Goal: Task Accomplishment & Management: Use online tool/utility

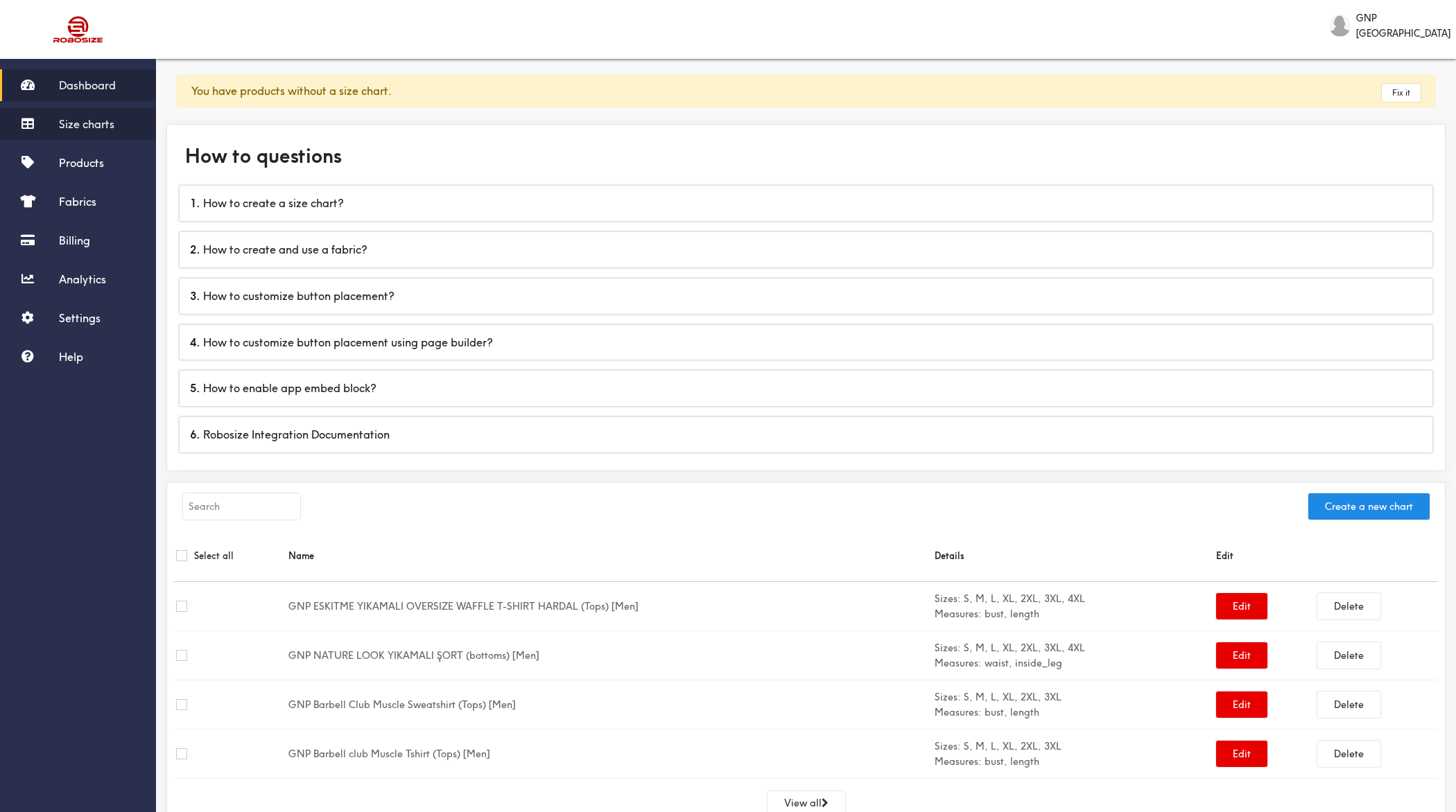
click at [95, 126] on span "Size charts" at bounding box center [86, 124] width 55 height 14
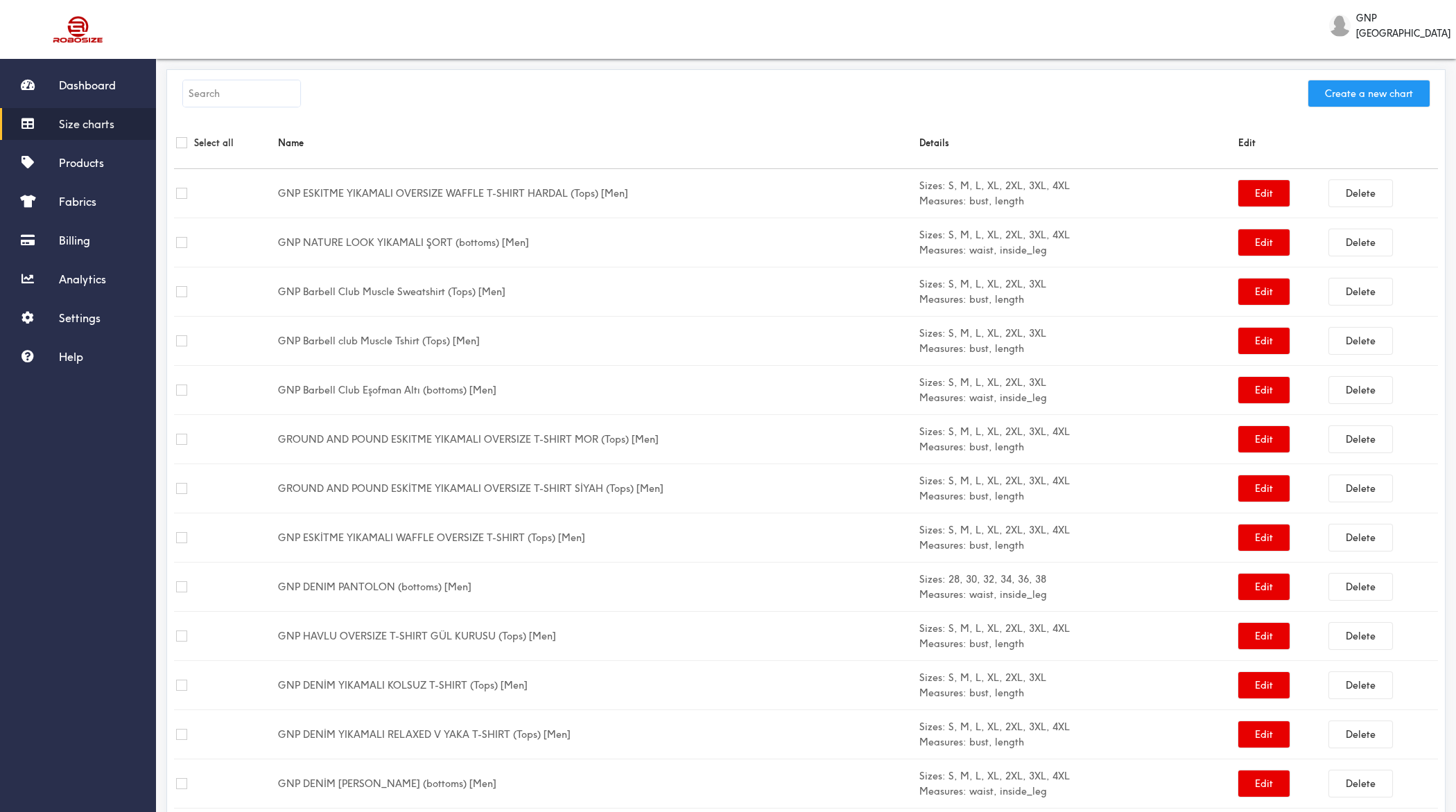
click at [1164, 95] on button "Create a new chart" at bounding box center [1369, 94] width 122 height 26
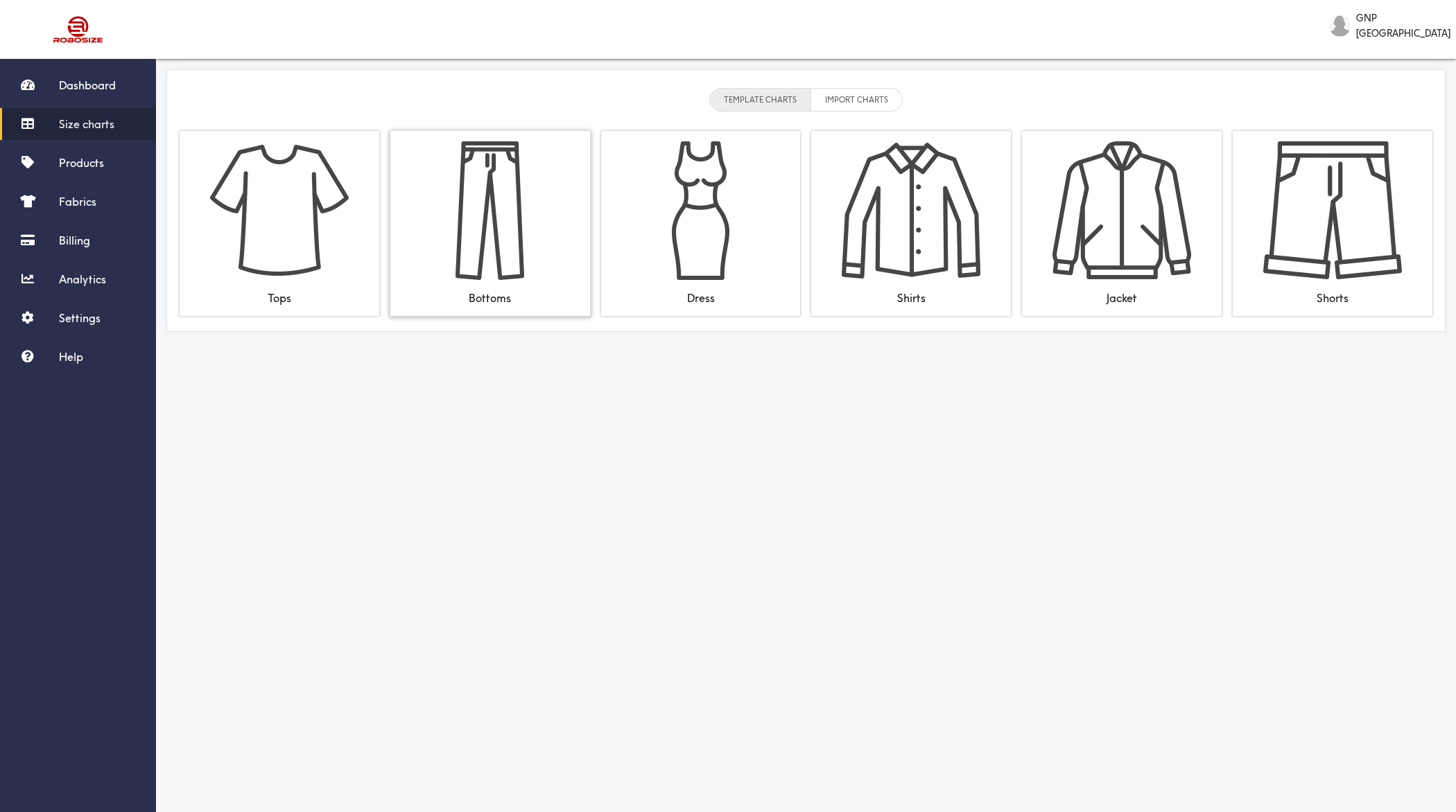
click at [511, 219] on img at bounding box center [490, 210] width 139 height 139
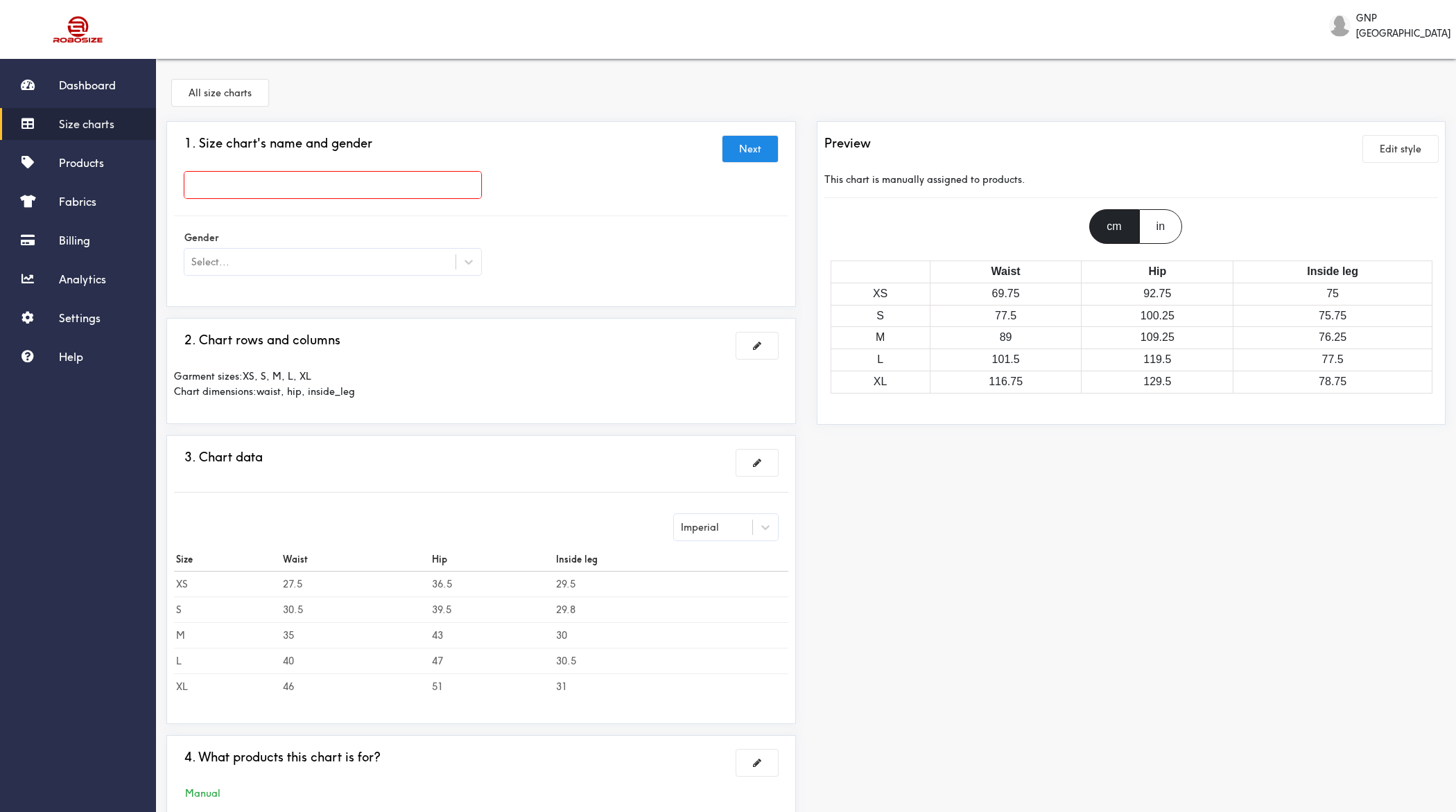
click at [399, 183] on input "text" at bounding box center [333, 185] width 297 height 26
click at [308, 184] on input "text" at bounding box center [333, 185] width 297 height 26
paste input "black denim SNOW PANT"
type input "black denim SNOW PANT"
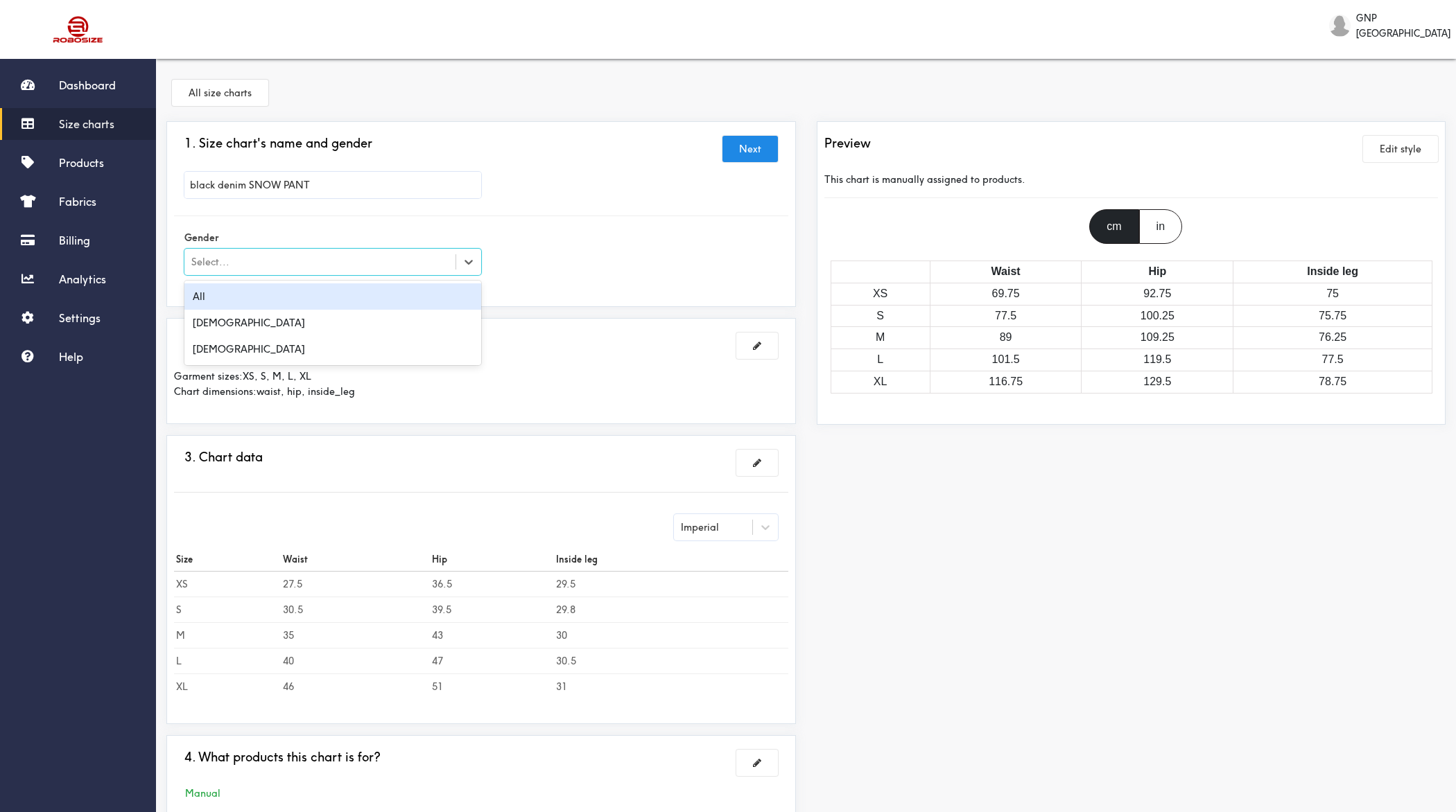
click at [254, 249] on div "Select..." at bounding box center [333, 262] width 297 height 26
click at [229, 326] on div "[DEMOGRAPHIC_DATA]" at bounding box center [333, 323] width 297 height 26
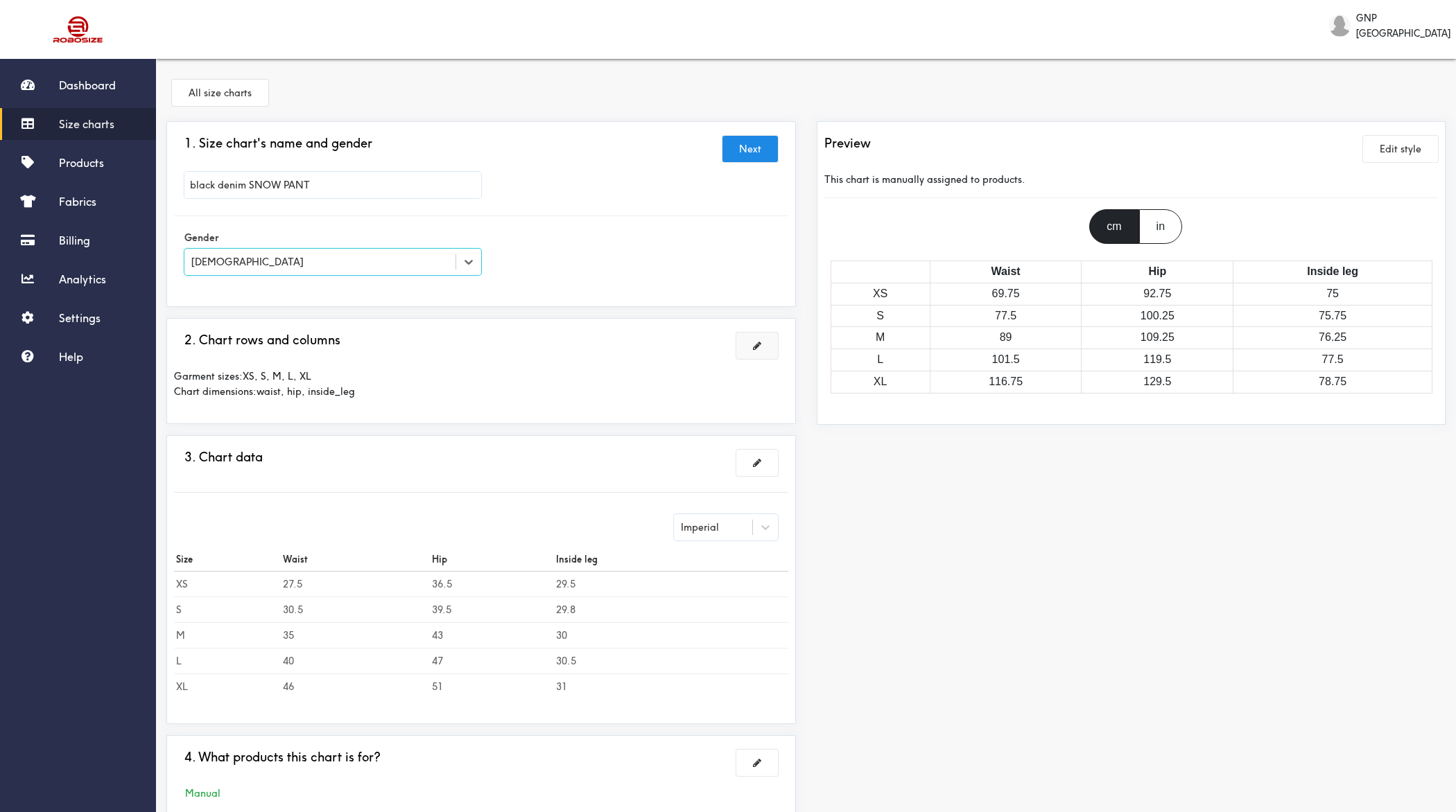
click at [755, 346] on span at bounding box center [757, 346] width 8 height 10
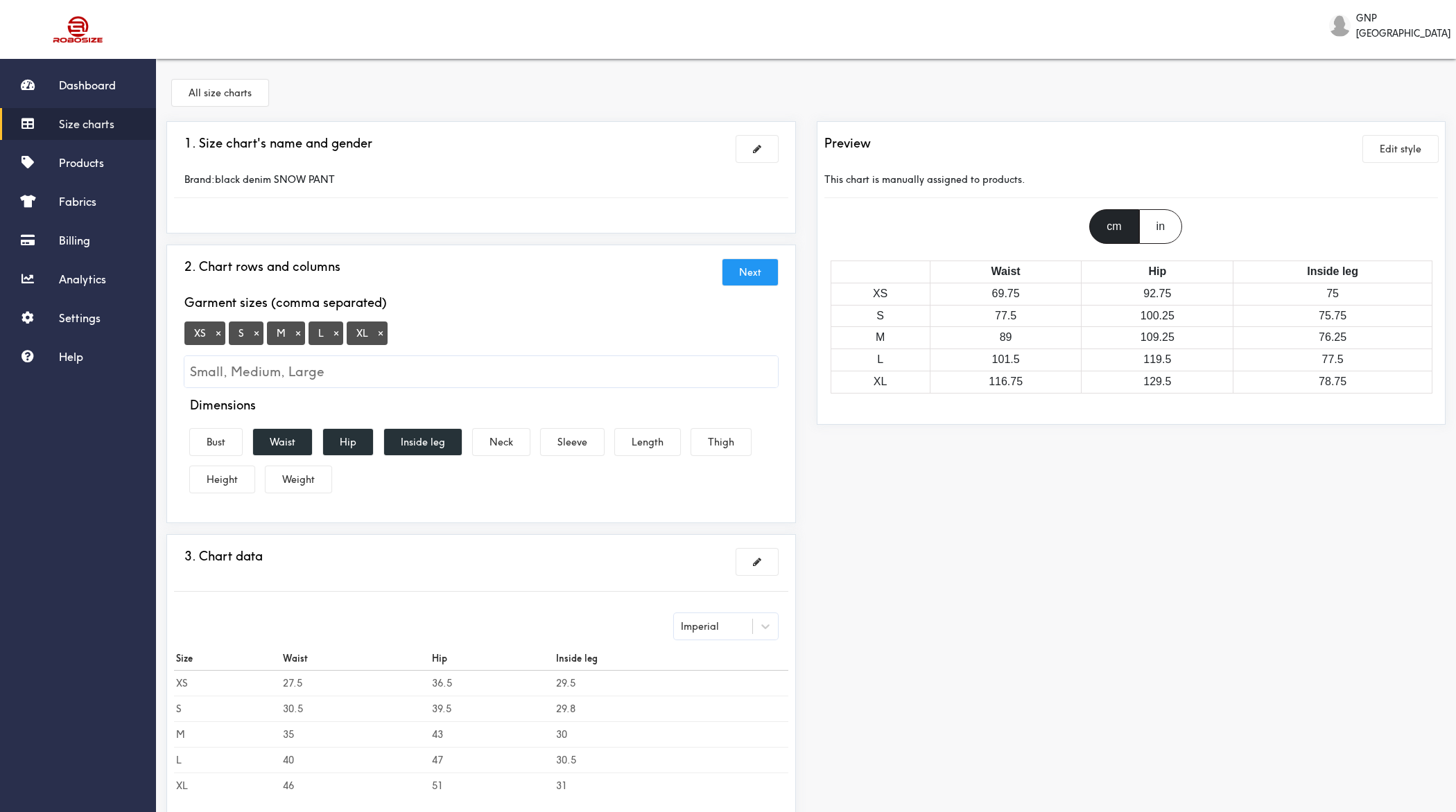
click at [378, 367] on input "Small, Medium, Large" at bounding box center [481, 372] width 594 height 31
type input "2XL"
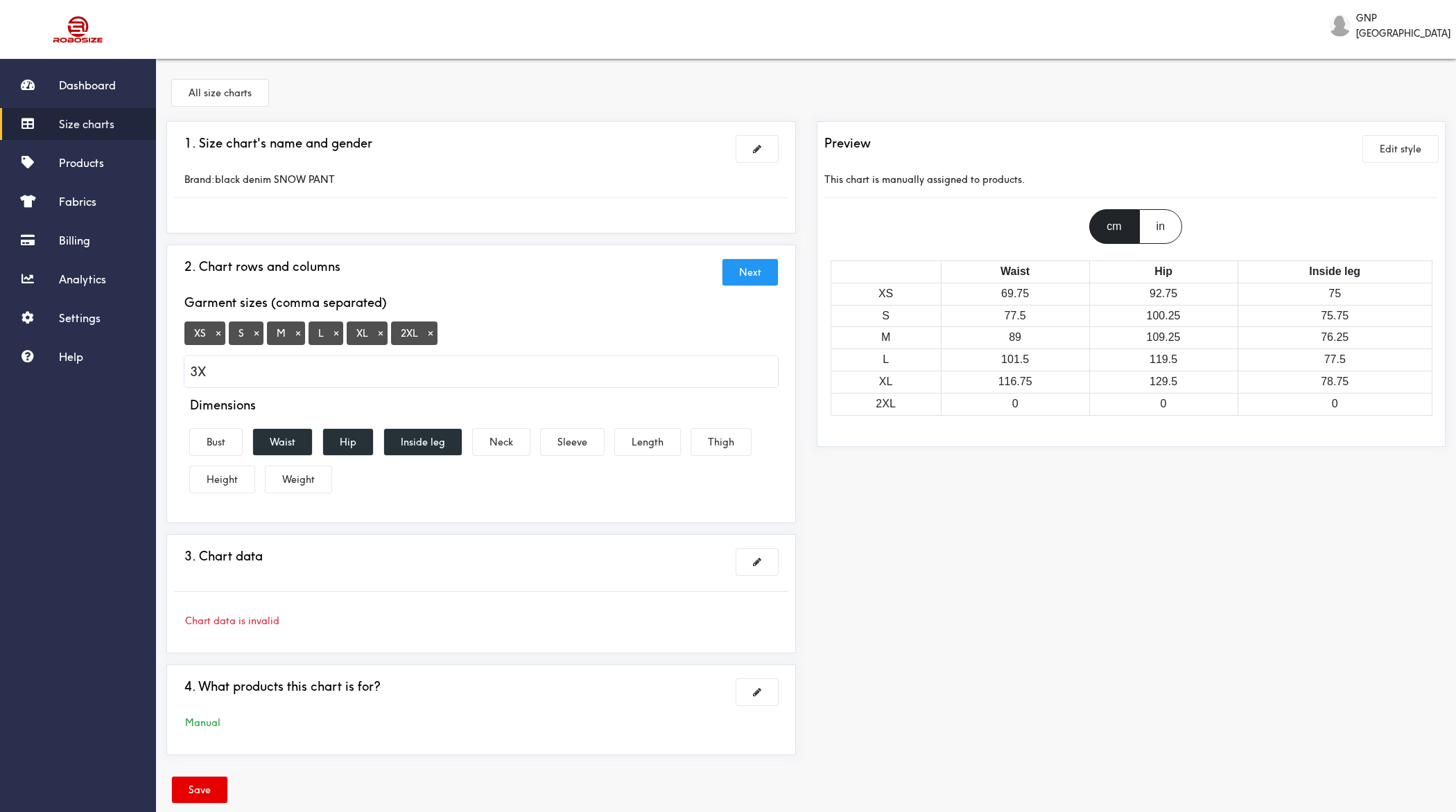
type input "3XL"
type input "4XL"
click at [352, 438] on button "Hip" at bounding box center [347, 442] width 50 height 26
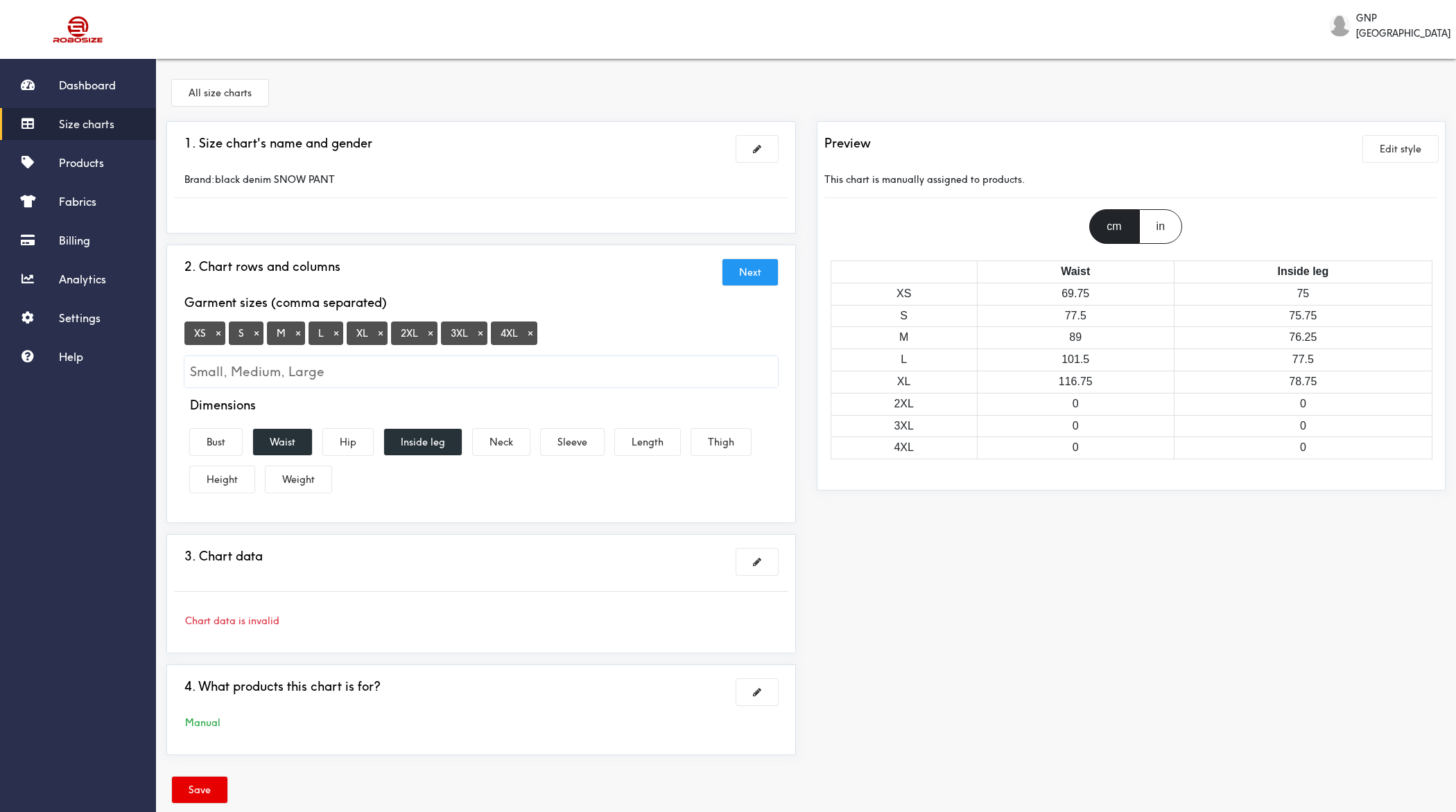
scroll to position [21, 0]
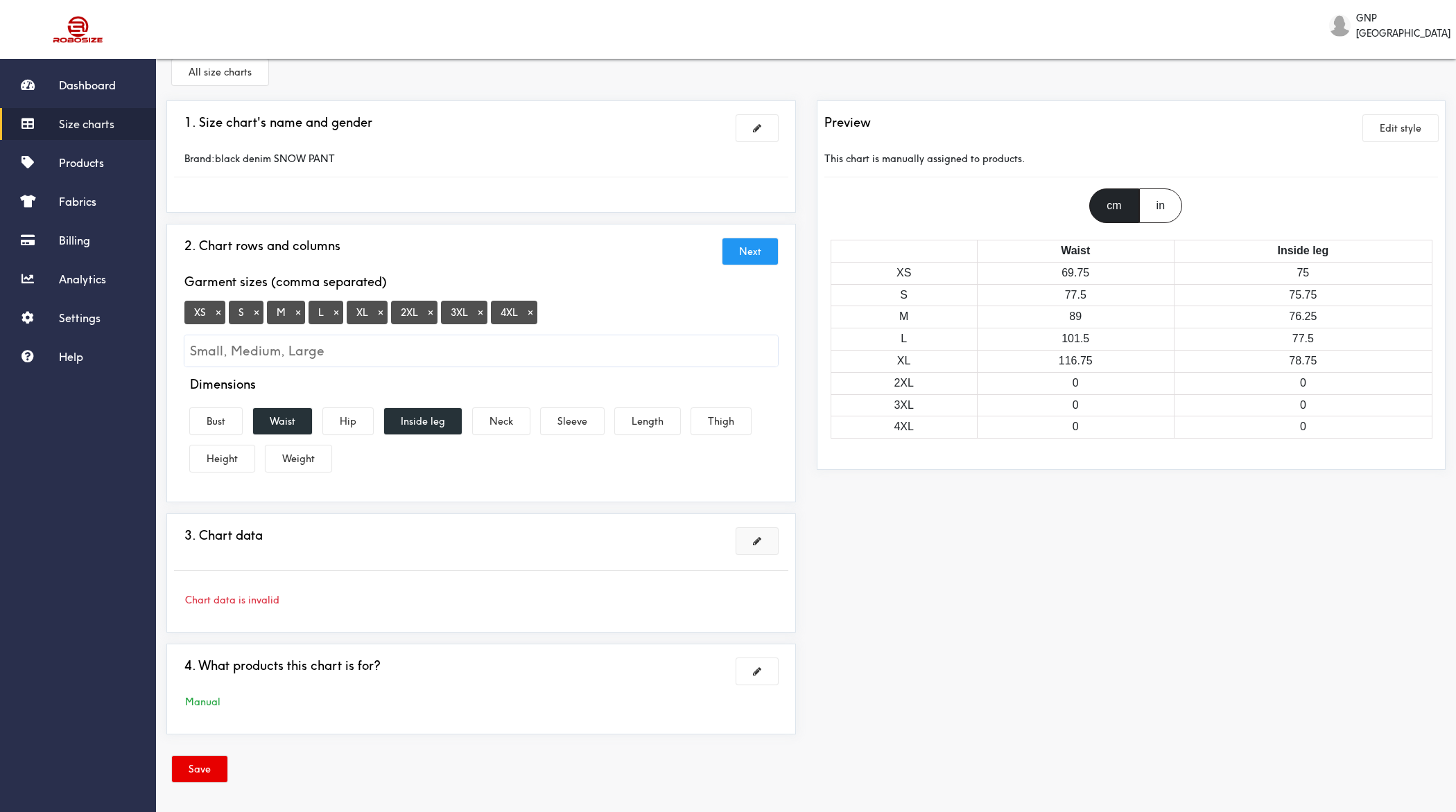
click at [770, 549] on button at bounding box center [757, 541] width 42 height 26
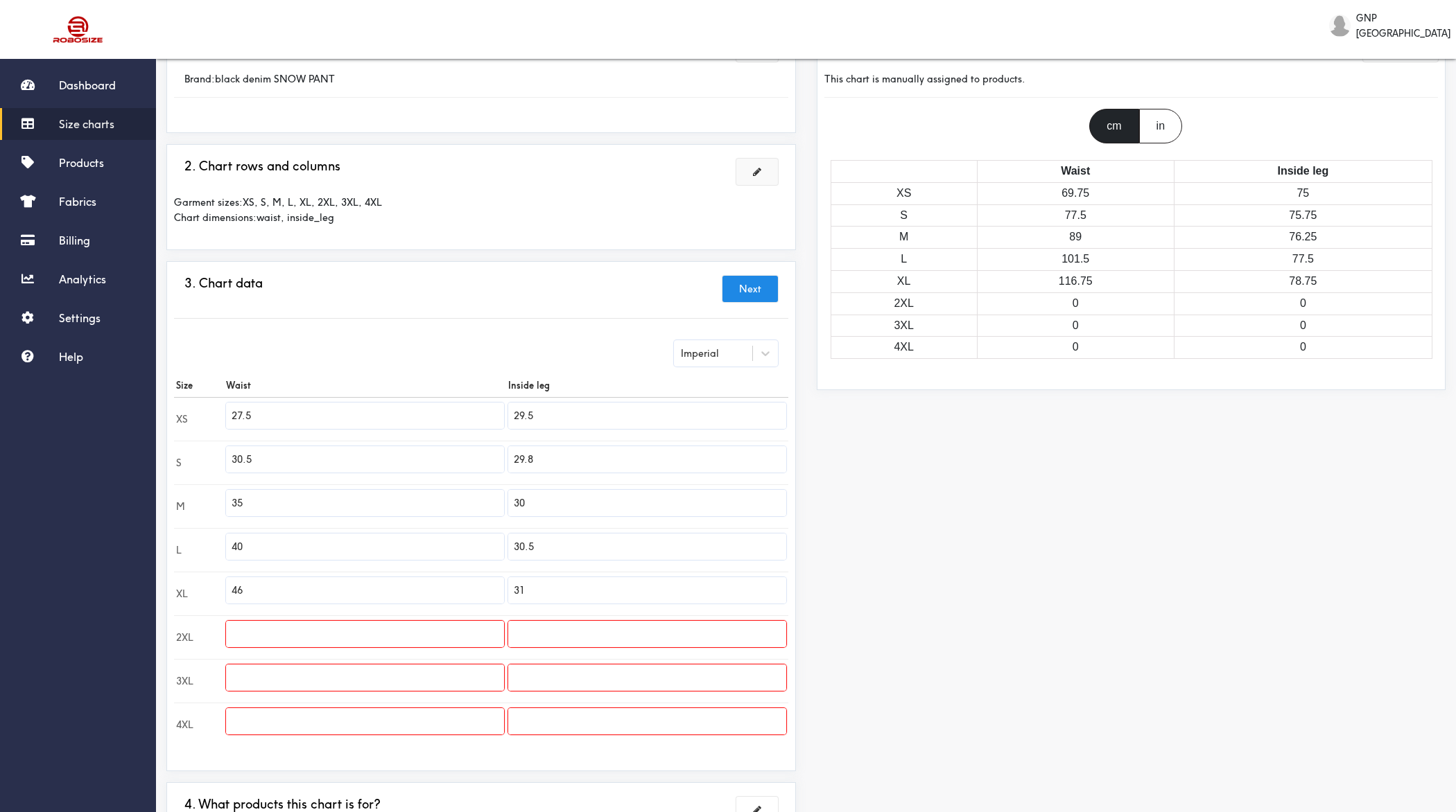
scroll to position [219, 0]
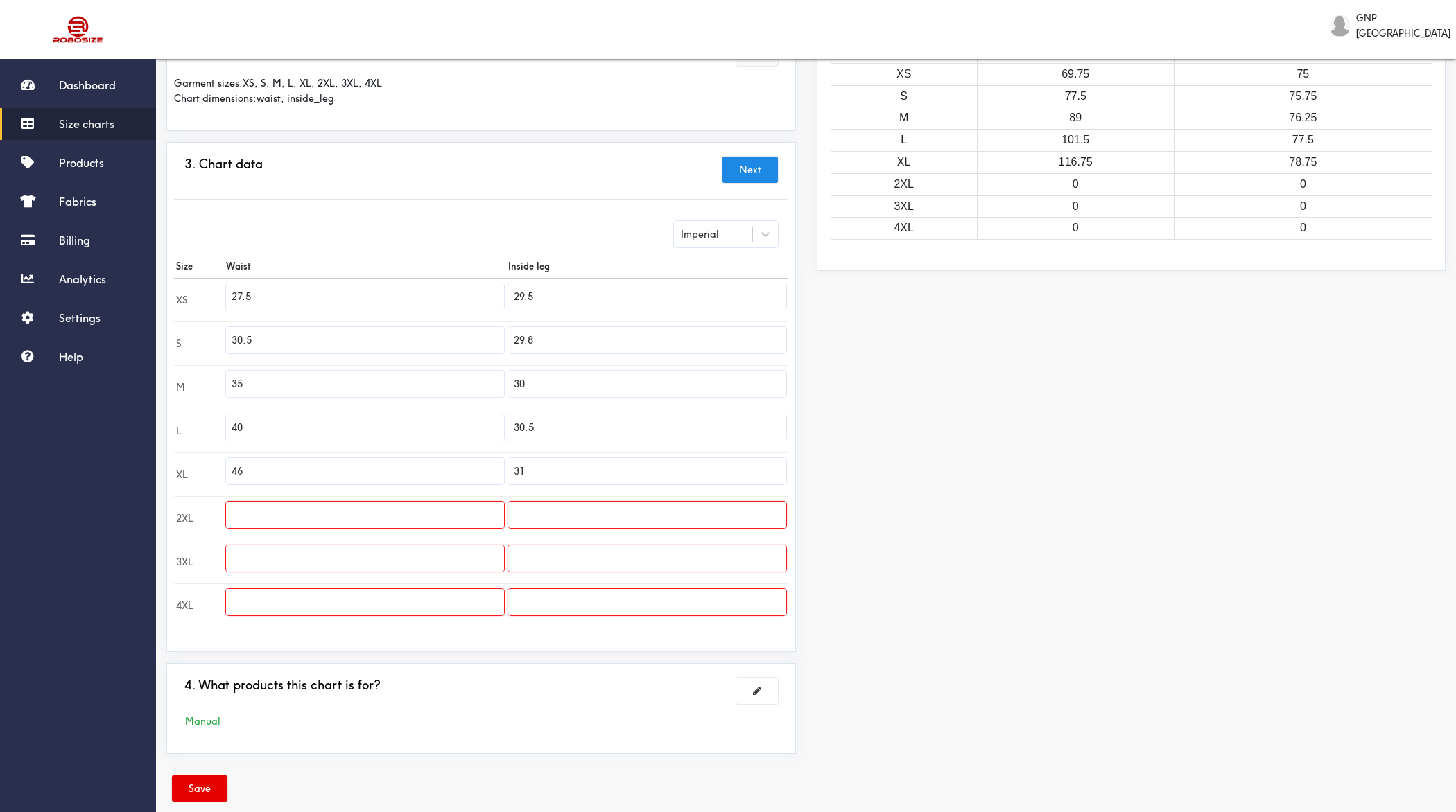
click at [746, 229] on div "Imperial" at bounding box center [713, 234] width 78 height 14
click at [727, 263] on div "Metric" at bounding box center [726, 269] width 104 height 26
type input "69.85"
type input "74.93"
type input "77.47"
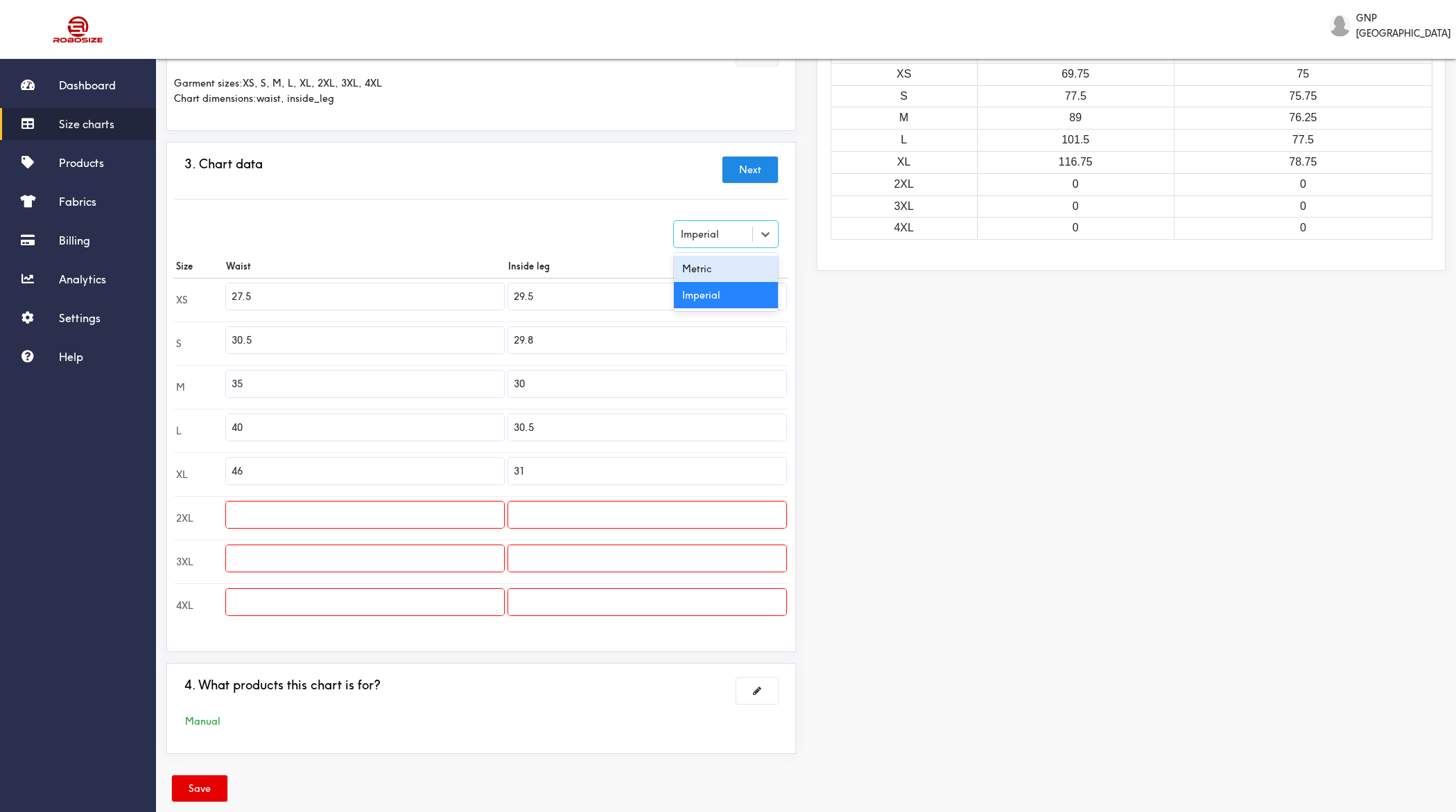
type input "75.69"
type input "88.9"
type input "76.2"
type input "101.6"
type input "77.47"
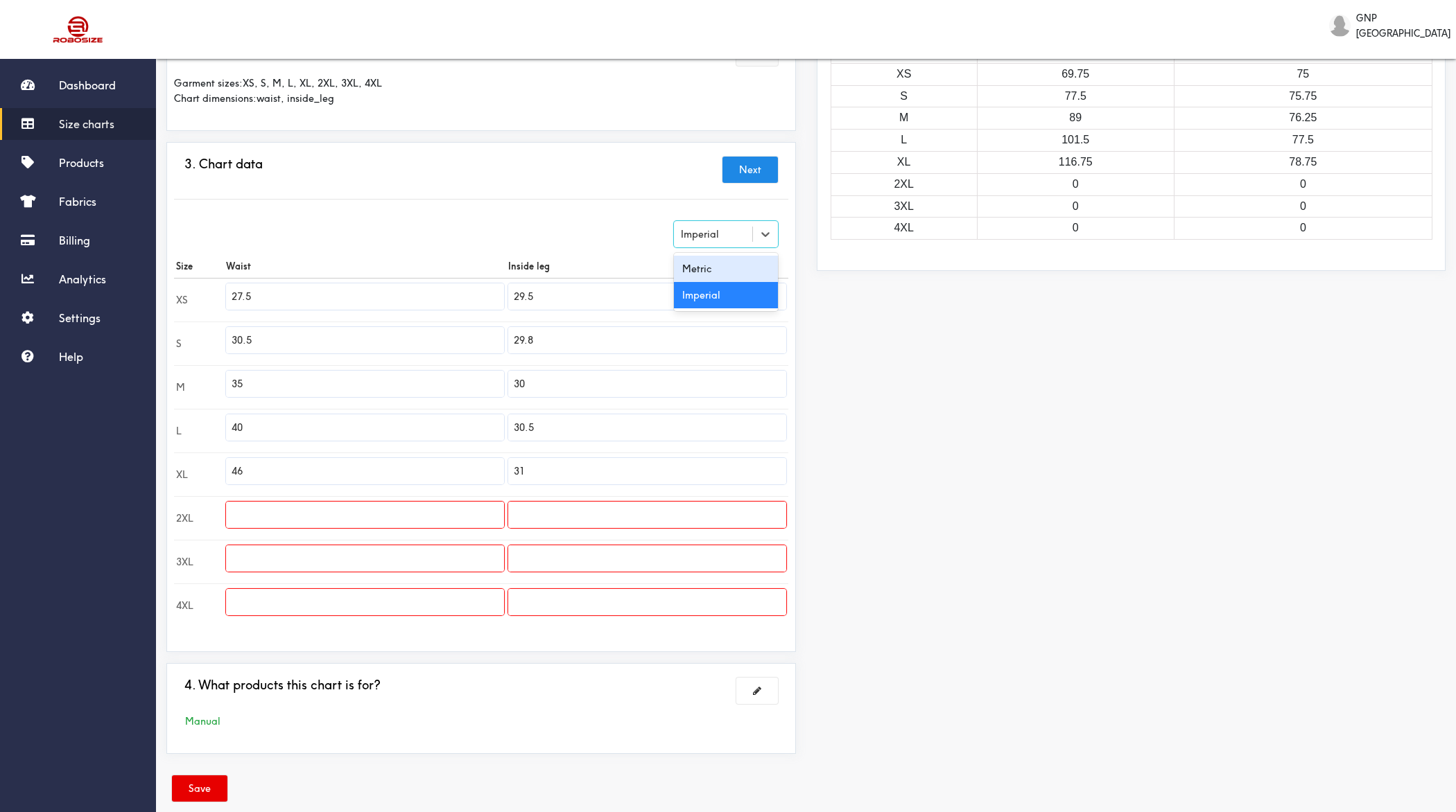
type input "116.84"
type input "78.74"
click at [718, 231] on div "Metric" at bounding box center [713, 234] width 78 height 14
click at [704, 297] on div "Imperial" at bounding box center [726, 295] width 104 height 26
type input "27.5"
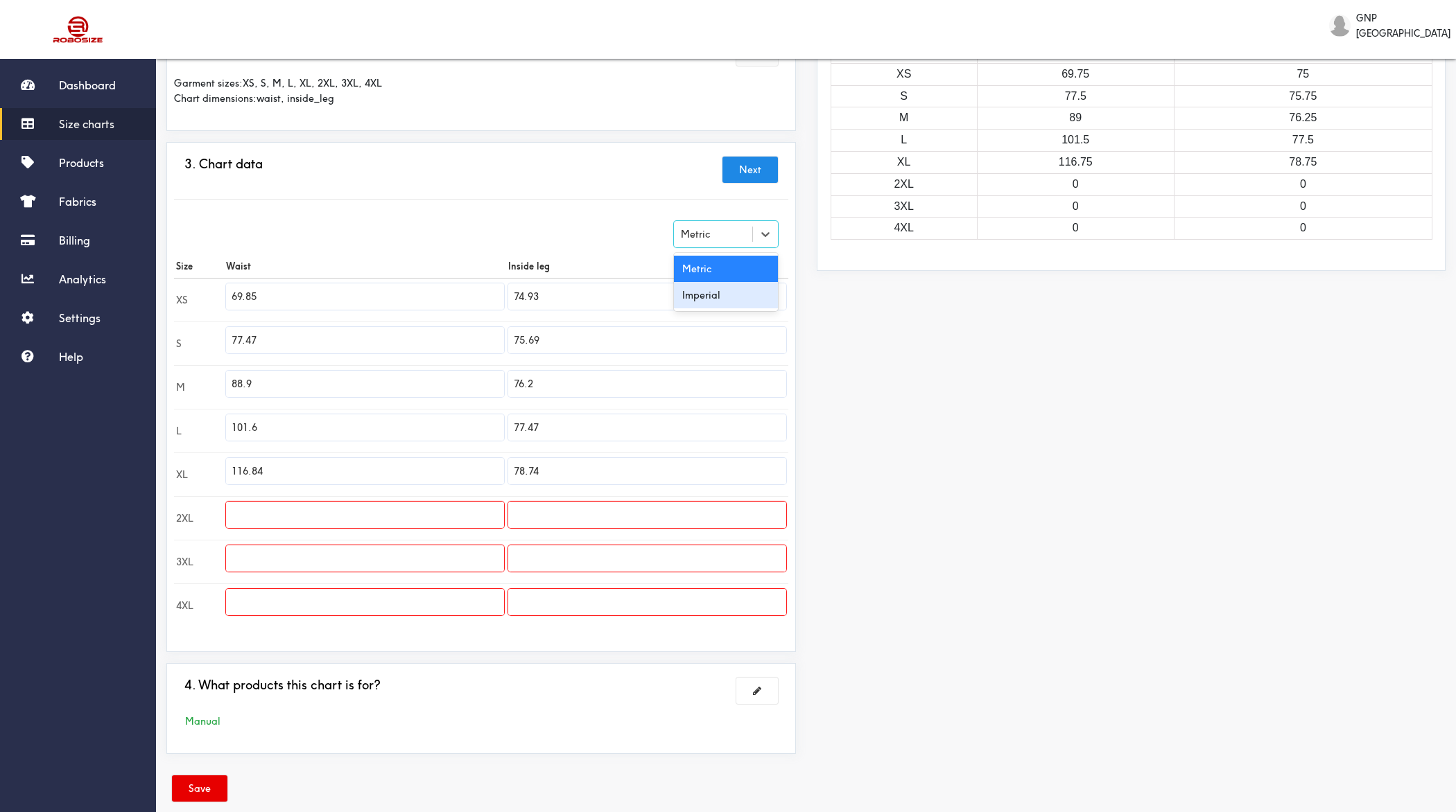
type input "29.5"
type input "30.5"
type input "29.8"
type input "35"
type input "30"
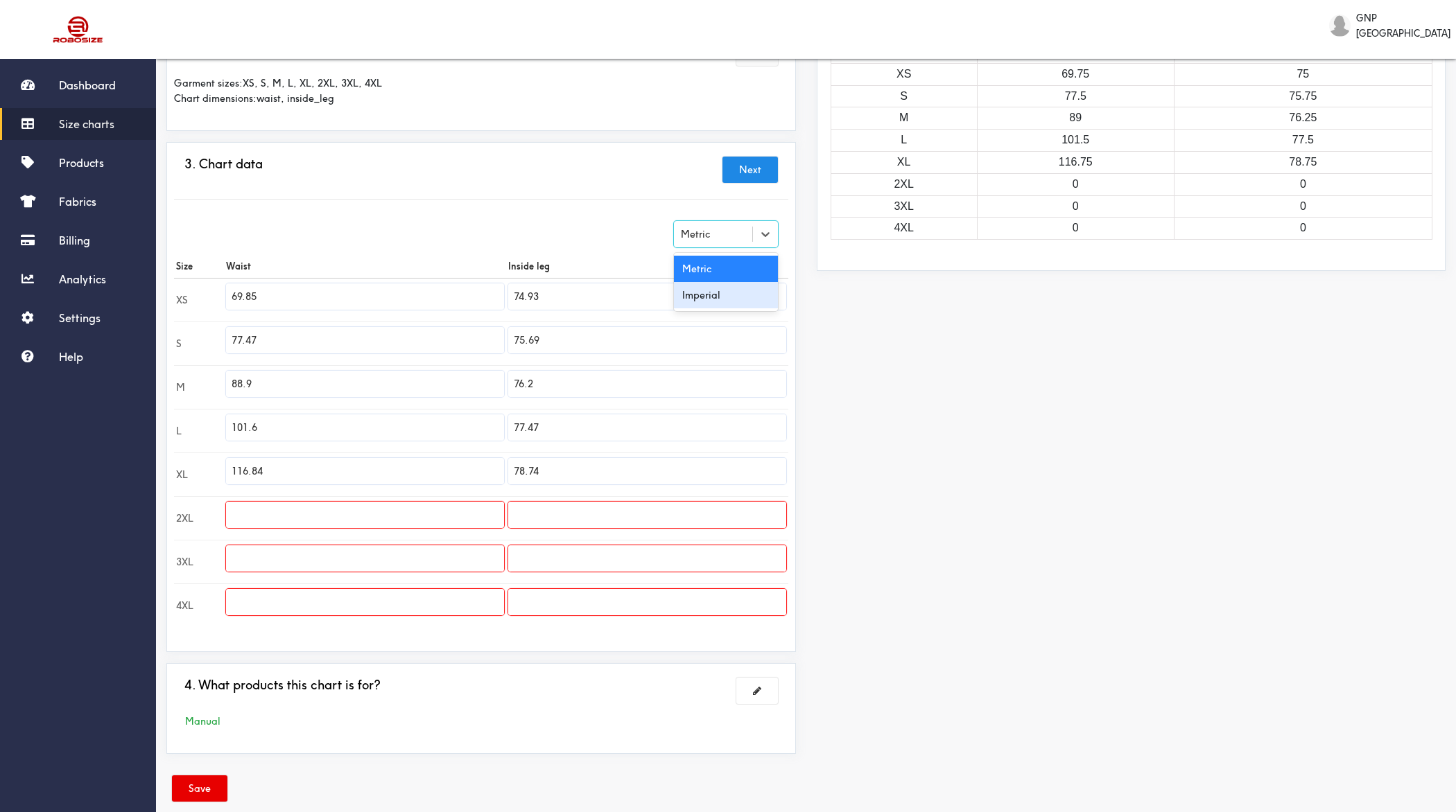
type input "40"
type input "30.5"
type input "46"
type input "31"
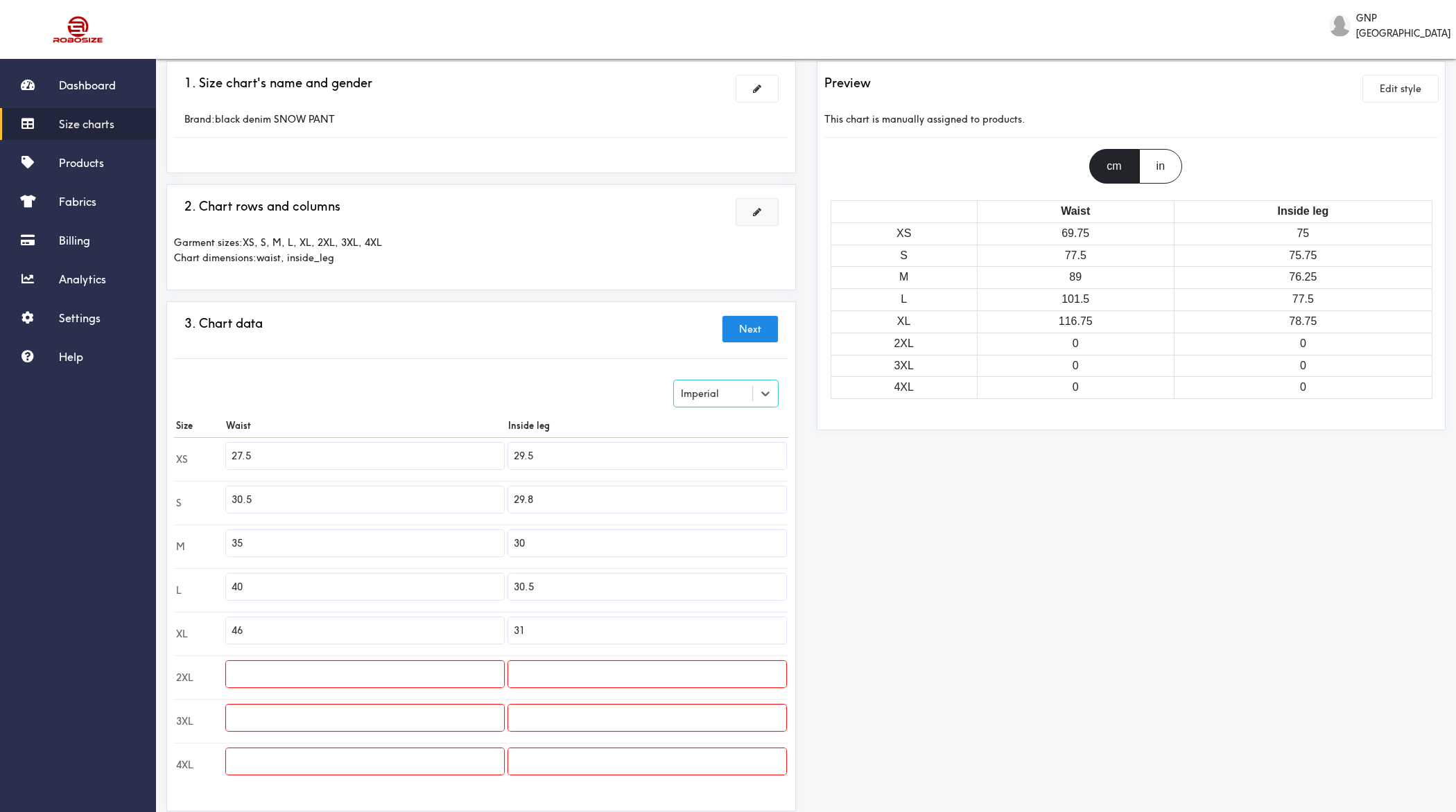
scroll to position [0, 0]
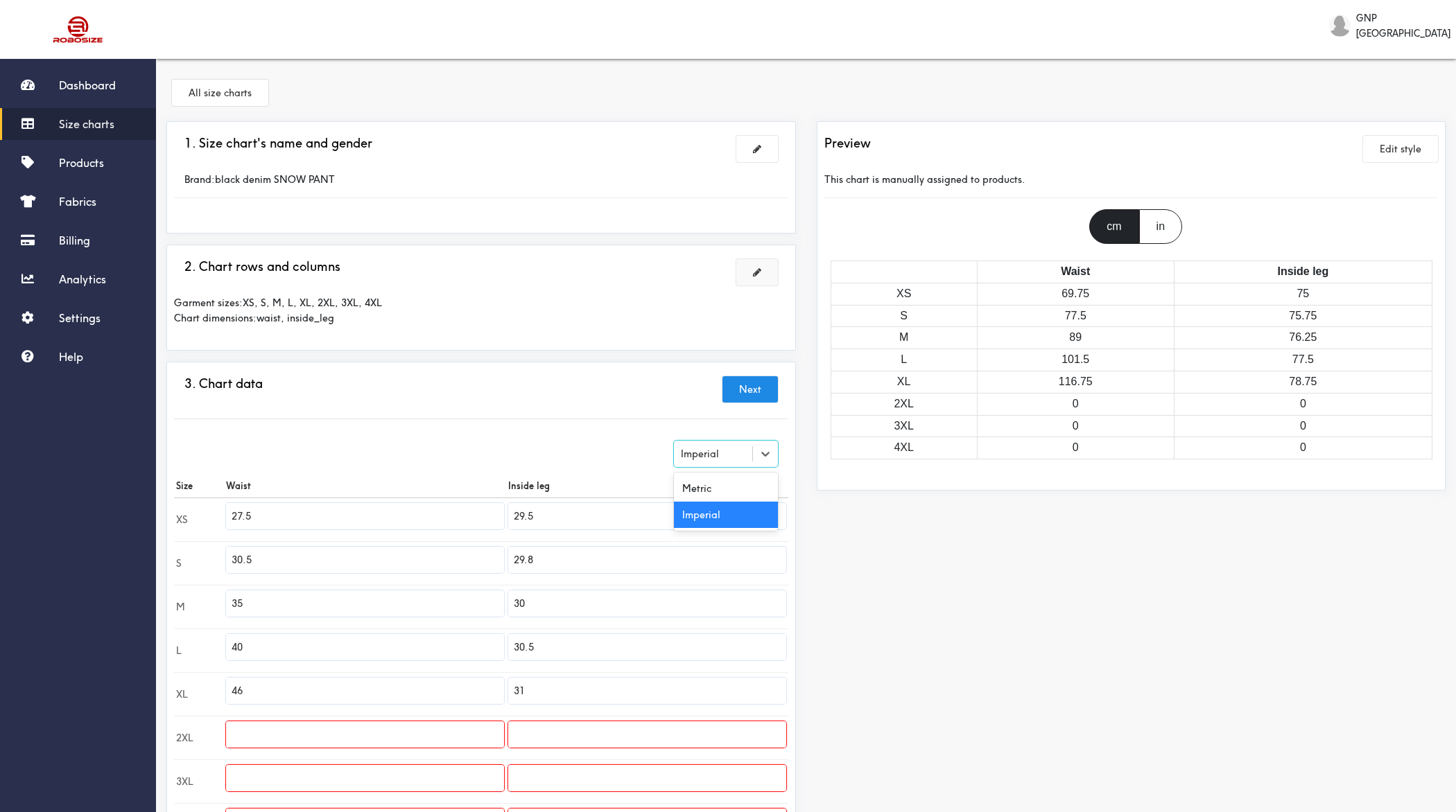
click at [735, 452] on div "Imperial" at bounding box center [713, 453] width 78 height 14
click at [716, 483] on div "Metric" at bounding box center [726, 488] width 104 height 26
type input "69.85"
type input "74.93"
type input "77.47"
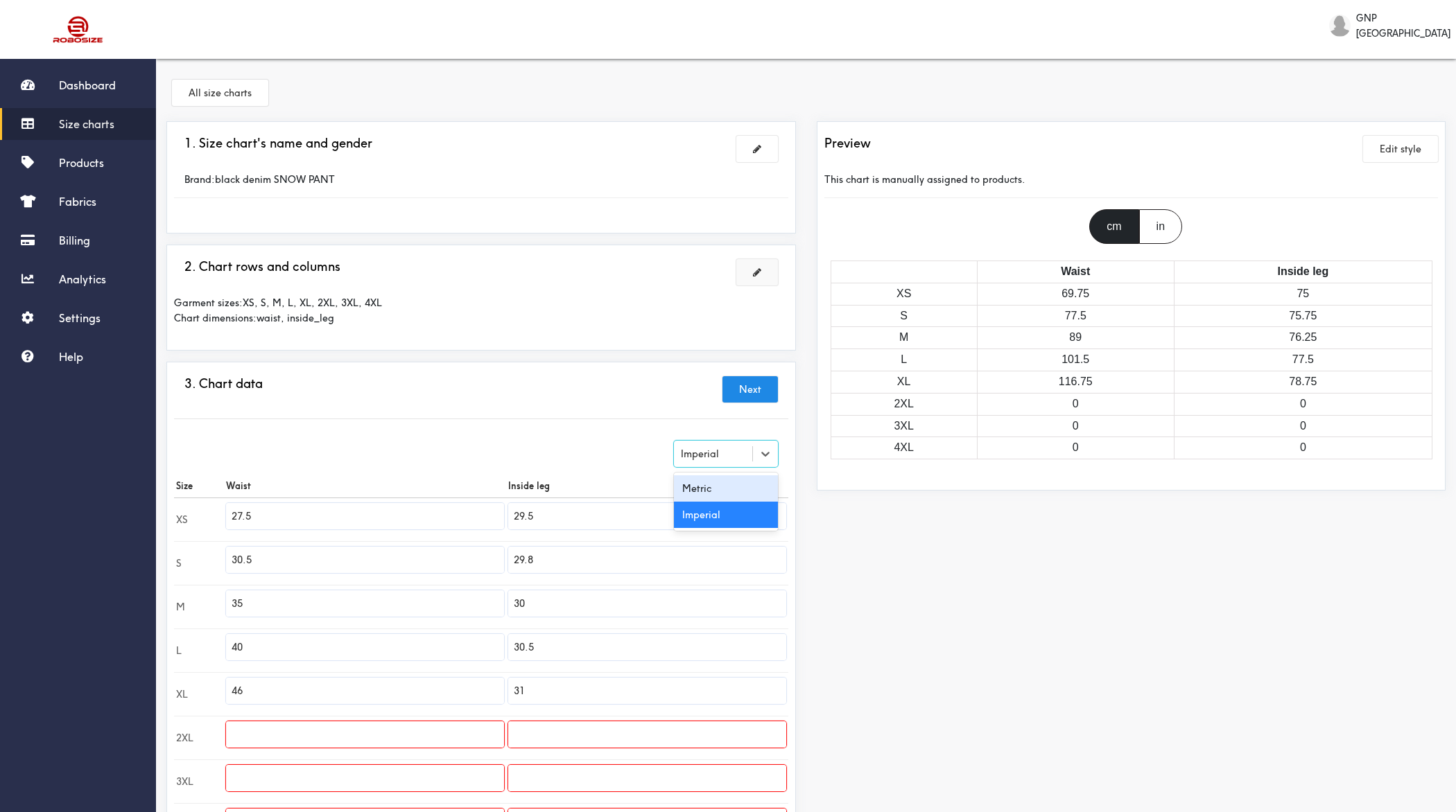
type input "75.69"
type input "88.9"
type input "76.2"
type input "101.6"
type input "77.47"
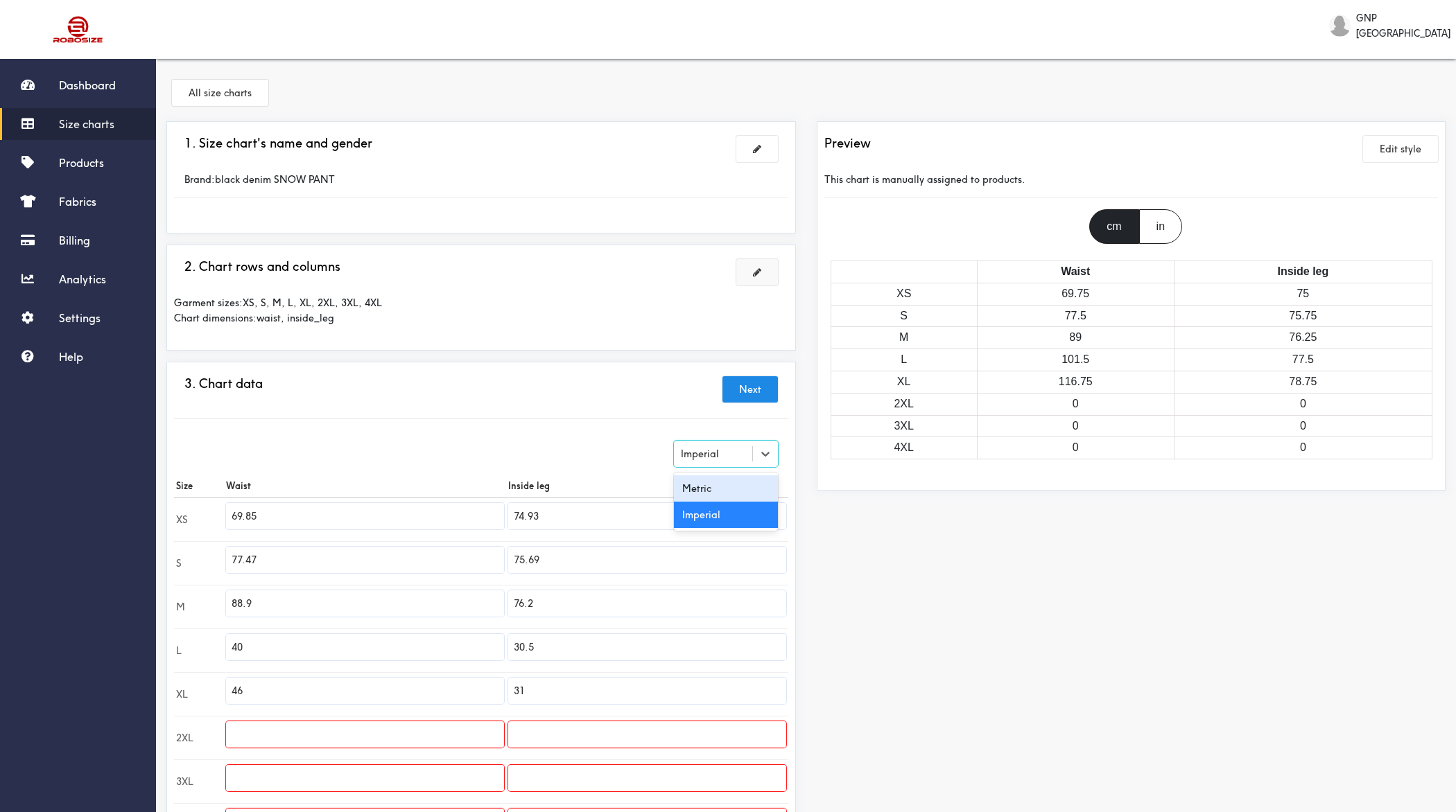
type input "116.84"
type input "78.74"
click at [719, 451] on div "Metric" at bounding box center [713, 453] width 78 height 14
click at [715, 510] on div "Imperial" at bounding box center [726, 514] width 104 height 26
type input "27.5"
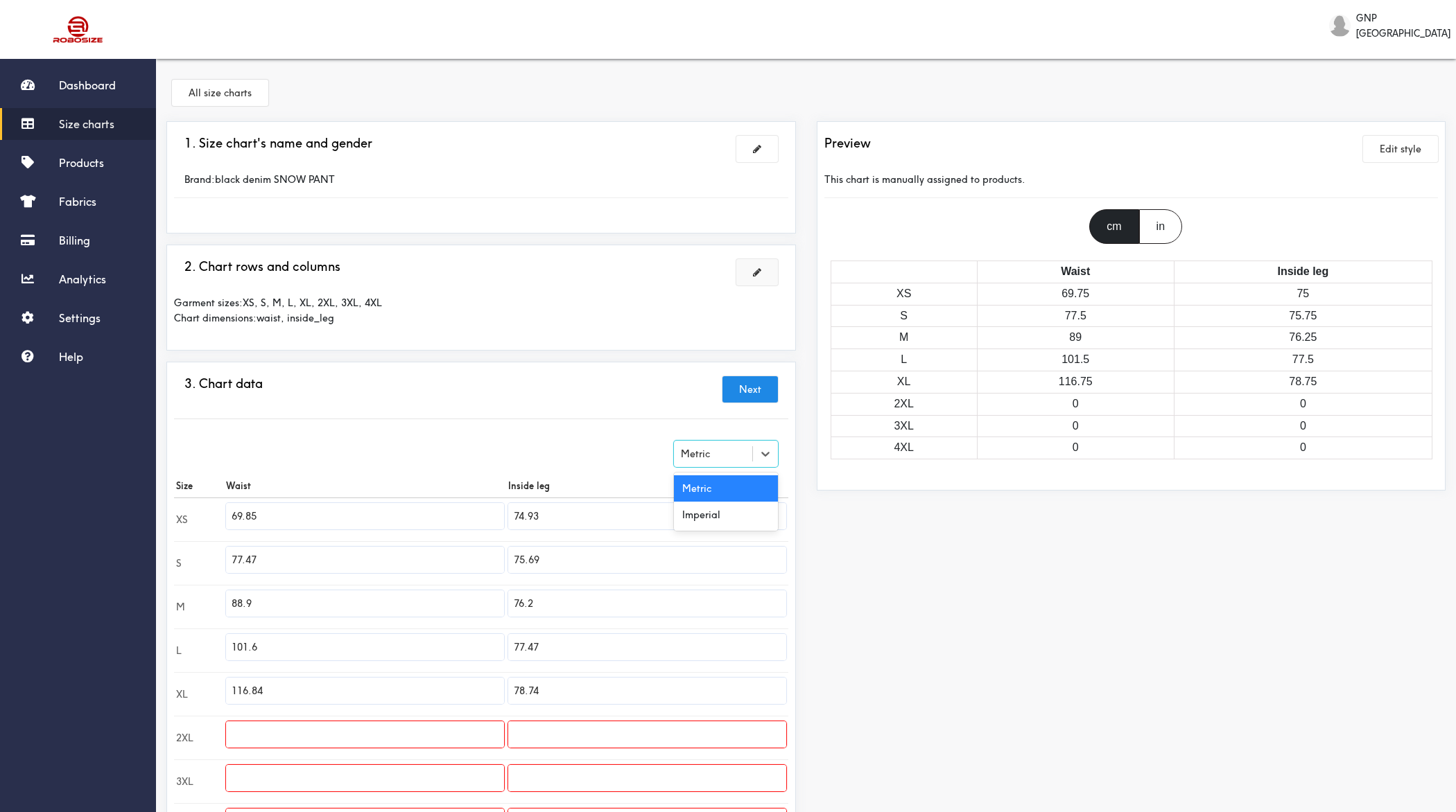
type input "29.5"
type input "30.5"
type input "29.8"
type input "35"
type input "30"
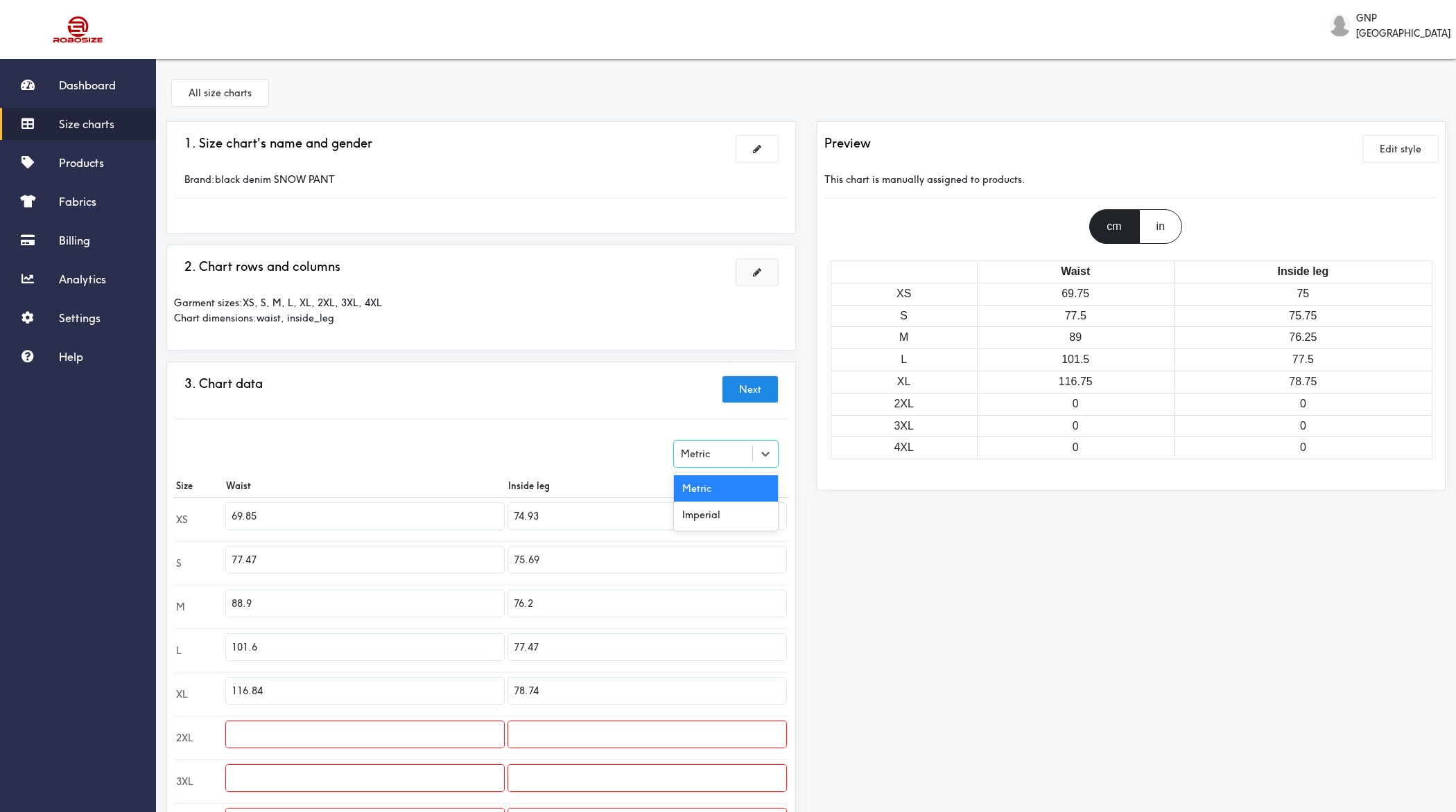
type input "40"
type input "30.5"
type input "46"
type input "31"
click at [737, 474] on th "Inside leg" at bounding box center [648, 486] width 282 height 24
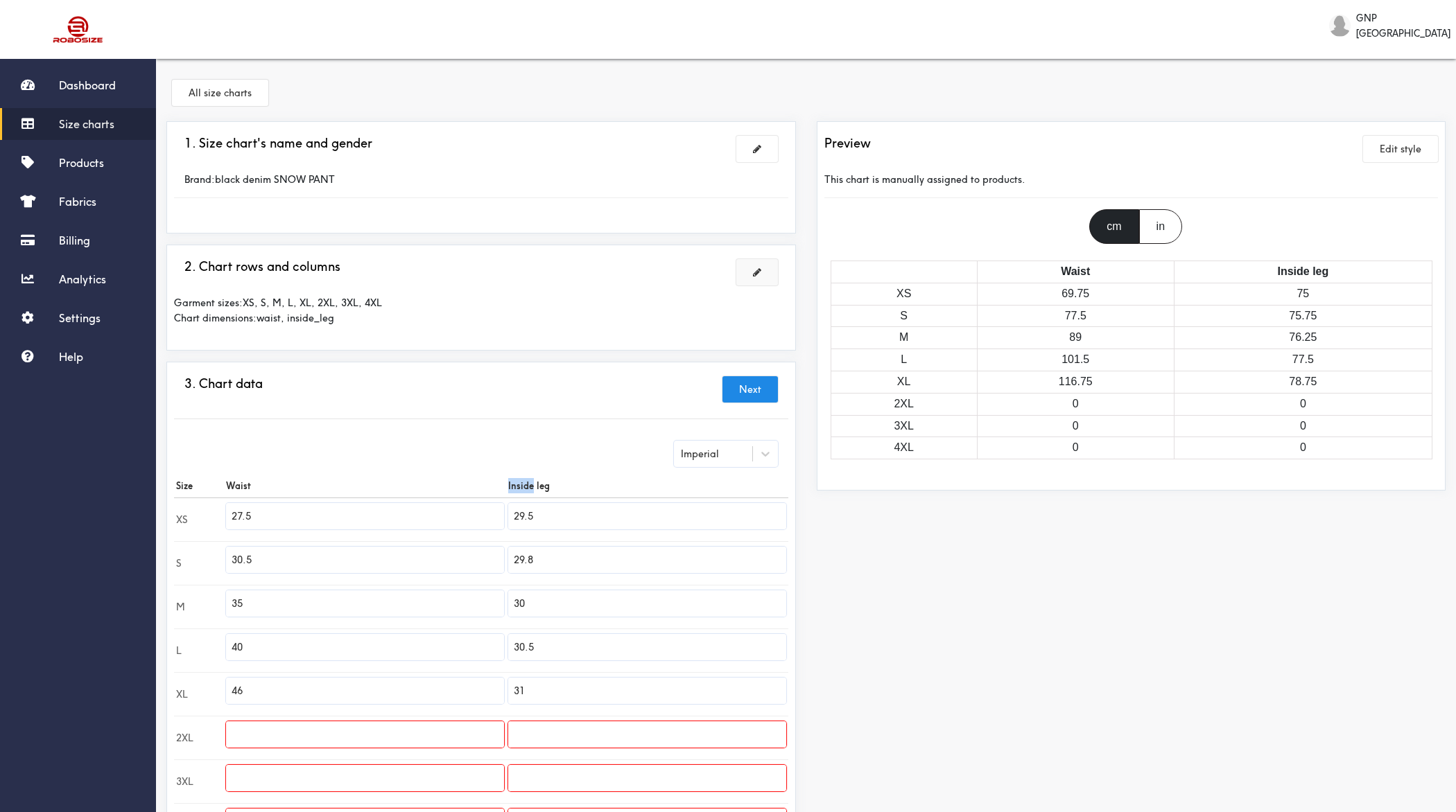
click at [737, 474] on th "Inside leg" at bounding box center [648, 486] width 282 height 24
click at [737, 465] on div "Imperial" at bounding box center [726, 454] width 104 height 26
click at [715, 480] on div "Metric" at bounding box center [726, 488] width 104 height 26
type input "69.85"
type input "74.93"
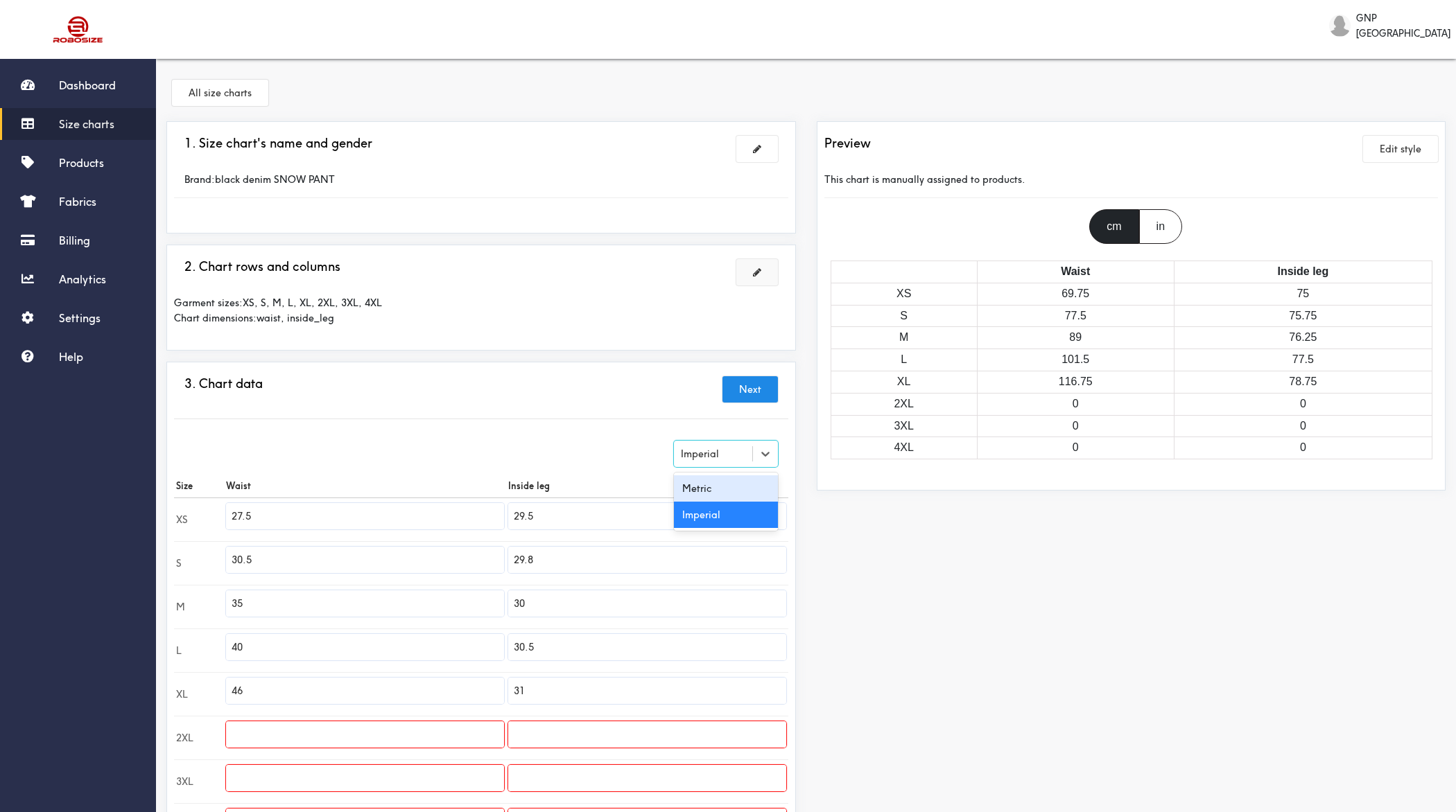
type input "77.47"
type input "75.69"
type input "88.9"
type input "76.2"
type input "101.6"
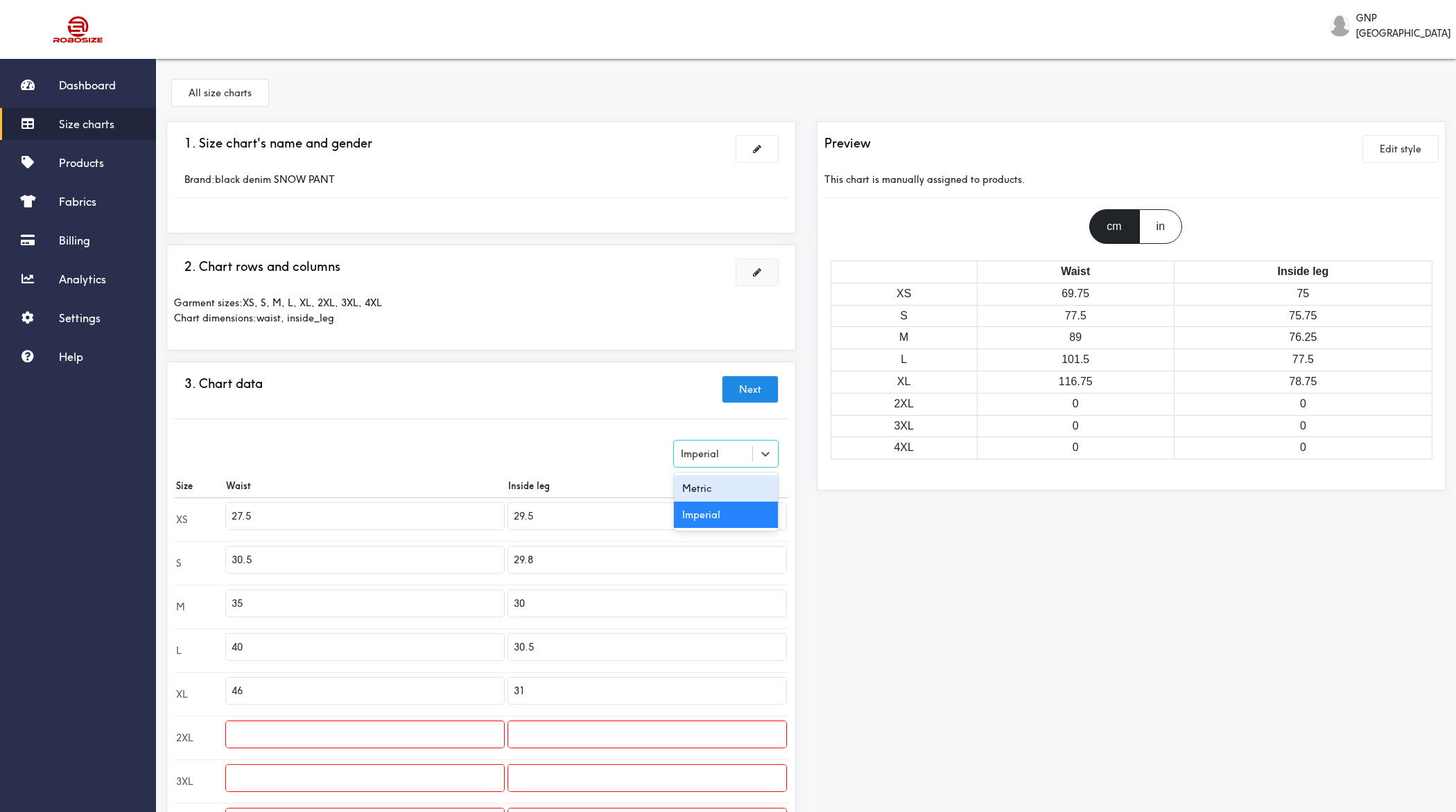
type input "77.47"
type input "116.84"
type input "78.74"
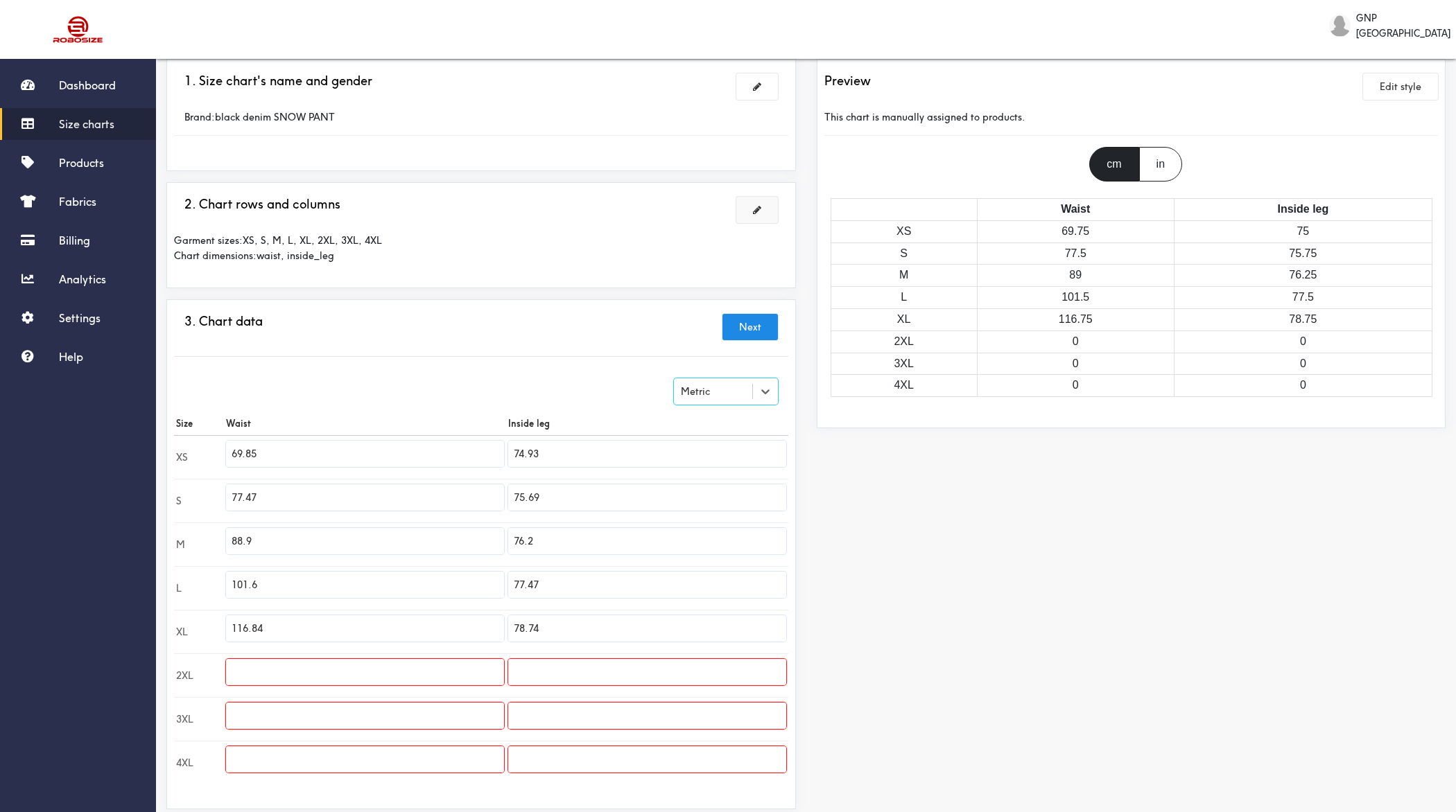
scroll to position [104, 0]
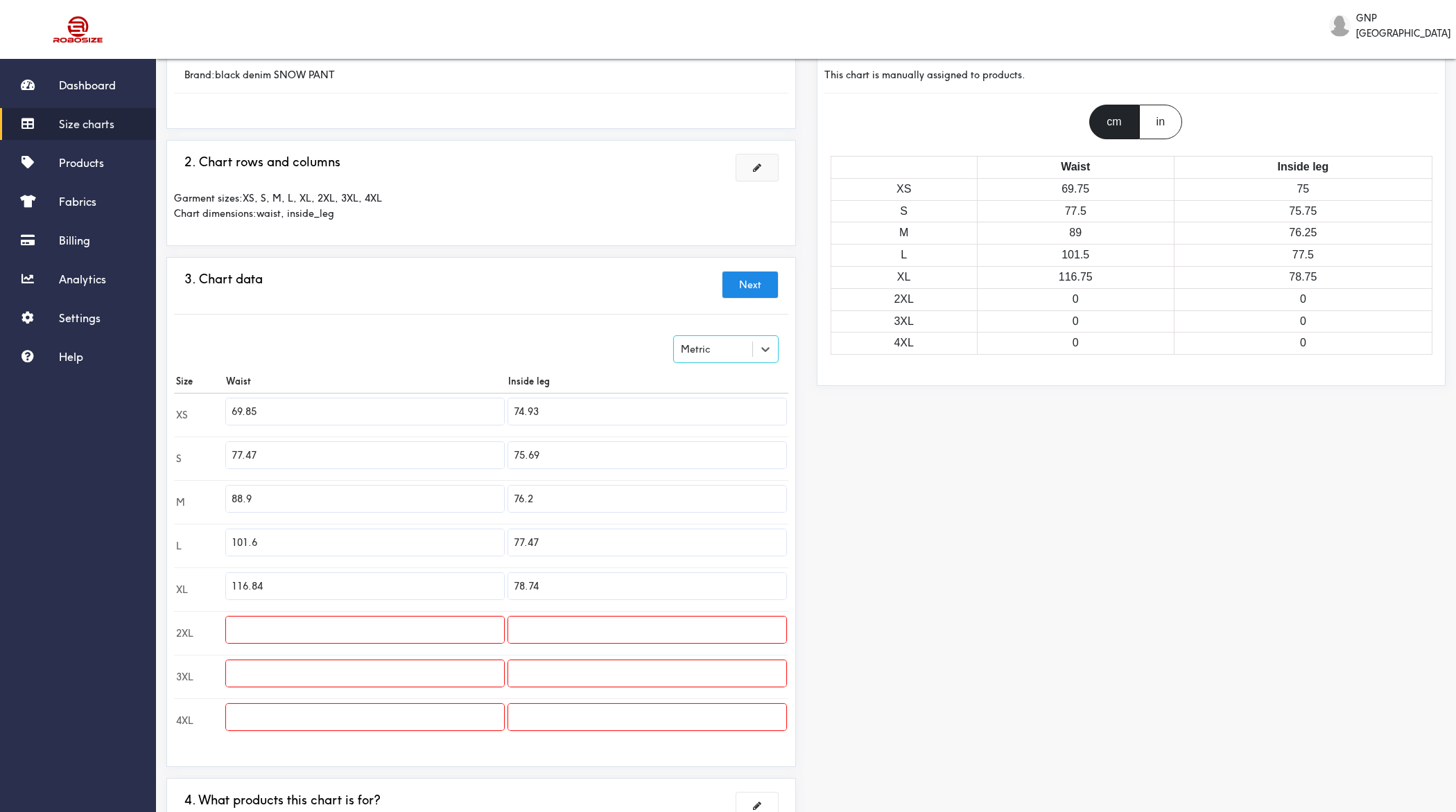
click at [294, 404] on input "69.85" at bounding box center [365, 412] width 278 height 26
type input "40"
type input "42"
type input "44"
type input "46"
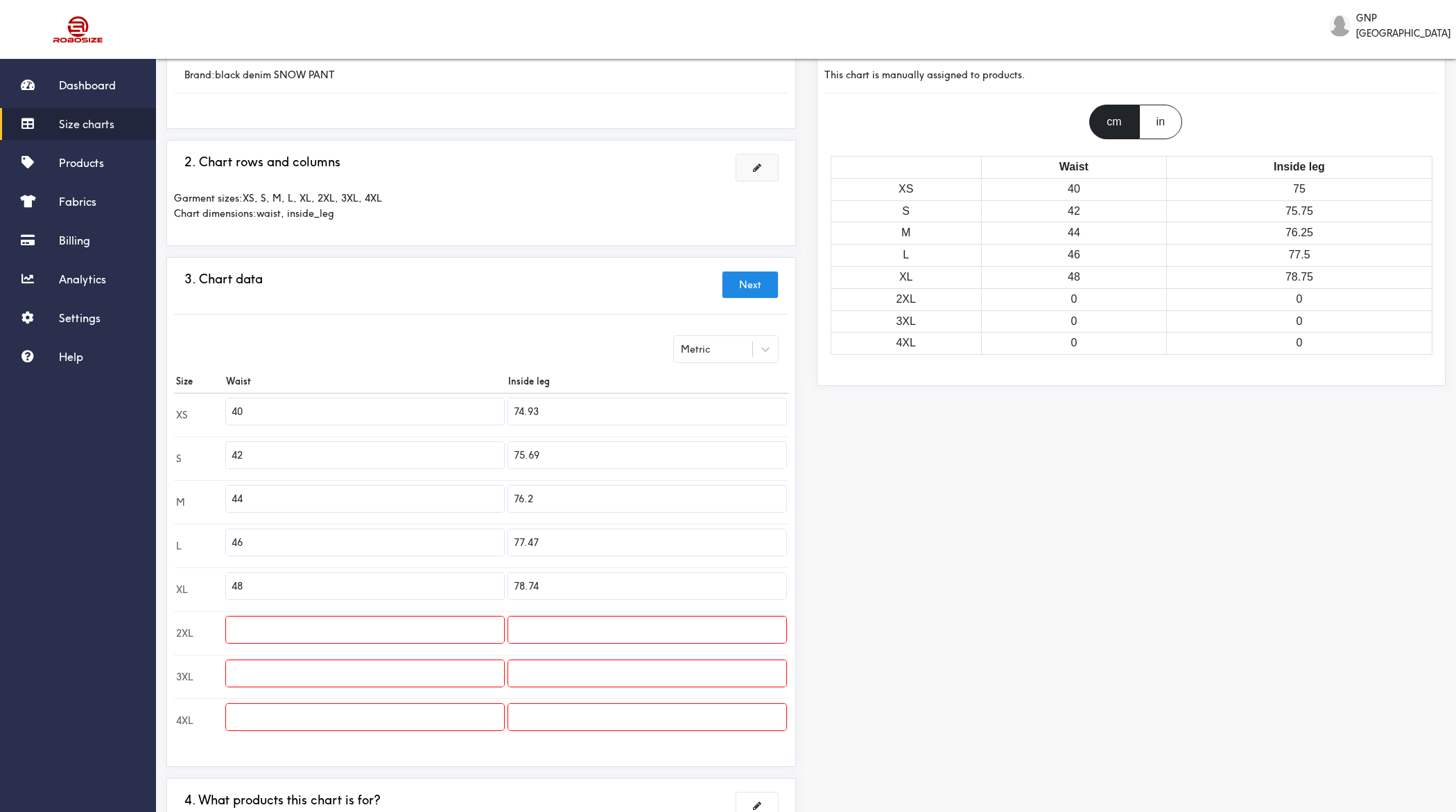
type input "48"
type input "50"
type input "52"
type input "54"
click at [580, 632] on input "text" at bounding box center [647, 630] width 278 height 26
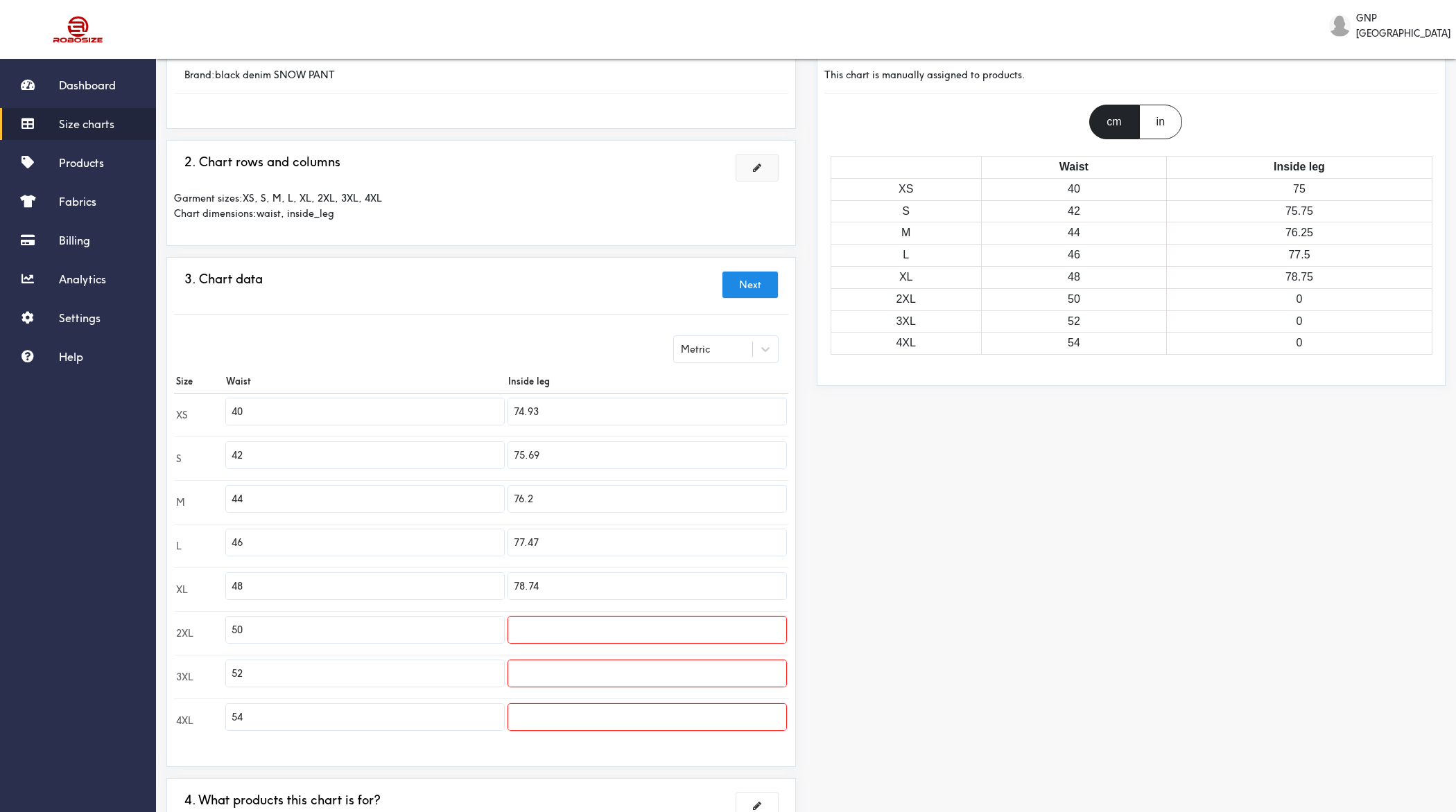
click at [571, 408] on input "74.93" at bounding box center [647, 412] width 278 height 26
click at [610, 448] on input "75.69" at bounding box center [647, 455] width 278 height 26
click at [596, 413] on input "73.5" at bounding box center [647, 412] width 278 height 26
type input "73.50"
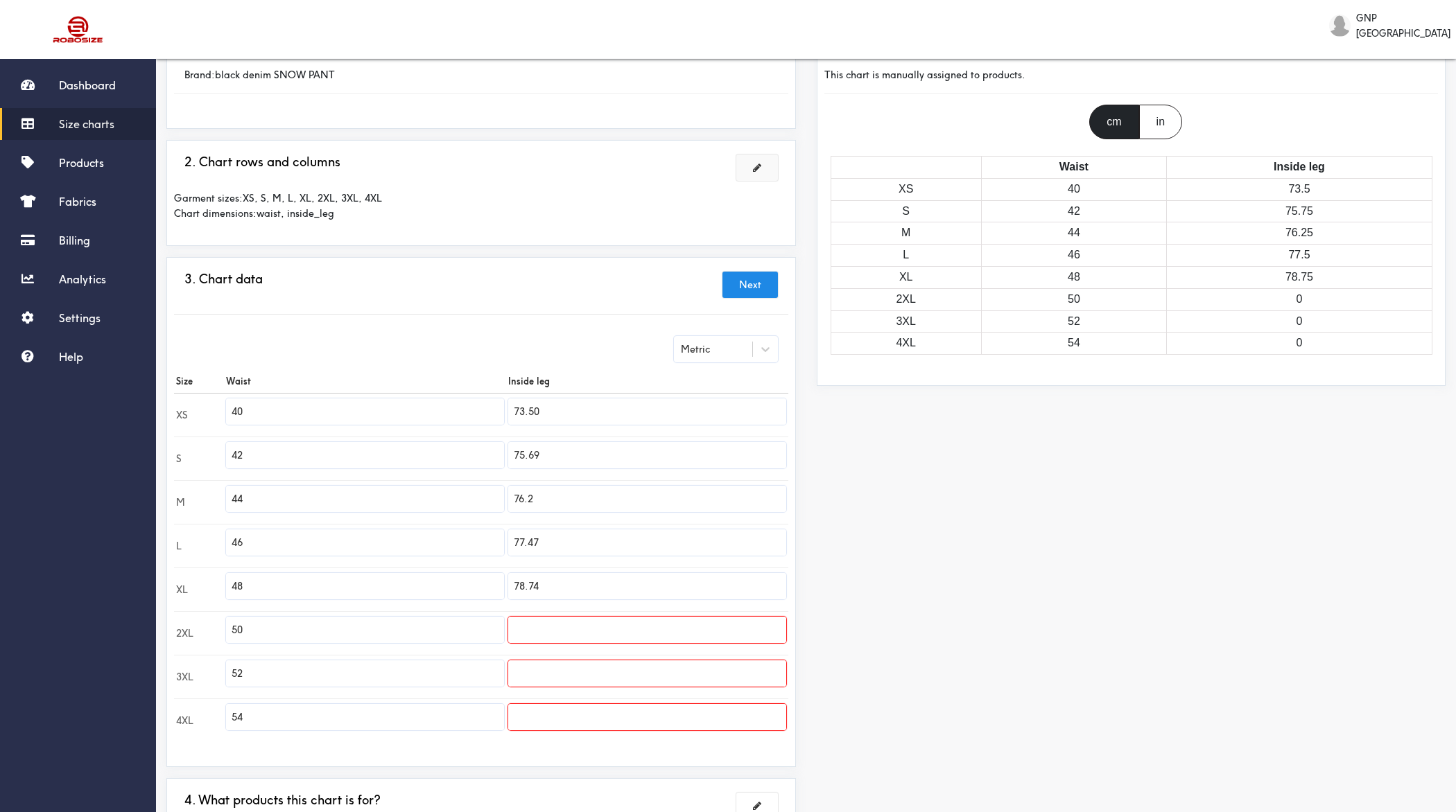
click at [590, 459] on input "75.69" at bounding box center [647, 455] width 278 height 26
paste input "text"
click at [567, 447] on input "75.69" at bounding box center [647, 455] width 278 height 26
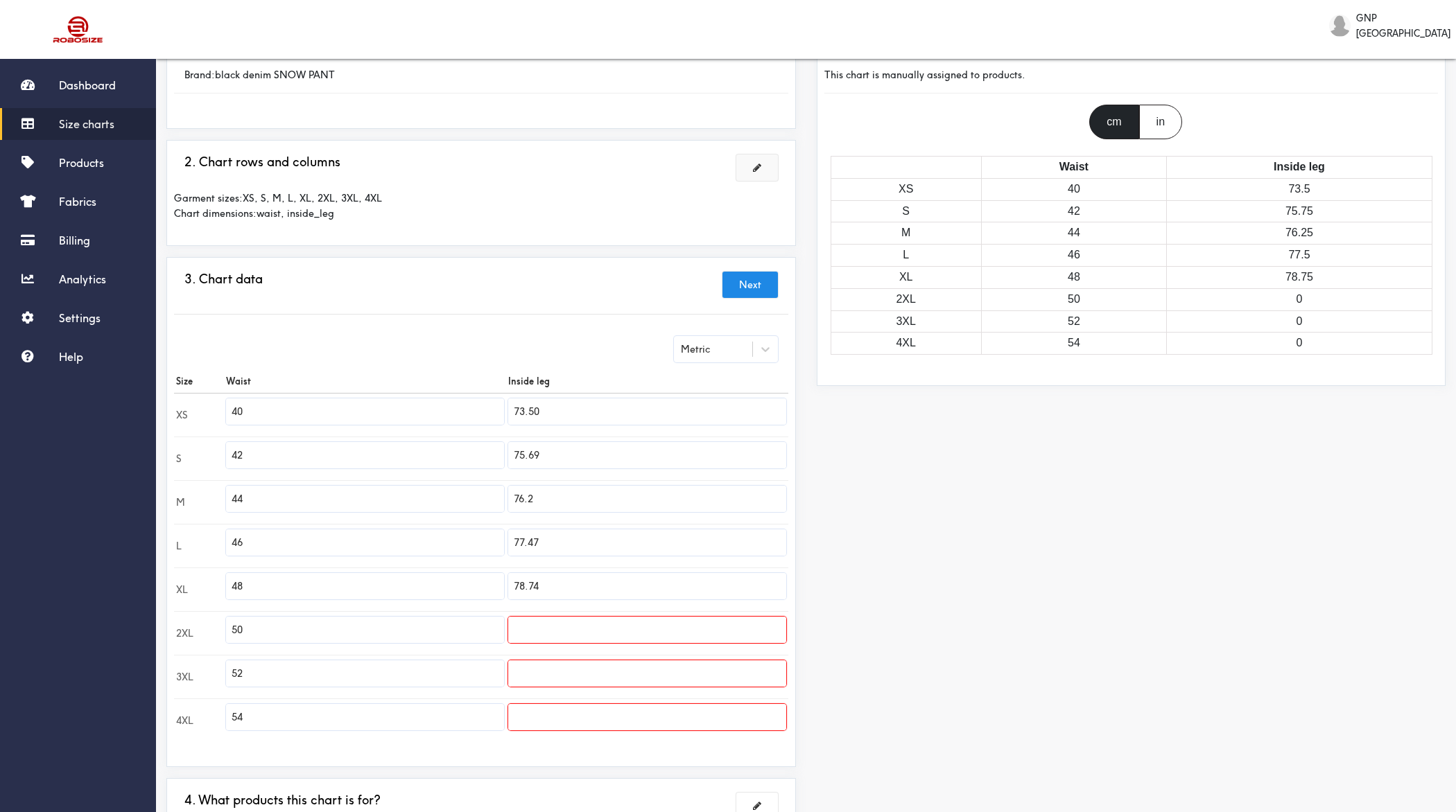
paste input "5"
type input "75.50"
click at [587, 496] on input "76.2" at bounding box center [647, 499] width 278 height 26
paste input "5.50"
type input "75.50"
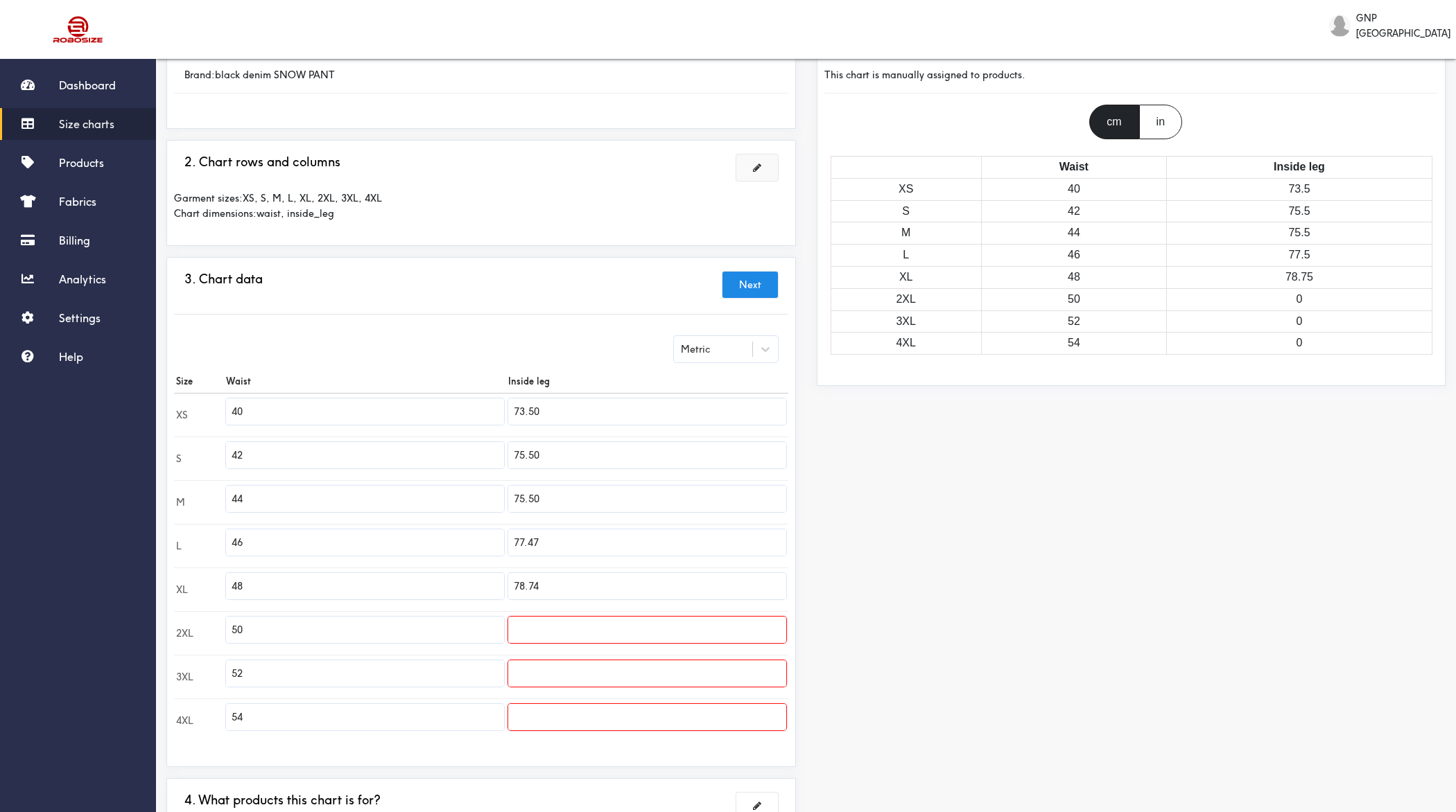
click at [568, 541] on input "77.47" at bounding box center [647, 542] width 278 height 26
paste input "5.50"
type input "75.50"
click at [548, 580] on input "78.74" at bounding box center [647, 586] width 278 height 26
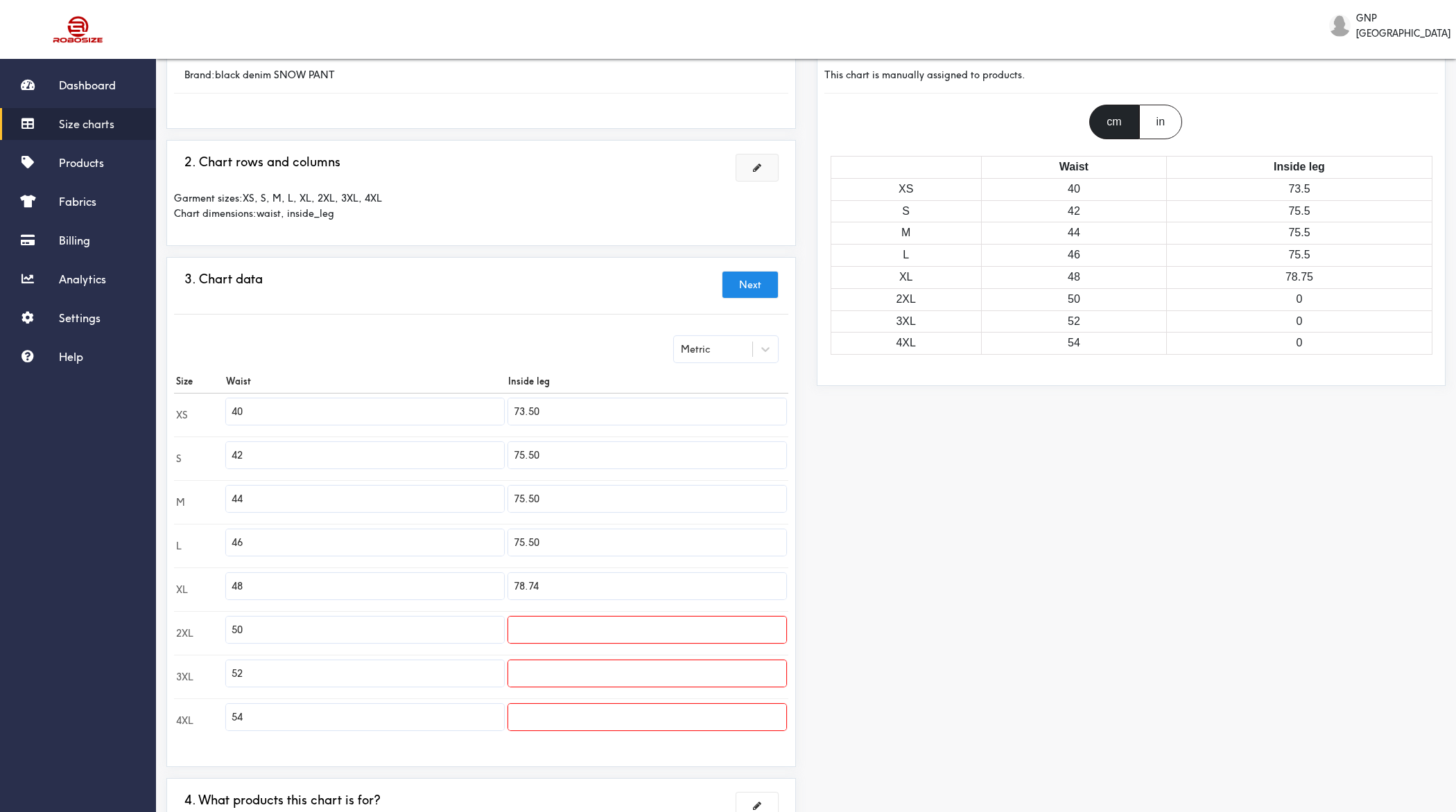
paste input "7.5"
type input "77.50"
click at [650, 620] on input "text" at bounding box center [647, 630] width 278 height 26
paste input "77.50"
type input "77.50"
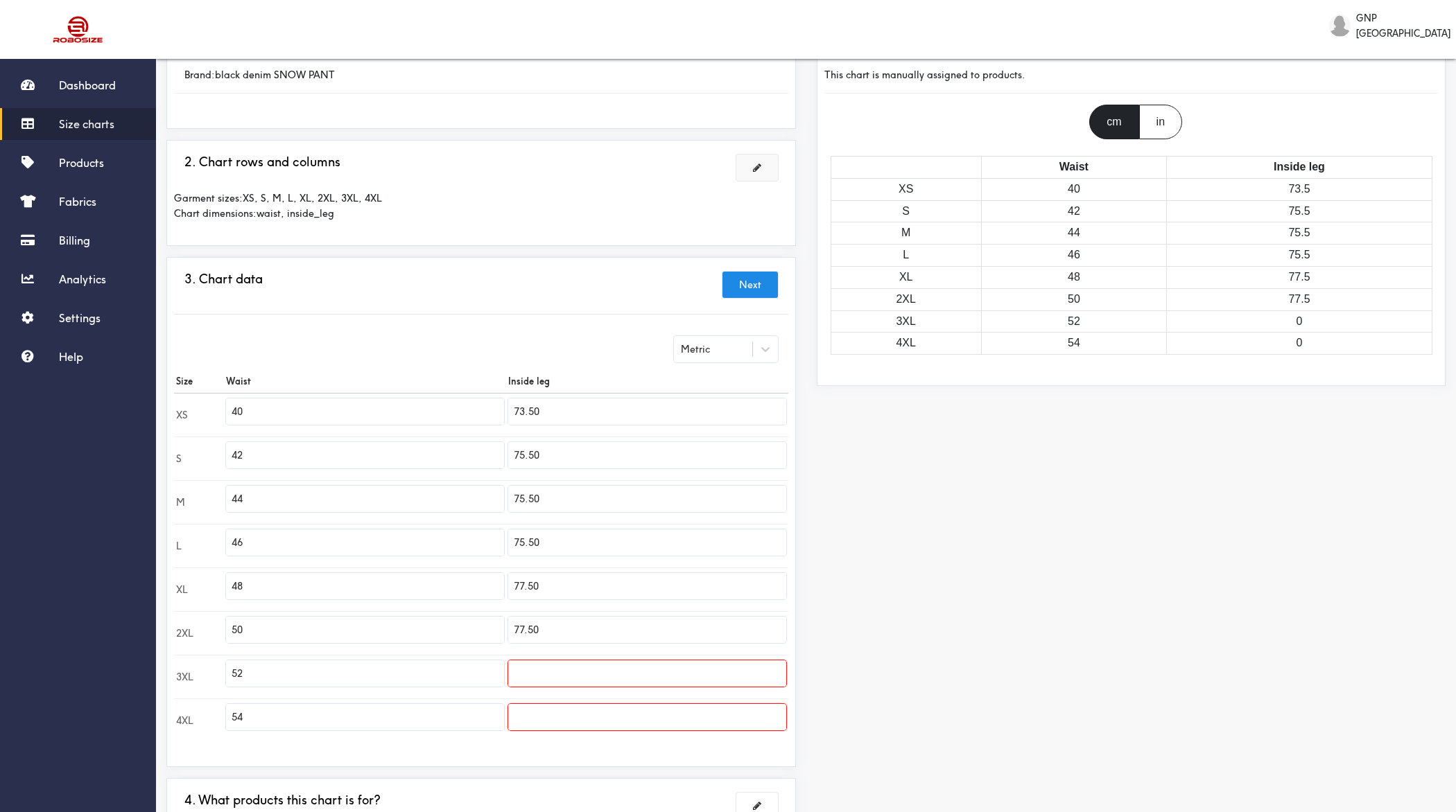
click at [599, 649] on input "text" at bounding box center [647, 673] width 278 height 26
paste input "77.50"
type input "77.50"
click at [581, 649] on input "text" at bounding box center [647, 717] width 278 height 26
paste input "77.50"
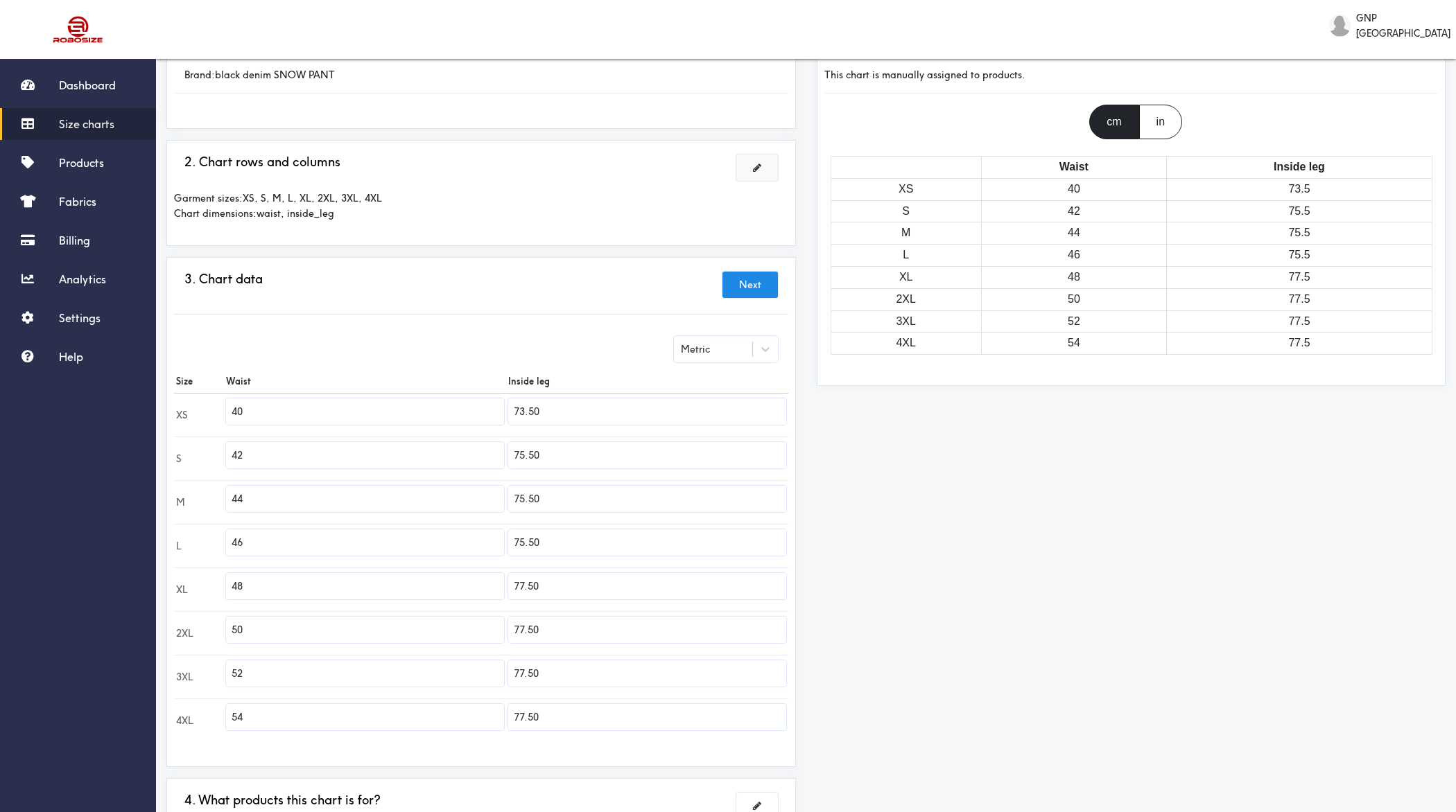
click at [529, 649] on input "77.50" at bounding box center [647, 717] width 278 height 26
type input "79.50"
click at [1066, 508] on div "Preview Edit style This chart is manually assigned to products. cm in Waist Ins…" at bounding box center [1131, 448] width 650 height 863
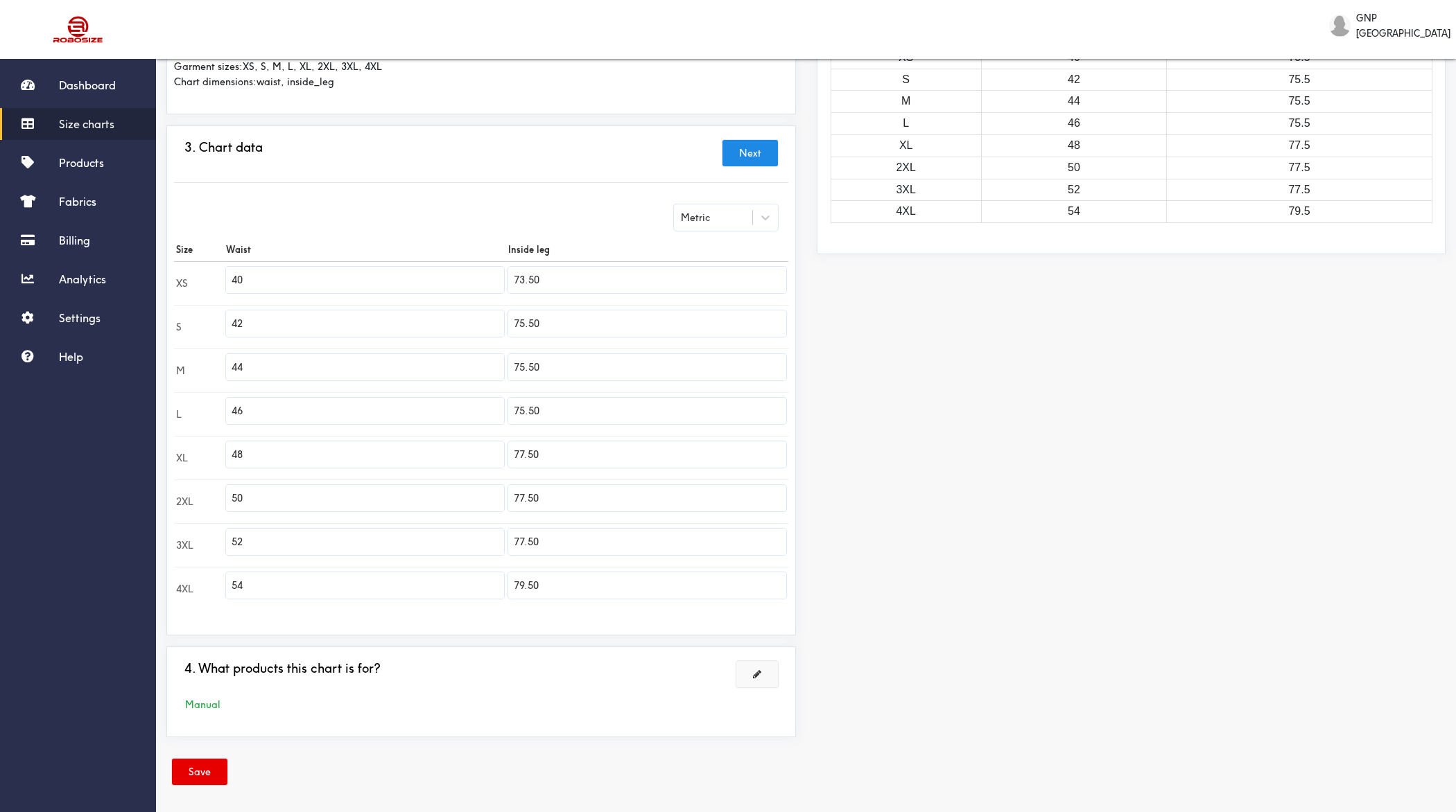
click at [763, 649] on button at bounding box center [757, 674] width 42 height 26
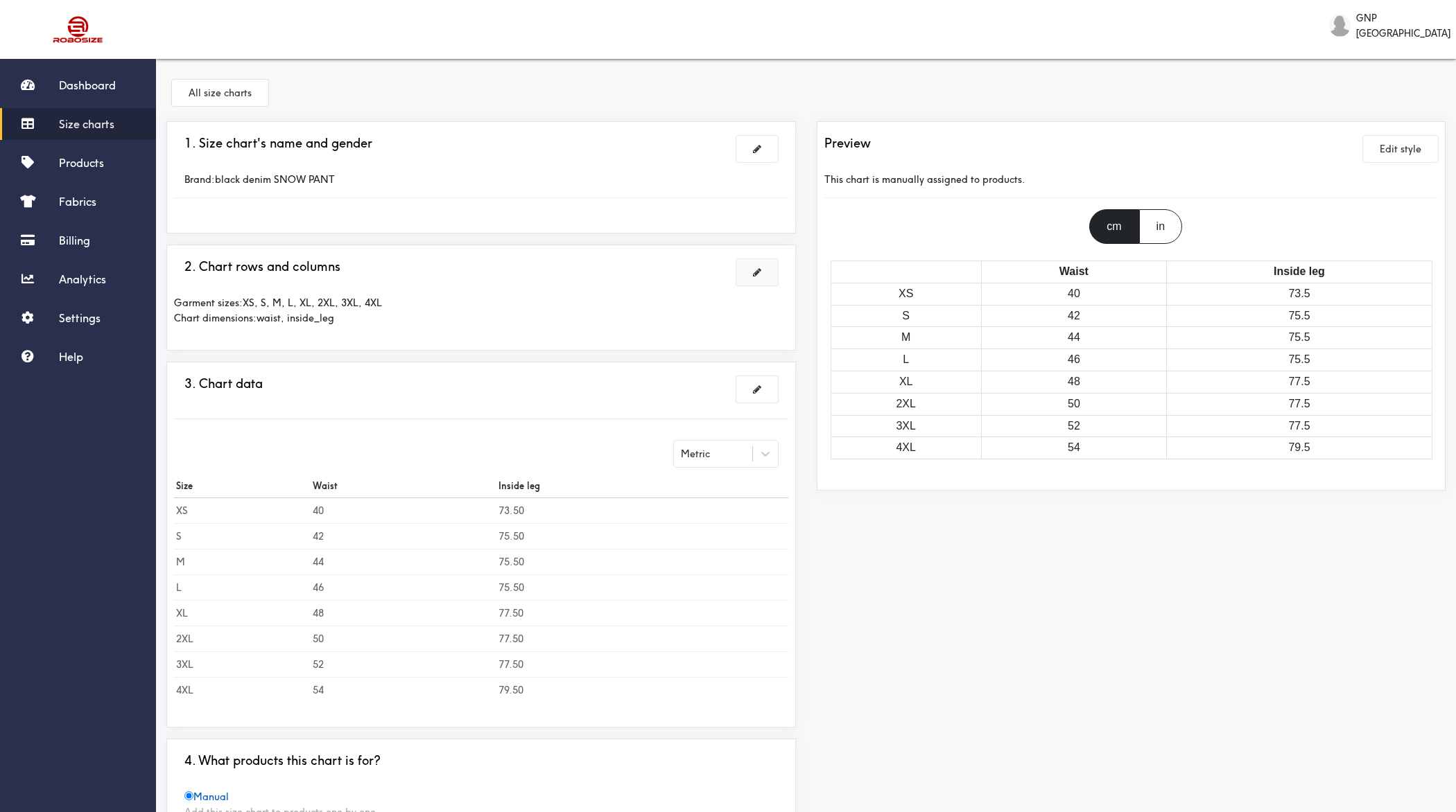
scroll to position [149, 0]
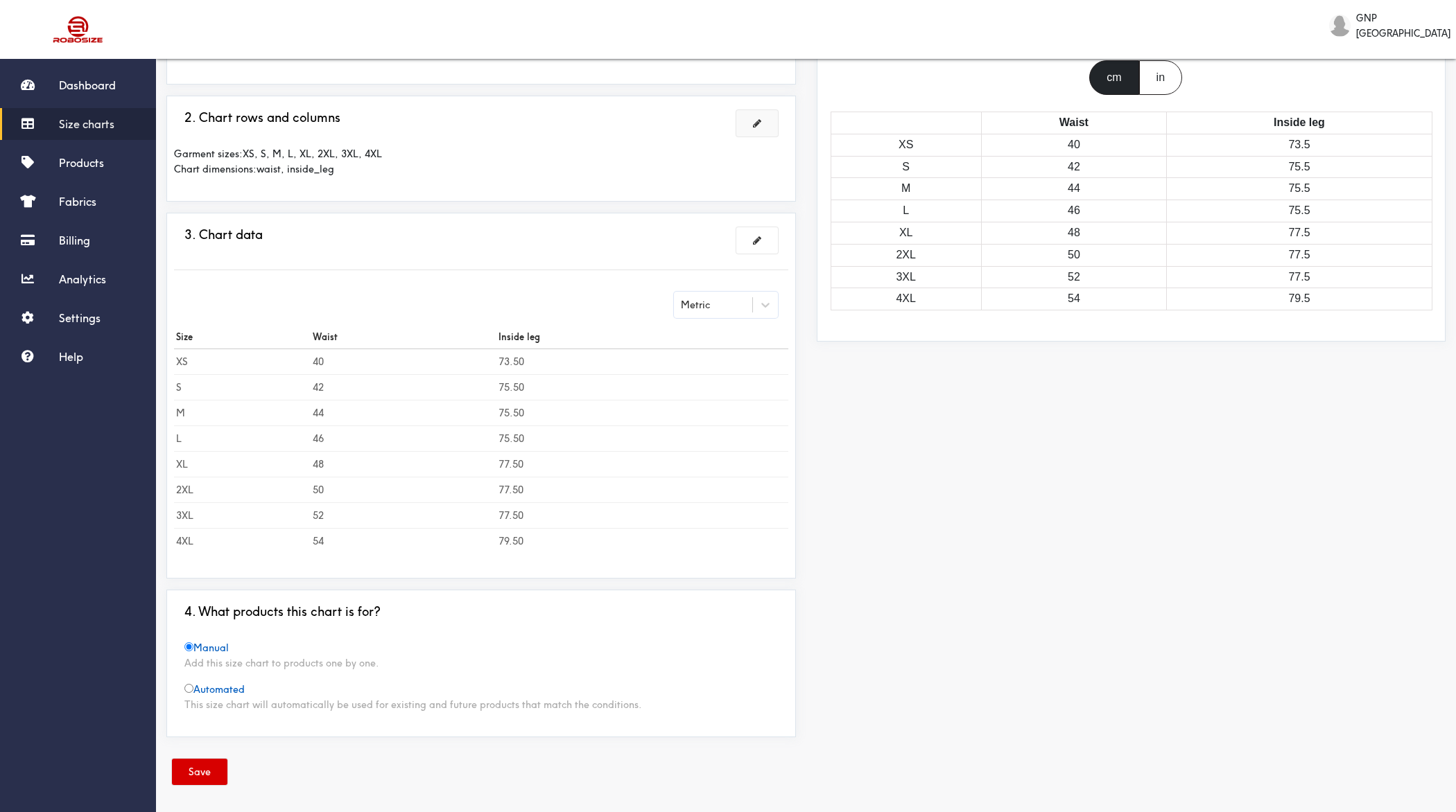
click at [196, 649] on button "Save" at bounding box center [200, 772] width 55 height 26
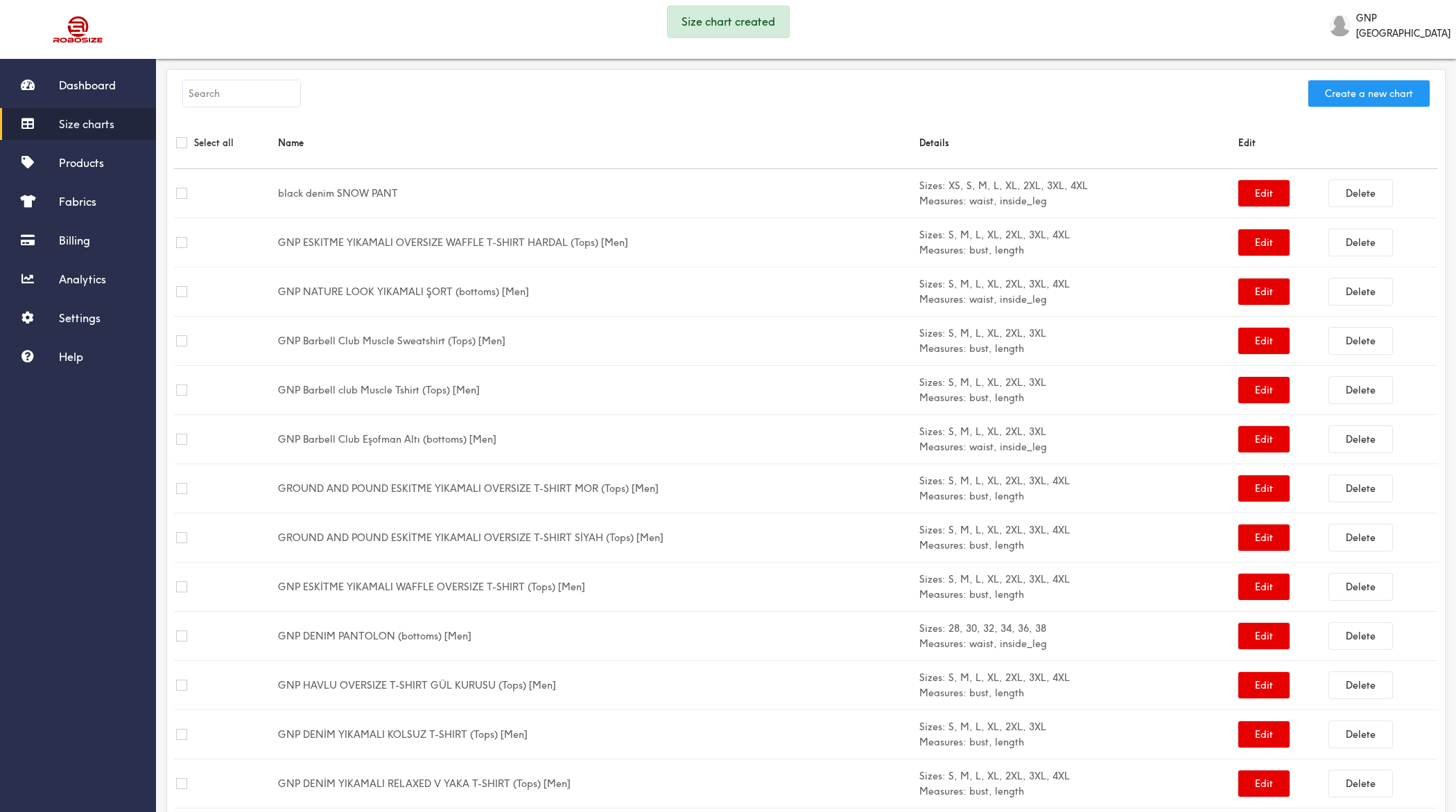
click at [1164, 95] on button "Create a new chart" at bounding box center [1369, 94] width 122 height 26
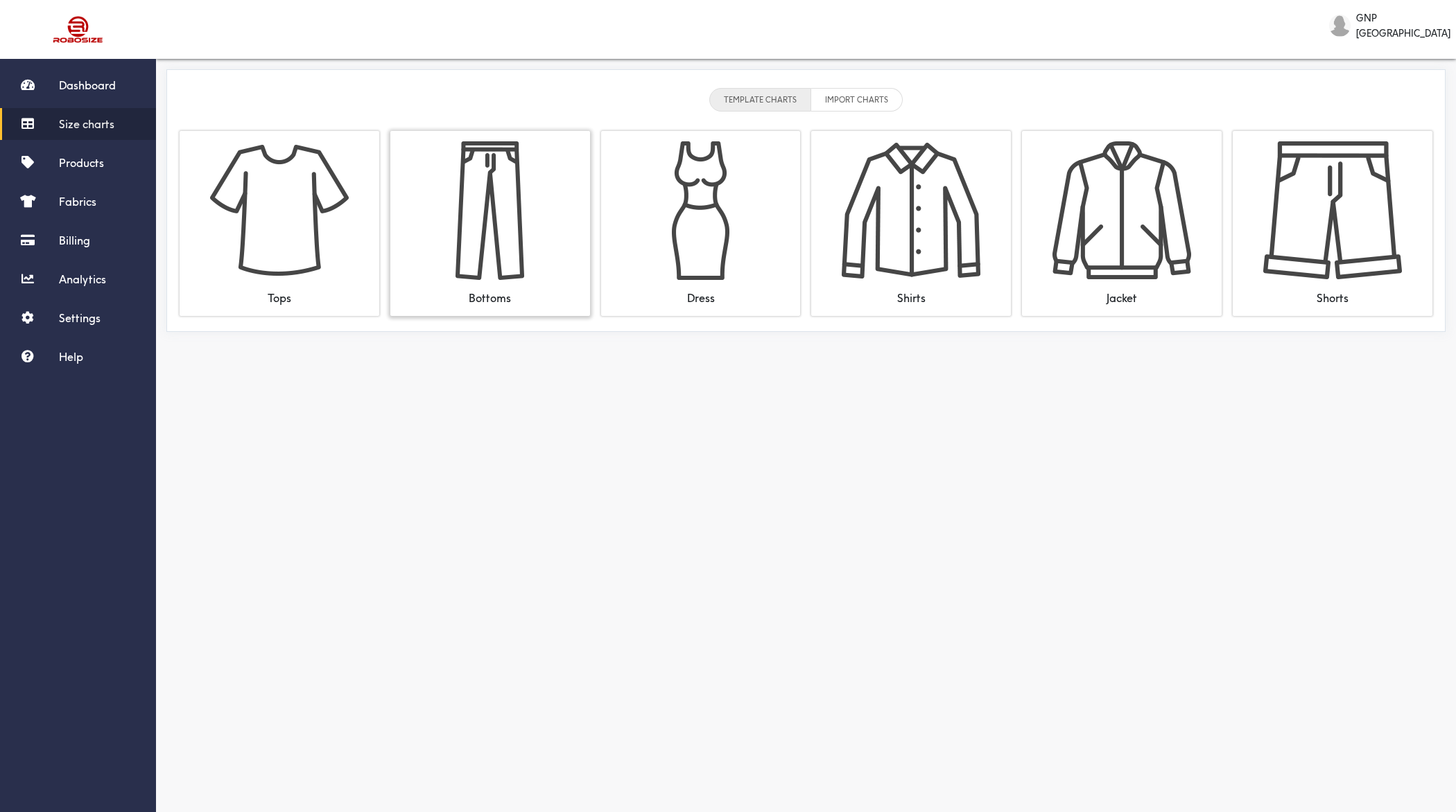
click at [543, 218] on img at bounding box center [490, 210] width 139 height 139
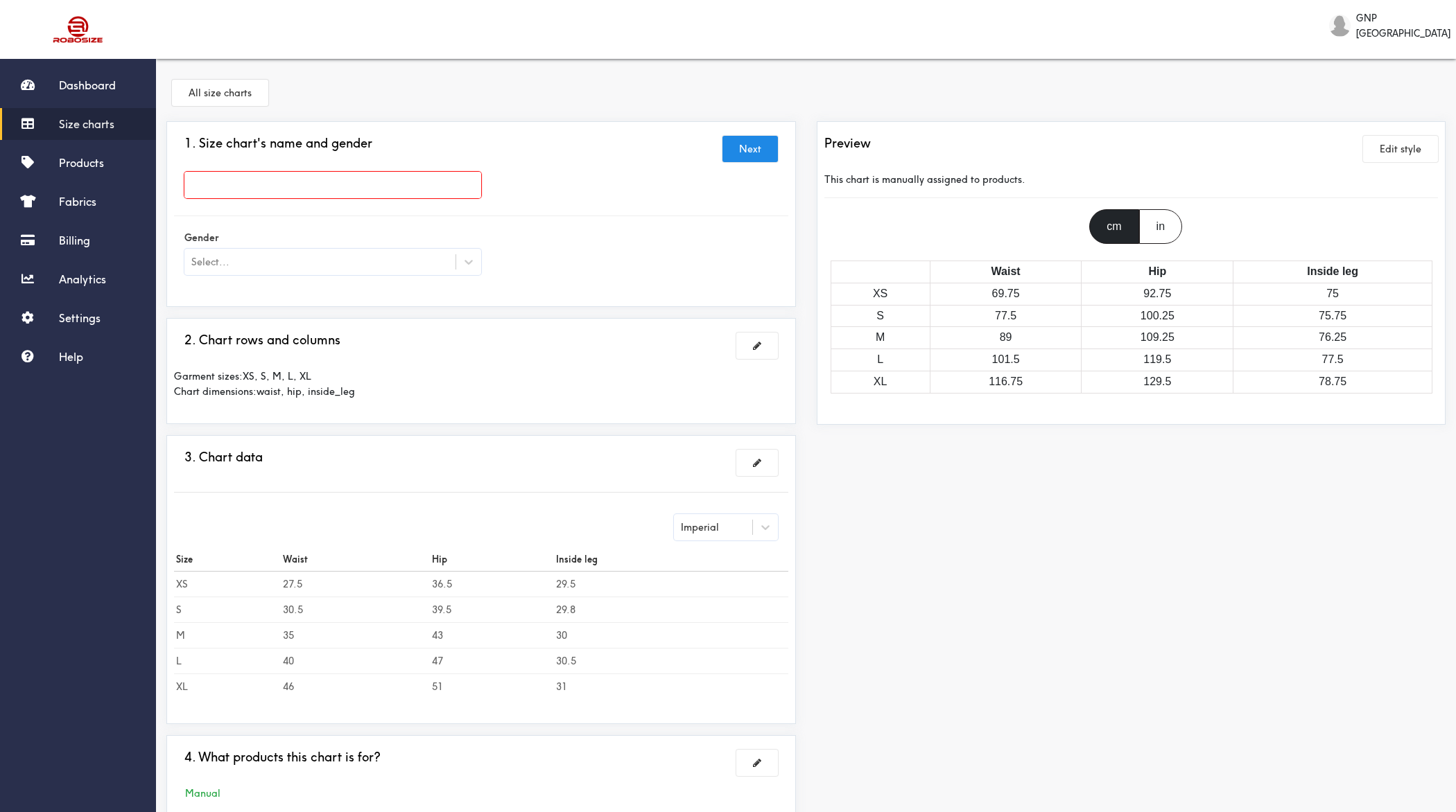
click at [387, 183] on input "text" at bounding box center [333, 185] width 297 height 26
paste input "CHINO PANT"
type input "CHINO PANT"
click at [308, 256] on div "Select..." at bounding box center [320, 262] width 271 height 14
click at [266, 329] on div "[DEMOGRAPHIC_DATA]" at bounding box center [333, 323] width 297 height 26
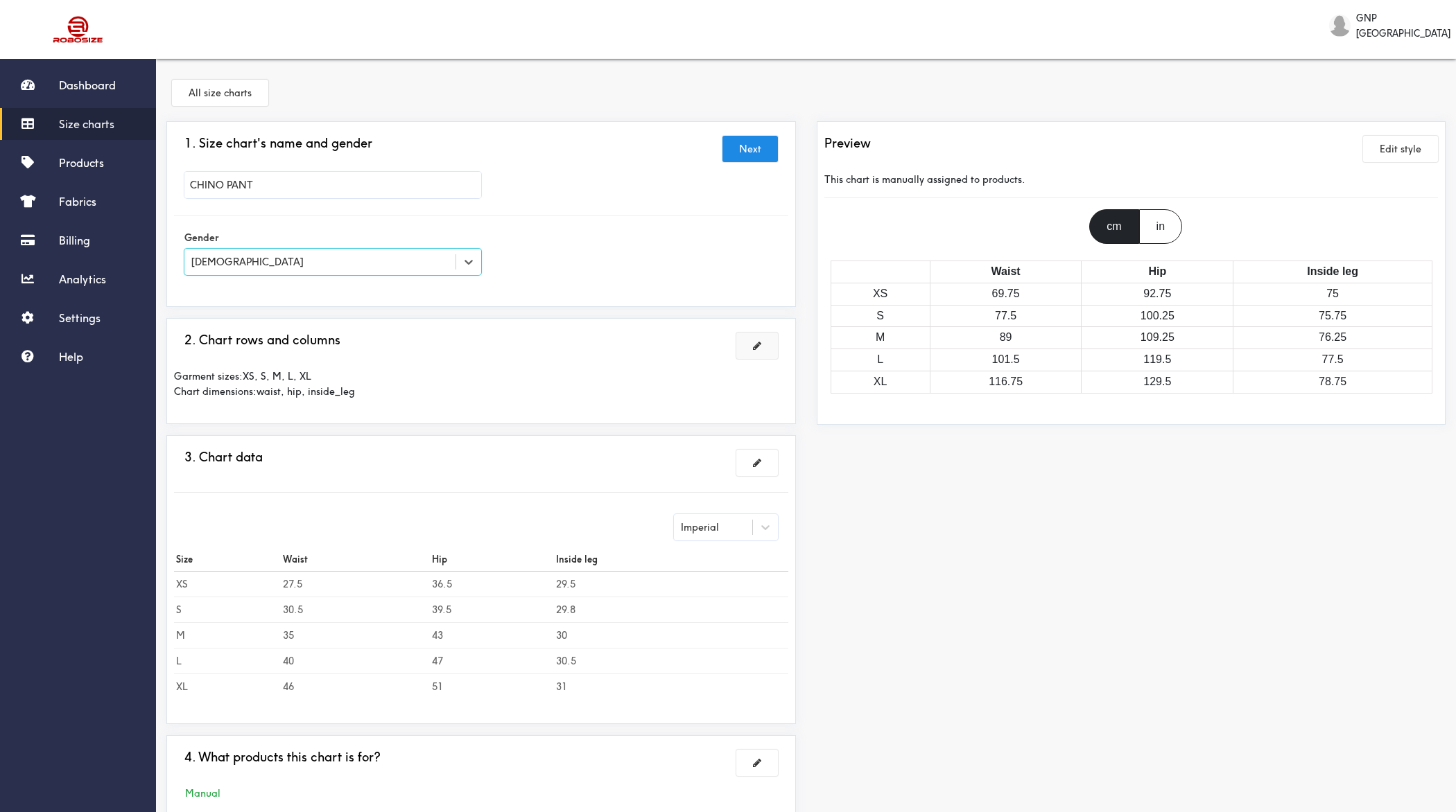
click at [759, 339] on button at bounding box center [757, 346] width 42 height 26
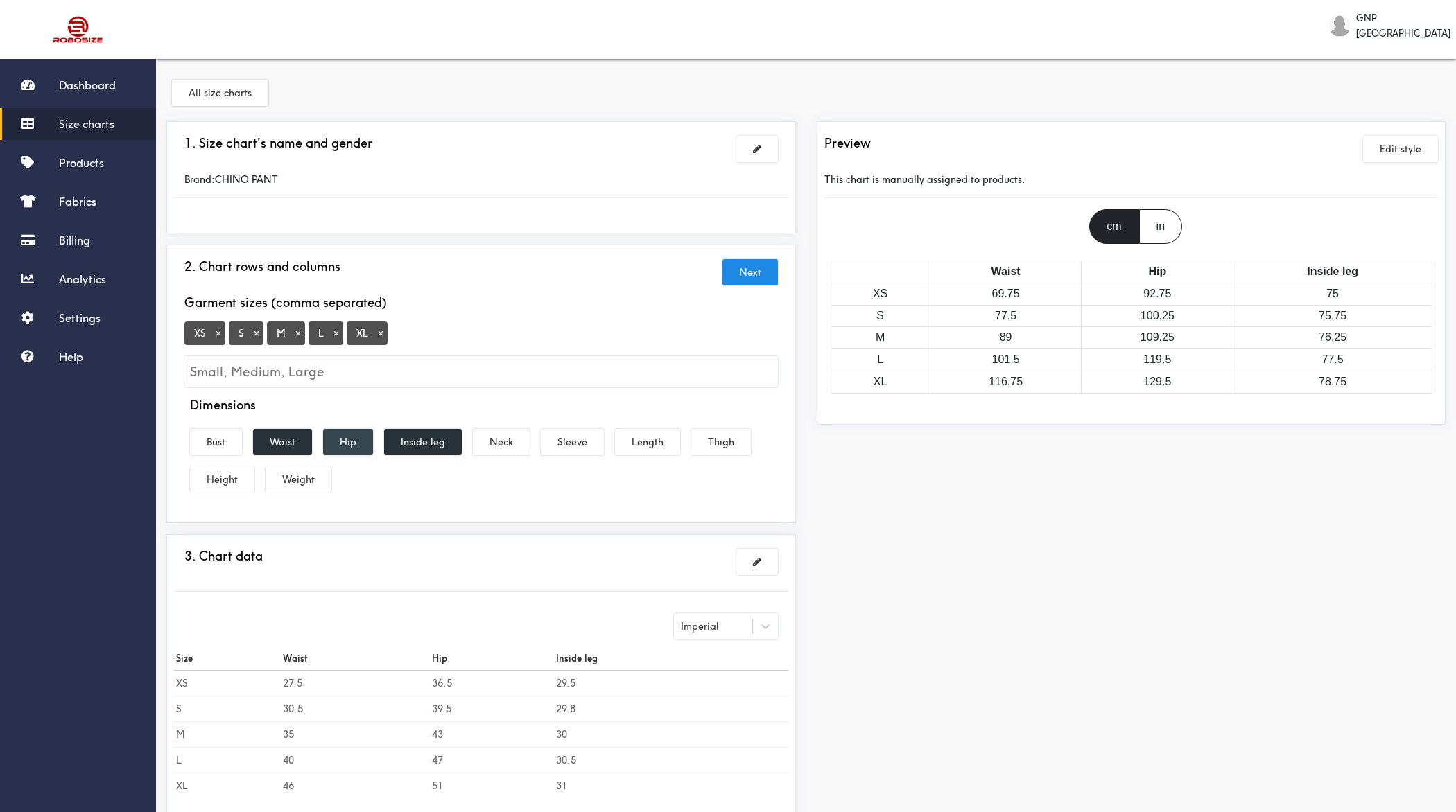
click at [344, 439] on button "Hip" at bounding box center [347, 442] width 50 height 26
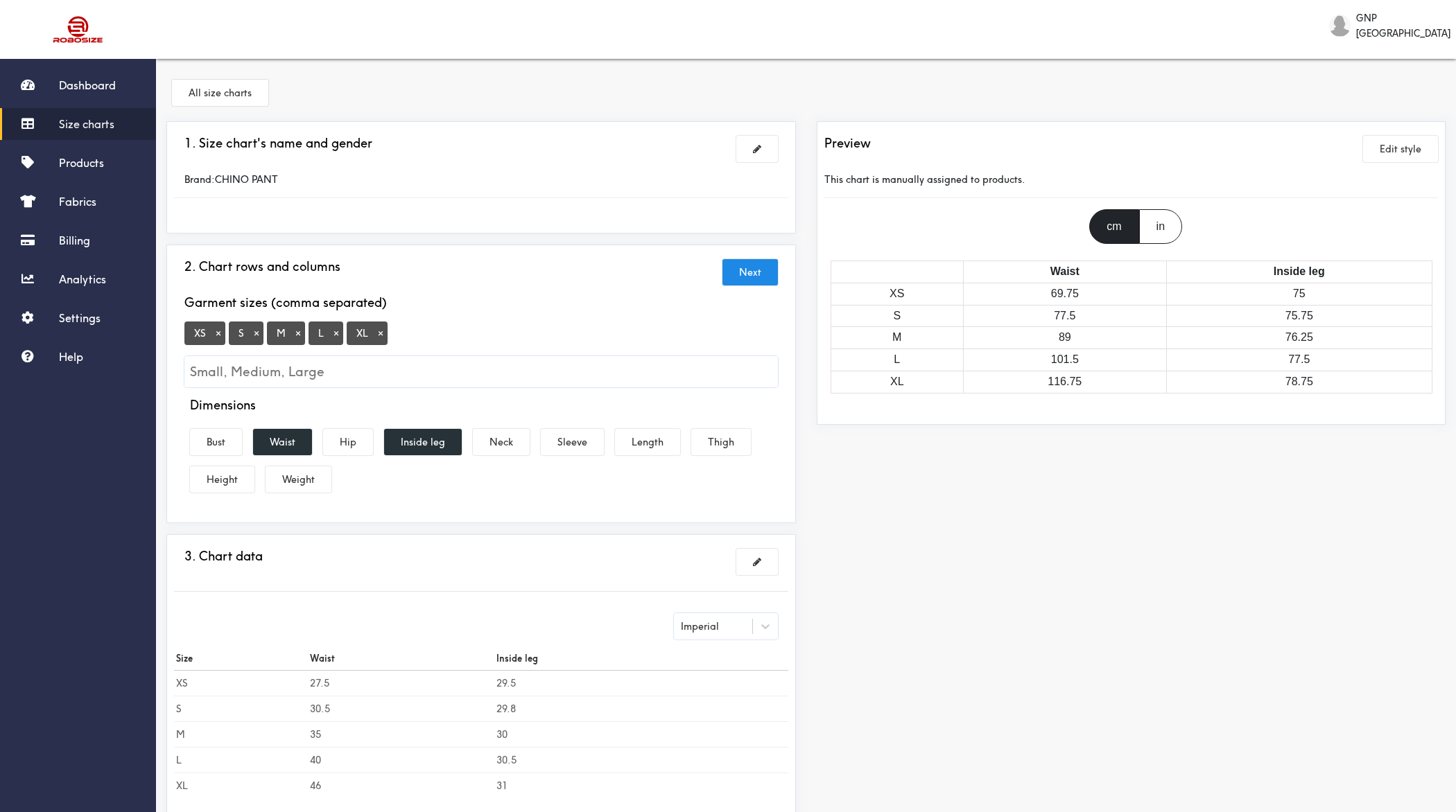
click at [312, 365] on input "Small, Medium, Large" at bounding box center [481, 372] width 594 height 31
type input "2XL"
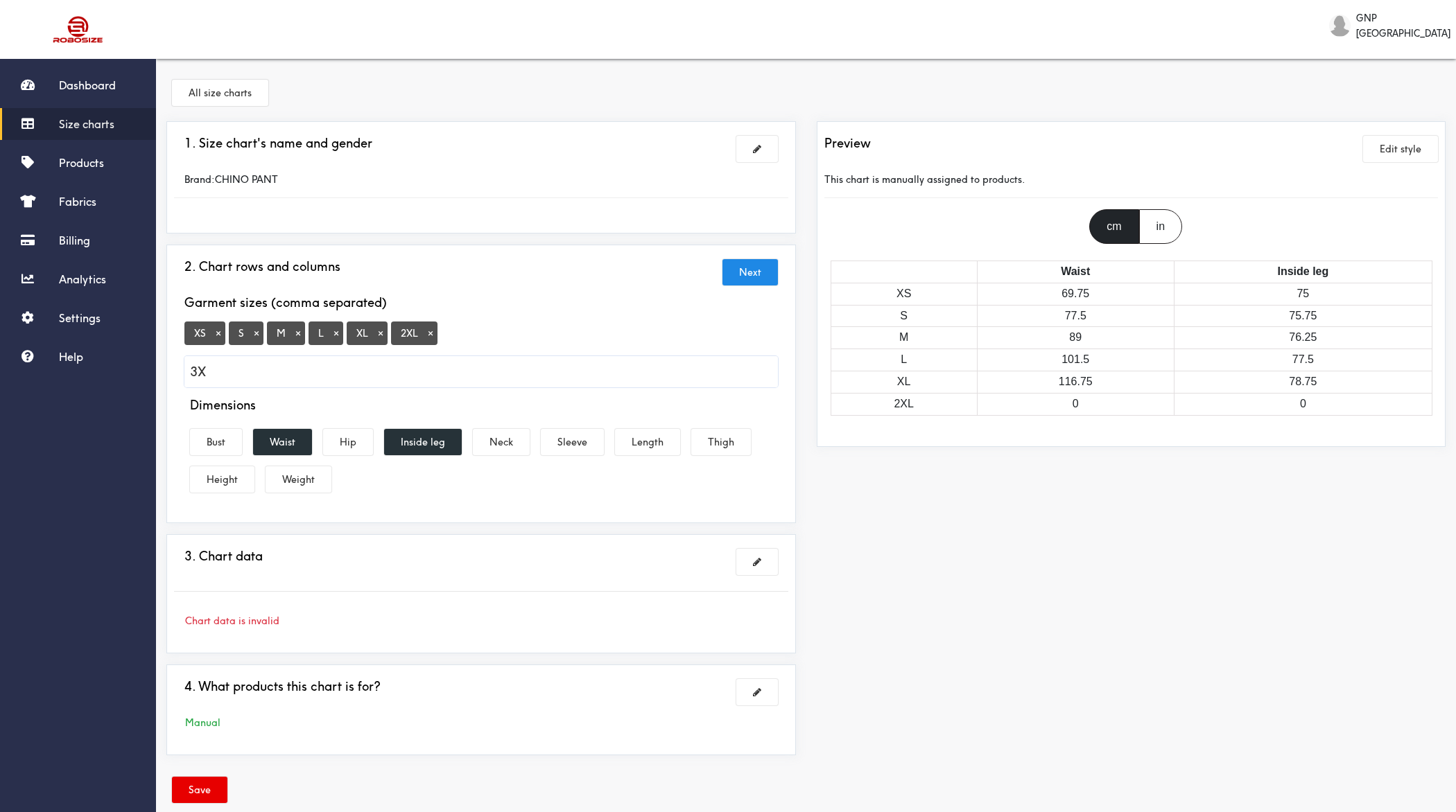
type input "3XL"
type input "4XL"
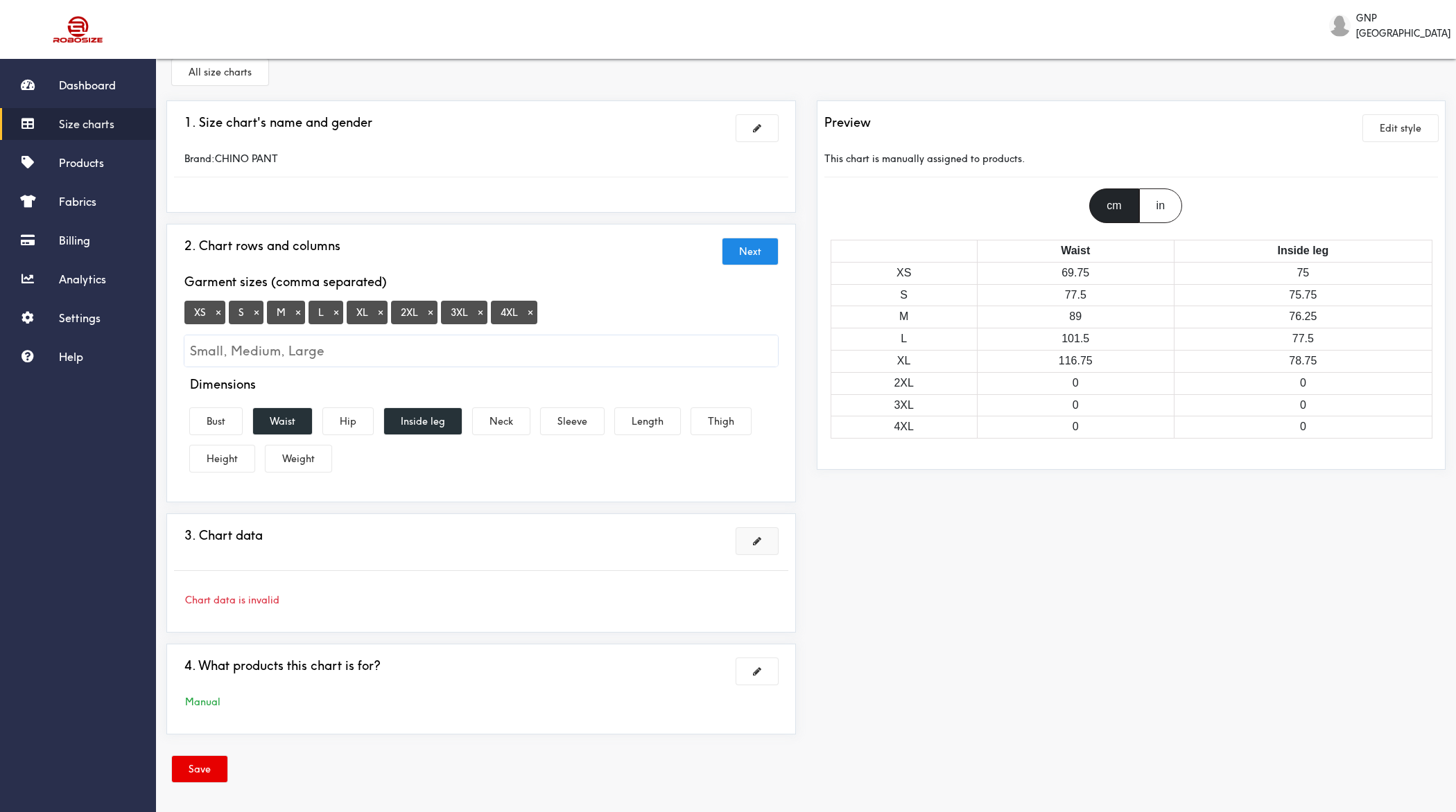
click at [759, 536] on span at bounding box center [757, 541] width 8 height 10
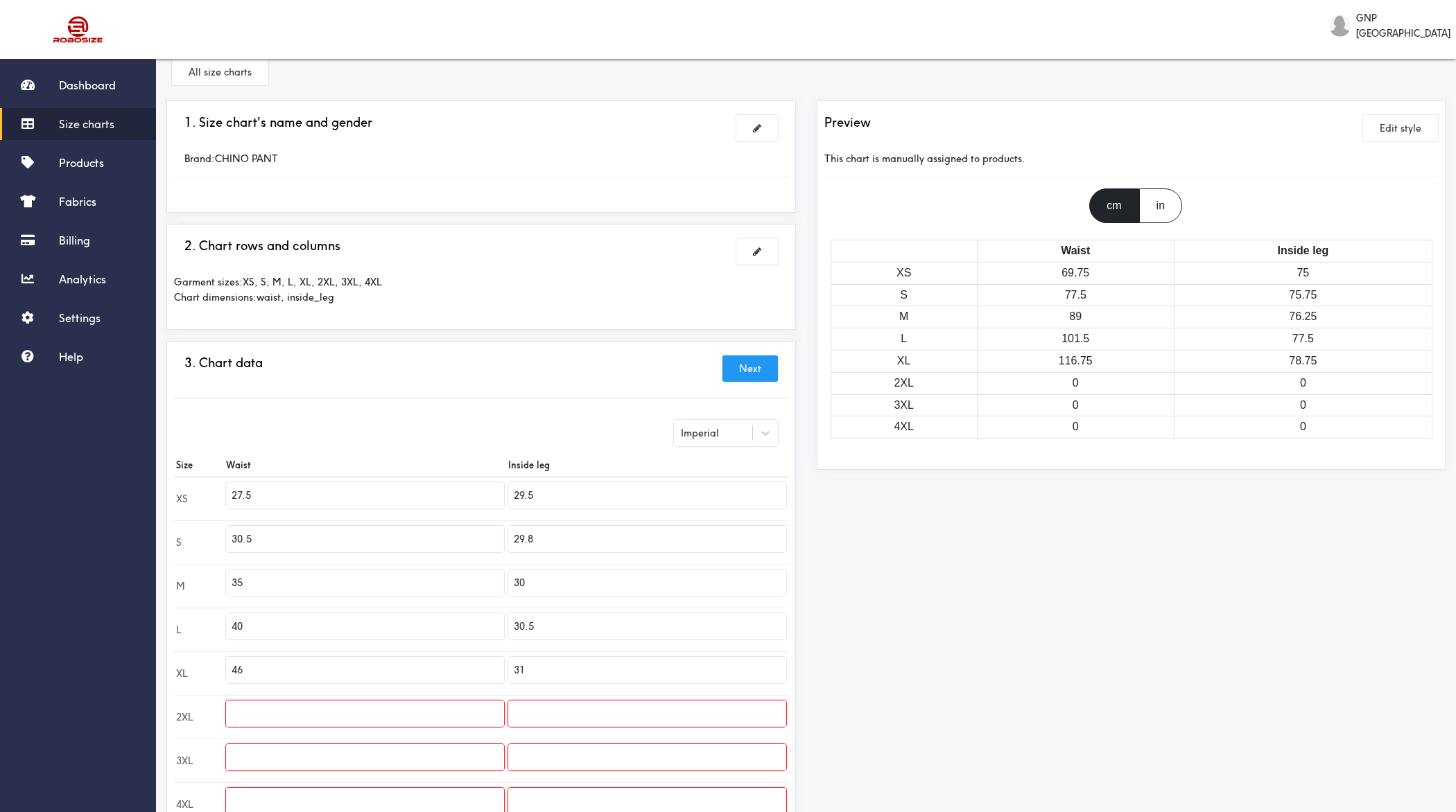
scroll to position [195, 0]
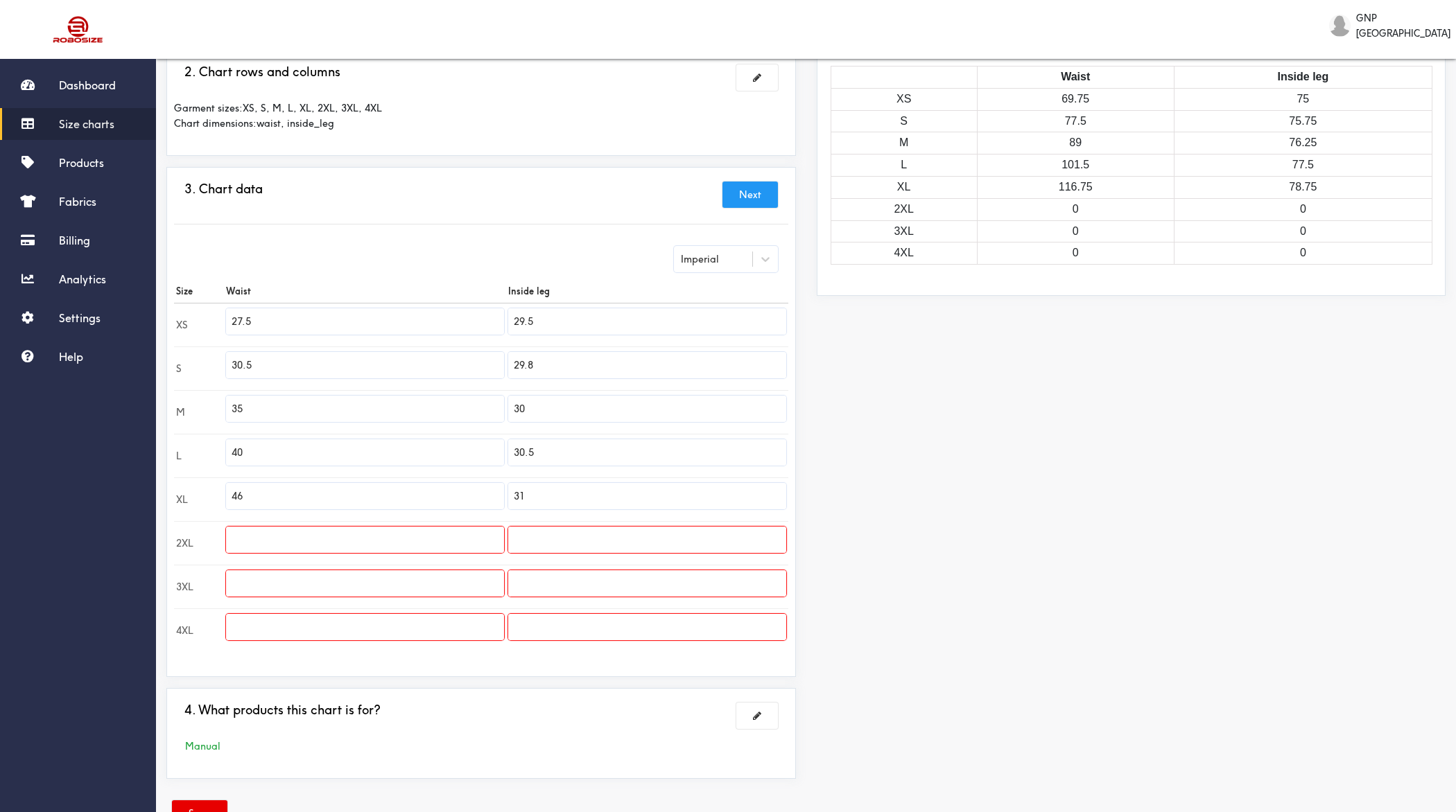
click at [726, 252] on div "Imperial" at bounding box center [713, 258] width 78 height 14
click at [716, 287] on div "Metric" at bounding box center [726, 293] width 104 height 26
type input "69.85"
type input "74.93"
type input "77.47"
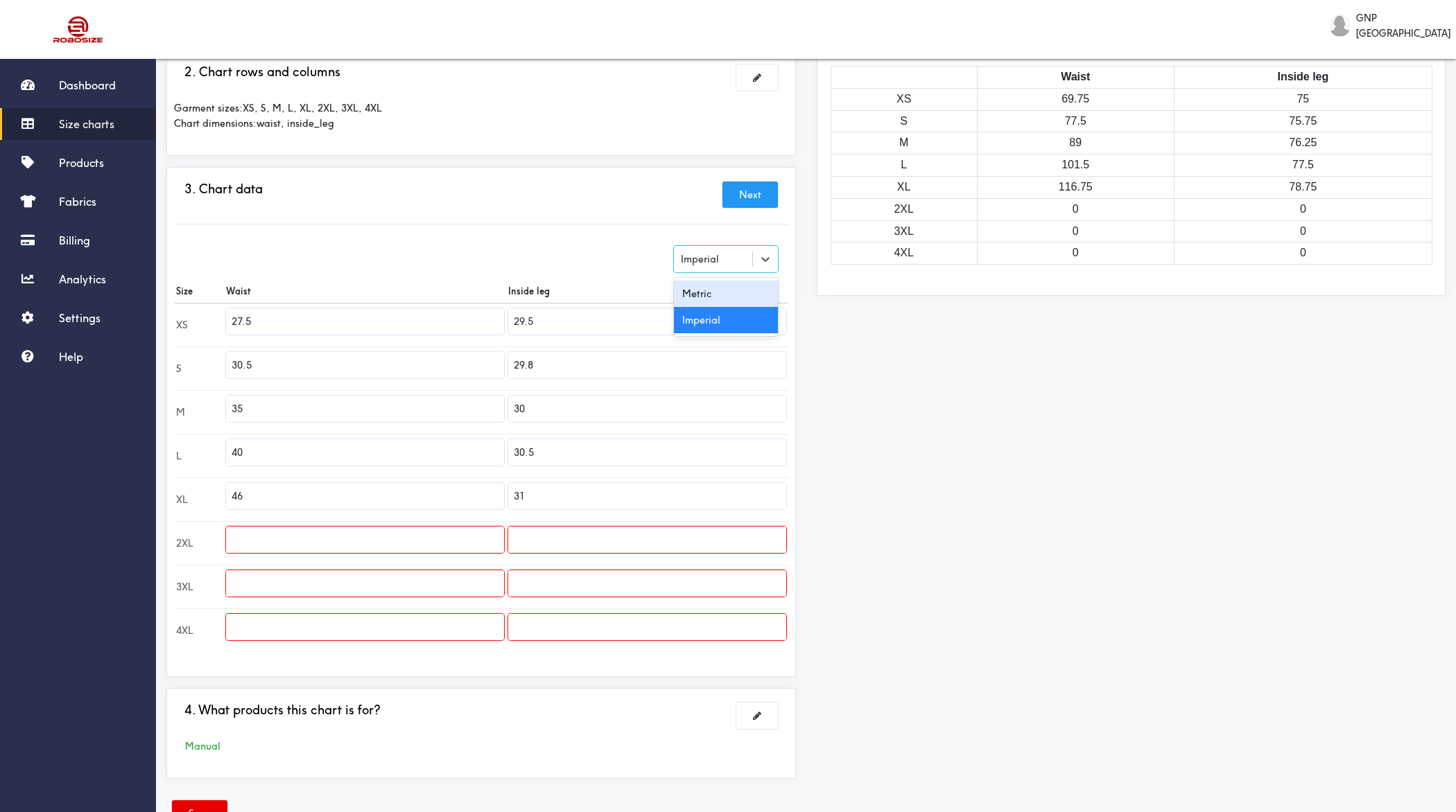
type input "75.69"
type input "88.9"
type input "76.2"
type input "101.6"
type input "77.47"
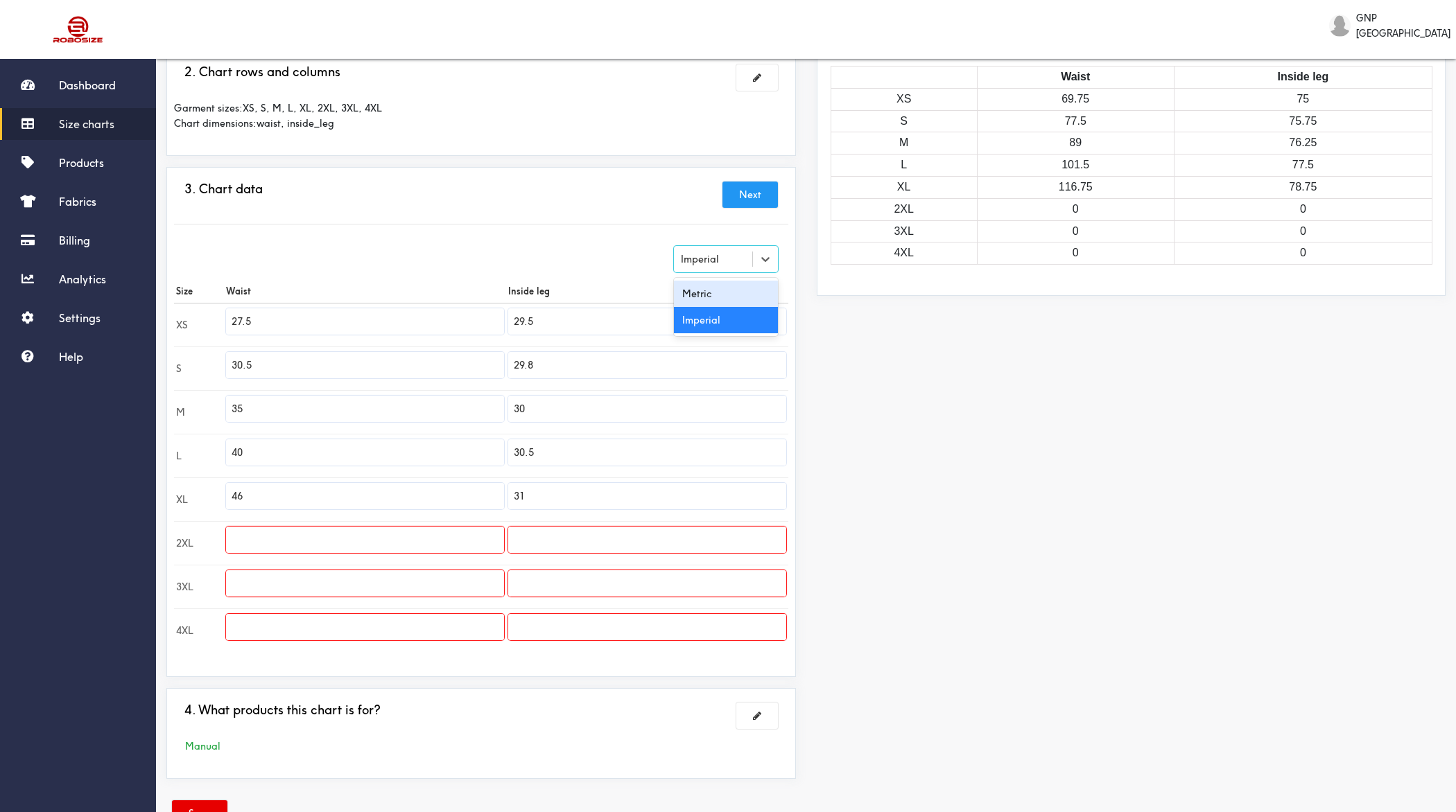
type input "116.84"
type input "78.74"
click at [382, 322] on input "69.85" at bounding box center [365, 321] width 278 height 26
type input "40"
type input "42"
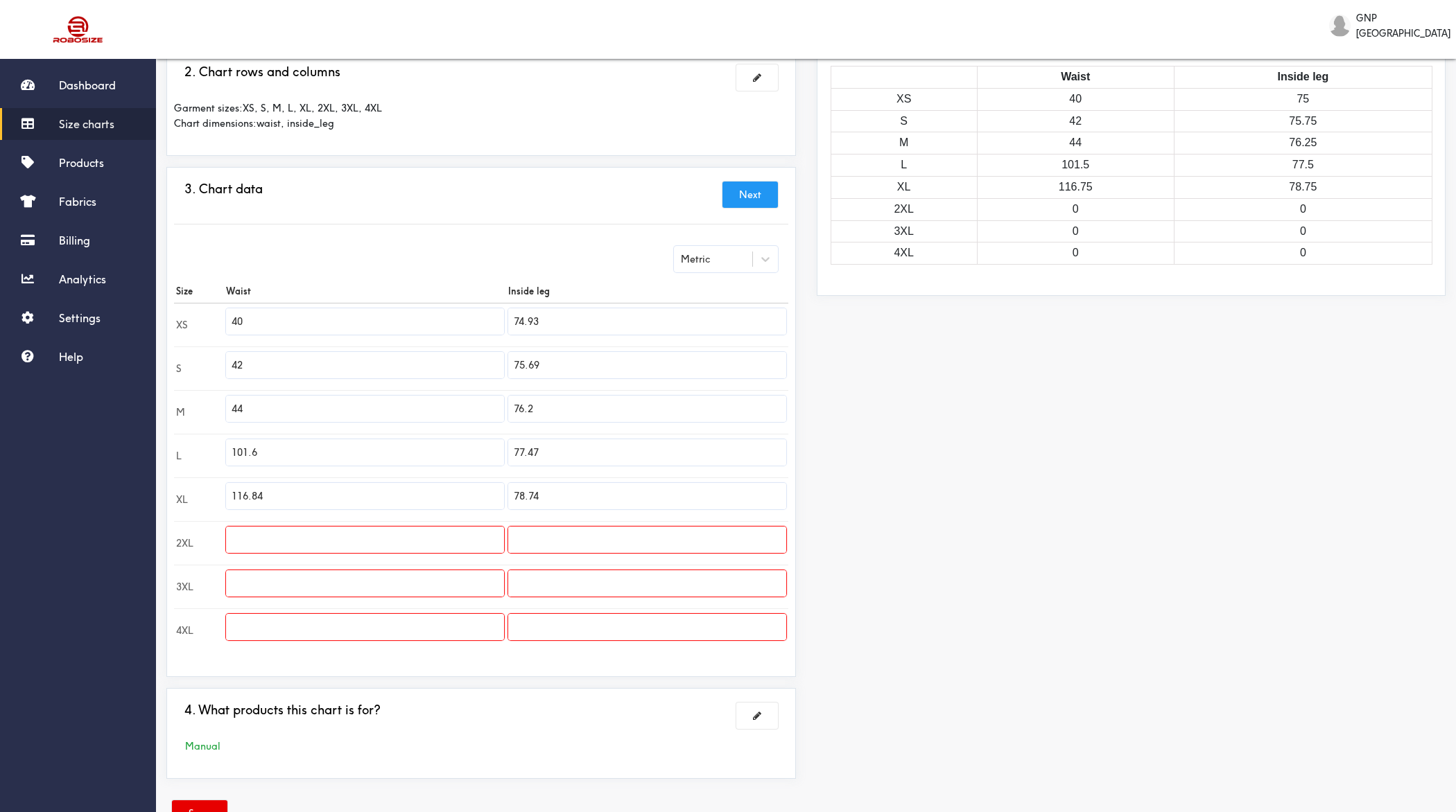
type input "44"
click at [278, 452] on input "64" at bounding box center [365, 452] width 278 height 26
type input "6"
type input "46"
type input "48"
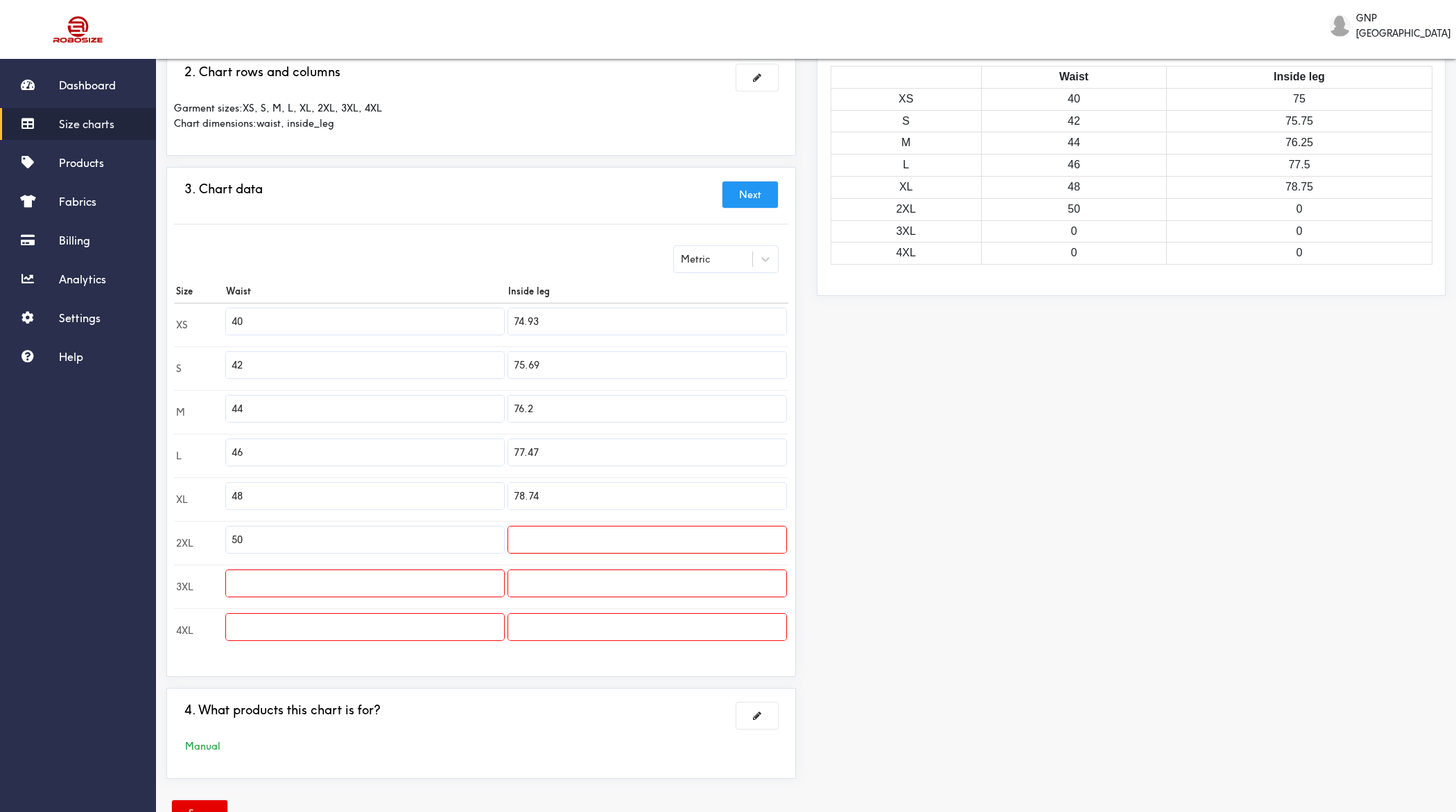
type input "50"
type input "52"
type input "54"
click at [559, 322] on input "74.93" at bounding box center [647, 321] width 278 height 26
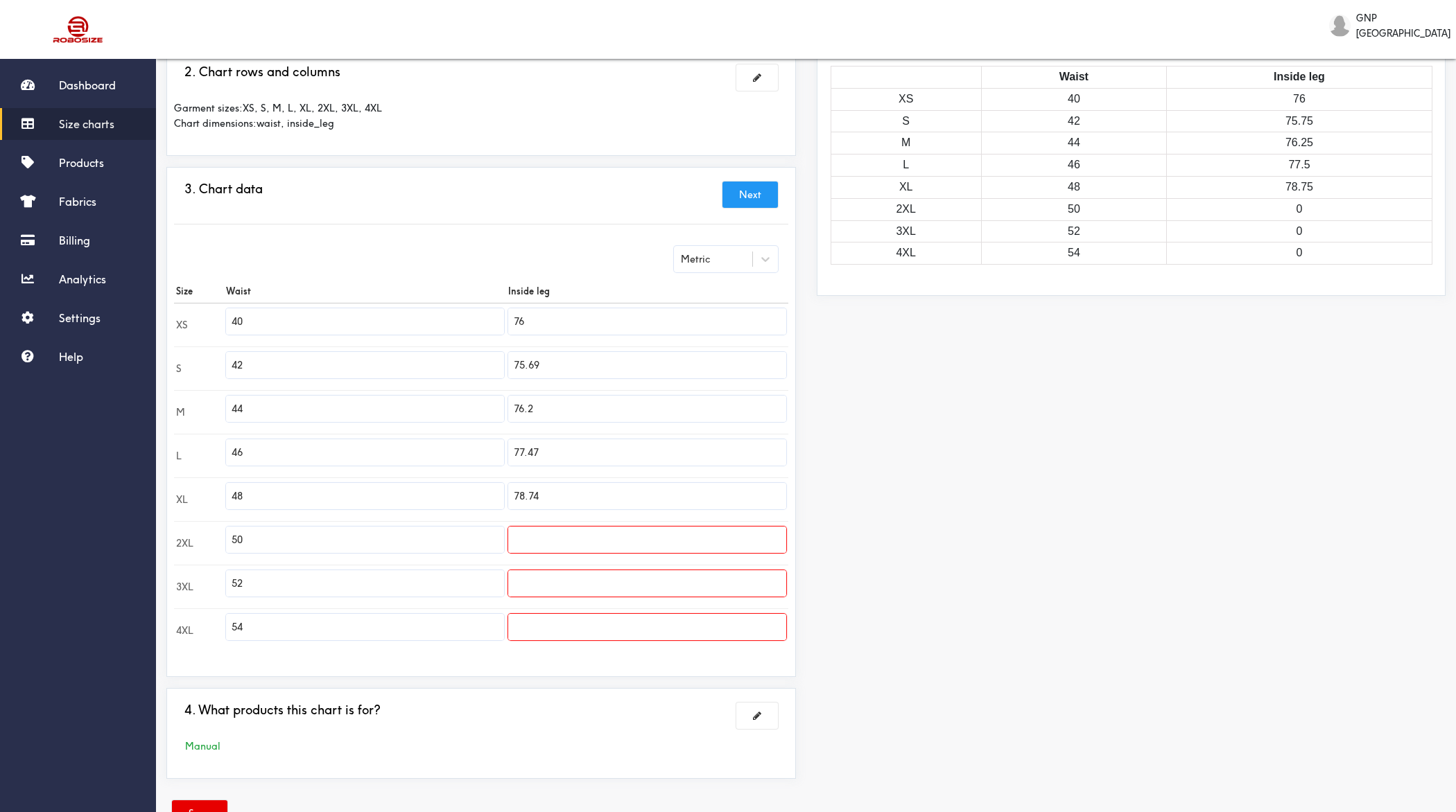
type input "76"
click at [555, 355] on input "75.69" at bounding box center [647, 365] width 278 height 26
type input "78"
click at [564, 395] on input "76.2" at bounding box center [647, 408] width 278 height 26
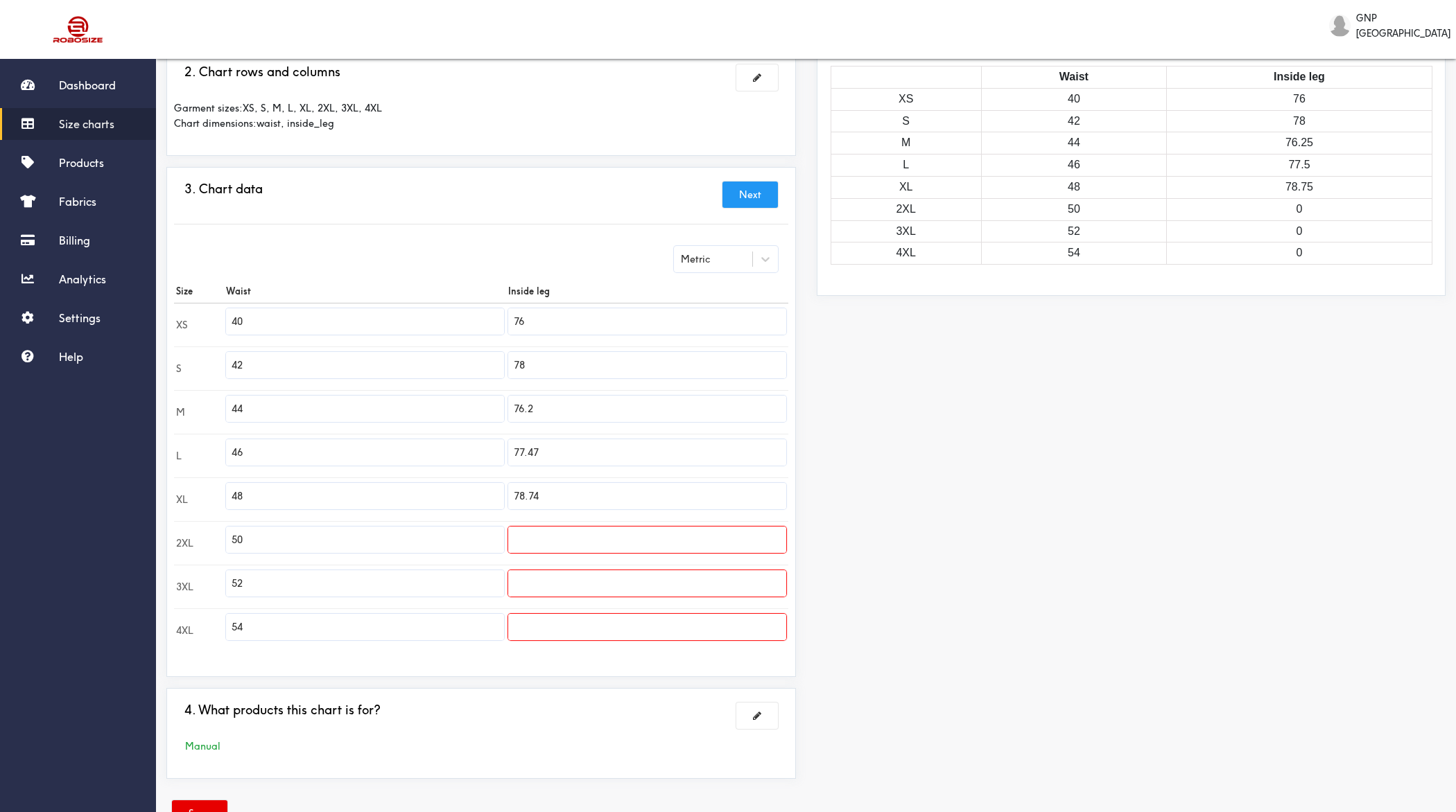
click at [564, 395] on input "76.2" at bounding box center [647, 408] width 278 height 26
type input "78"
click at [551, 444] on input "77.47" at bounding box center [647, 452] width 278 height 26
type input "78"
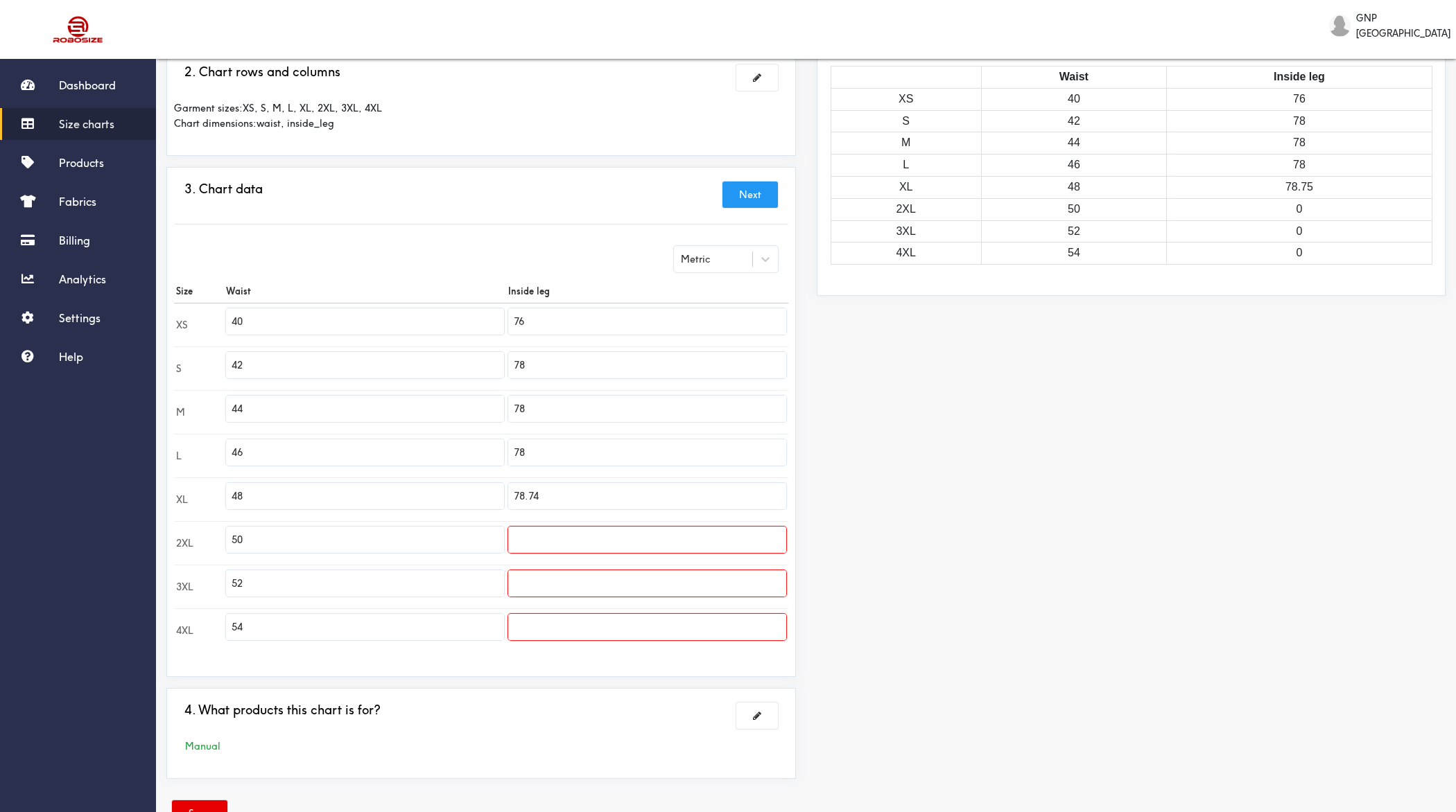
click at [560, 488] on input "78.74" at bounding box center [647, 496] width 278 height 26
type input "80"
click at [536, 534] on input "text" at bounding box center [647, 540] width 278 height 26
type input "80"
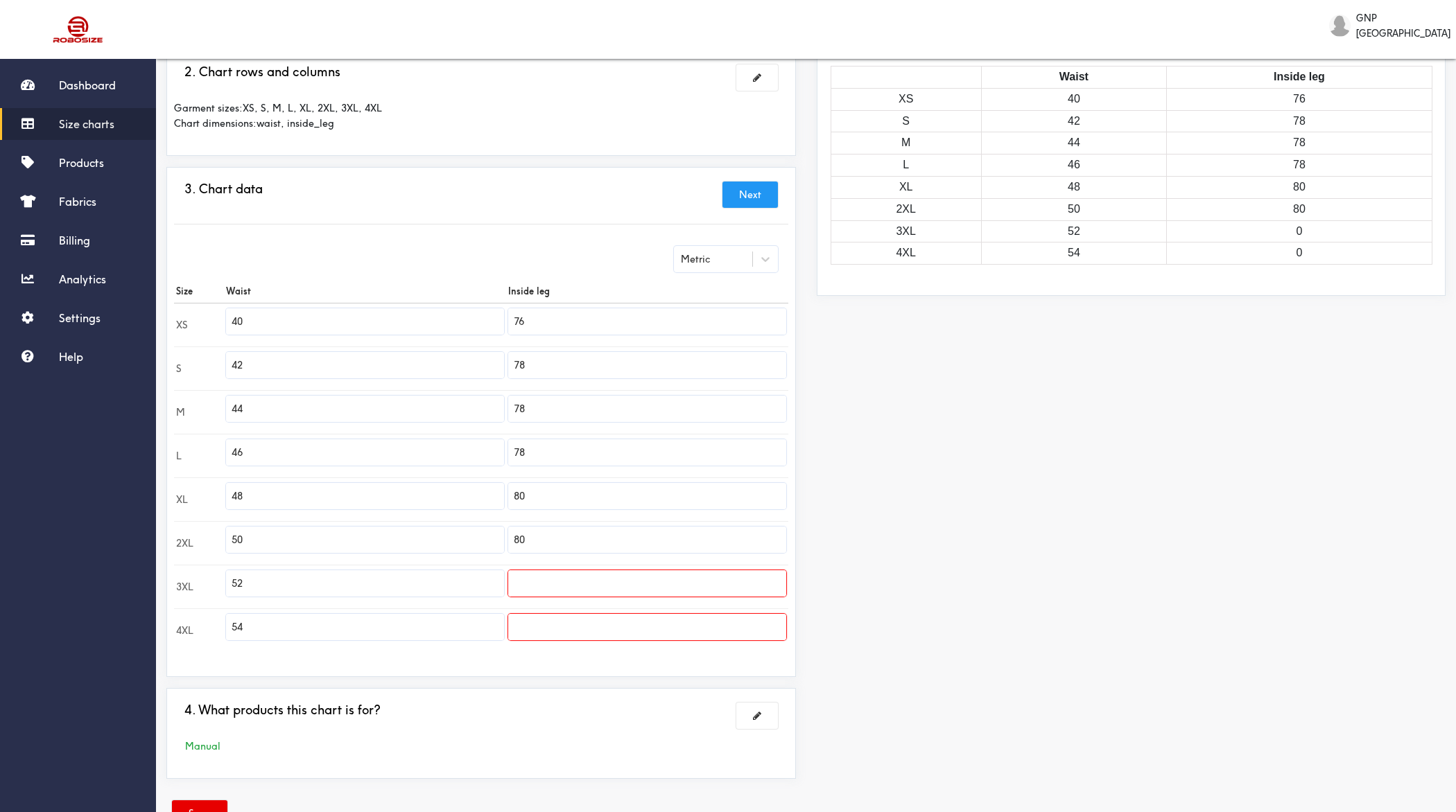
click at [551, 579] on input "text" at bounding box center [647, 584] width 278 height 26
type input "80"
click at [573, 626] on input "text" at bounding box center [647, 627] width 278 height 26
type input "81"
click at [923, 642] on div "Preview Edit style This chart is manually assigned to products. cm in Waist Ins…" at bounding box center [1131, 358] width 650 height 863
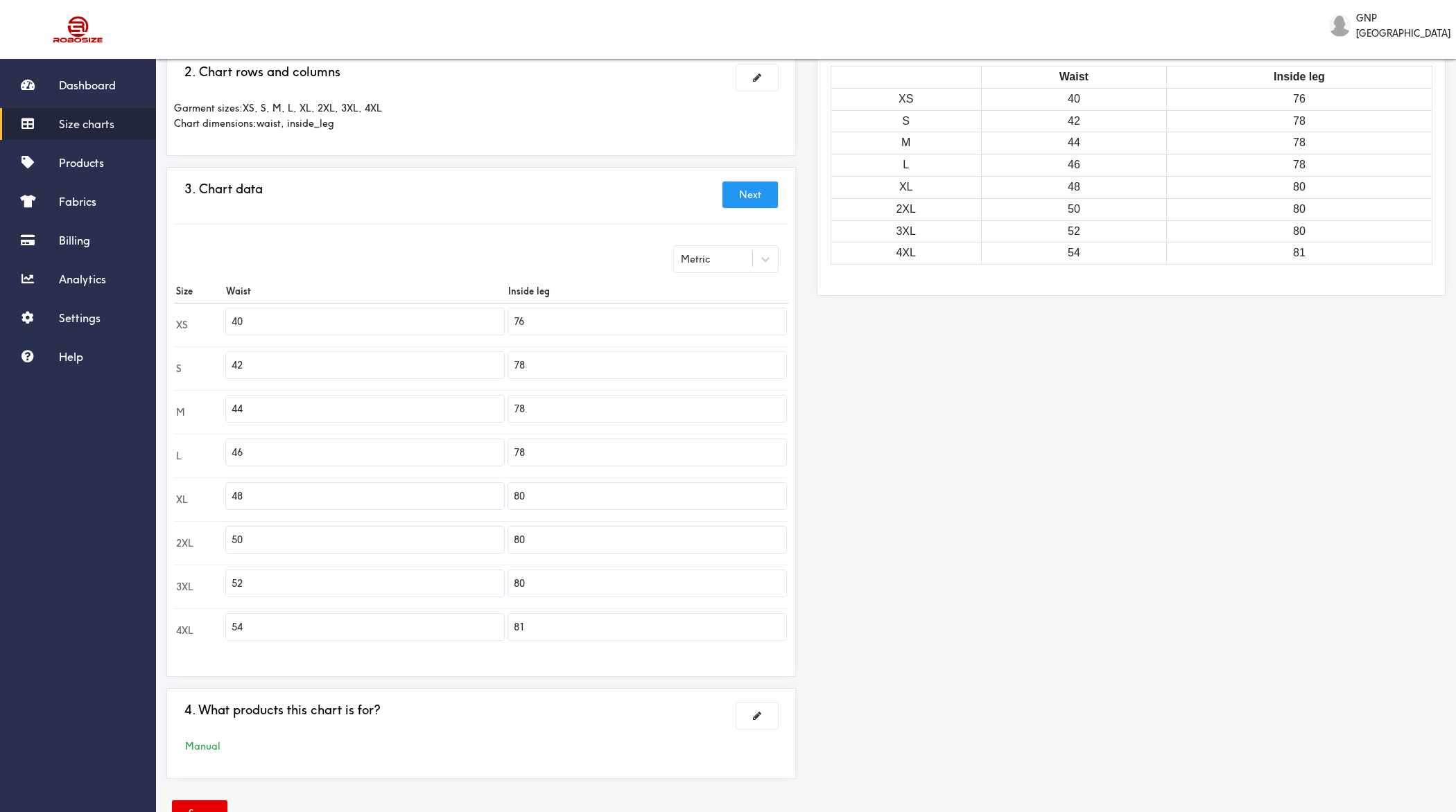
scroll to position [236, 0]
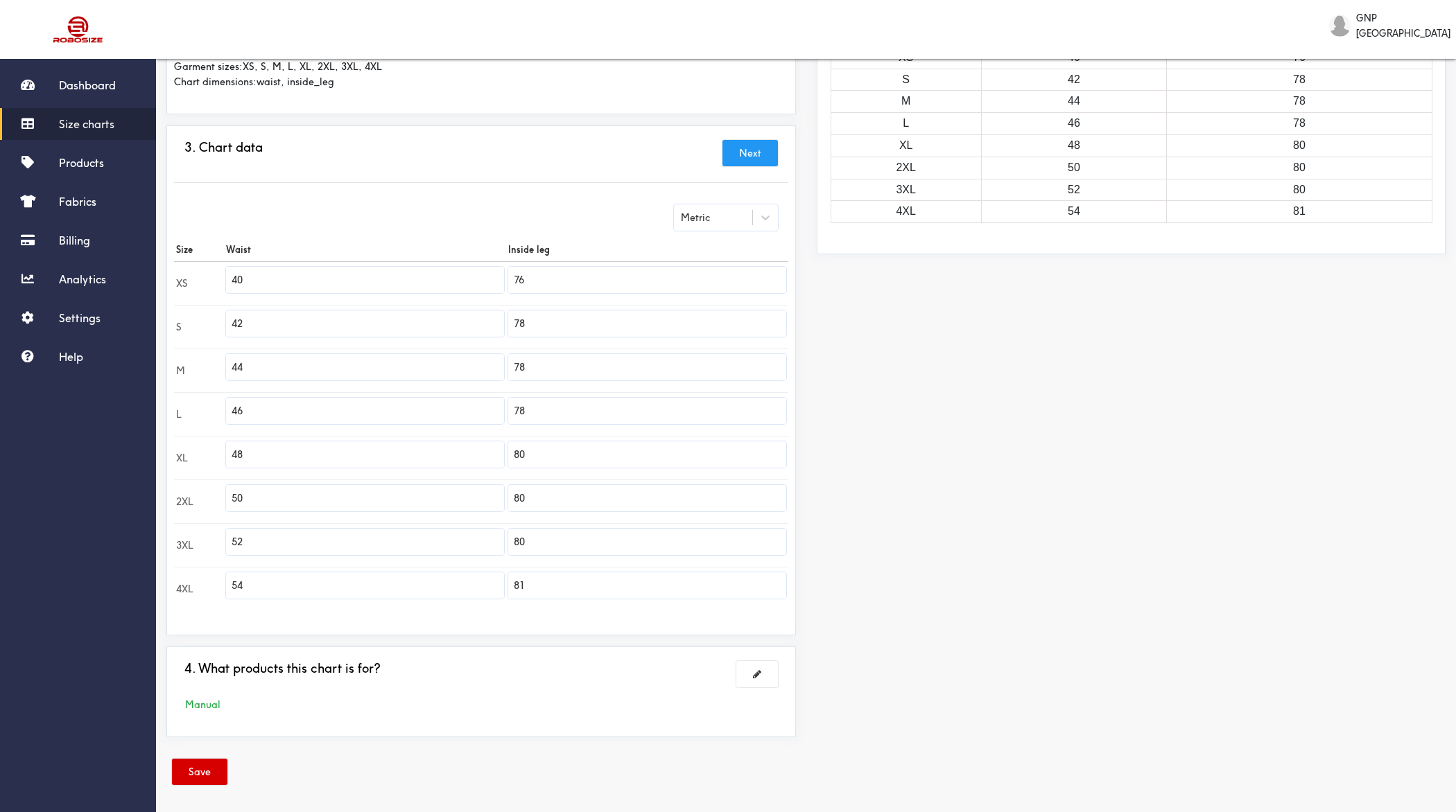
click at [197, 649] on button "Save" at bounding box center [200, 772] width 55 height 26
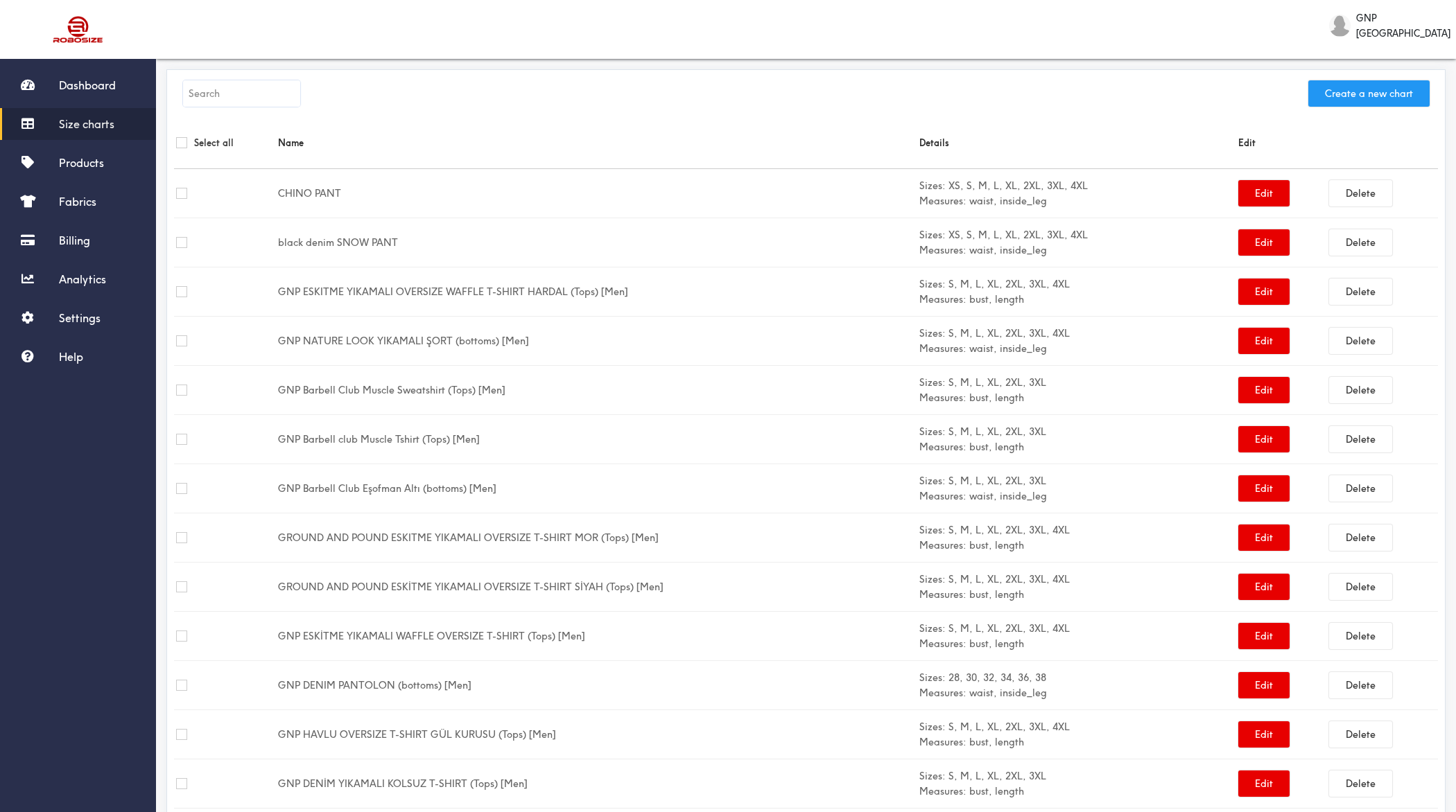
click at [1164, 86] on button "Create a new chart" at bounding box center [1369, 94] width 122 height 26
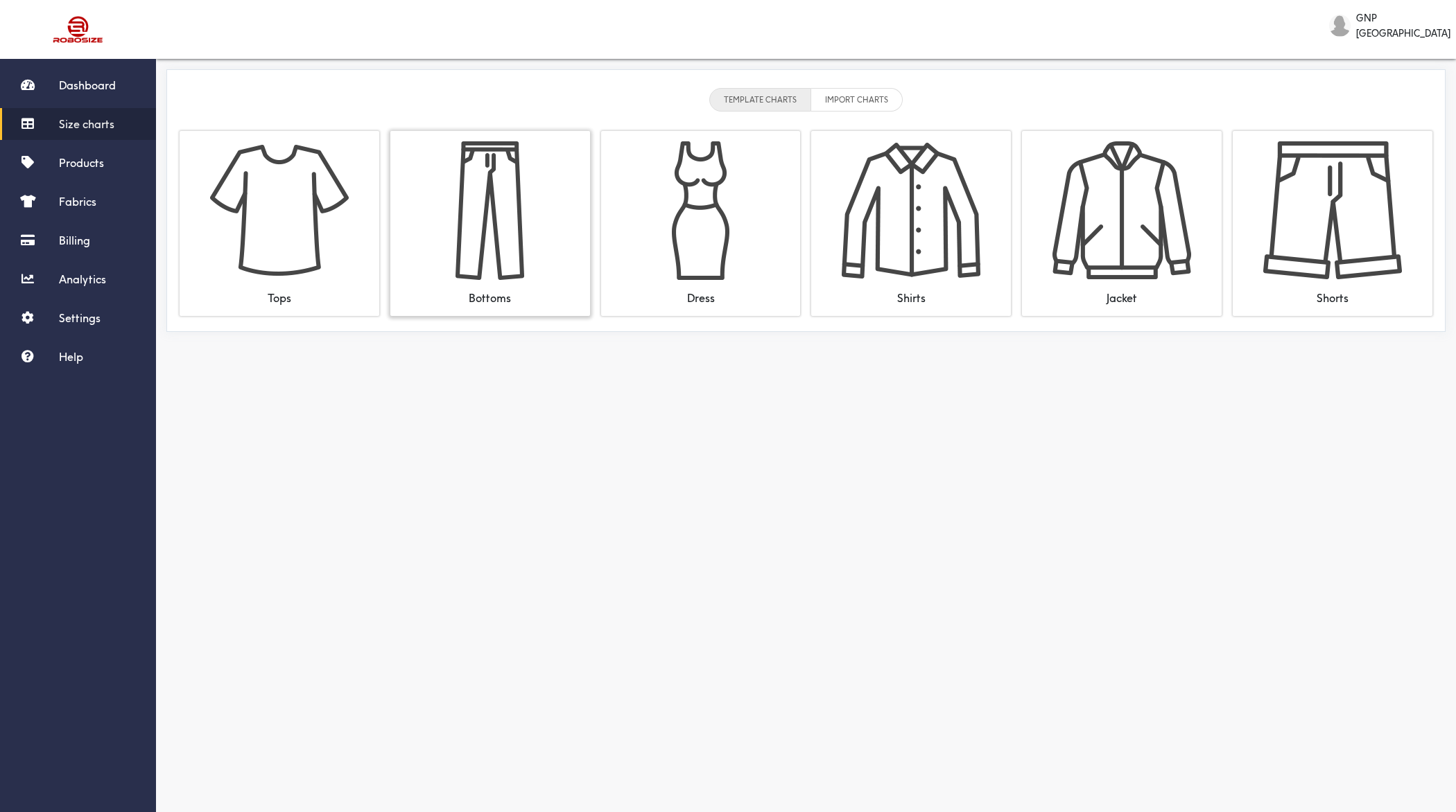
click at [507, 225] on img at bounding box center [490, 210] width 139 height 139
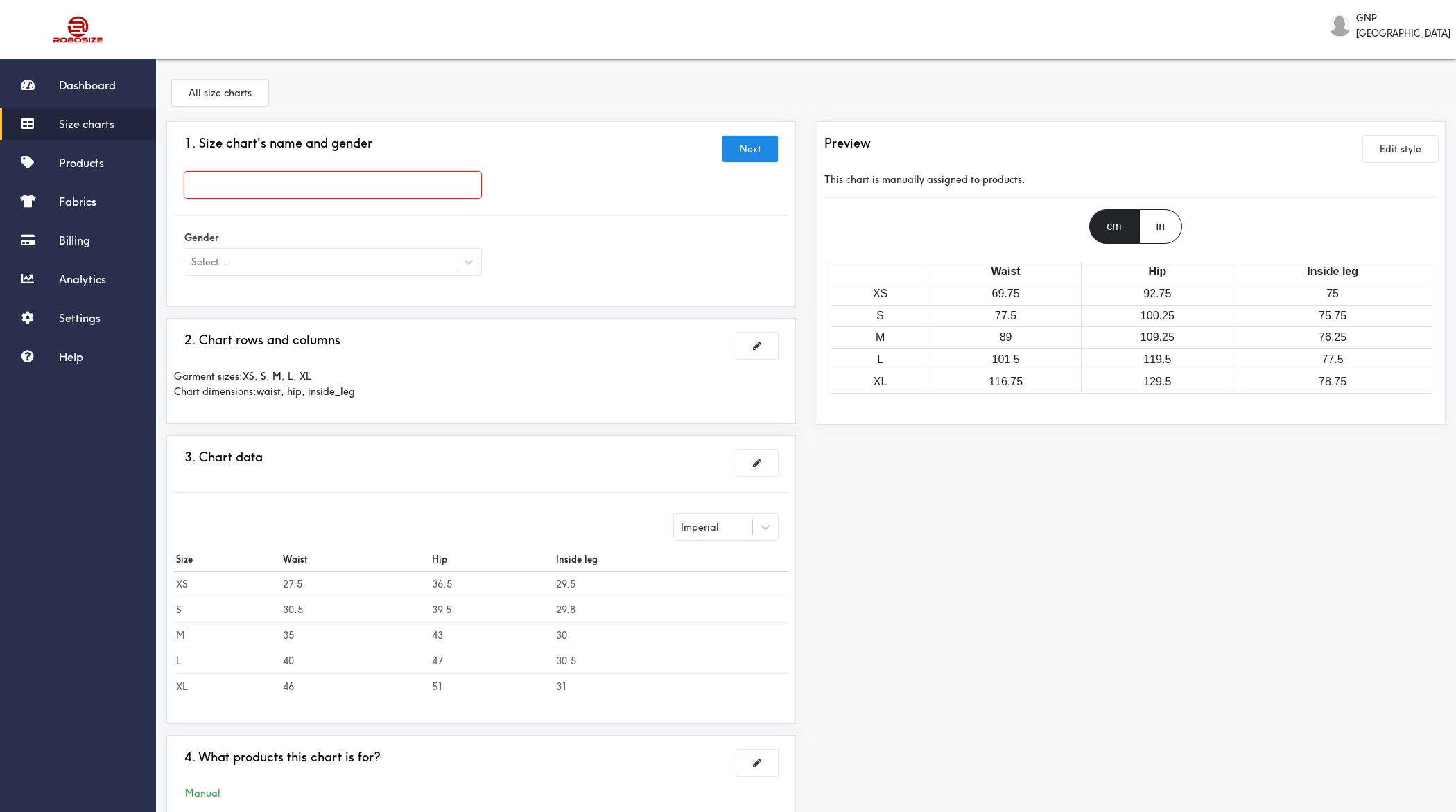
click at [312, 184] on input "text" at bounding box center [333, 185] width 297 height 26
paste input "SWIM SHORTS"
type input "SWIM SHORTS"
click at [261, 269] on div "Select..." at bounding box center [333, 262] width 297 height 26
click at [254, 325] on div "[DEMOGRAPHIC_DATA]" at bounding box center [333, 323] width 297 height 26
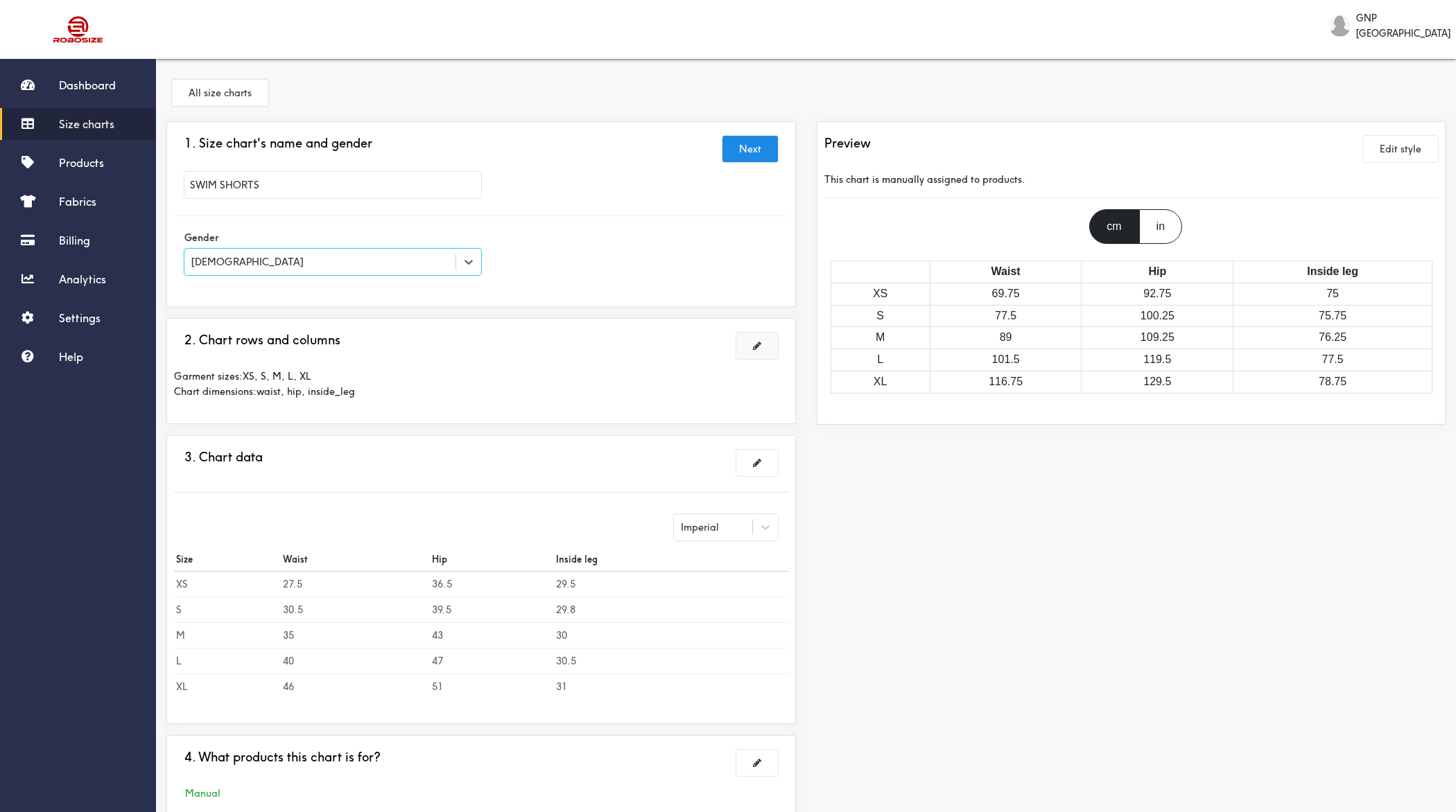
click at [761, 343] on button at bounding box center [757, 346] width 42 height 26
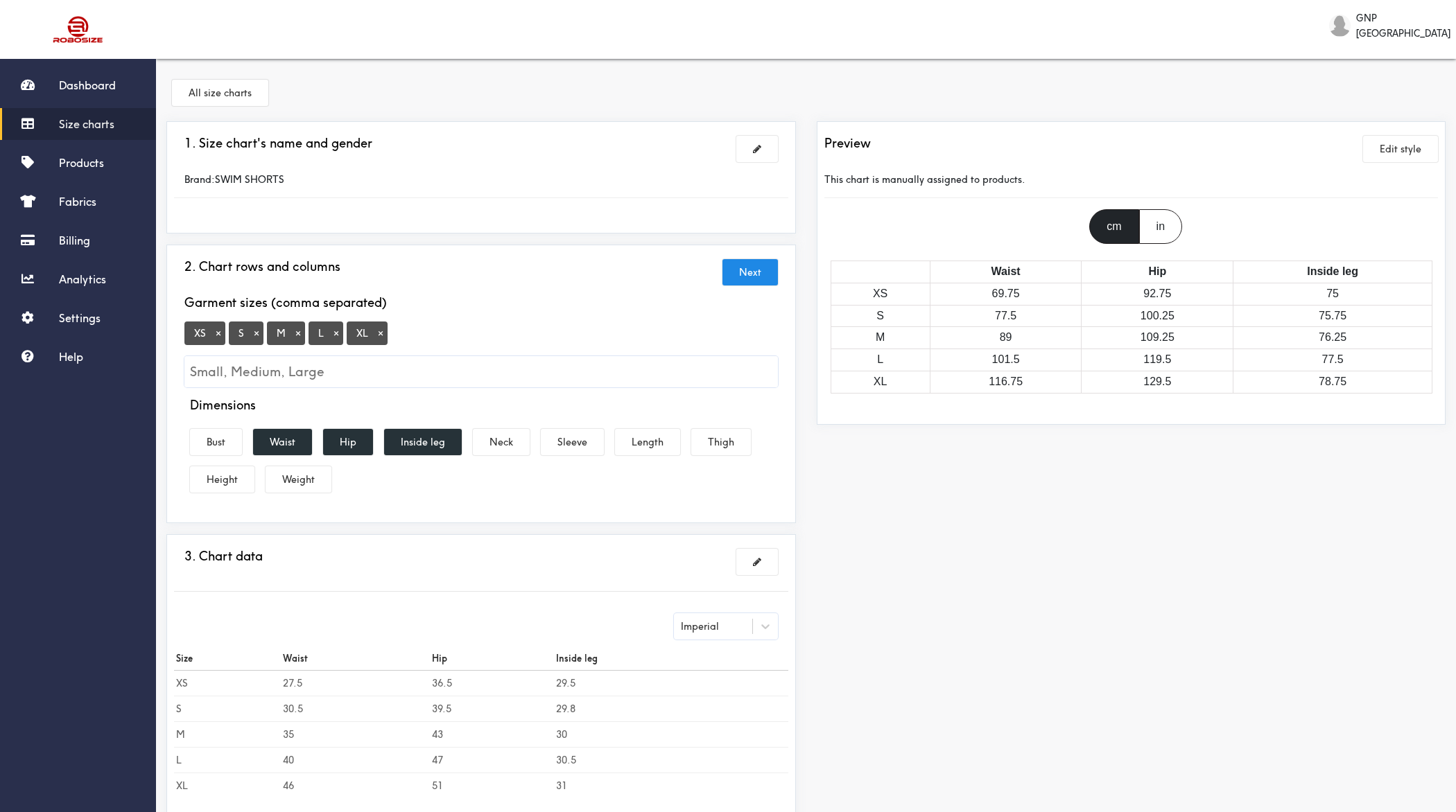
click at [218, 335] on button "×" at bounding box center [218, 333] width 14 height 12
click at [263, 360] on input "Small, Medium, Large" at bounding box center [481, 372] width 594 height 31
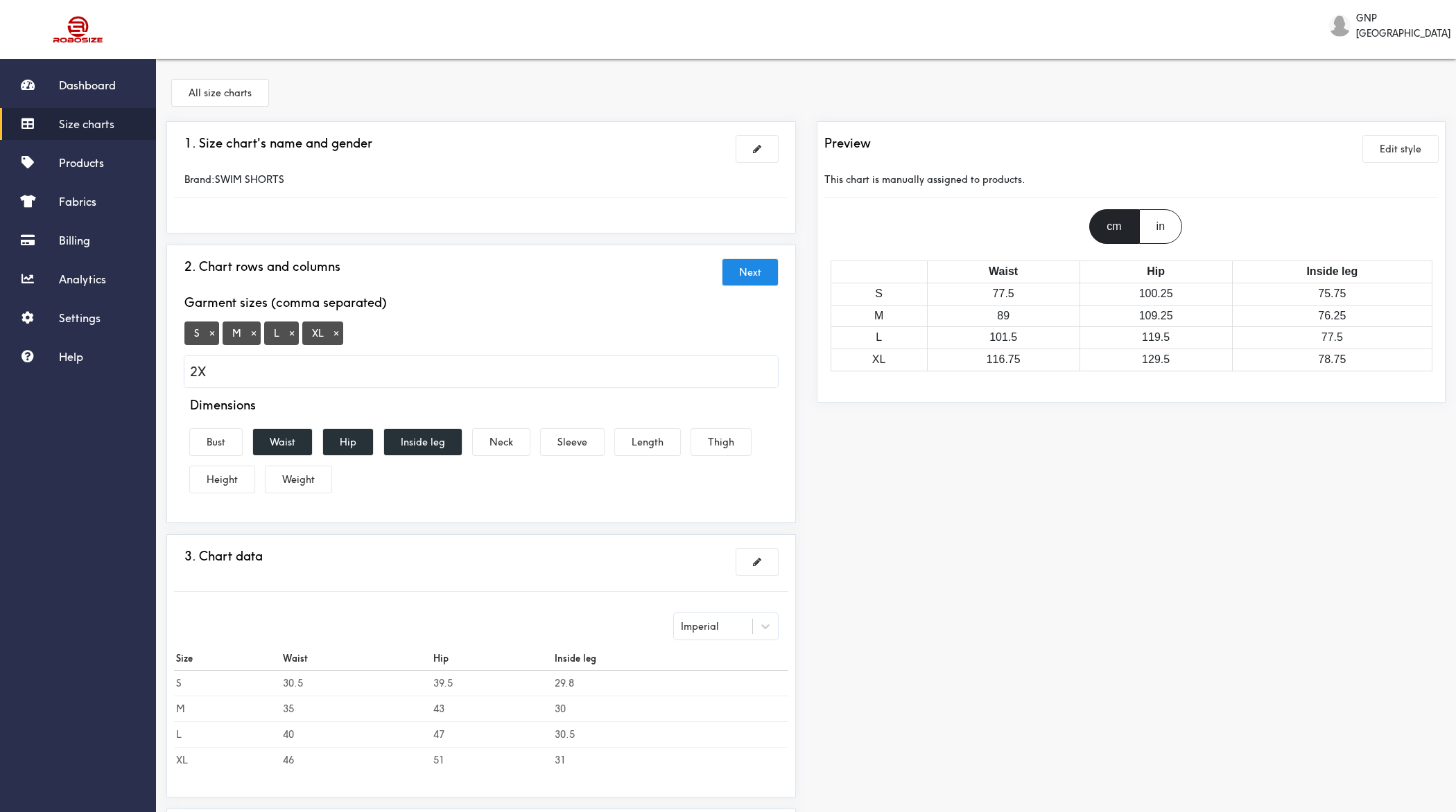
type input "2XL"
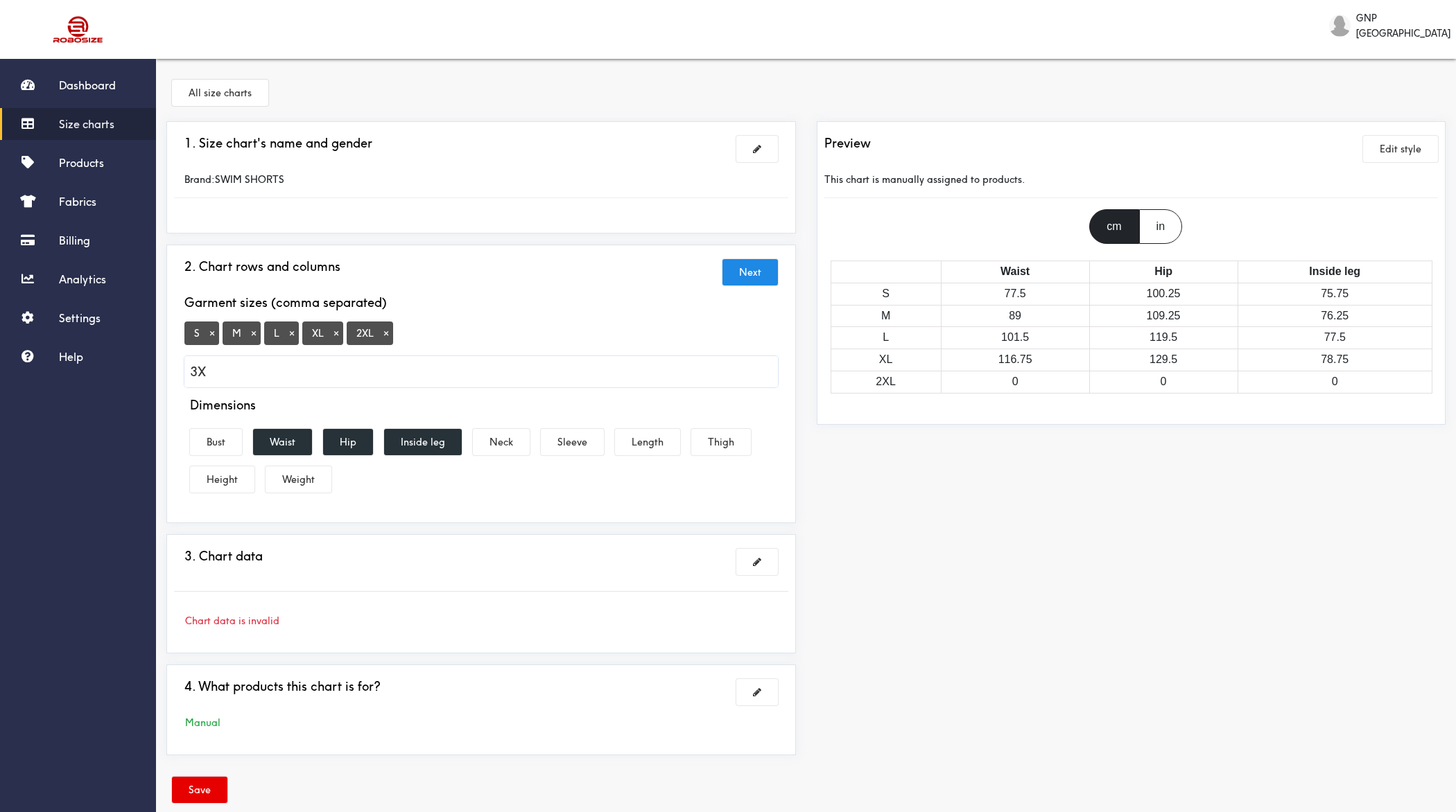
type input "3XL"
type input "4XL"
click at [358, 444] on button "Hip" at bounding box center [347, 442] width 50 height 26
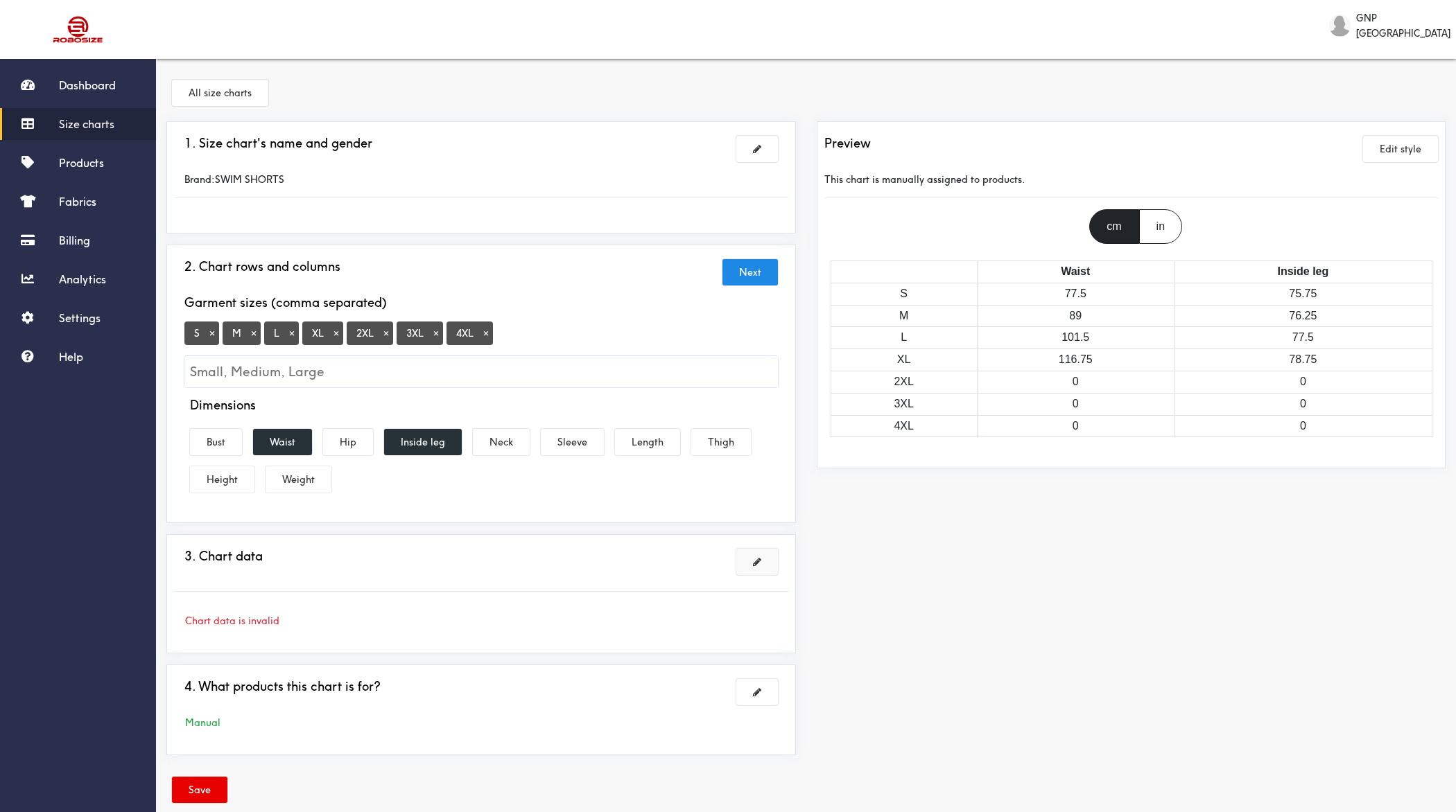
click at [759, 558] on span at bounding box center [757, 562] width 8 height 10
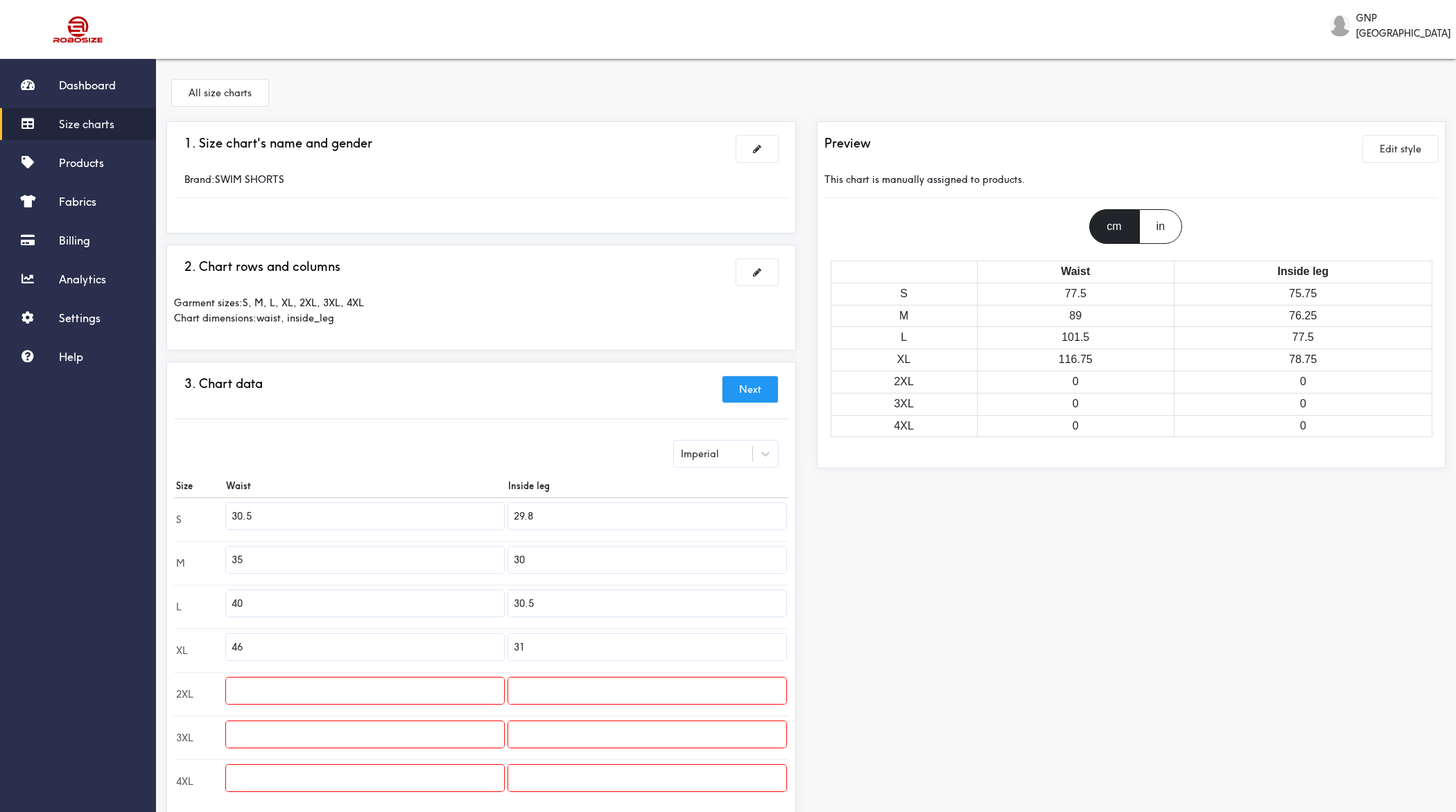
click at [709, 448] on div "Imperial" at bounding box center [700, 453] width 38 height 15
click at [710, 481] on div "Metric" at bounding box center [726, 488] width 104 height 26
type input "77.47"
type input "75.69"
type input "88.9"
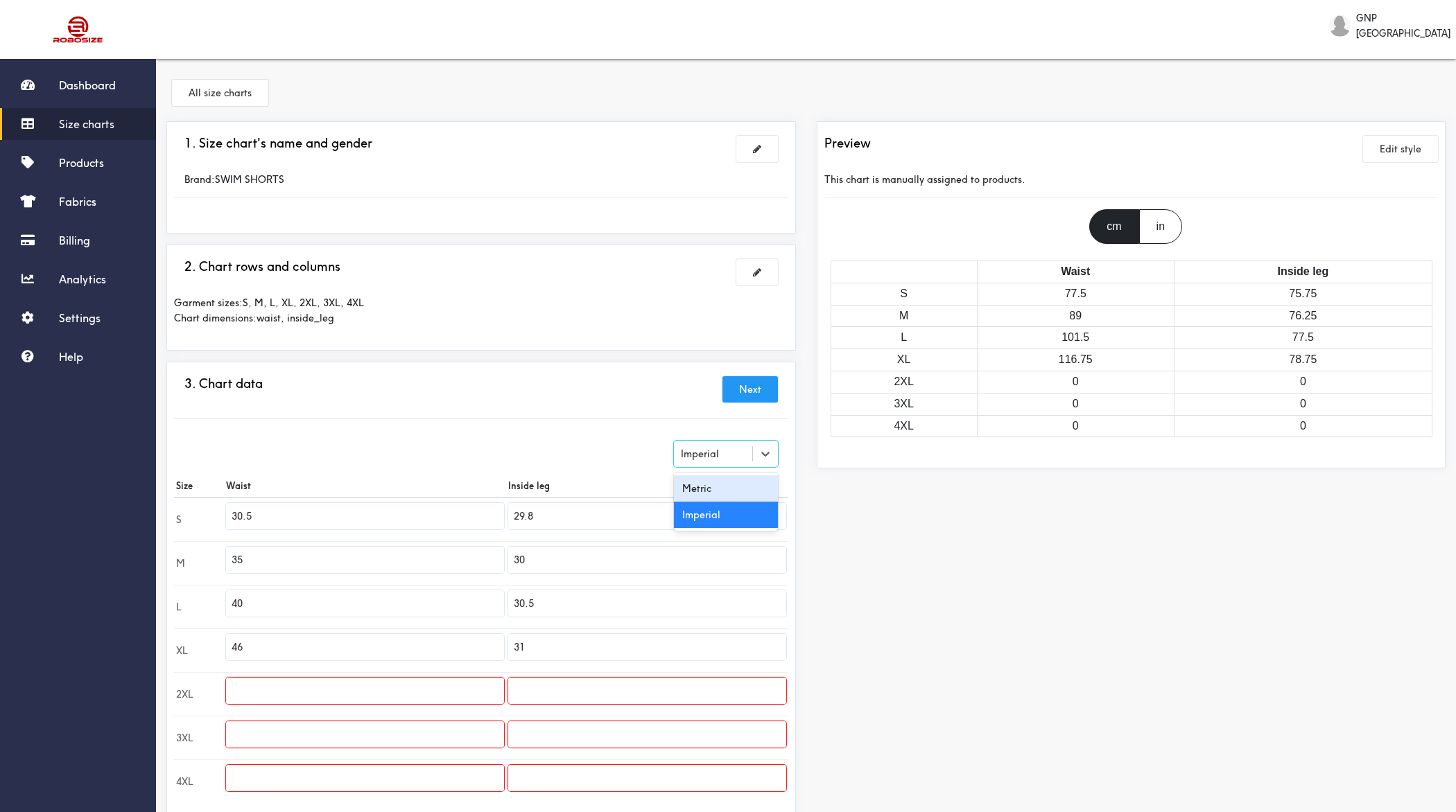
type input "76.2"
type input "101.6"
type input "77.47"
type input "116.84"
type input "78.74"
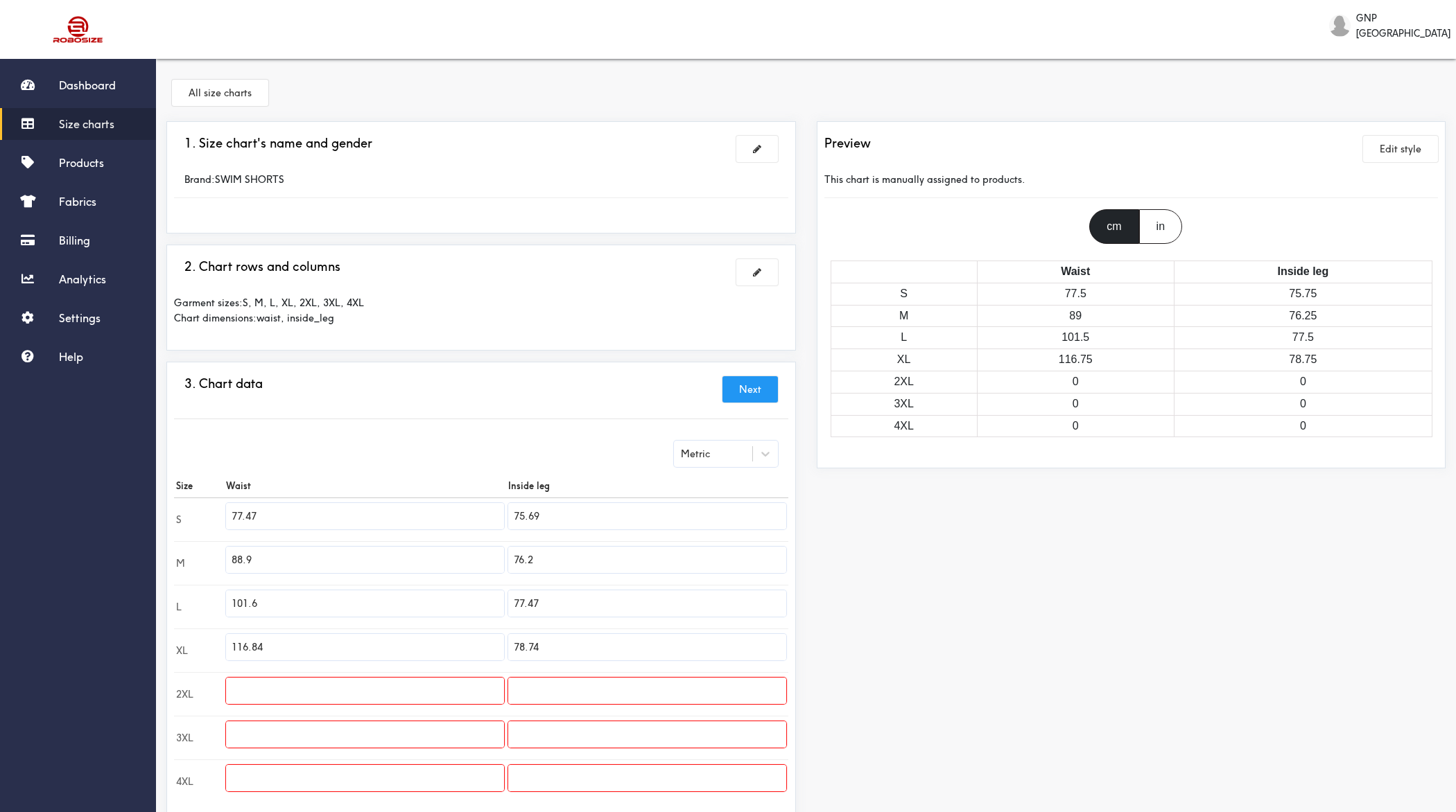
click at [297, 519] on input "77.47" at bounding box center [365, 516] width 278 height 26
type input "47"
click at [302, 558] on input "88.9" at bounding box center [365, 560] width 278 height 26
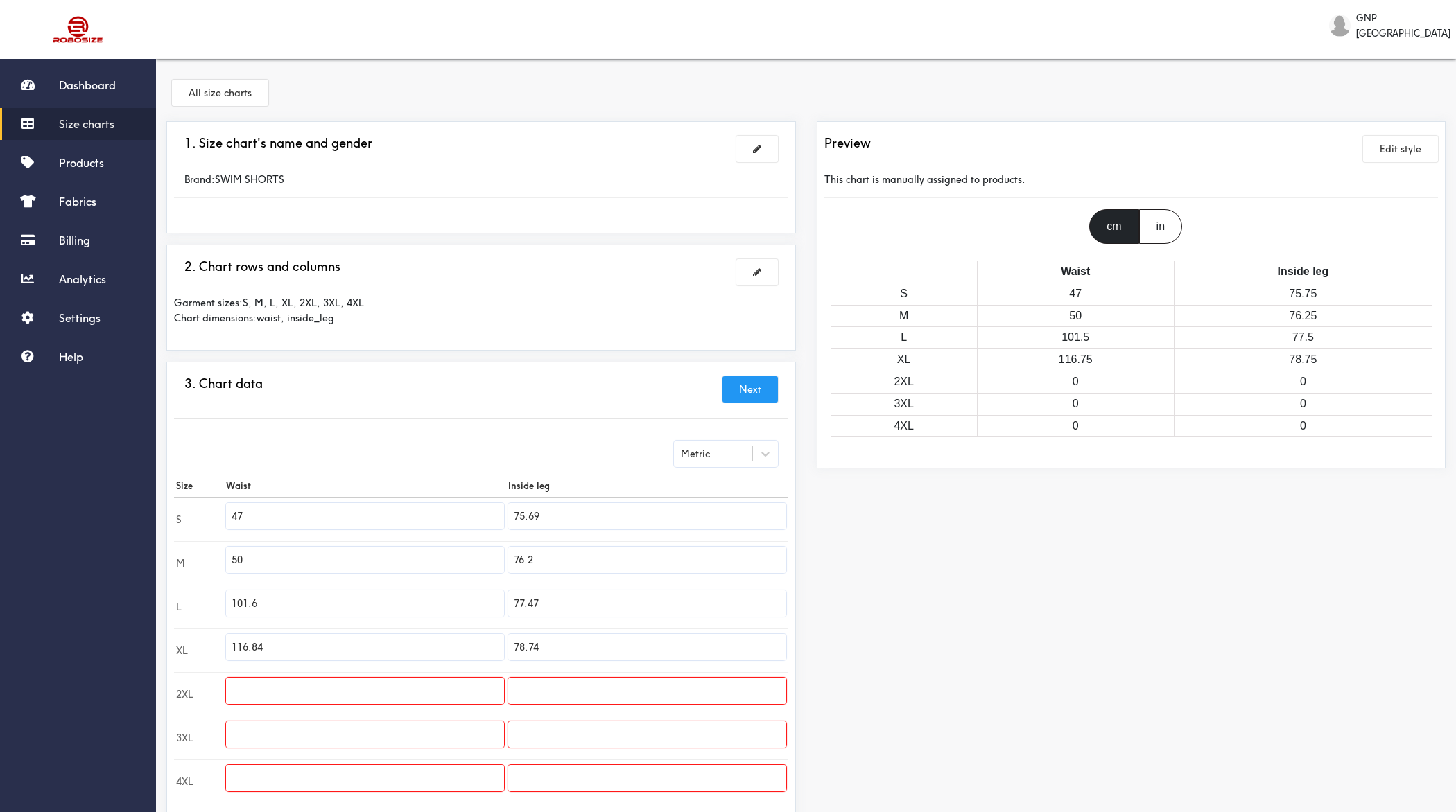
type input "50"
click at [318, 597] on input "101.6" at bounding box center [365, 603] width 278 height 26
type input "52.50"
click at [339, 641] on input "116.84" at bounding box center [365, 647] width 278 height 26
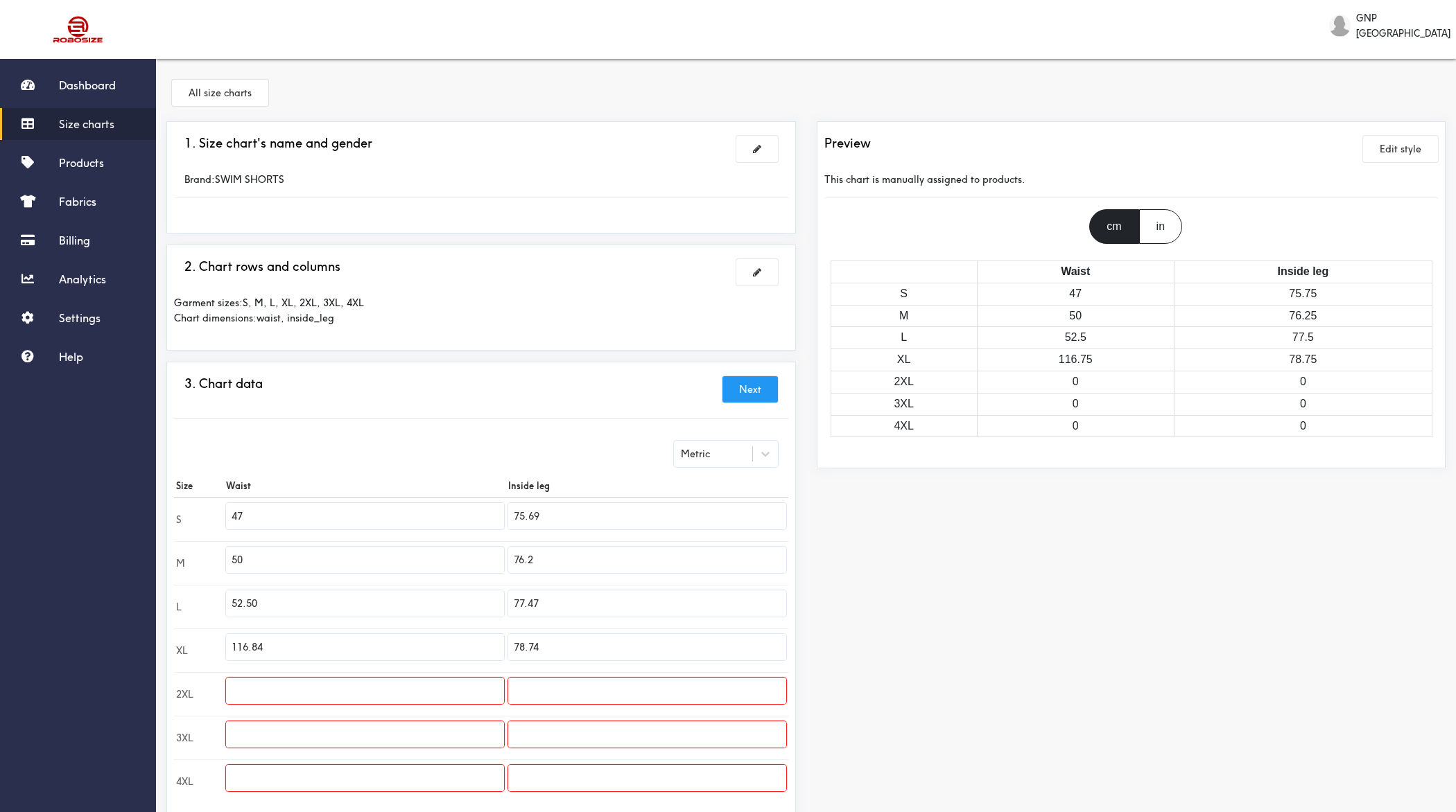
click at [339, 641] on input "116.84" at bounding box center [365, 647] width 278 height 26
type input "55"
click at [315, 649] on input "text" at bounding box center [365, 691] width 278 height 26
type input "57.50"
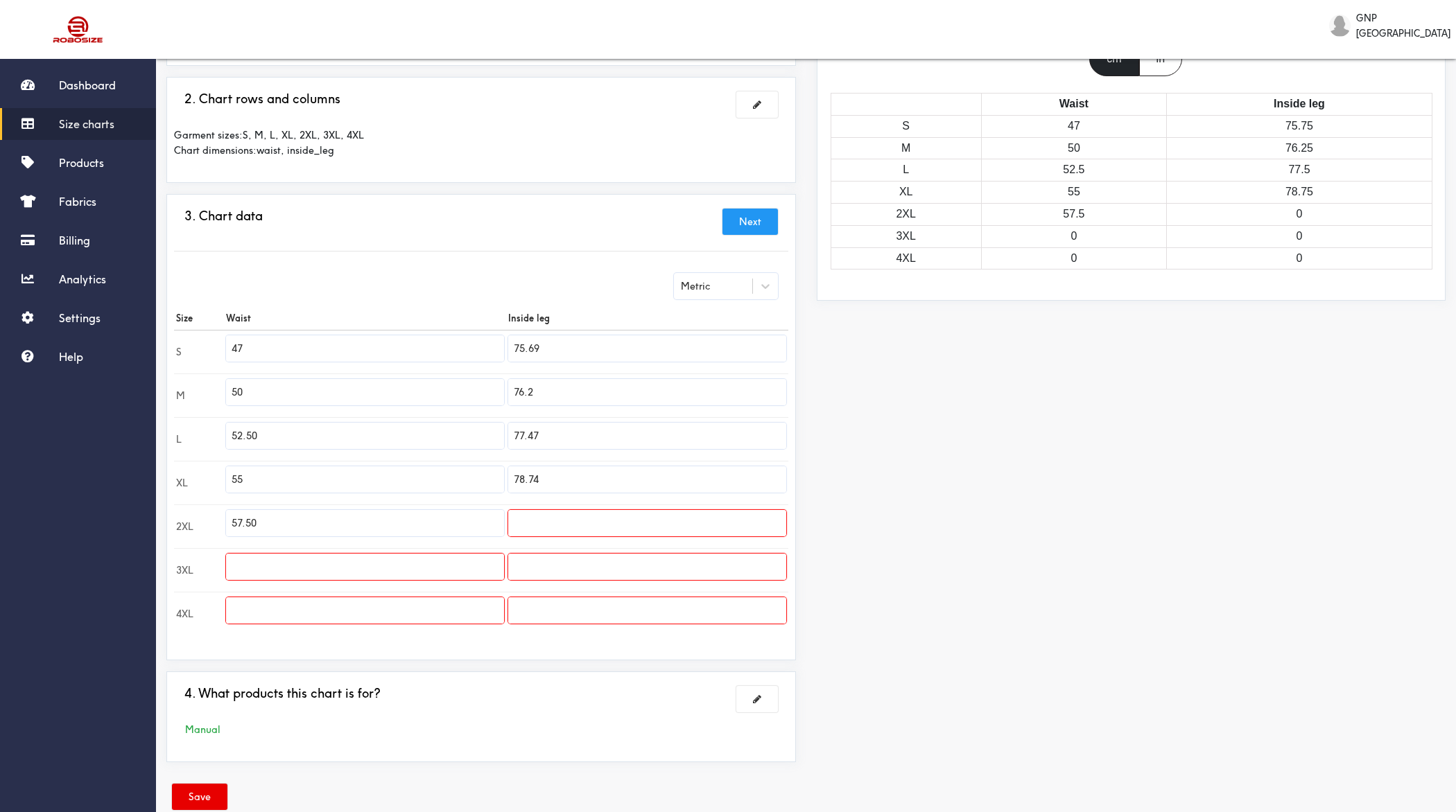
click at [358, 576] on td at bounding box center [365, 570] width 282 height 44
click at [358, 570] on input "text" at bounding box center [365, 567] width 278 height 26
type input "62.60"
click at [349, 604] on input "text" at bounding box center [365, 611] width 278 height 26
type input "7"
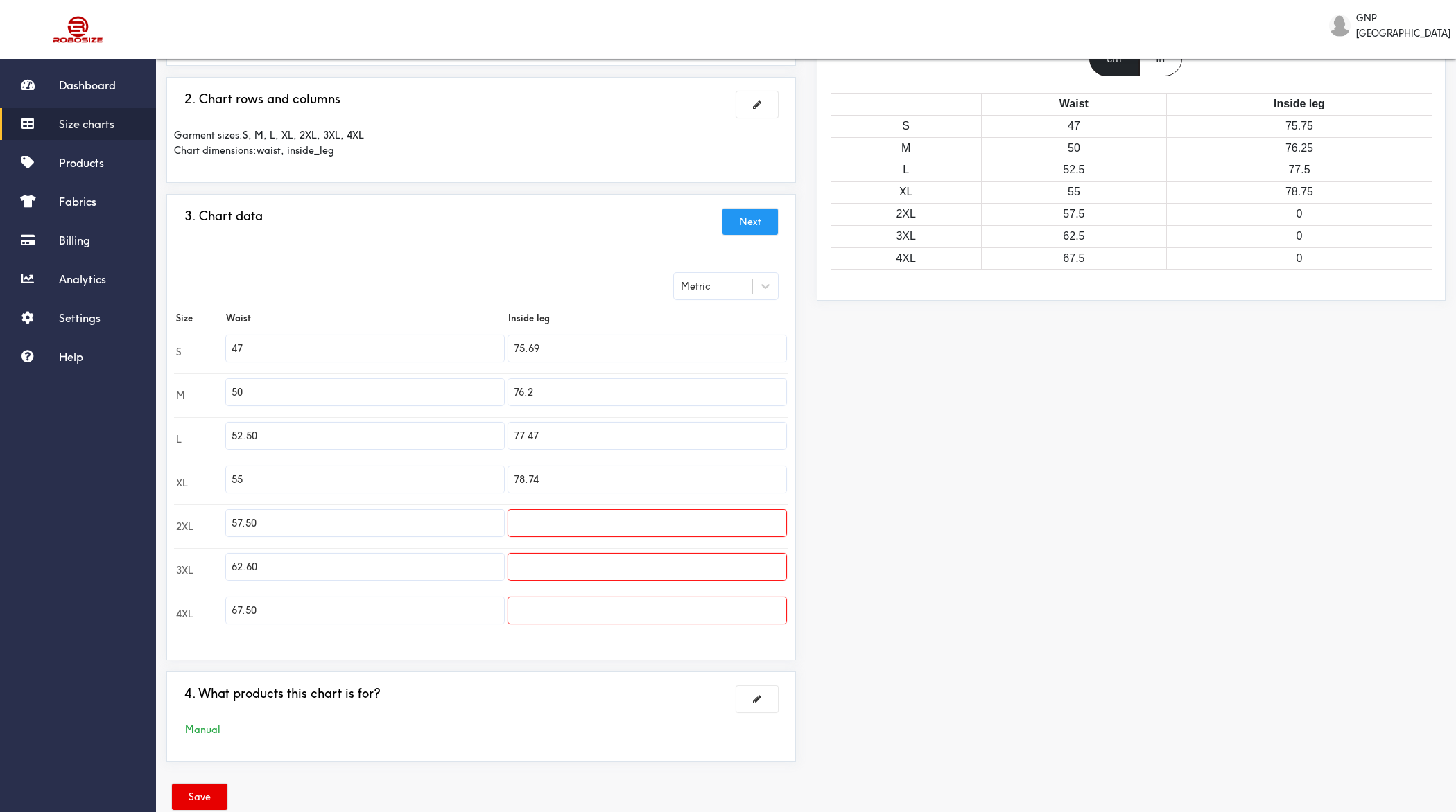
type input "67.50"
click at [560, 356] on input "75.69" at bounding box center [647, 348] width 278 height 26
type input "17"
click at [559, 346] on input "17" at bounding box center [647, 348] width 278 height 26
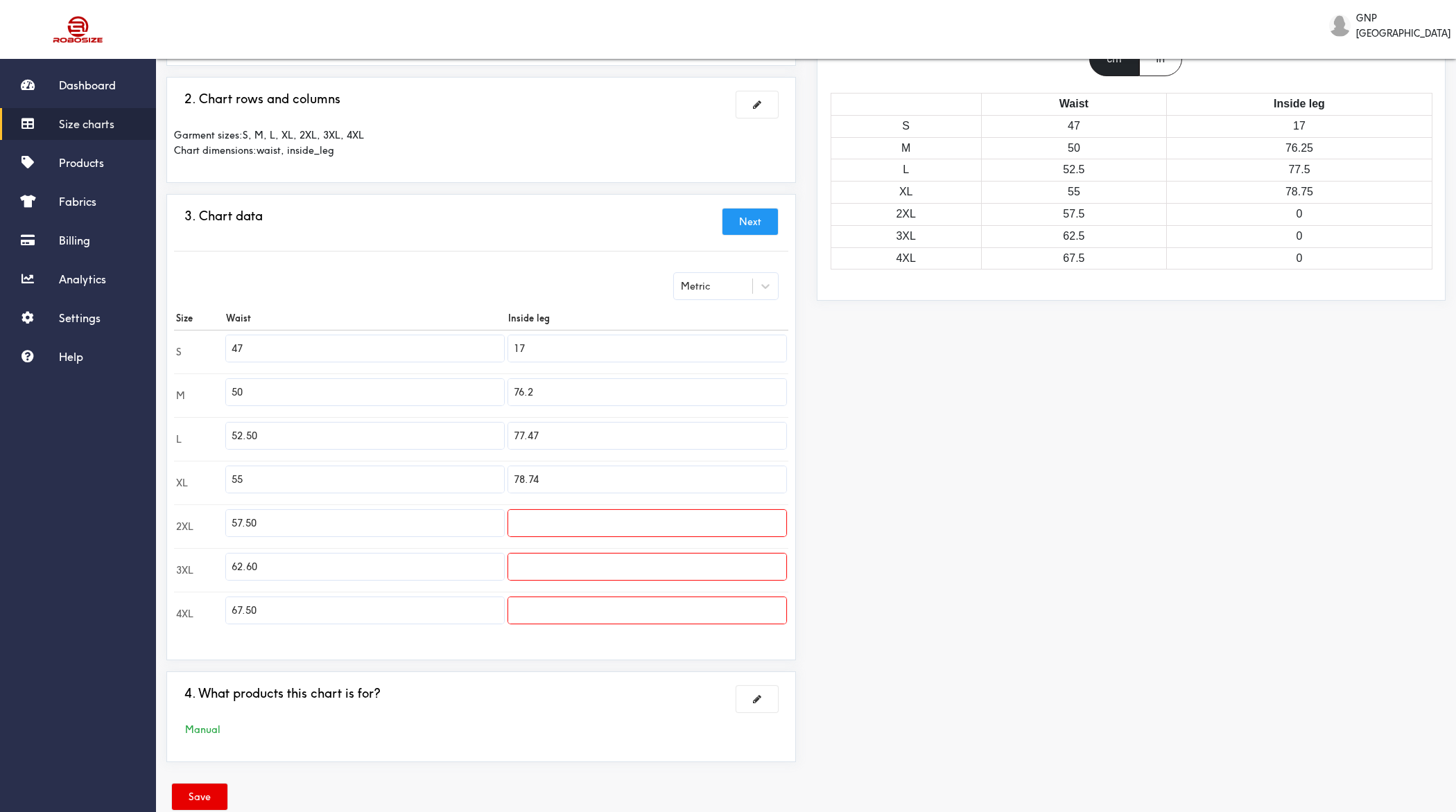
click at [557, 386] on input "76.2" at bounding box center [647, 392] width 278 height 26
paste input "17"
type input "17"
click at [555, 437] on input "77.47" at bounding box center [647, 436] width 278 height 26
paste input "1"
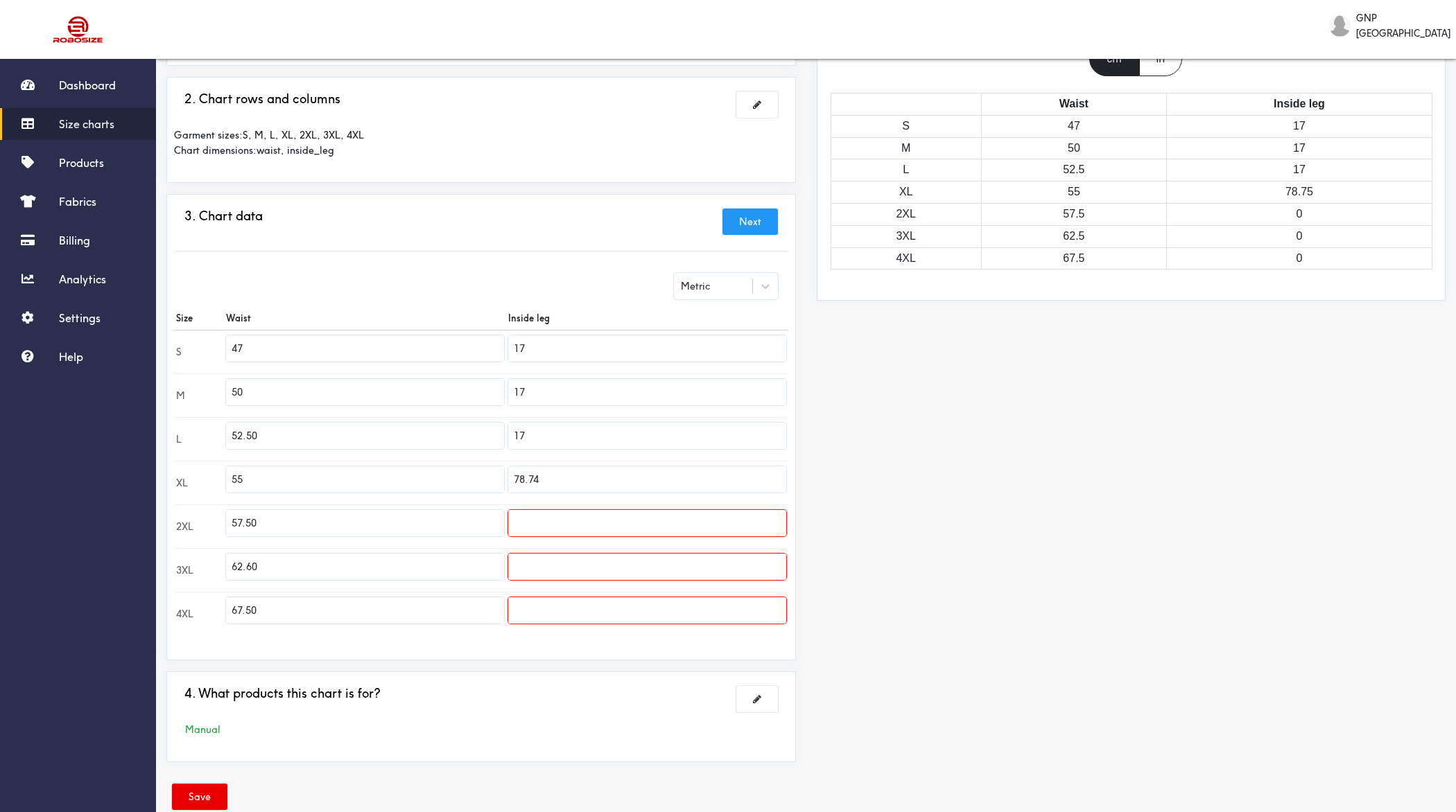
type input "17"
click at [556, 474] on input "78.74" at bounding box center [647, 479] width 278 height 26
paste input "17"
type input "17"
click at [558, 521] on input "text" at bounding box center [647, 523] width 278 height 26
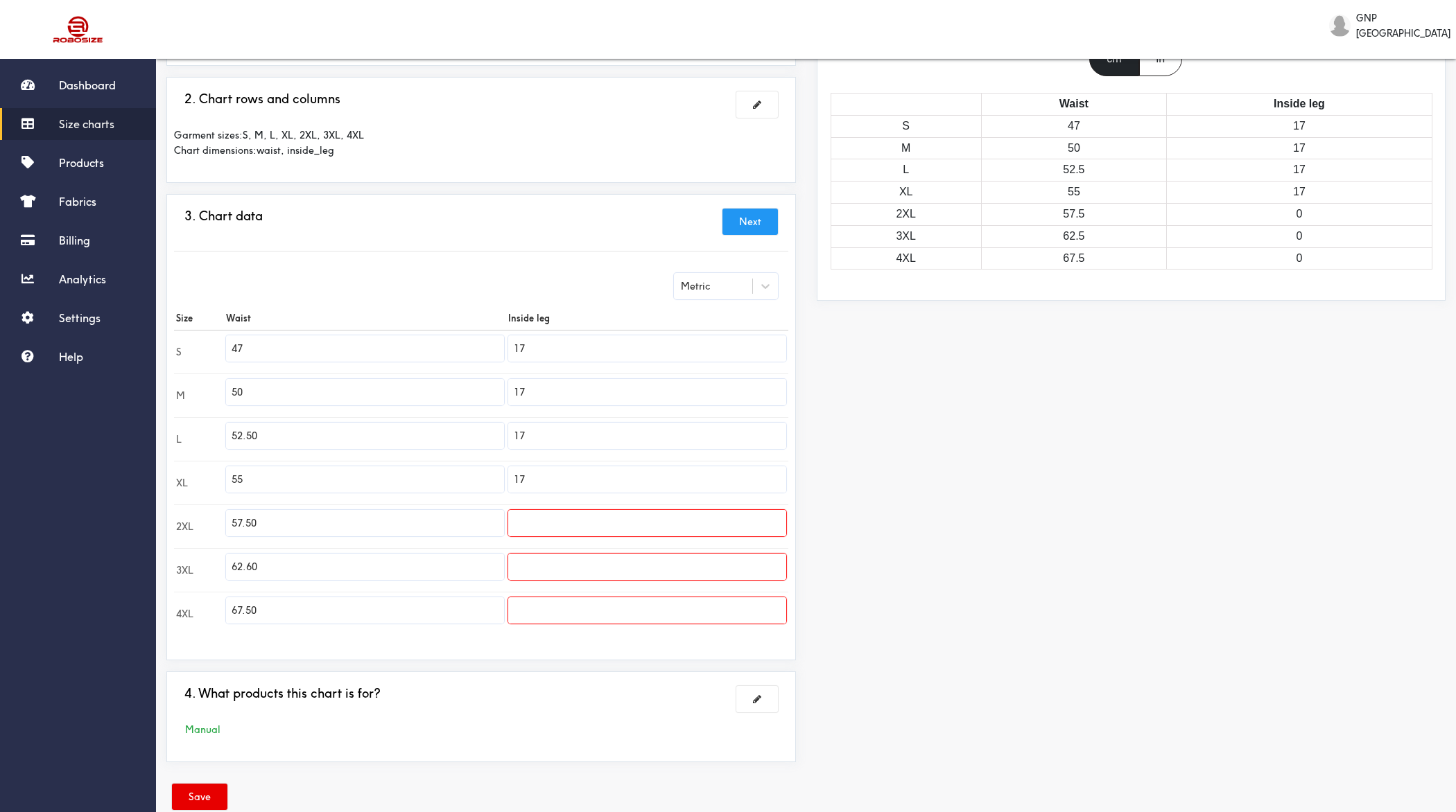
paste input "17"
type input "17"
click at [548, 567] on input "text" at bounding box center [647, 567] width 278 height 26
paste input "17"
type input "17"
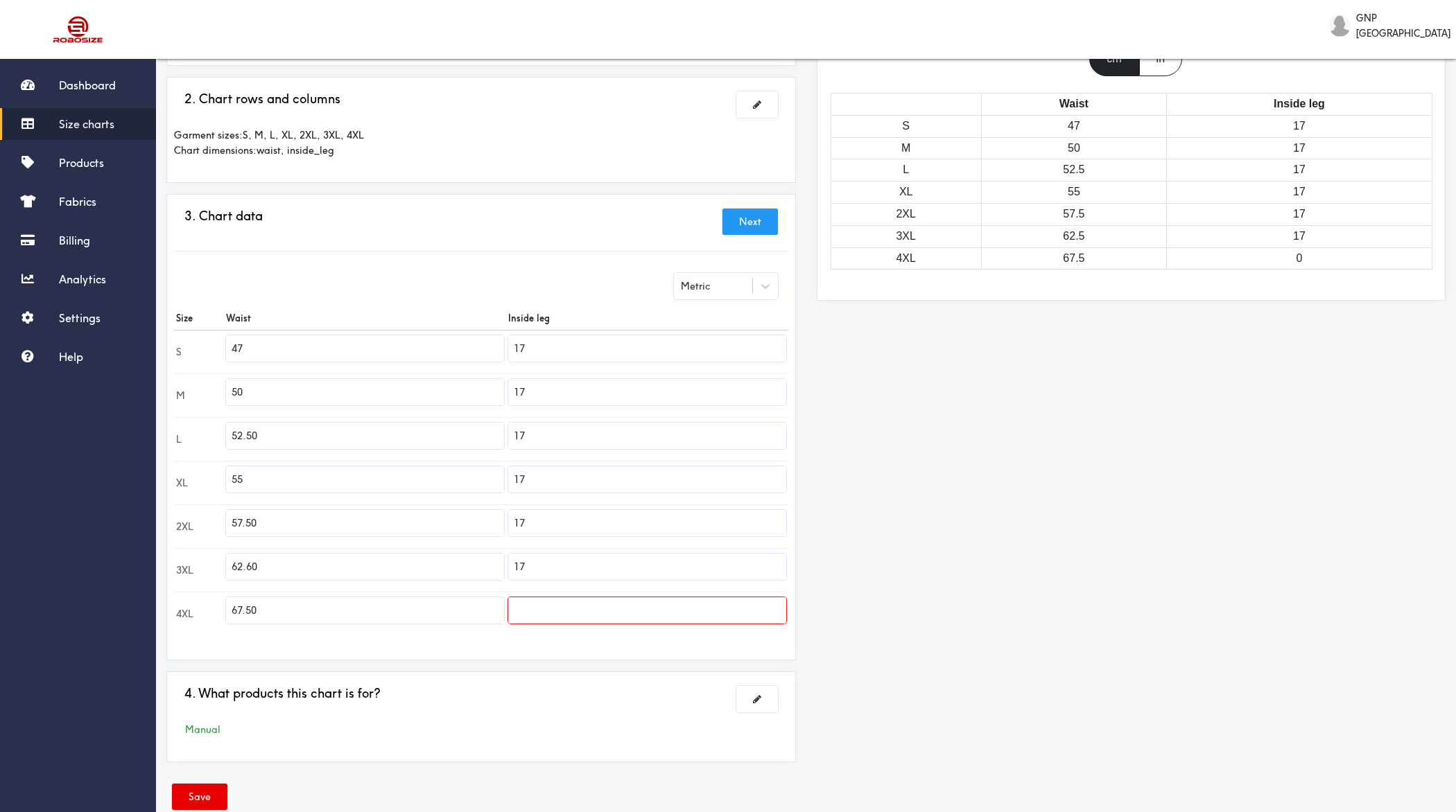
click at [549, 611] on input "text" at bounding box center [647, 611] width 278 height 26
paste input "17"
type input "17"
click at [758, 224] on button "Next" at bounding box center [750, 222] width 55 height 26
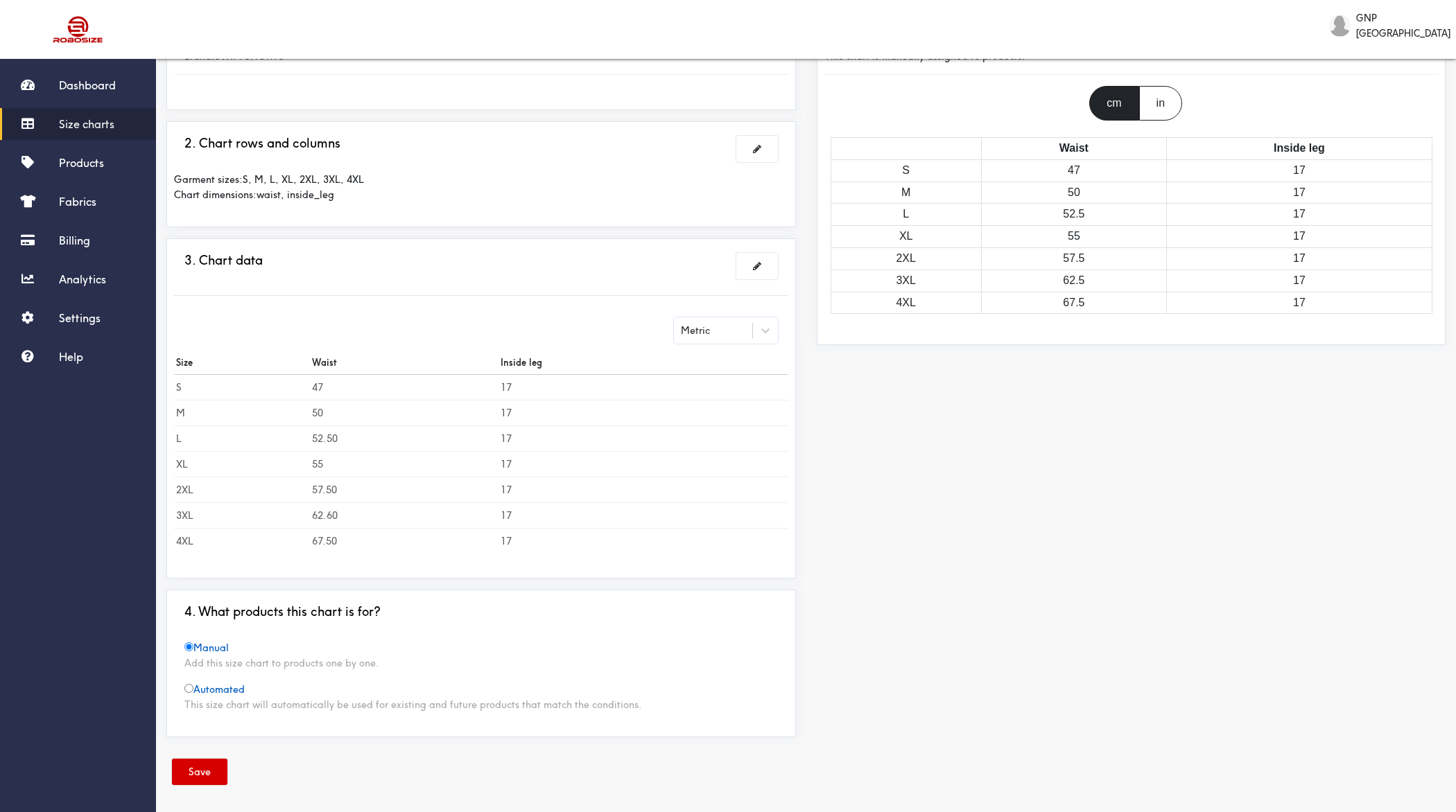
click at [201, 649] on button "Save" at bounding box center [200, 772] width 55 height 26
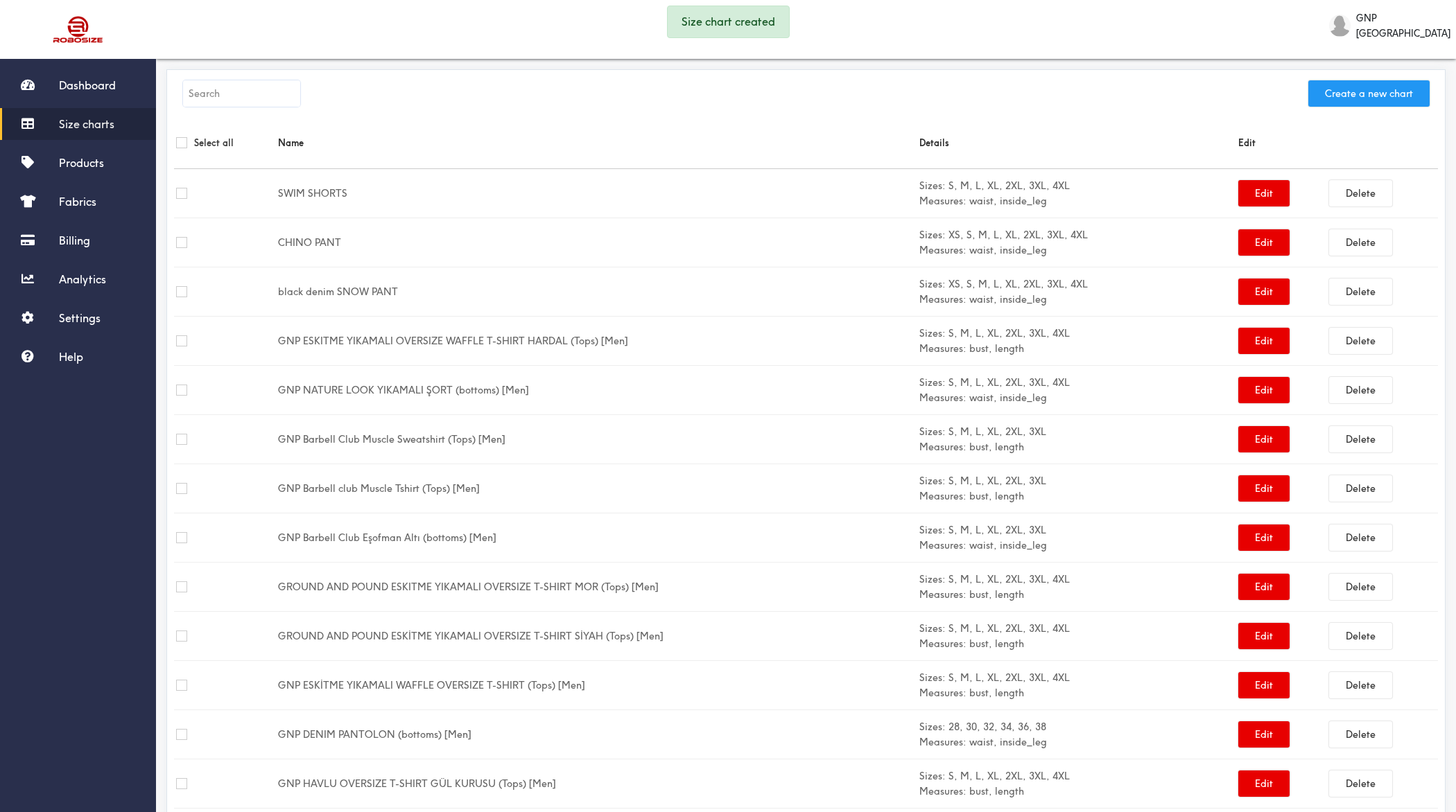
click at [1164, 91] on button "Create a new chart" at bounding box center [1369, 94] width 122 height 26
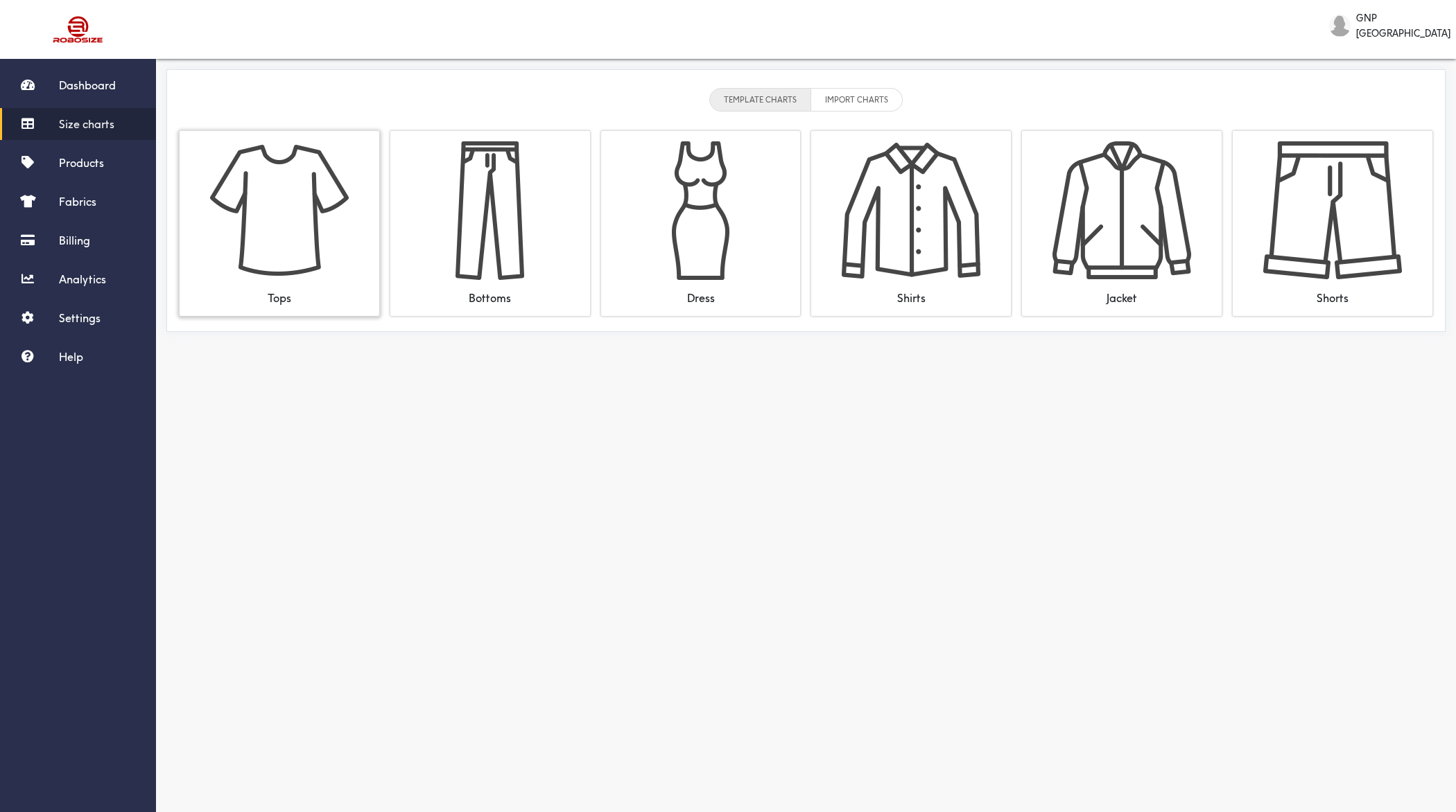
click at [303, 224] on img at bounding box center [280, 210] width 139 height 139
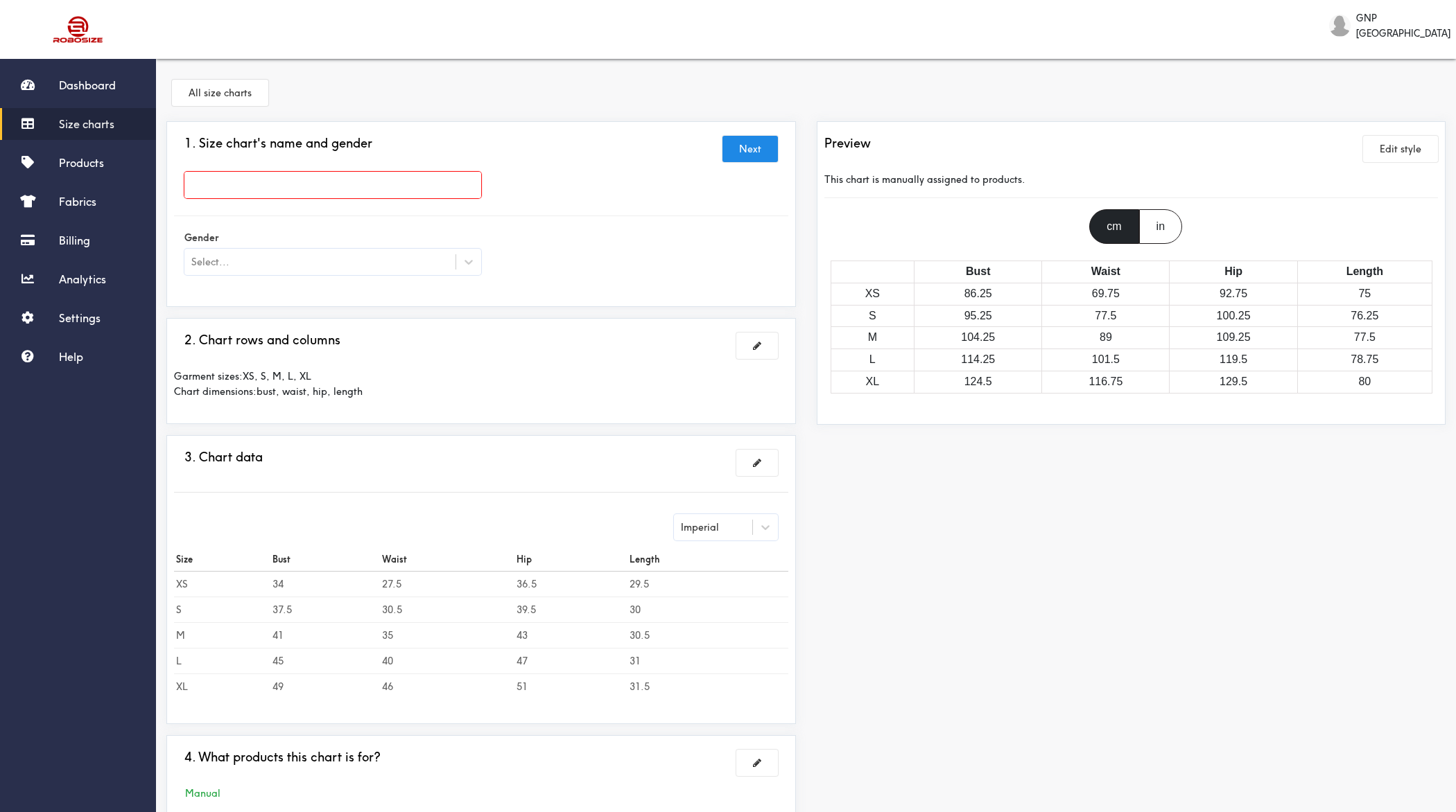
click at [330, 188] on input "text" at bounding box center [333, 185] width 297 height 26
paste input "GNP GREY POLAR"
type input "GNP GREY POLAR"
click at [278, 267] on div "Select..." at bounding box center [320, 262] width 271 height 14
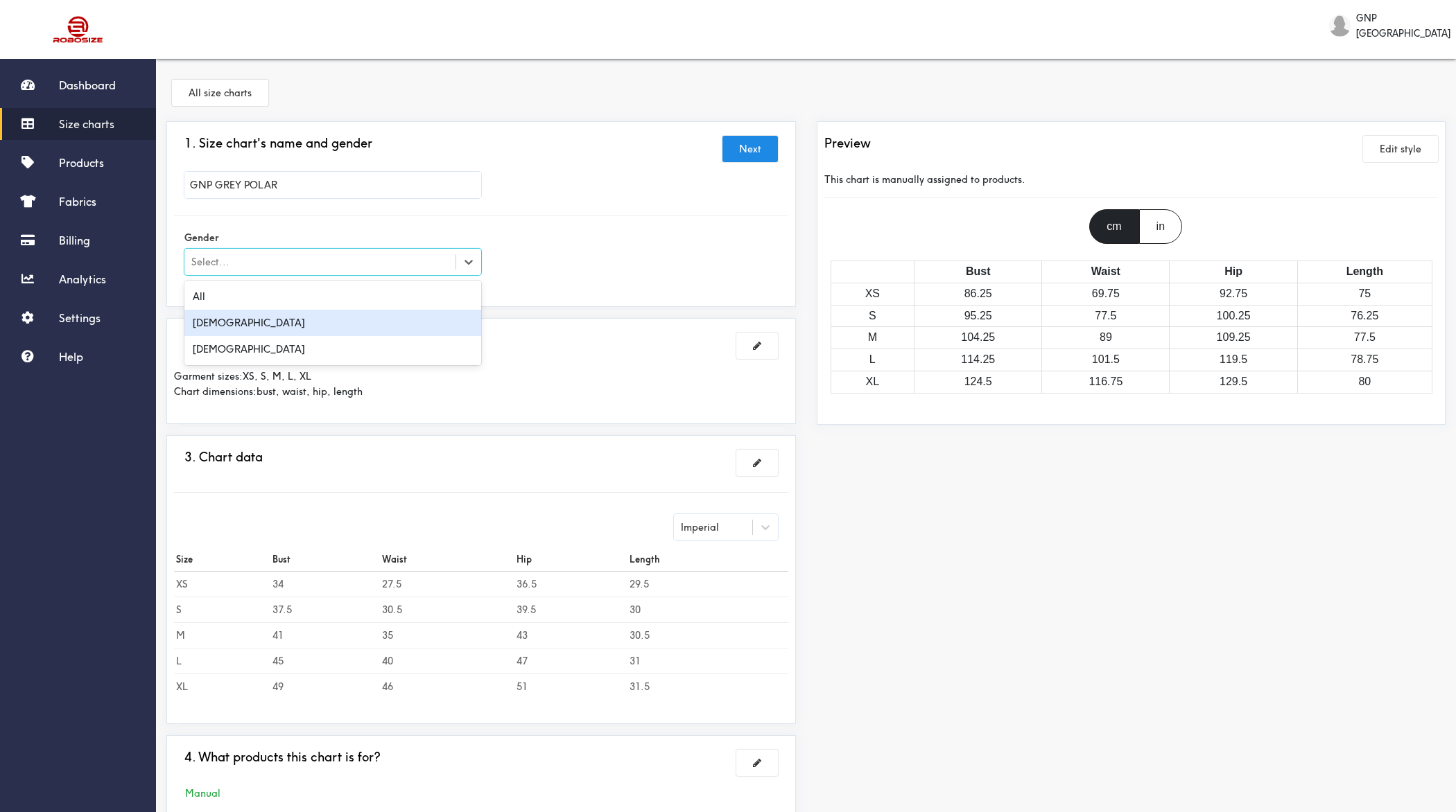
click at [264, 322] on div "[DEMOGRAPHIC_DATA]" at bounding box center [333, 323] width 297 height 26
click at [741, 346] on button at bounding box center [757, 346] width 42 height 26
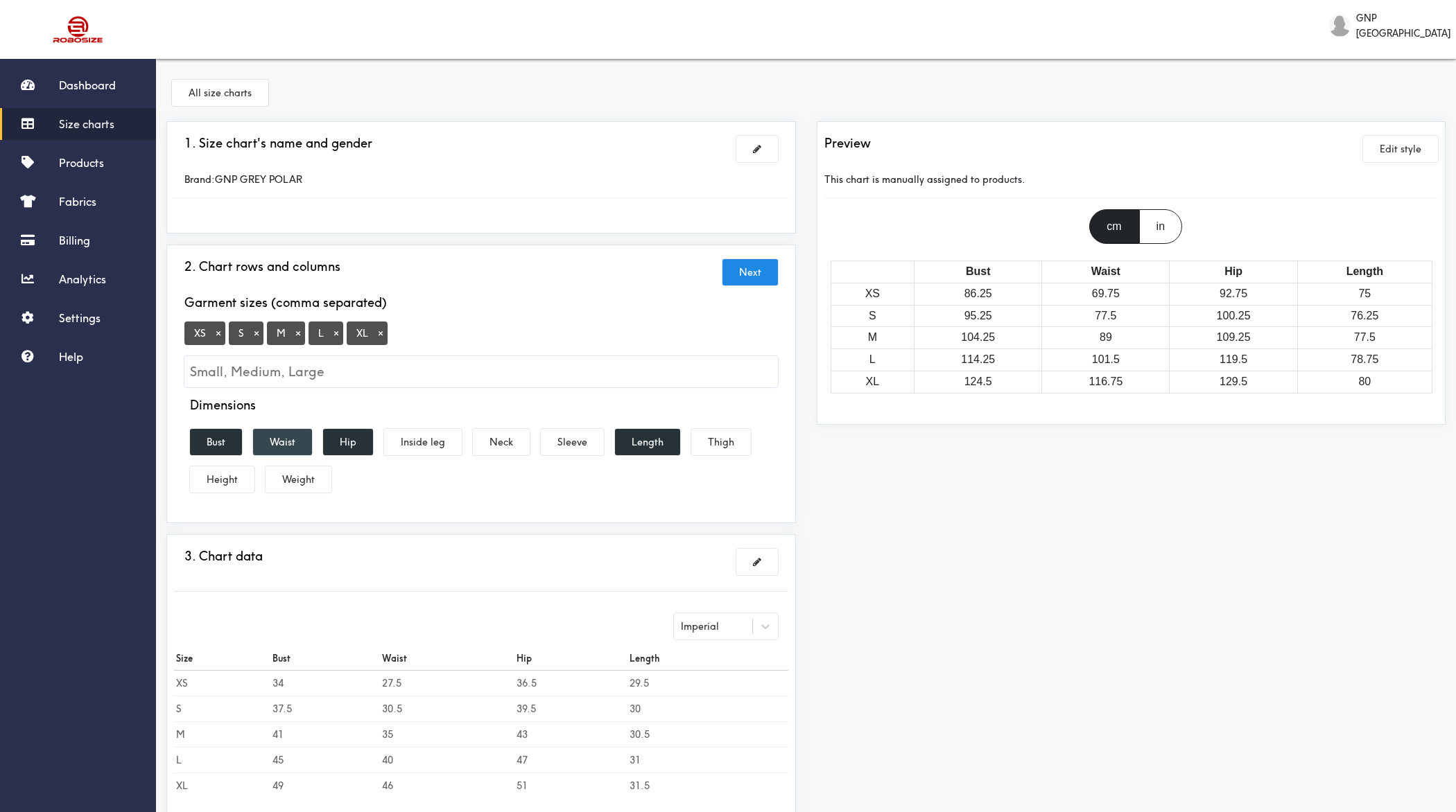
click at [274, 444] on button "Waist" at bounding box center [282, 442] width 59 height 26
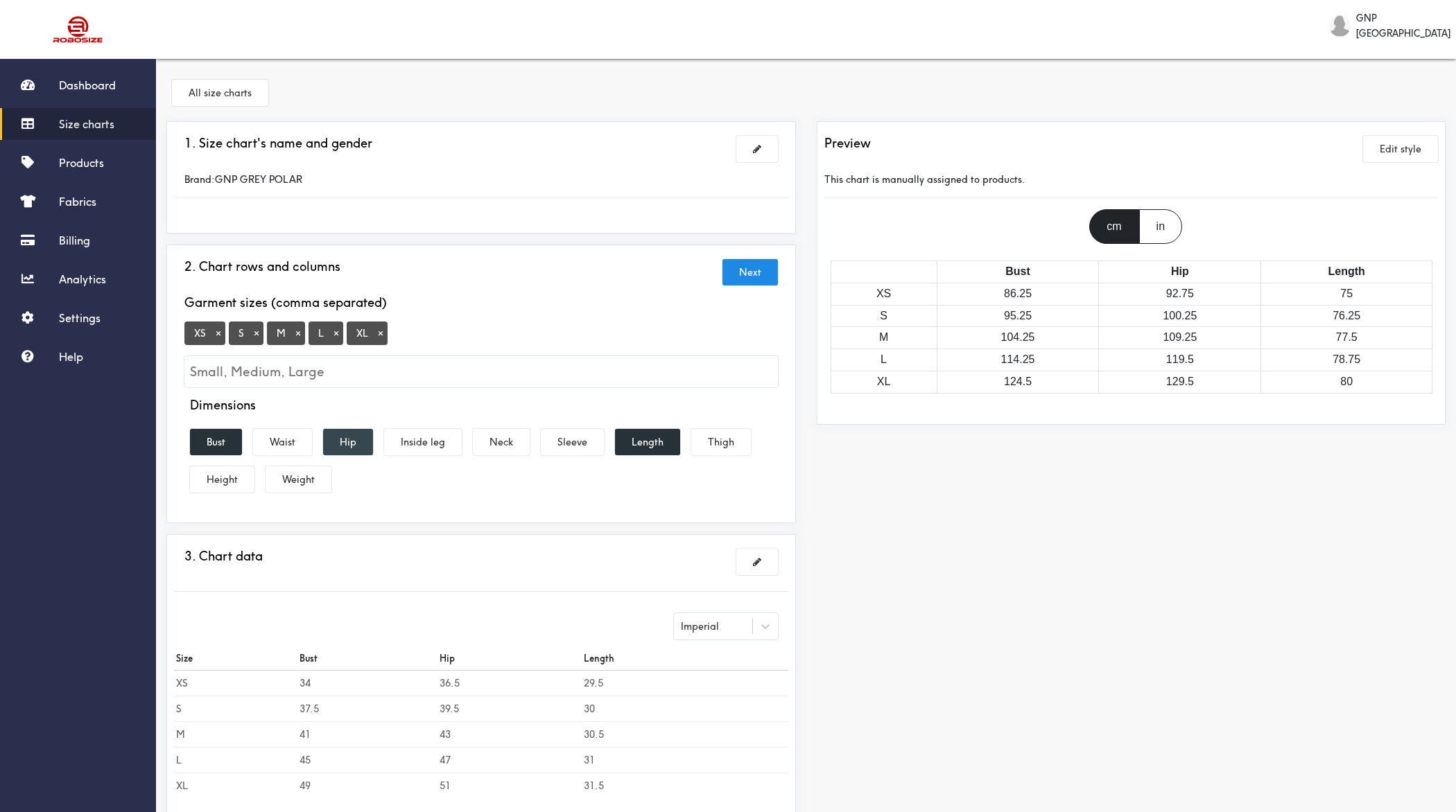
click at [366, 444] on button "Hip" at bounding box center [347, 442] width 50 height 26
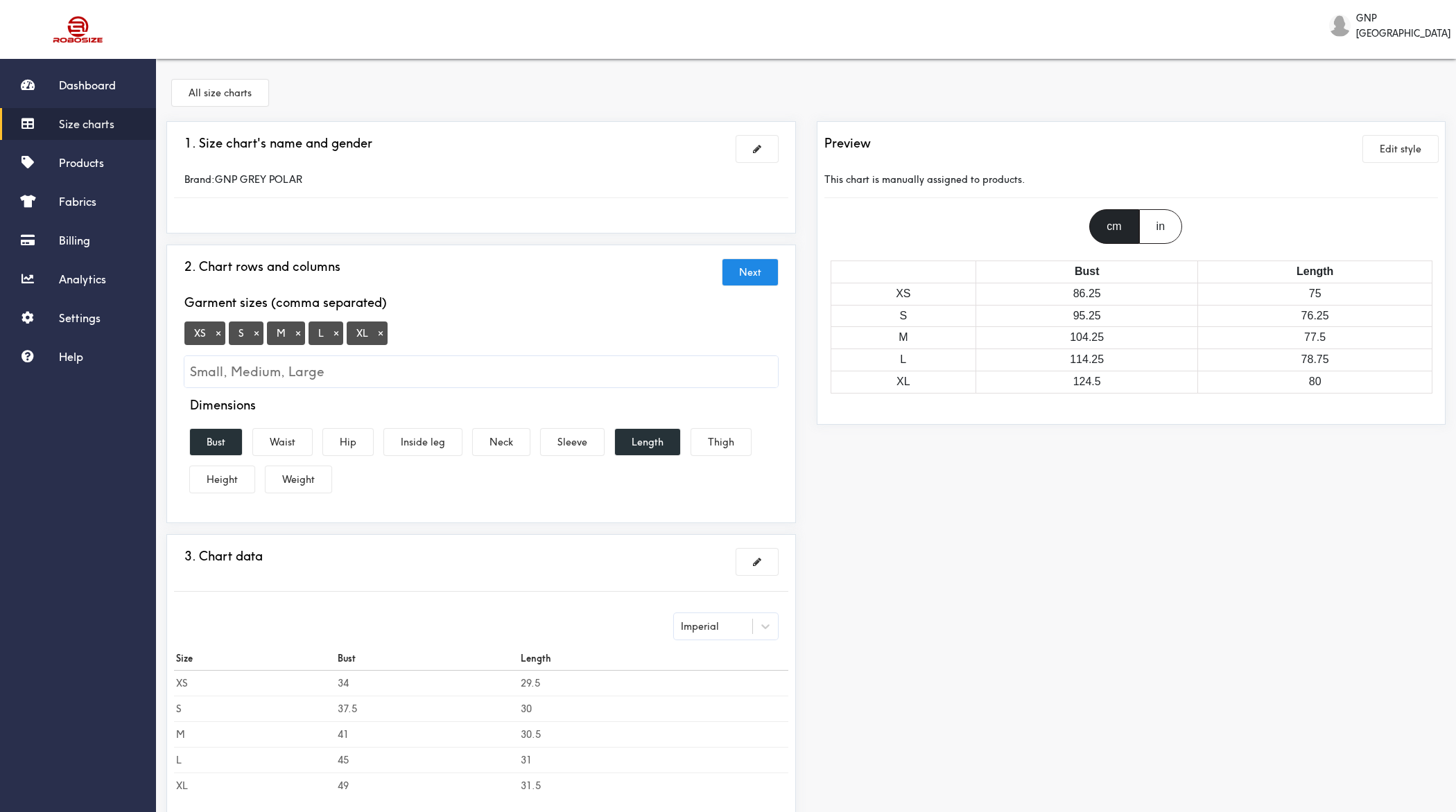
click at [351, 373] on input "Small, Medium, Large" at bounding box center [481, 372] width 594 height 31
type input "2XL"
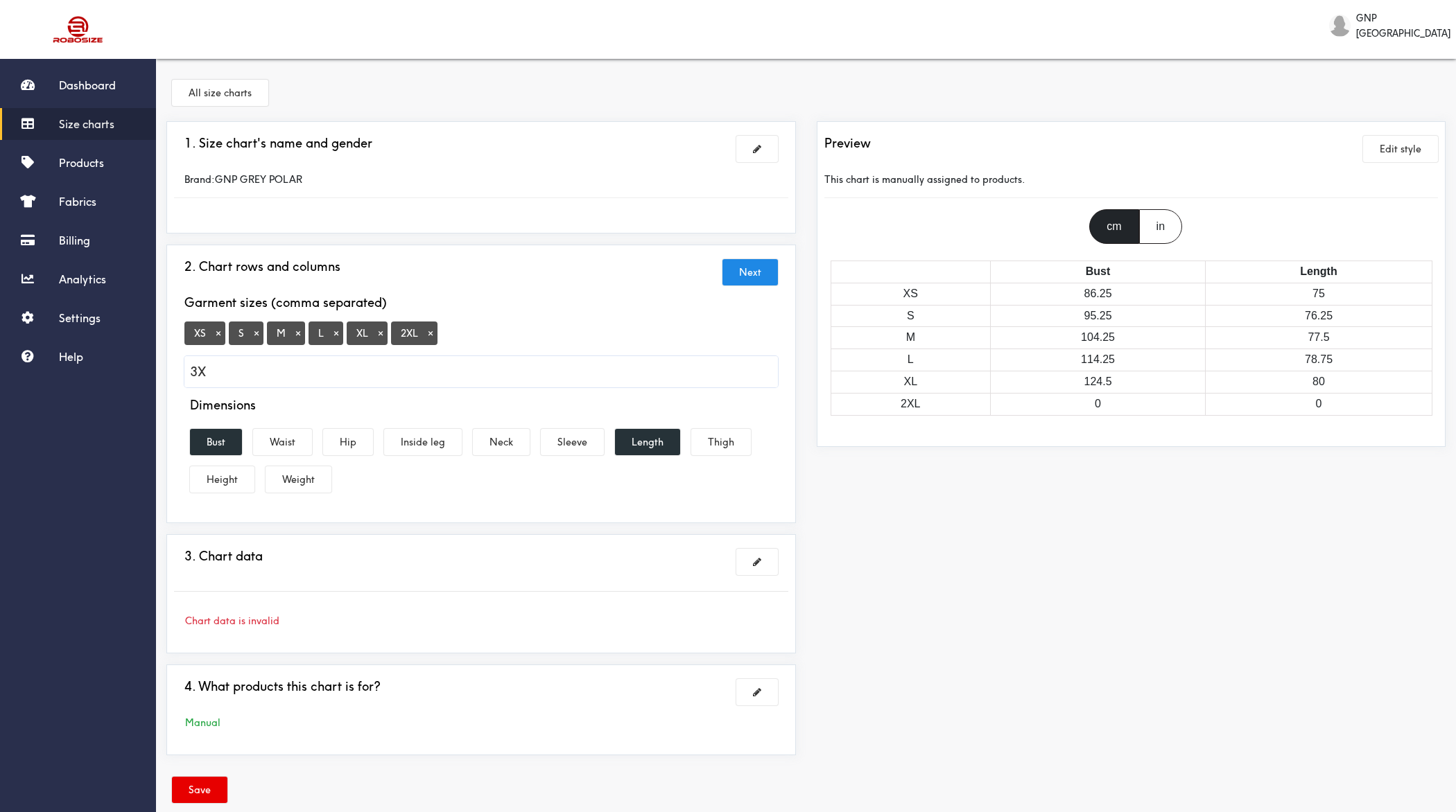
type input "3XL"
type input "4XL"
click at [765, 554] on button at bounding box center [757, 562] width 42 height 26
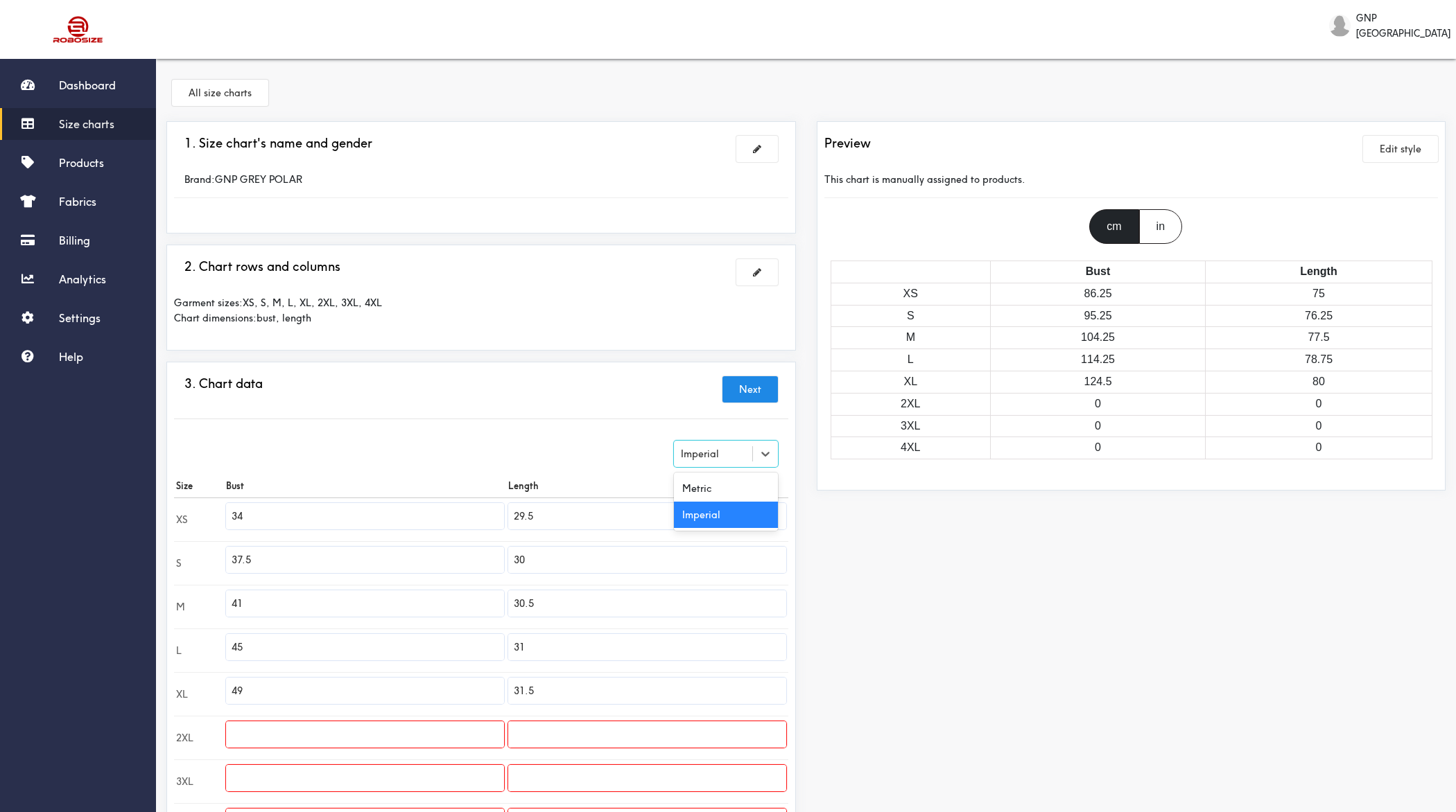
click at [732, 448] on div "Imperial" at bounding box center [713, 453] width 78 height 14
click at [713, 478] on div "Metric" at bounding box center [726, 488] width 104 height 26
type input "86.36"
type input "74.93"
type input "95.25"
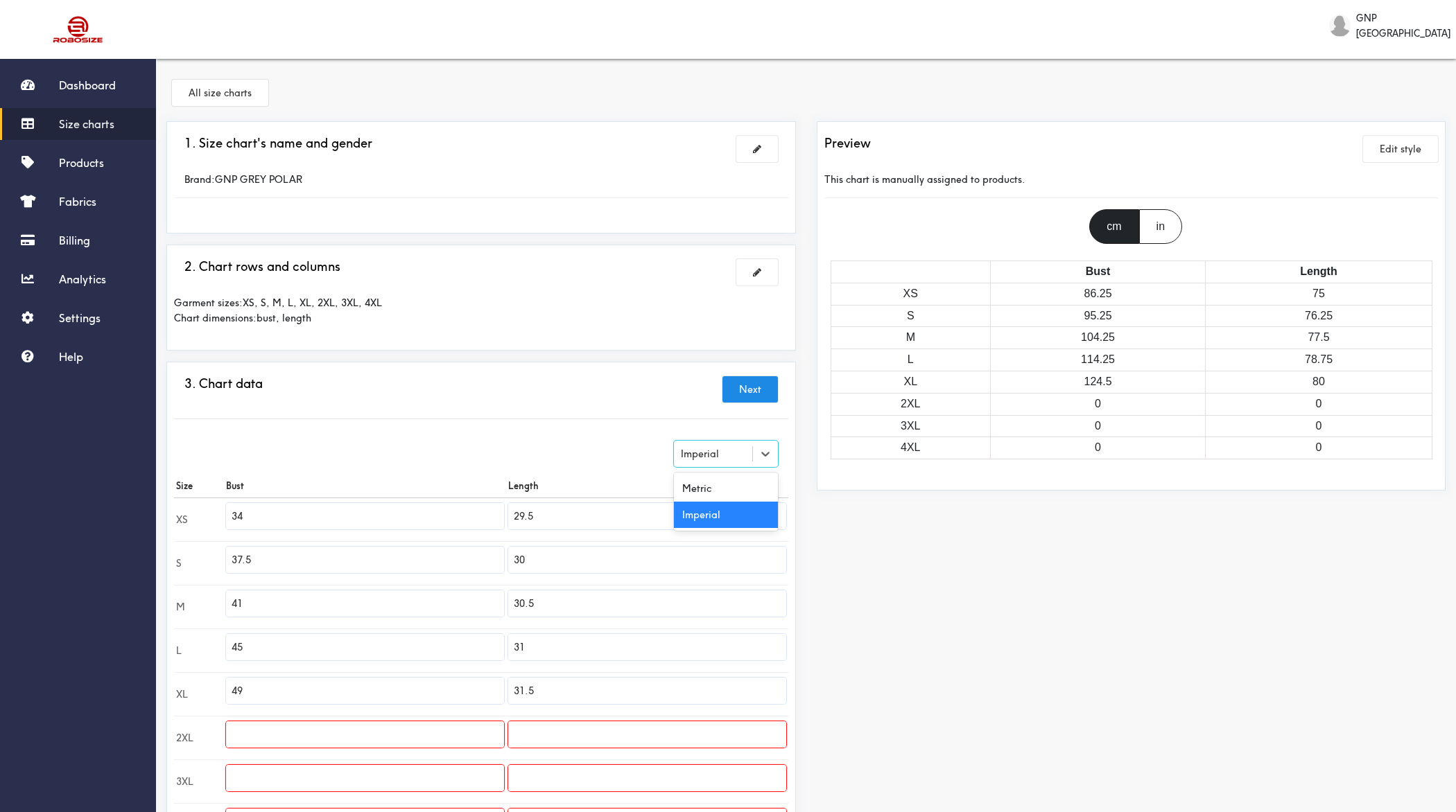
type input "76.2"
type input "104.14"
type input "77.47"
type input "114.3"
type input "78.74"
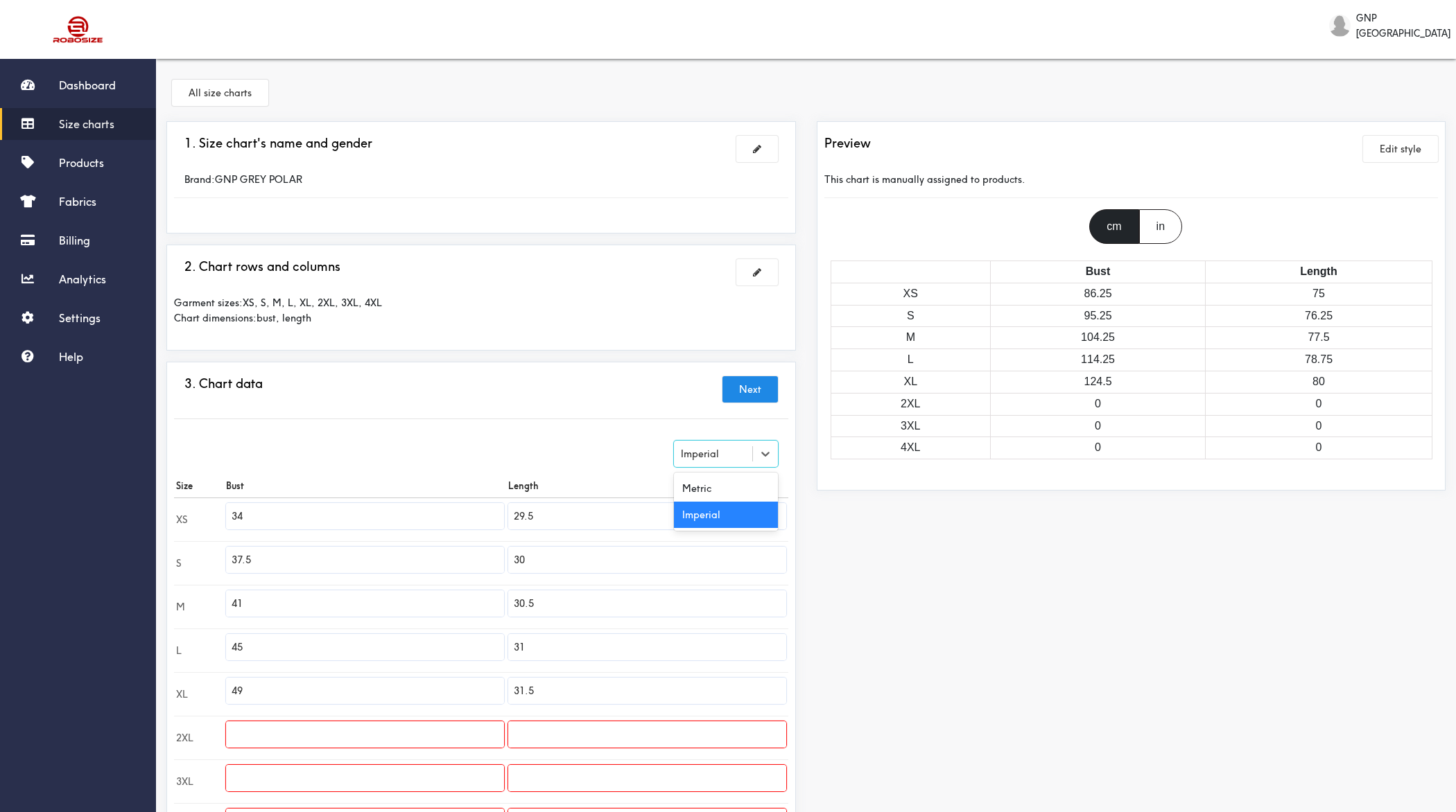
type input "124.46"
type input "80"
click at [397, 506] on input "86.36" at bounding box center [365, 516] width 278 height 26
type input "69"
type input "71"
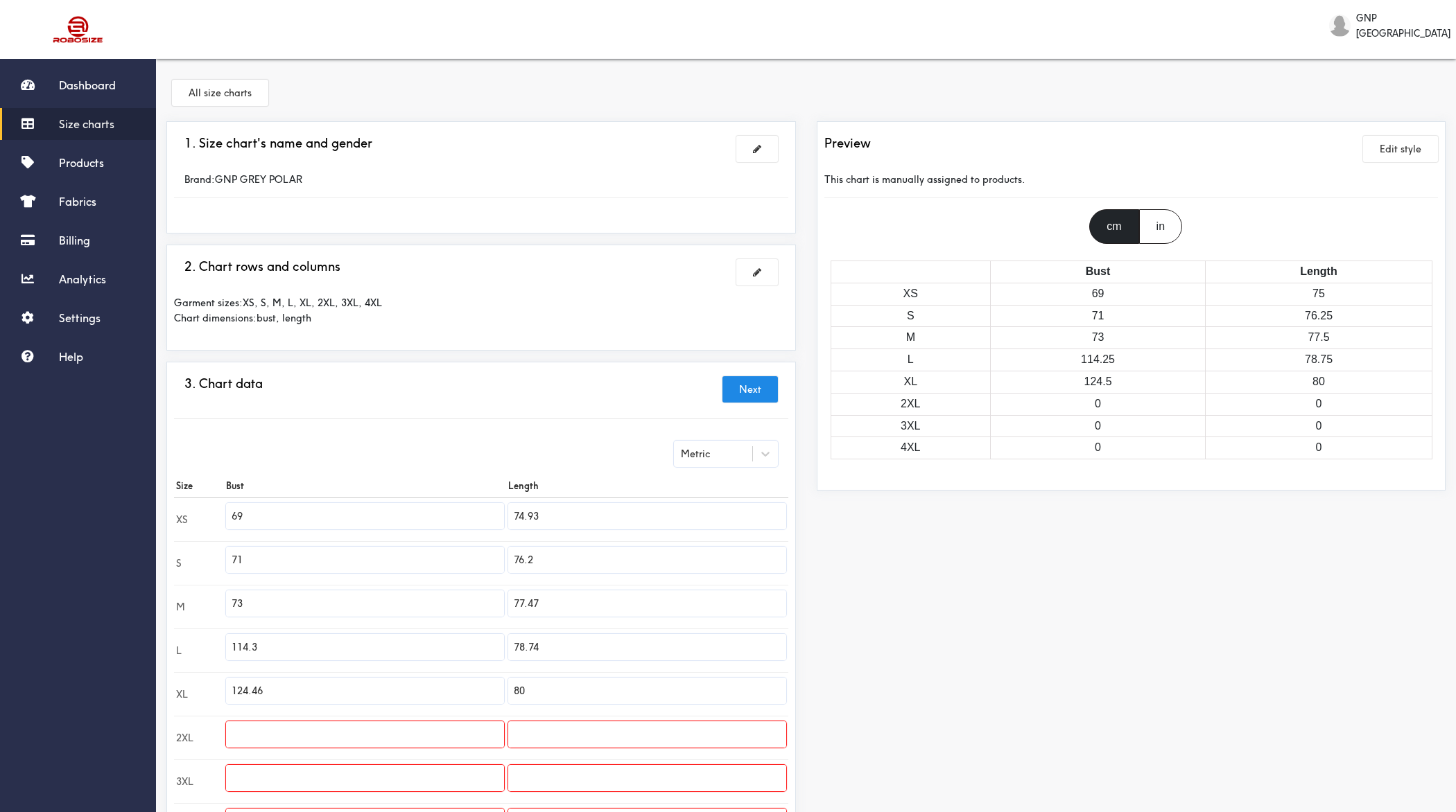
type input "73"
type input "75"
type input "77"
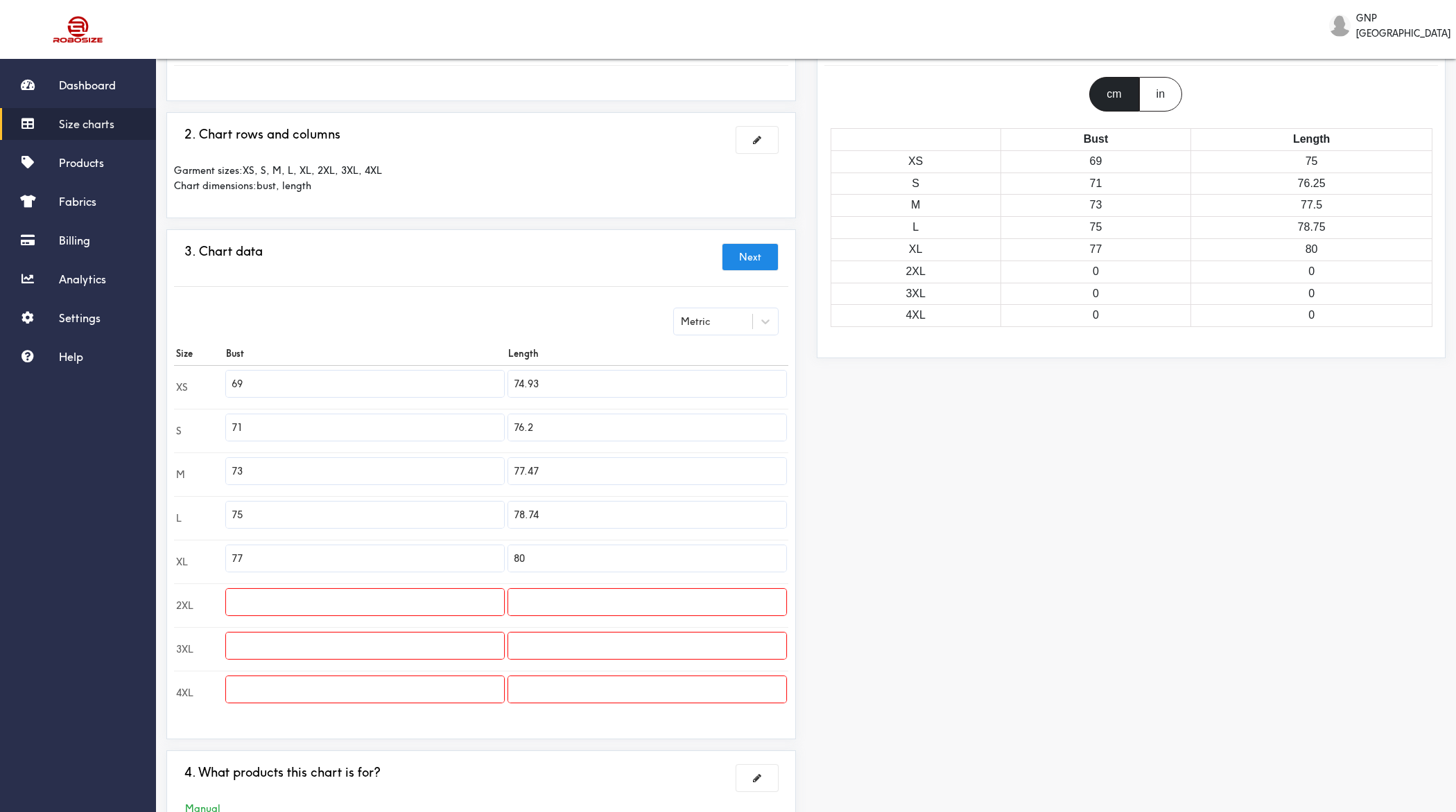
scroll to position [141, 0]
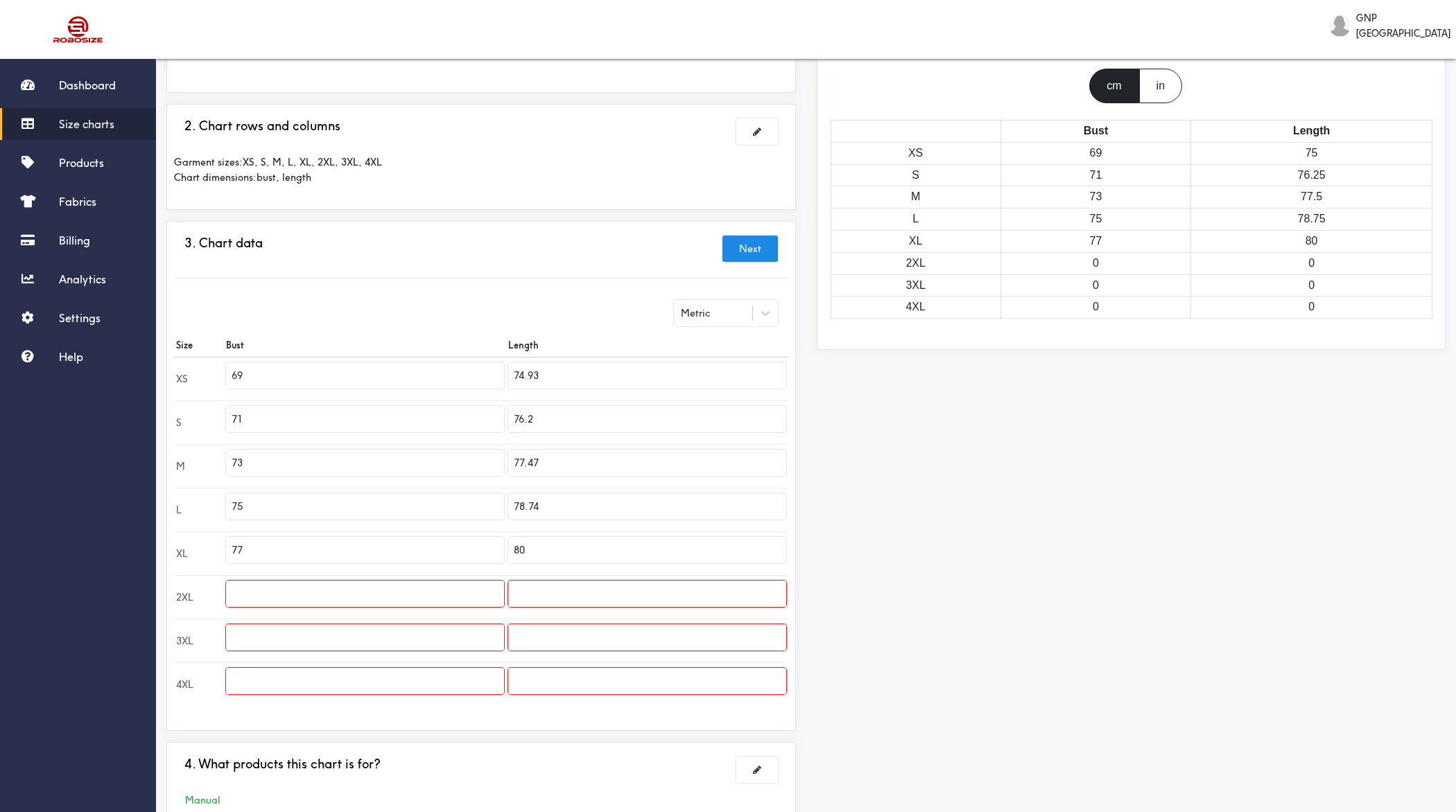
click at [303, 590] on input "text" at bounding box center [365, 594] width 278 height 26
type input "79"
type input "81"
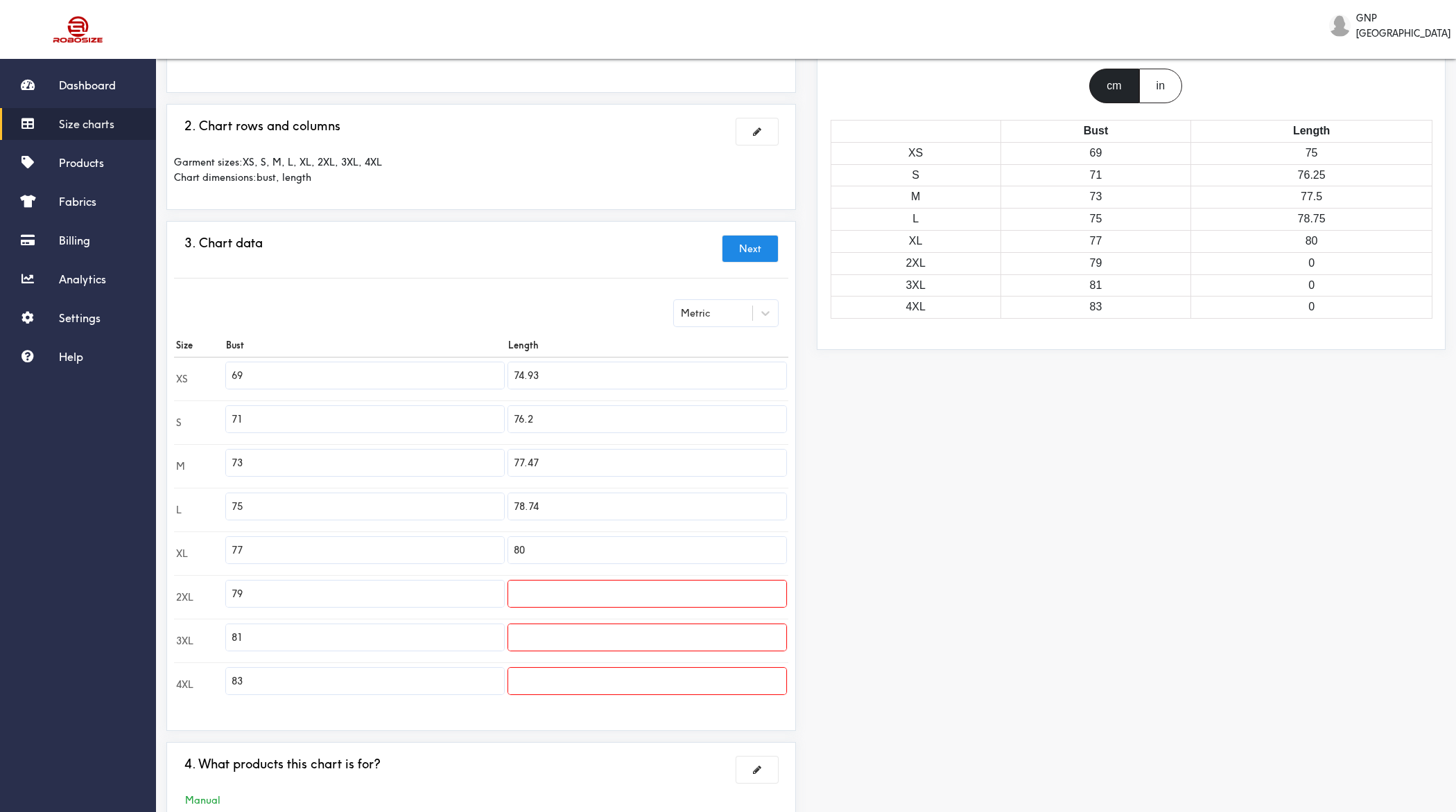
type input "83"
click at [595, 376] on input "74.93" at bounding box center [647, 376] width 278 height 26
type input "55"
click at [591, 409] on input "76.2" at bounding box center [647, 419] width 278 height 26
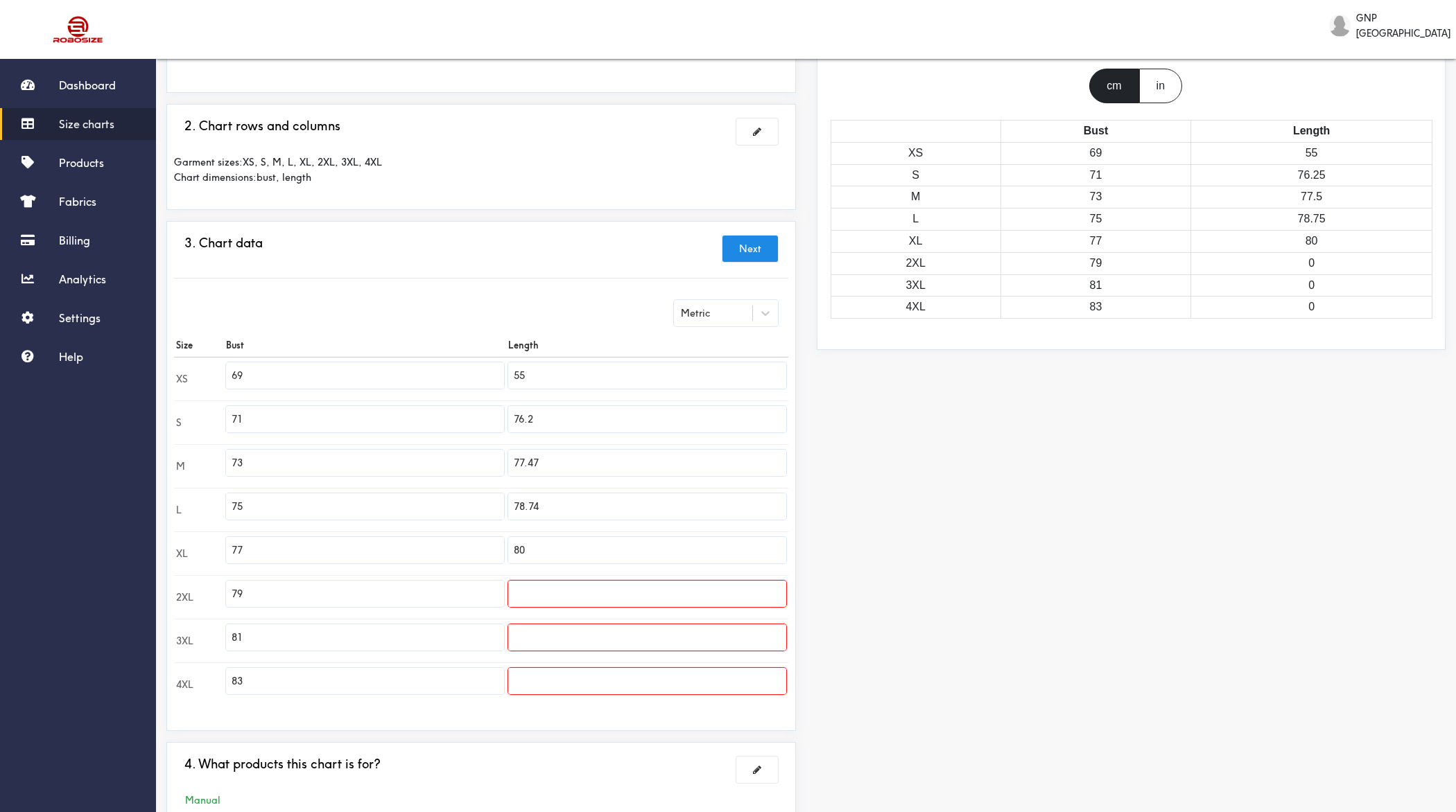
click at [591, 409] on input "76.2" at bounding box center [647, 419] width 278 height 26
type input "57.50"
click at [630, 460] on input "77.47" at bounding box center [647, 463] width 278 height 26
type input "65"
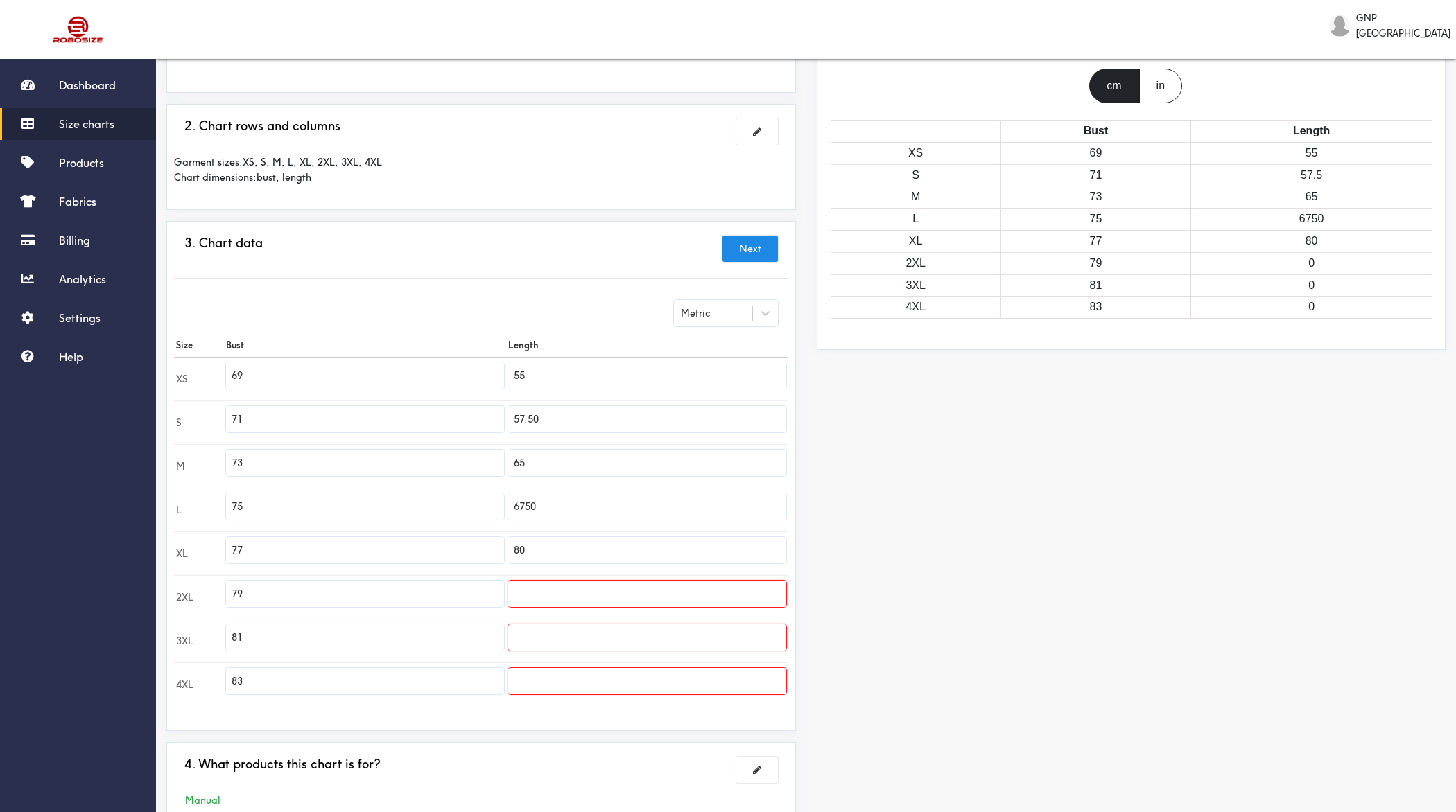
click at [528, 499] on input "6750" at bounding box center [647, 506] width 278 height 26
type input "67.50"
click at [586, 544] on input "80" at bounding box center [647, 550] width 278 height 26
click at [576, 465] on input "65" at bounding box center [647, 463] width 278 height 26
type input "60"
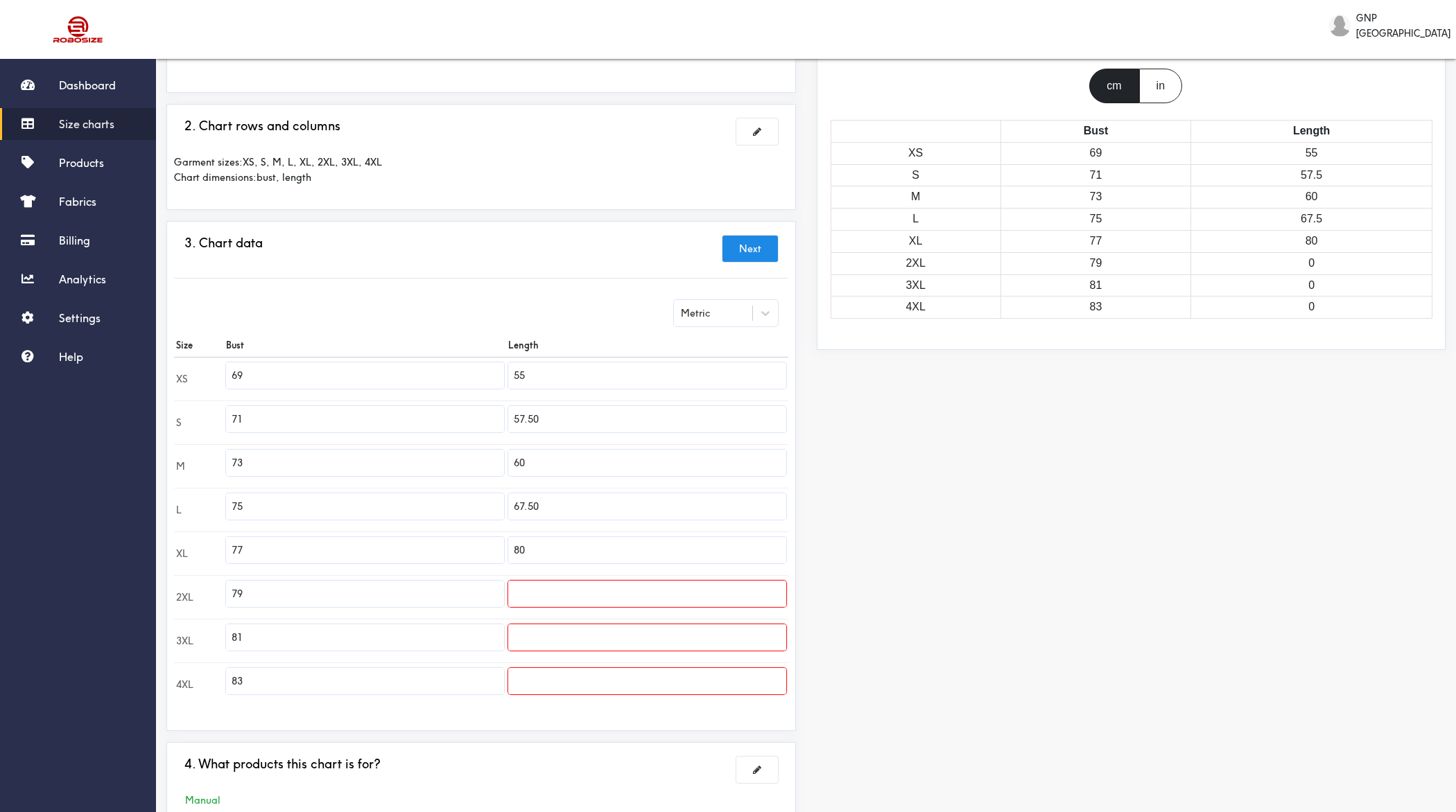
click at [578, 501] on input "67.50" at bounding box center [647, 506] width 278 height 26
click at [528, 501] on input "67.50" at bounding box center [647, 506] width 278 height 26
type input "62.50"
click at [551, 549] on input "80" at bounding box center [647, 550] width 278 height 26
type input "65"
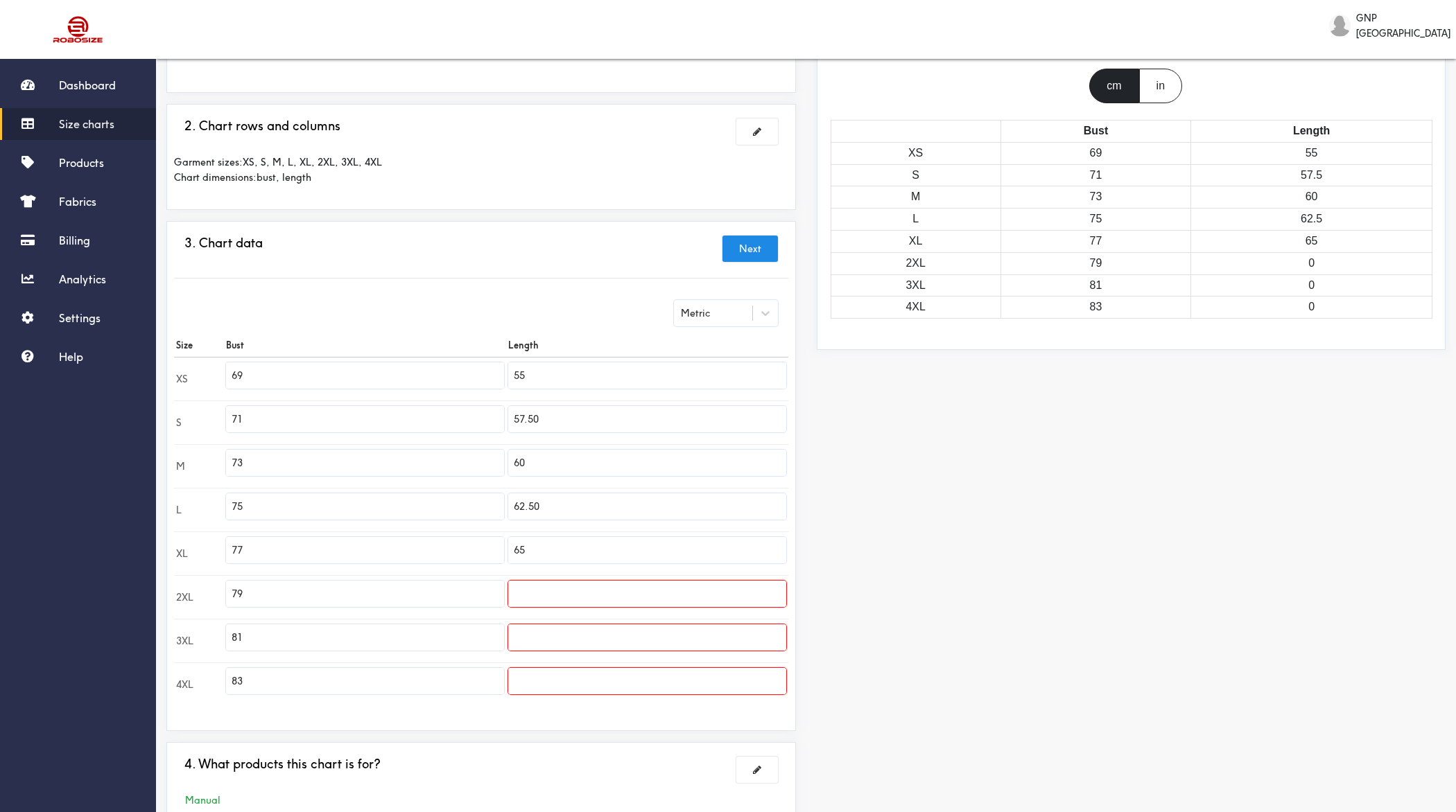
click at [601, 500] on input "62.50" at bounding box center [647, 506] width 278 height 26
click at [551, 588] on input "text" at bounding box center [647, 594] width 278 height 26
paste input "62.50"
click at [527, 588] on input "62.50" at bounding box center [647, 594] width 278 height 26
type input "67.50"
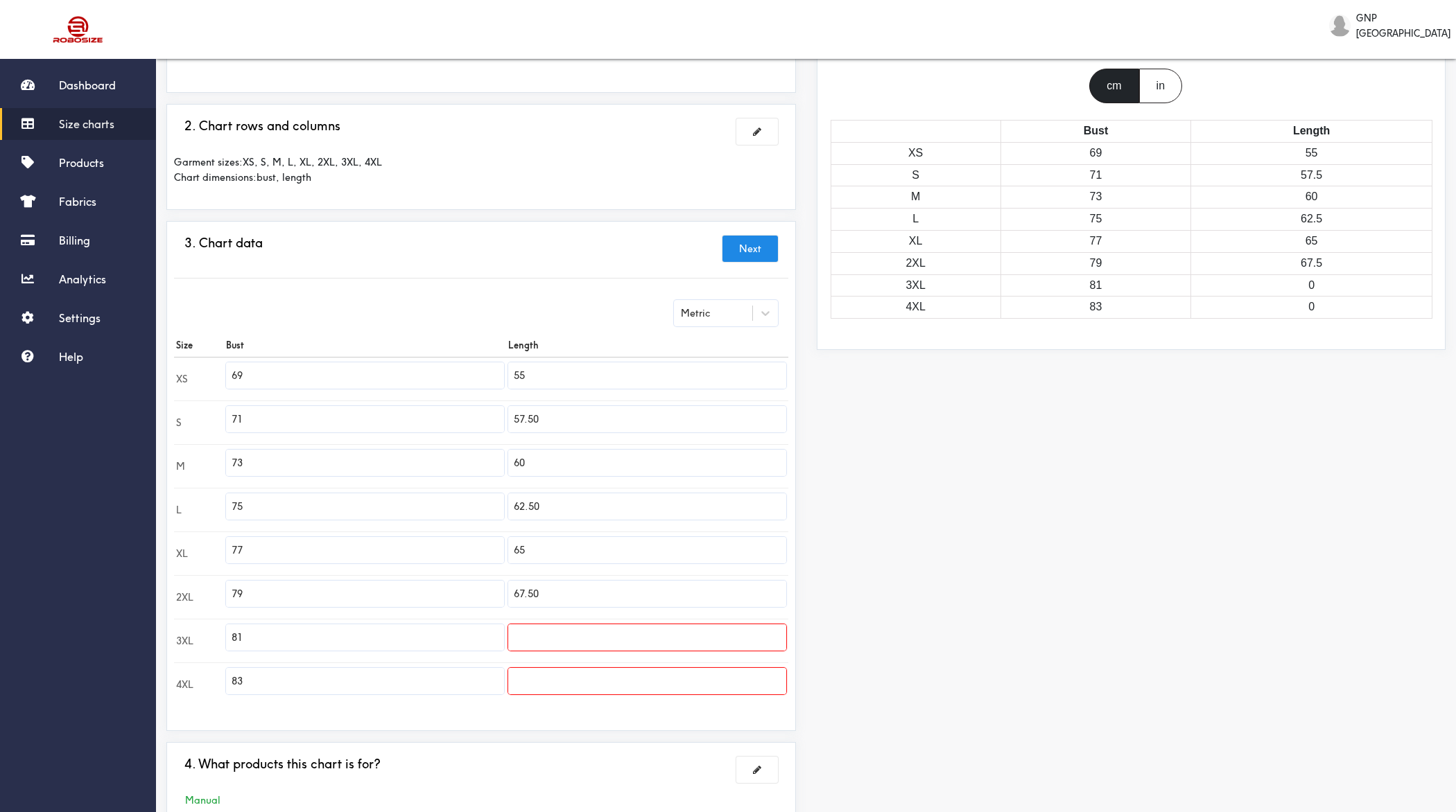
click at [533, 627] on input "text" at bounding box center [647, 638] width 278 height 26
type input "70"
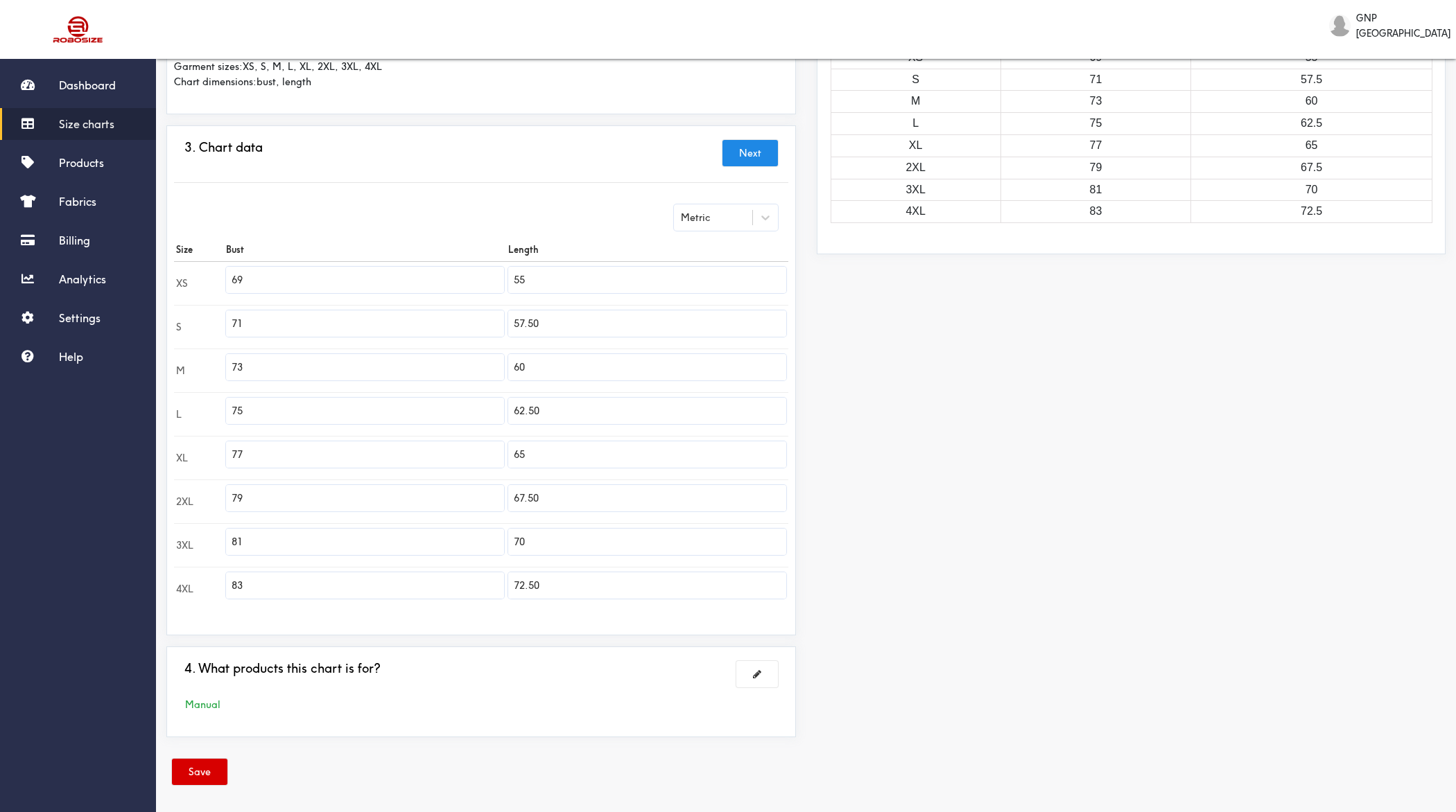
type input "72.50"
click at [217, 649] on button "Save" at bounding box center [200, 772] width 55 height 26
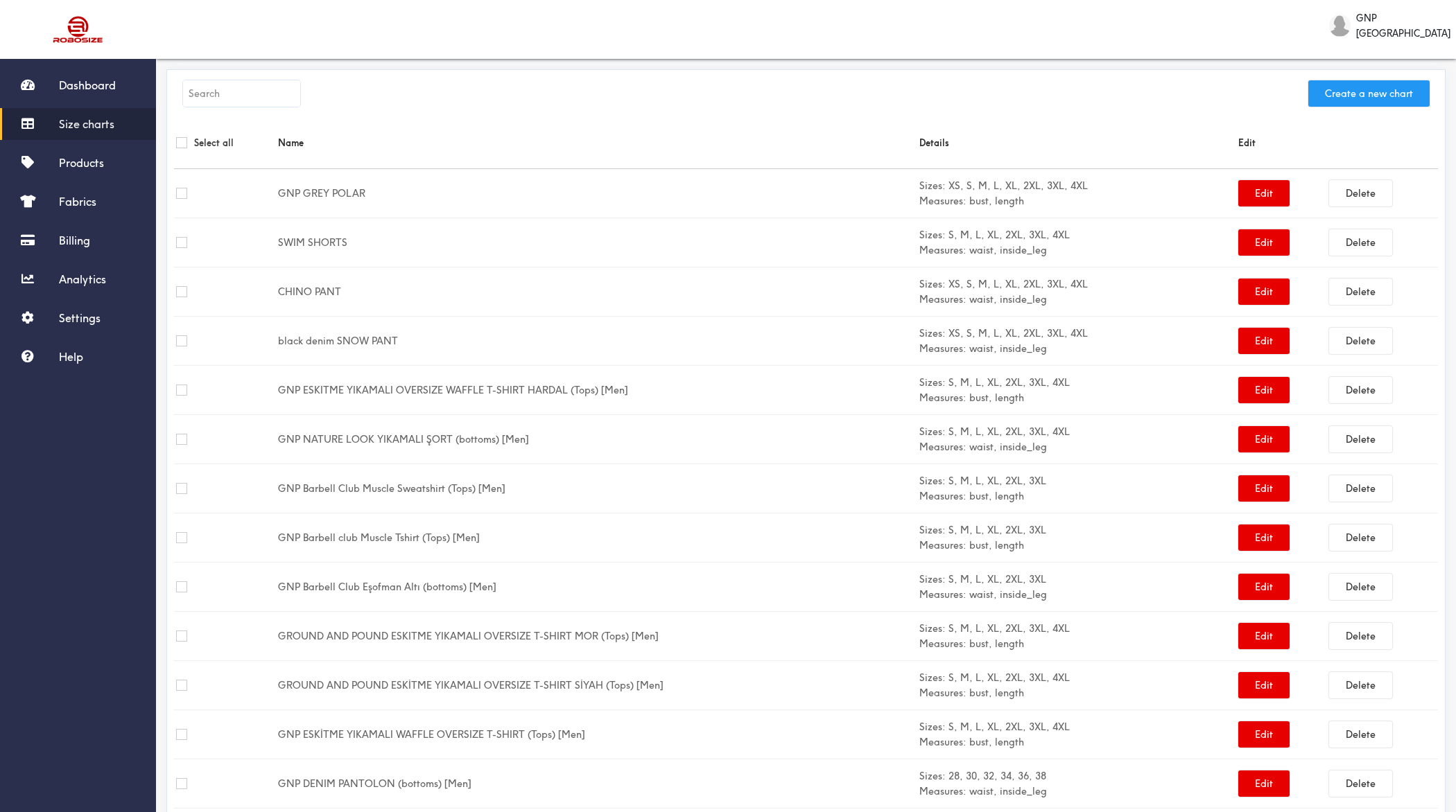
click at [1164, 95] on button "Create a new chart" at bounding box center [1369, 94] width 122 height 26
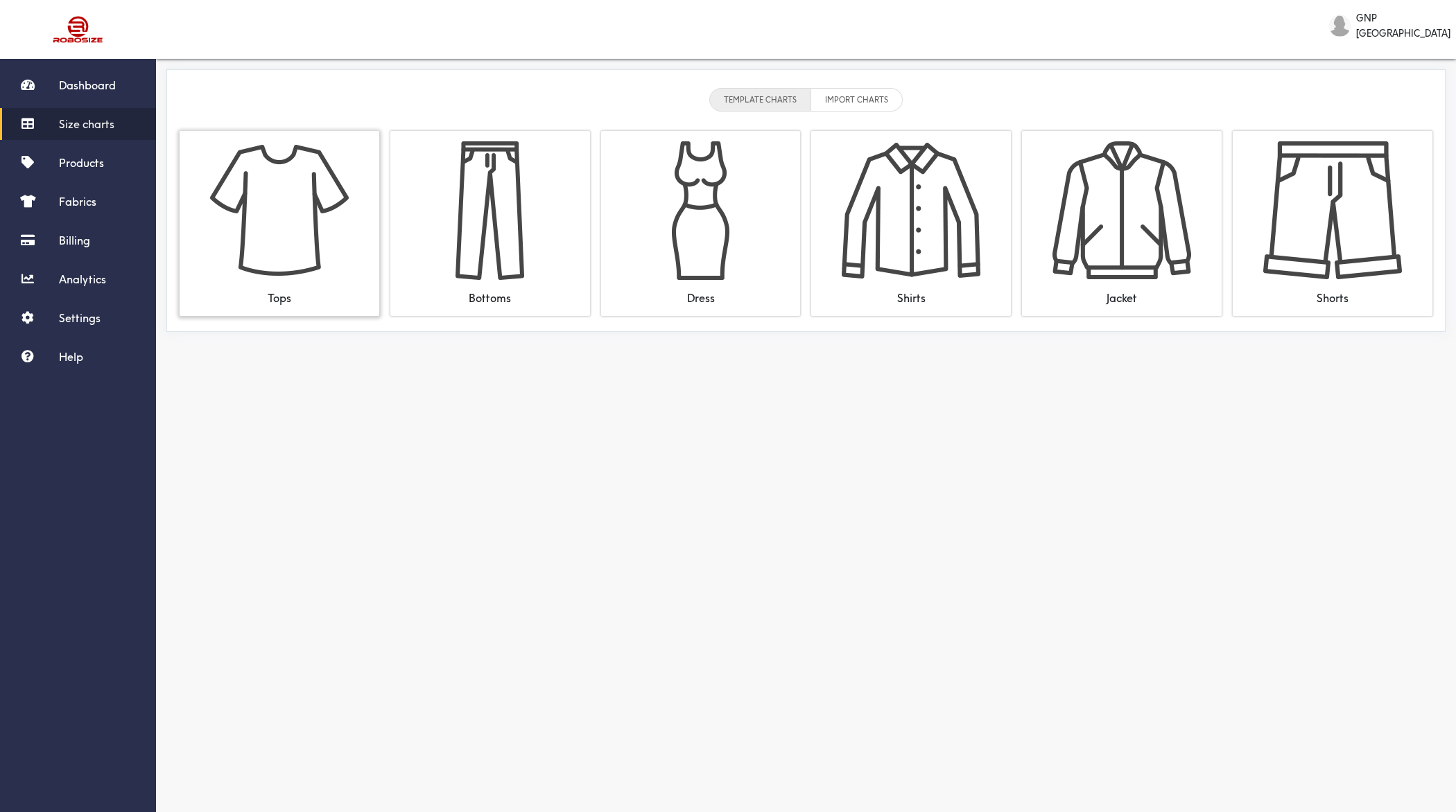
click at [312, 223] on img at bounding box center [280, 210] width 139 height 139
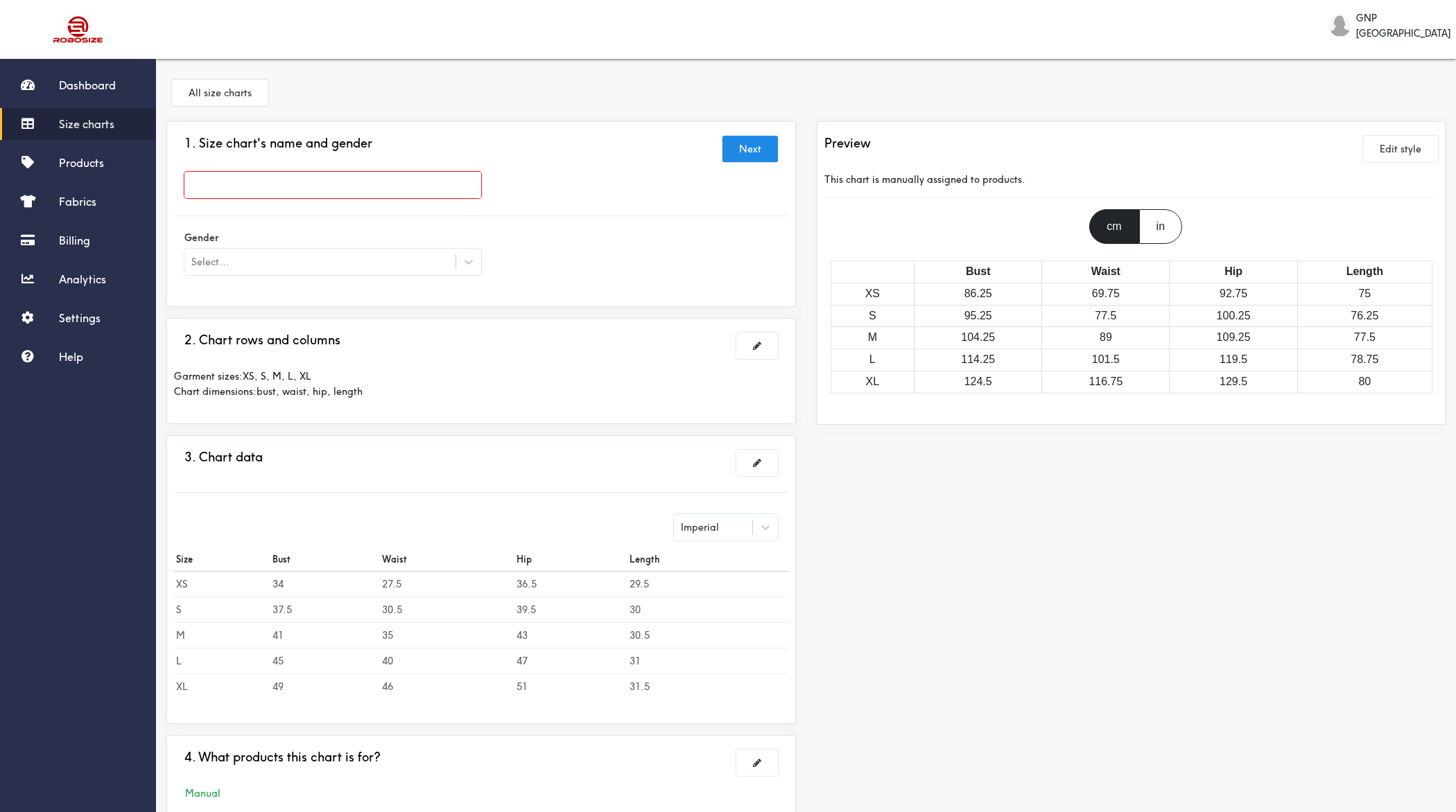
click at [399, 187] on input "text" at bounding box center [333, 185] width 297 height 26
paste input "GNP JIU JITSU PURPLE TS"
type input "GNP JIU JITSU PURPLE TS"
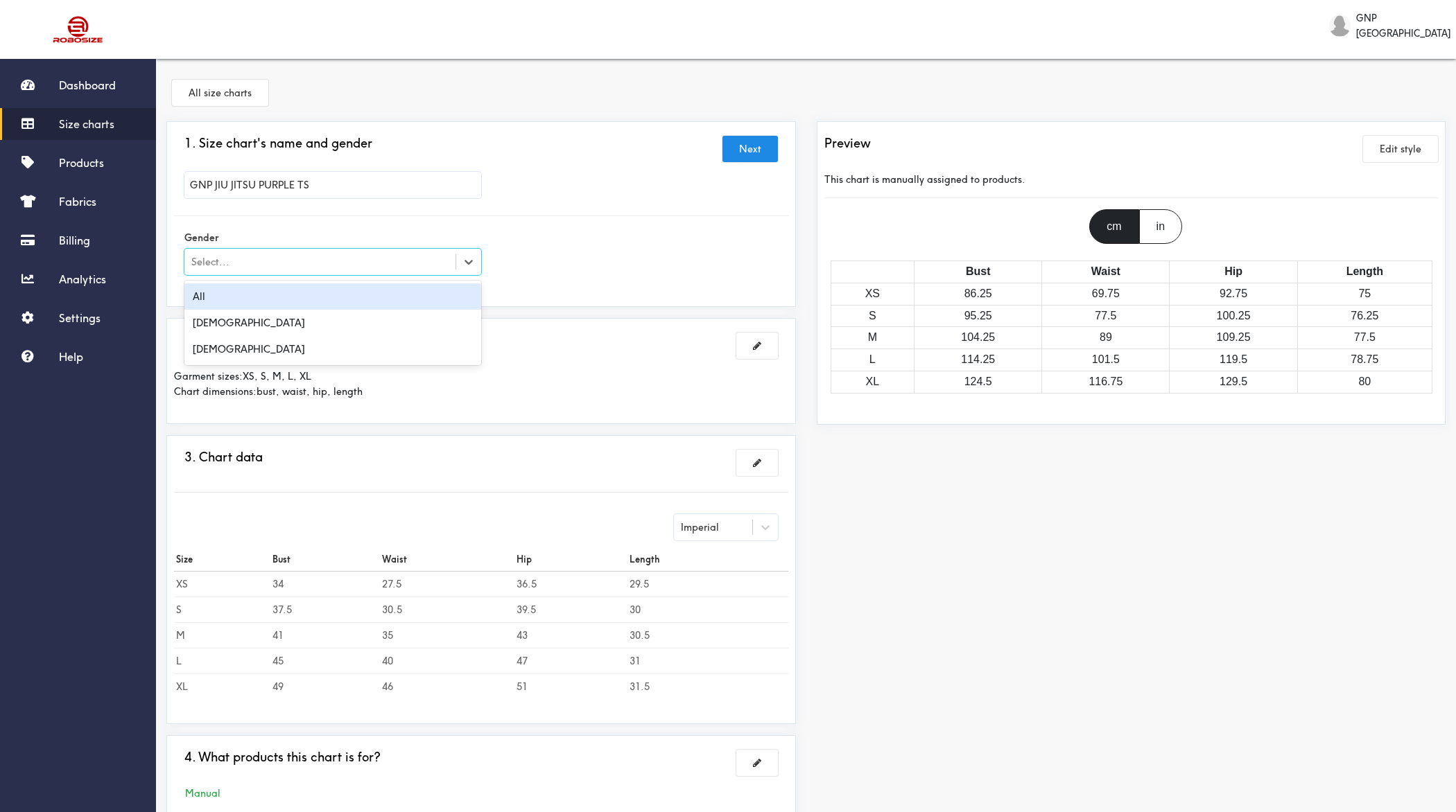
click at [322, 261] on div "Select..." at bounding box center [320, 262] width 271 height 14
click at [235, 326] on div "[DEMOGRAPHIC_DATA]" at bounding box center [333, 323] width 297 height 26
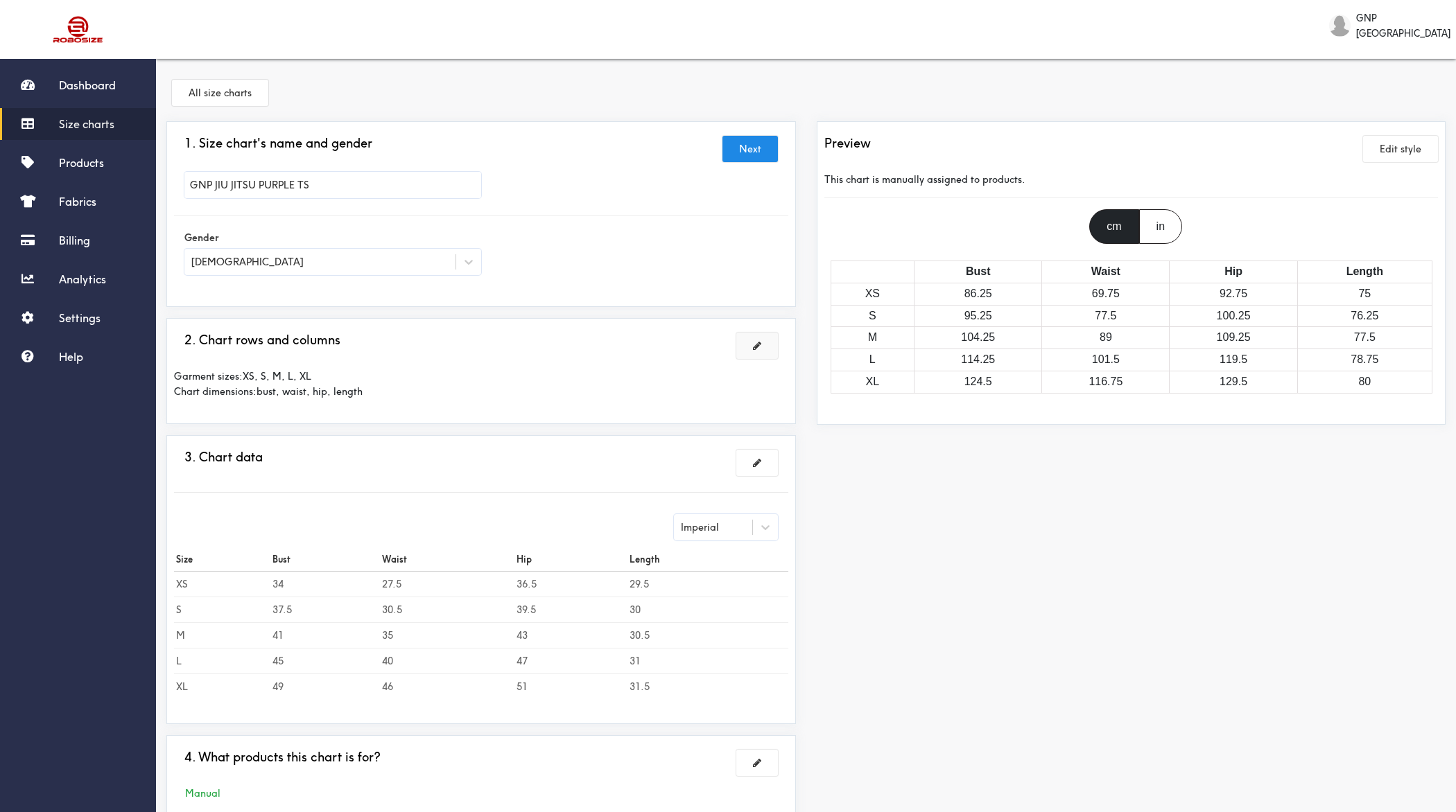
click at [755, 337] on button at bounding box center [757, 346] width 42 height 26
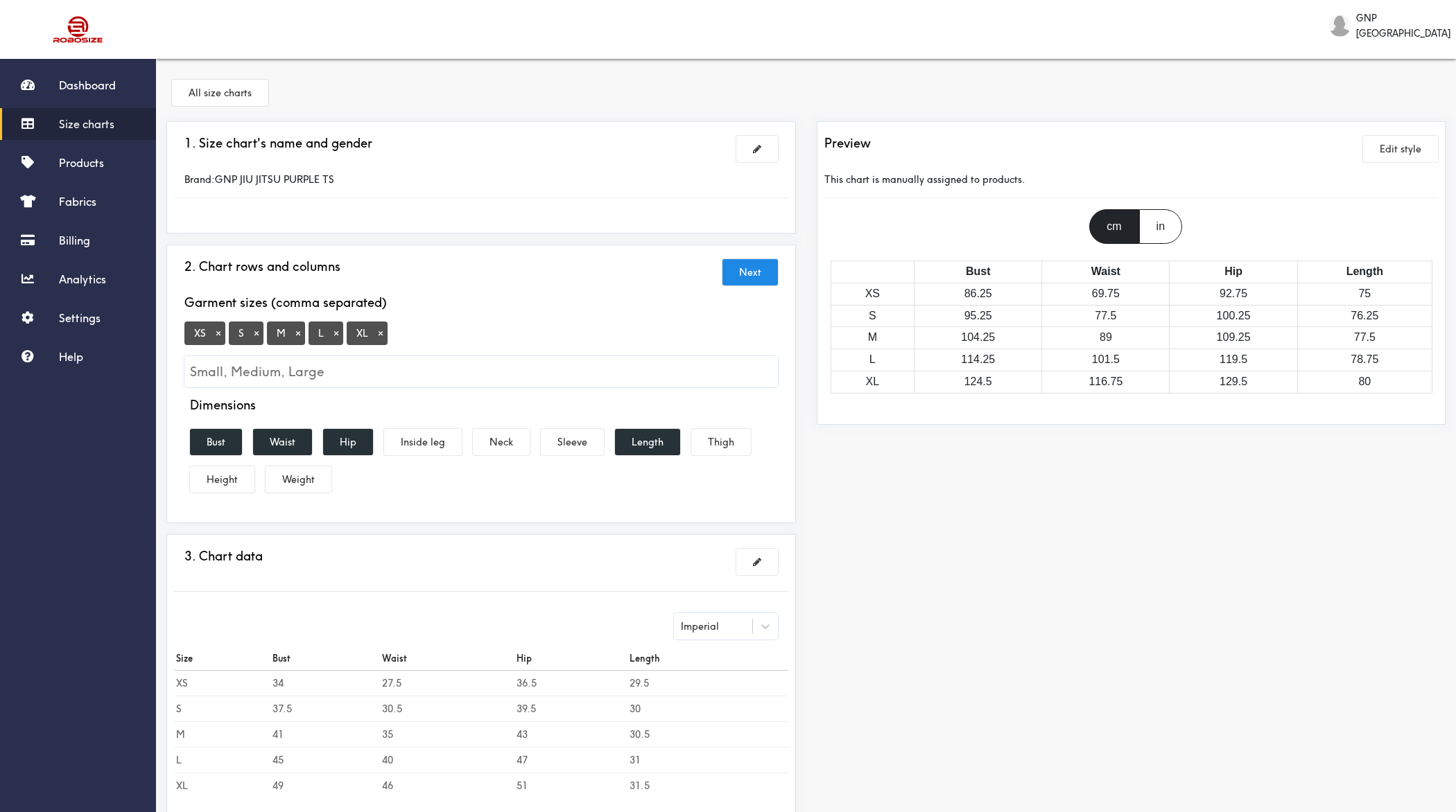
click at [220, 337] on button "×" at bounding box center [218, 333] width 14 height 12
click at [364, 371] on input "Small, Medium, Large" at bounding box center [481, 372] width 594 height 31
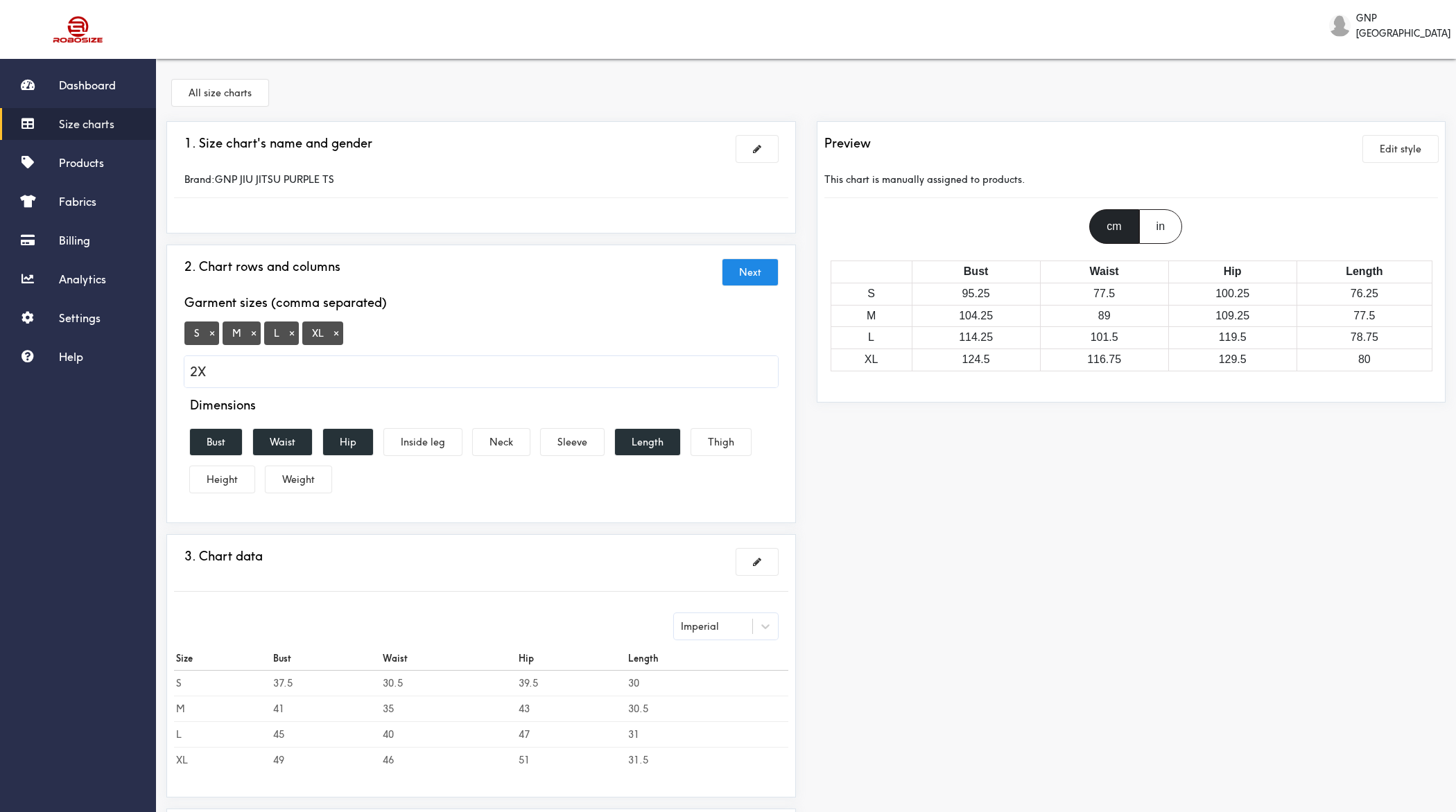
type input "2XL"
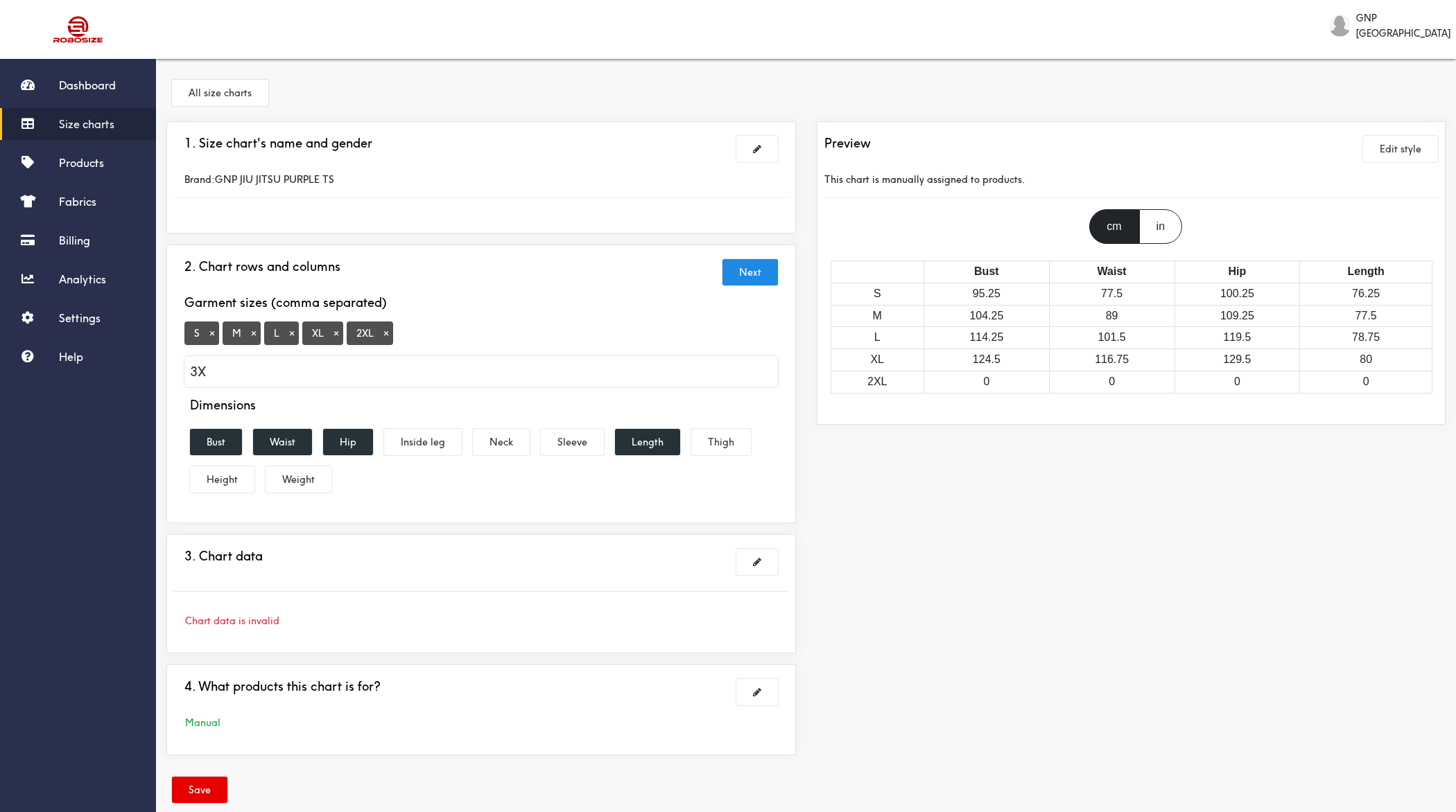
type input "3XL"
type input "4xL"
click at [479, 334] on button "×" at bounding box center [485, 333] width 14 height 12
click at [392, 382] on input "Small, Medium, Large" at bounding box center [481, 372] width 594 height 31
type input "4XL"
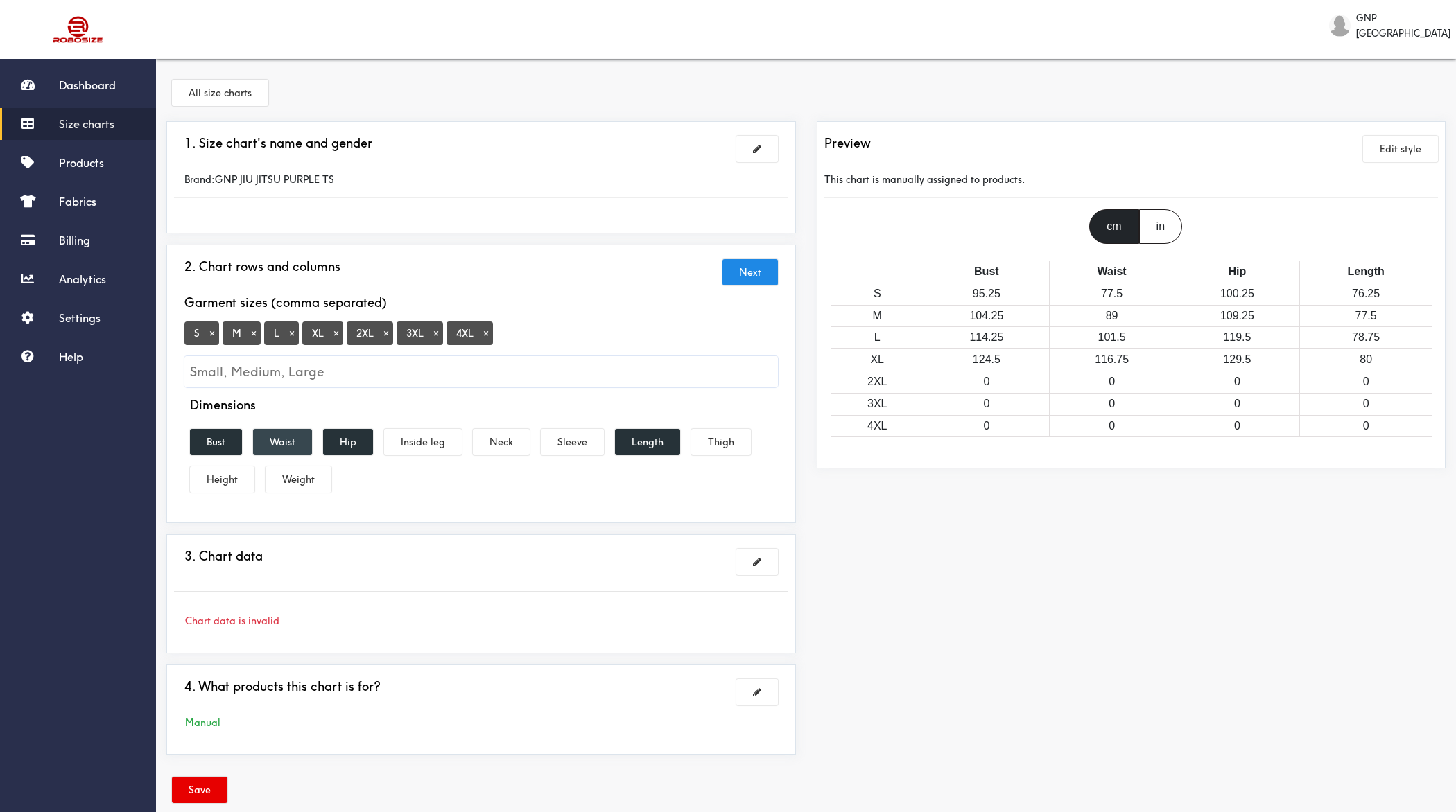
click at [290, 441] on button "Waist" at bounding box center [282, 442] width 59 height 26
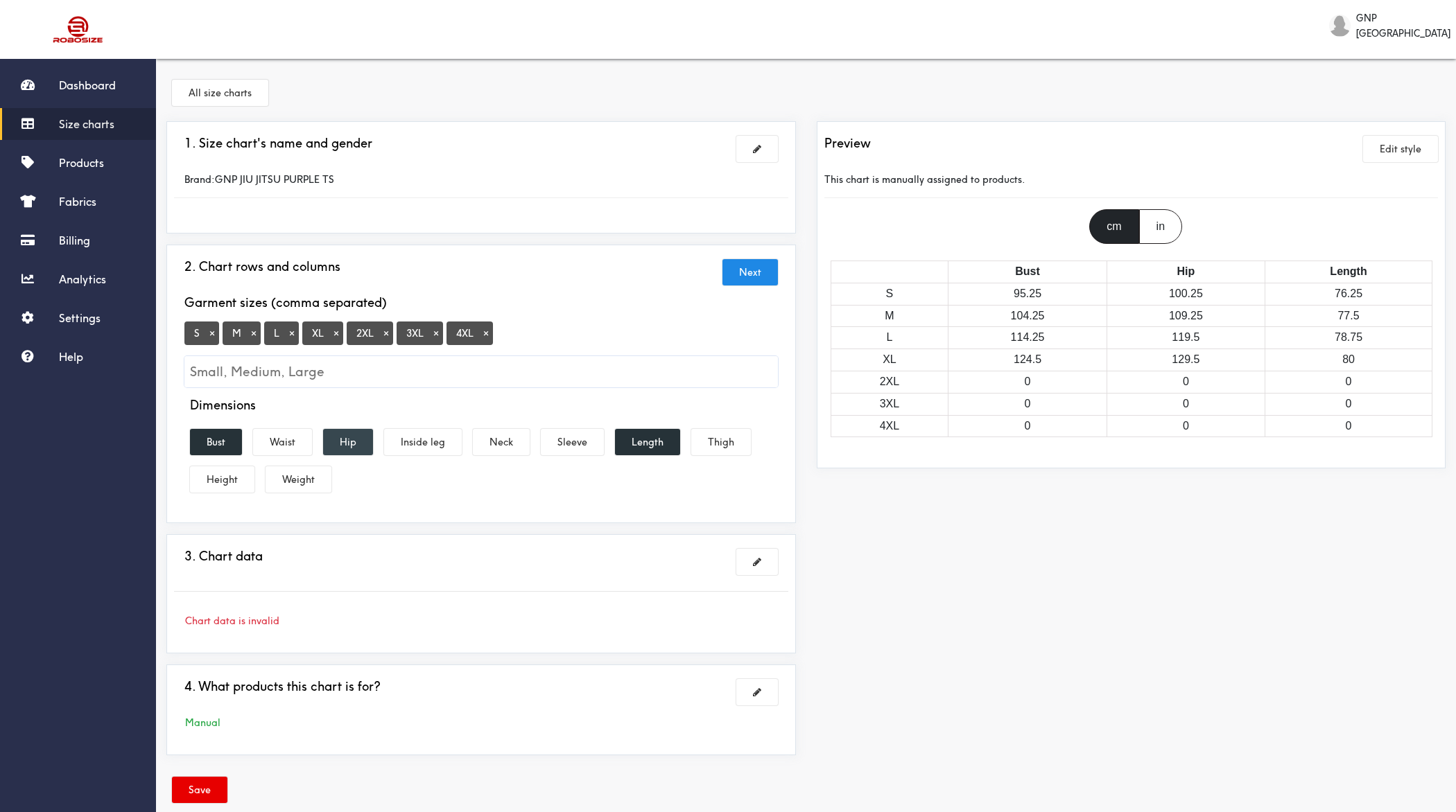
click at [349, 441] on button "Hip" at bounding box center [347, 442] width 50 height 26
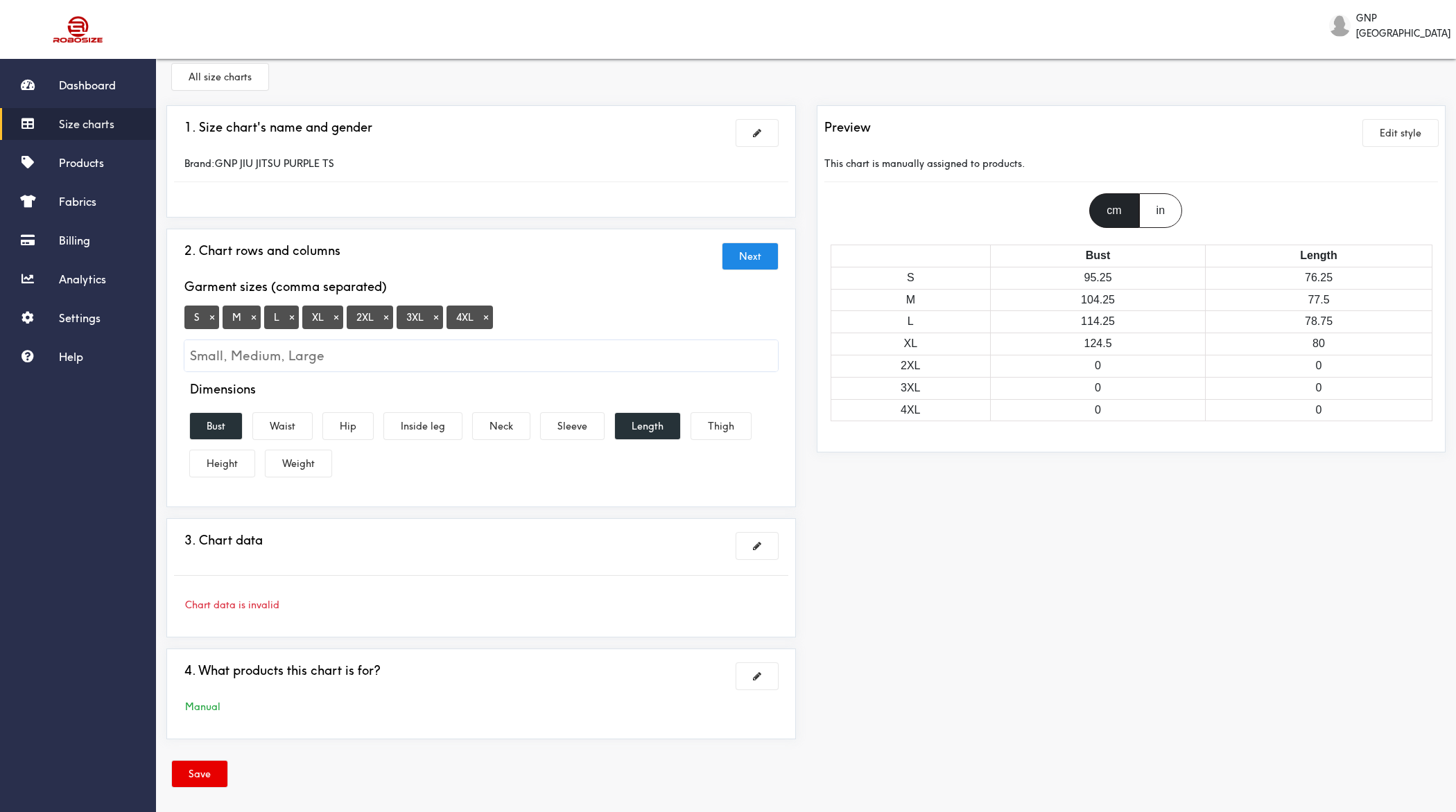
scroll to position [21, 0]
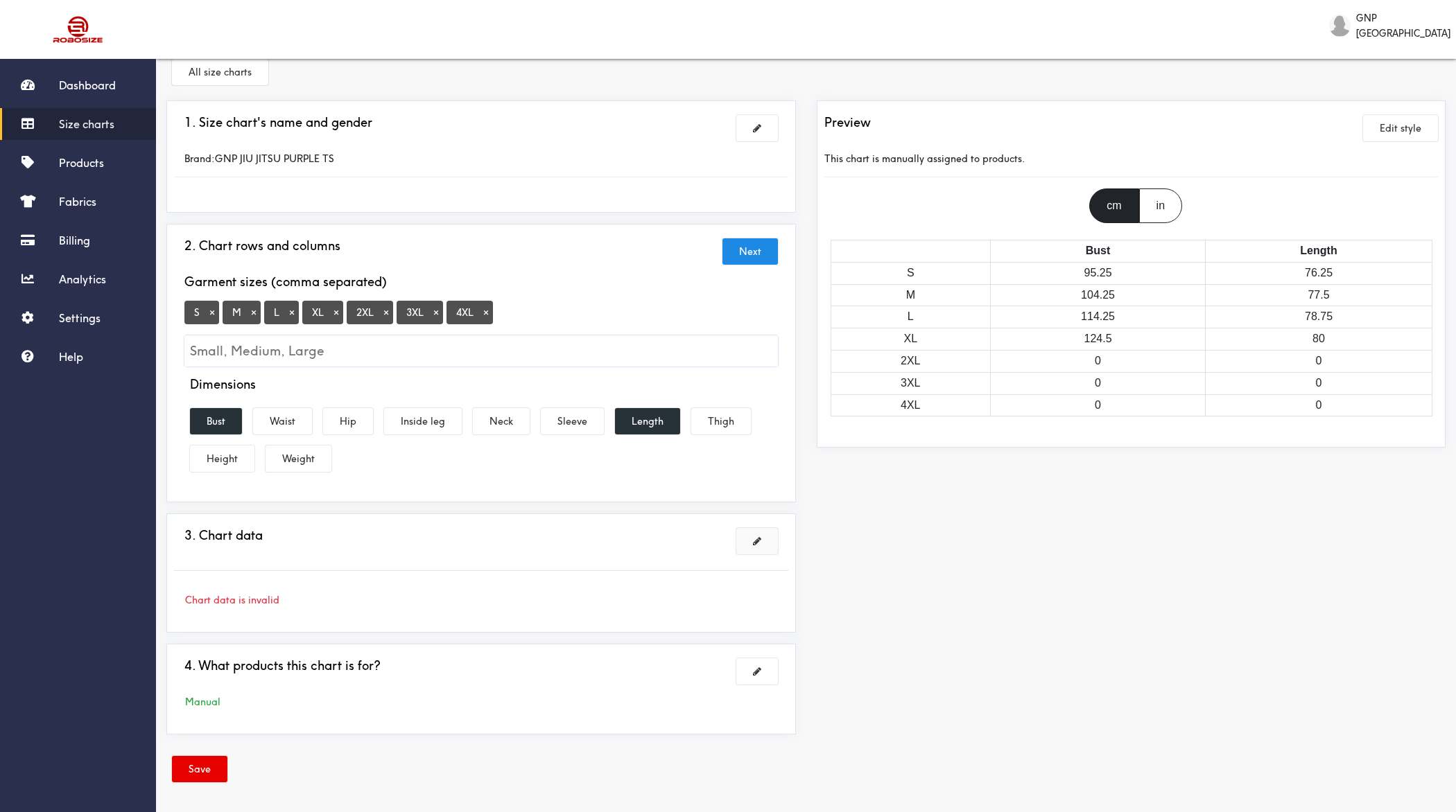
click at [759, 541] on span at bounding box center [757, 541] width 8 height 10
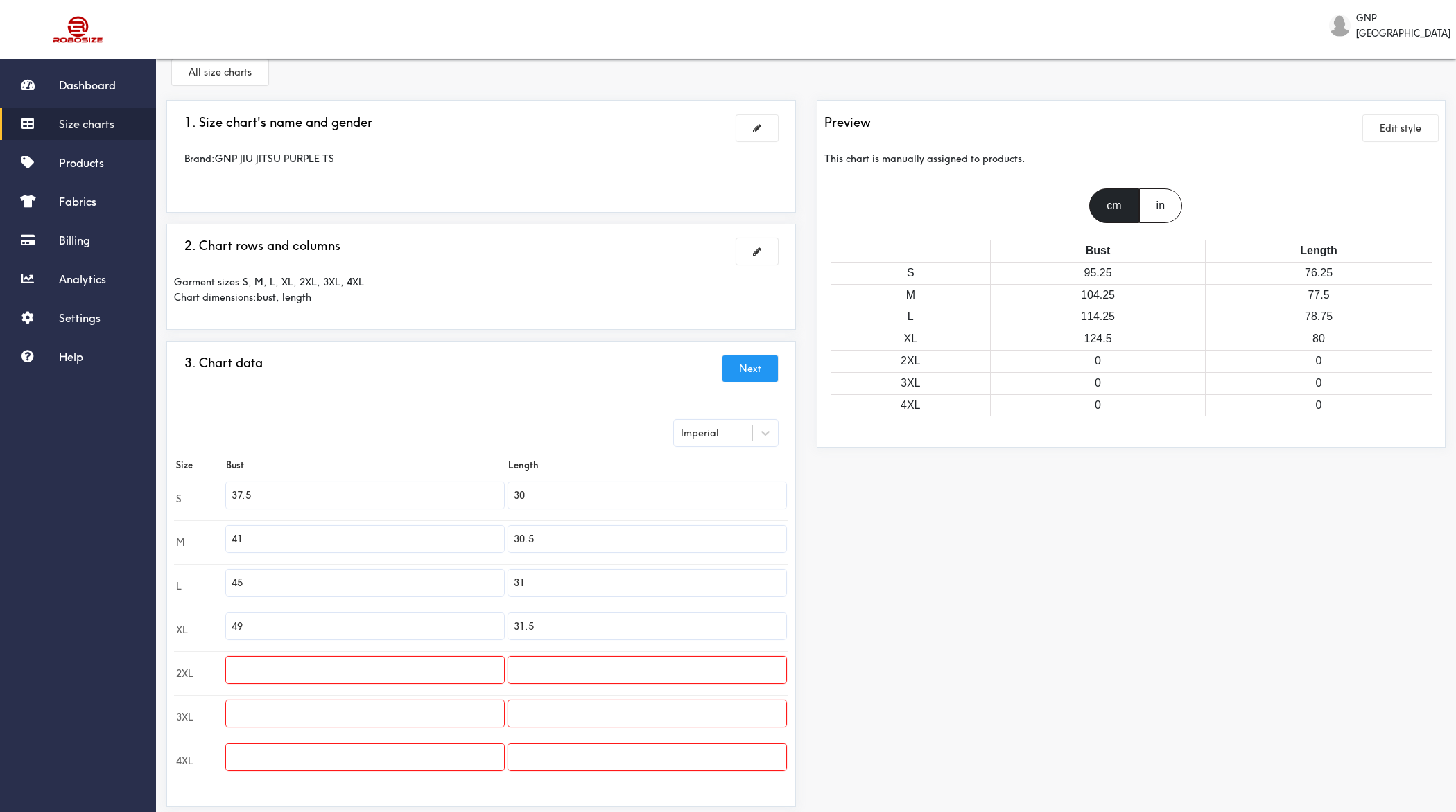
click at [715, 442] on div "Imperial" at bounding box center [726, 433] width 104 height 26
click at [706, 457] on div "Metric" at bounding box center [726, 468] width 104 height 26
type input "95.25"
type input "76.2"
type input "104.14"
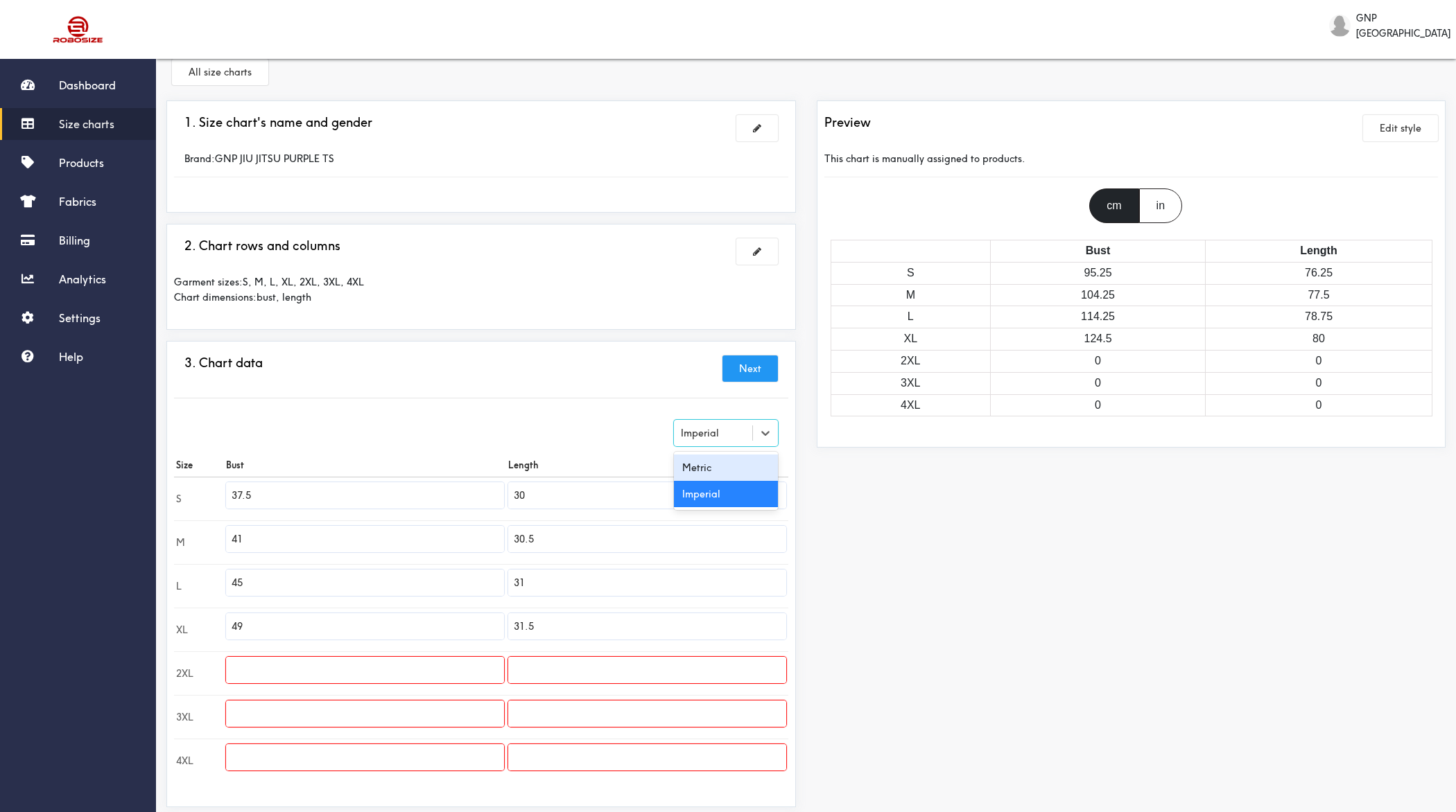
type input "77.47"
type input "114.3"
type input "78.74"
type input "124.46"
type input "80"
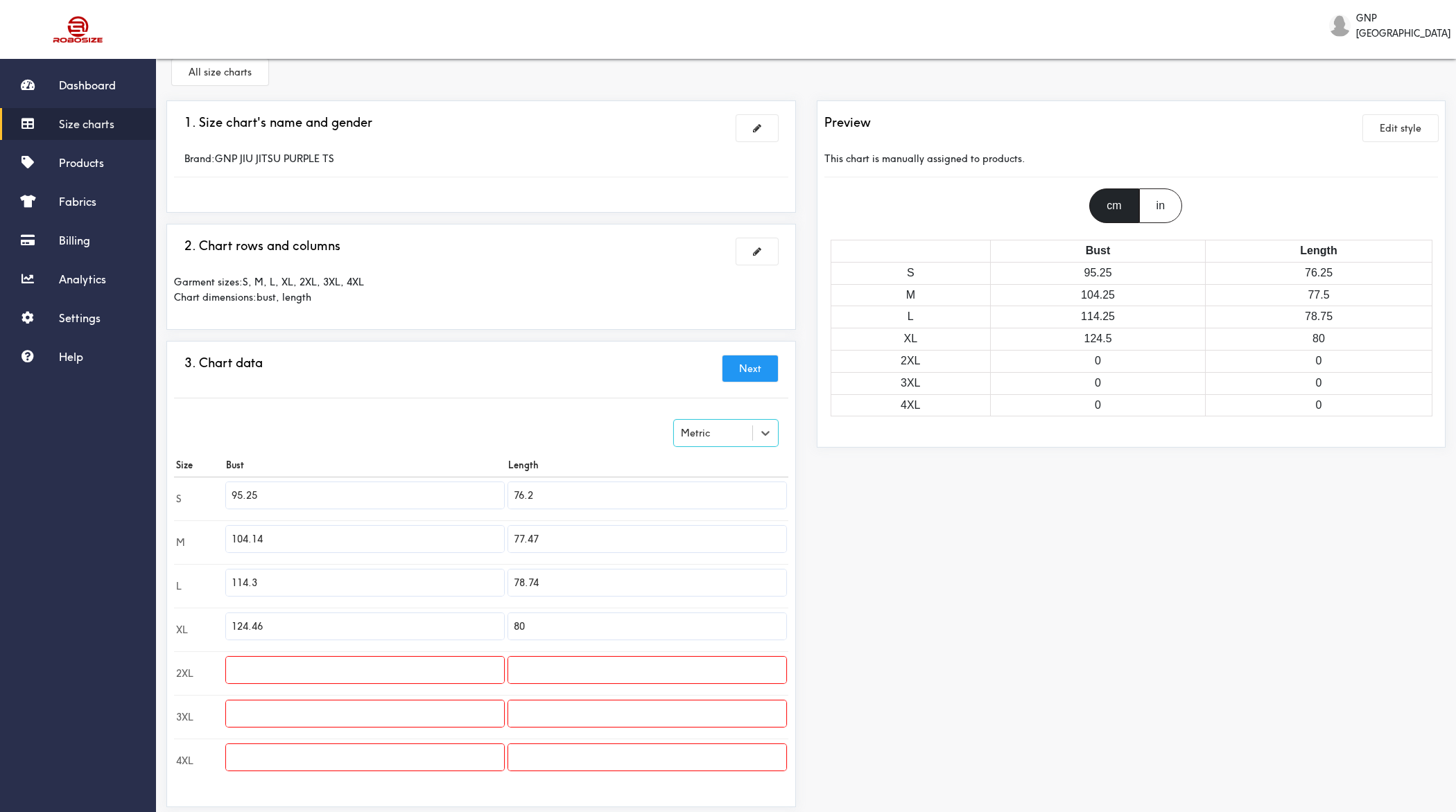
click at [374, 492] on input "95.25" at bounding box center [365, 496] width 278 height 26
type input "70"
type input "72"
type input "84"
type input "76"
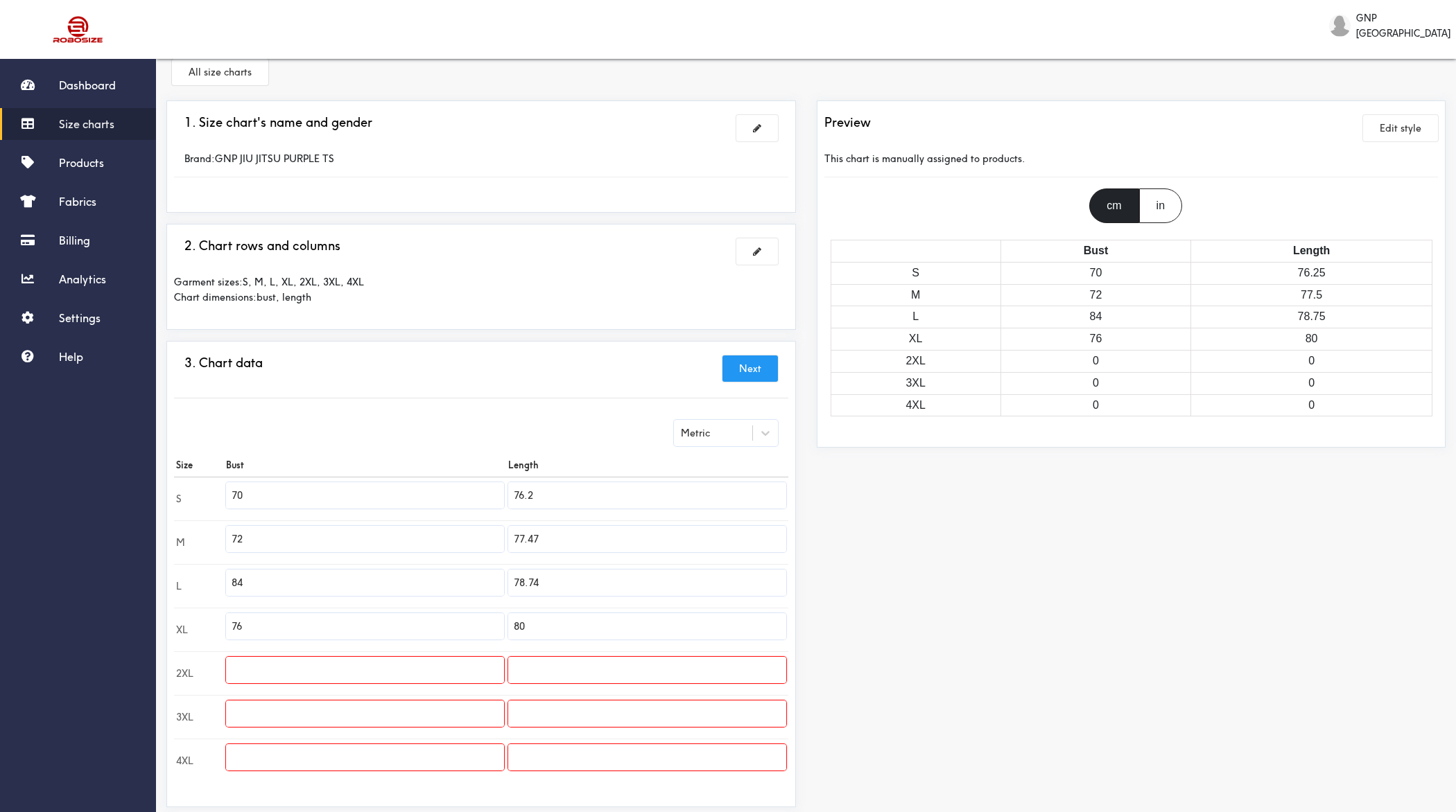
click at [244, 576] on input "84" at bounding box center [365, 583] width 278 height 26
type input "74"
click at [355, 649] on input "text" at bounding box center [365, 670] width 278 height 26
type input "80"
type input "83"
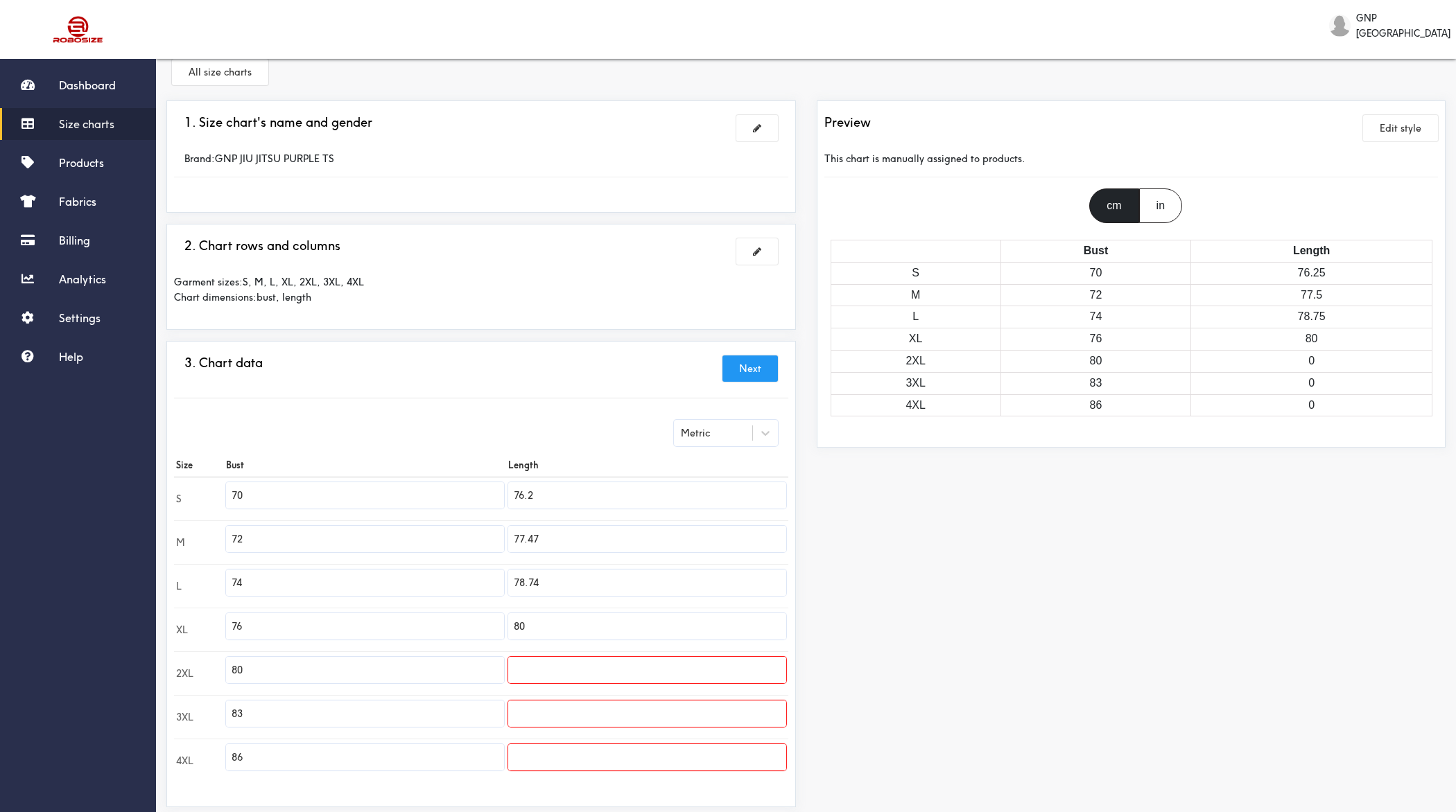
type input "86"
click at [621, 484] on input "76.2" at bounding box center [647, 496] width 278 height 26
type input "55.50"
type input "58"
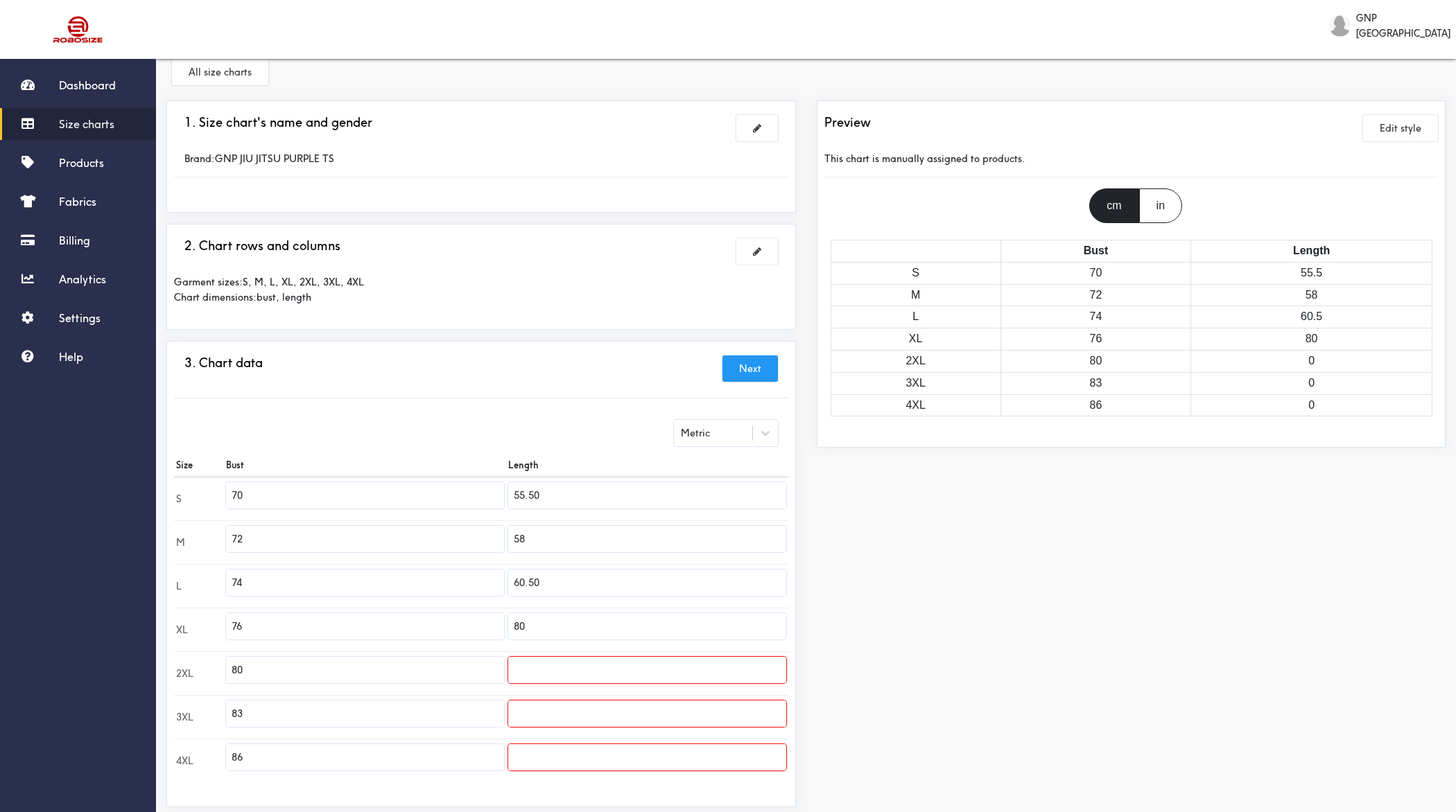
type input "60.50"
click at [580, 649] on input "text" at bounding box center [647, 670] width 278 height 26
click at [578, 628] on input "80" at bounding box center [647, 626] width 278 height 26
type input "63"
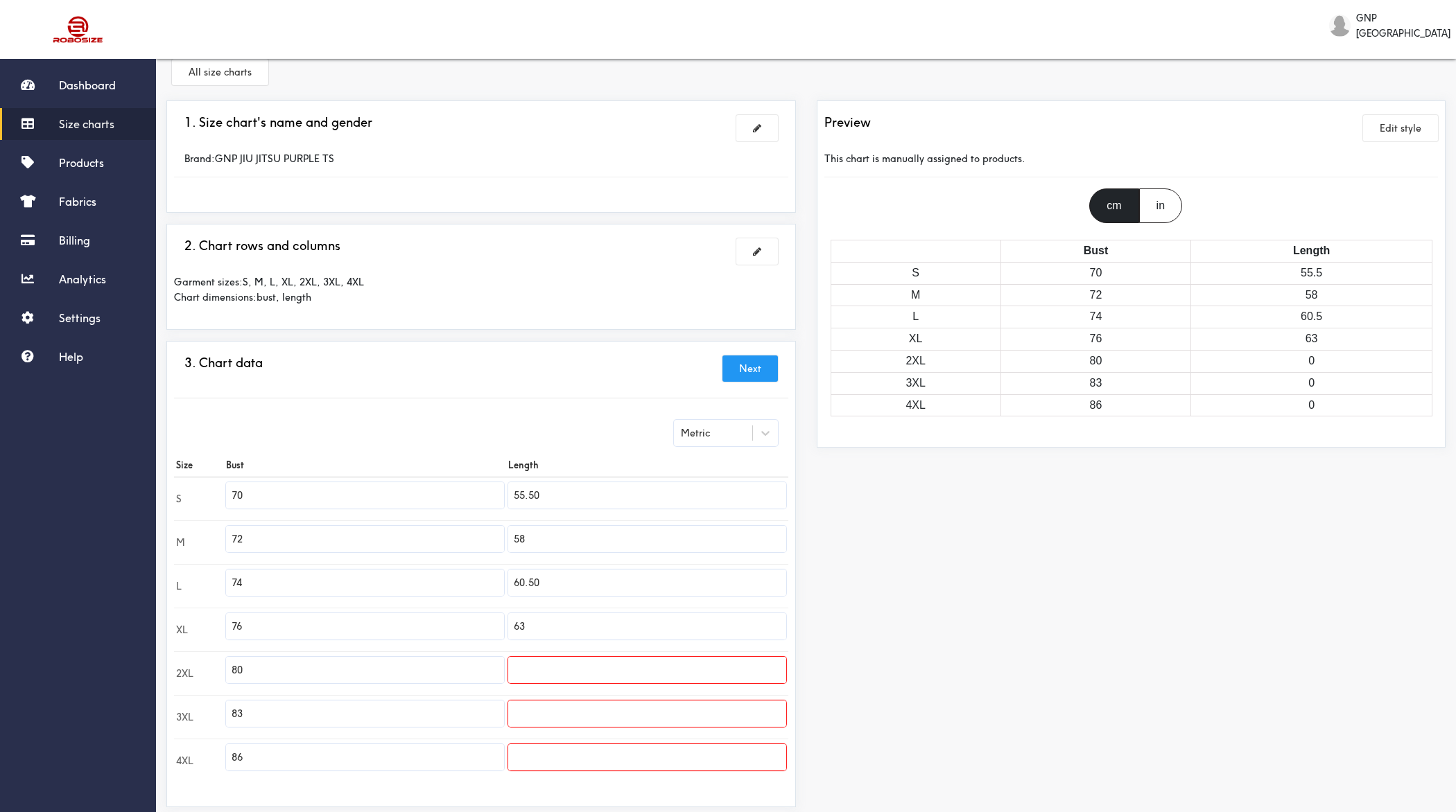
click at [562, 649] on input "text" at bounding box center [647, 670] width 278 height 26
type input "68"
click at [566, 649] on input "text" at bounding box center [647, 713] width 278 height 26
type input "73"
click at [562, 649] on input "text" at bounding box center [647, 757] width 278 height 26
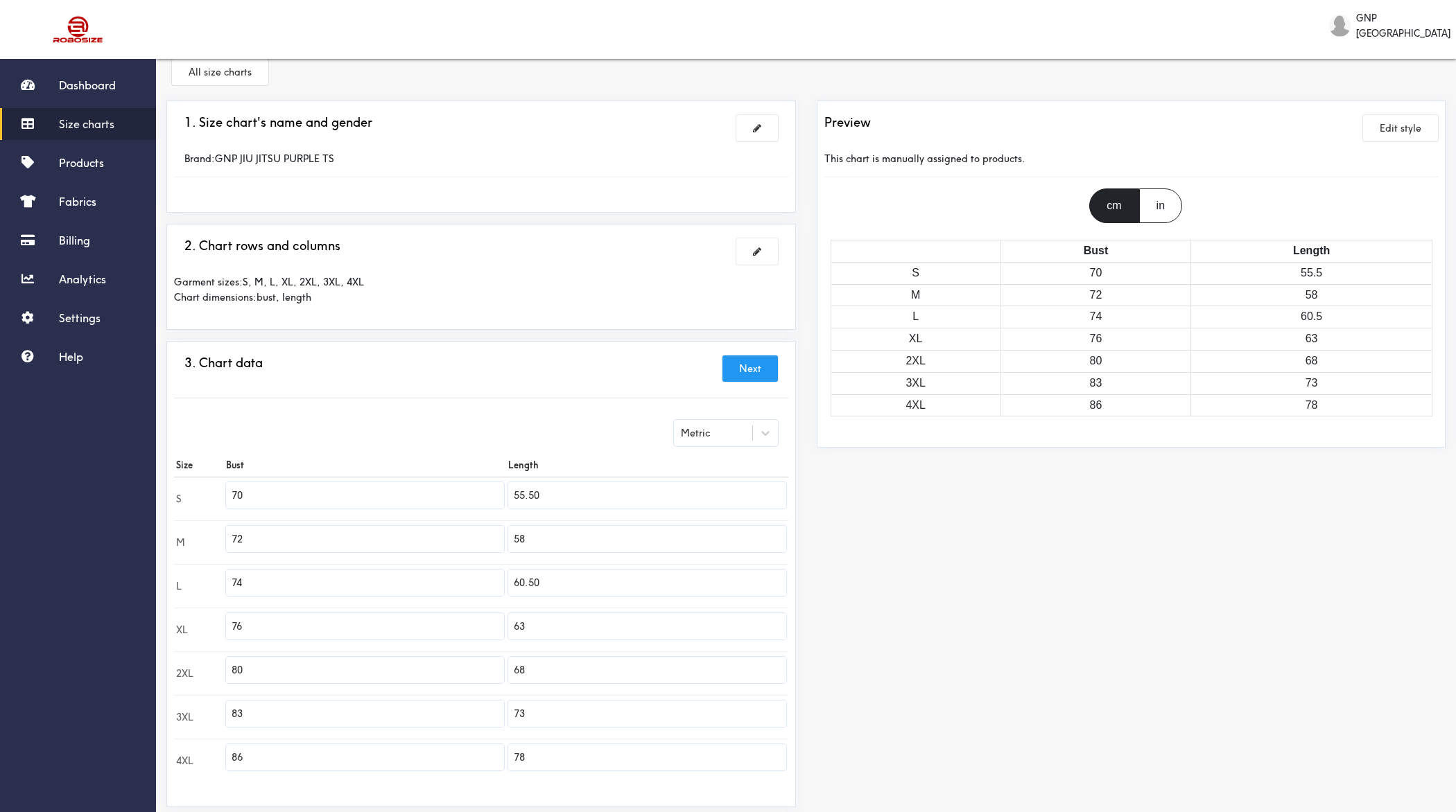
type input "78"
click at [874, 649] on div "Preview Edit style This chart is manually assigned to products. cm in Bust Leng…" at bounding box center [1131, 510] width 650 height 820
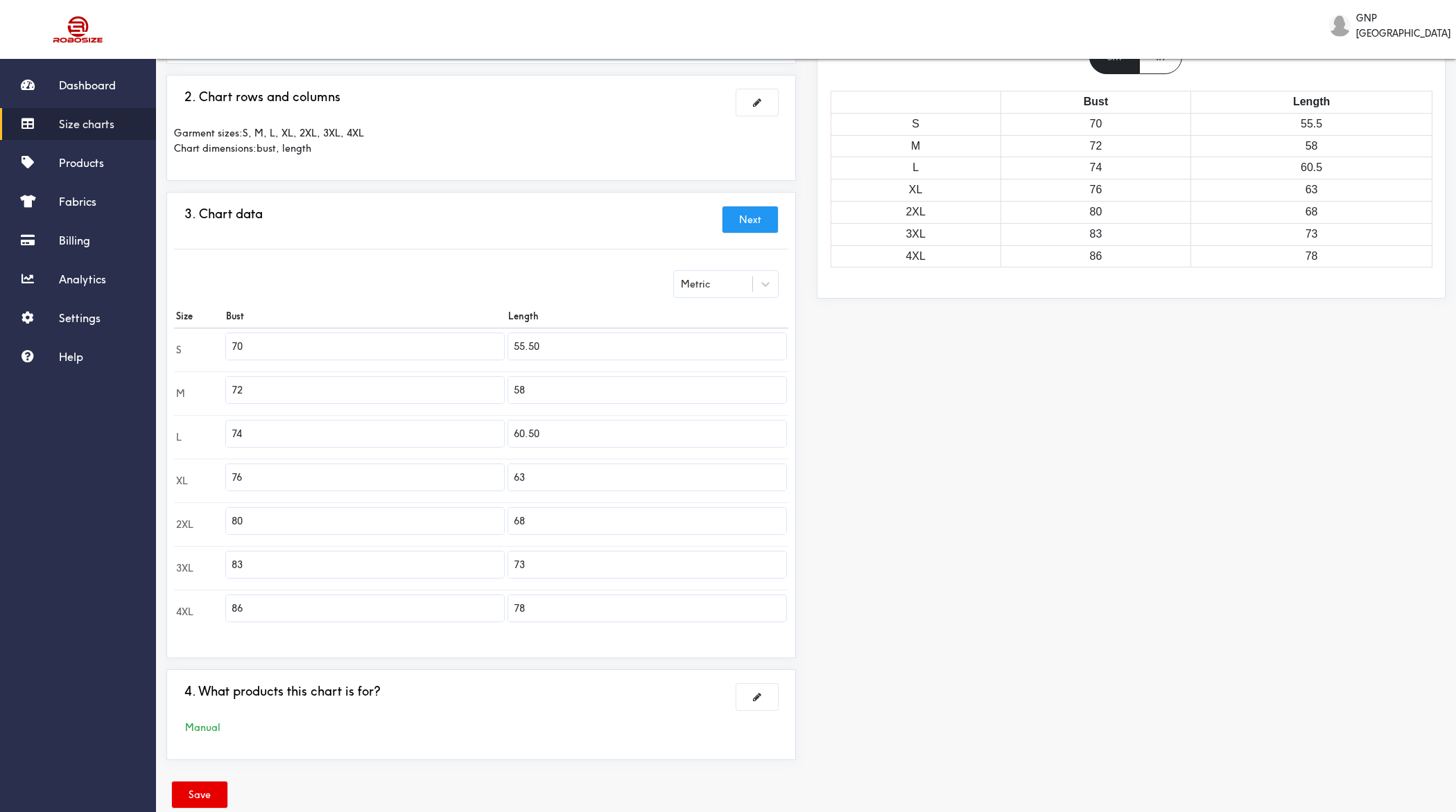
scroll to position [192, 0]
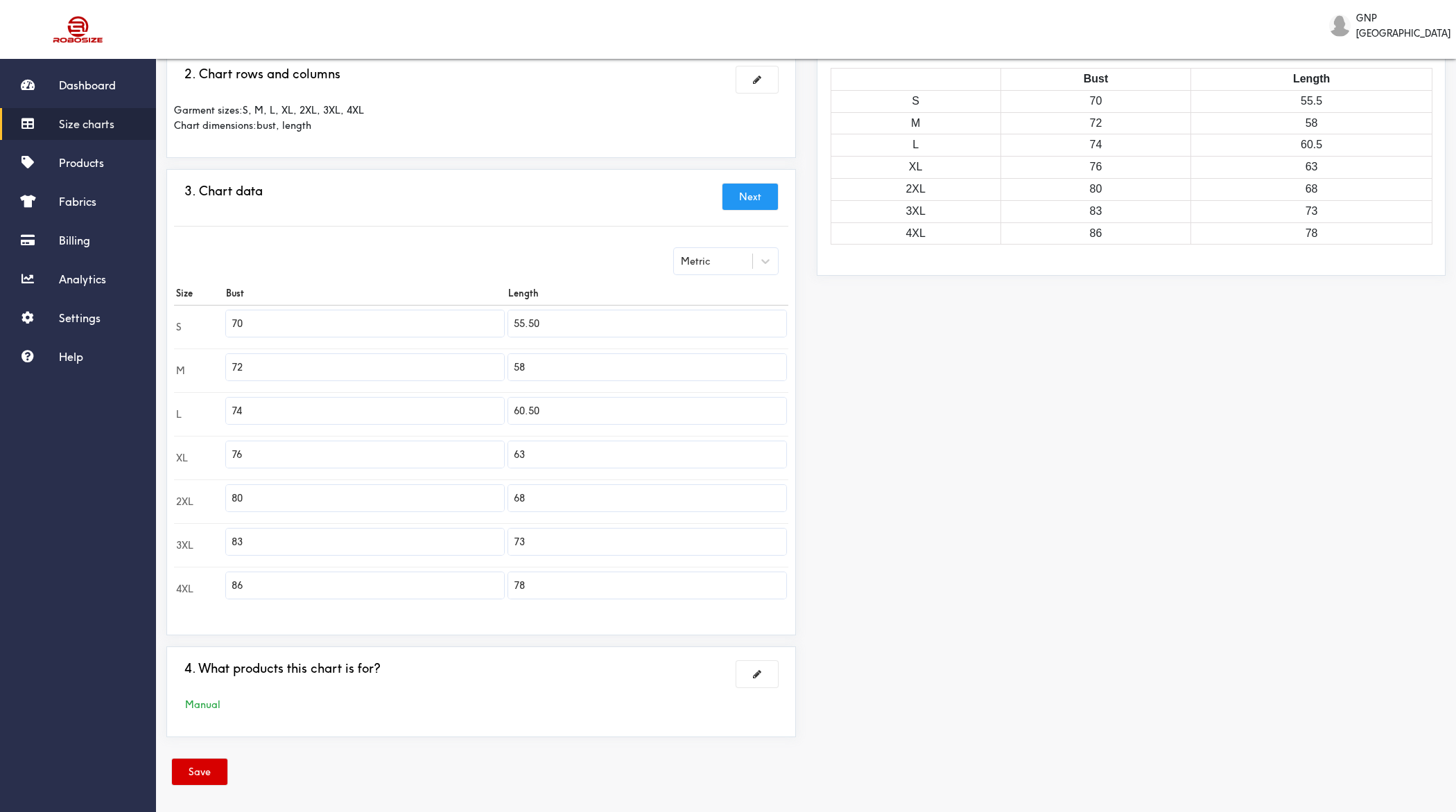
click at [215, 649] on button "Save" at bounding box center [200, 772] width 55 height 26
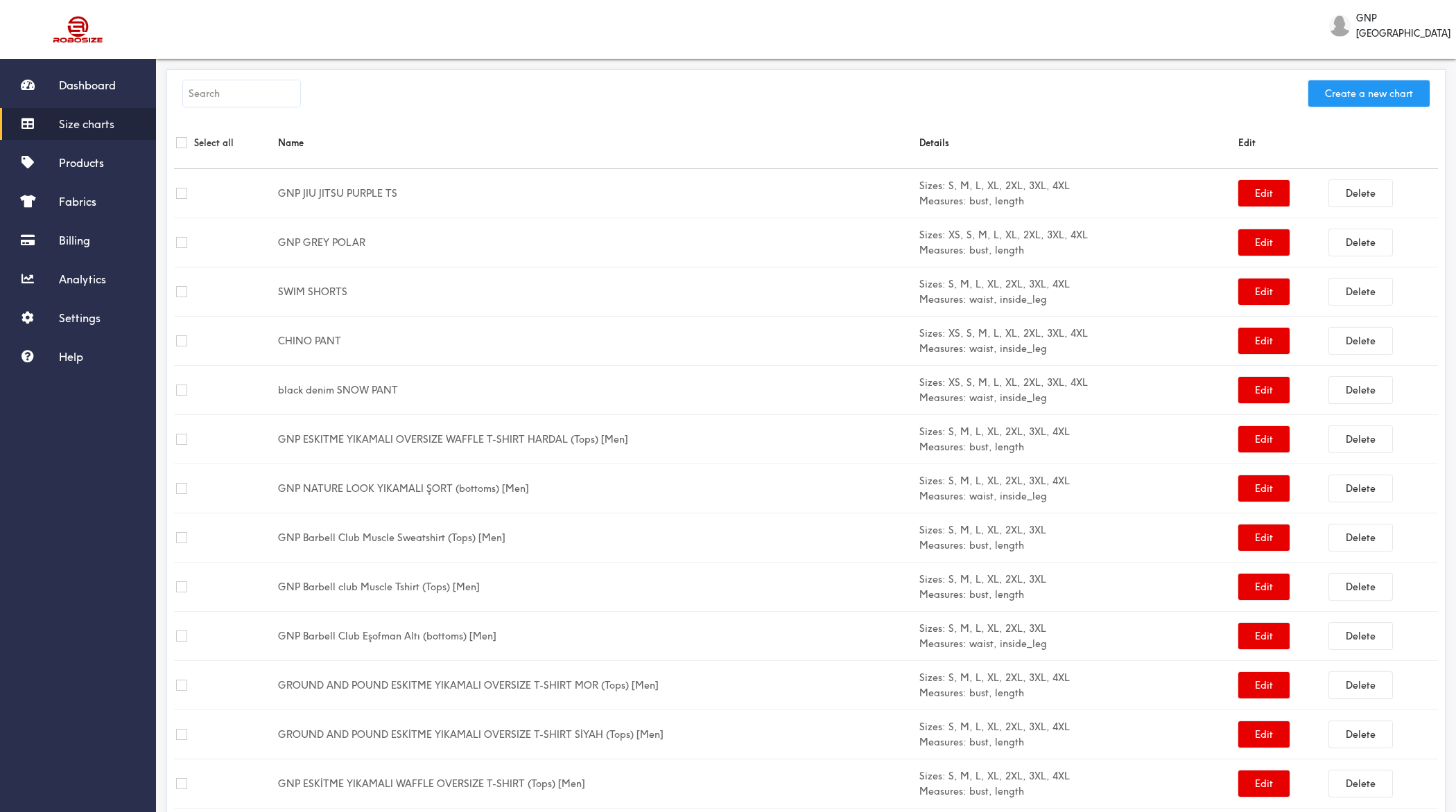
click at [1164, 99] on button "Create a new chart" at bounding box center [1369, 94] width 122 height 26
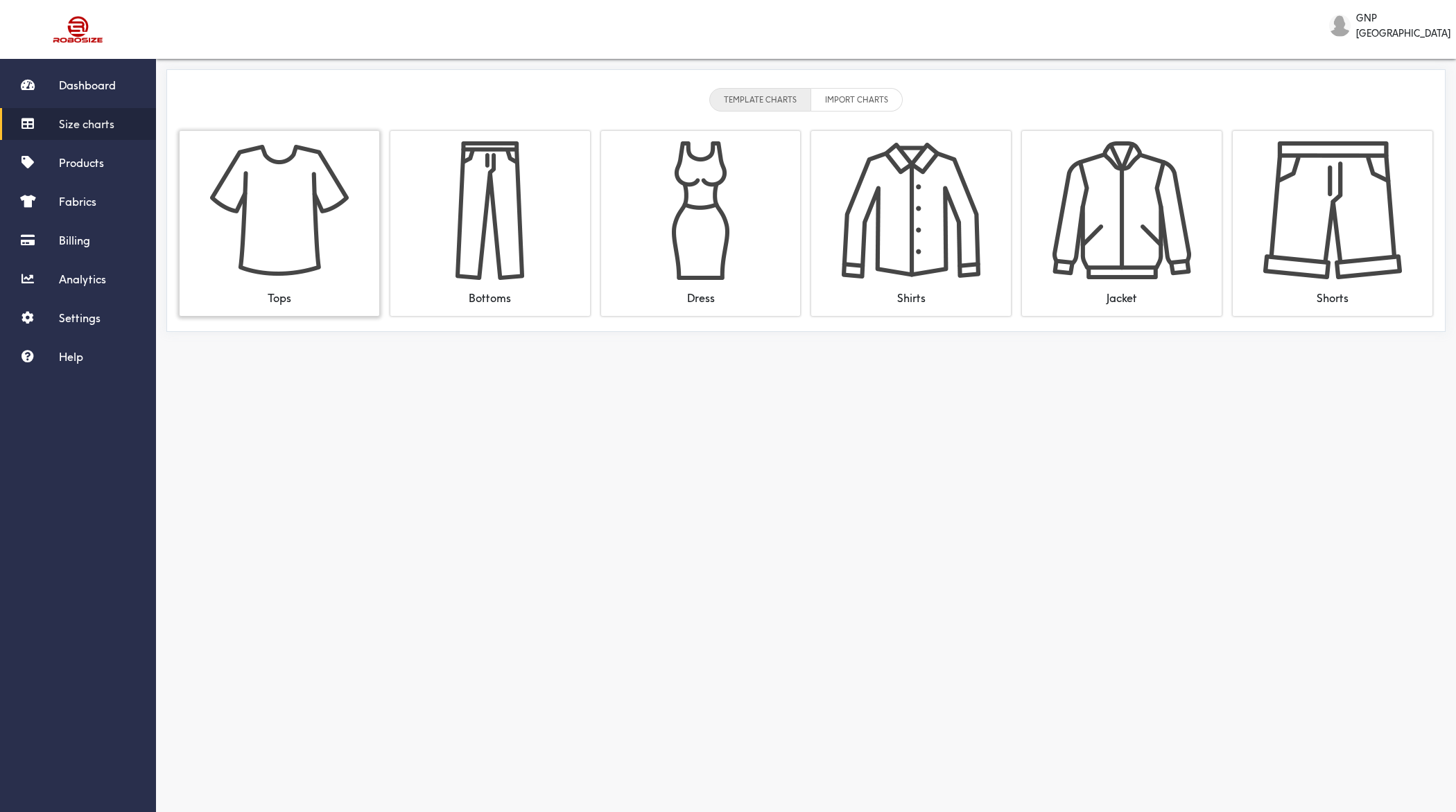
click at [304, 179] on img at bounding box center [280, 210] width 139 height 139
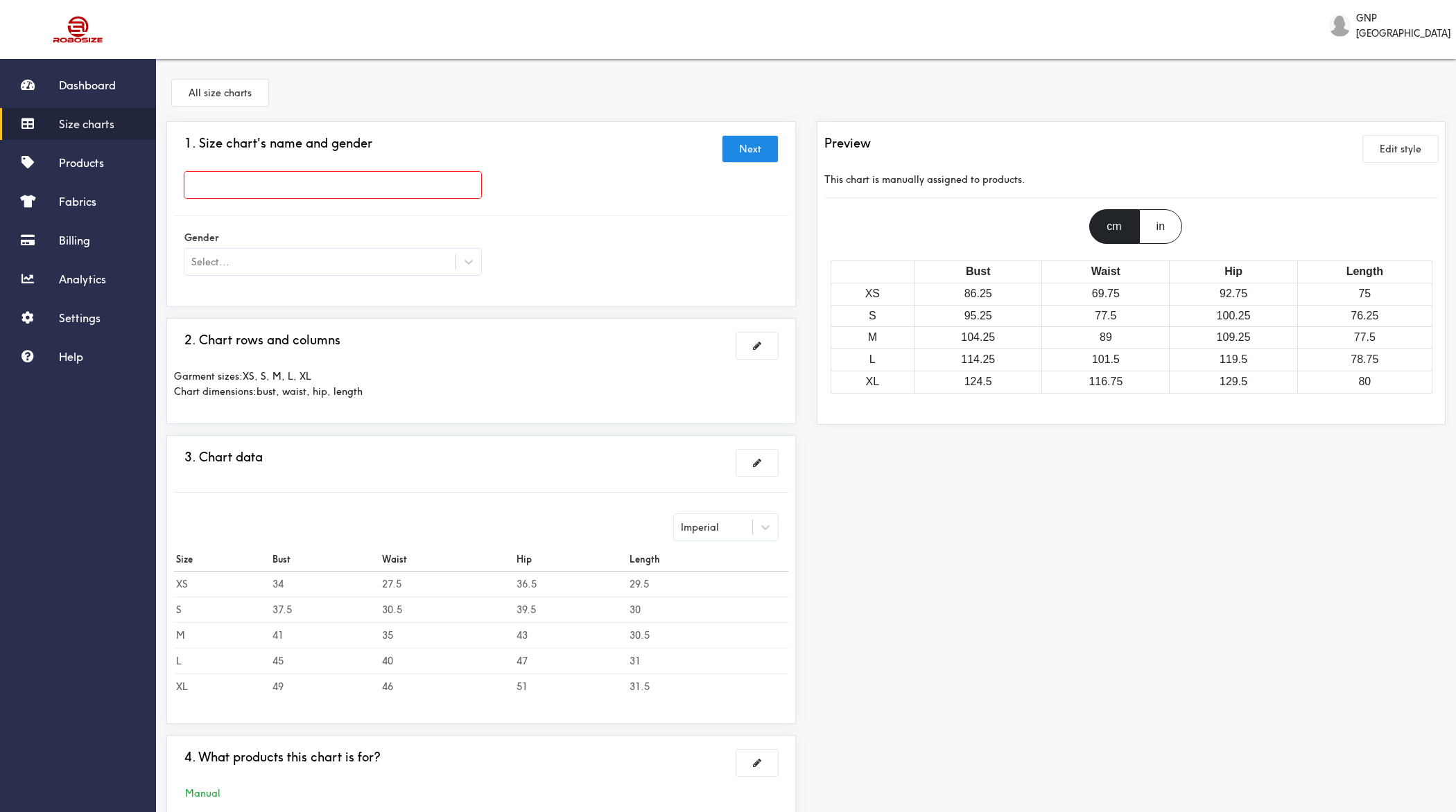
click at [331, 185] on input "text" at bounding box center [333, 185] width 297 height 26
paste input "GNP MOR PELUSH"
type input "GNP MOR PELUS"
click at [315, 253] on div "Select..." at bounding box center [333, 262] width 297 height 26
click at [249, 320] on div "[DEMOGRAPHIC_DATA]" at bounding box center [333, 323] width 297 height 26
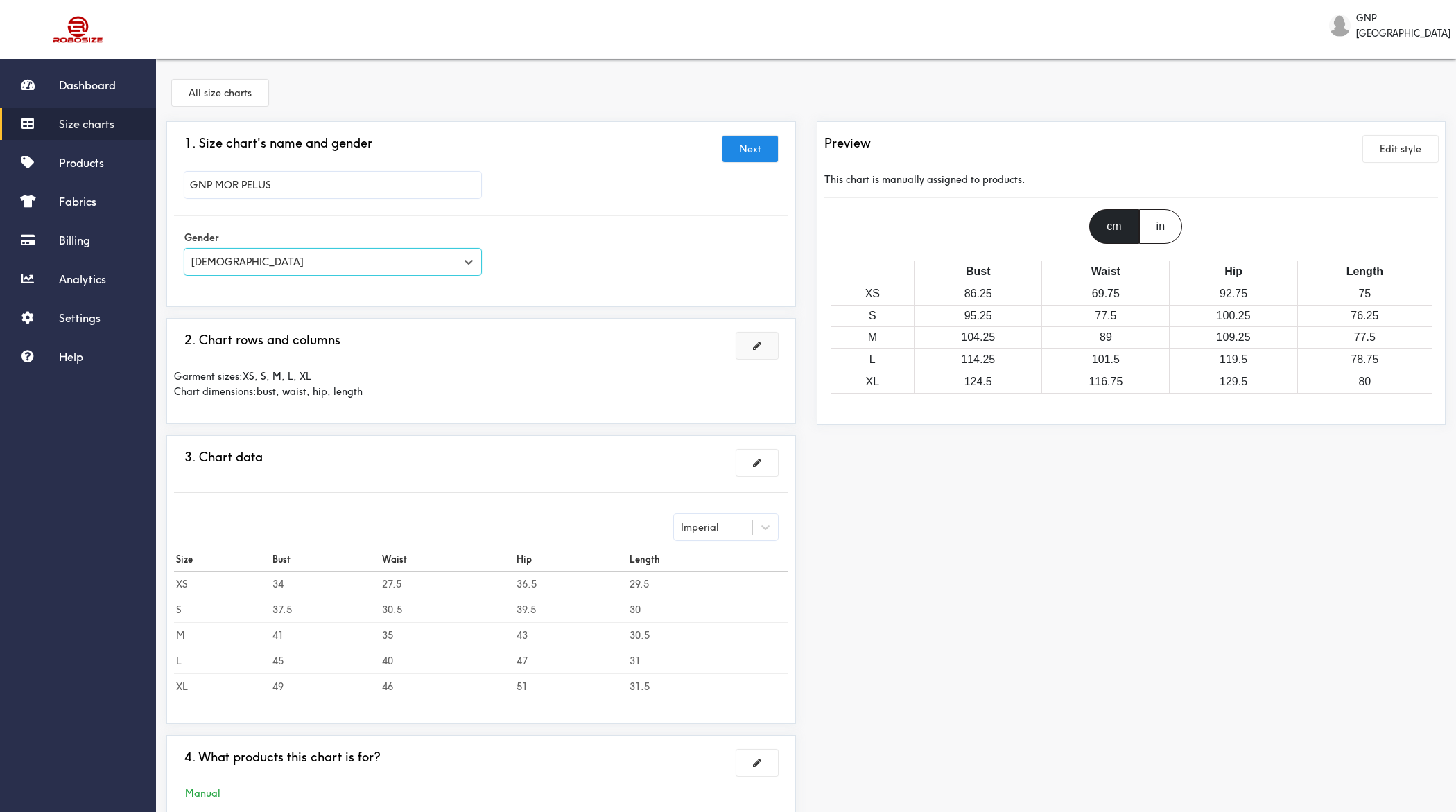
click at [749, 346] on button at bounding box center [757, 346] width 42 height 26
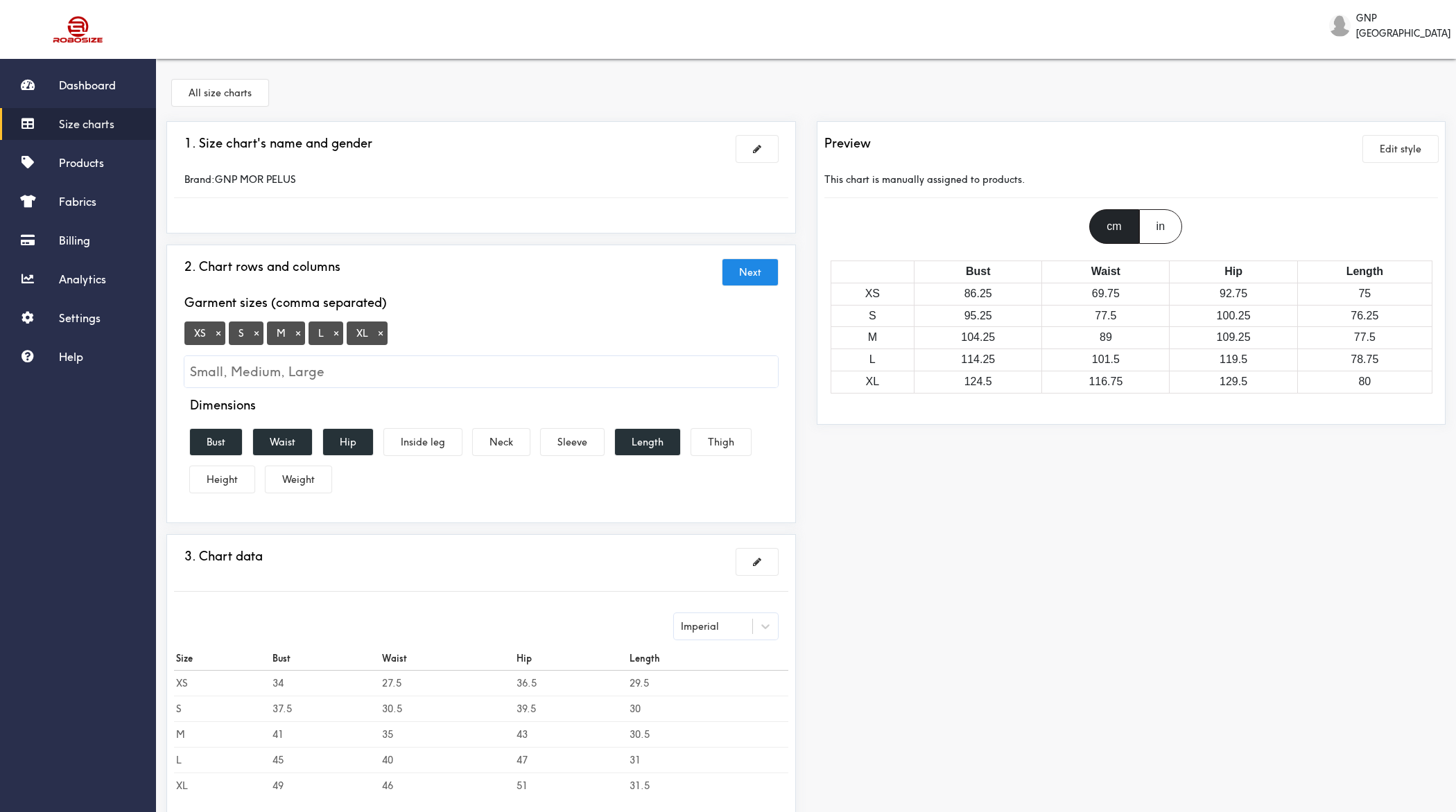
click at [215, 337] on button "×" at bounding box center [218, 333] width 14 height 12
click at [274, 363] on input "Small, Medium, Large" at bounding box center [481, 372] width 594 height 31
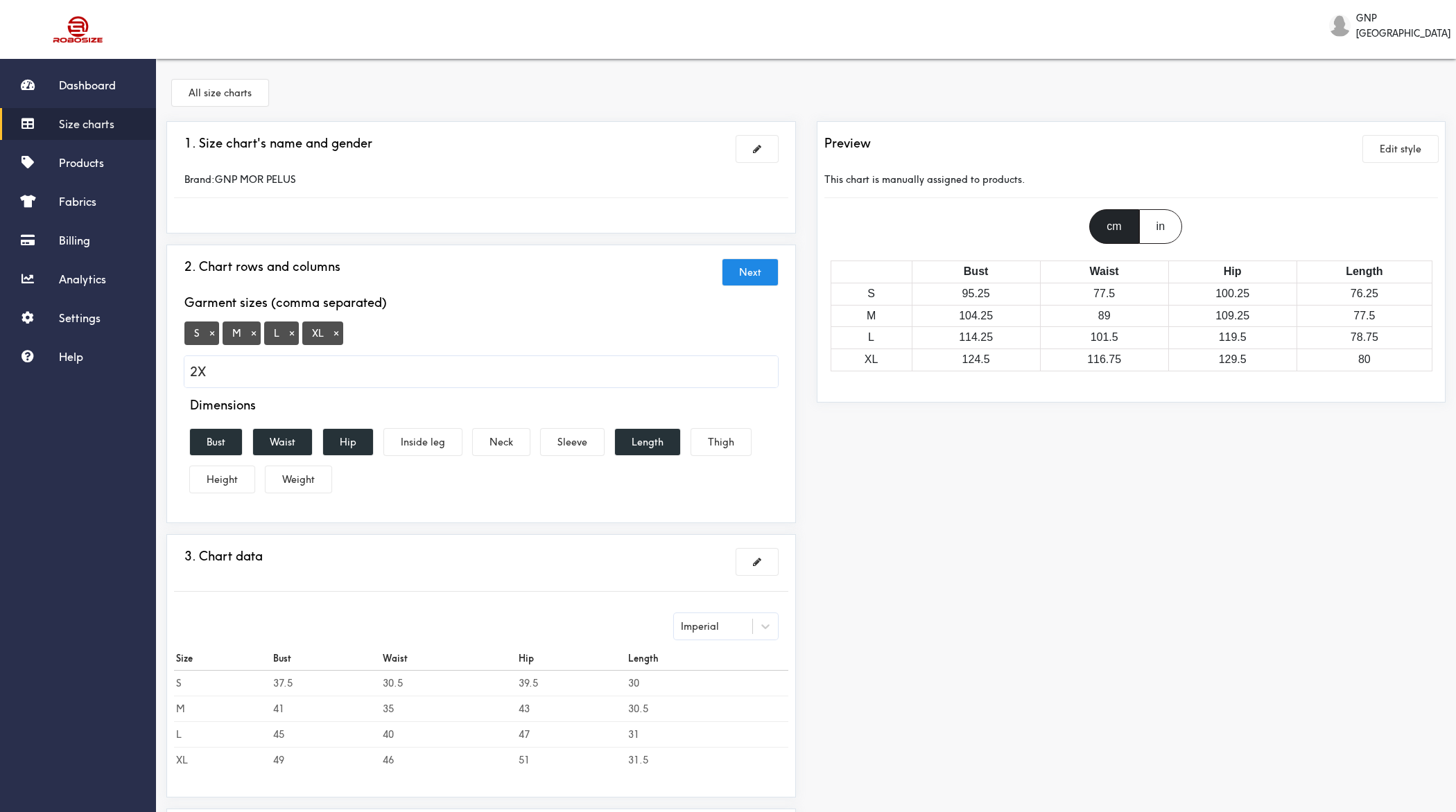
type input "2XL"
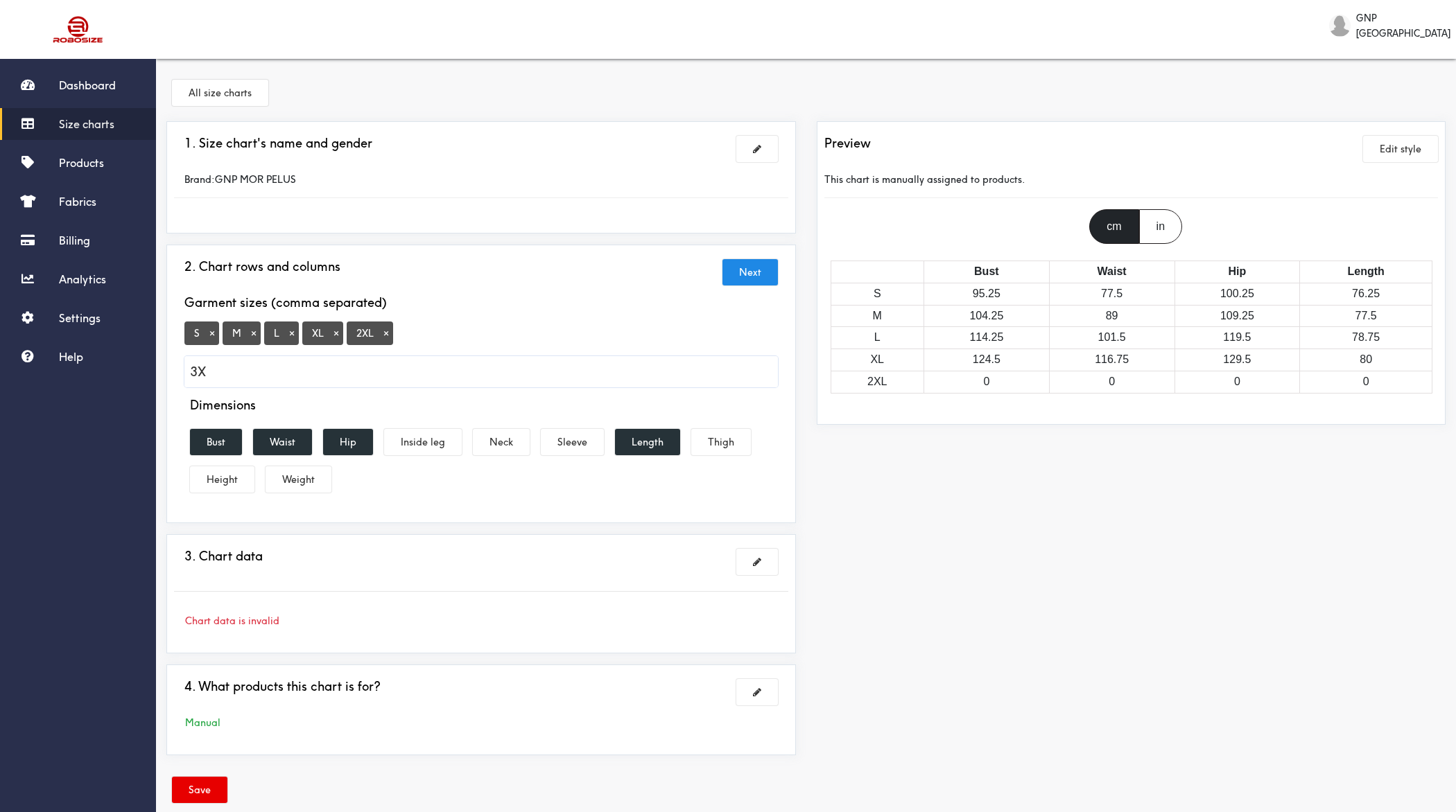
type input "3XL"
type input "4XL"
click at [276, 443] on button "Waist" at bounding box center [282, 442] width 59 height 26
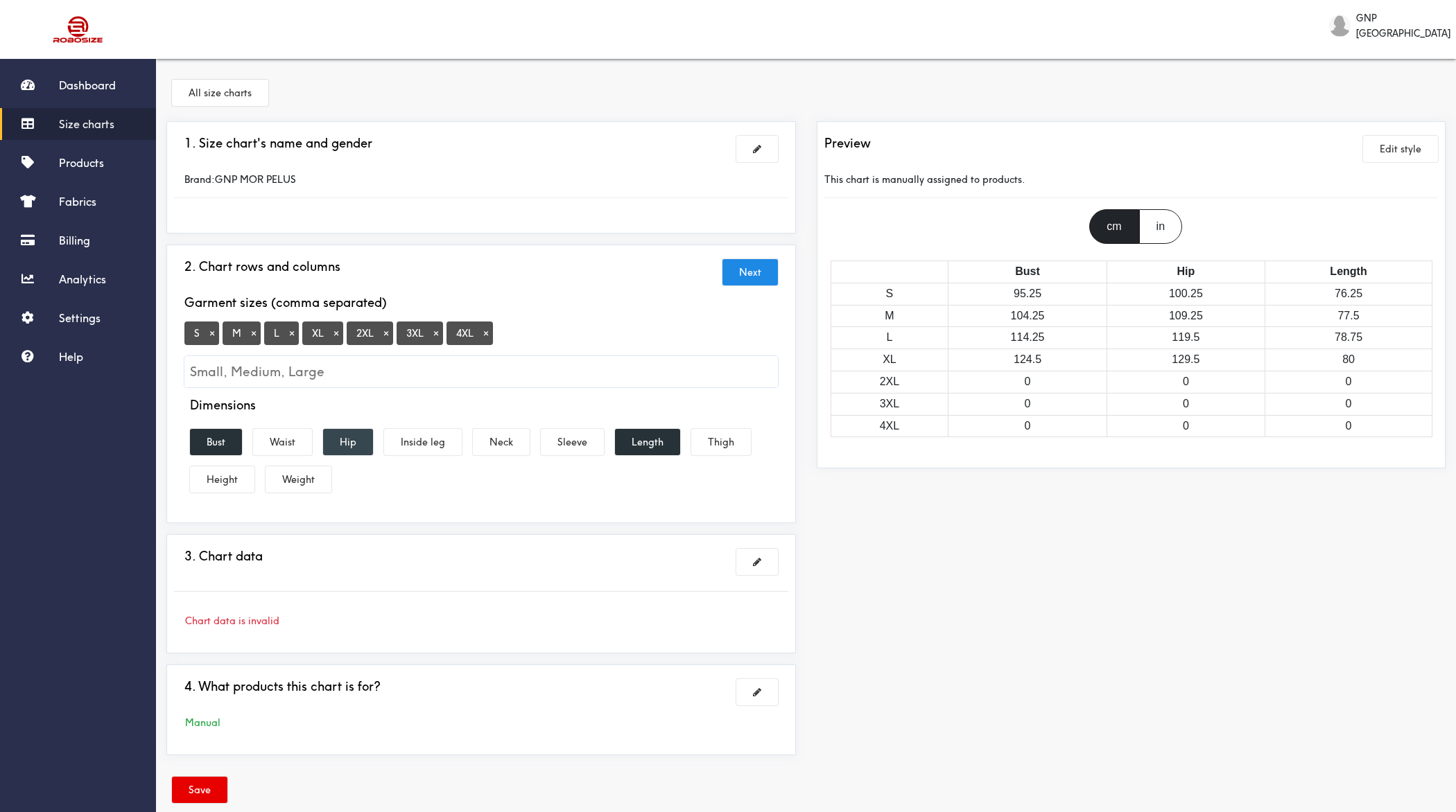
click at [344, 443] on button "Hip" at bounding box center [347, 442] width 50 height 26
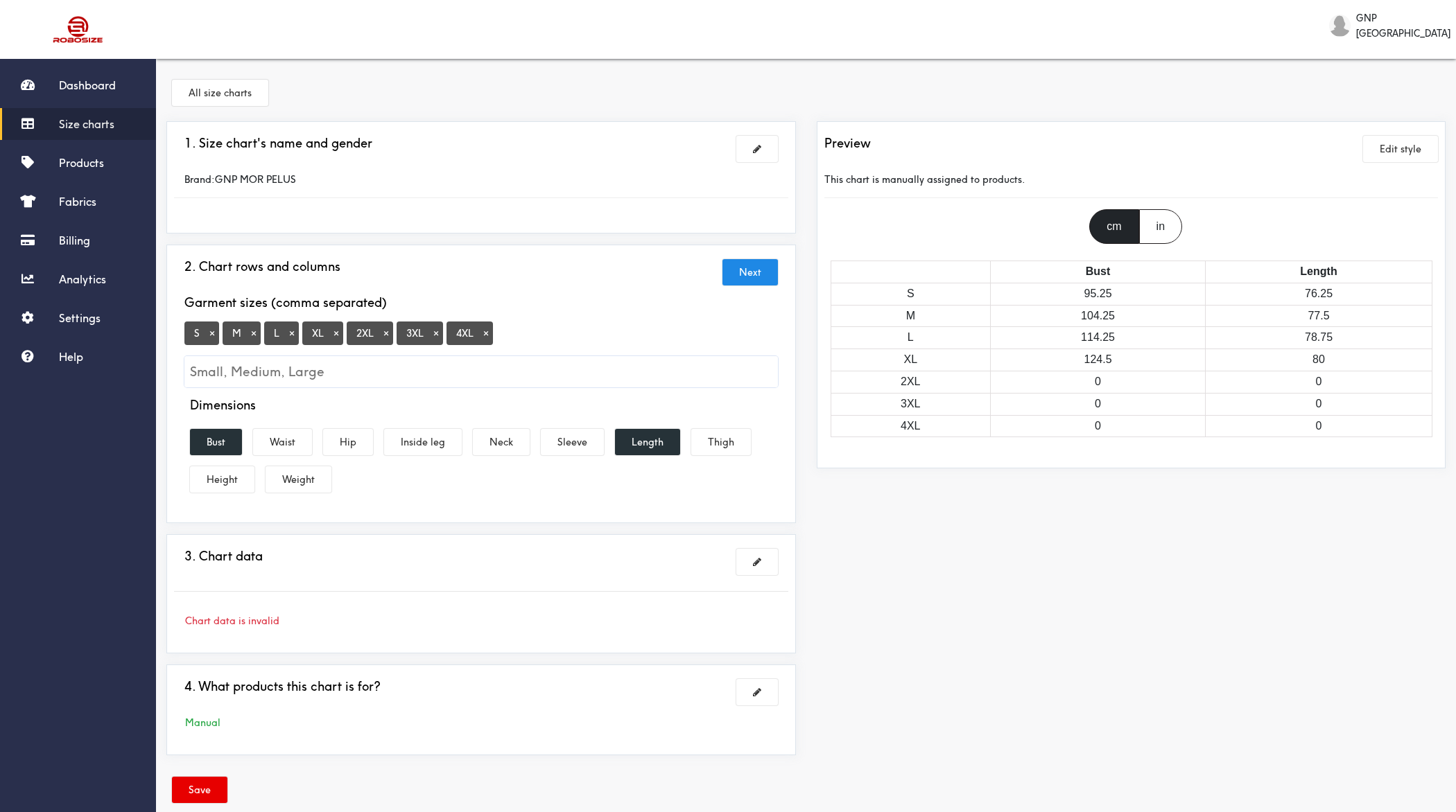
scroll to position [21, 0]
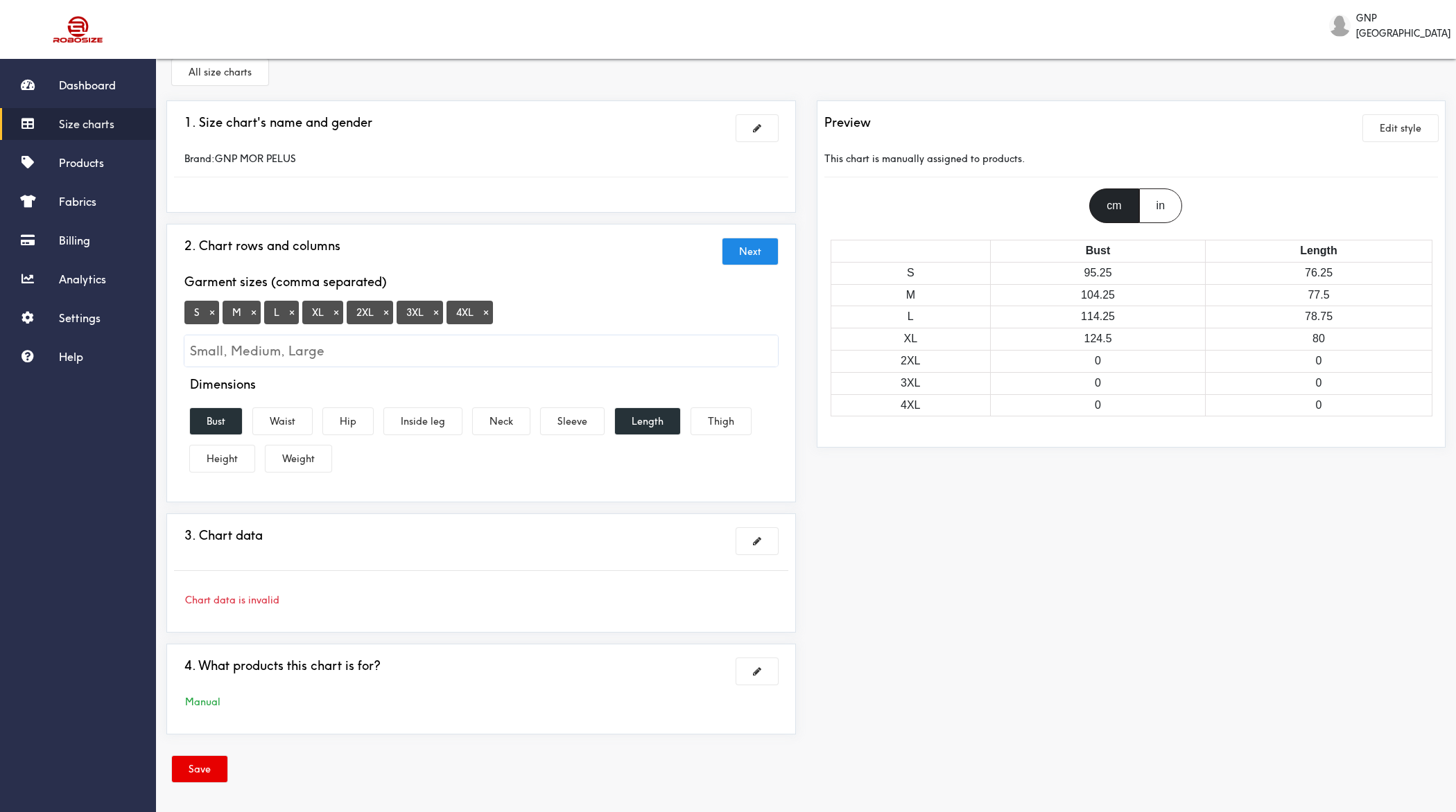
click at [751, 522] on div "3. Chart data Chart data is invalid" at bounding box center [480, 573] width 614 height 104
click at [751, 531] on button at bounding box center [757, 541] width 42 height 26
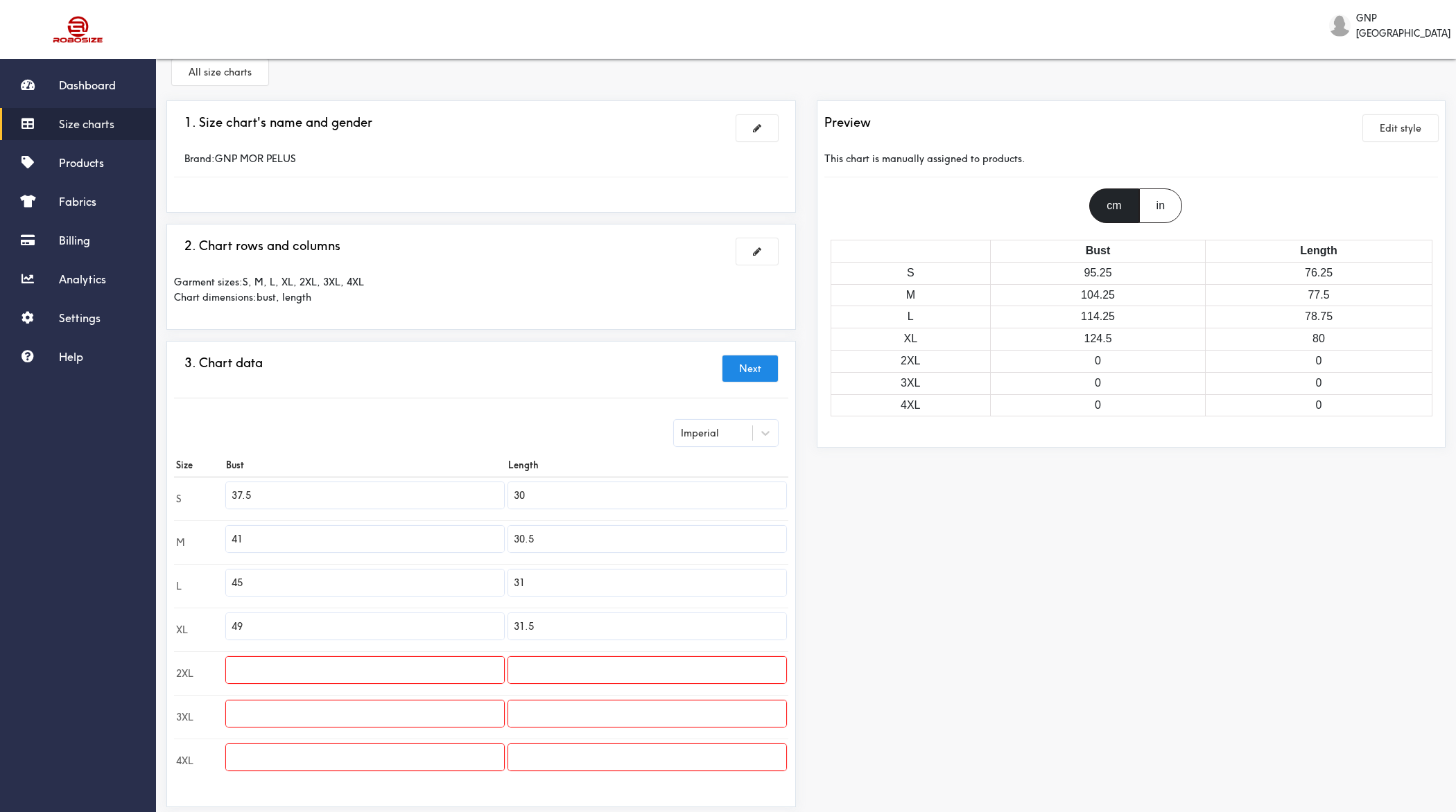
click at [717, 439] on div "Imperial" at bounding box center [726, 433] width 104 height 26
click at [701, 455] on div "Metric" at bounding box center [726, 468] width 104 height 26
type input "95.25"
type input "76.2"
click at [622, 488] on input "76.2" at bounding box center [647, 496] width 278 height 26
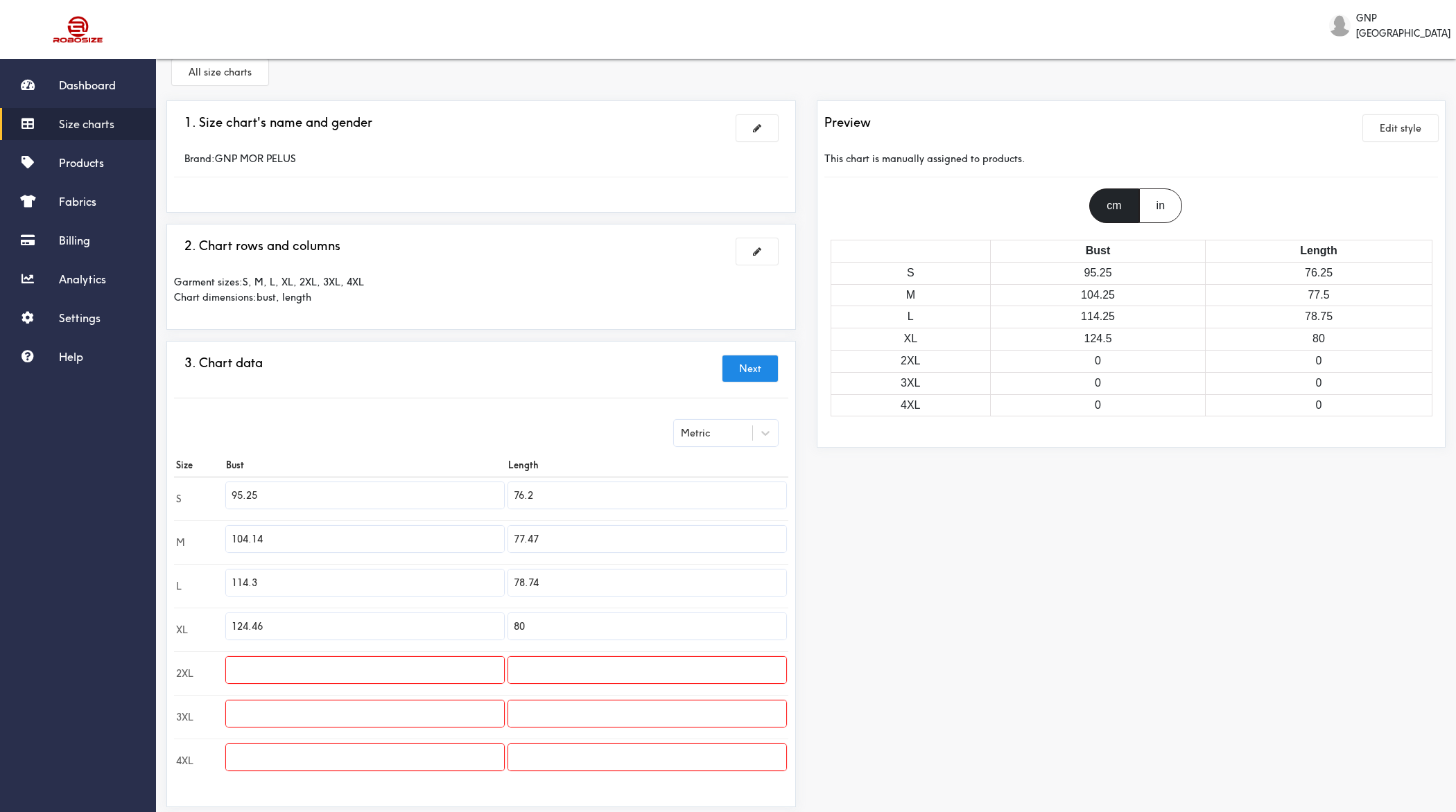
click at [622, 488] on input "76.2" at bounding box center [647, 496] width 278 height 26
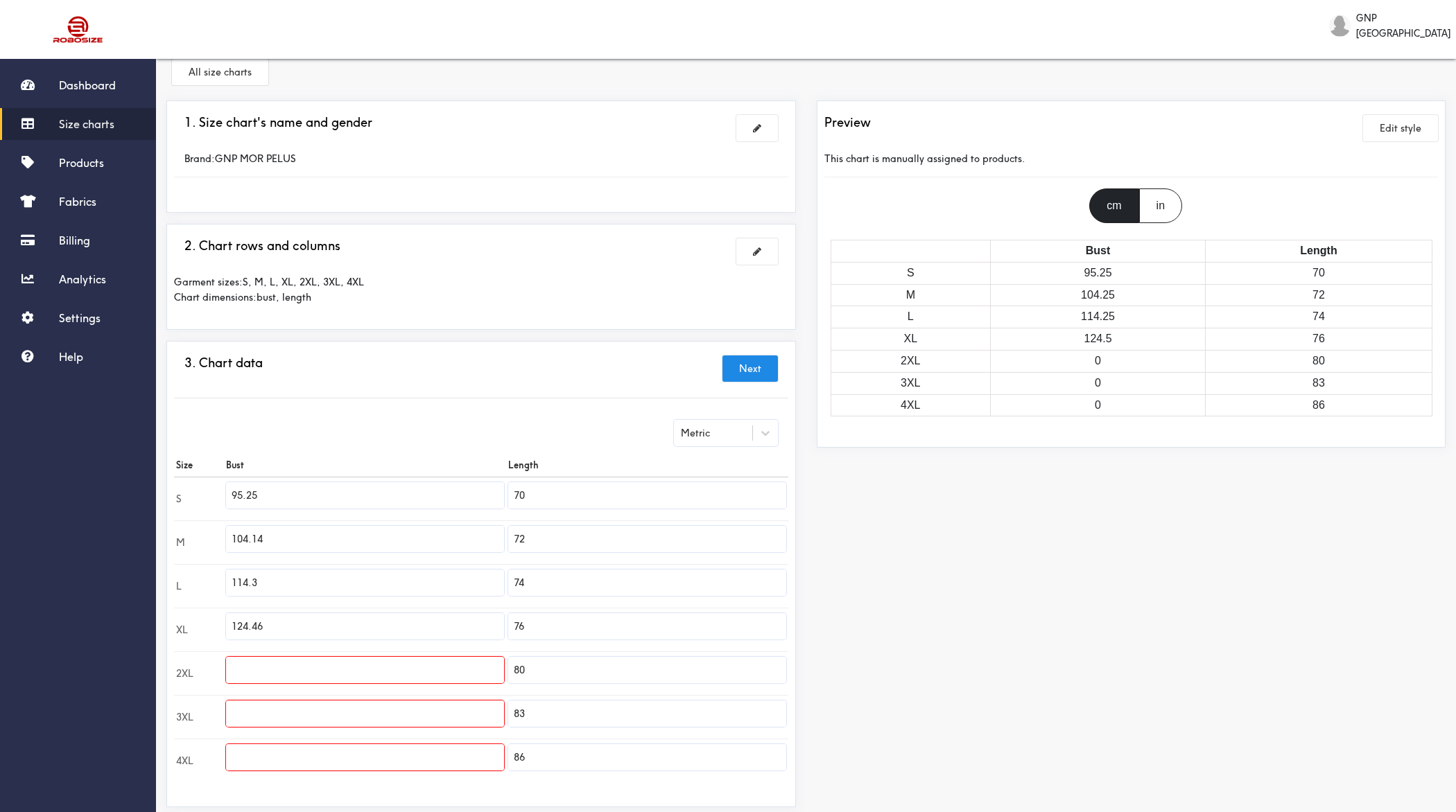
click at [321, 495] on input "95.25" at bounding box center [365, 496] width 278 height 26
paste input "62."
click at [269, 532] on input "104.14" at bounding box center [365, 539] width 278 height 26
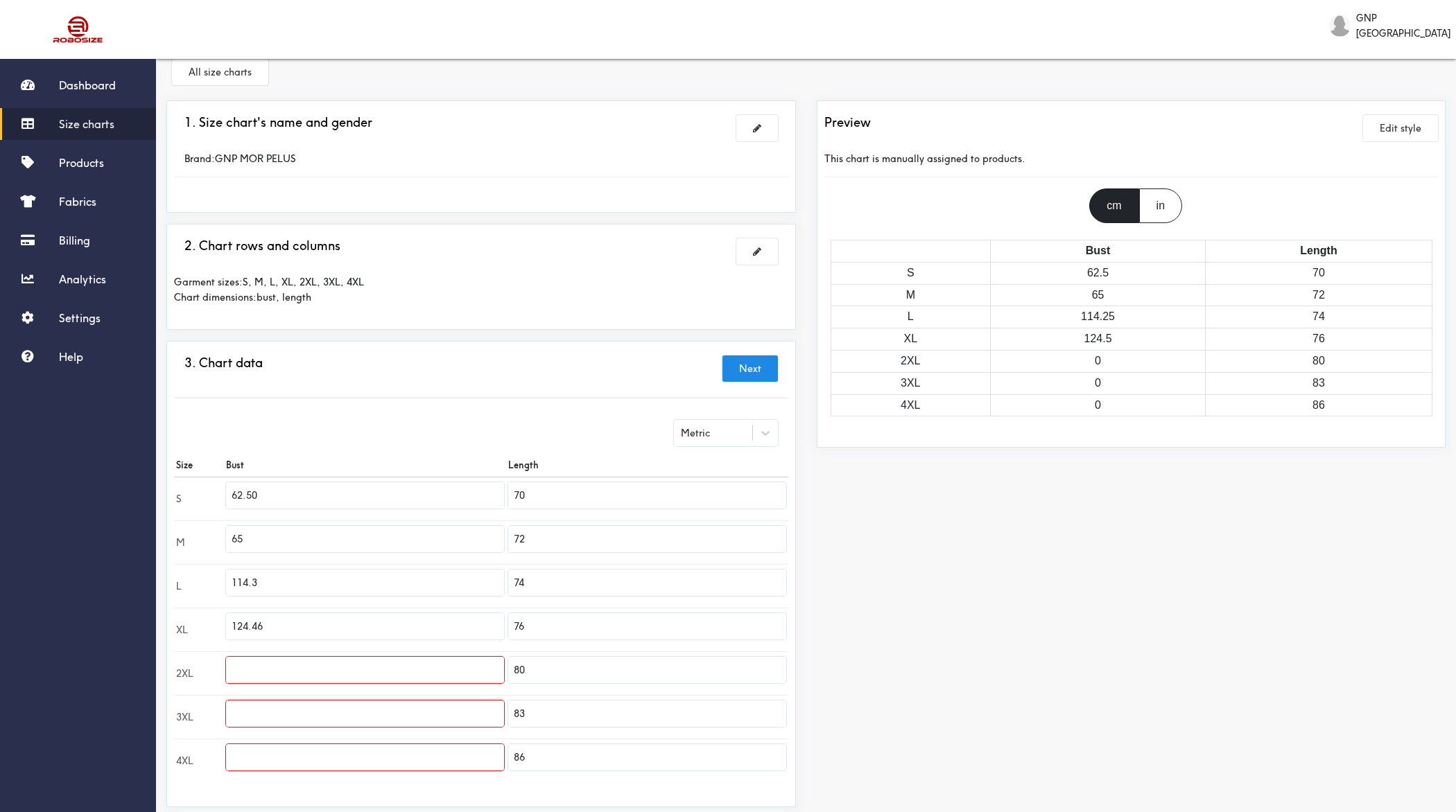
click at [266, 571] on input "114.3" at bounding box center [365, 583] width 278 height 26
paste input "62.50"
drag, startPoint x: 246, startPoint y: 580, endPoint x: 280, endPoint y: 527, distance: 63.0
click at [246, 580] on input "62.50" at bounding box center [365, 583] width 278 height 26
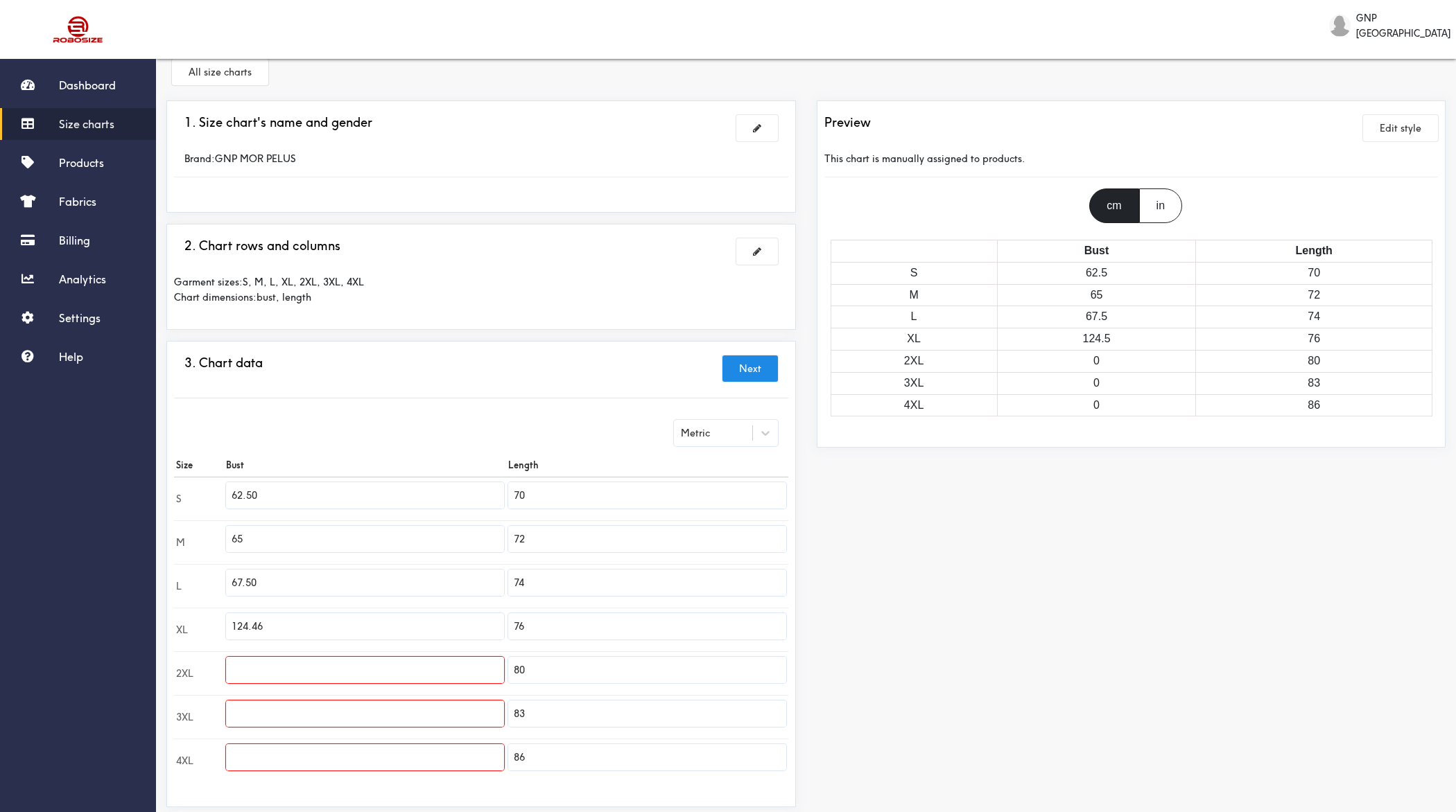
click at [285, 649] on input "text" at bounding box center [365, 670] width 278 height 26
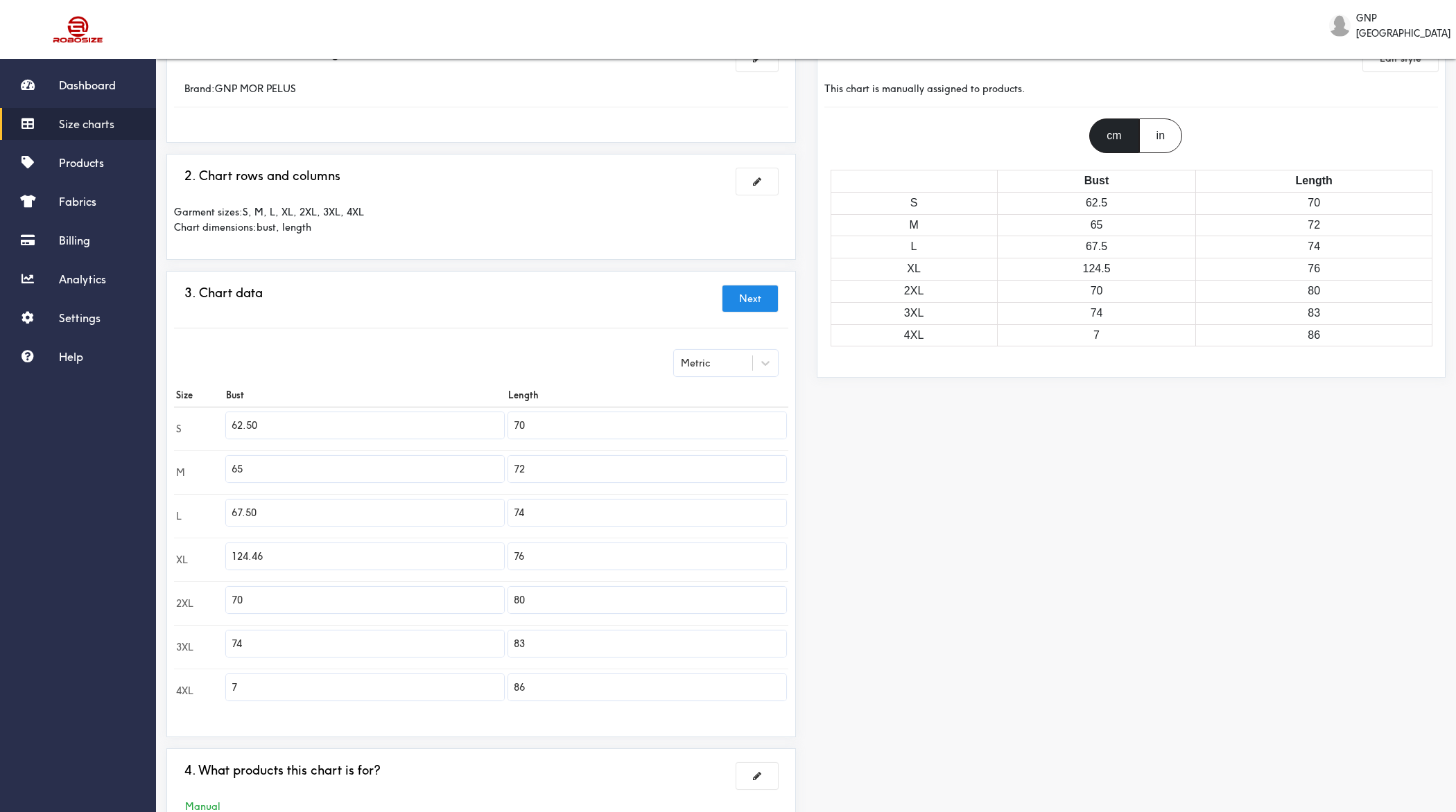
scroll to position [102, 0]
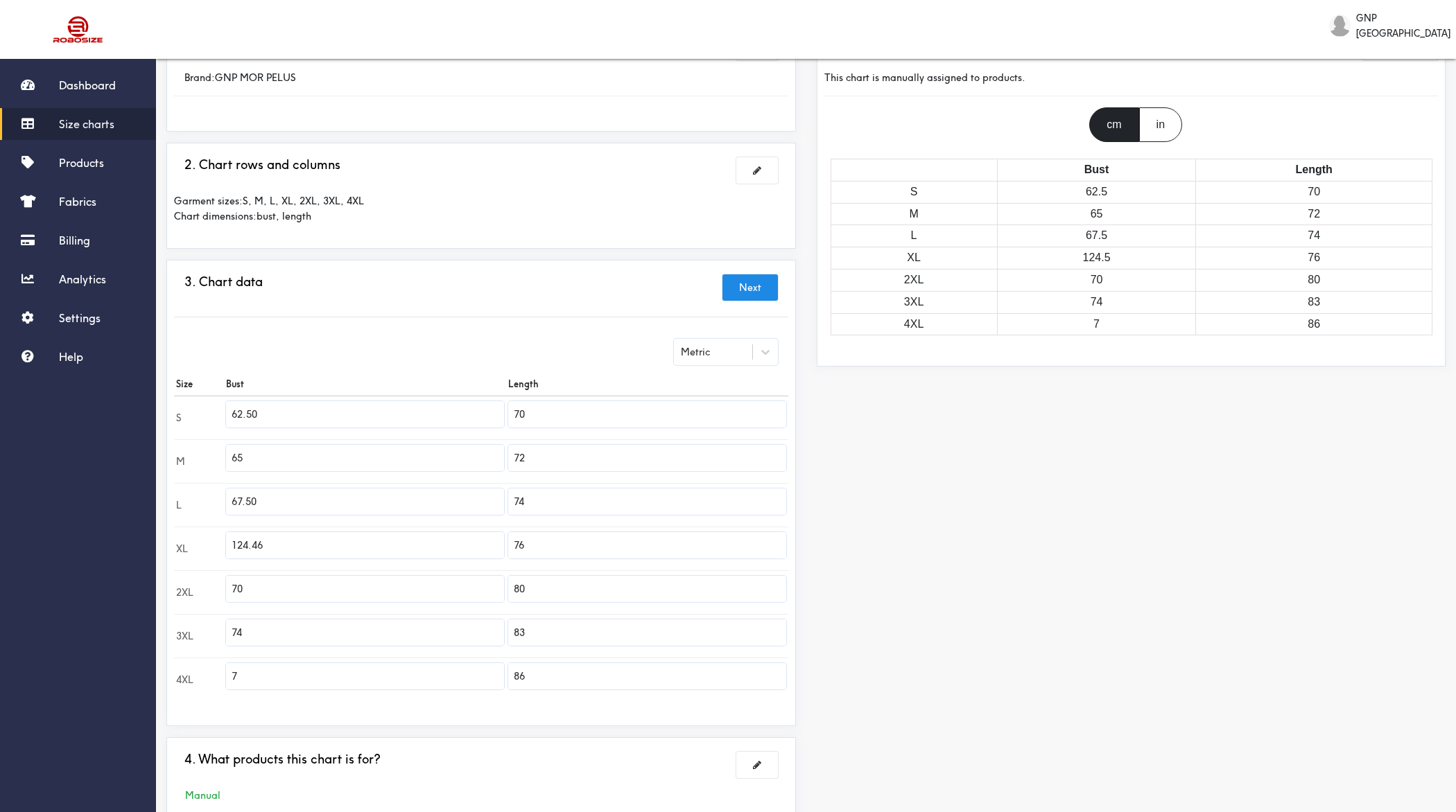
click at [294, 586] on input "70" at bounding box center [365, 589] width 278 height 26
click at [308, 533] on input "124.46" at bounding box center [365, 545] width 278 height 26
paste input "70"
click at [266, 620] on input "74" at bounding box center [365, 633] width 278 height 26
click at [266, 625] on input "74" at bounding box center [365, 633] width 278 height 26
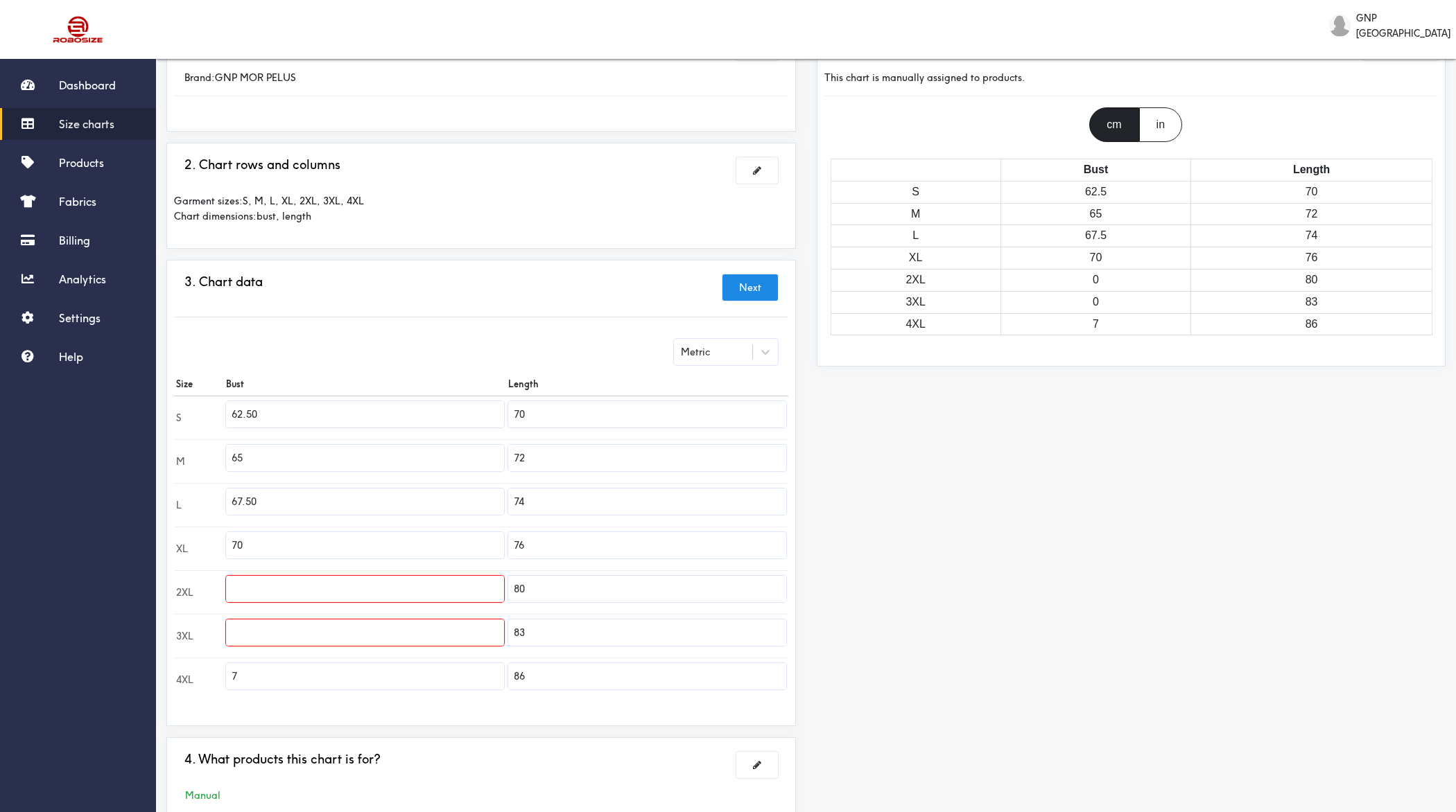
click at [270, 588] on input "text" at bounding box center [365, 589] width 278 height 26
paste input "74"
click at [261, 630] on input "text" at bounding box center [365, 633] width 278 height 26
click at [328, 622] on input "text" at bounding box center [365, 633] width 278 height 26
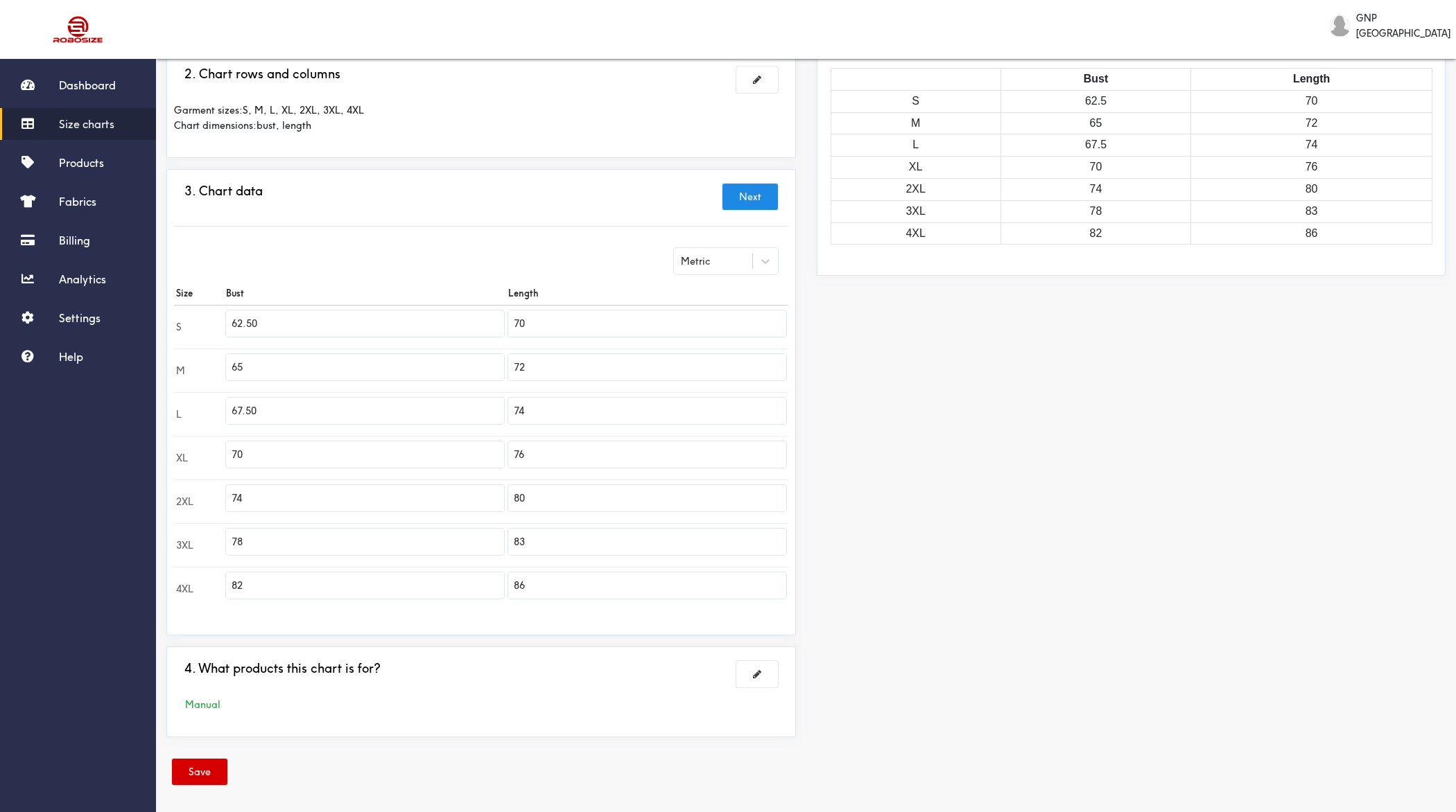
click at [203, 649] on button "Save" at bounding box center [200, 772] width 55 height 26
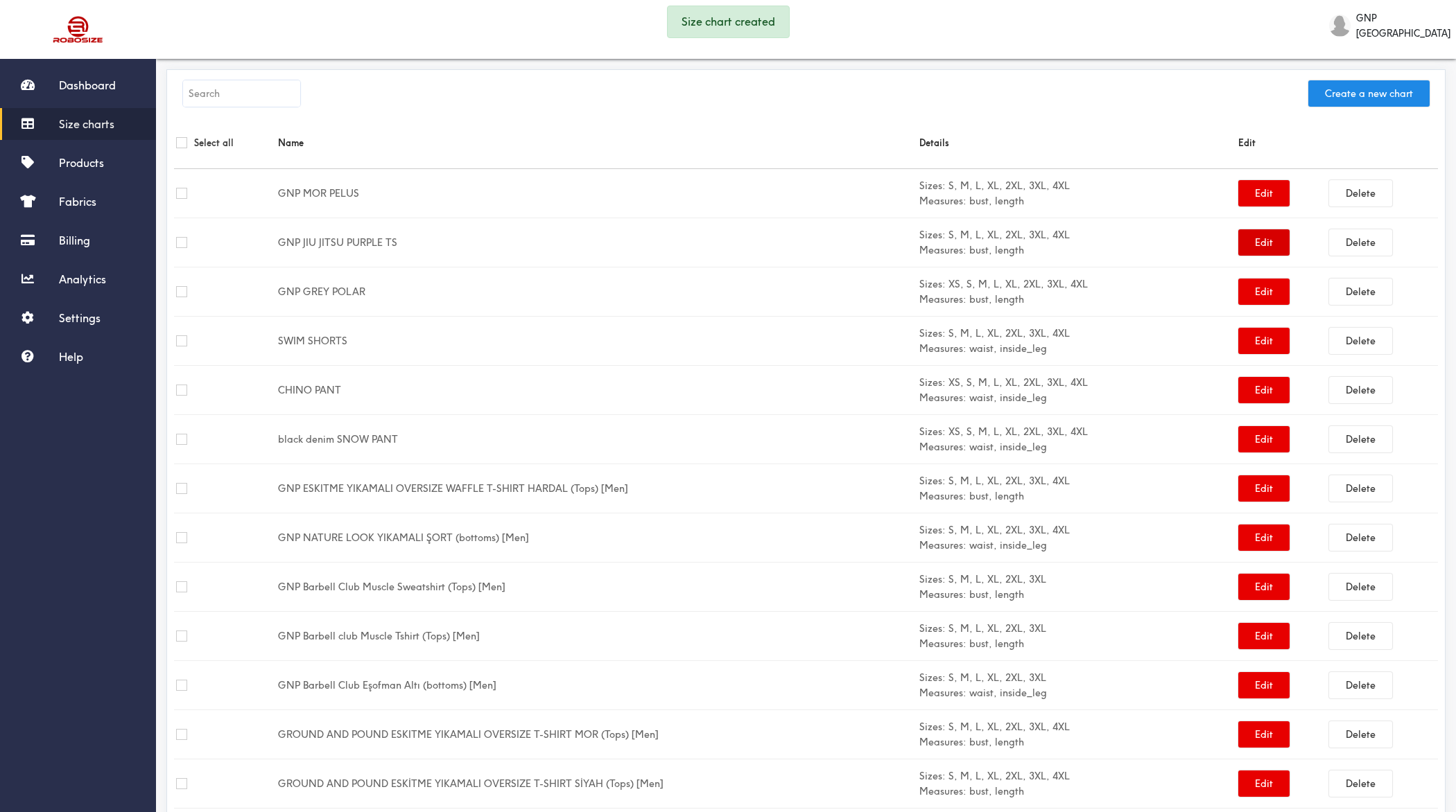
click at [1164, 238] on button "Edit" at bounding box center [1263, 242] width 51 height 26
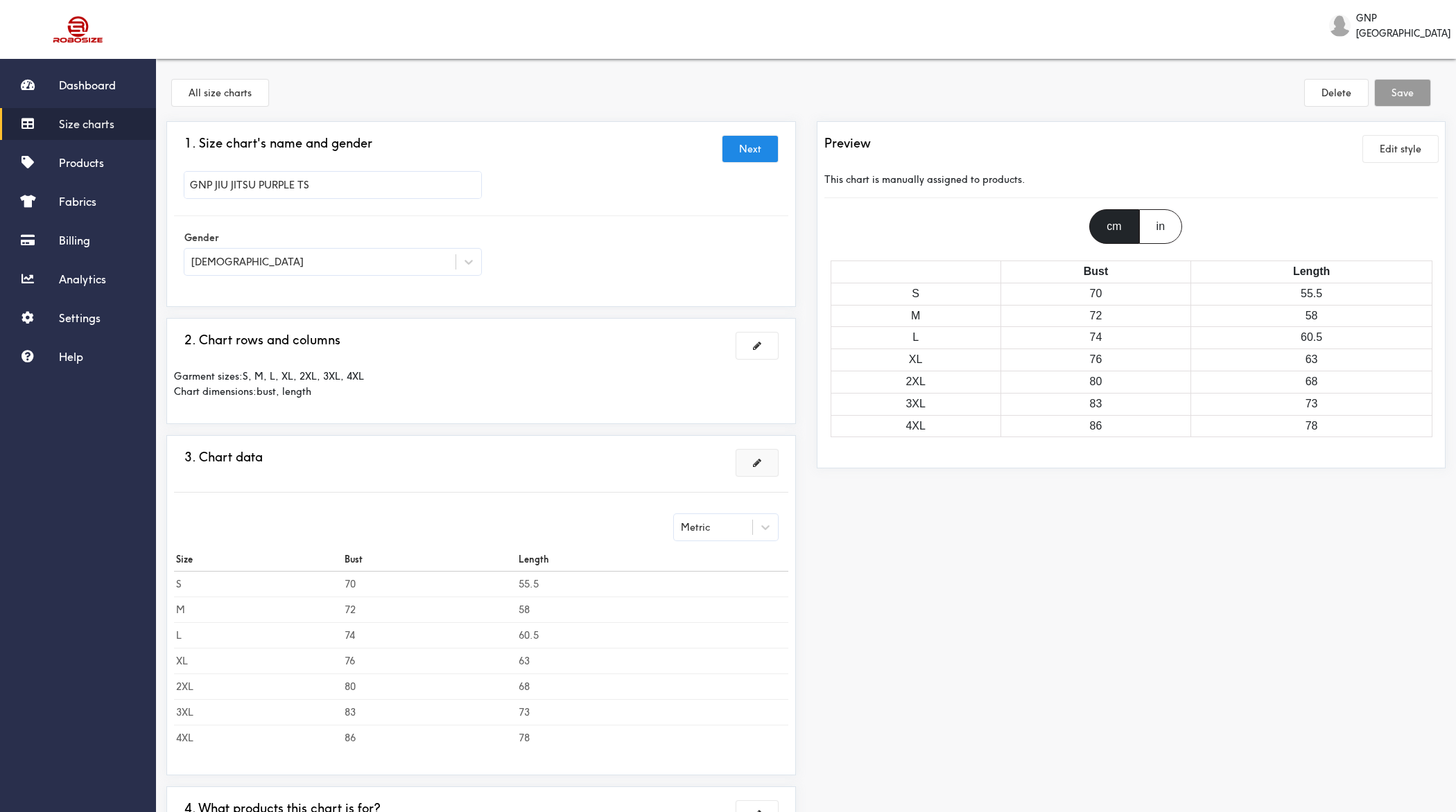
click at [753, 461] on span at bounding box center [757, 463] width 8 height 10
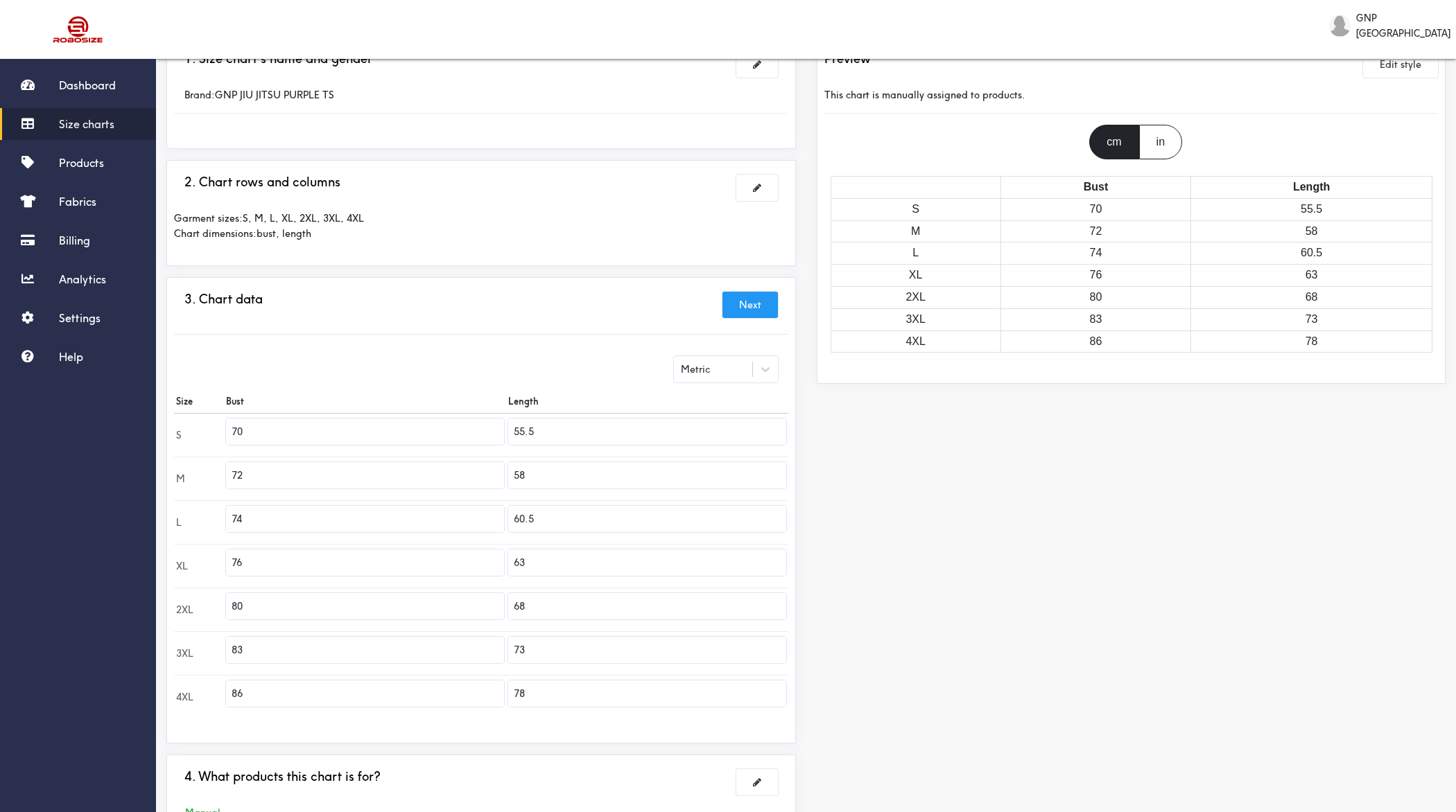
scroll to position [192, 0]
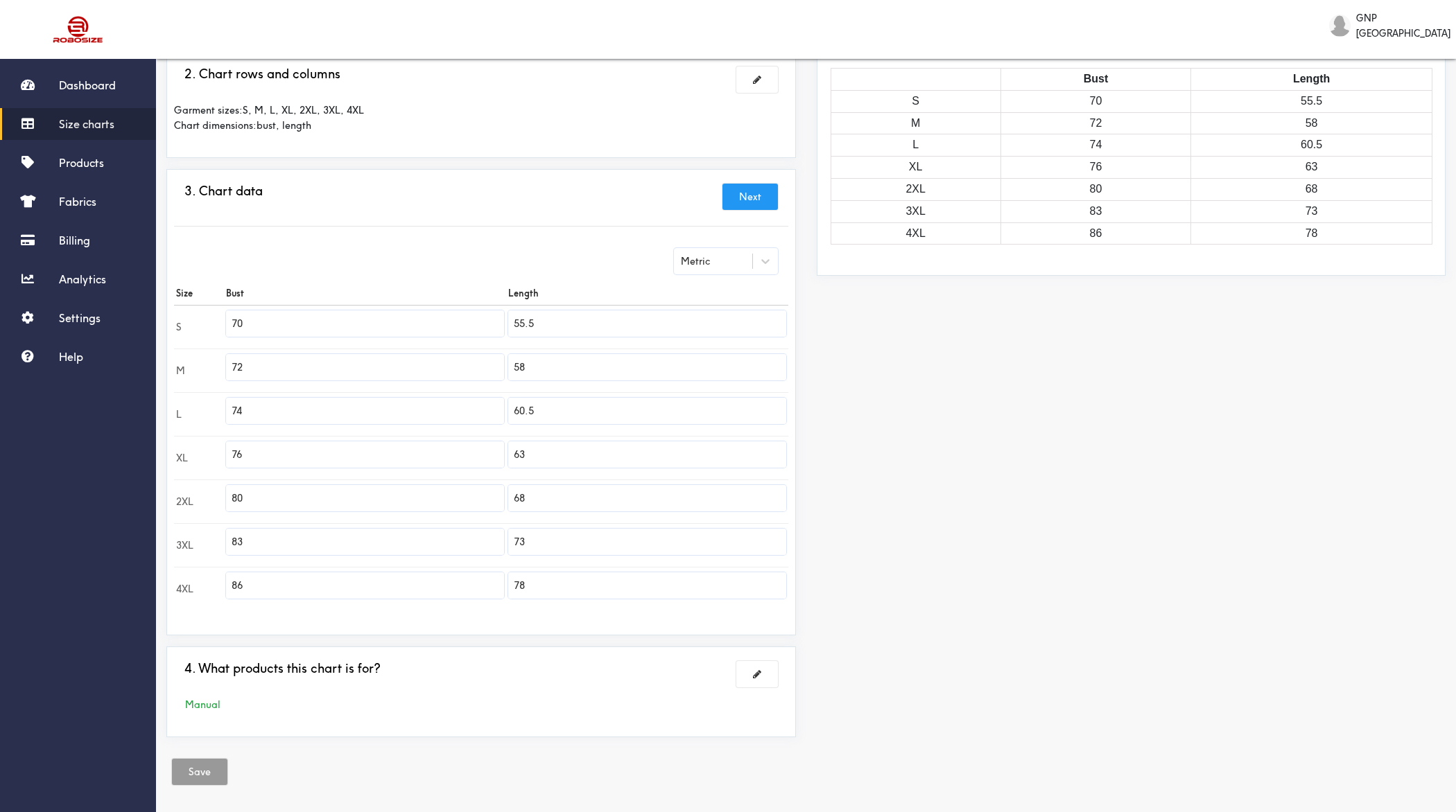
click at [443, 326] on input "70" at bounding box center [365, 324] width 278 height 26
click at [651, 325] on input "55.5" at bounding box center [647, 324] width 278 height 26
paste input "70"
drag, startPoint x: 538, startPoint y: 323, endPoint x: 482, endPoint y: 323, distance: 56.0
click at [482, 323] on tr "S 55.570" at bounding box center [480, 327] width 614 height 44
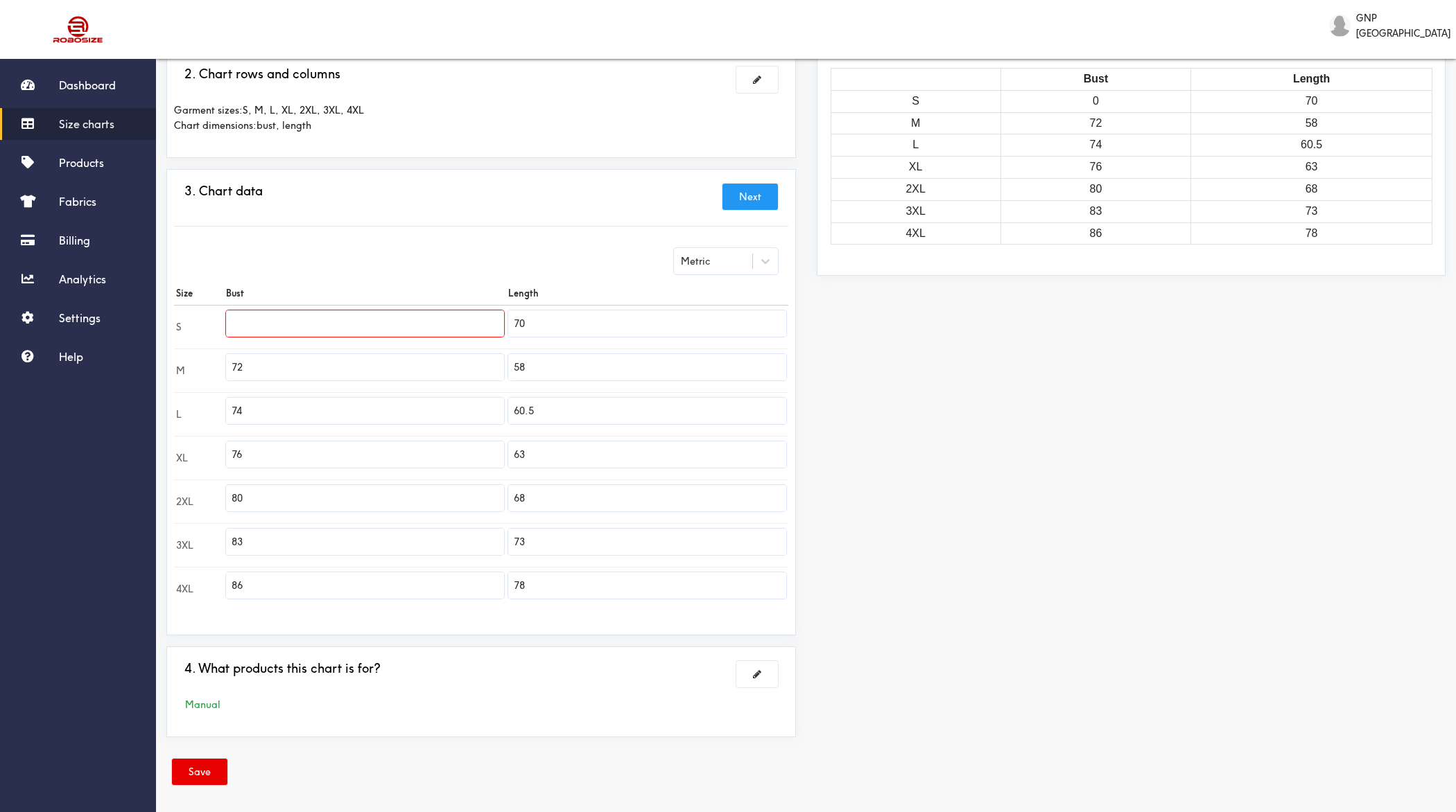
click at [448, 324] on input "text" at bounding box center [365, 324] width 278 height 26
paste input "55.5"
click at [347, 366] on input "72" at bounding box center [365, 367] width 278 height 26
click at [564, 363] on input "58" at bounding box center [647, 367] width 278 height 26
paste input "72"
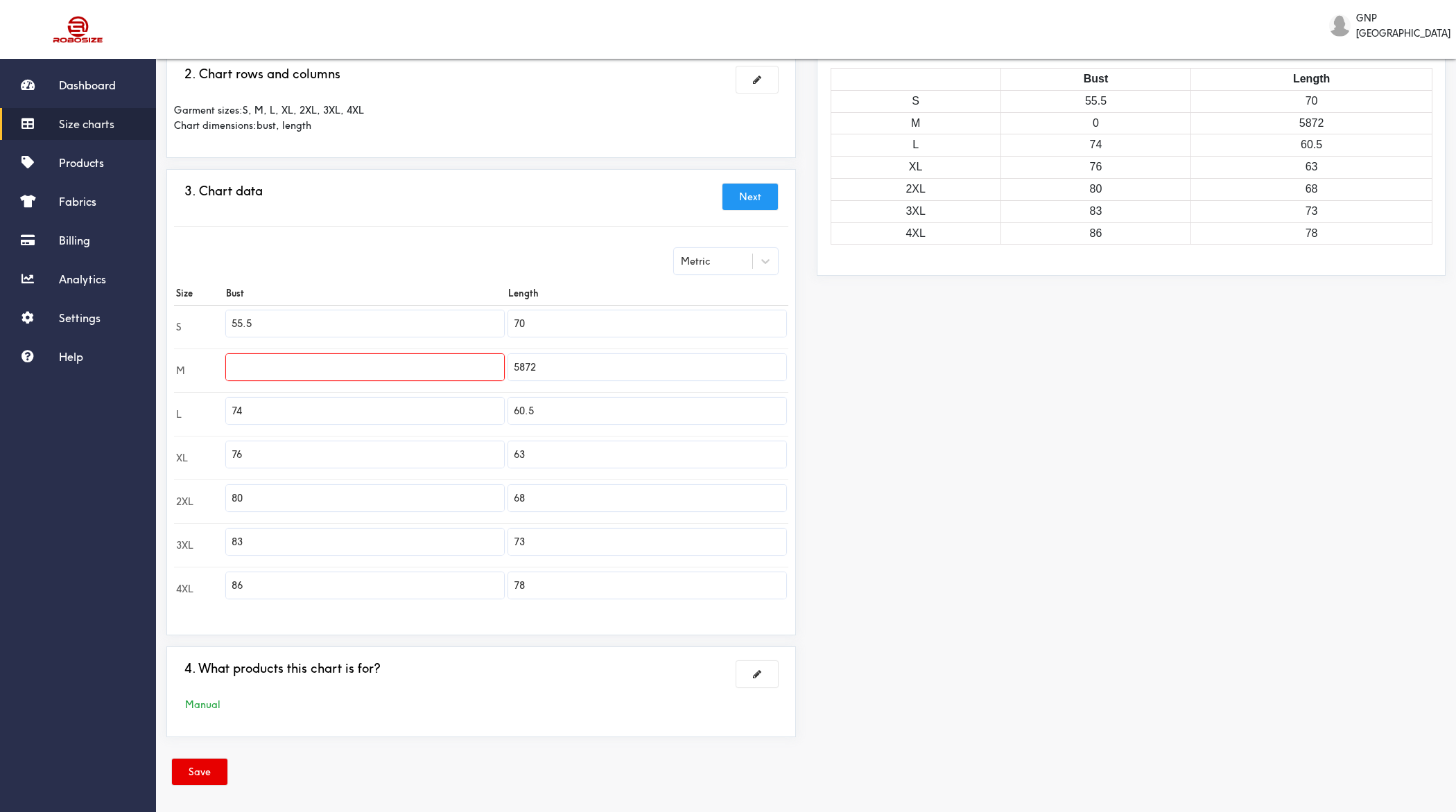
drag, startPoint x: 528, startPoint y: 363, endPoint x: 486, endPoint y: 363, distance: 42.0
click at [486, 363] on tr "M 5872" at bounding box center [480, 371] width 614 height 44
click at [377, 367] on input "text" at bounding box center [365, 367] width 278 height 26
paste input "58"
click at [337, 408] on input "74" at bounding box center [365, 411] width 278 height 26
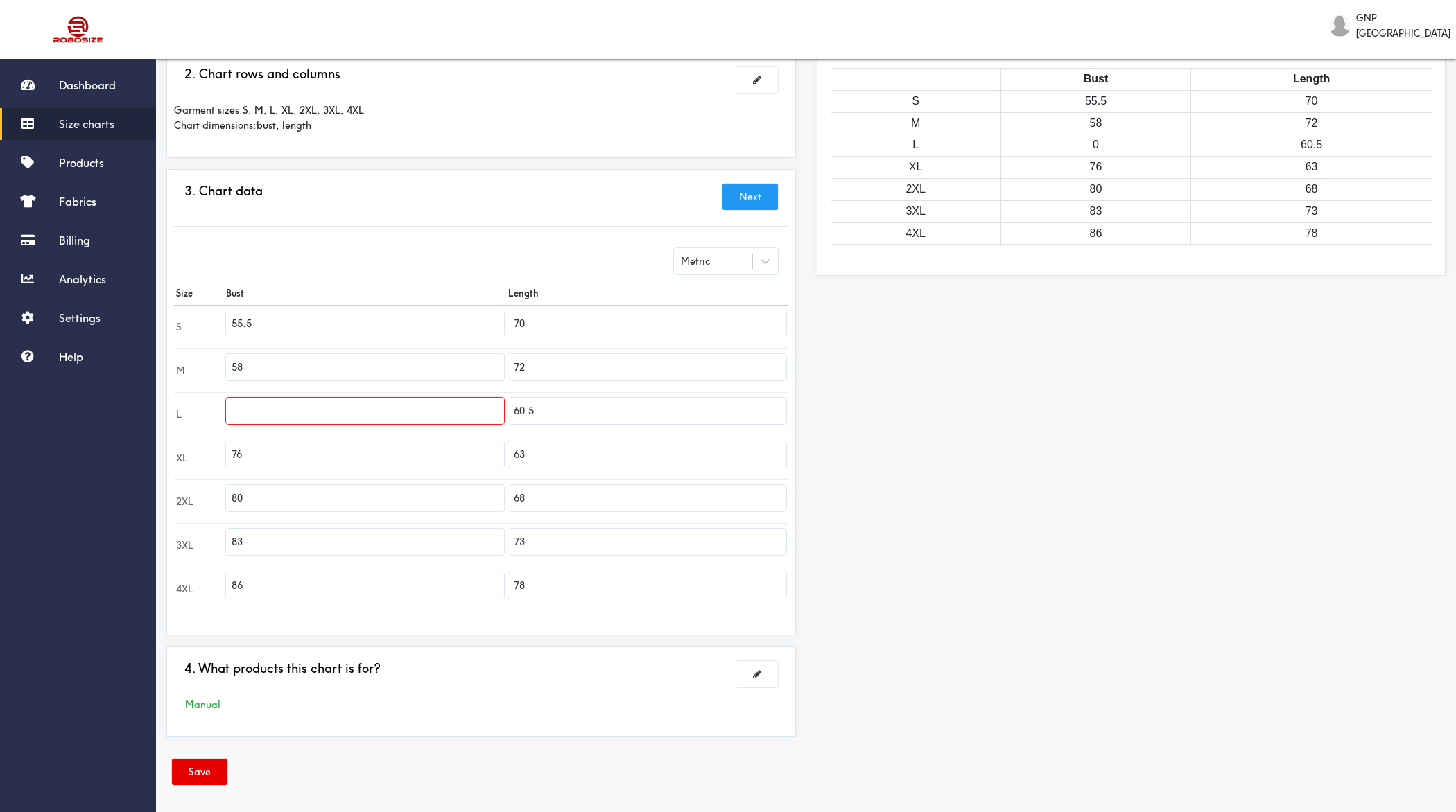
click at [591, 411] on input "60.5" at bounding box center [647, 411] width 278 height 26
paste input "74"
drag, startPoint x: 538, startPoint y: 406, endPoint x: 455, endPoint y: 406, distance: 83.0
click at [455, 406] on tr "L 60.574" at bounding box center [480, 414] width 614 height 44
click at [400, 410] on input "text" at bounding box center [365, 411] width 278 height 26
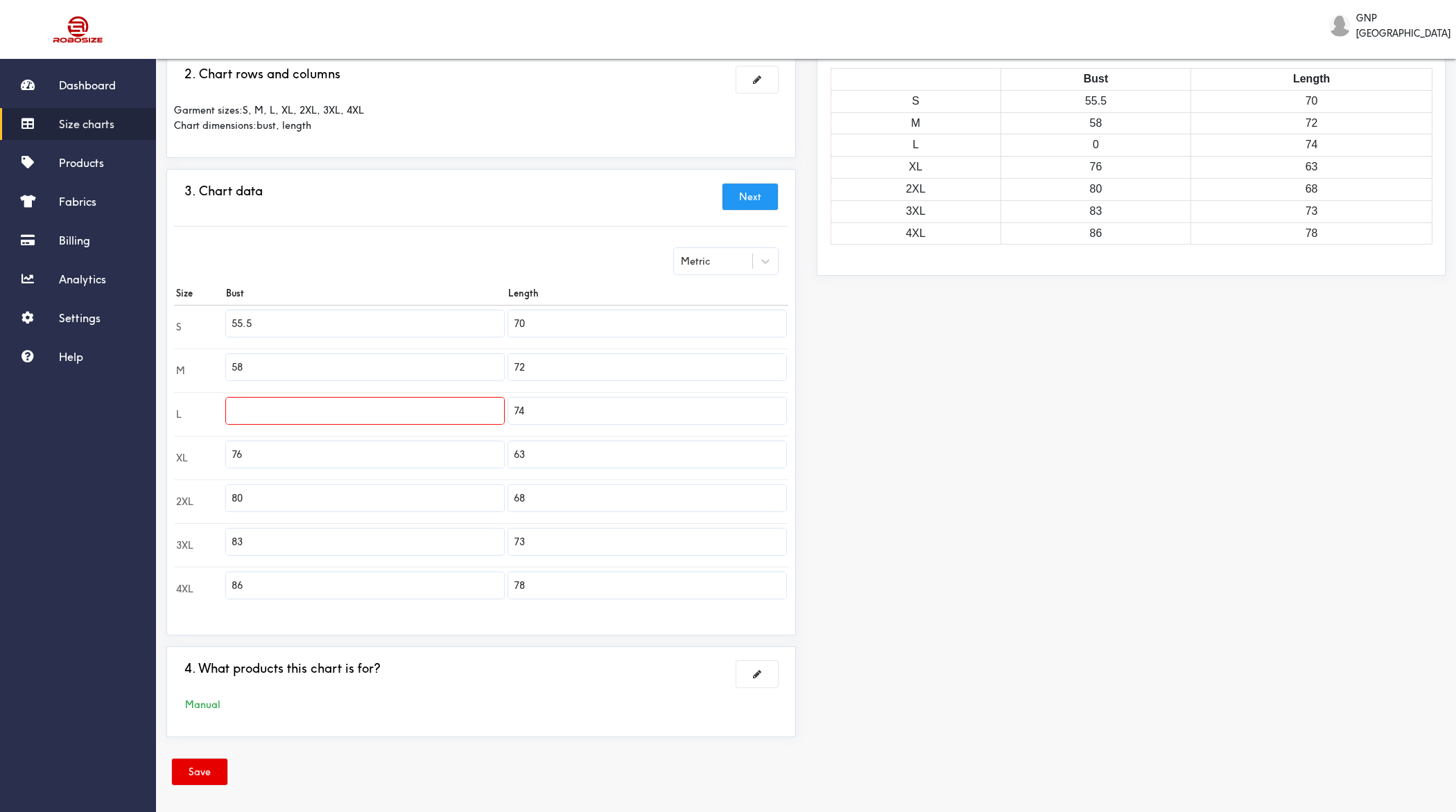
paste input "60.5"
click at [384, 451] on input "76" at bounding box center [365, 454] width 278 height 26
click at [585, 457] on input "63" at bounding box center [647, 454] width 278 height 26
paste input "76"
drag, startPoint x: 528, startPoint y: 450, endPoint x: 465, endPoint y: 450, distance: 63.0
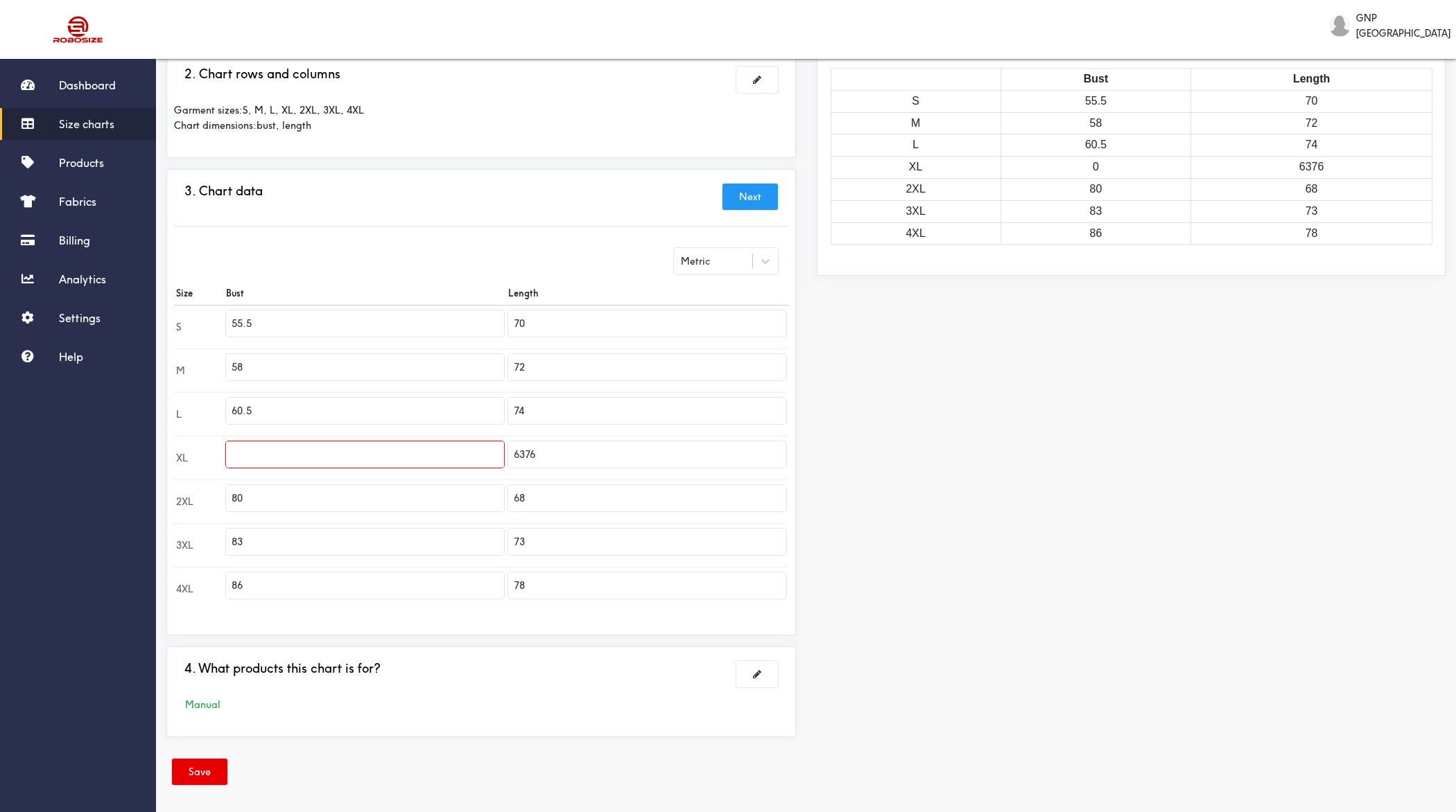
click at [465, 450] on tr "XL 6376" at bounding box center [480, 458] width 614 height 44
click at [424, 451] on input "text" at bounding box center [365, 454] width 278 height 26
paste input "63"
click at [405, 485] on input "80" at bounding box center [365, 498] width 278 height 26
click at [581, 492] on input "68" at bounding box center [647, 498] width 278 height 26
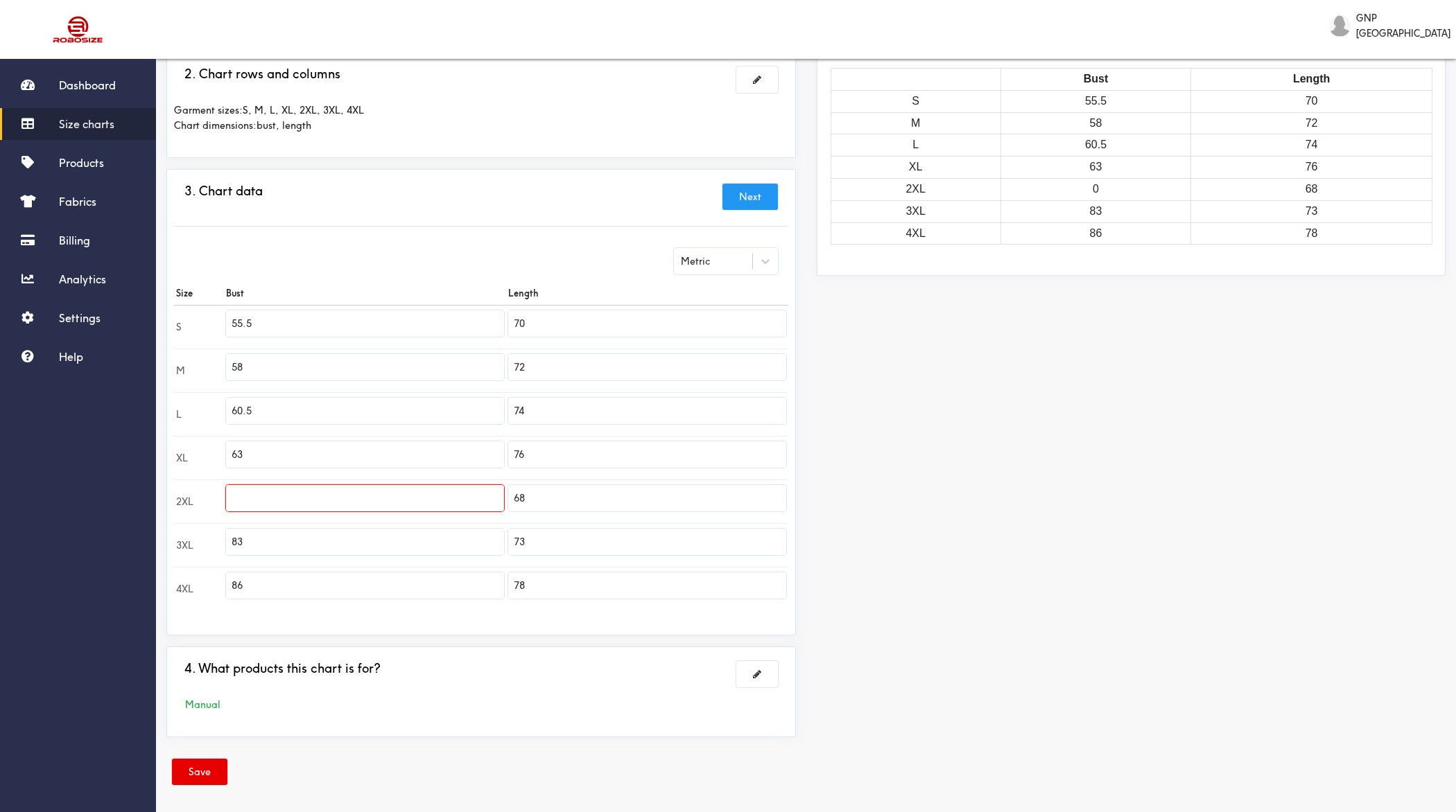
paste input "80"
drag, startPoint x: 529, startPoint y: 493, endPoint x: 491, endPoint y: 493, distance: 38.0
click at [491, 493] on tr "2XL 6880" at bounding box center [480, 501] width 614 height 44
click at [414, 498] on input "text" at bounding box center [365, 498] width 278 height 26
paste input "68"
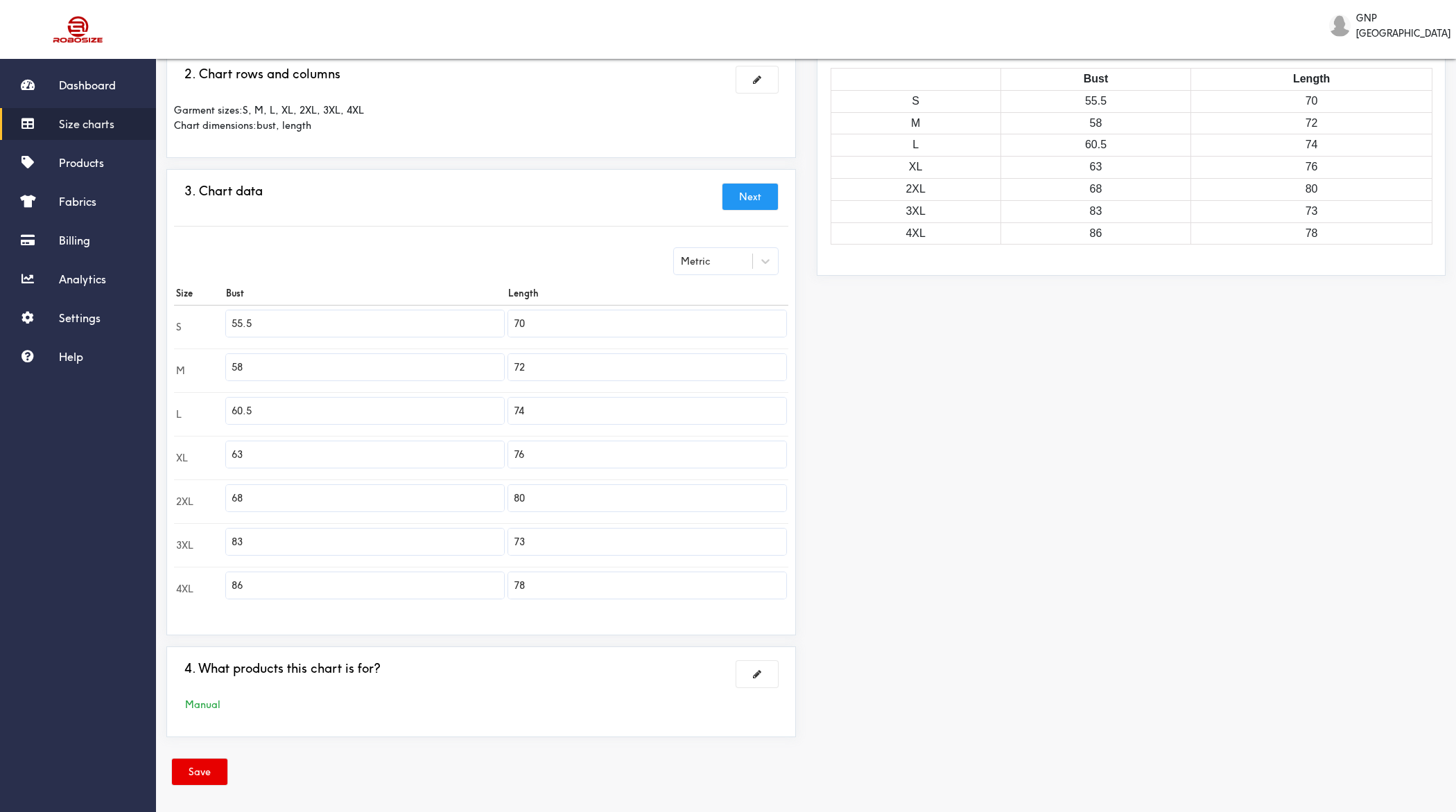
click at [437, 529] on input "83" at bounding box center [365, 542] width 278 height 26
click at [613, 545] on input "73" at bounding box center [647, 542] width 278 height 26
paste input "83"
drag, startPoint x: 525, startPoint y: 538, endPoint x: 483, endPoint y: 538, distance: 42.0
click at [483, 538] on tr "3XL 7383" at bounding box center [480, 545] width 614 height 44
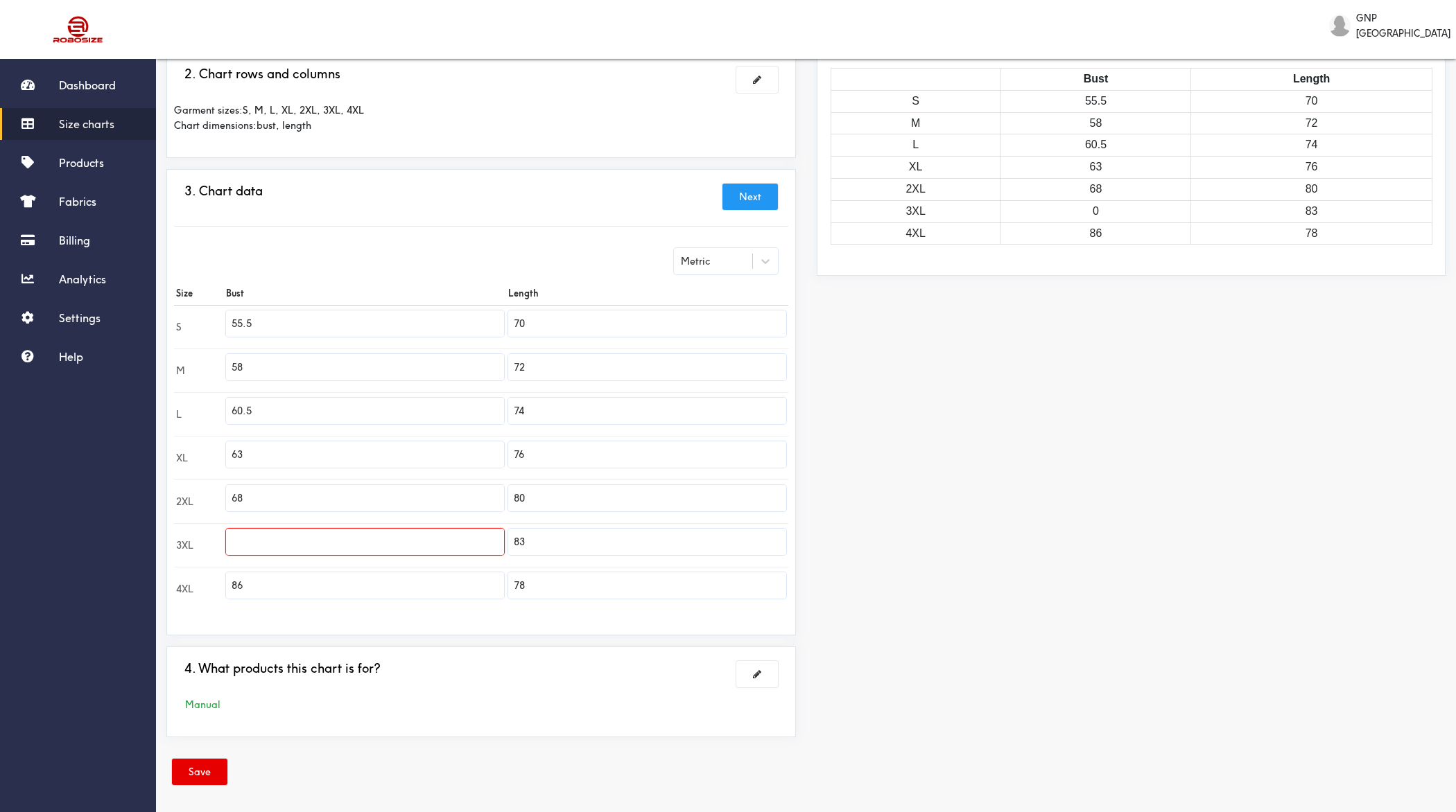
click at [451, 538] on input "text" at bounding box center [365, 542] width 278 height 26
paste input "73"
click at [446, 589] on input "86" at bounding box center [365, 585] width 278 height 26
click at [616, 591] on input "78" at bounding box center [647, 585] width 278 height 26
paste input "86"
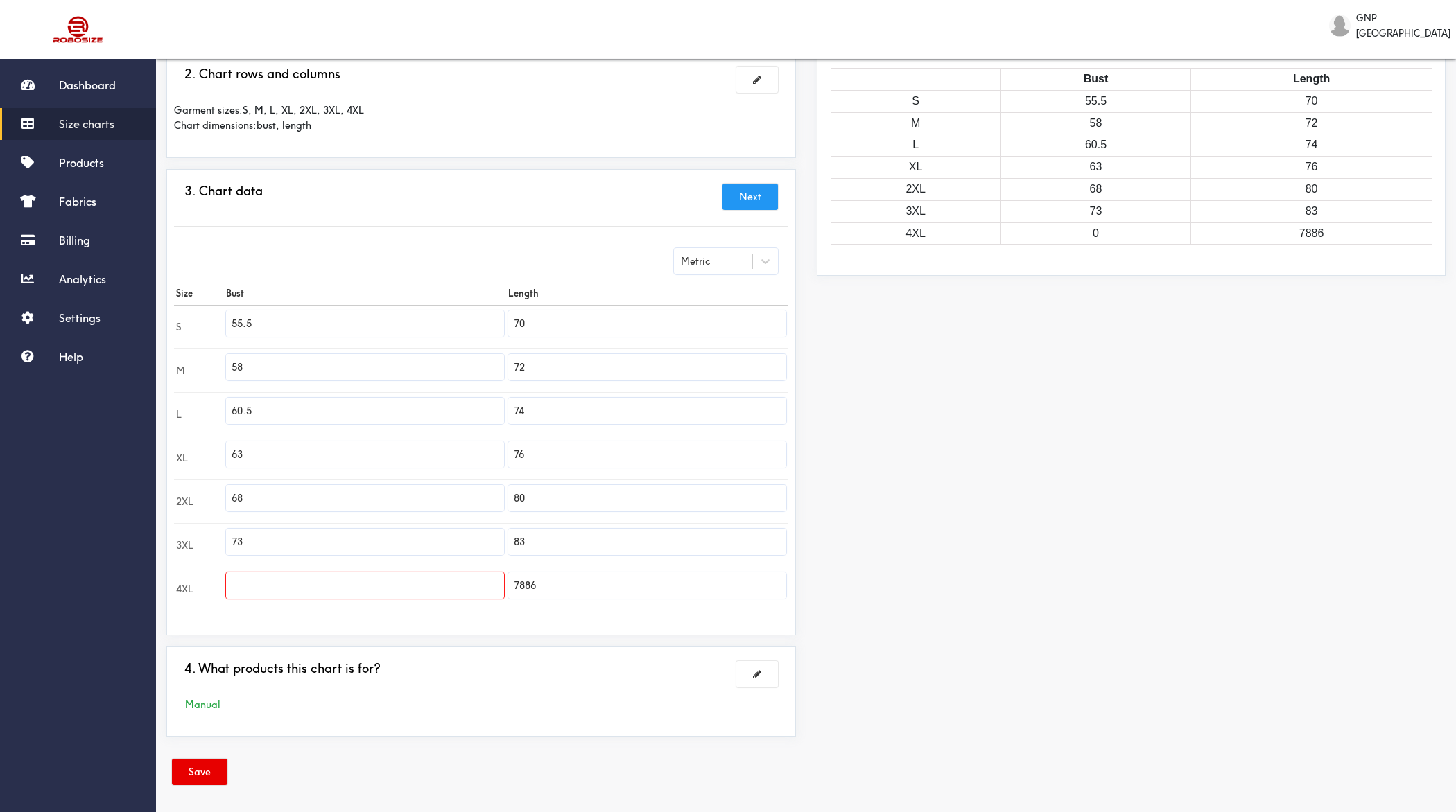
drag, startPoint x: 526, startPoint y: 585, endPoint x: 488, endPoint y: 585, distance: 38.0
click at [488, 585] on tr "4XL 7886" at bounding box center [480, 589] width 614 height 44
click at [414, 582] on input "text" at bounding box center [365, 585] width 278 height 26
paste input "78"
click at [750, 192] on button "Next" at bounding box center [750, 196] width 55 height 26
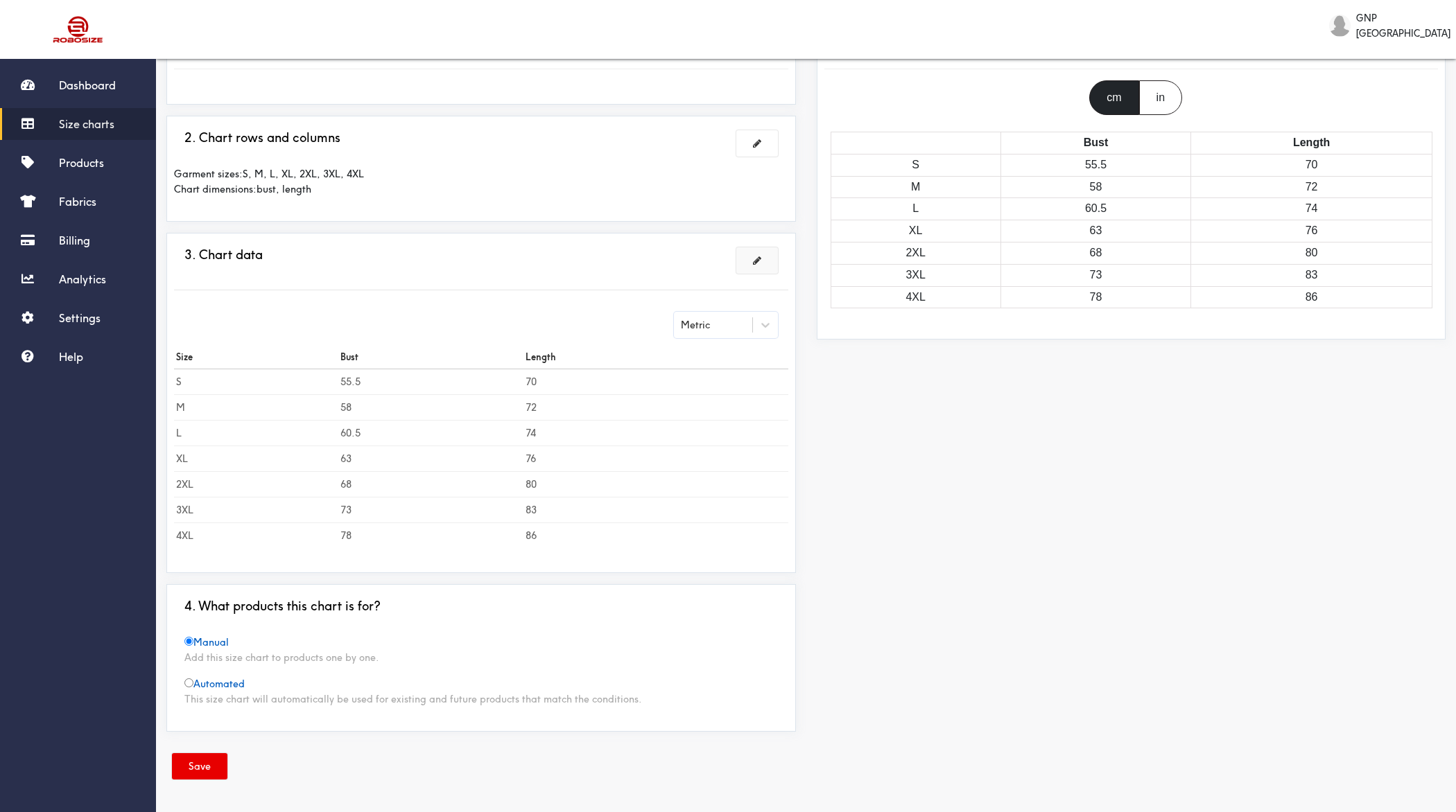
scroll to position [123, 0]
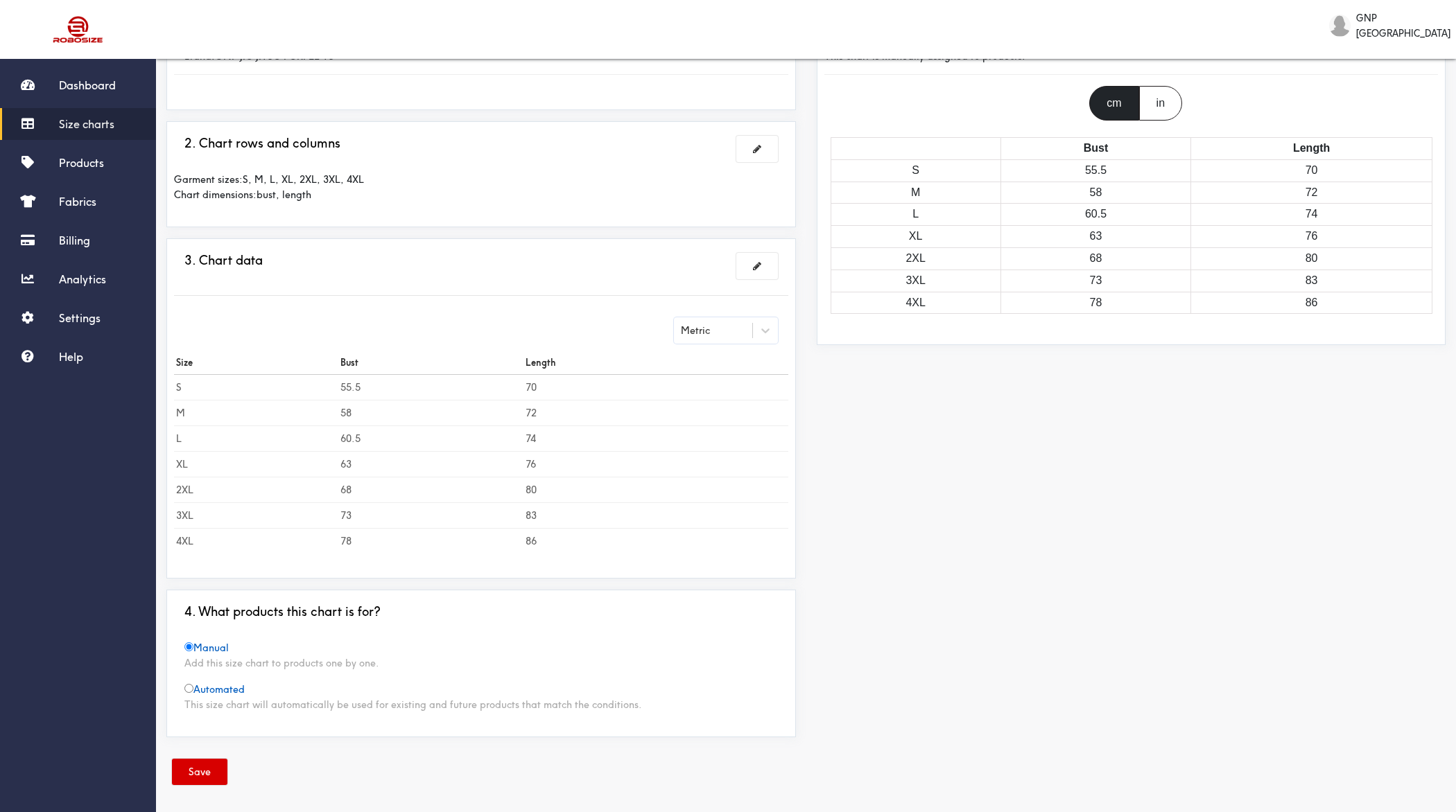
click at [201, 649] on button "Save" at bounding box center [200, 772] width 55 height 26
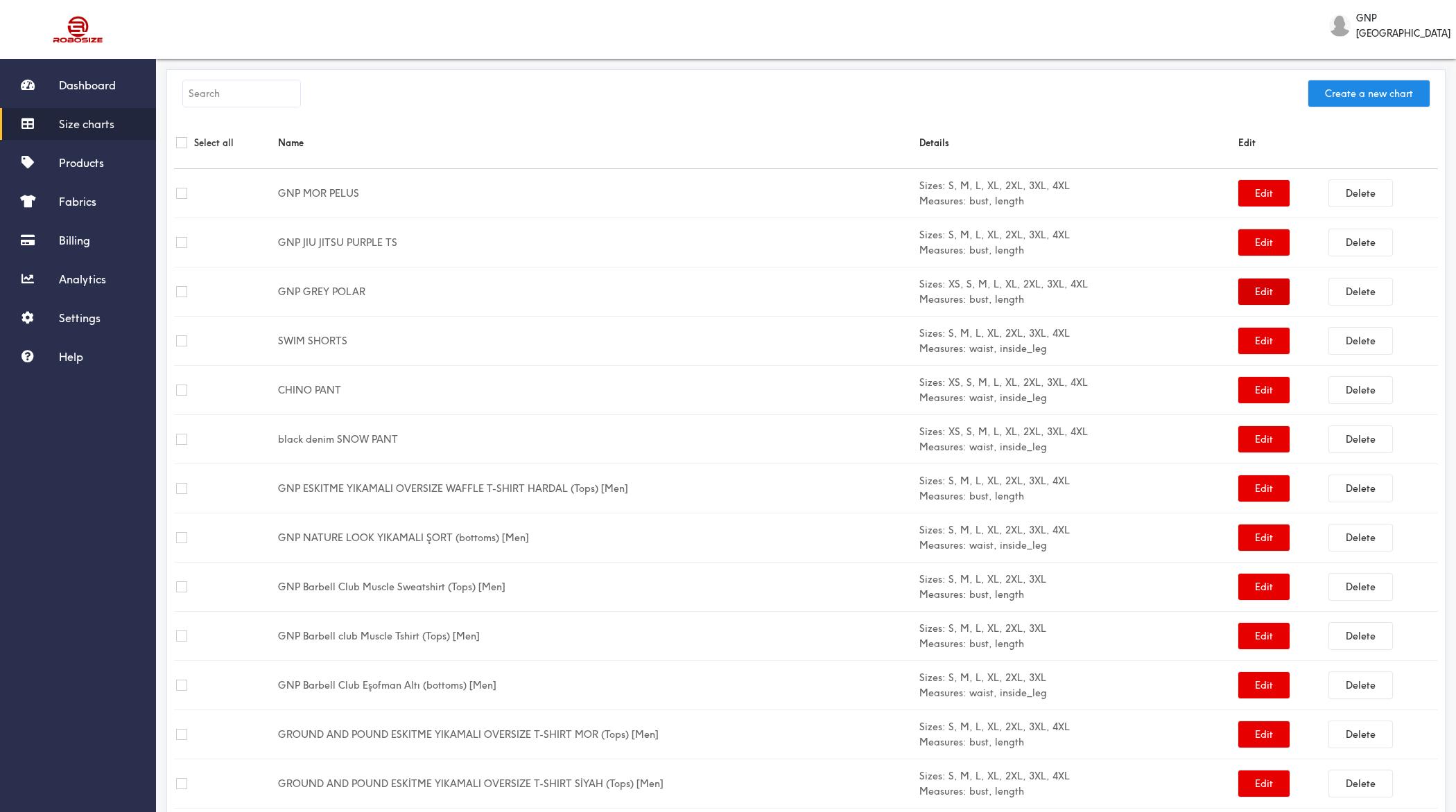
click at [1164, 291] on button "Edit" at bounding box center [1263, 292] width 51 height 26
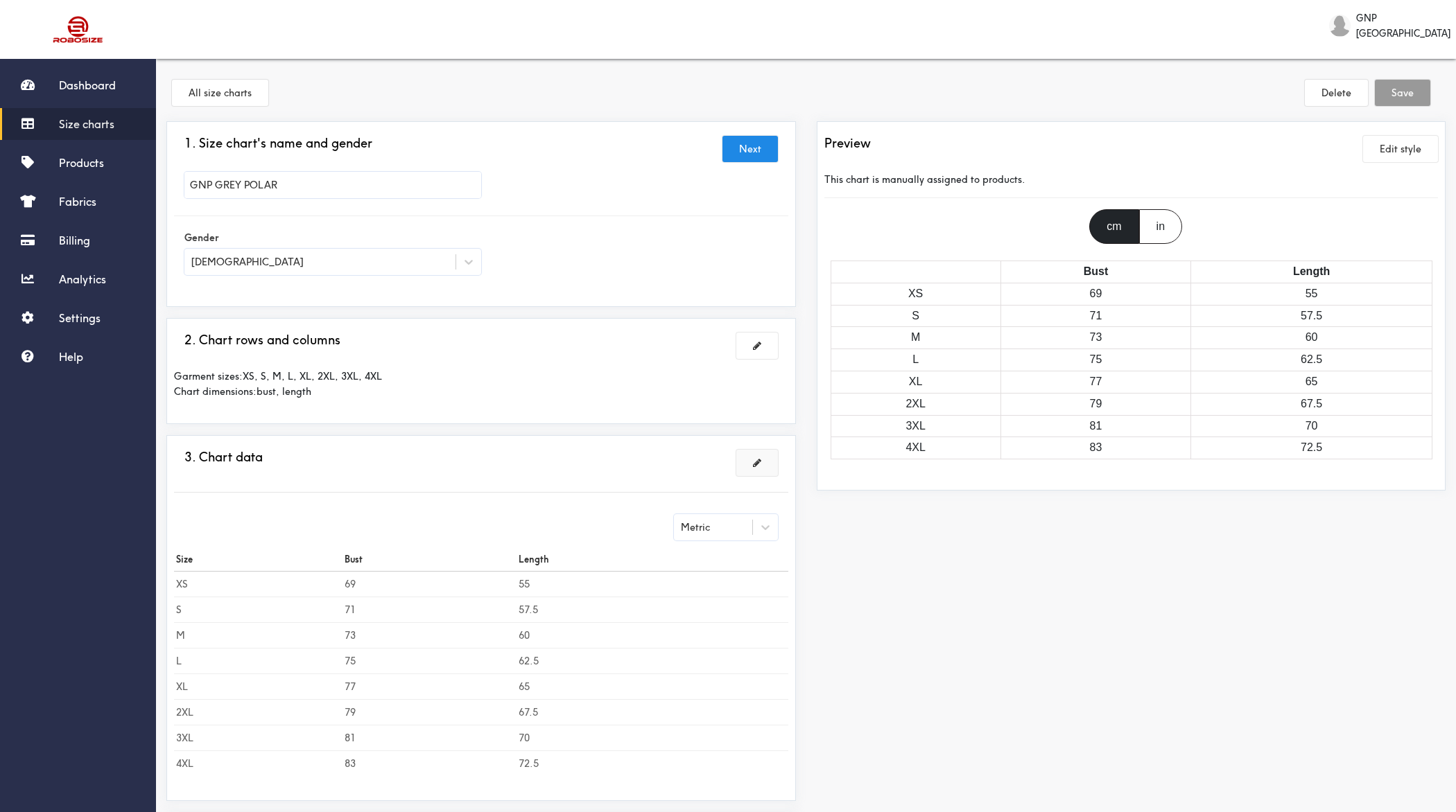
click at [767, 455] on button at bounding box center [757, 463] width 42 height 26
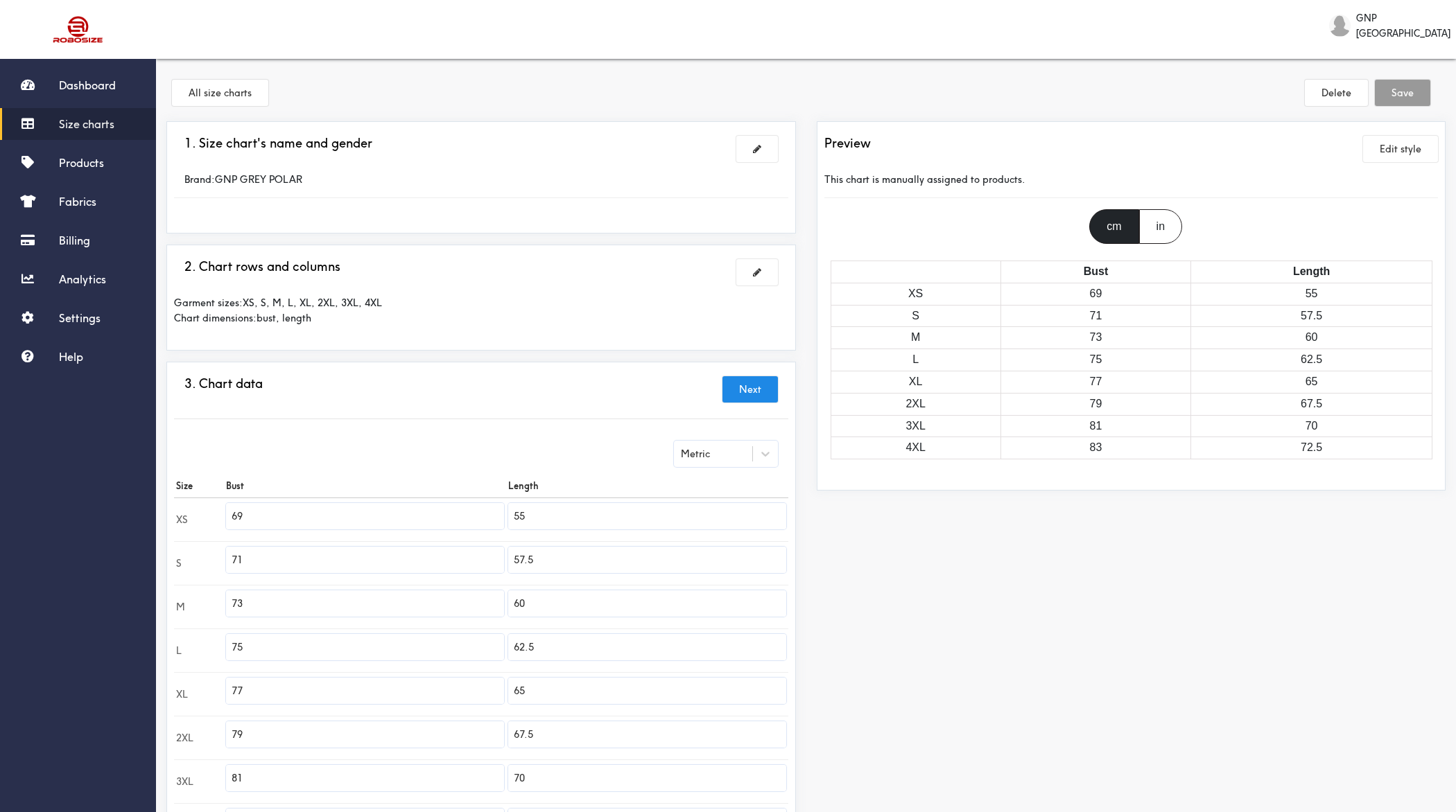
scroll to position [202, 0]
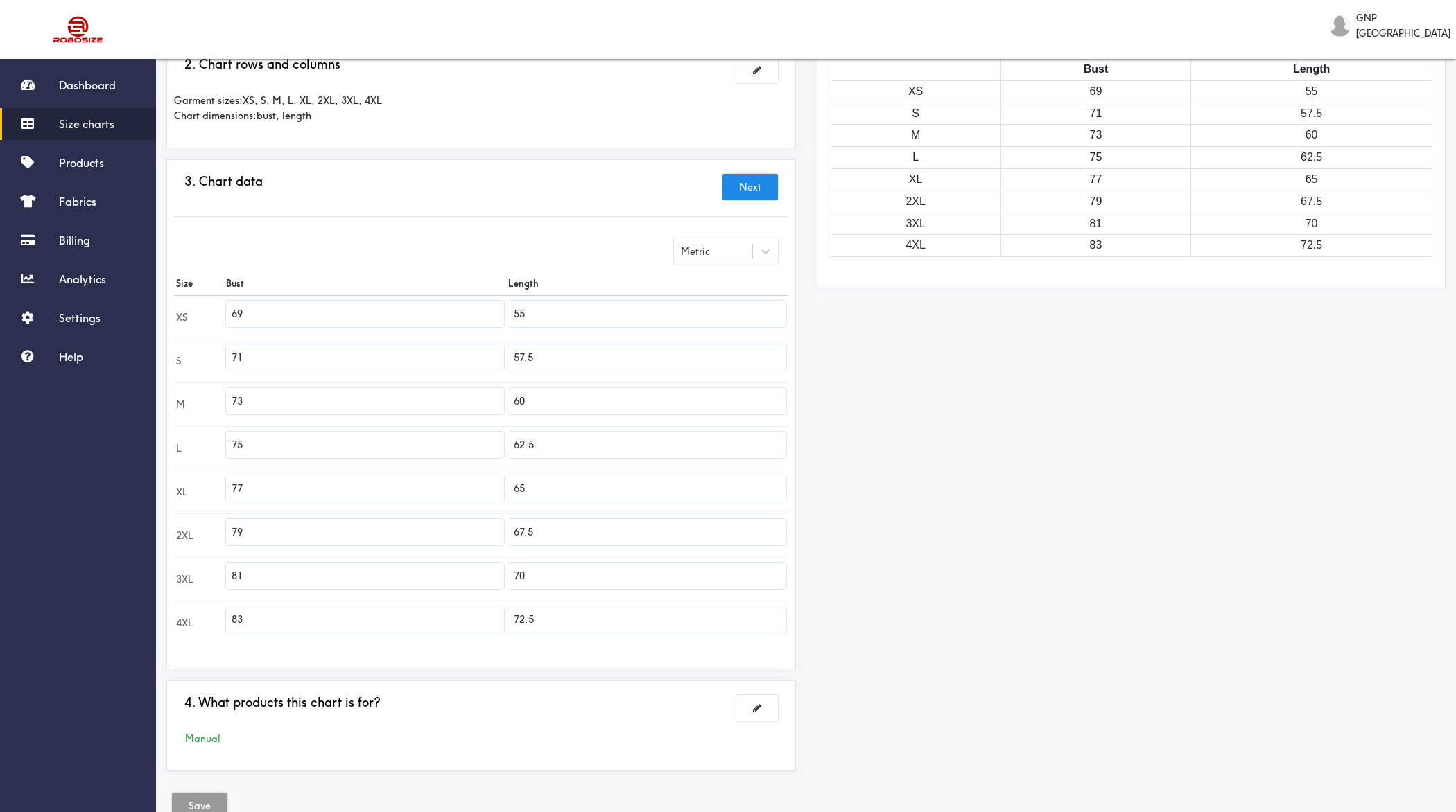
click at [303, 310] on input "69" at bounding box center [365, 314] width 278 height 26
click at [613, 306] on input "55" at bounding box center [647, 314] width 278 height 26
paste input "69"
click at [370, 353] on input "71" at bounding box center [365, 357] width 278 height 26
click at [600, 361] on input "57.5" at bounding box center [647, 357] width 278 height 26
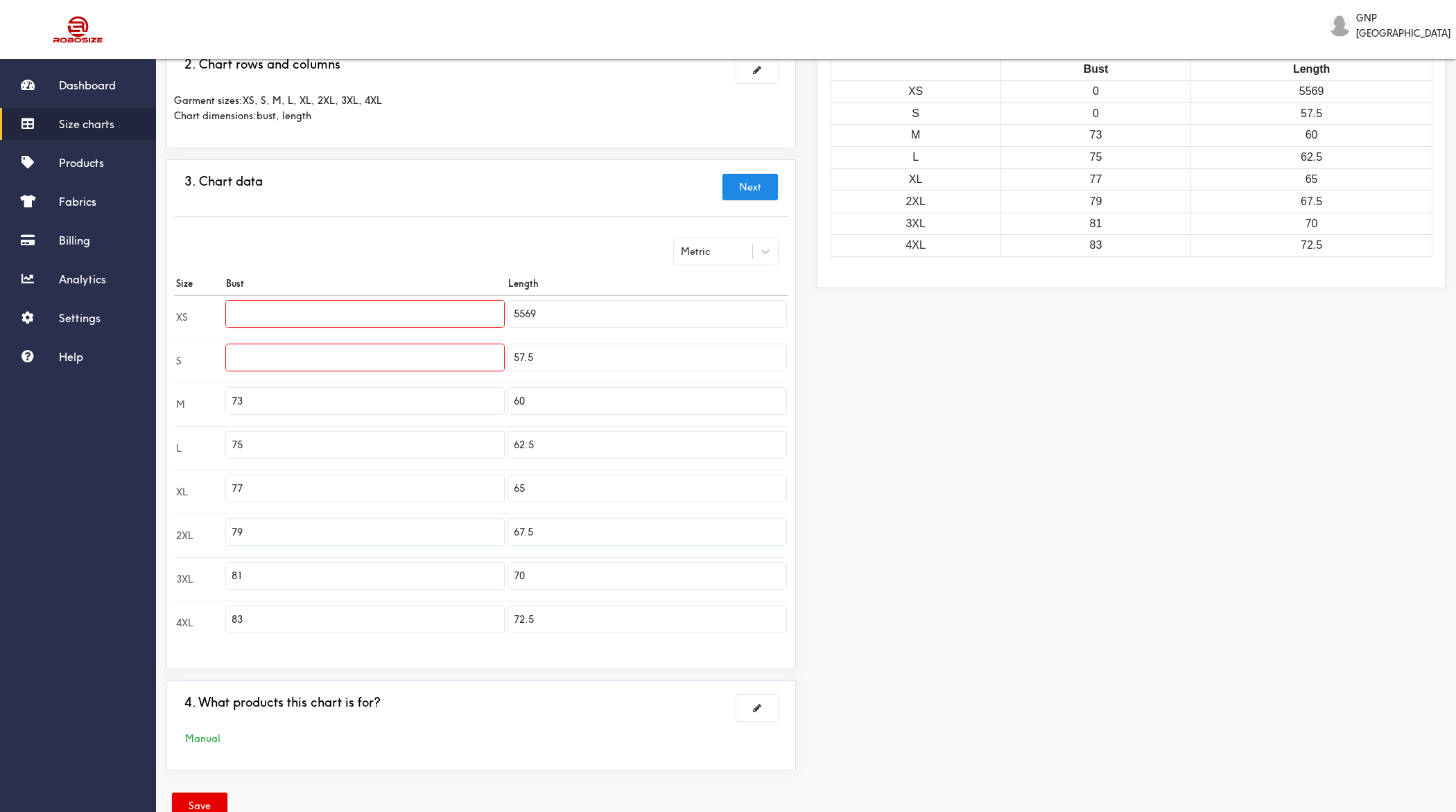
paste input "71"
click at [427, 395] on input "73" at bounding box center [365, 401] width 278 height 26
click at [657, 392] on input "60" at bounding box center [647, 401] width 278 height 26
paste input "73"
click at [377, 438] on input "75" at bounding box center [365, 445] width 278 height 26
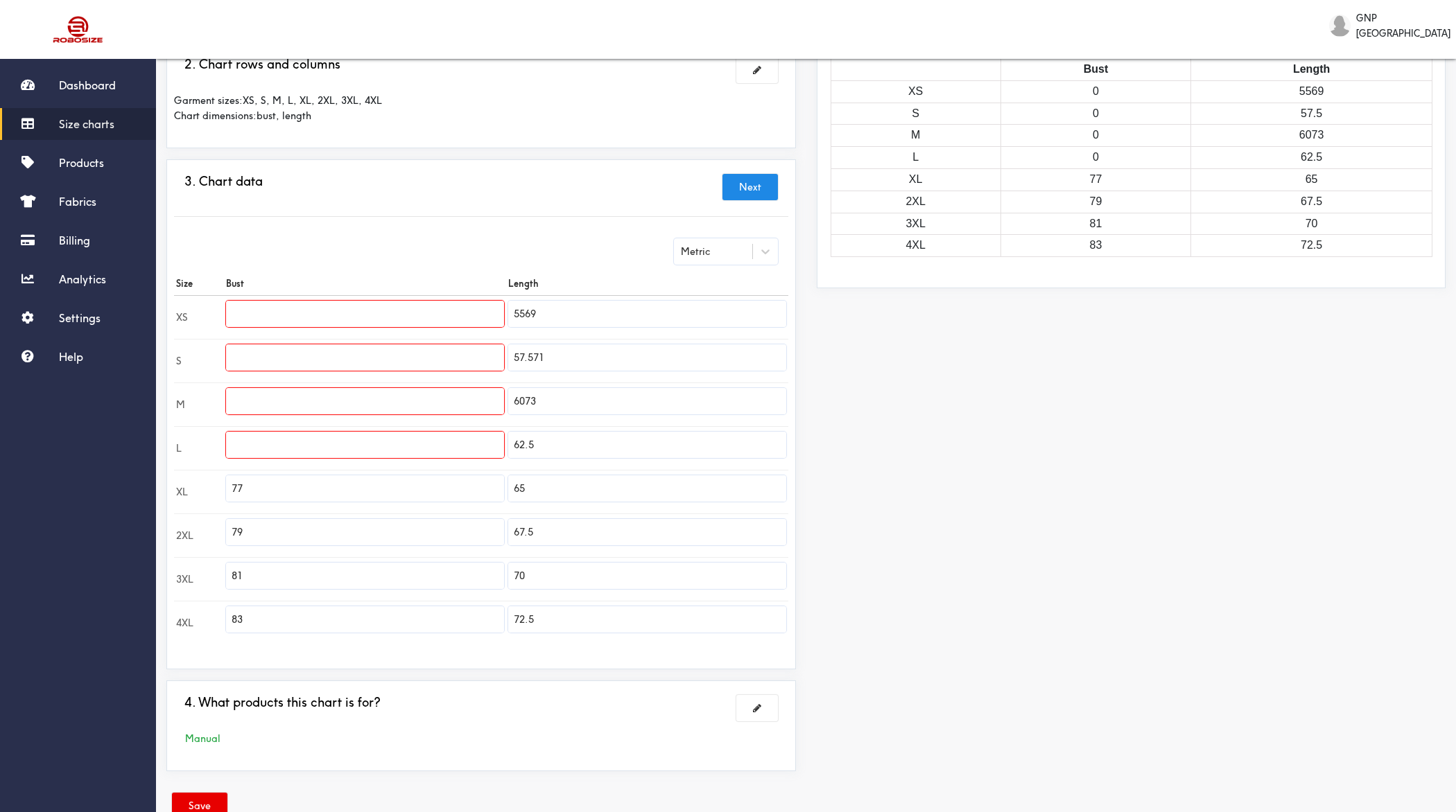
click at [600, 448] on input "62.5" at bounding box center [647, 445] width 278 height 26
paste input "75"
click at [377, 480] on input "77" at bounding box center [365, 488] width 278 height 26
click at [606, 488] on input "65" at bounding box center [647, 488] width 278 height 26
paste input "77"
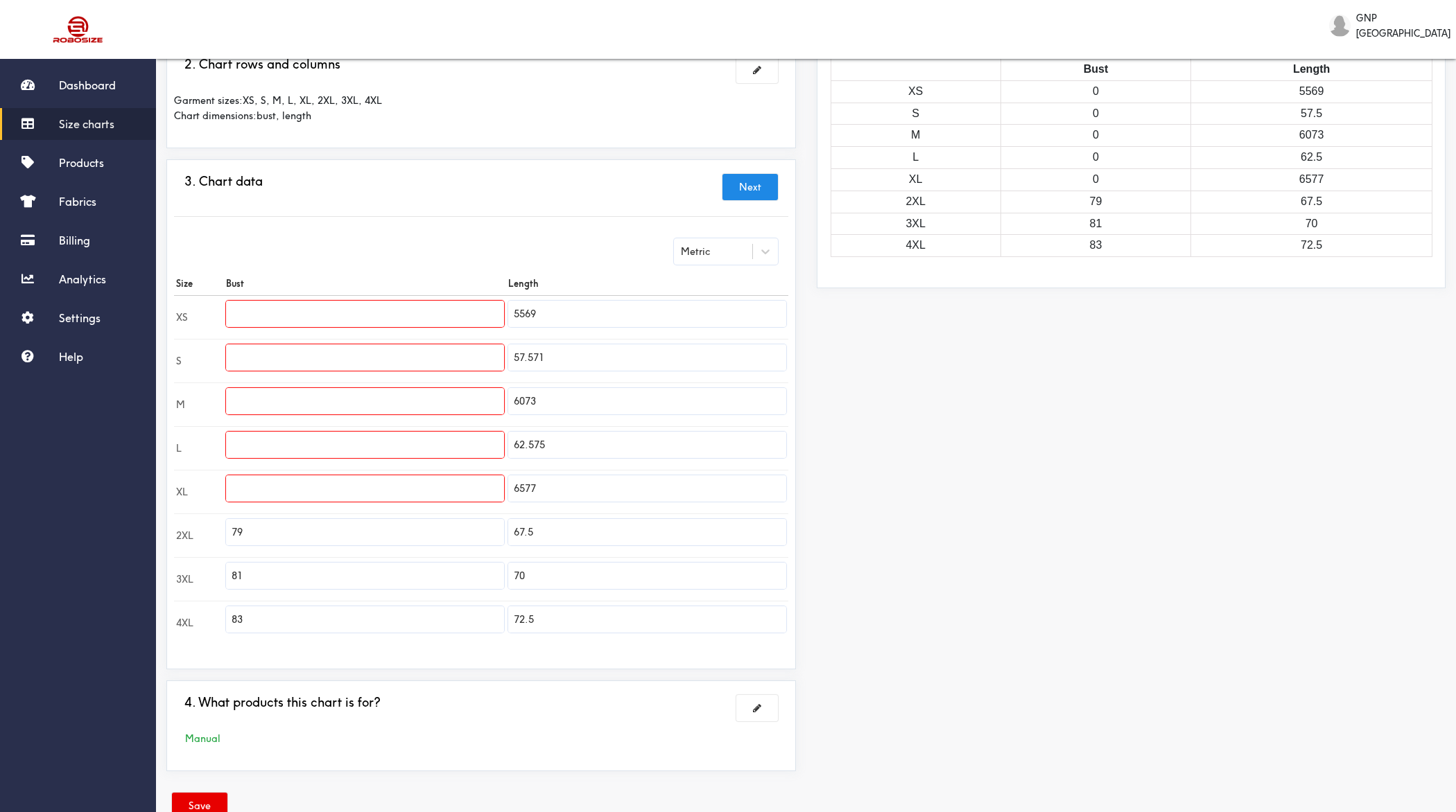
click at [402, 535] on input "79" at bounding box center [365, 532] width 278 height 26
click at [614, 528] on input "67.5" at bounding box center [647, 532] width 278 height 26
paste input "79"
click at [378, 574] on input "81" at bounding box center [365, 576] width 278 height 26
click at [600, 572] on input "70" at bounding box center [647, 576] width 278 height 26
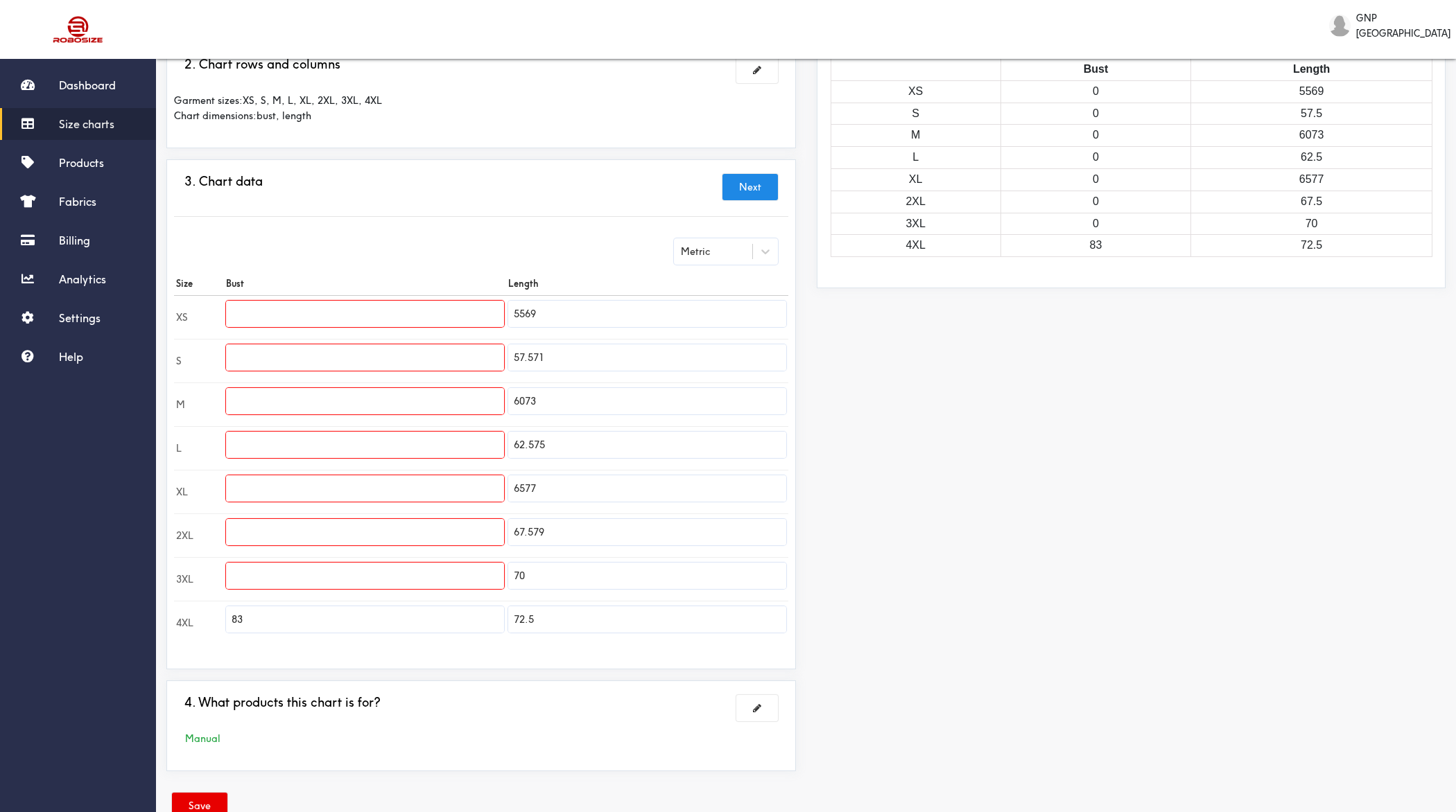
paste input "81"
click at [365, 623] on input "83" at bounding box center [365, 620] width 278 height 26
click at [603, 626] on input "72.5" at bounding box center [647, 620] width 278 height 26
paste input "83"
drag, startPoint x: 529, startPoint y: 612, endPoint x: 488, endPoint y: 612, distance: 41.0
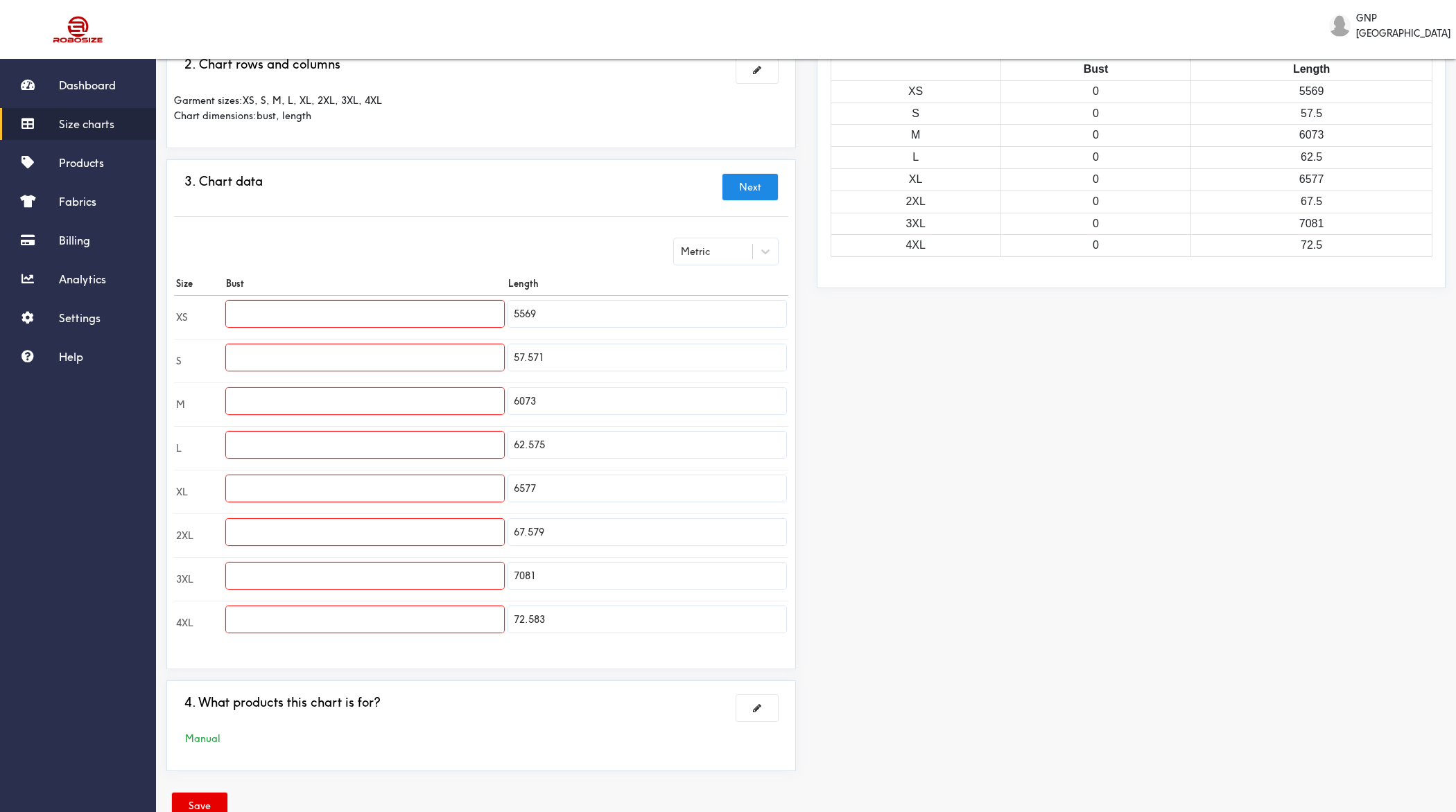
click at [488, 612] on tr "4XL 72.583" at bounding box center [480, 623] width 614 height 44
click at [422, 612] on input "text" at bounding box center [365, 620] width 278 height 26
paste input "72.5"
drag, startPoint x: 527, startPoint y: 567, endPoint x: 481, endPoint y: 567, distance: 46.0
click at [482, 567] on tr "3XL 7081" at bounding box center [480, 579] width 614 height 44
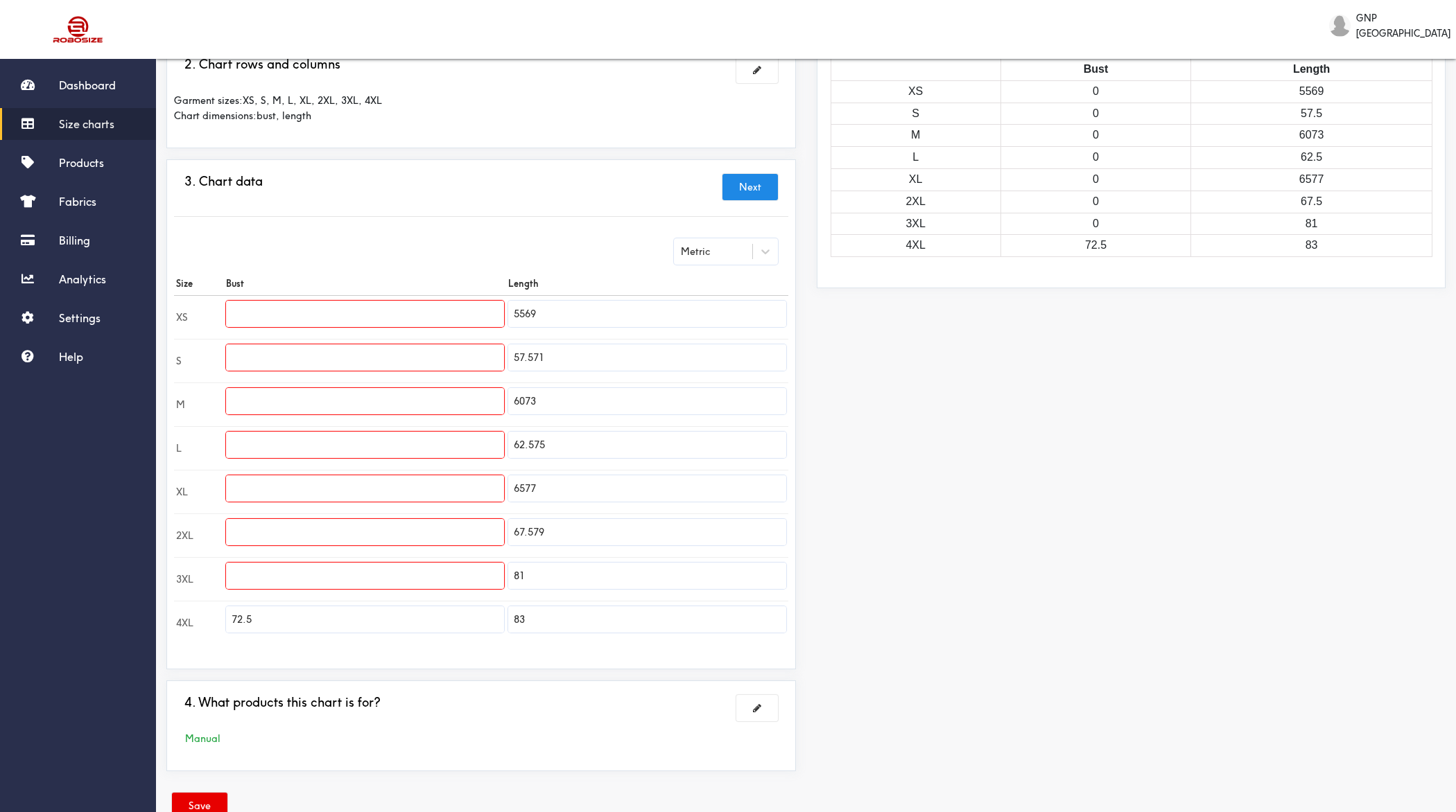
click at [426, 571] on input "text" at bounding box center [365, 576] width 278 height 26
paste input "70"
drag, startPoint x: 536, startPoint y: 525, endPoint x: 474, endPoint y: 525, distance: 62.0
click at [474, 525] on tr "2XL 67.579" at bounding box center [480, 536] width 614 height 44
click at [361, 528] on input "text" at bounding box center [365, 532] width 278 height 26
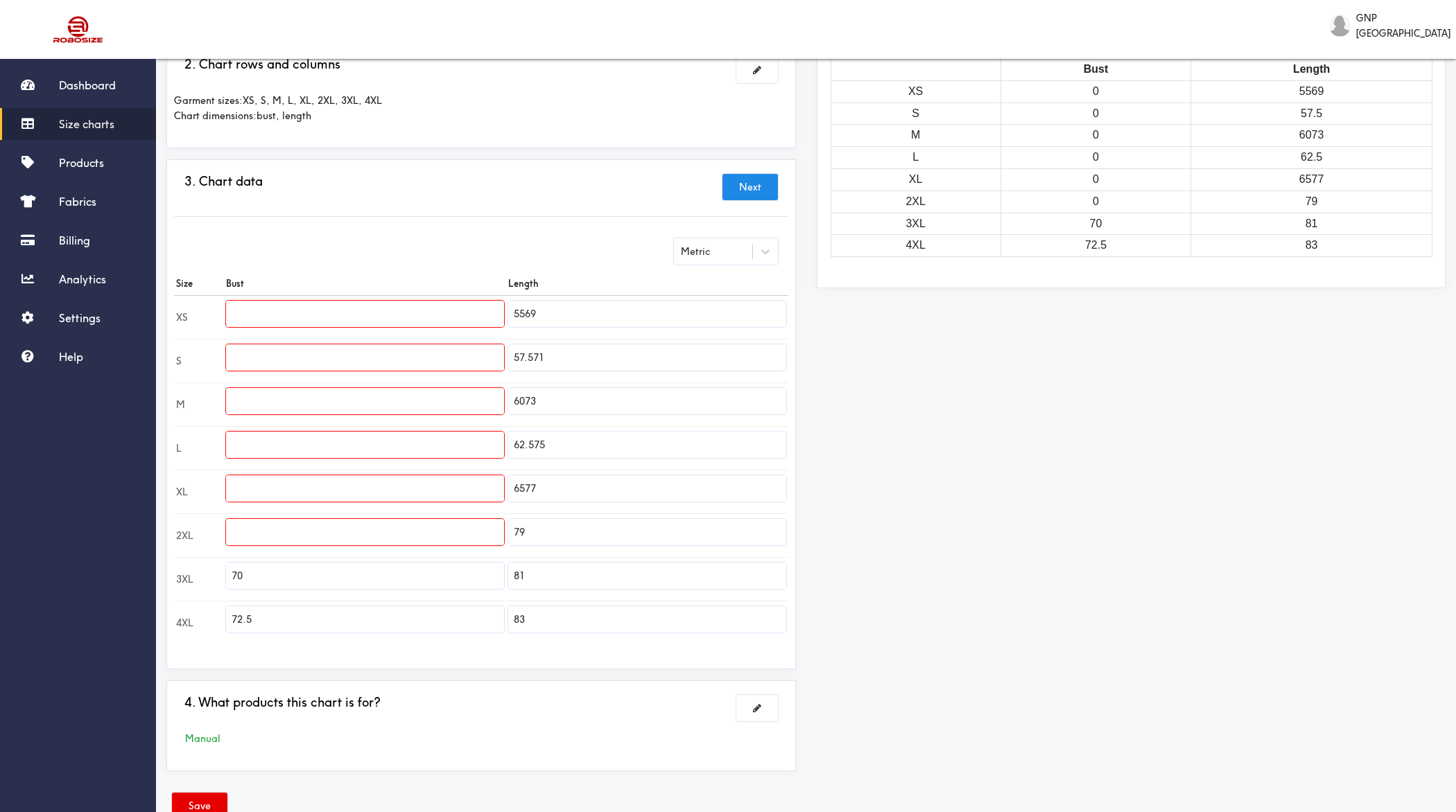
paste input "67.5"
drag, startPoint x: 529, startPoint y: 488, endPoint x: 480, endPoint y: 488, distance: 49.0
click at [480, 488] on tr "XL 6577" at bounding box center [480, 492] width 614 height 44
click at [441, 486] on input "text" at bounding box center [365, 488] width 278 height 26
paste input "65"
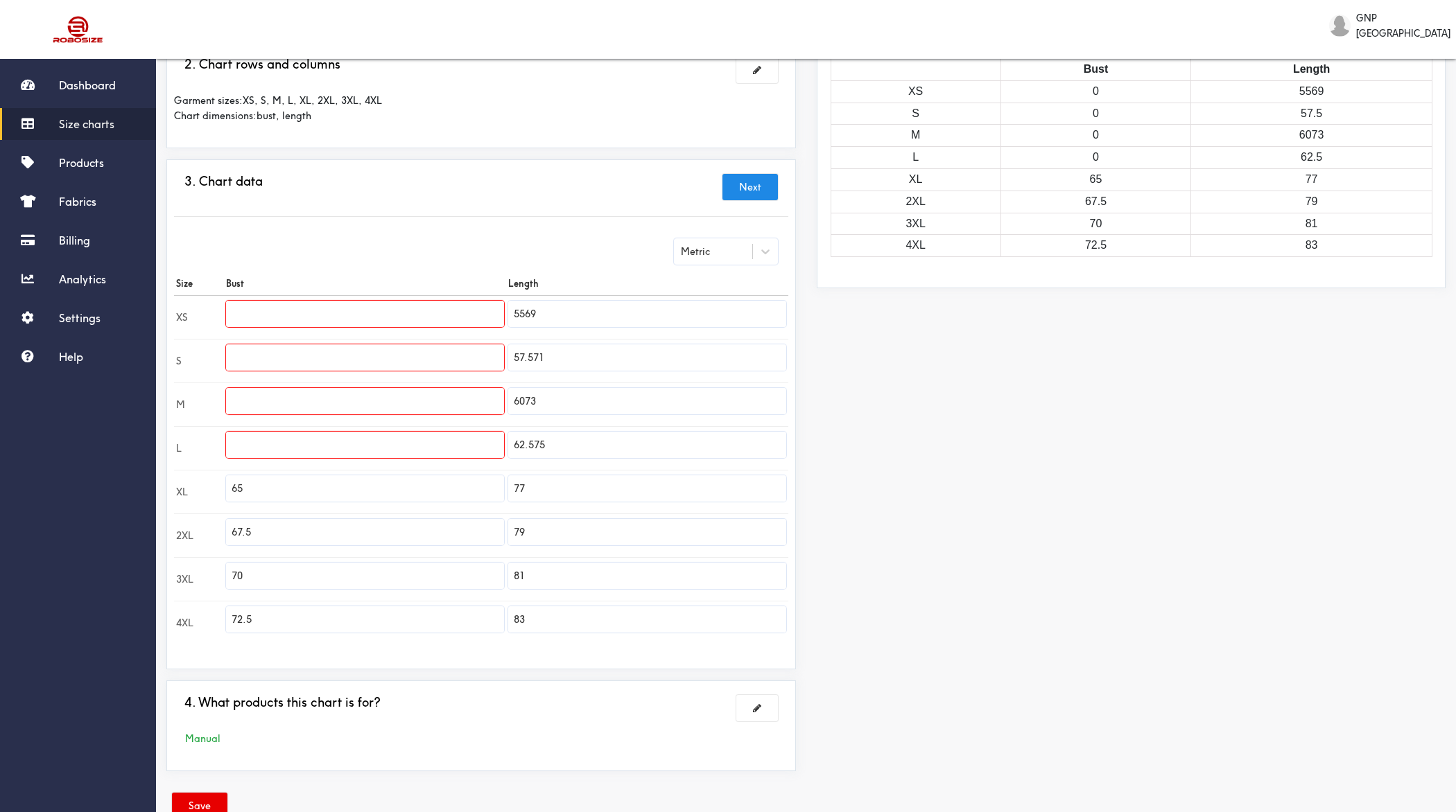
drag, startPoint x: 536, startPoint y: 439, endPoint x: 469, endPoint y: 439, distance: 67.0
click at [469, 439] on tr "L 62.575" at bounding box center [480, 448] width 614 height 44
click at [431, 438] on input "text" at bounding box center [365, 445] width 278 height 26
paste input "62.5"
drag, startPoint x: 528, startPoint y: 395, endPoint x: 483, endPoint y: 395, distance: 45.0
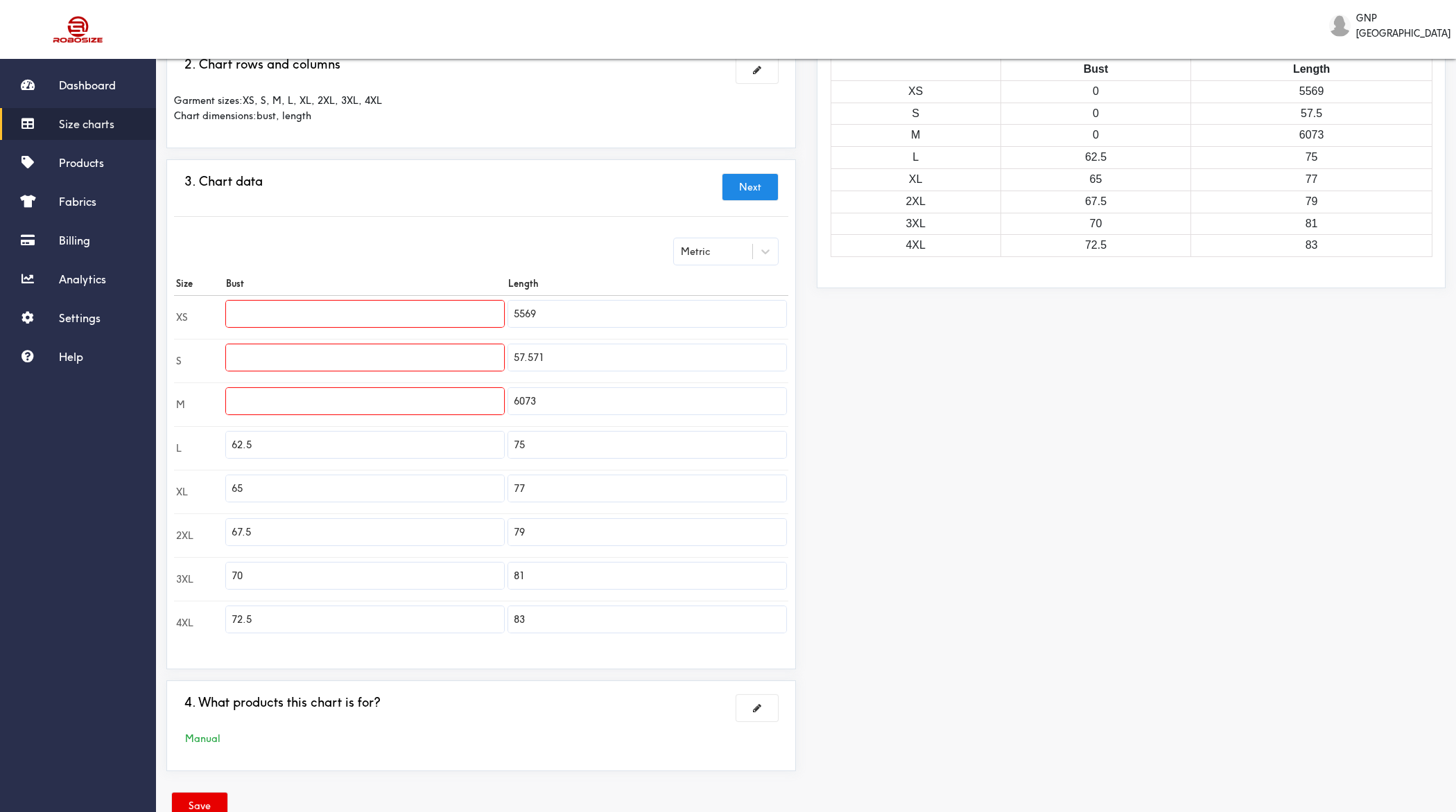
click at [483, 395] on tr "M 6073" at bounding box center [480, 404] width 614 height 44
click at [422, 395] on input "text" at bounding box center [365, 401] width 278 height 26
paste input "60"
drag, startPoint x: 536, startPoint y: 354, endPoint x: 462, endPoint y: 354, distance: 74.0
click at [462, 354] on tr "S 57.571" at bounding box center [480, 361] width 614 height 44
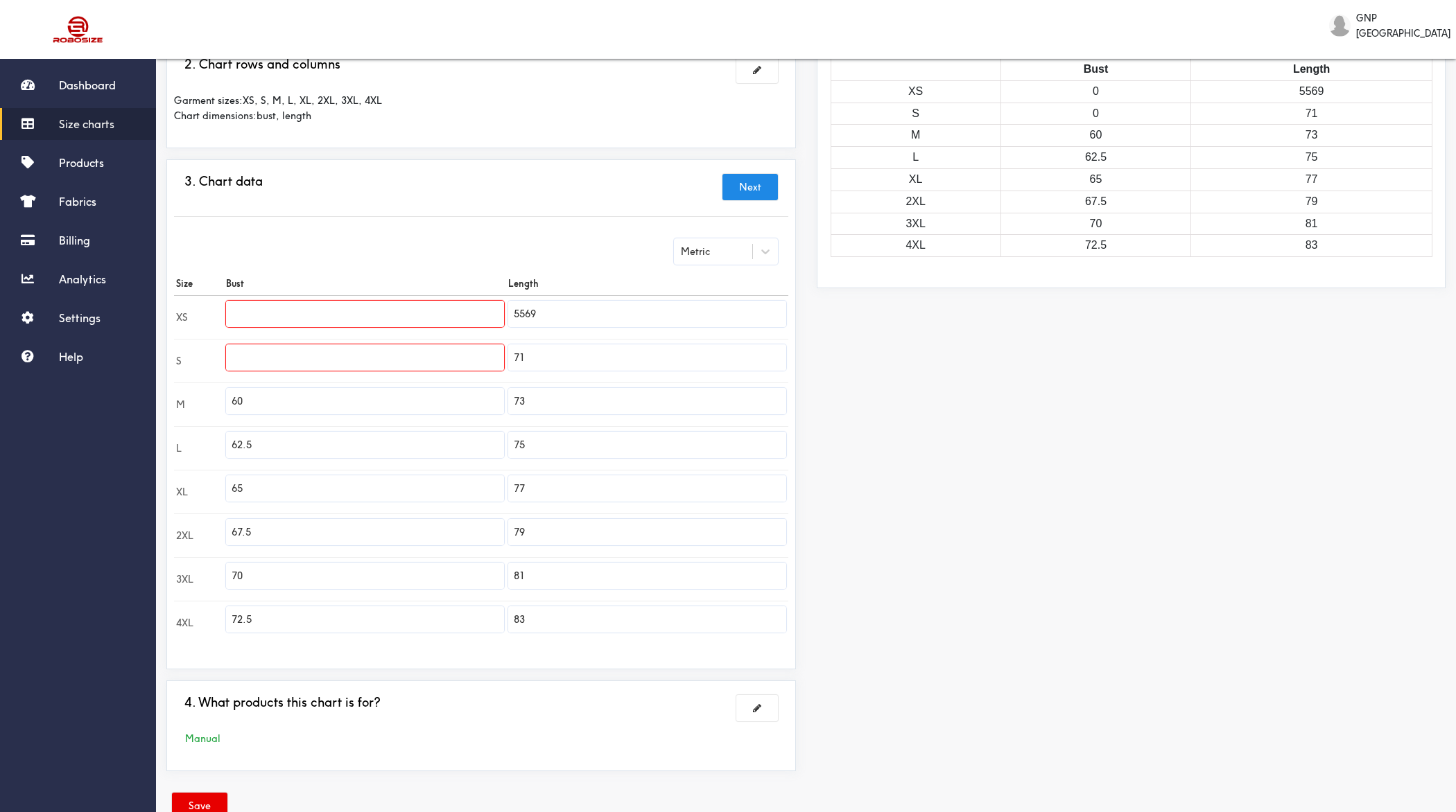
click at [437, 354] on input "text" at bounding box center [365, 357] width 278 height 26
paste input "57.5"
drag, startPoint x: 528, startPoint y: 312, endPoint x: 485, endPoint y: 312, distance: 43.0
click at [485, 312] on tr "XS 5569" at bounding box center [480, 317] width 614 height 44
click at [438, 312] on input "text" at bounding box center [365, 314] width 278 height 26
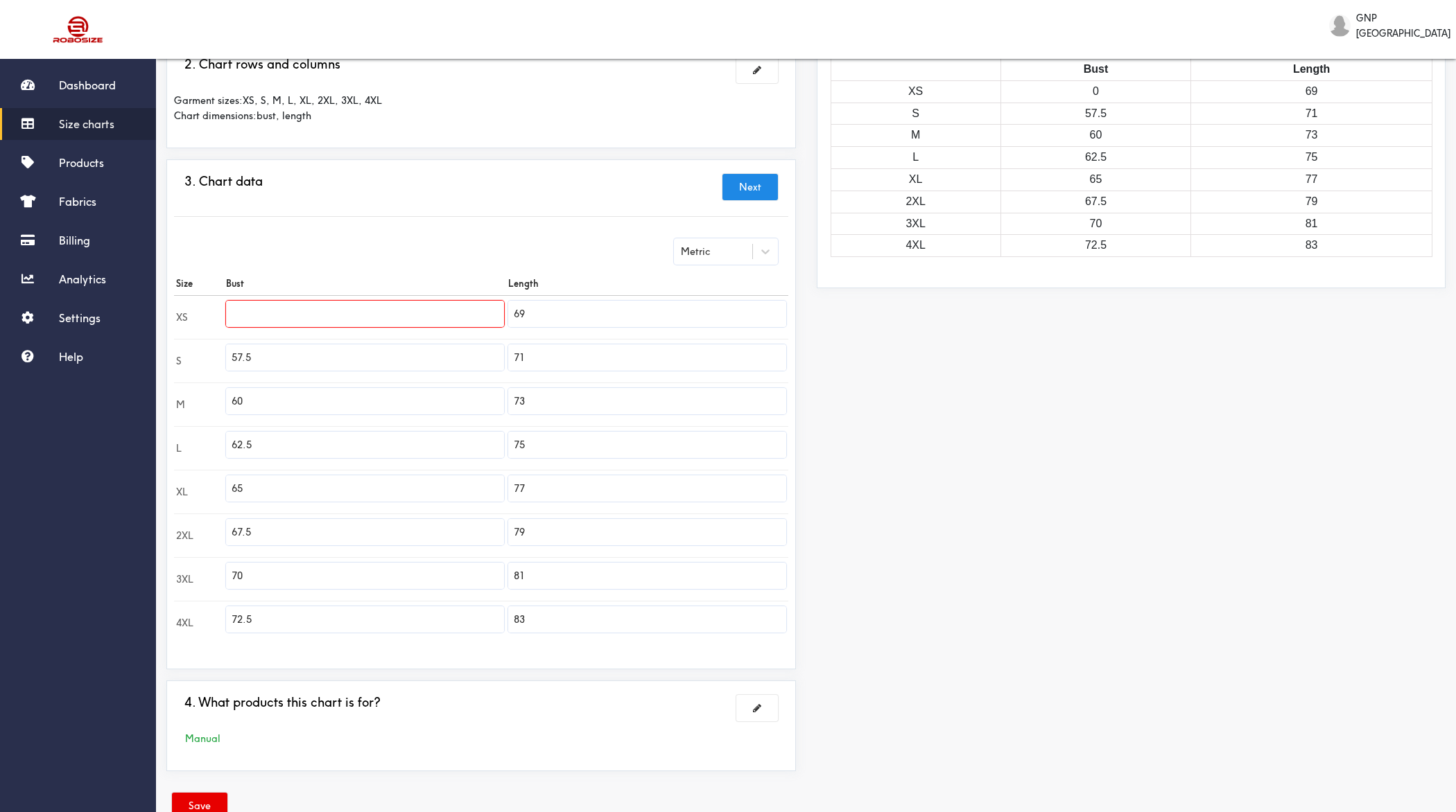
paste input "55"
click at [210, 649] on button "Save" at bounding box center [200, 805] width 55 height 26
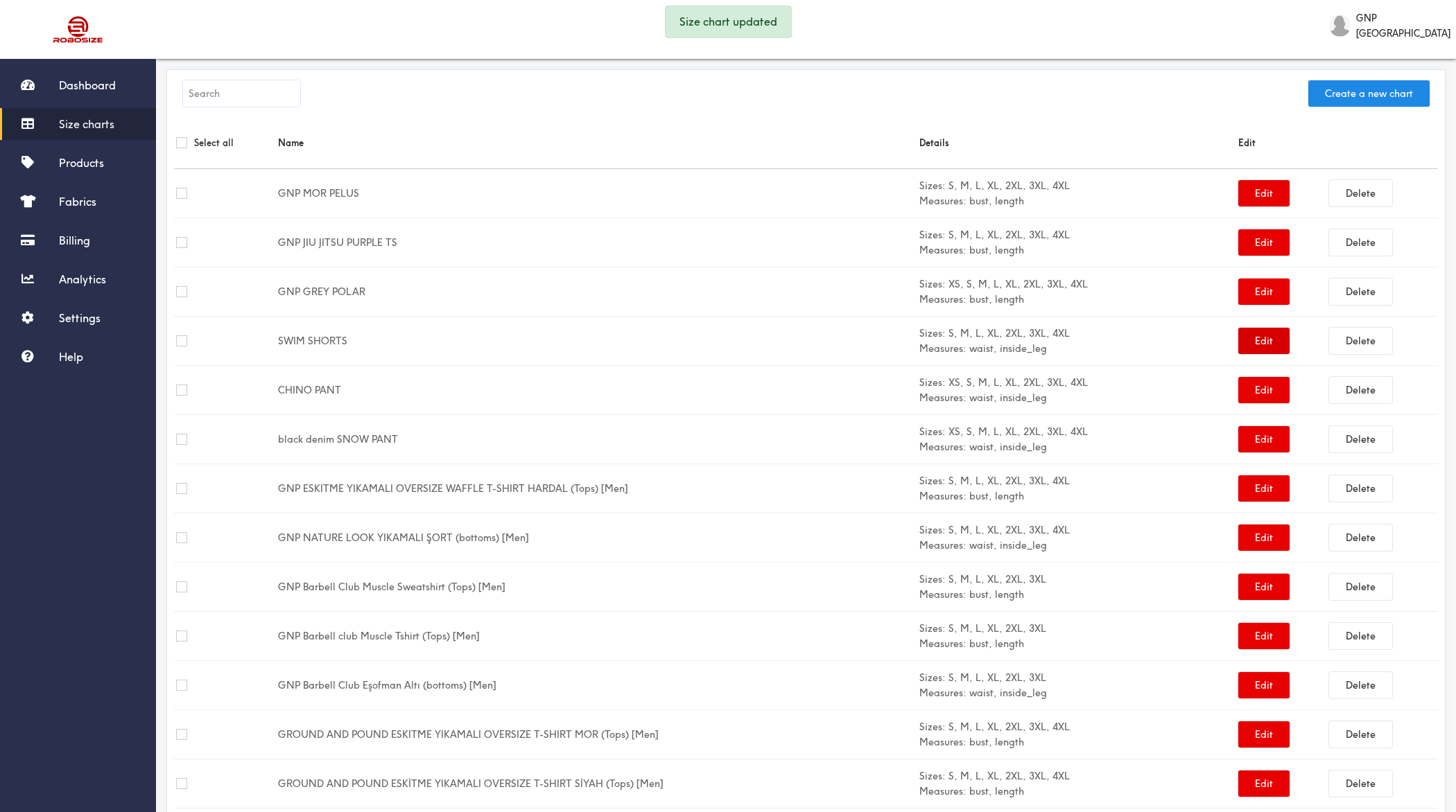
click at [1164, 344] on button "Edit" at bounding box center [1263, 341] width 51 height 26
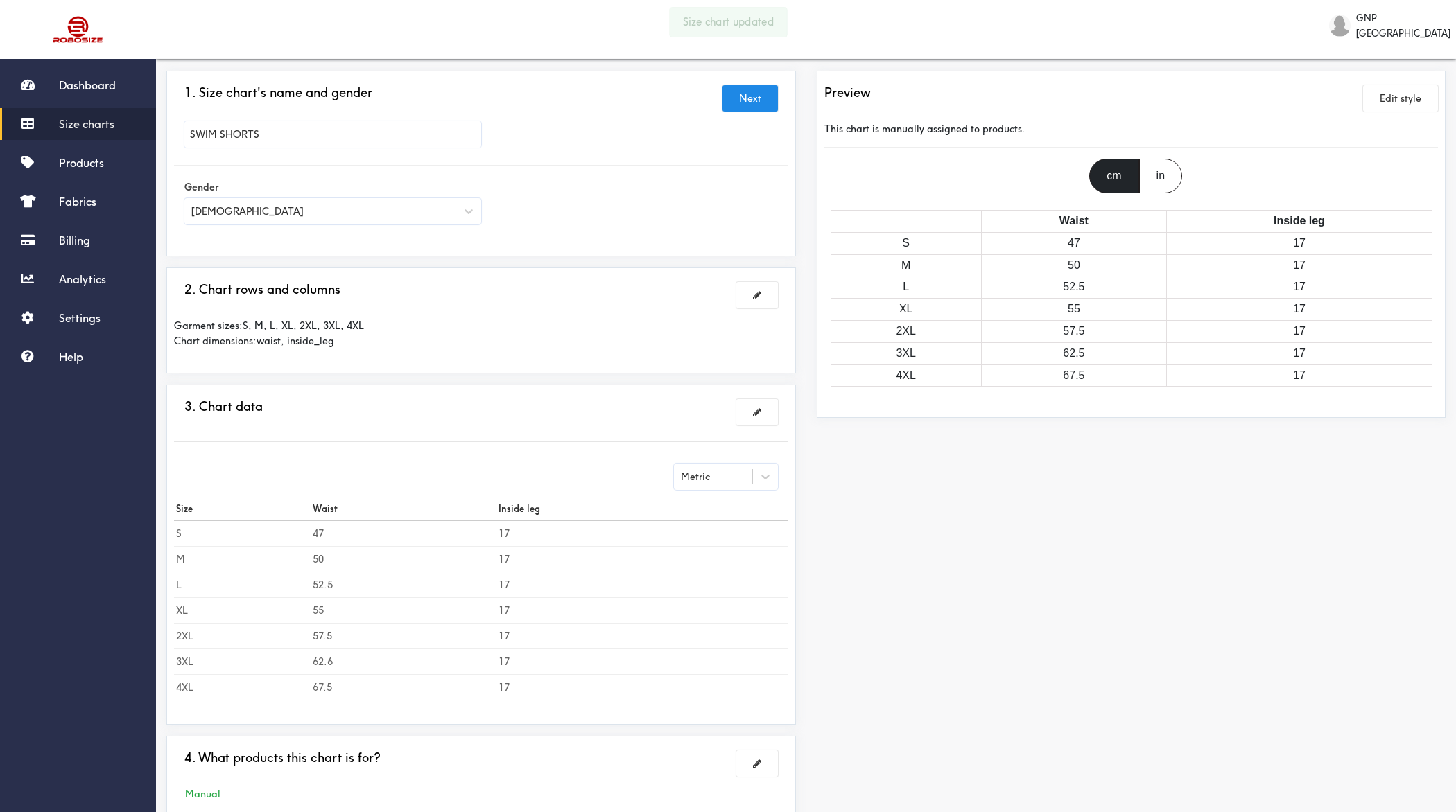
scroll to position [50, 0]
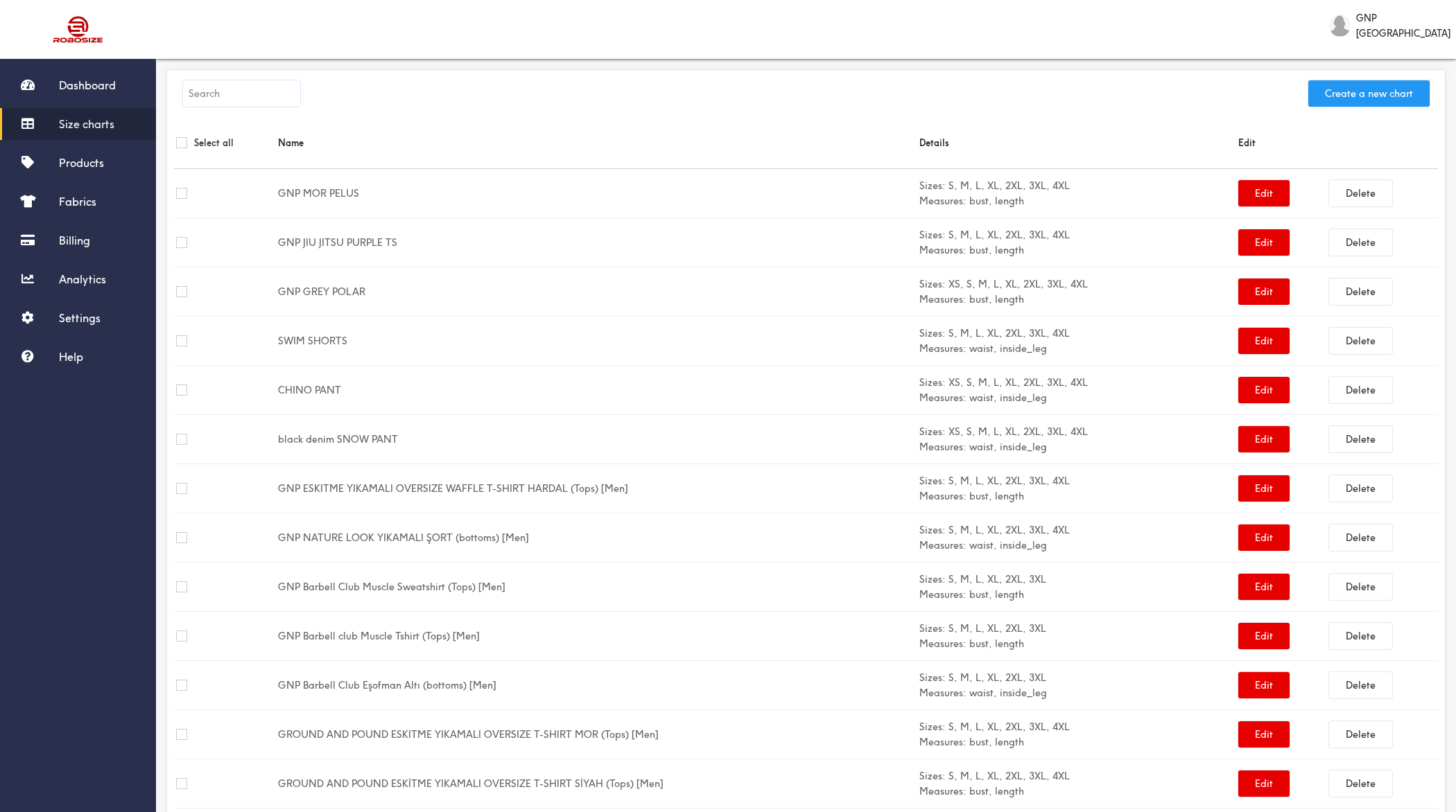
click at [1164, 96] on button "Create a new chart" at bounding box center [1369, 94] width 122 height 26
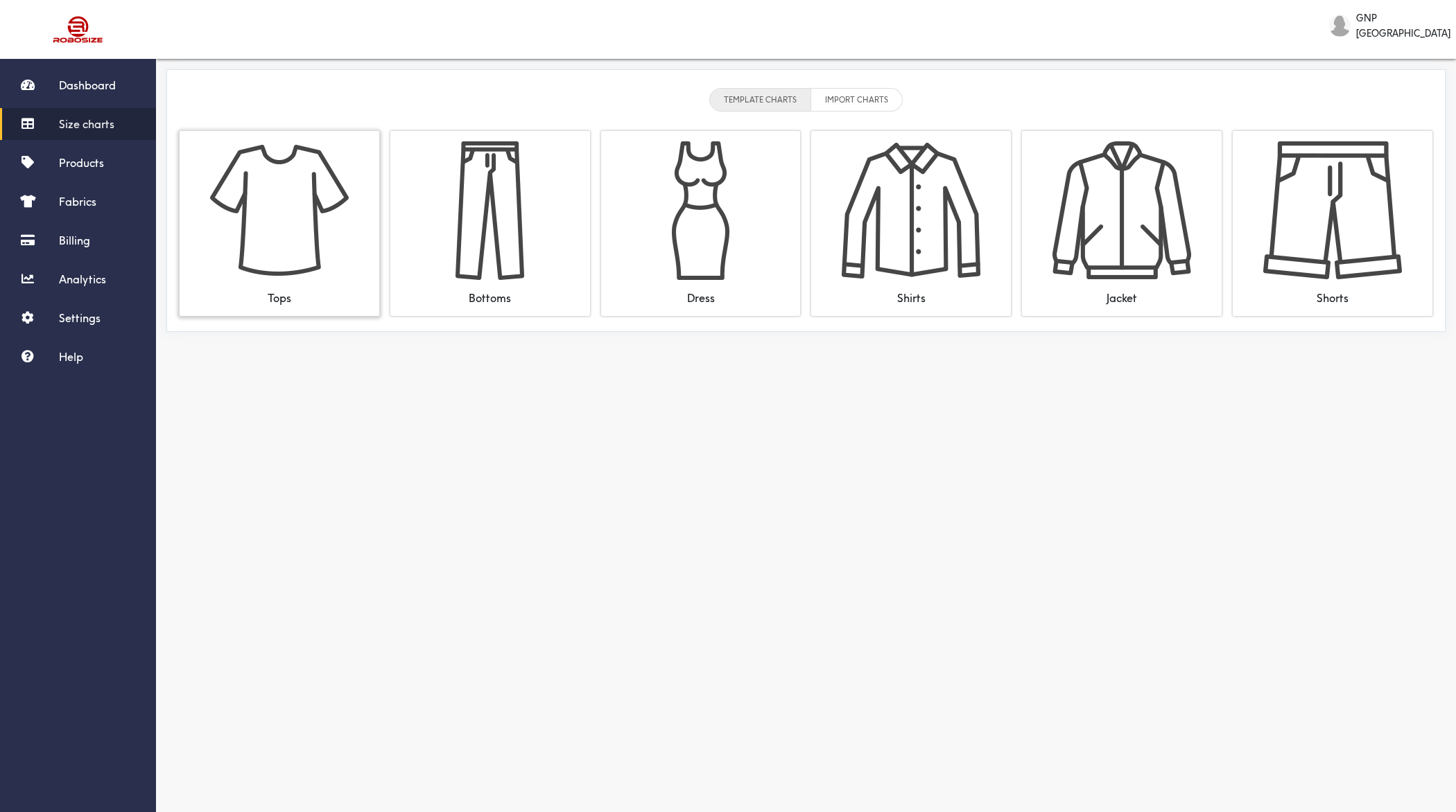
click at [292, 218] on img at bounding box center [280, 210] width 139 height 139
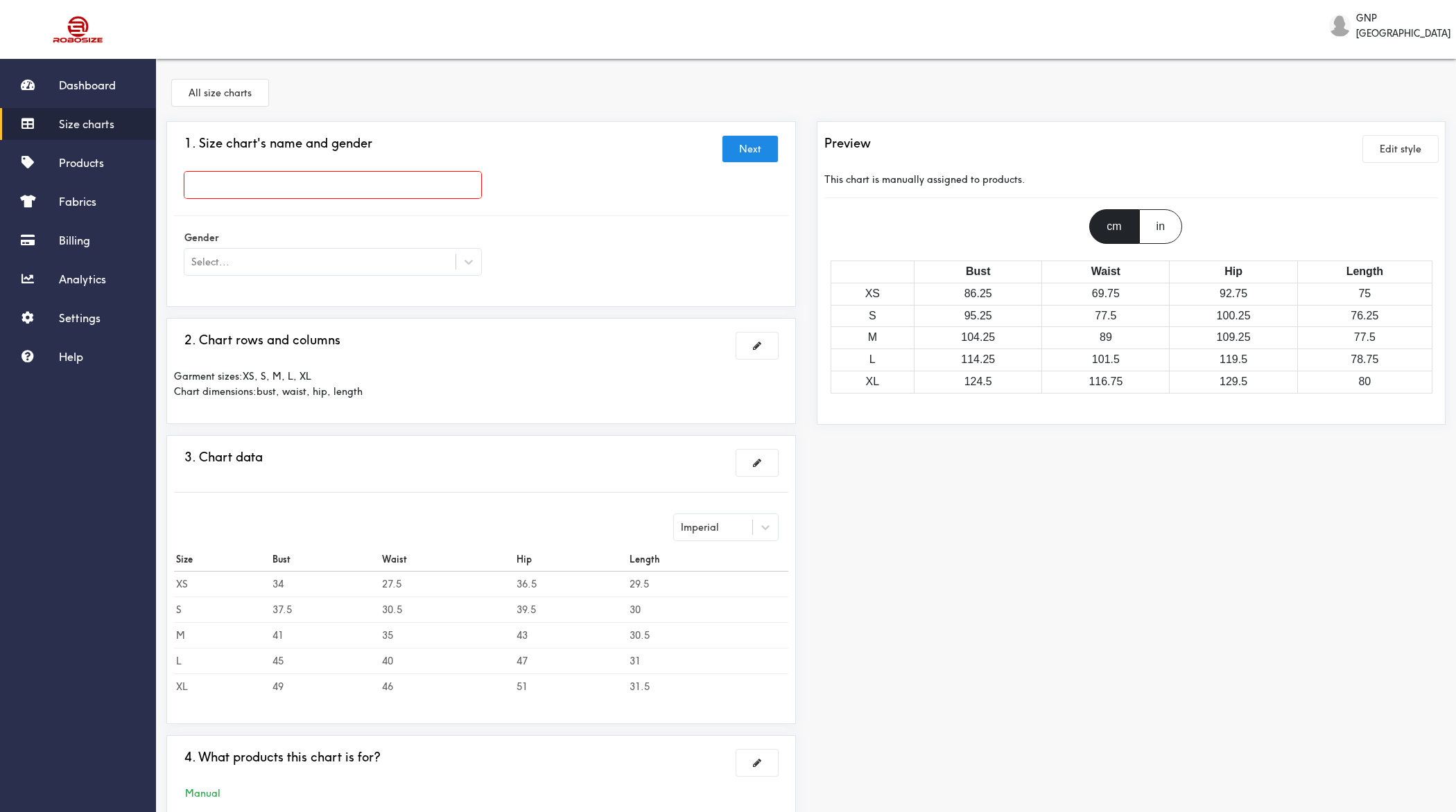
click at [343, 183] on input "text" at bounding box center [333, 185] width 297 height 26
paste input "GNP [PERSON_NAME]"
click at [382, 258] on div "Select..." at bounding box center [320, 262] width 271 height 14
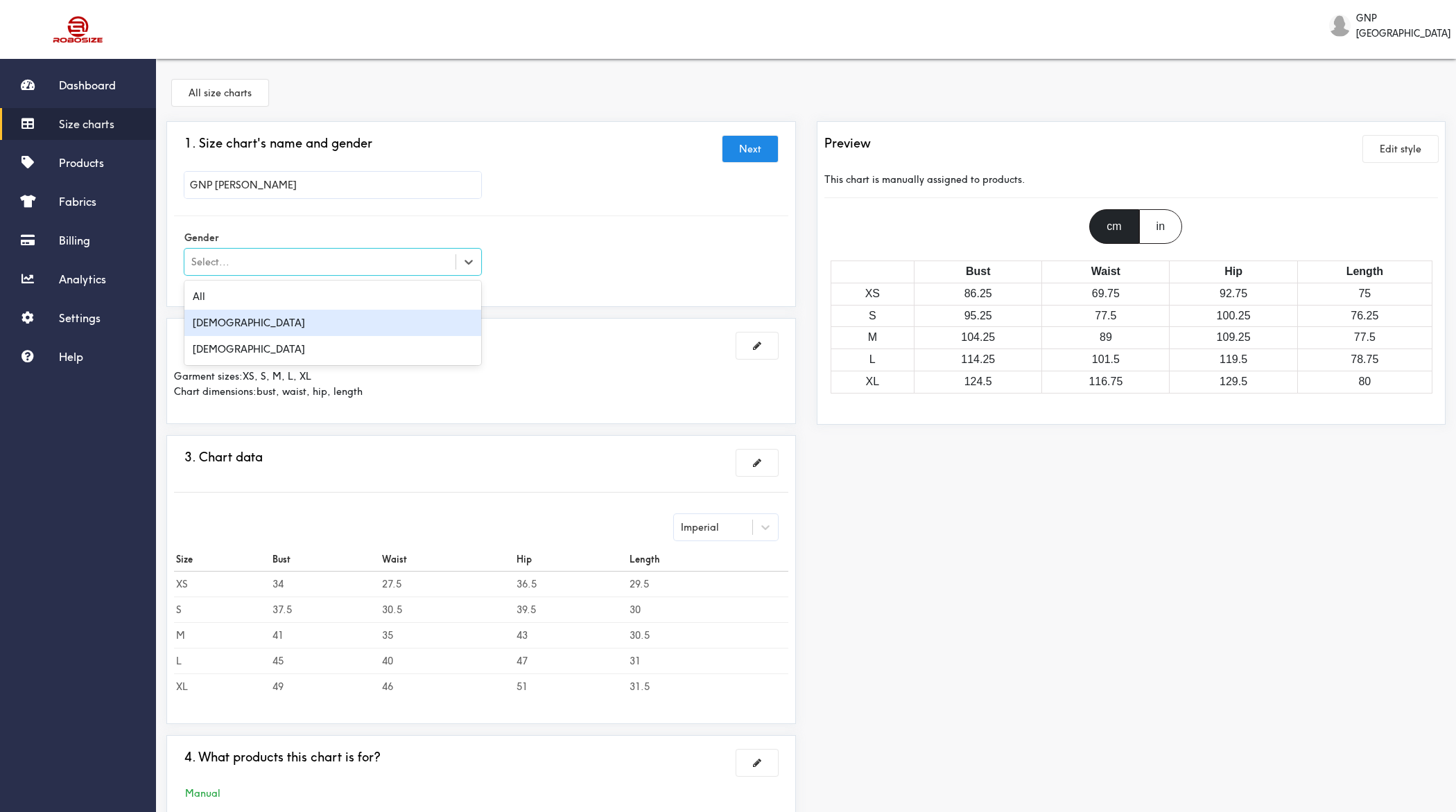
click at [258, 326] on div "[DEMOGRAPHIC_DATA]" at bounding box center [333, 323] width 297 height 26
click at [763, 350] on button at bounding box center [757, 346] width 42 height 26
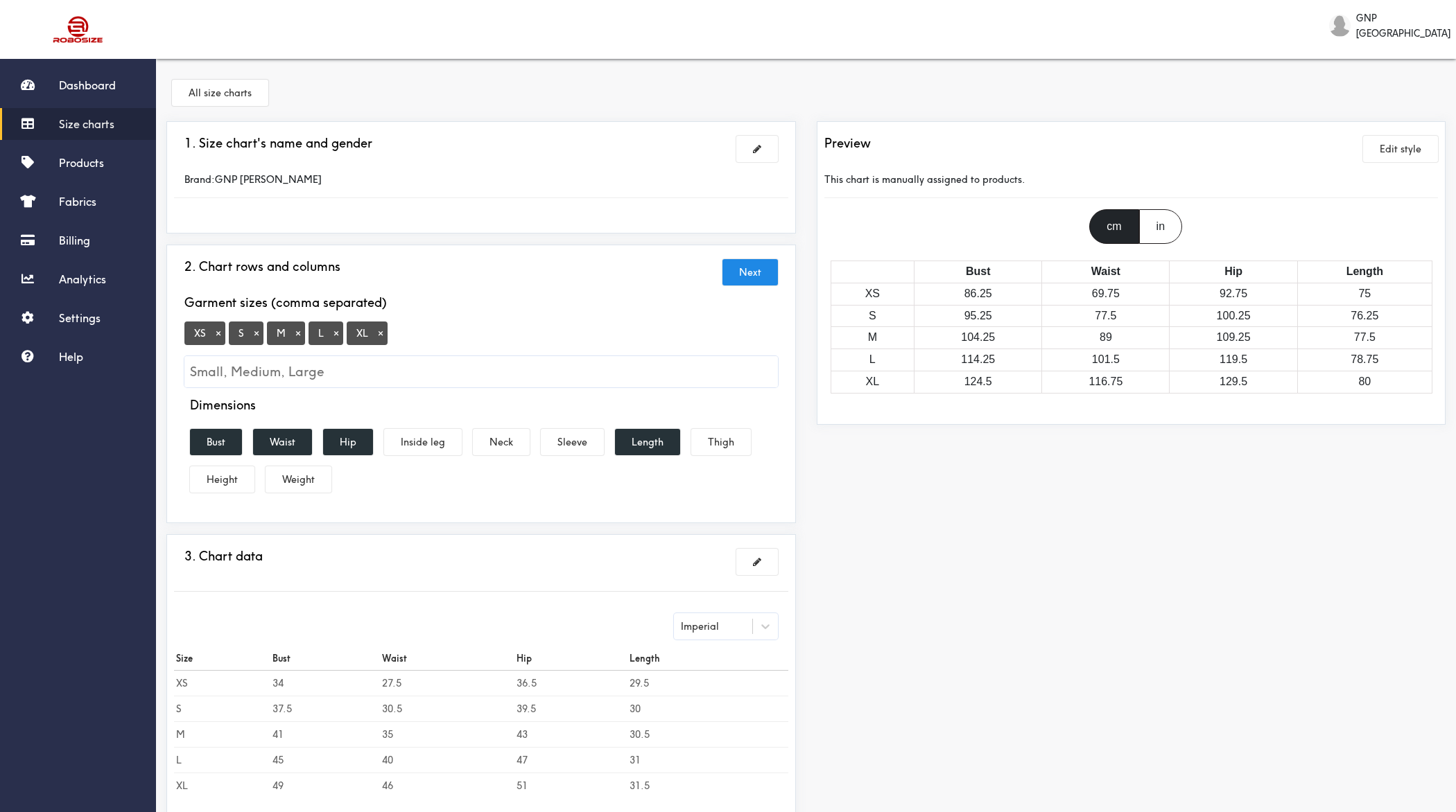
click at [219, 331] on button "×" at bounding box center [218, 333] width 14 height 12
click at [257, 373] on input "Small, Medium, Large" at bounding box center [481, 372] width 594 height 31
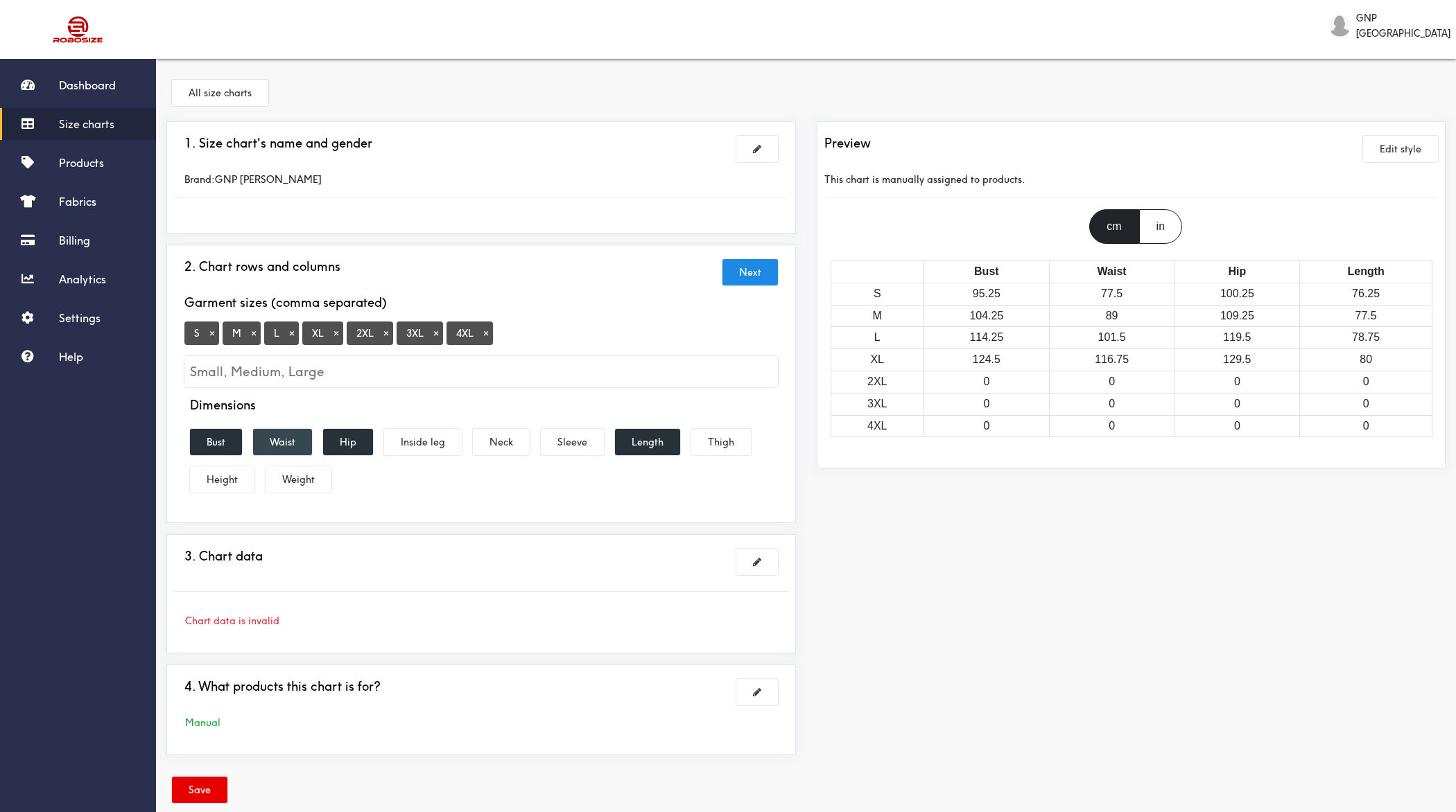
click at [285, 444] on button "Waist" at bounding box center [282, 442] width 59 height 26
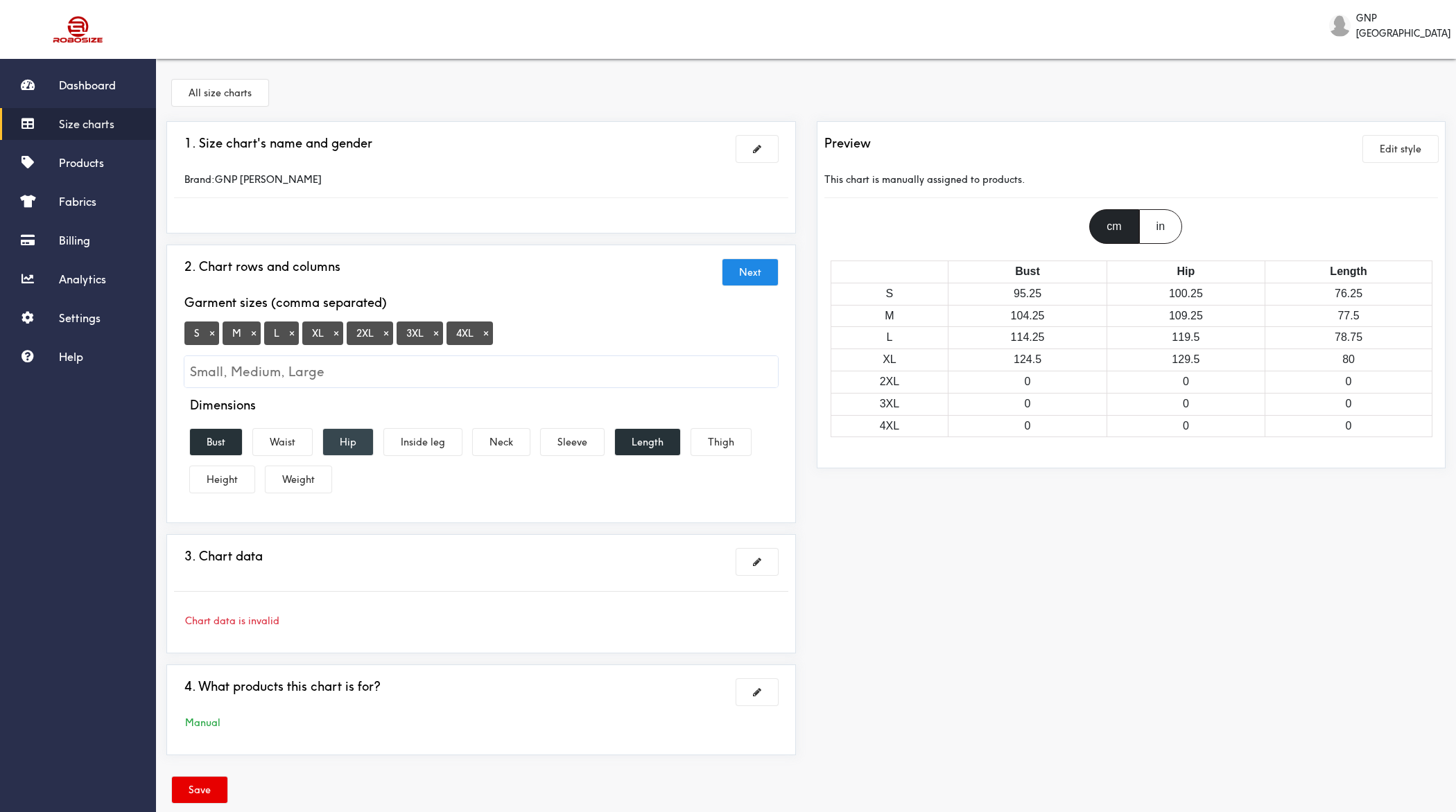
click at [363, 444] on button "Hip" at bounding box center [347, 442] width 50 height 26
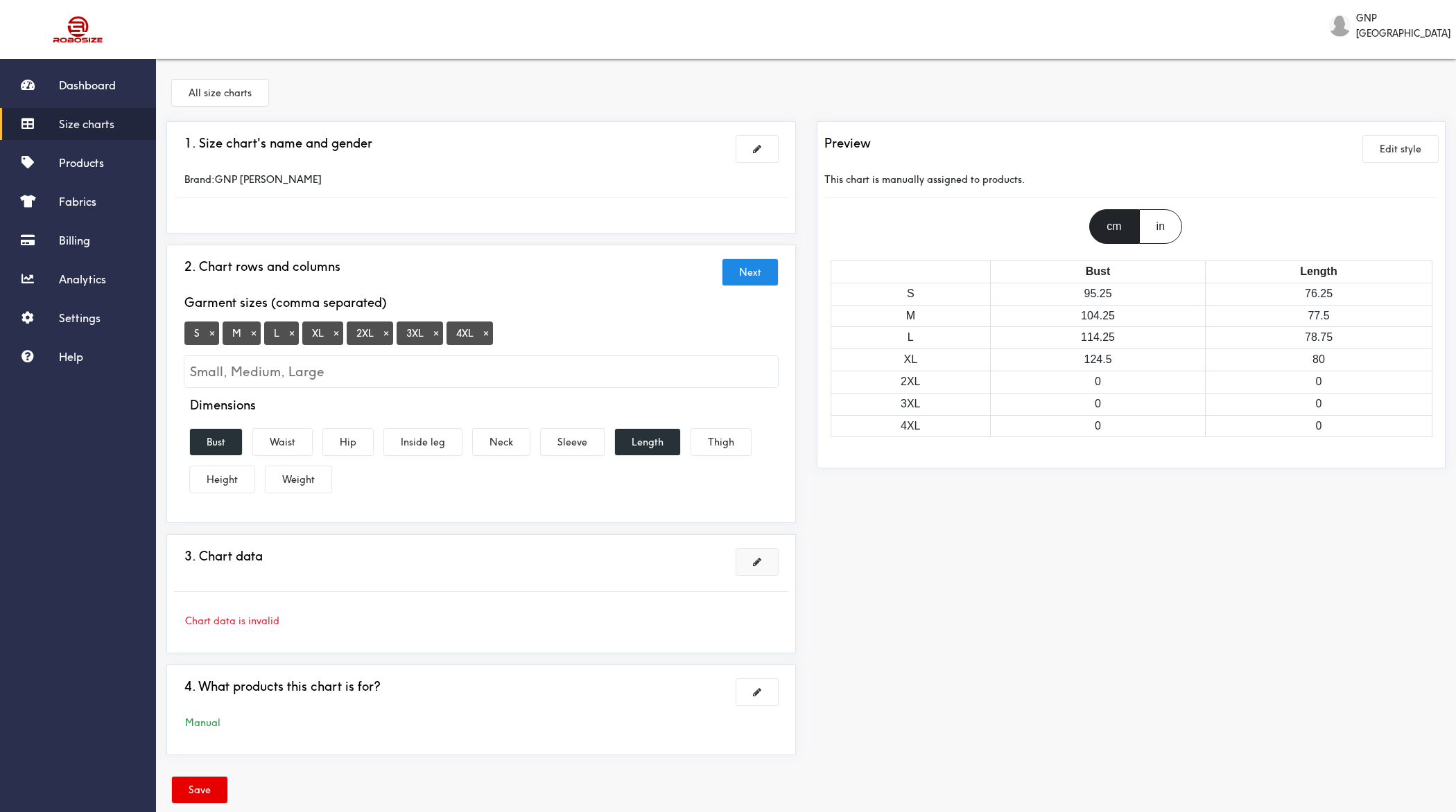
click at [747, 570] on button at bounding box center [757, 562] width 42 height 26
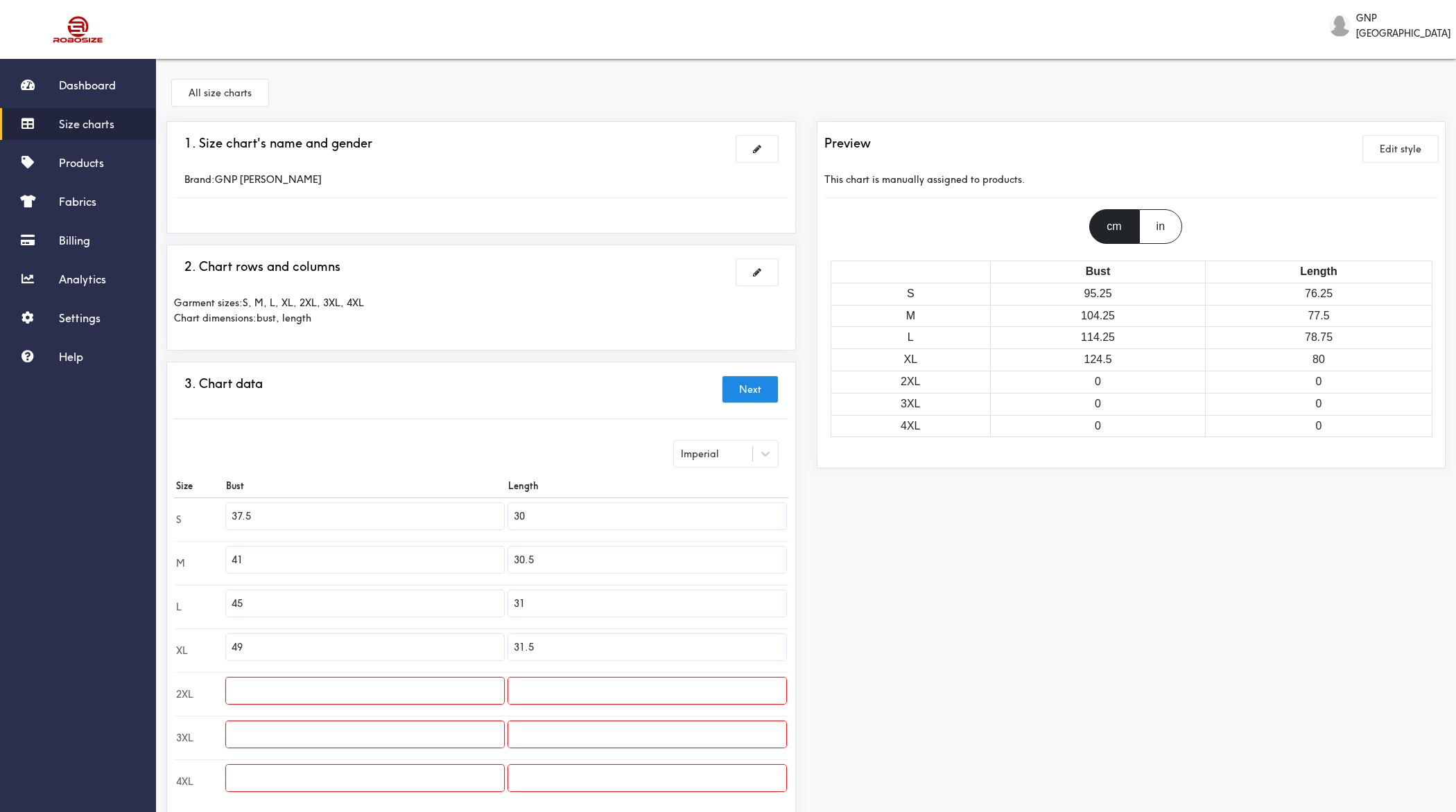
click at [725, 462] on div "Imperial" at bounding box center [726, 454] width 104 height 26
click at [706, 482] on div "Metric" at bounding box center [726, 488] width 104 height 26
click at [575, 513] on input "76.2" at bounding box center [647, 516] width 278 height 26
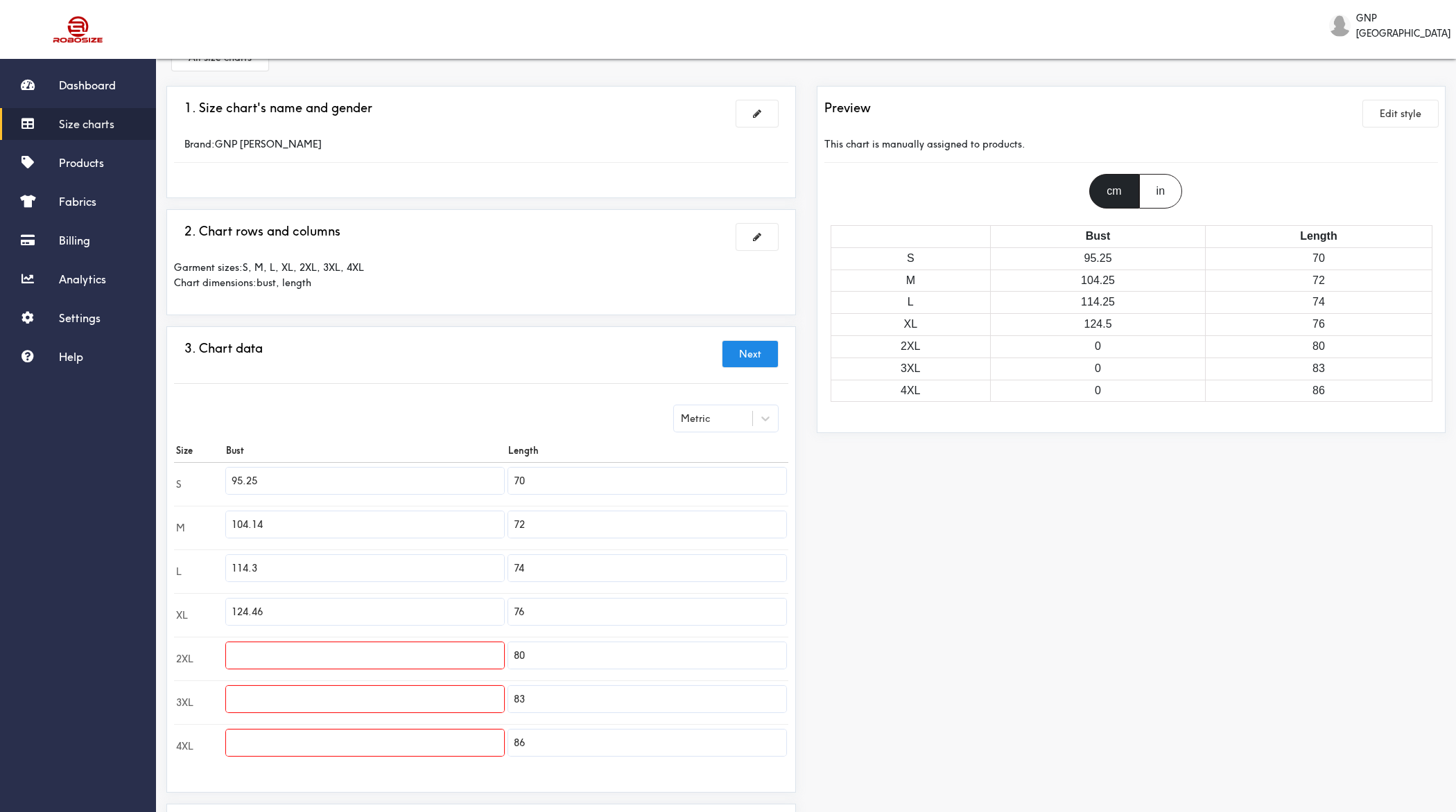
scroll to position [55, 0]
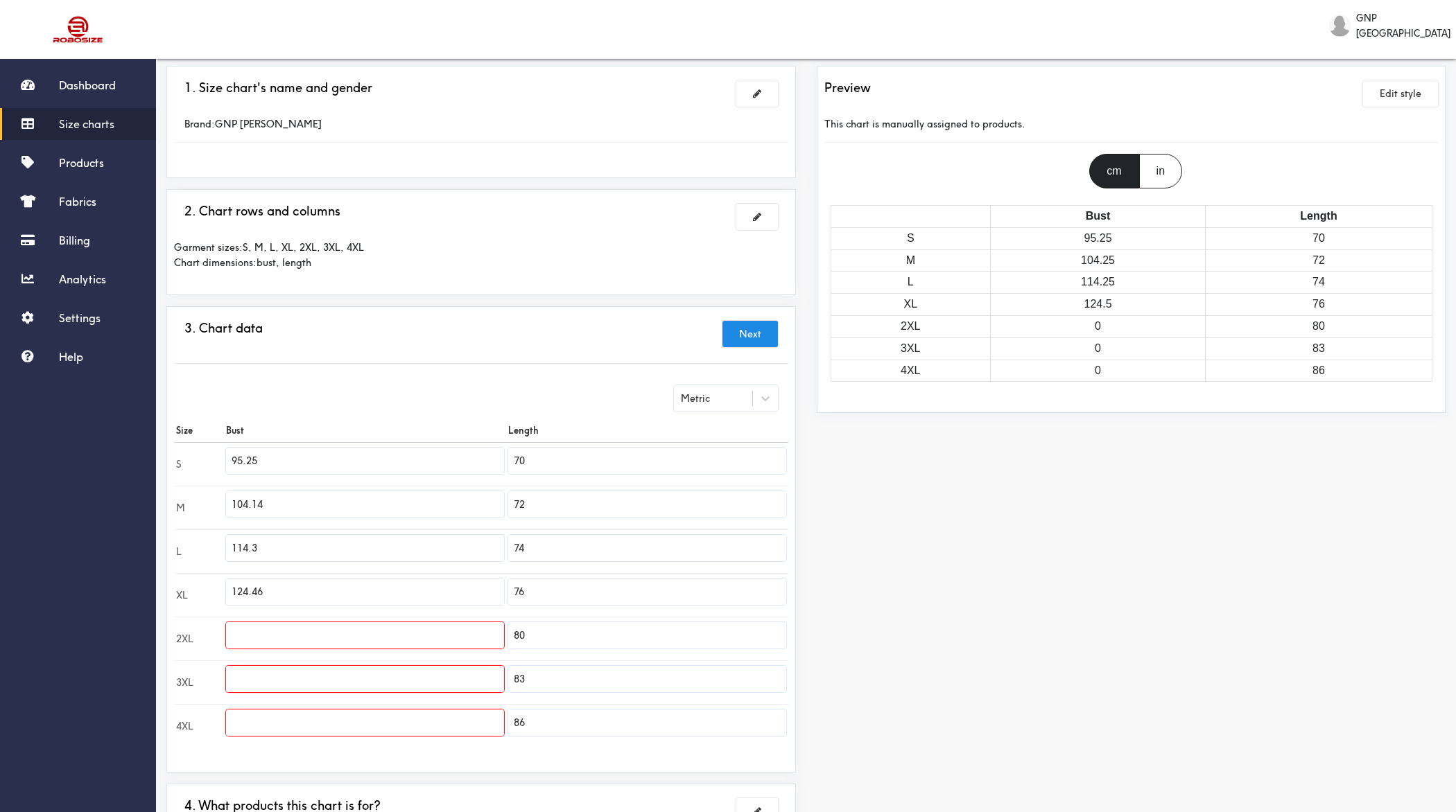
click at [321, 470] on input "95.25" at bounding box center [365, 461] width 278 height 26
paste input "text"
click at [291, 504] on input "104.14" at bounding box center [365, 505] width 278 height 26
click at [305, 459] on input "95.25" at bounding box center [365, 461] width 278 height 26
paste input "55."
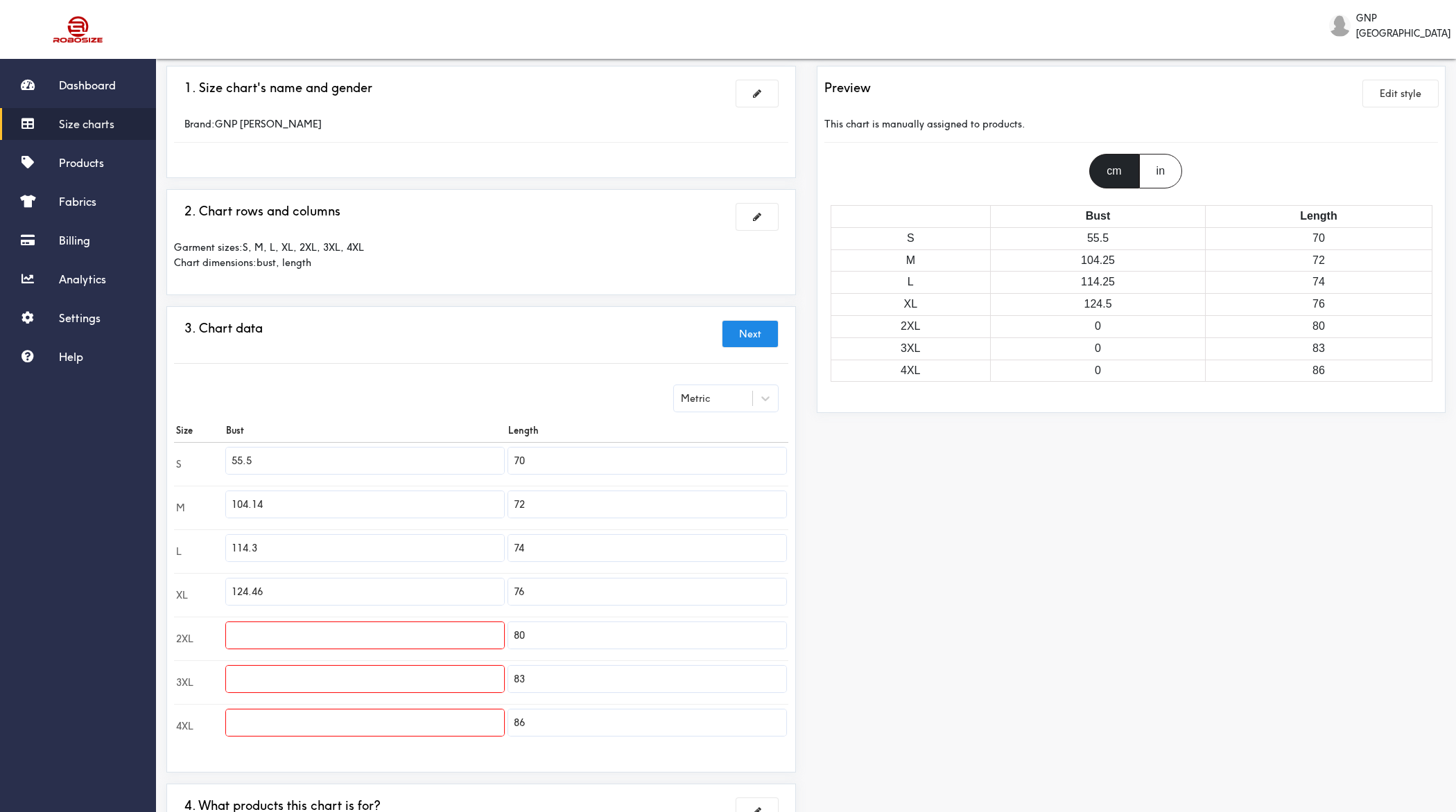
click at [292, 502] on input "104.14" at bounding box center [365, 505] width 278 height 26
click at [325, 541] on input "114.3" at bounding box center [365, 548] width 278 height 26
paste input "55.5"
drag, startPoint x: 246, startPoint y: 545, endPoint x: 183, endPoint y: 545, distance: 63.0
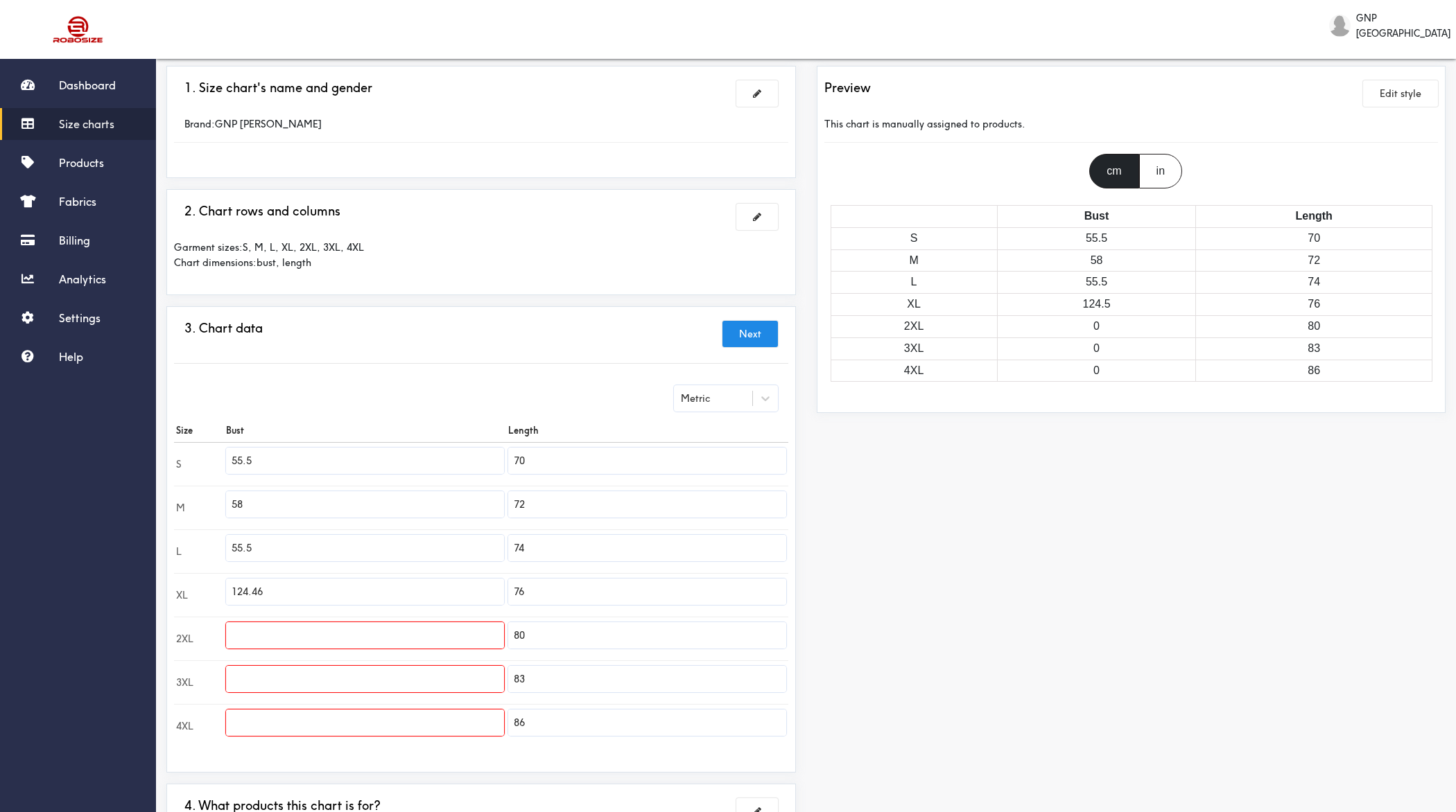
click at [183, 545] on tr "L 55.5 74" at bounding box center [480, 551] width 614 height 44
click at [307, 580] on input "124.46" at bounding box center [365, 592] width 278 height 26
click at [308, 631] on input "text" at bounding box center [365, 635] width 278 height 26
click at [269, 649] on input "text" at bounding box center [365, 679] width 278 height 26
click at [285, 649] on input "text" at bounding box center [365, 722] width 278 height 26
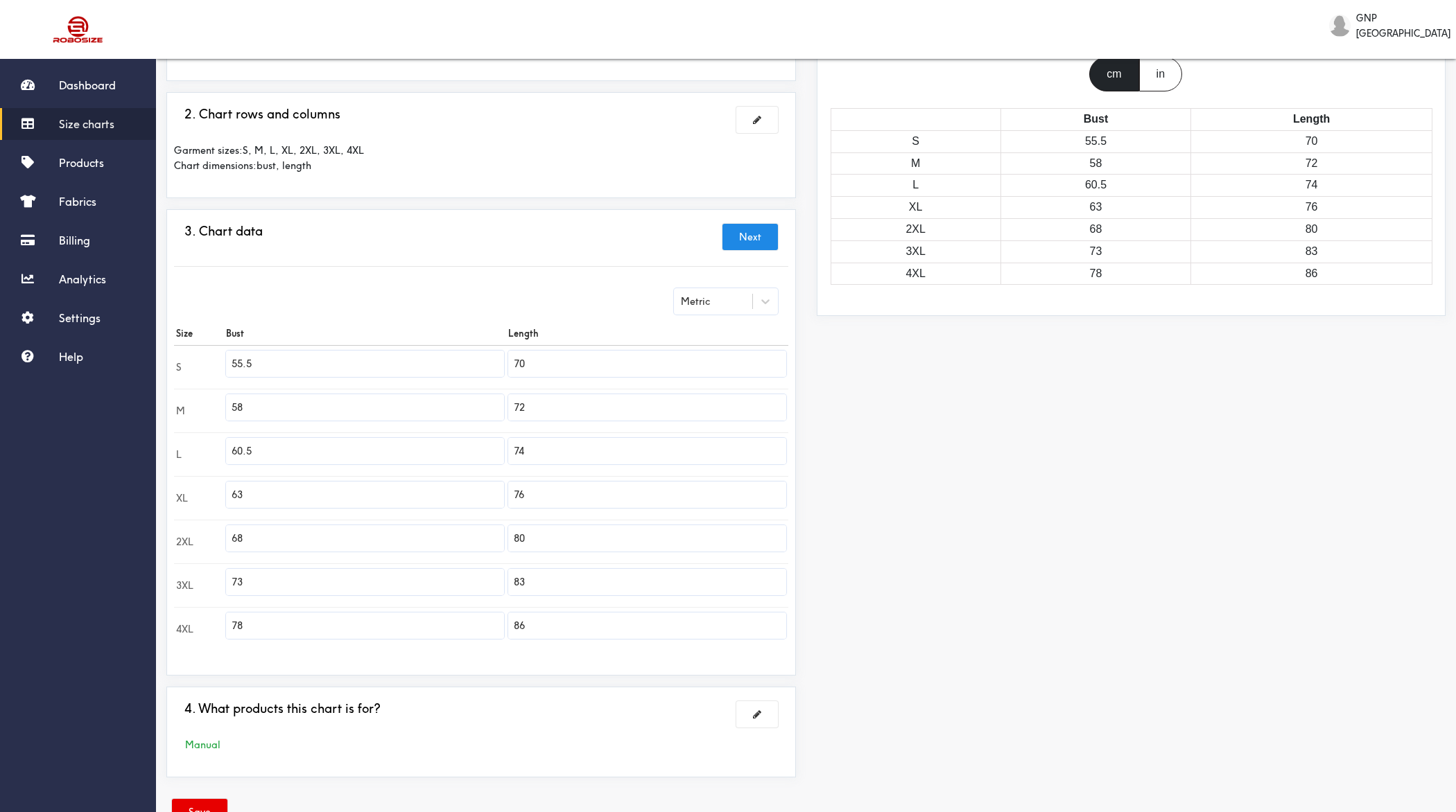
scroll to position [192, 0]
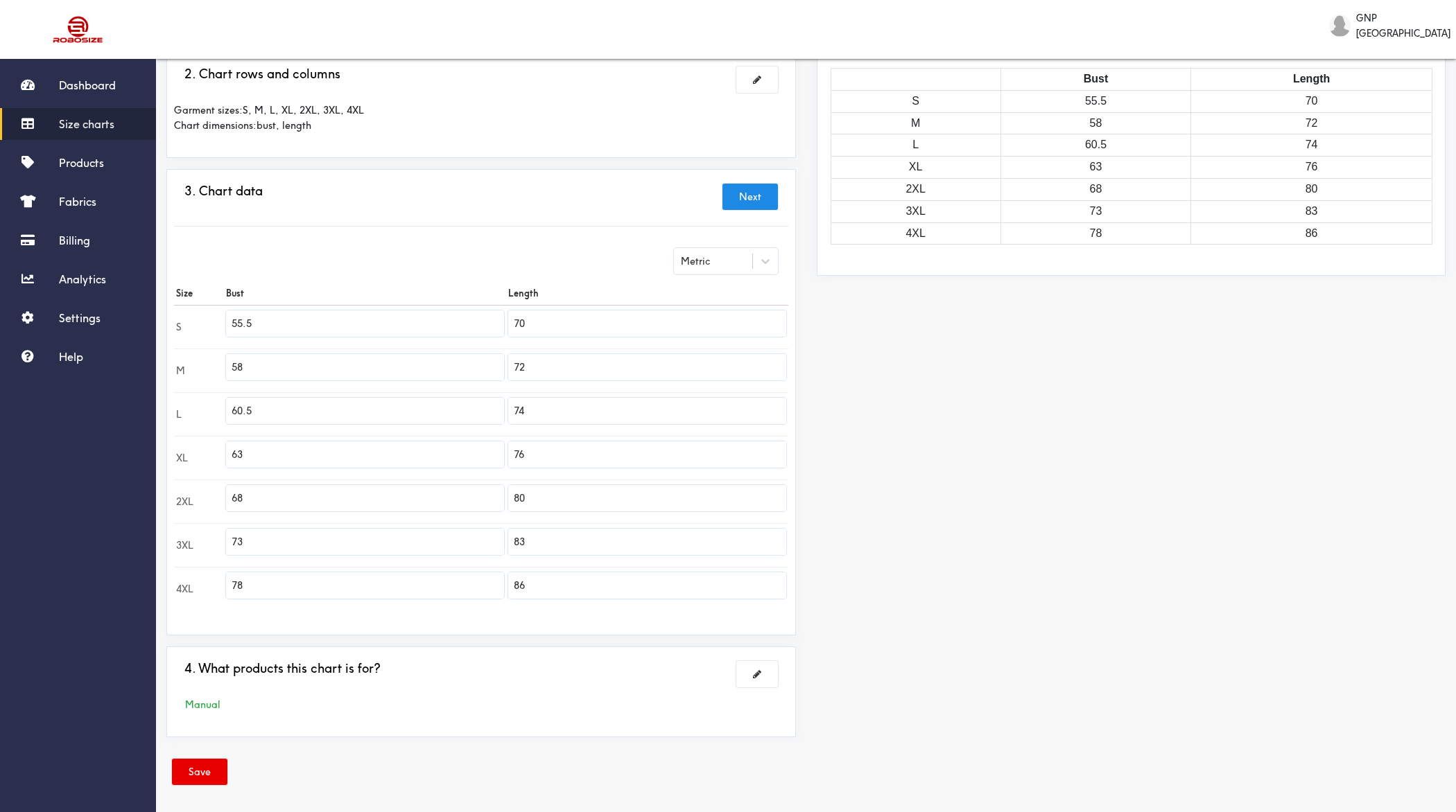
click at [204, 649] on div "Save" at bounding box center [200, 774] width 55 height 31
click at [204, 649] on button "Save" at bounding box center [200, 772] width 55 height 26
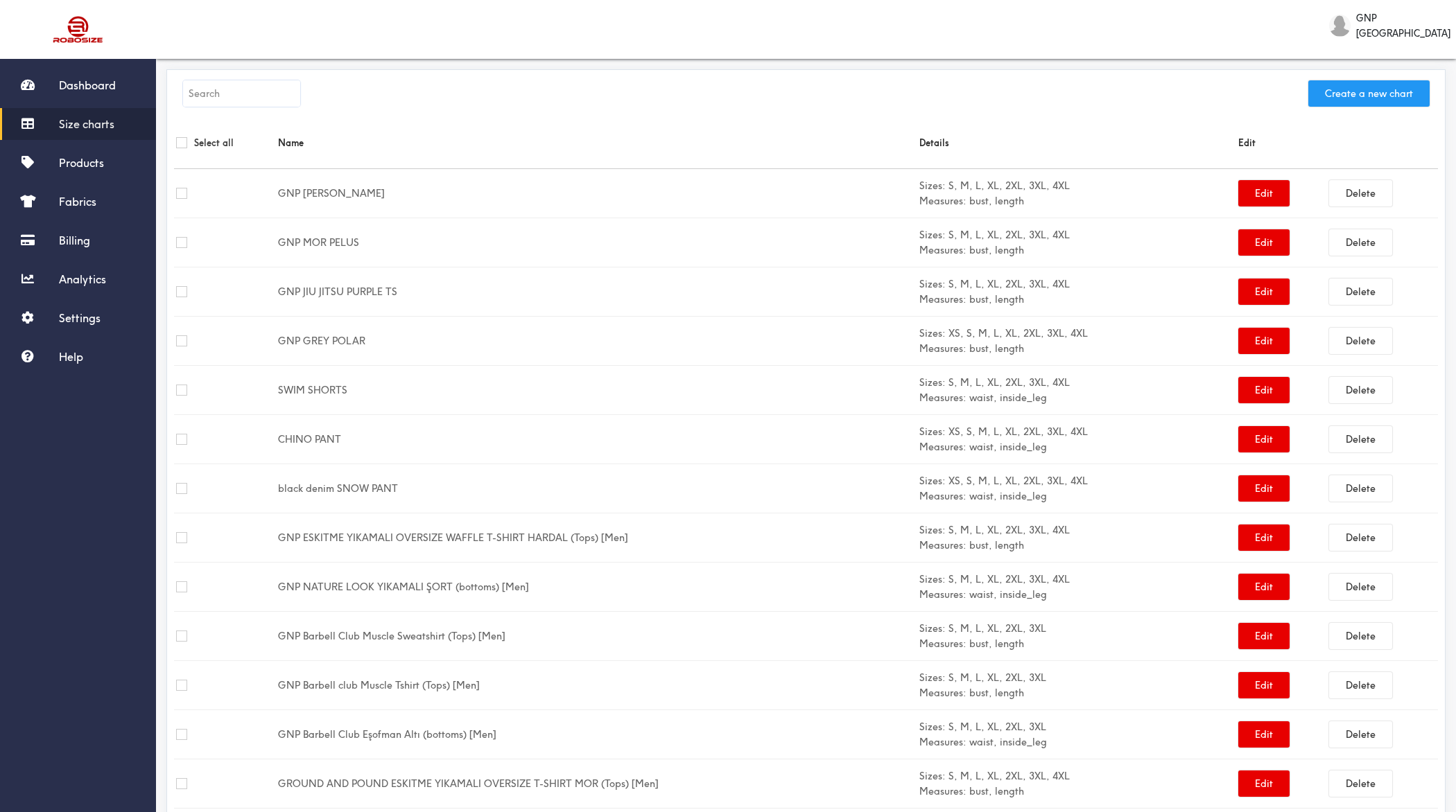
click at [1164, 84] on button "Create a new chart" at bounding box center [1369, 94] width 122 height 26
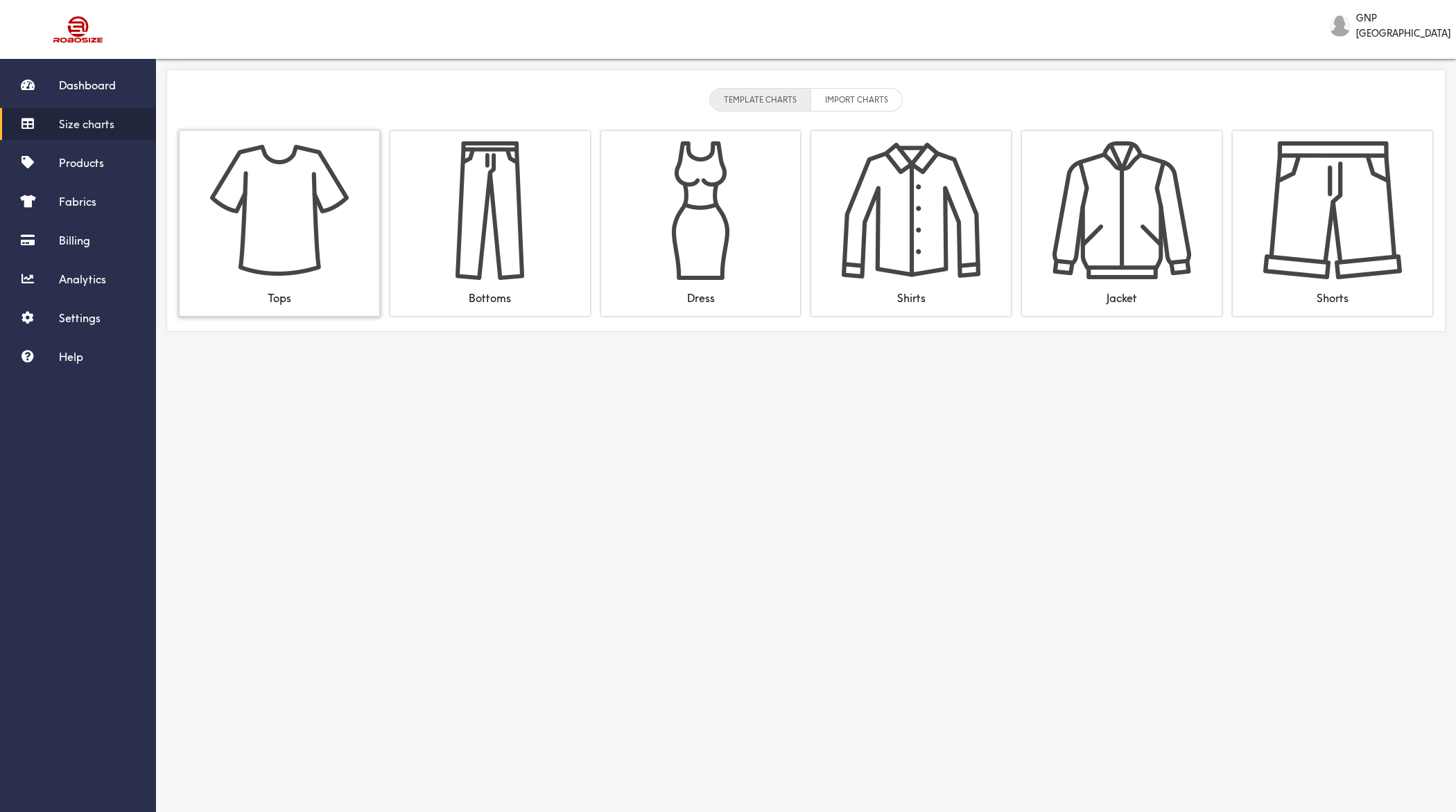
click at [299, 188] on img at bounding box center [280, 210] width 139 height 139
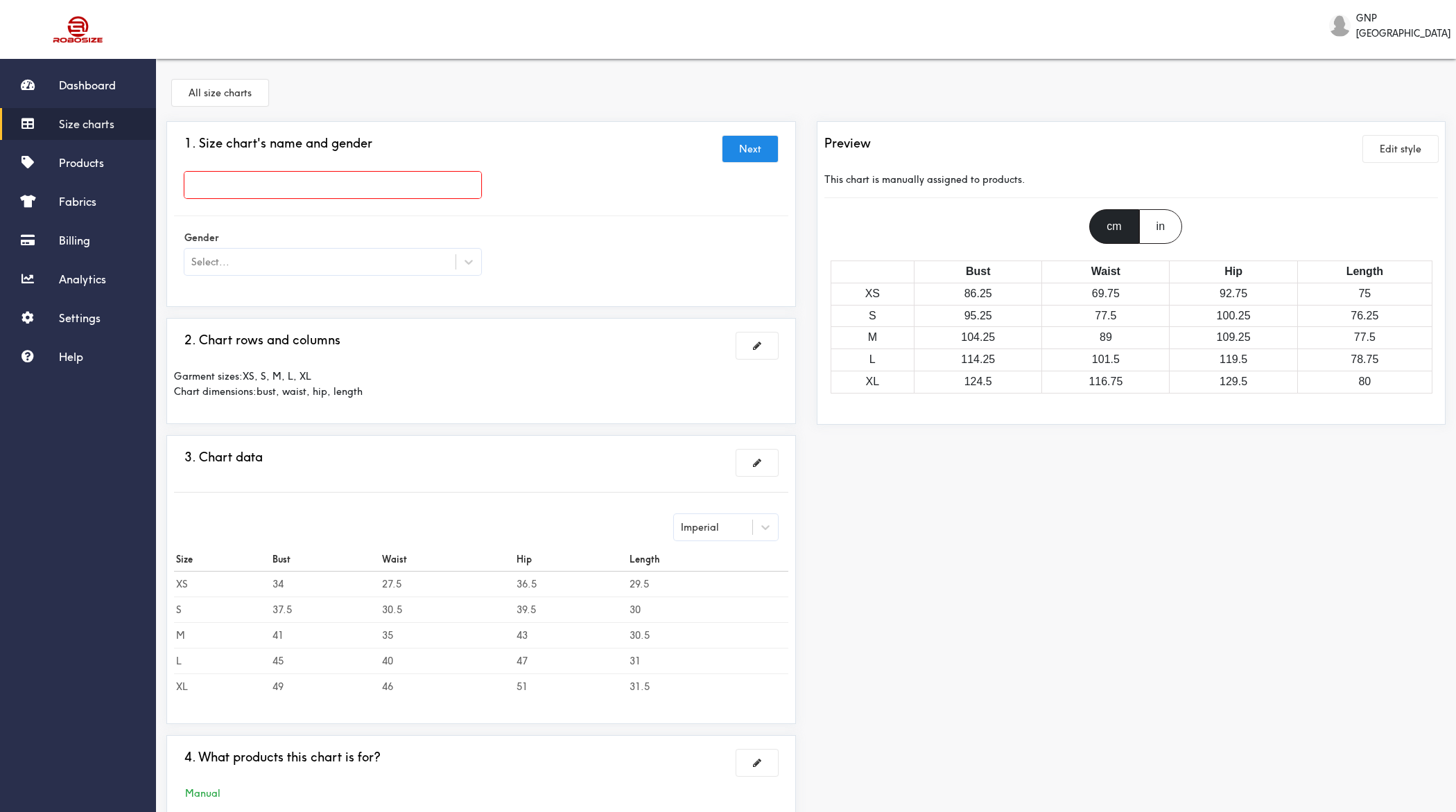
click at [392, 191] on input "text" at bounding box center [333, 185] width 297 height 26
paste input "GNP-ERKEK YAĞMURLUK"
click at [242, 188] on input "GNP-ERKEK YAĞMURLUK" at bounding box center [333, 185] width 297 height 26
click at [254, 257] on div at bounding box center [728, 406] width 1456 height 812
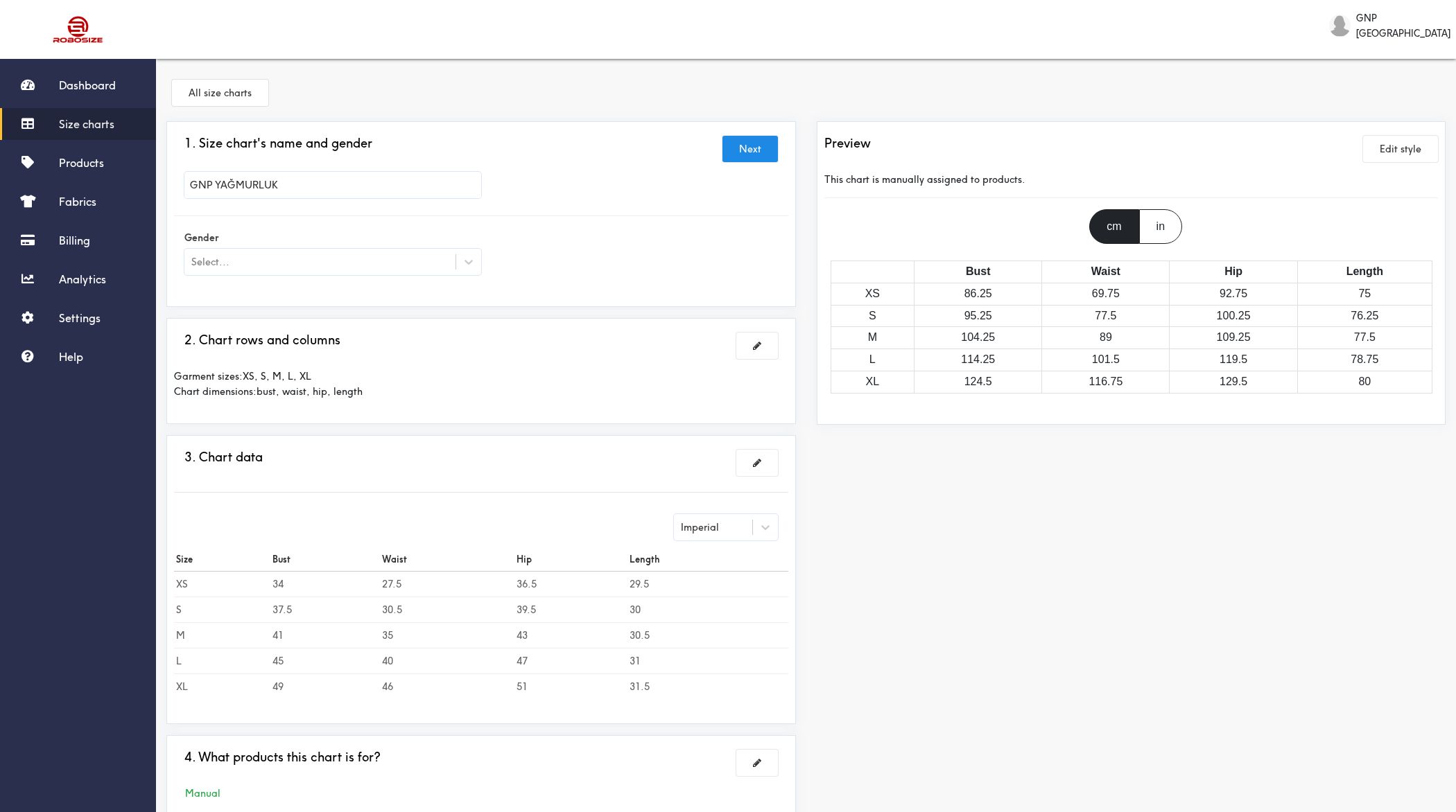
click at [234, 271] on div "Select..." at bounding box center [333, 262] width 297 height 26
click at [223, 323] on div "[DEMOGRAPHIC_DATA]" at bounding box center [333, 323] width 297 height 26
click at [757, 342] on span at bounding box center [757, 346] width 8 height 10
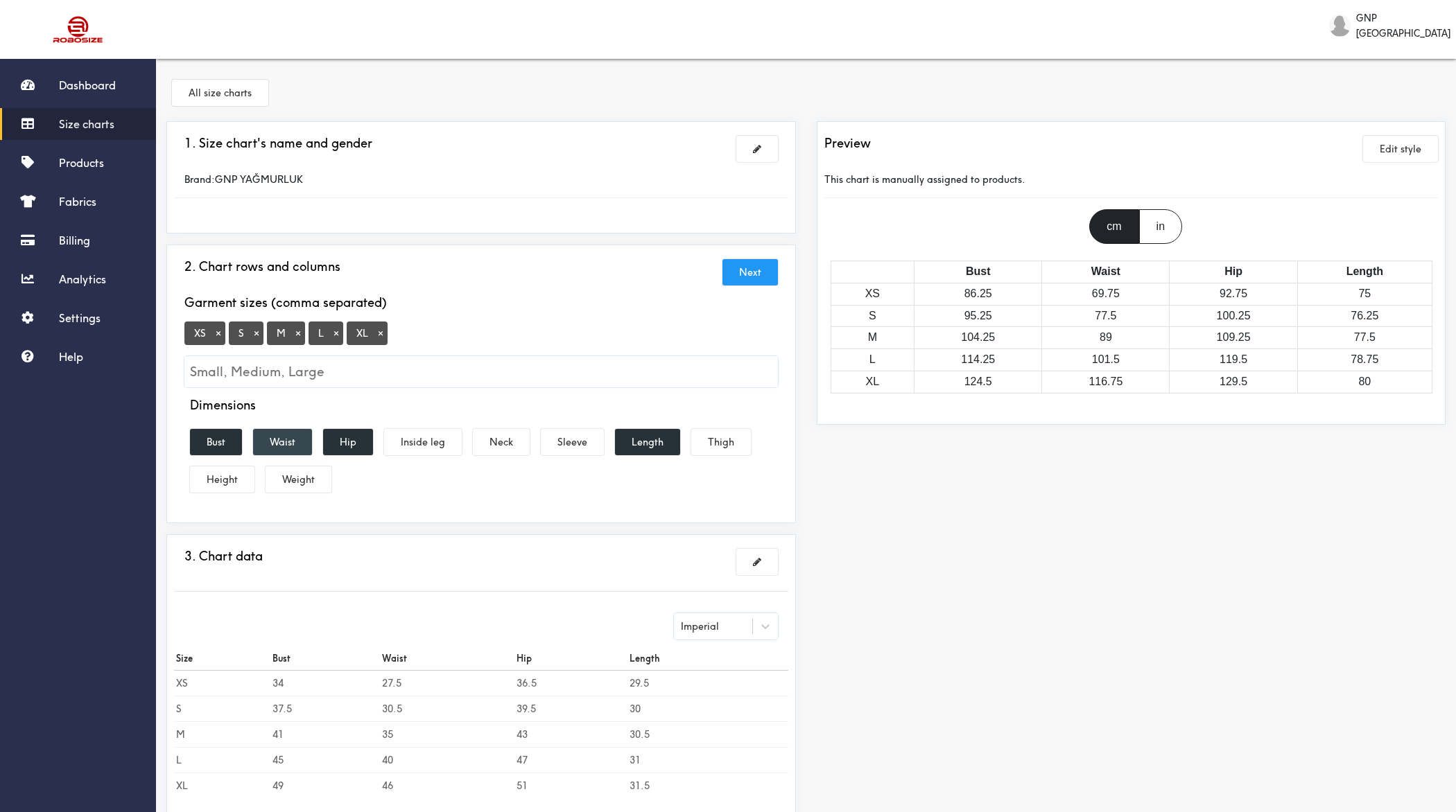
click at [276, 444] on button "Waist" at bounding box center [282, 442] width 59 height 26
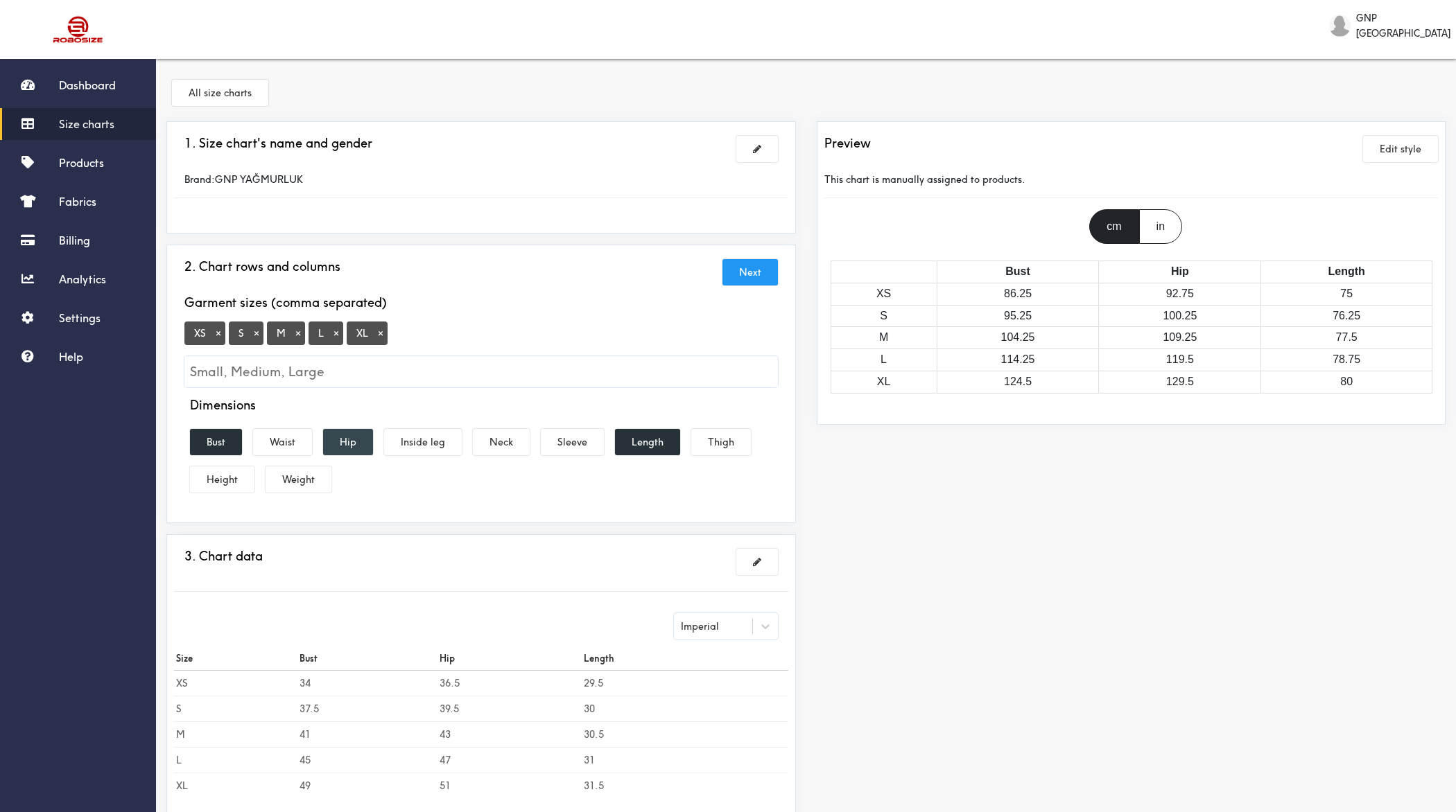
click at [349, 442] on button "Hip" at bounding box center [347, 442] width 50 height 26
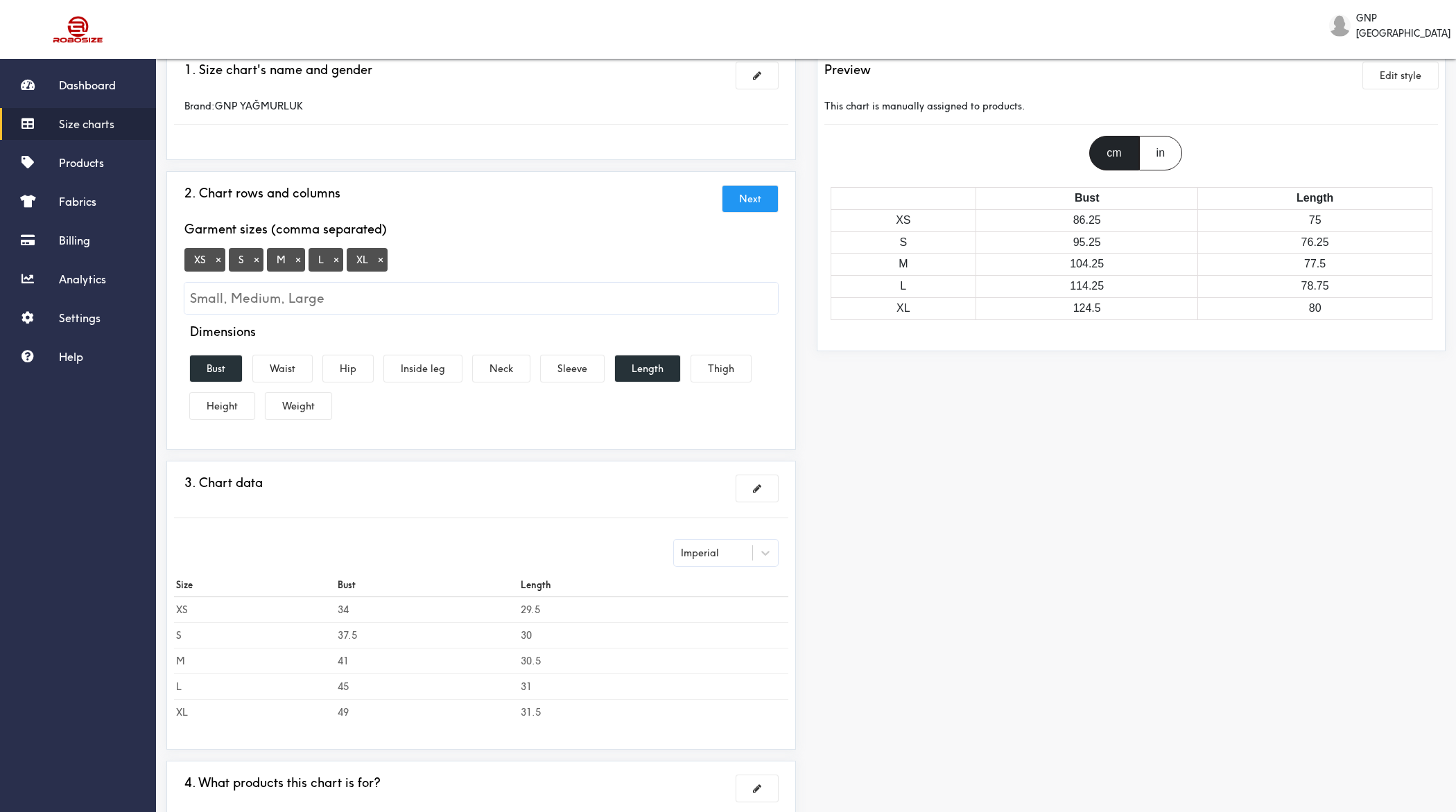
scroll to position [84, 0]
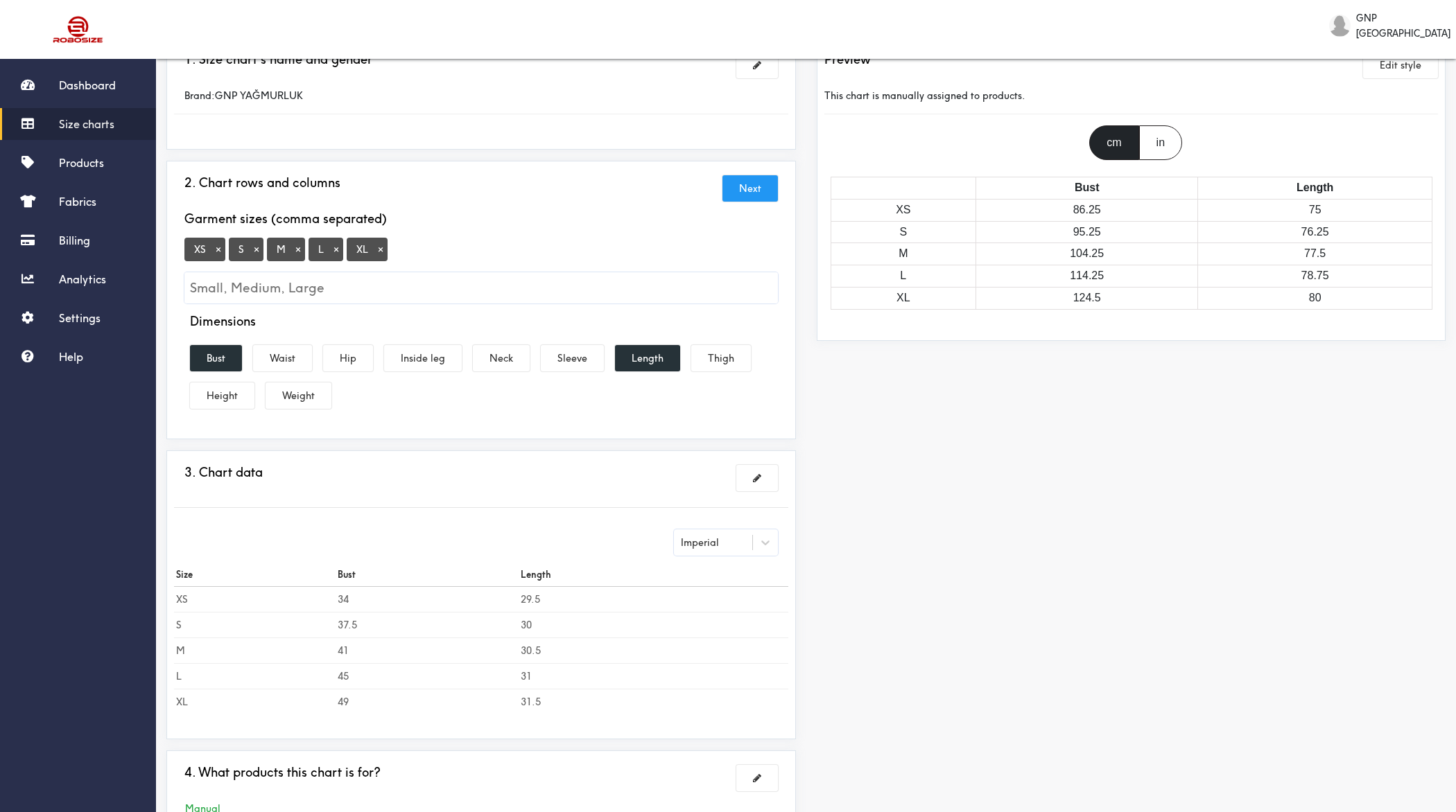
click at [216, 247] on button "×" at bounding box center [218, 249] width 14 height 12
click at [259, 278] on input "Small, Medium, Large" at bounding box center [481, 288] width 594 height 31
click at [337, 282] on input "Small, Medium, Large" at bounding box center [481, 288] width 594 height 31
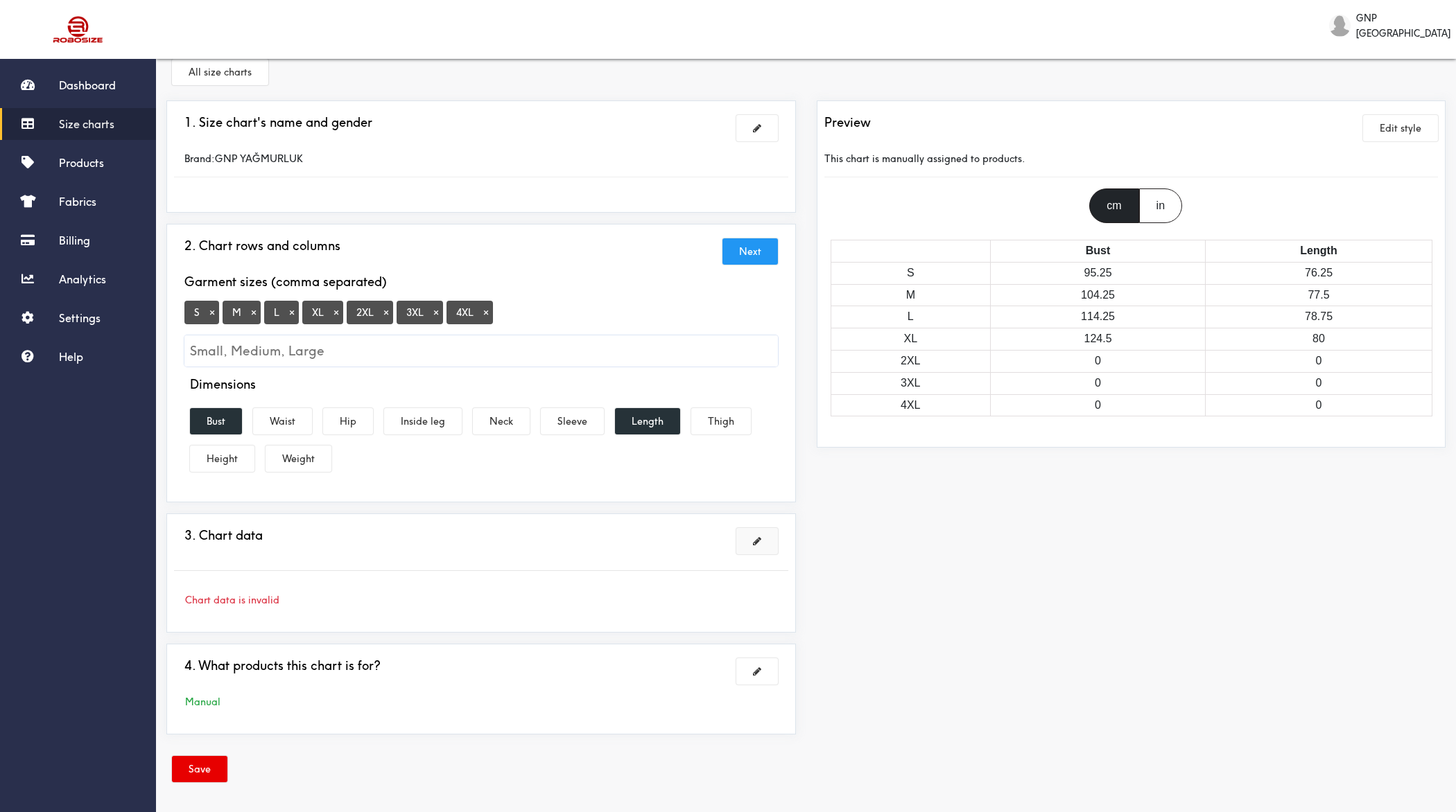
click at [751, 538] on button at bounding box center [757, 541] width 42 height 26
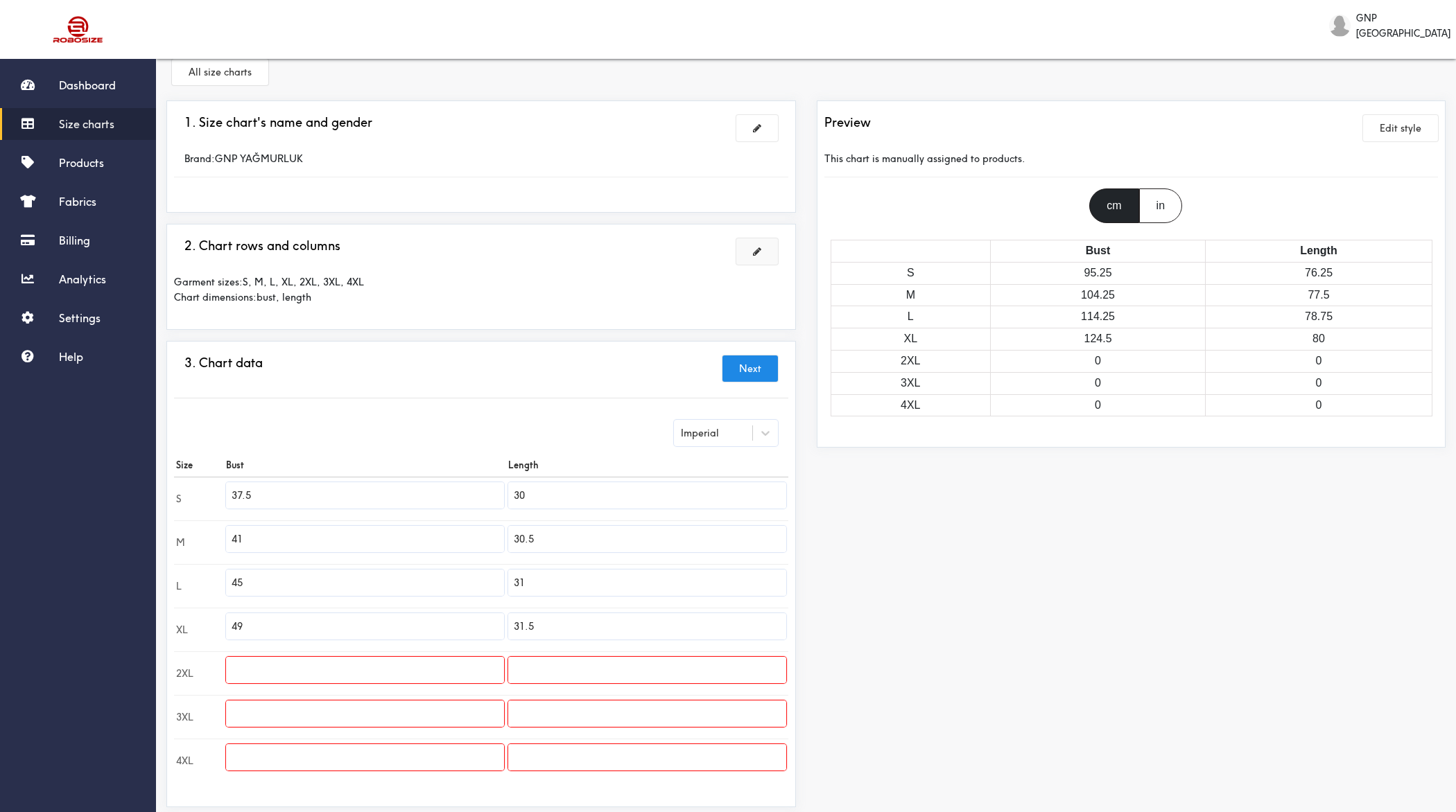
click at [731, 445] on div "Imperial" at bounding box center [726, 436] width 104 height 33
click at [720, 436] on div "Imperial" at bounding box center [713, 433] width 78 height 14
click at [703, 460] on div "Metric" at bounding box center [726, 468] width 104 height 26
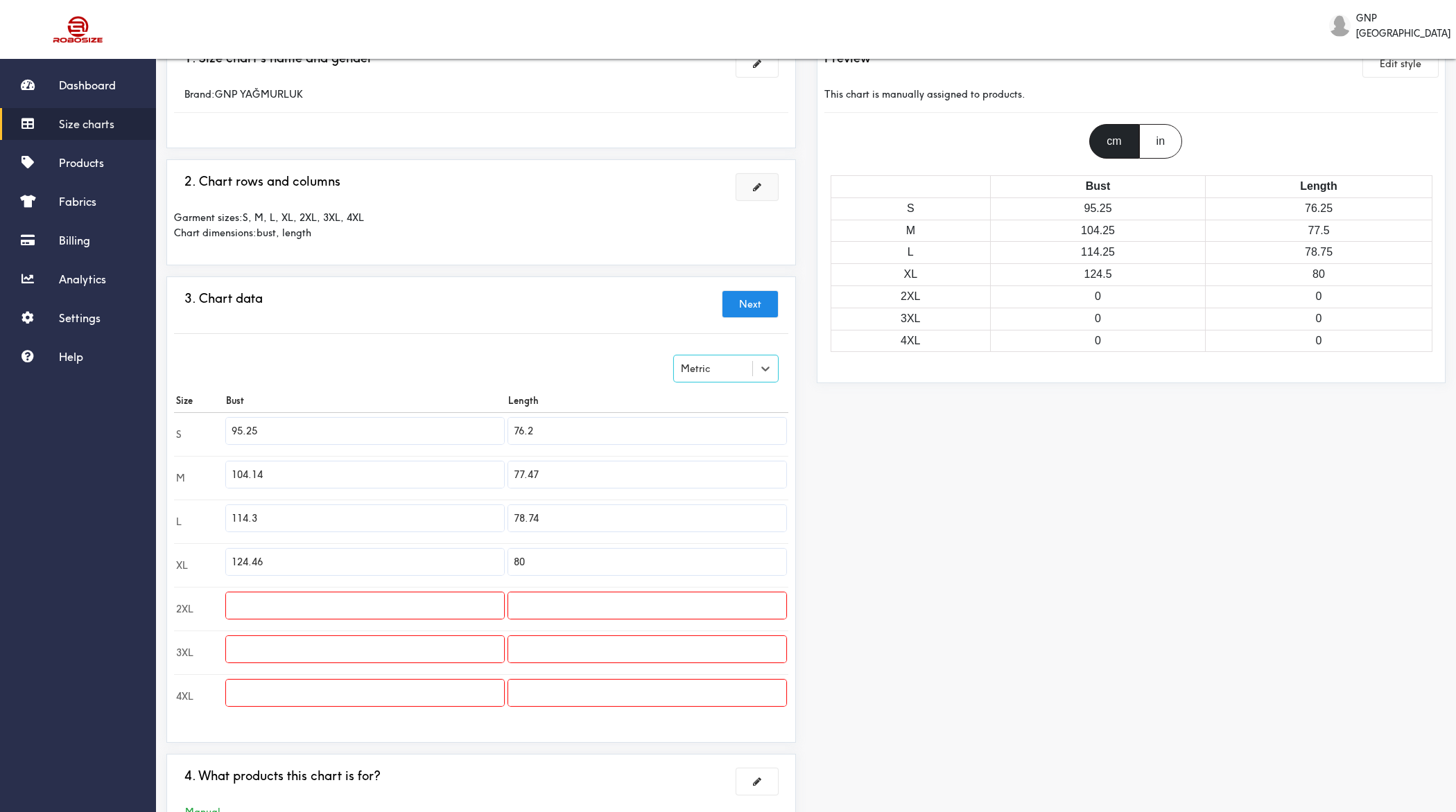
scroll to position [94, 0]
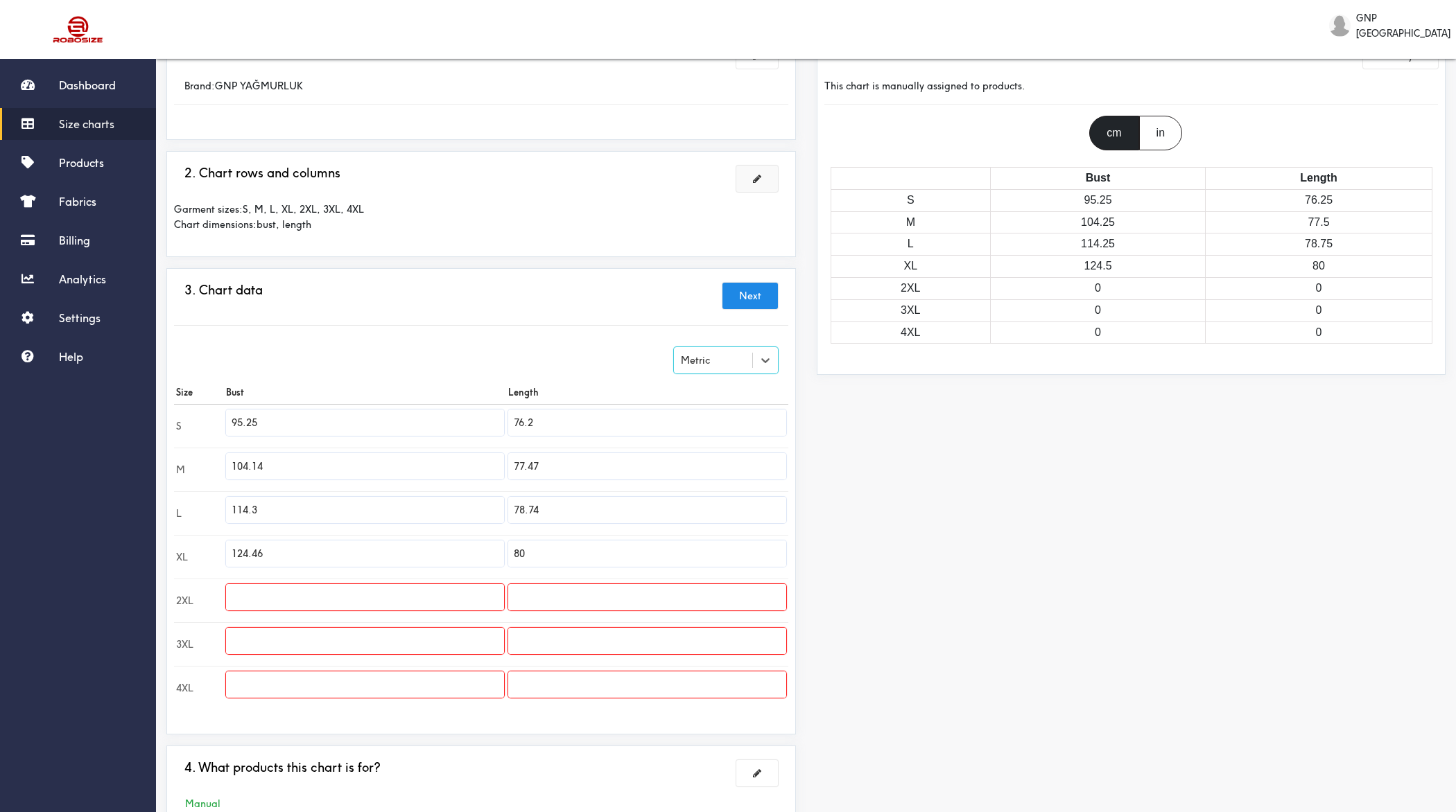
click at [542, 417] on input "76.2" at bounding box center [647, 422] width 278 height 26
click at [598, 506] on input "76" at bounding box center [647, 510] width 278 height 26
click at [526, 548] on input "785" at bounding box center [647, 554] width 278 height 26
click at [582, 594] on input "text" at bounding box center [647, 598] width 278 height 26
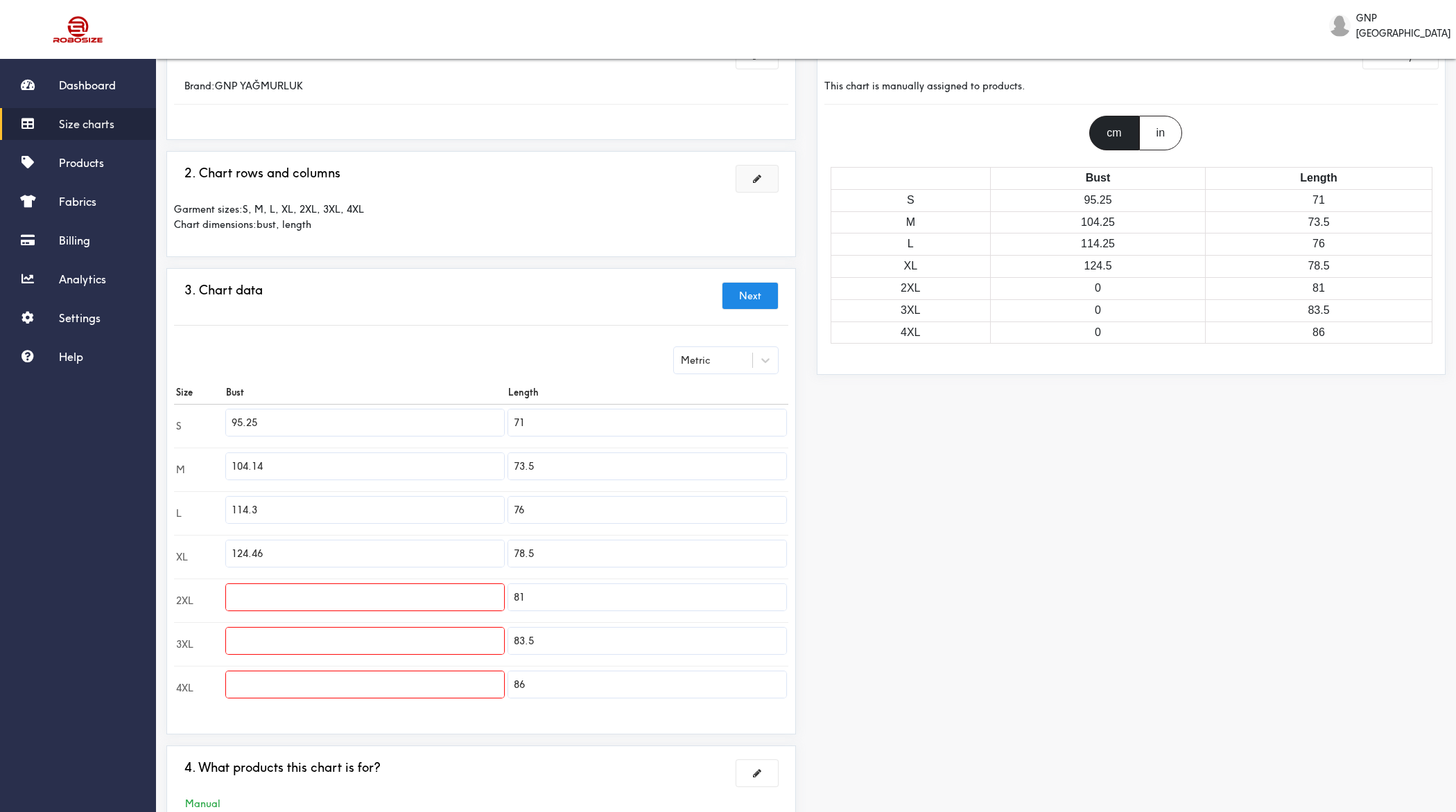
click at [301, 427] on input "95.25" at bounding box center [365, 422] width 278 height 26
click at [281, 592] on input "text" at bounding box center [365, 598] width 278 height 26
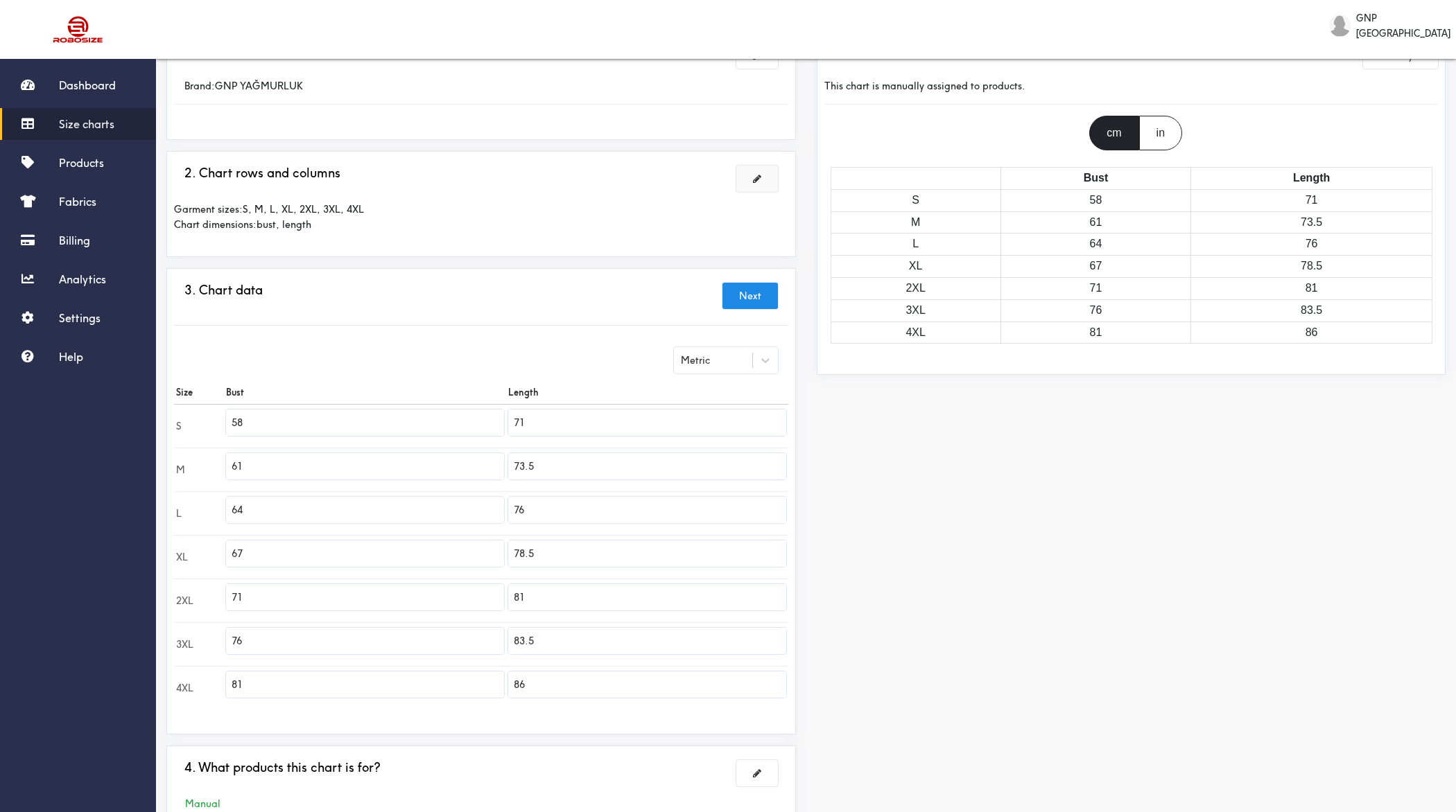
scroll to position [192, 0]
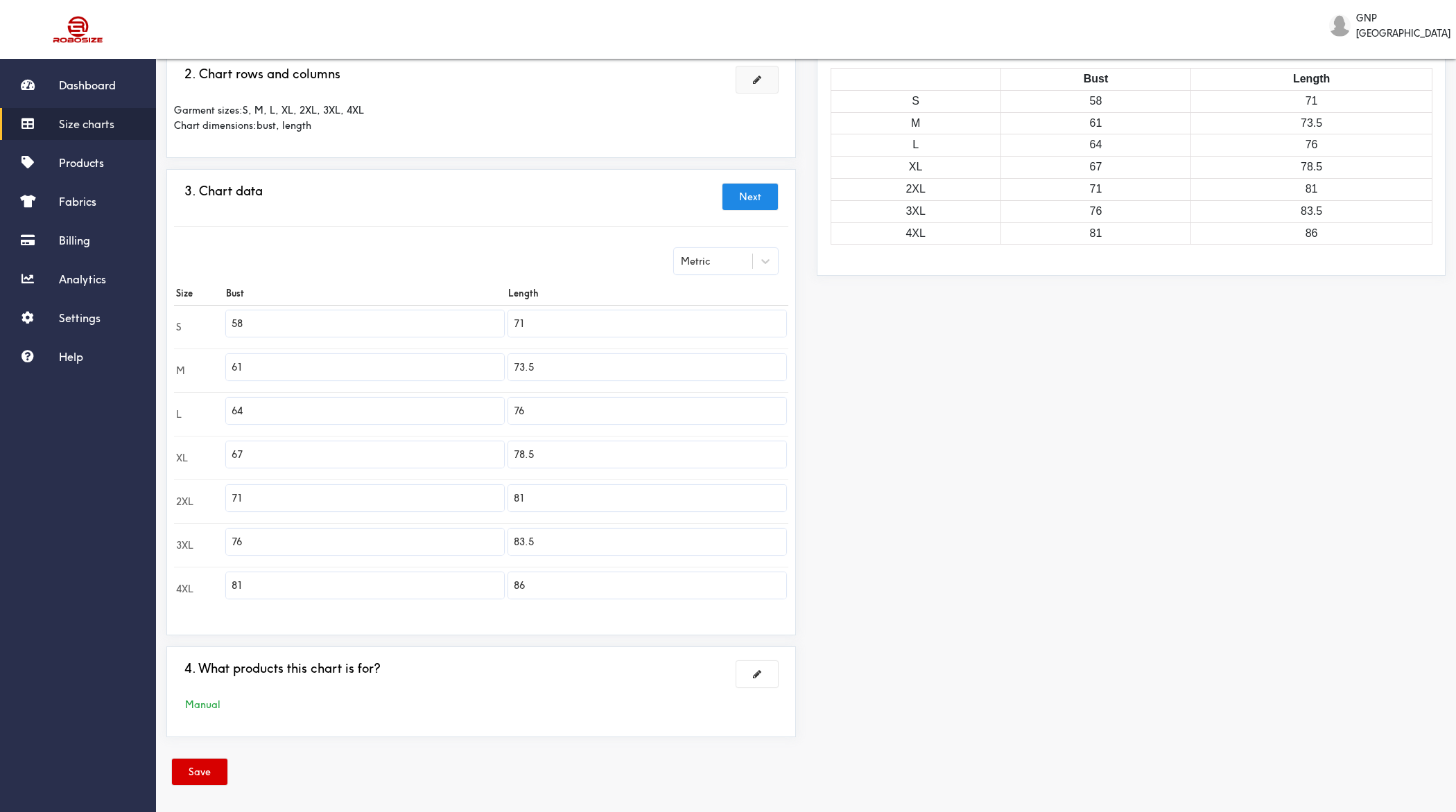
click at [195, 649] on button "Save" at bounding box center [200, 772] width 55 height 26
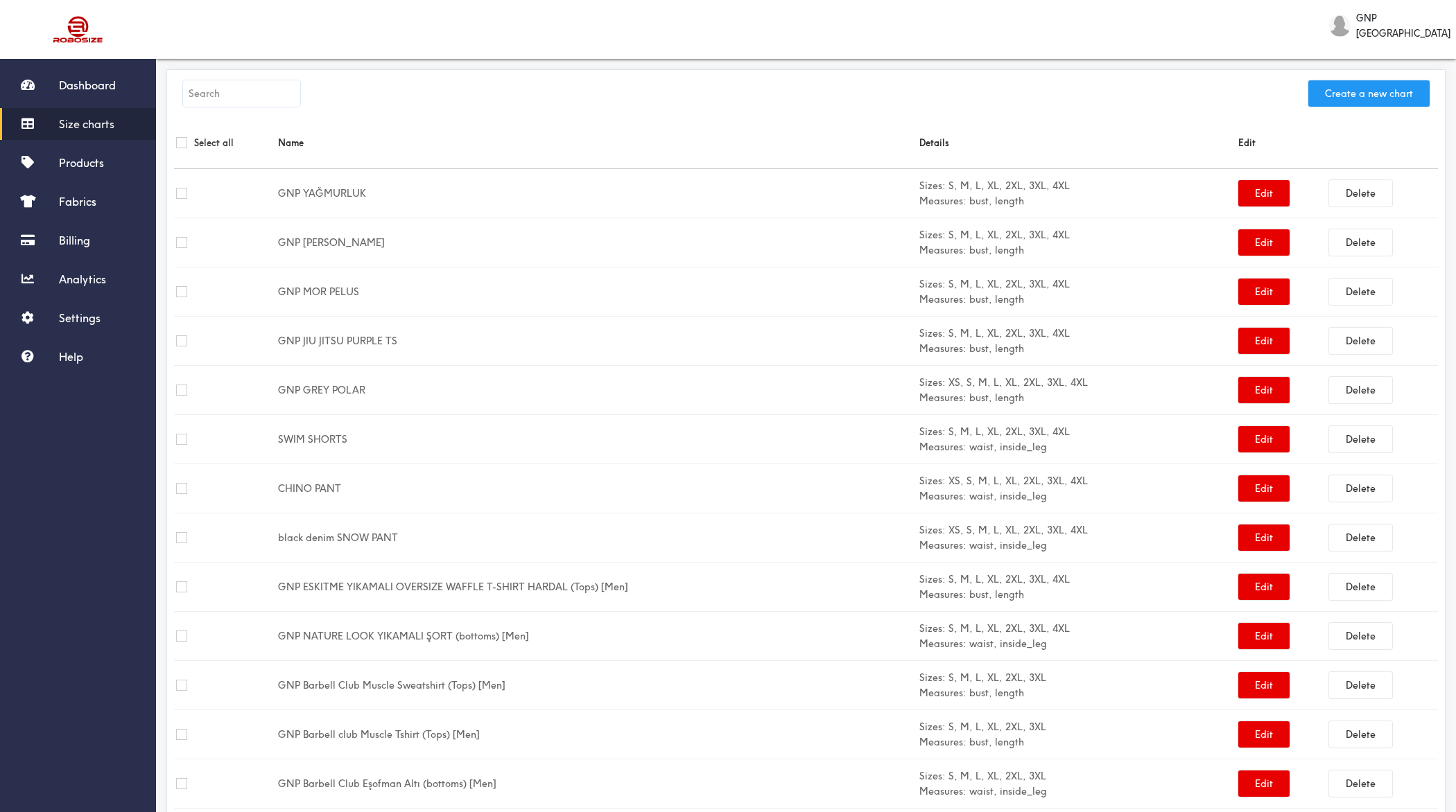
click at [1164, 95] on button "Create a new chart" at bounding box center [1369, 94] width 122 height 26
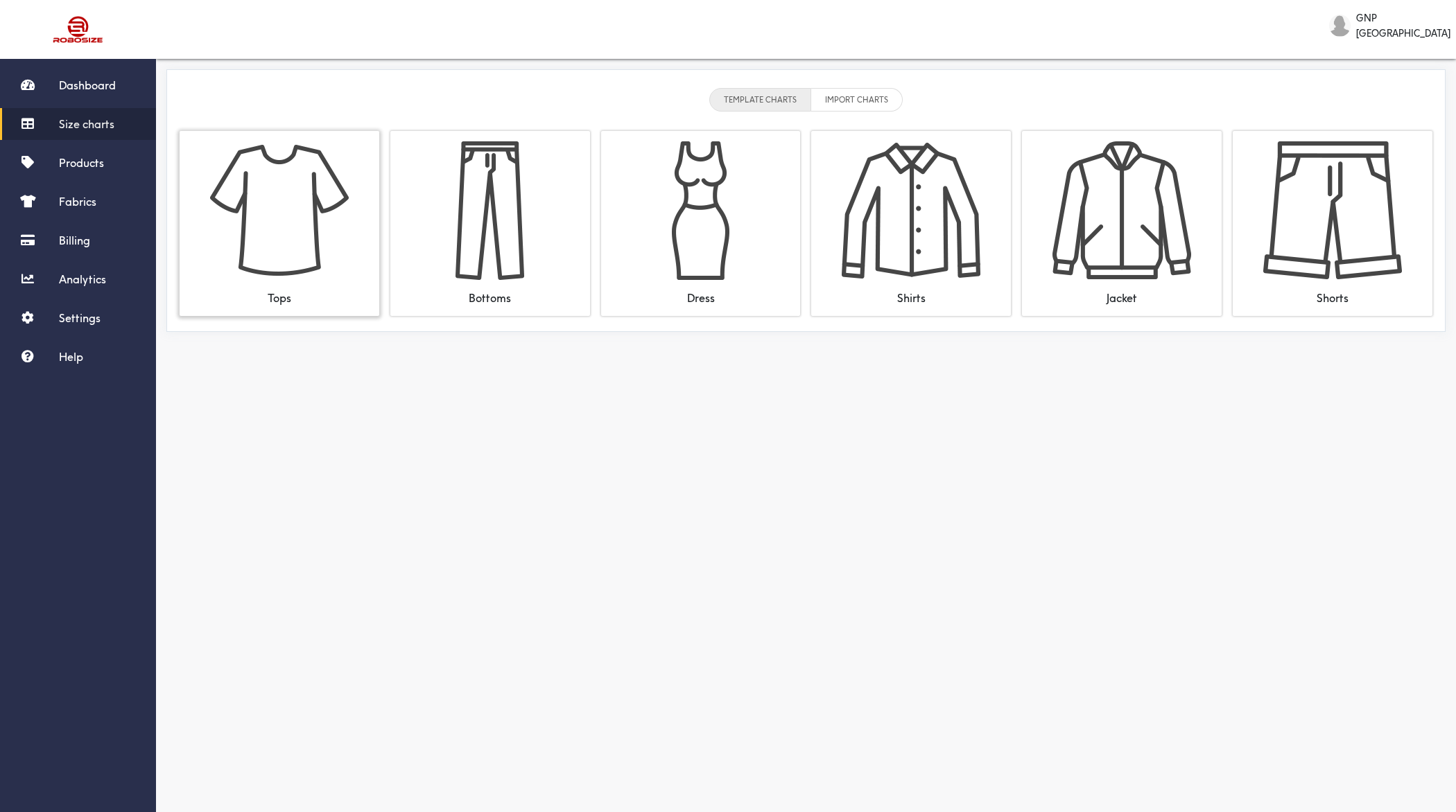
click at [321, 199] on img at bounding box center [280, 210] width 139 height 139
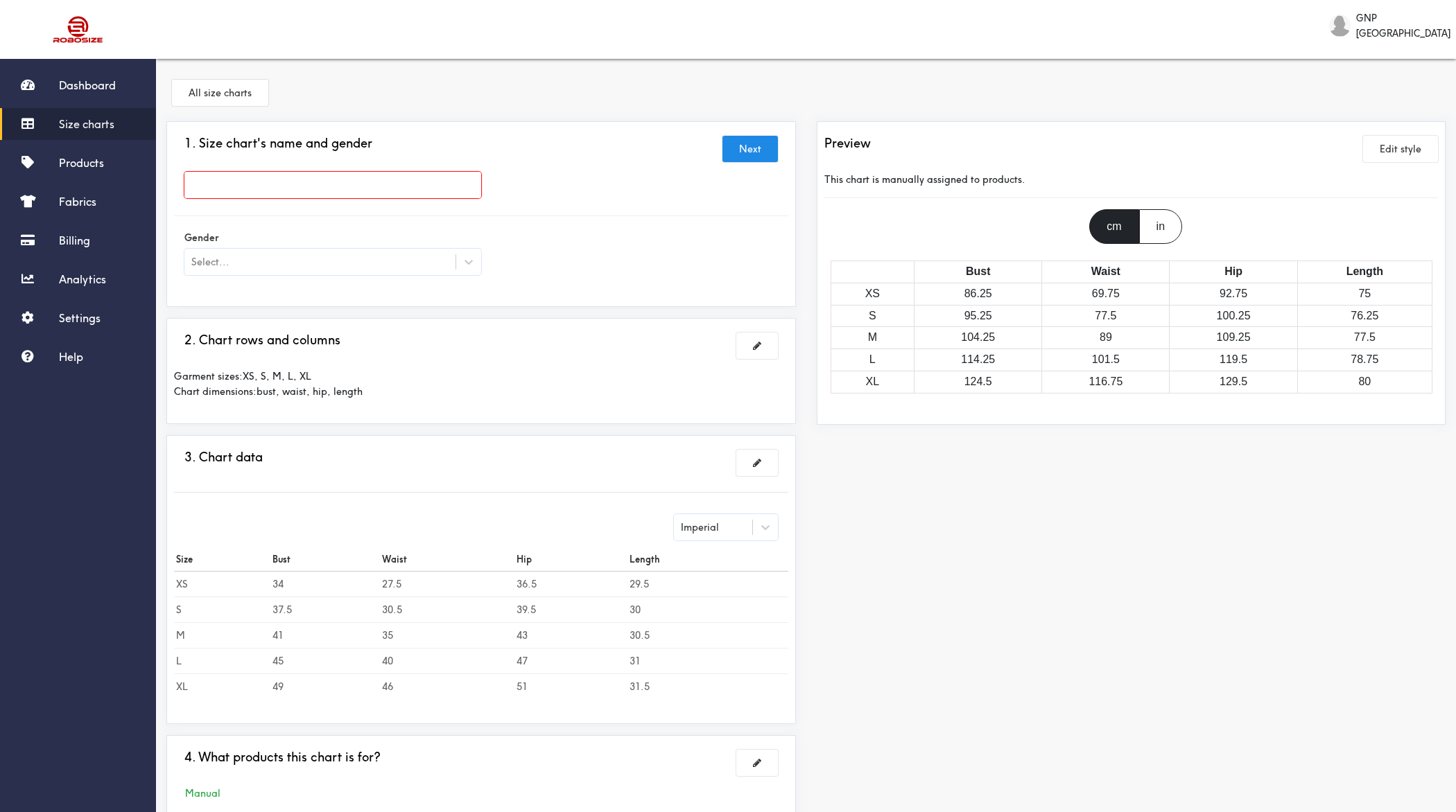
click at [343, 188] on input "text" at bounding box center [333, 185] width 297 height 26
paste input "ATLET GREEN acid"
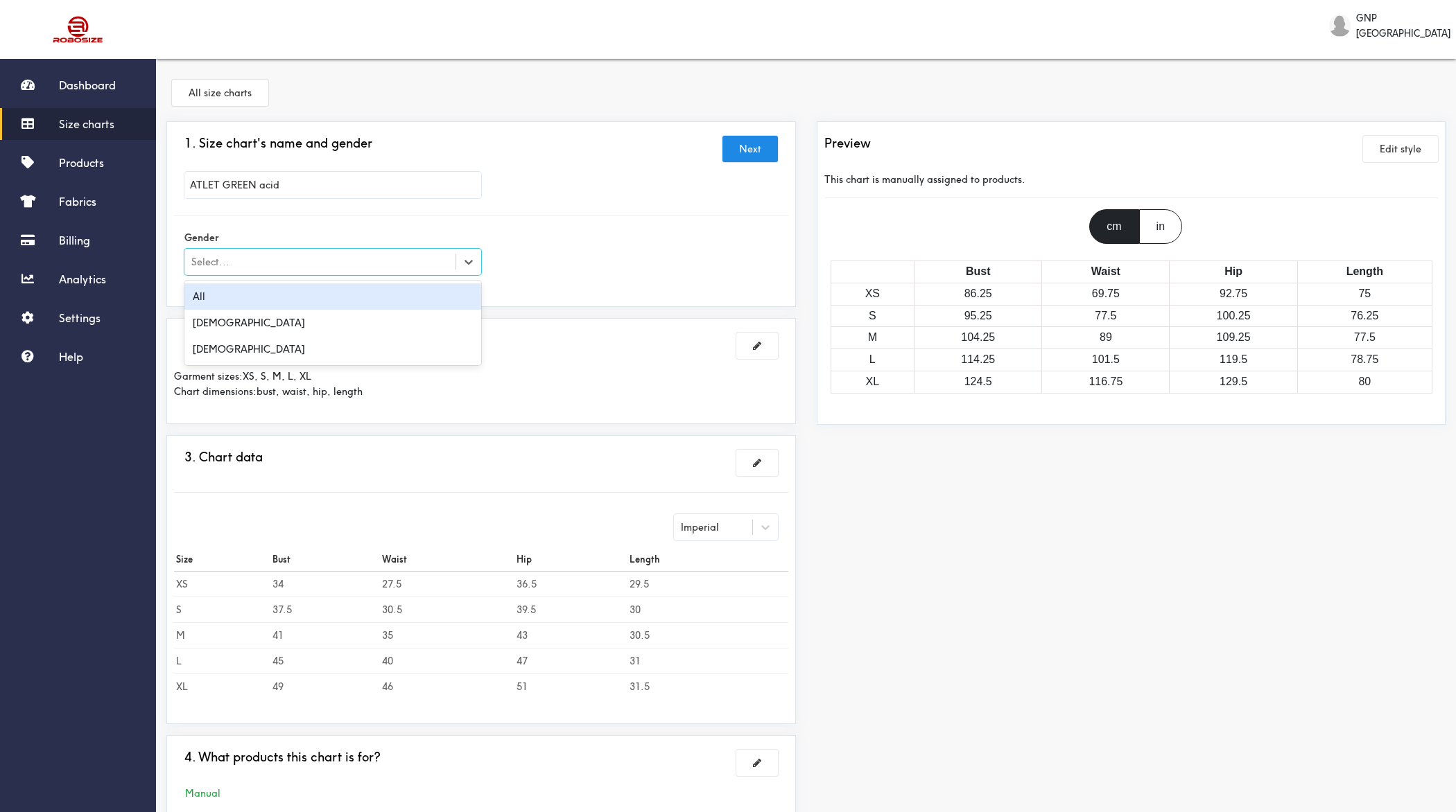
click at [233, 260] on div "Select..." at bounding box center [320, 262] width 271 height 14
click at [215, 322] on div "[DEMOGRAPHIC_DATA]" at bounding box center [333, 323] width 297 height 26
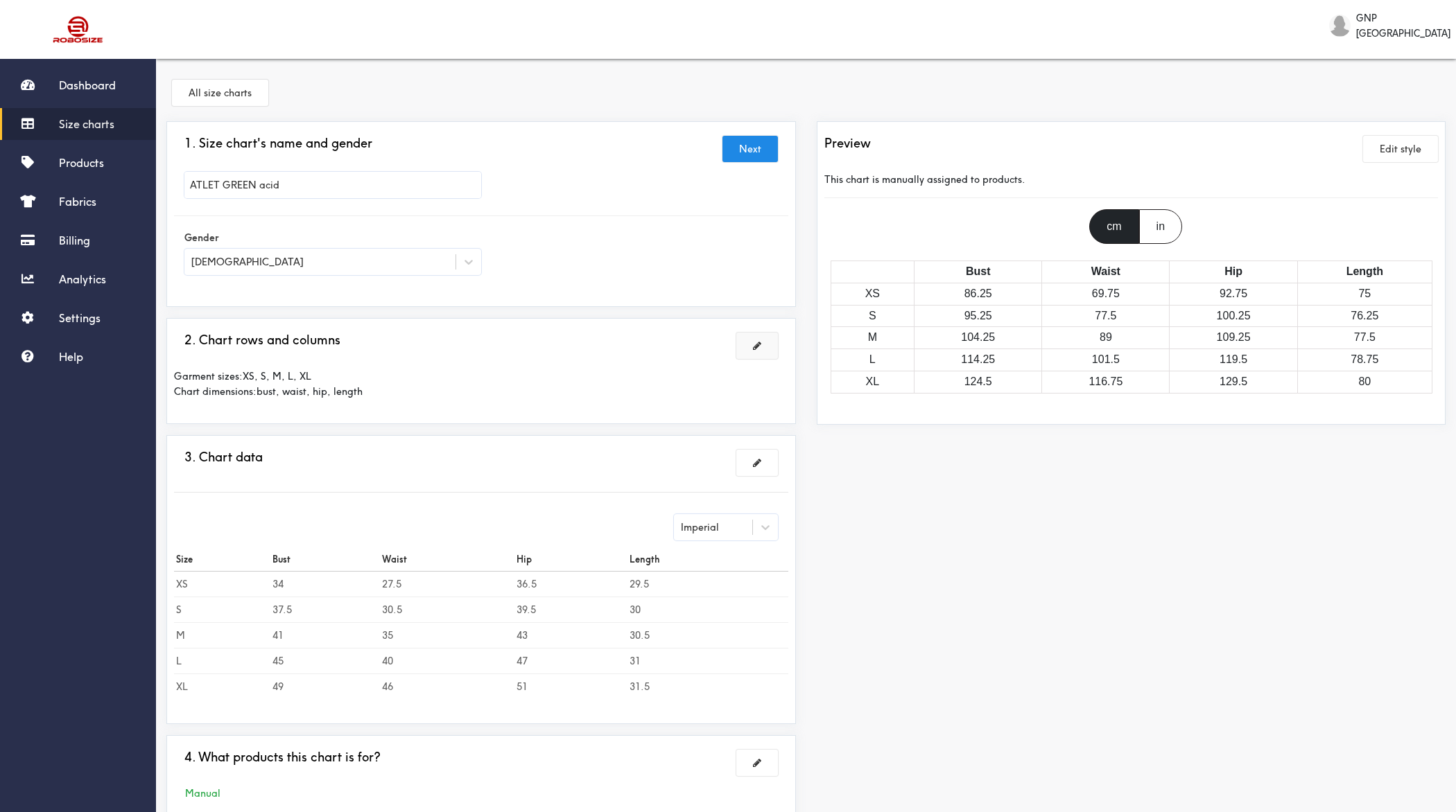
click at [752, 334] on button at bounding box center [757, 346] width 42 height 26
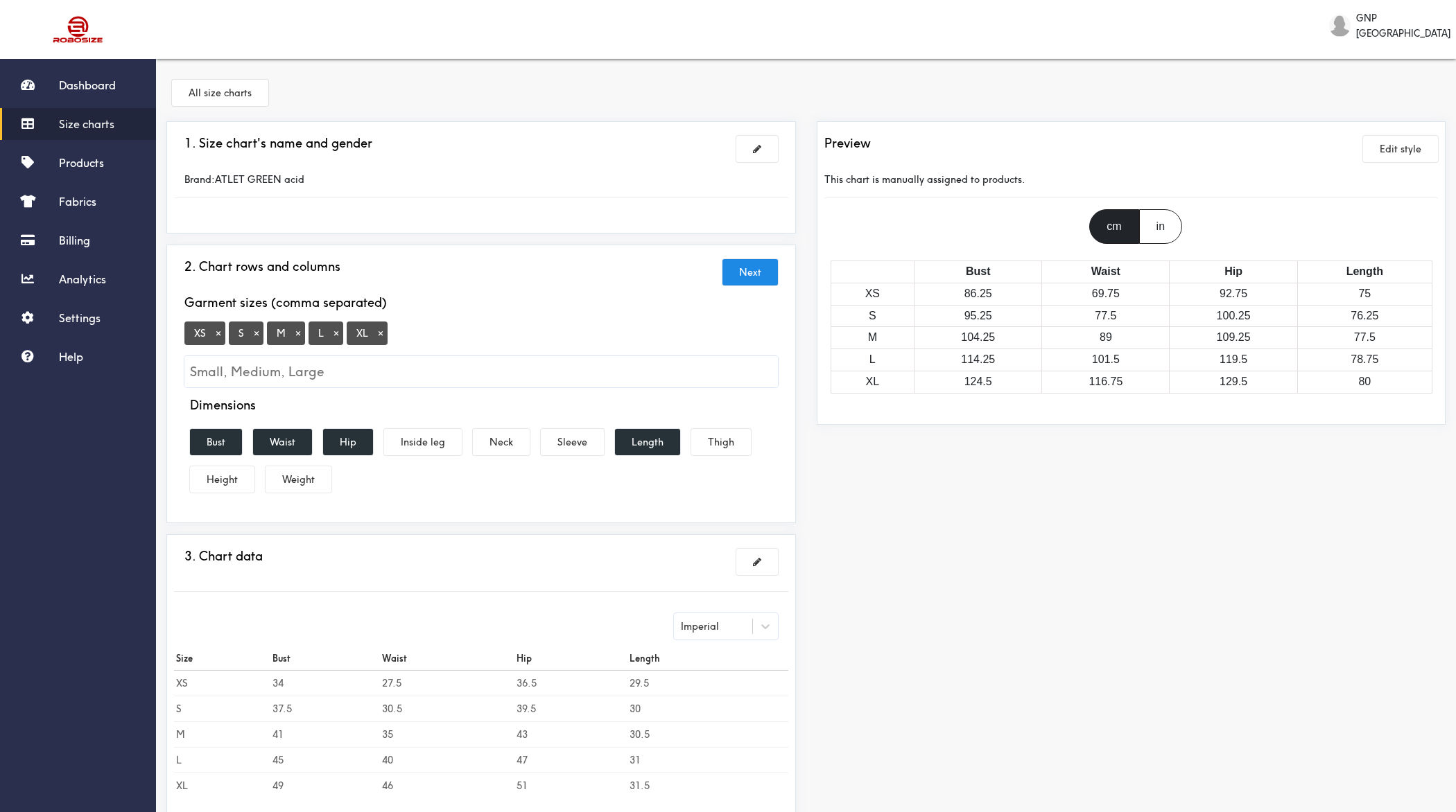
click at [218, 330] on button "×" at bounding box center [218, 333] width 14 height 12
click at [265, 368] on input "Small, Medium, Large" at bounding box center [481, 372] width 594 height 31
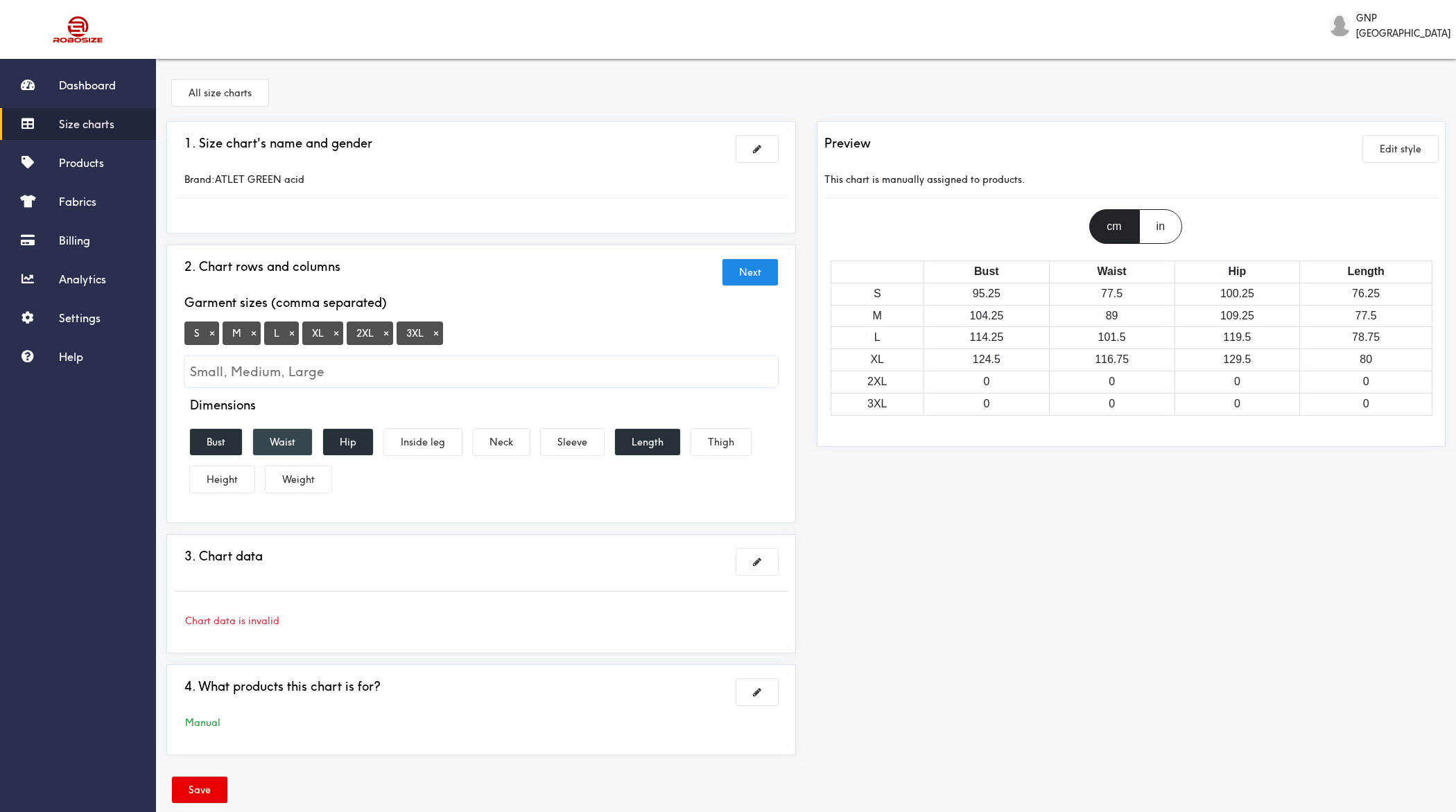
click at [282, 436] on button "Waist" at bounding box center [282, 442] width 59 height 26
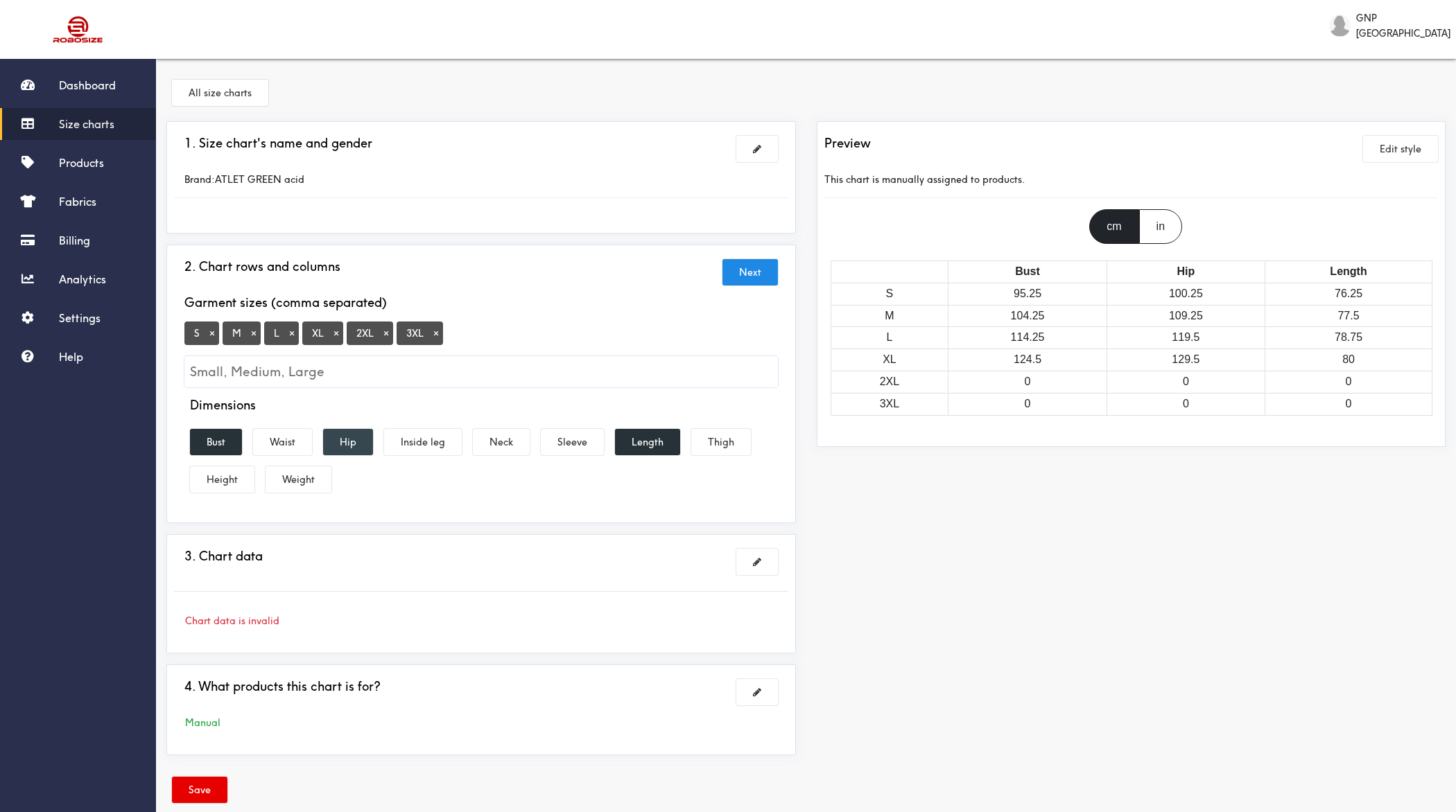
click at [337, 436] on button "Hip" at bounding box center [347, 442] width 50 height 26
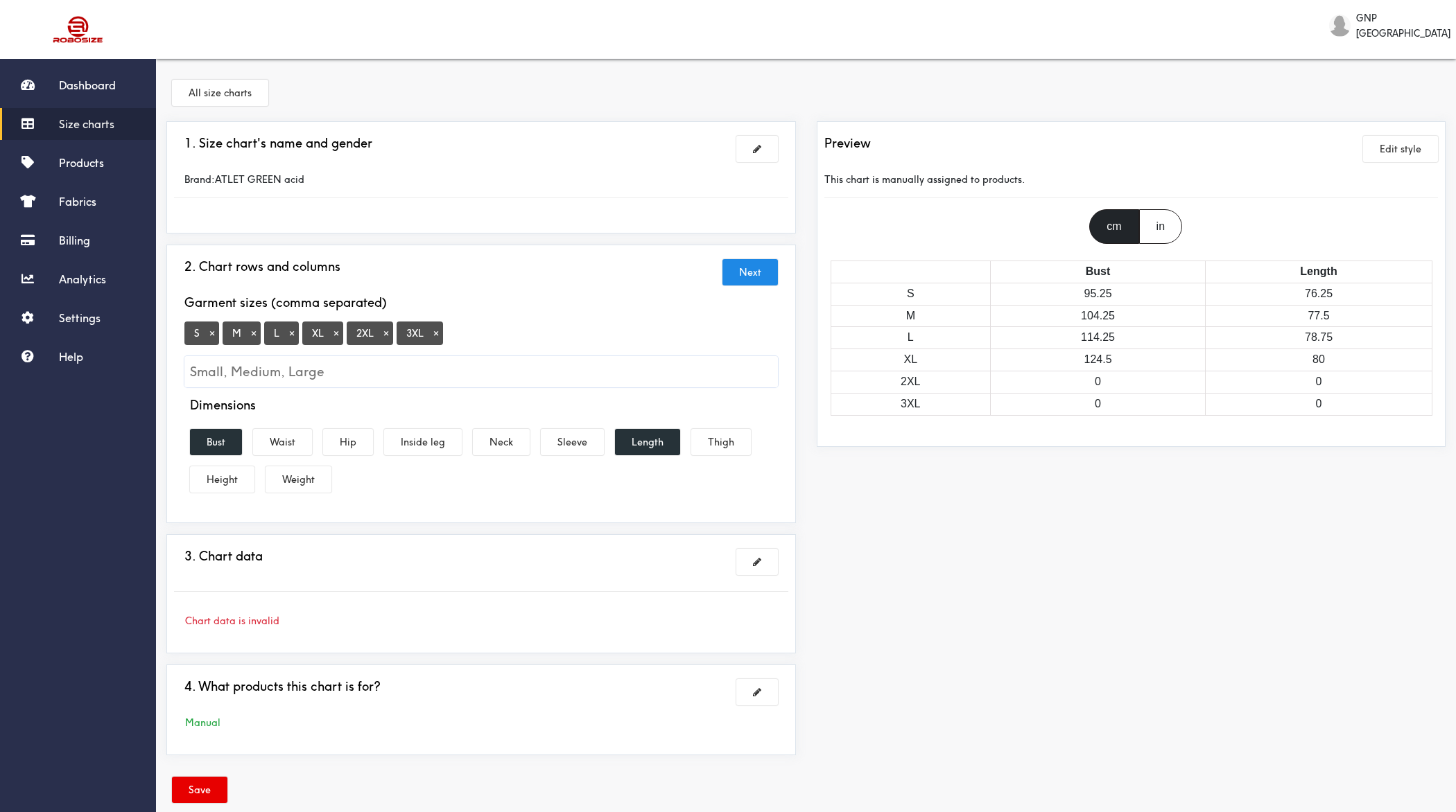
scroll to position [21, 0]
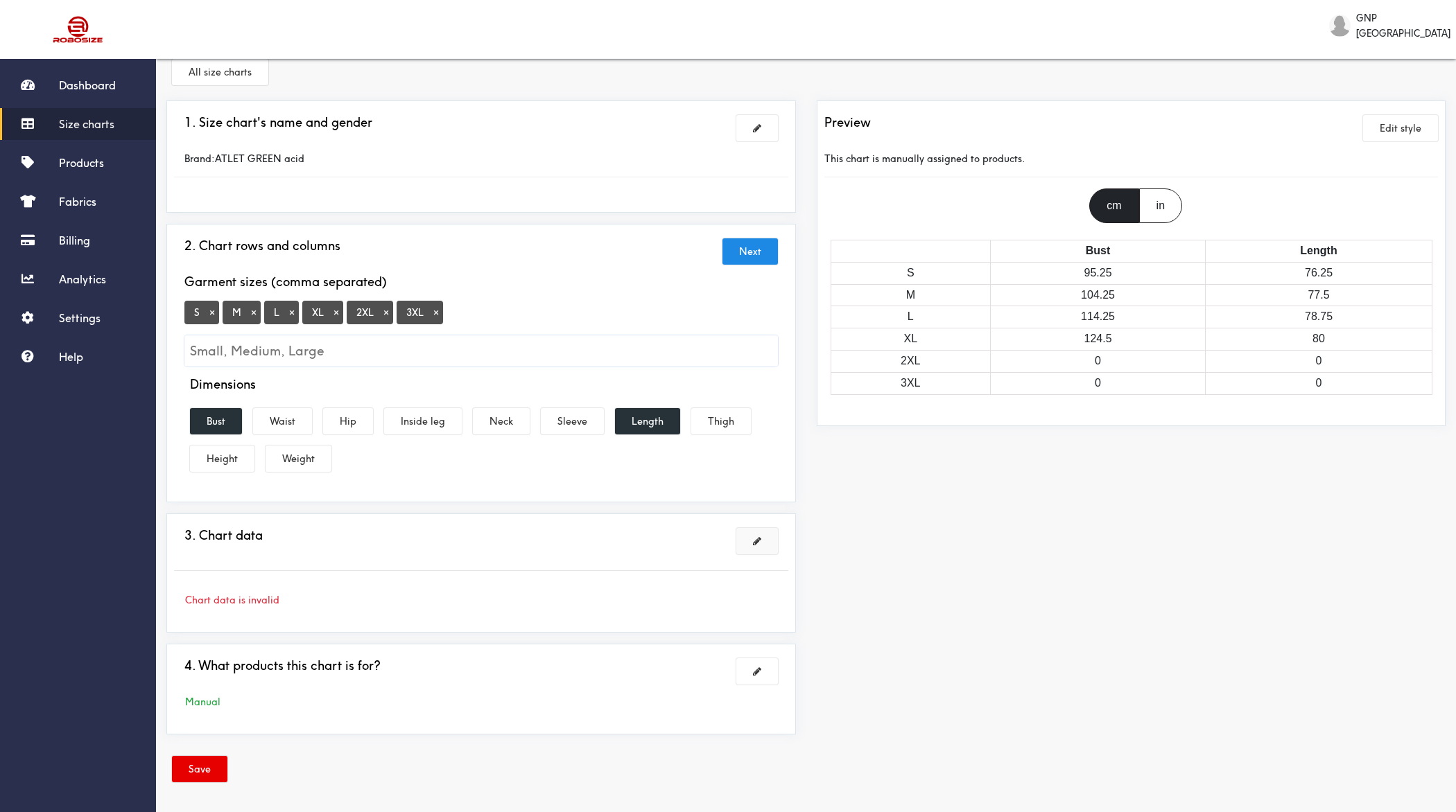
click at [760, 541] on span at bounding box center [757, 541] width 8 height 10
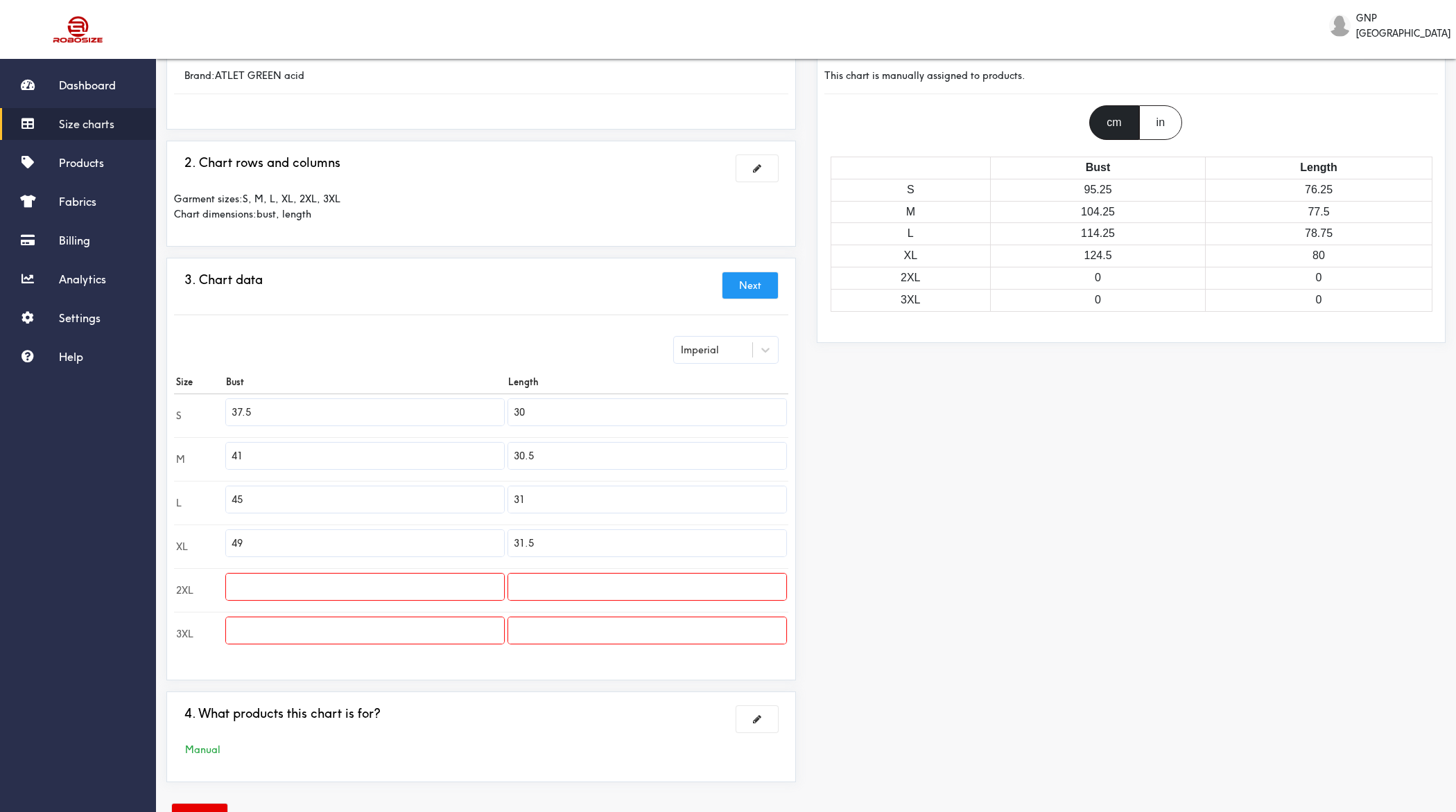
scroll to position [130, 0]
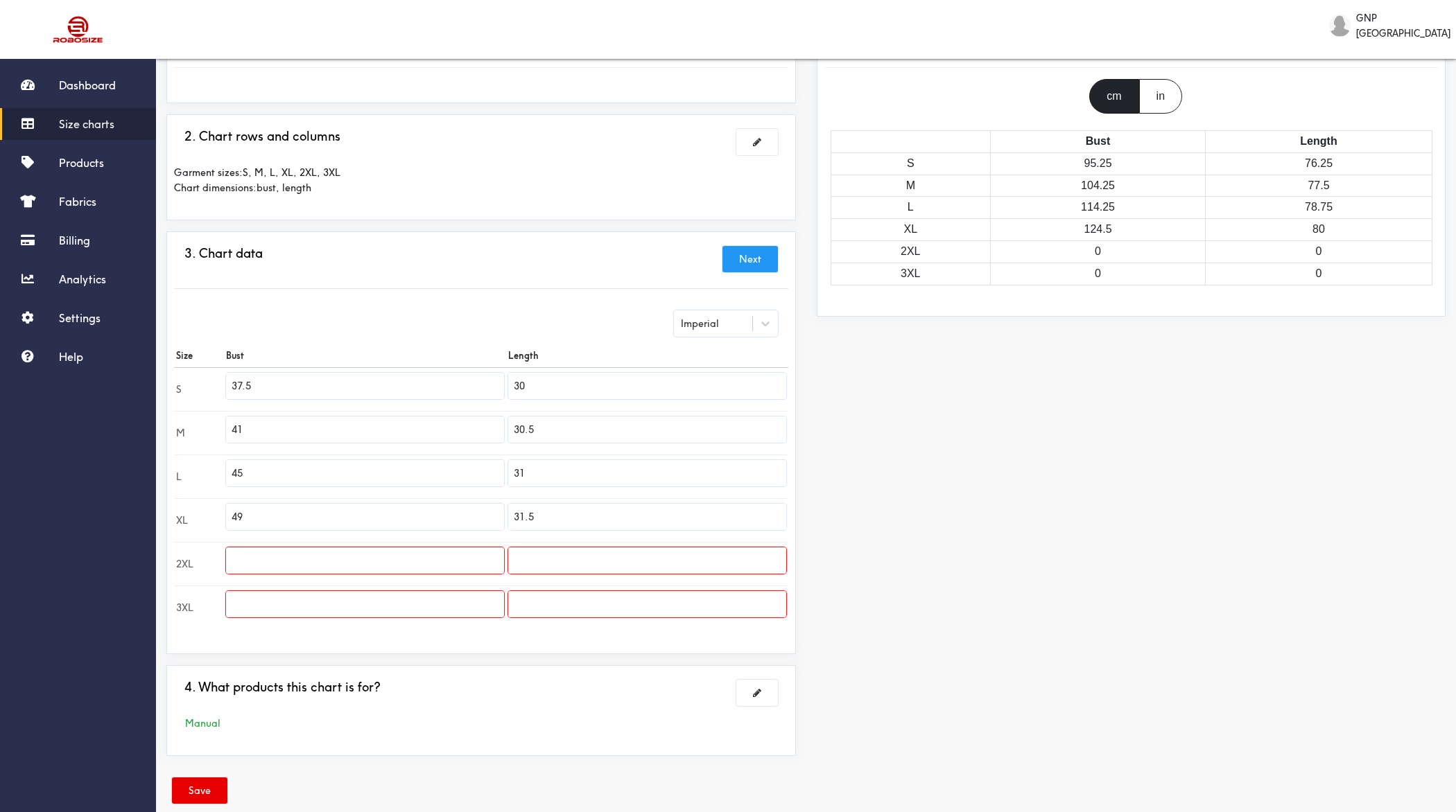
click at [710, 307] on div "Imperial Size Bust Length S 37.5 30 M 41 30.5 L 45 31 XL 49 31.5 2XL 3XL" at bounding box center [480, 470] width 614 height 340
click at [710, 313] on div "Imperial" at bounding box center [726, 324] width 104 height 26
click at [710, 345] on div "Metric" at bounding box center [726, 358] width 104 height 26
click at [565, 381] on input "76.2" at bounding box center [647, 386] width 278 height 26
click at [571, 561] on input "text" at bounding box center [647, 561] width 278 height 26
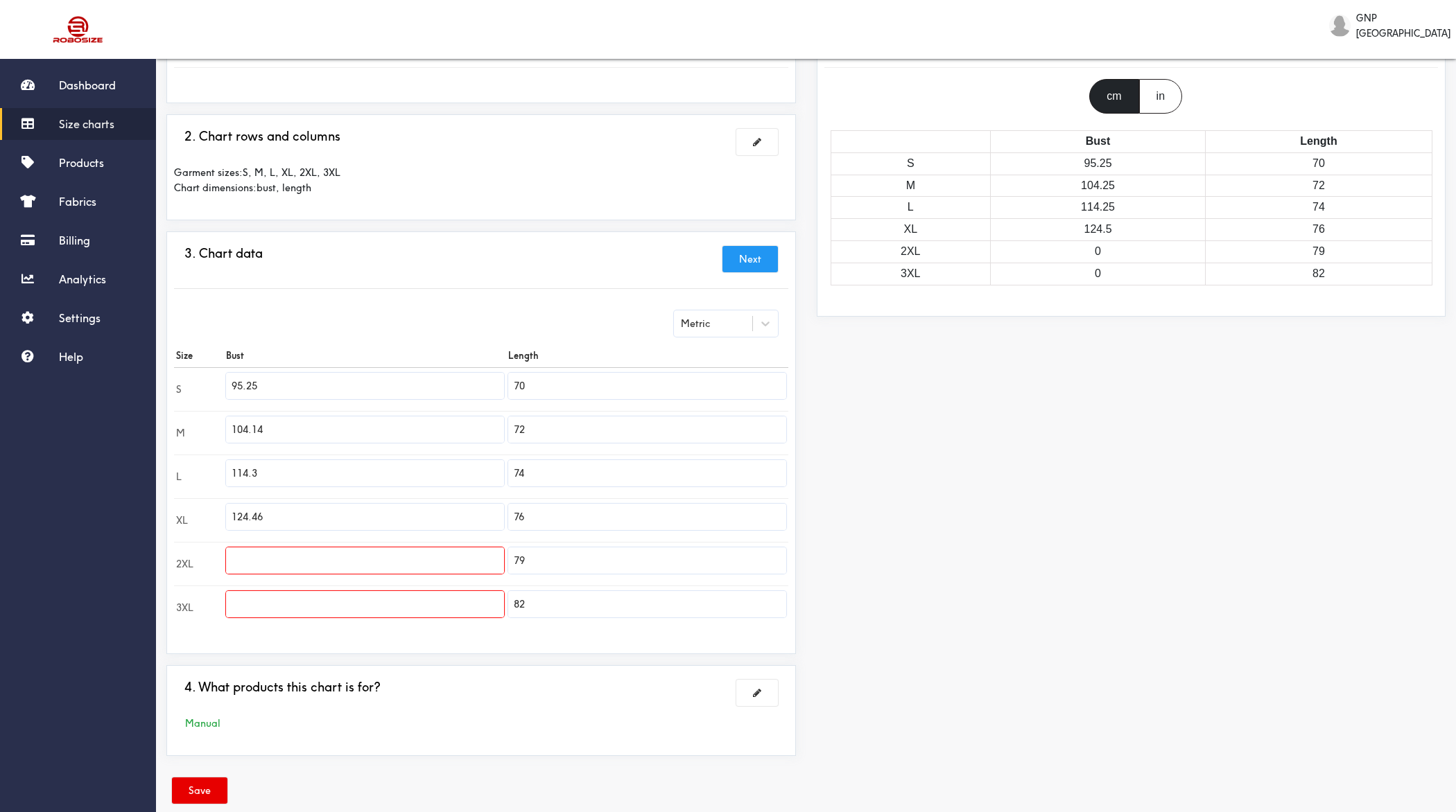
click at [306, 384] on input "95.25" at bounding box center [365, 386] width 278 height 26
paste input "52."
click at [316, 421] on input "104.14" at bounding box center [365, 430] width 278 height 26
click at [308, 466] on input "114.3" at bounding box center [365, 473] width 278 height 26
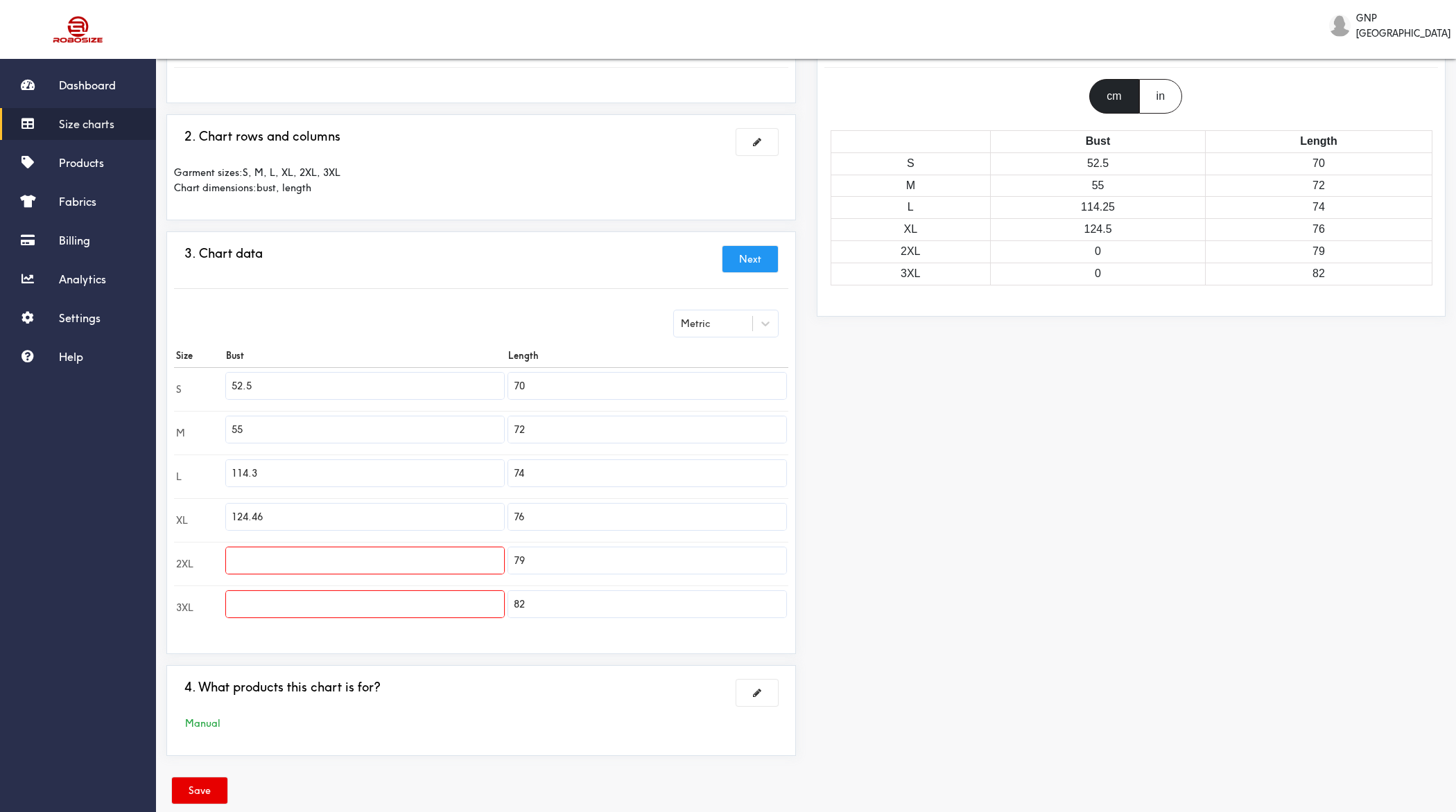
click at [308, 466] on input "114.3" at bounding box center [365, 473] width 278 height 26
paste input "52.5"
click at [246, 468] on input "52.5" at bounding box center [365, 473] width 278 height 26
click at [299, 518] on input "124.46" at bounding box center [365, 517] width 278 height 26
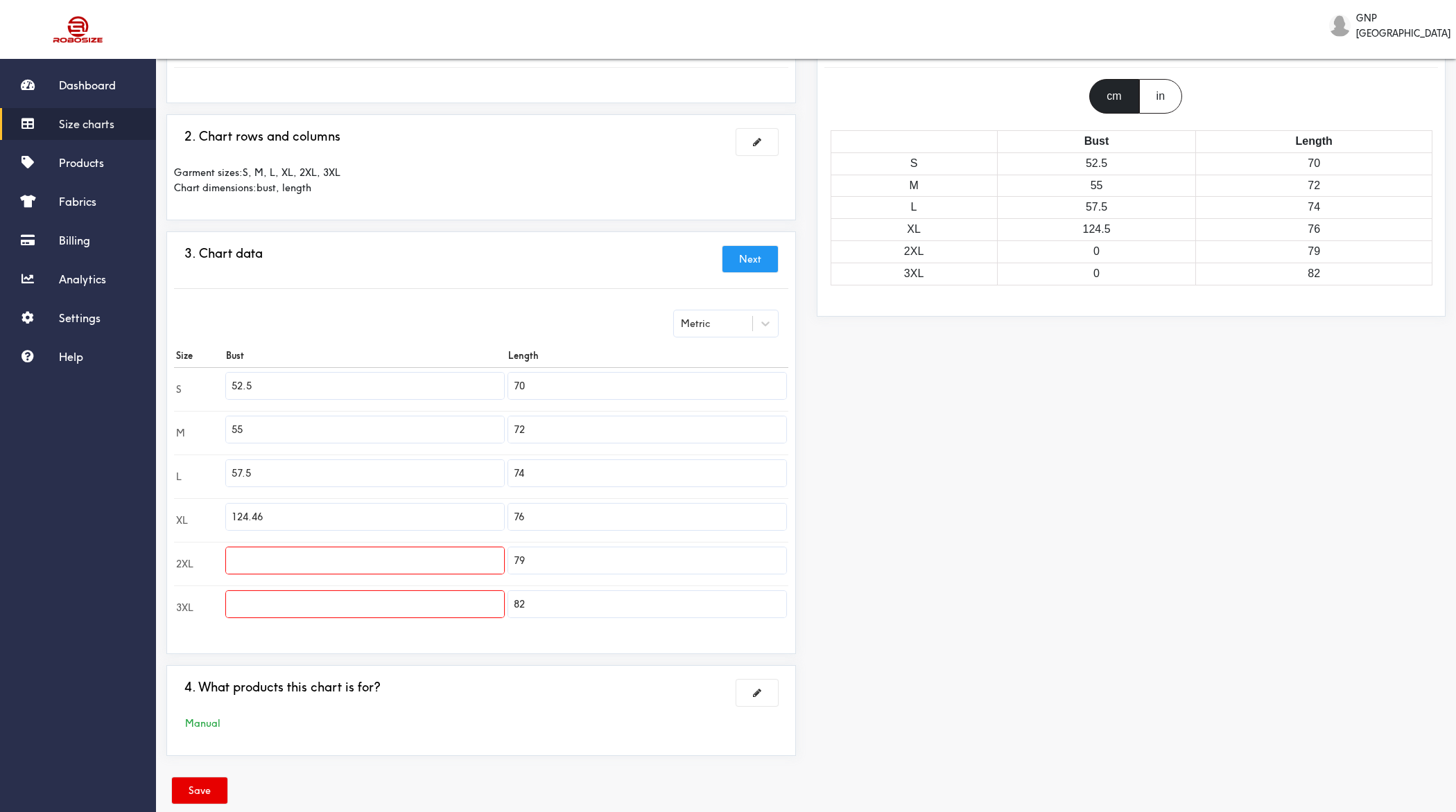
click at [299, 518] on input "124.46" at bounding box center [365, 517] width 278 height 26
click at [192, 649] on button "Save" at bounding box center [200, 791] width 55 height 26
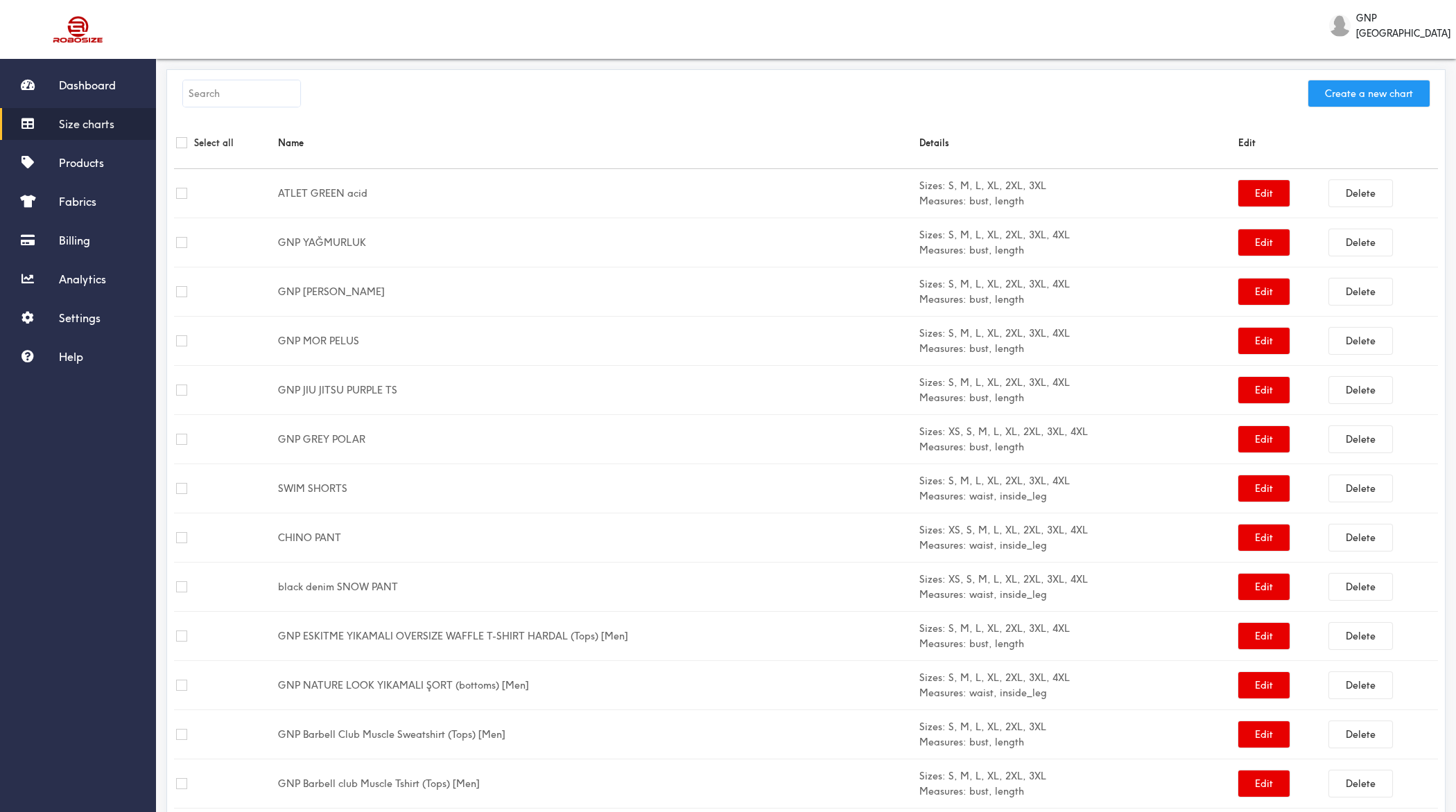
click at [1164, 90] on button "Create a new chart" at bounding box center [1369, 94] width 122 height 26
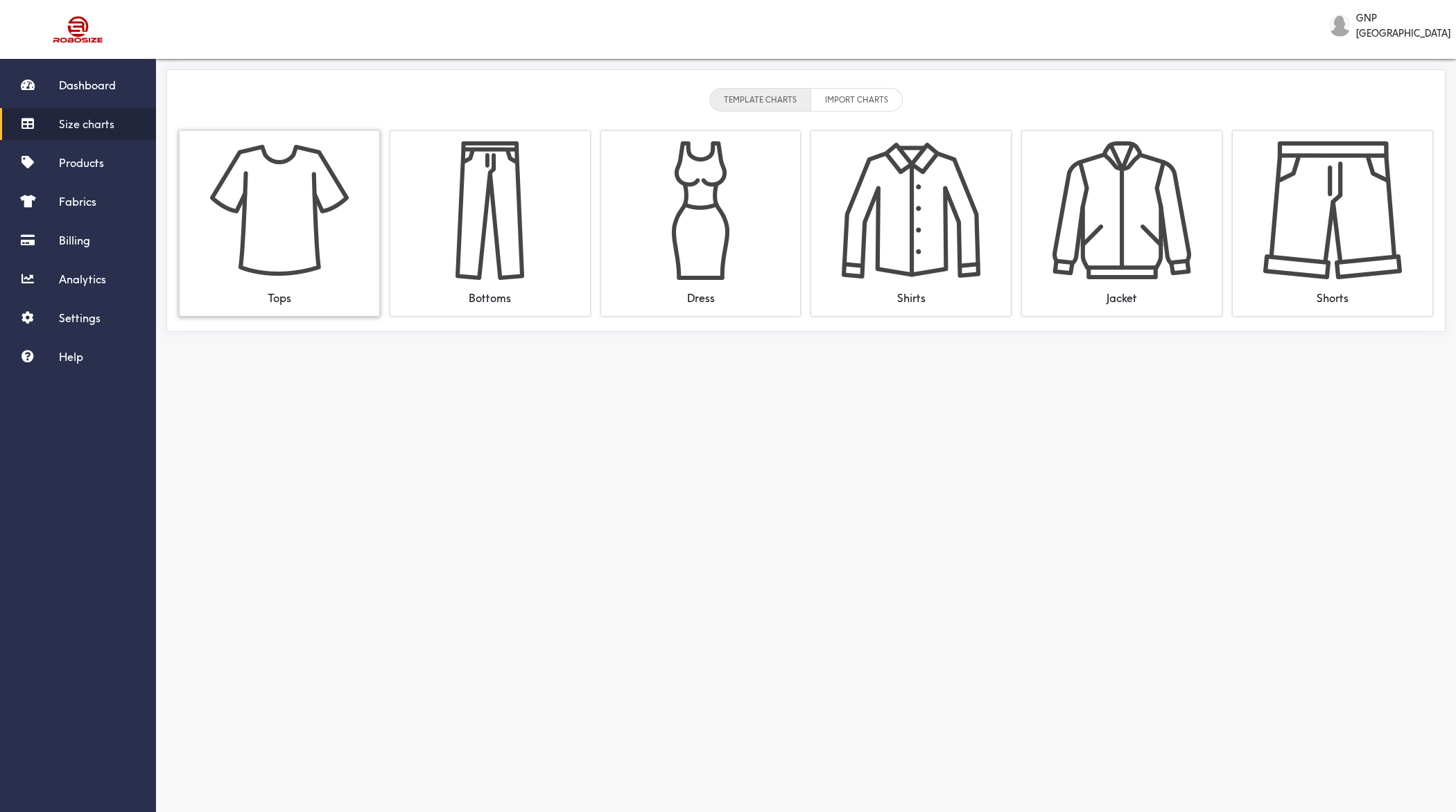
click at [290, 196] on img at bounding box center [280, 210] width 139 height 139
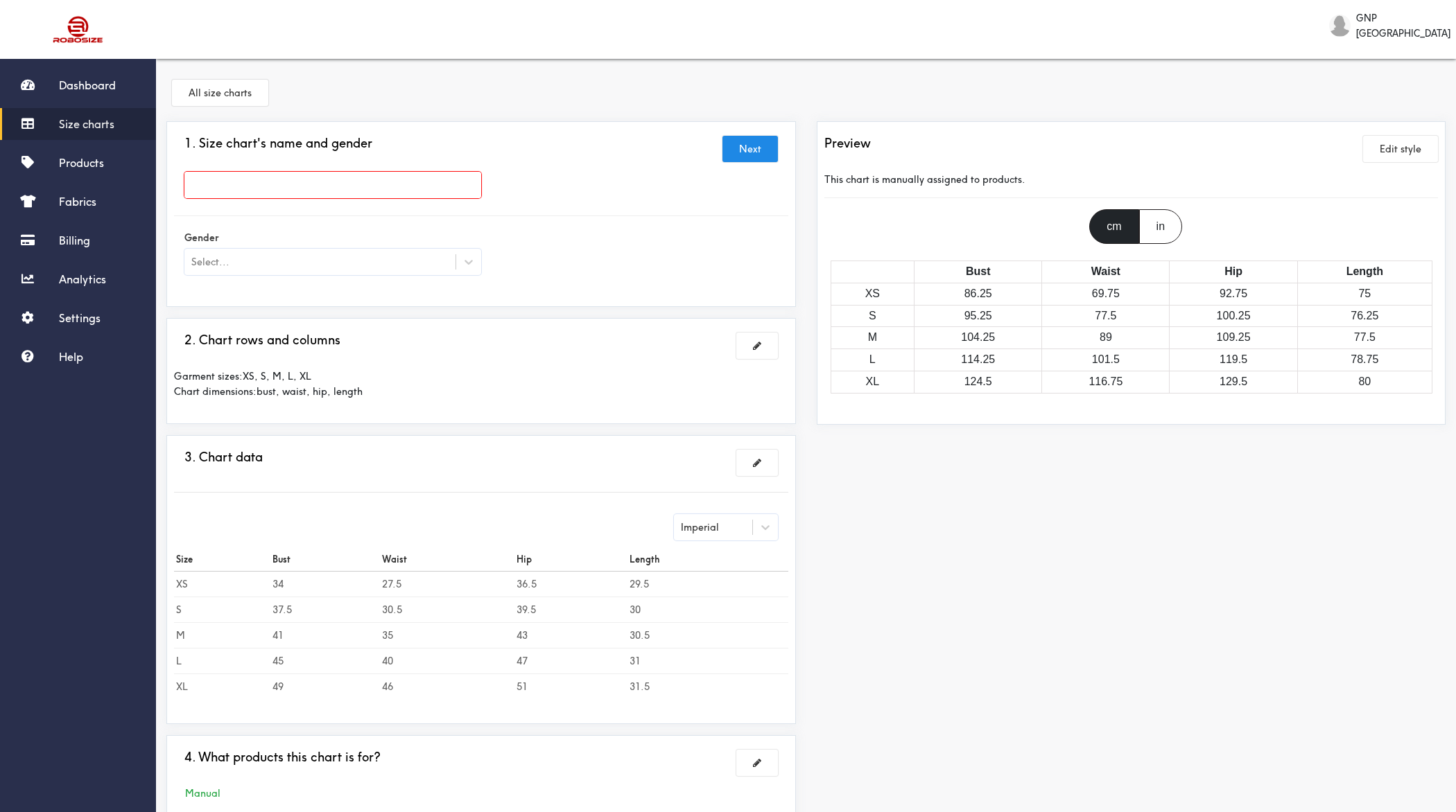
click at [379, 188] on input "text" at bounding box center [333, 185] width 297 height 26
paste input "GNP SIYAH PELUS BOMBER"
click at [274, 255] on div "Select..." at bounding box center [320, 262] width 271 height 14
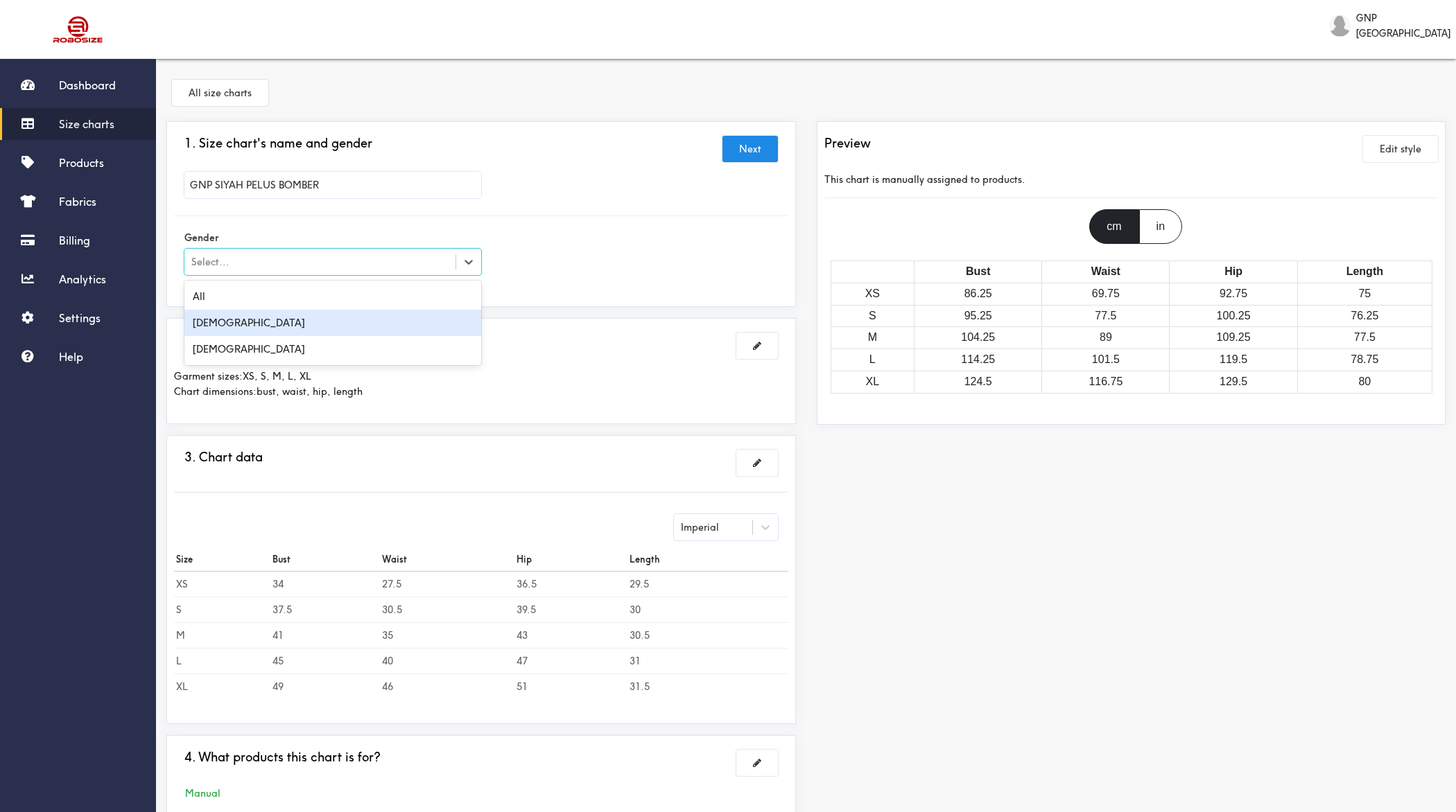
click at [219, 327] on div "[DEMOGRAPHIC_DATA]" at bounding box center [333, 323] width 297 height 26
click at [757, 343] on span at bounding box center [757, 346] width 8 height 10
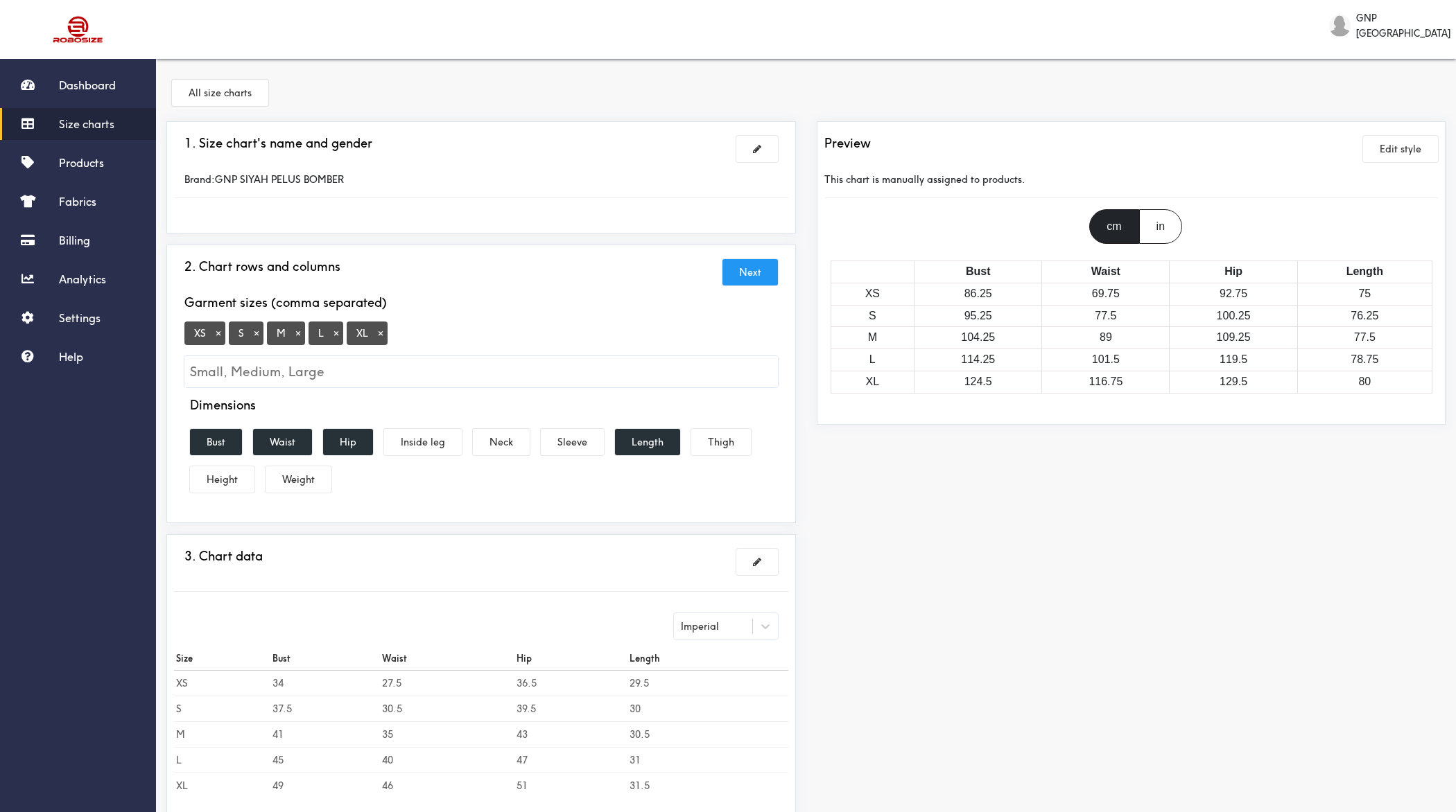
click at [218, 333] on button "×" at bounding box center [218, 333] width 14 height 12
click at [267, 373] on input "Small, Medium, Large" at bounding box center [481, 372] width 594 height 31
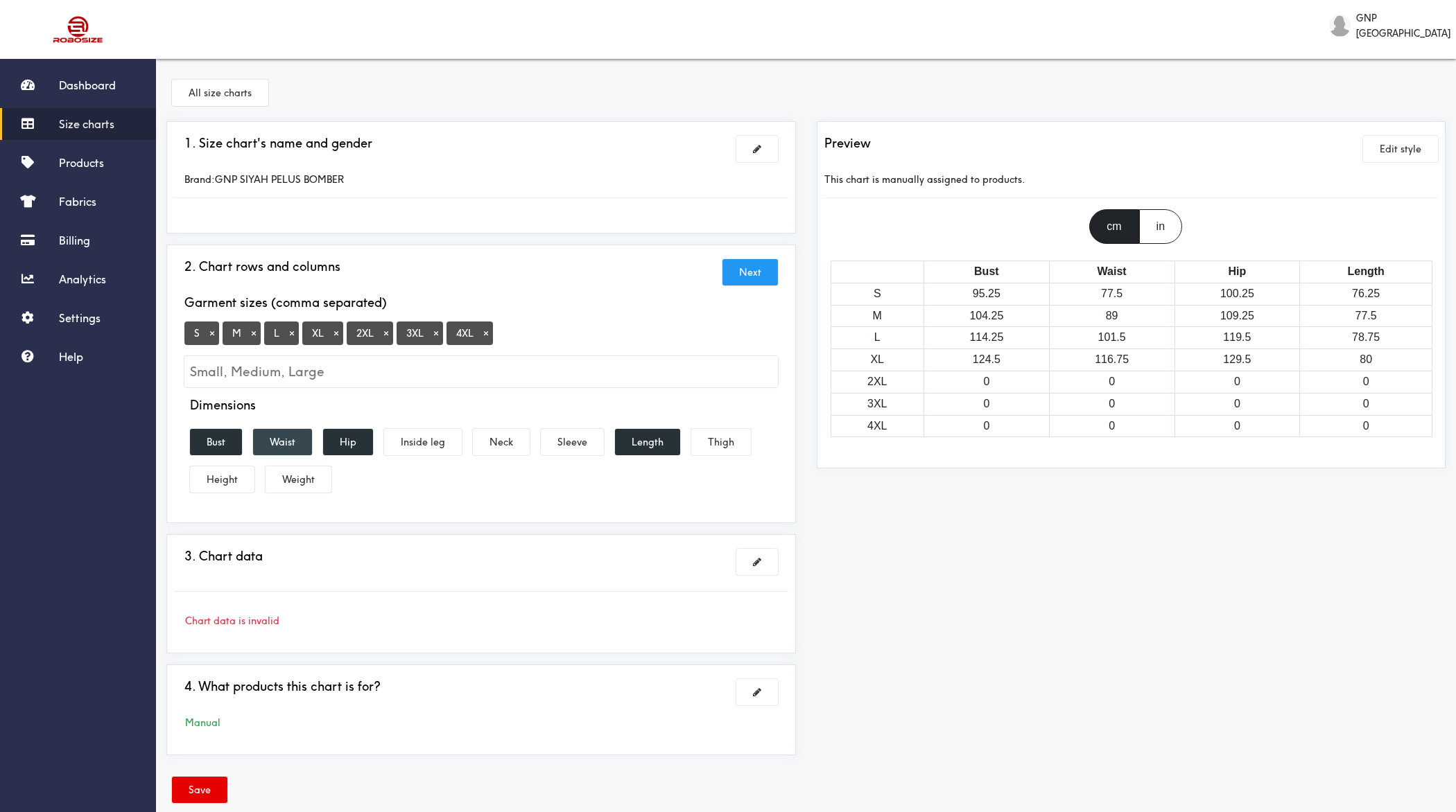
click at [279, 437] on button "Waist" at bounding box center [282, 442] width 59 height 26
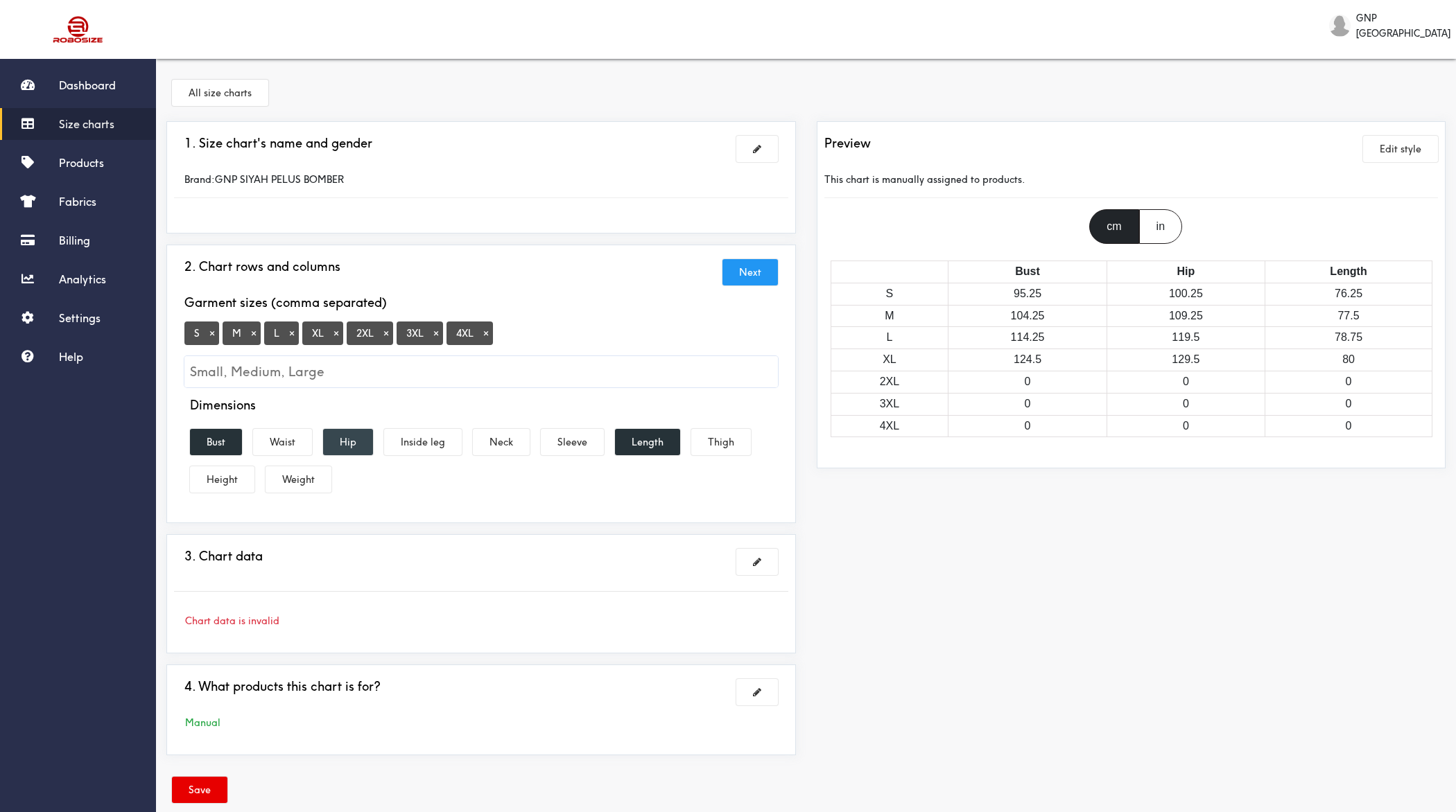
click at [346, 437] on button "Hip" at bounding box center [347, 442] width 50 height 26
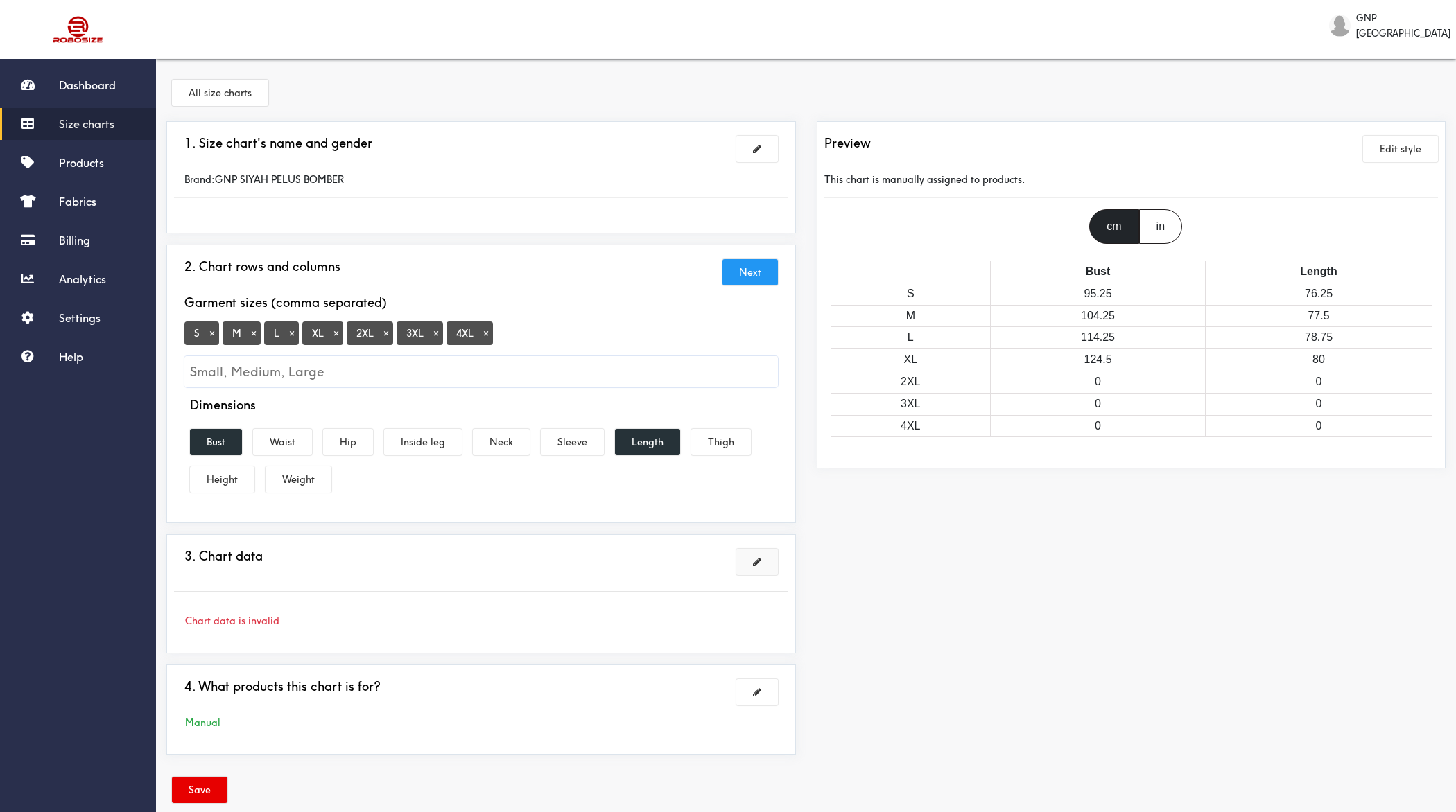
click at [741, 556] on button at bounding box center [757, 562] width 42 height 26
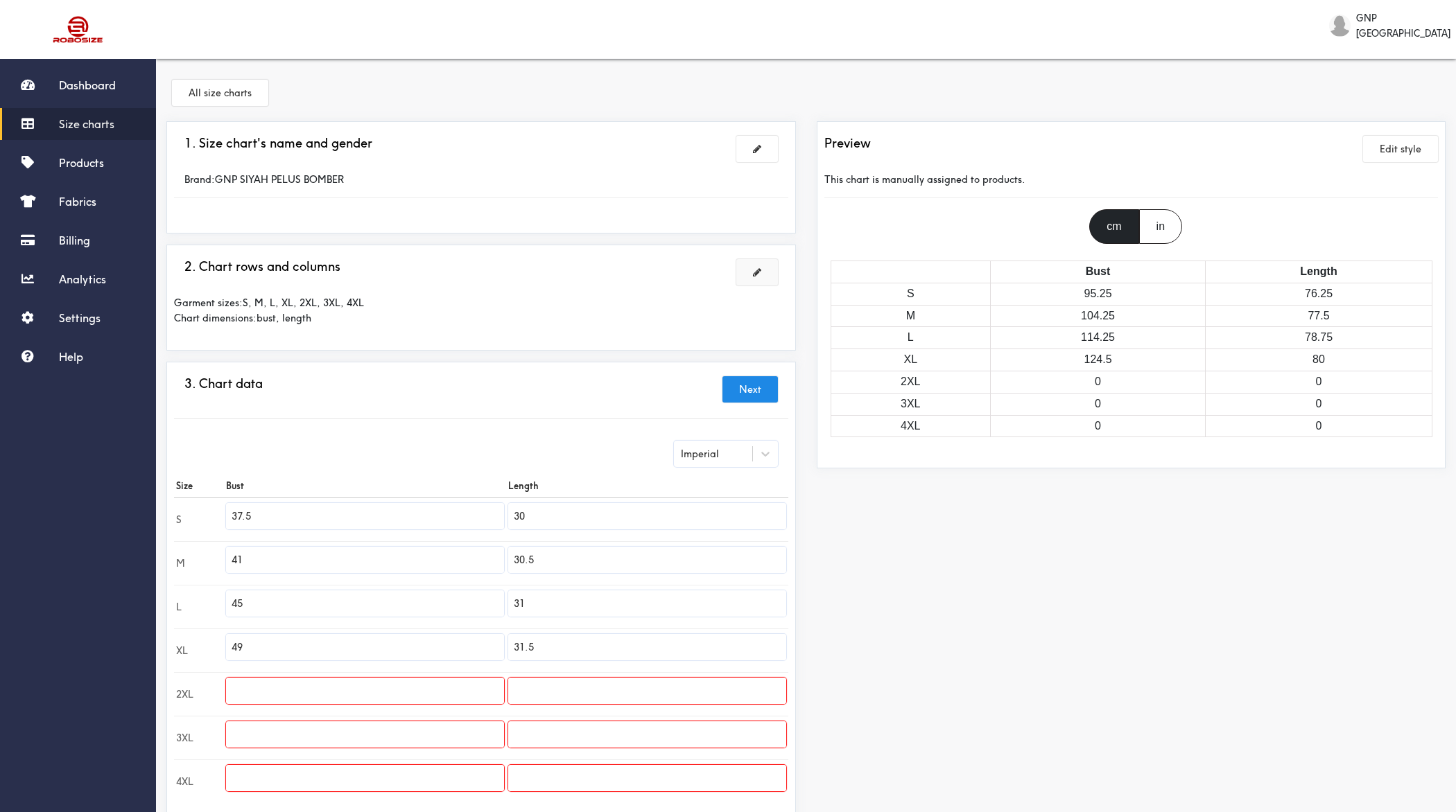
click at [714, 455] on div "Imperial" at bounding box center [700, 453] width 38 height 15
click at [710, 477] on div "Metric" at bounding box center [726, 488] width 104 height 26
click at [613, 515] on input "76.2" at bounding box center [647, 516] width 278 height 26
click at [575, 649] on input "text" at bounding box center [647, 735] width 278 height 26
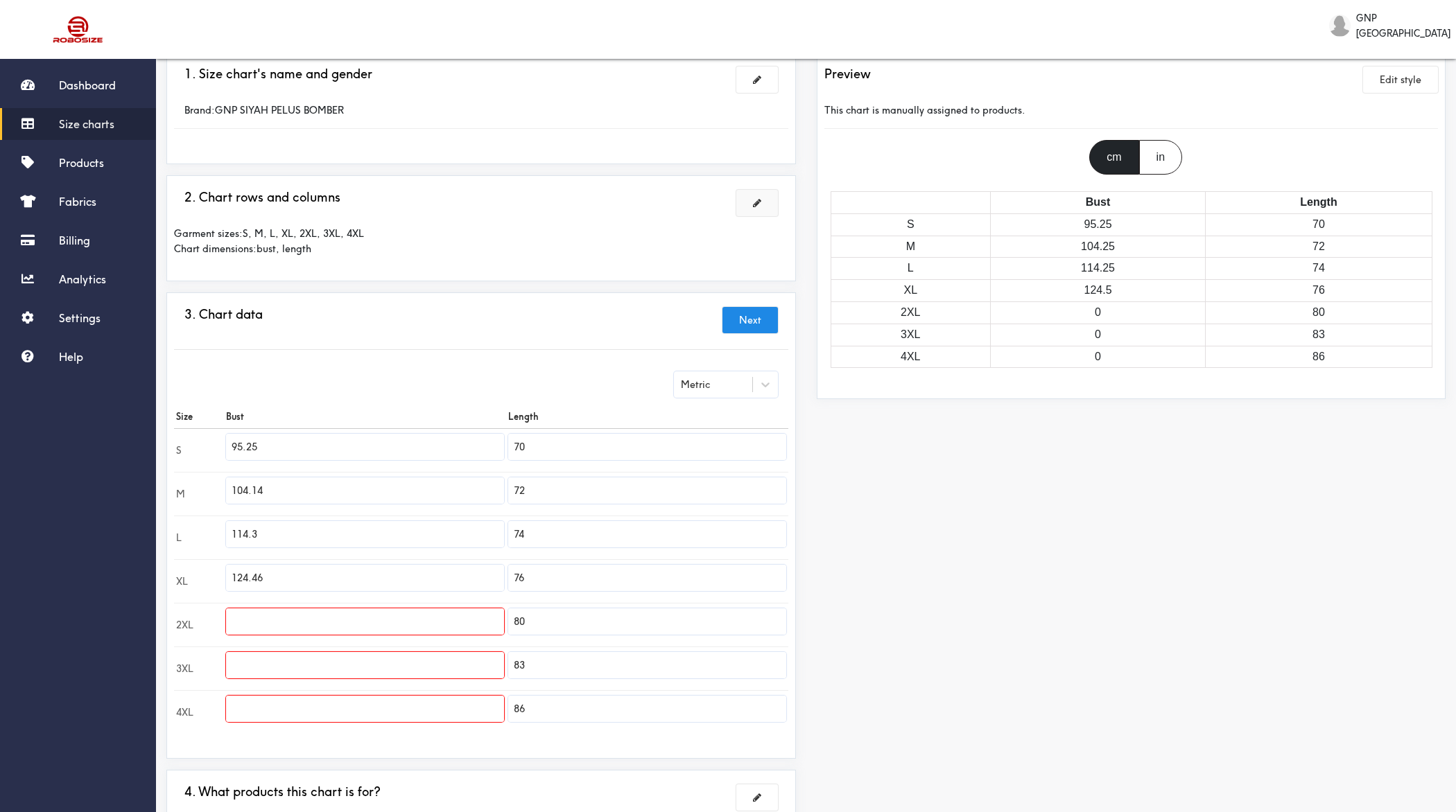
scroll to position [86, 0]
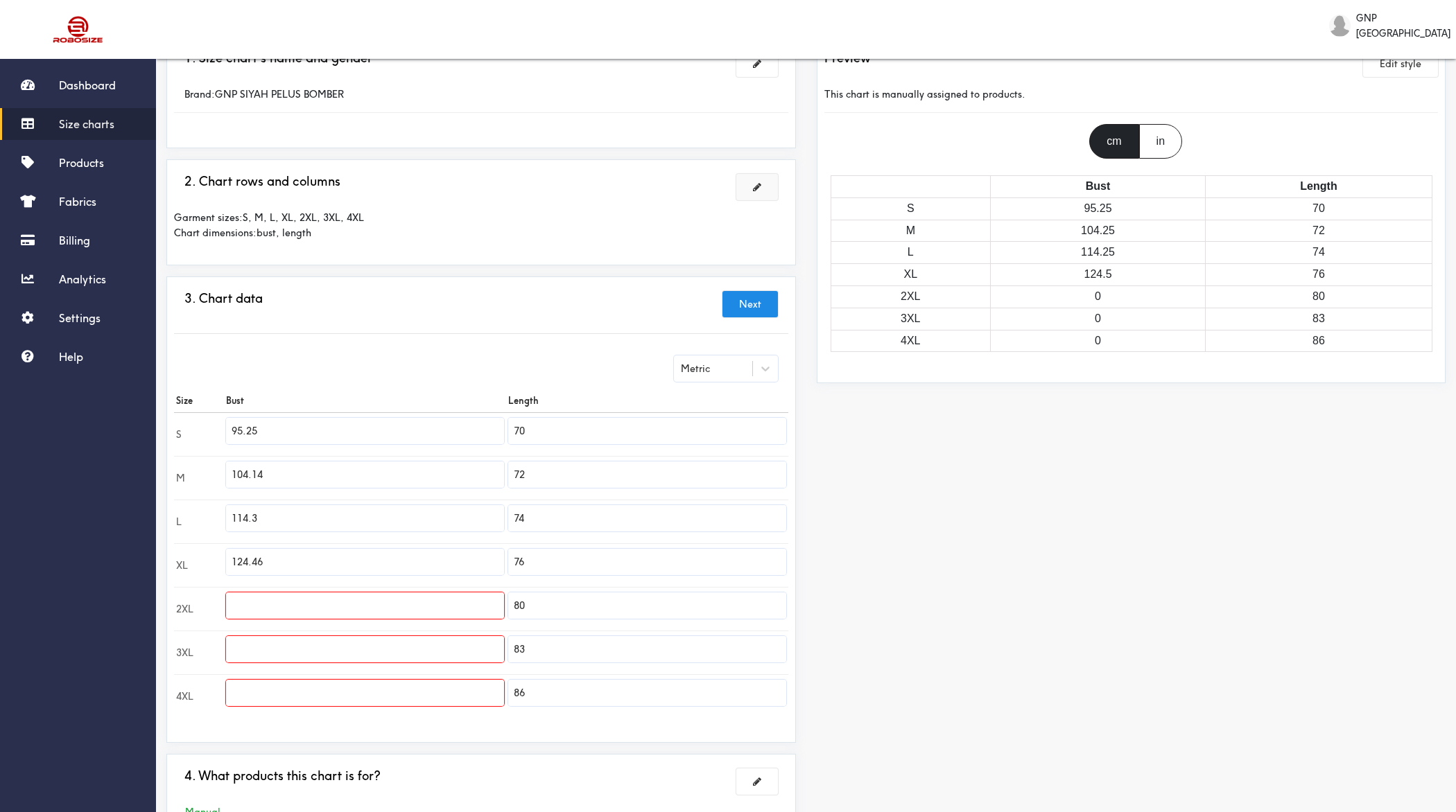
click at [341, 424] on input "95.25" at bounding box center [365, 431] width 278 height 26
click at [277, 471] on input "104.14" at bounding box center [365, 474] width 278 height 26
click at [282, 509] on input "114.3" at bounding box center [365, 519] width 278 height 26
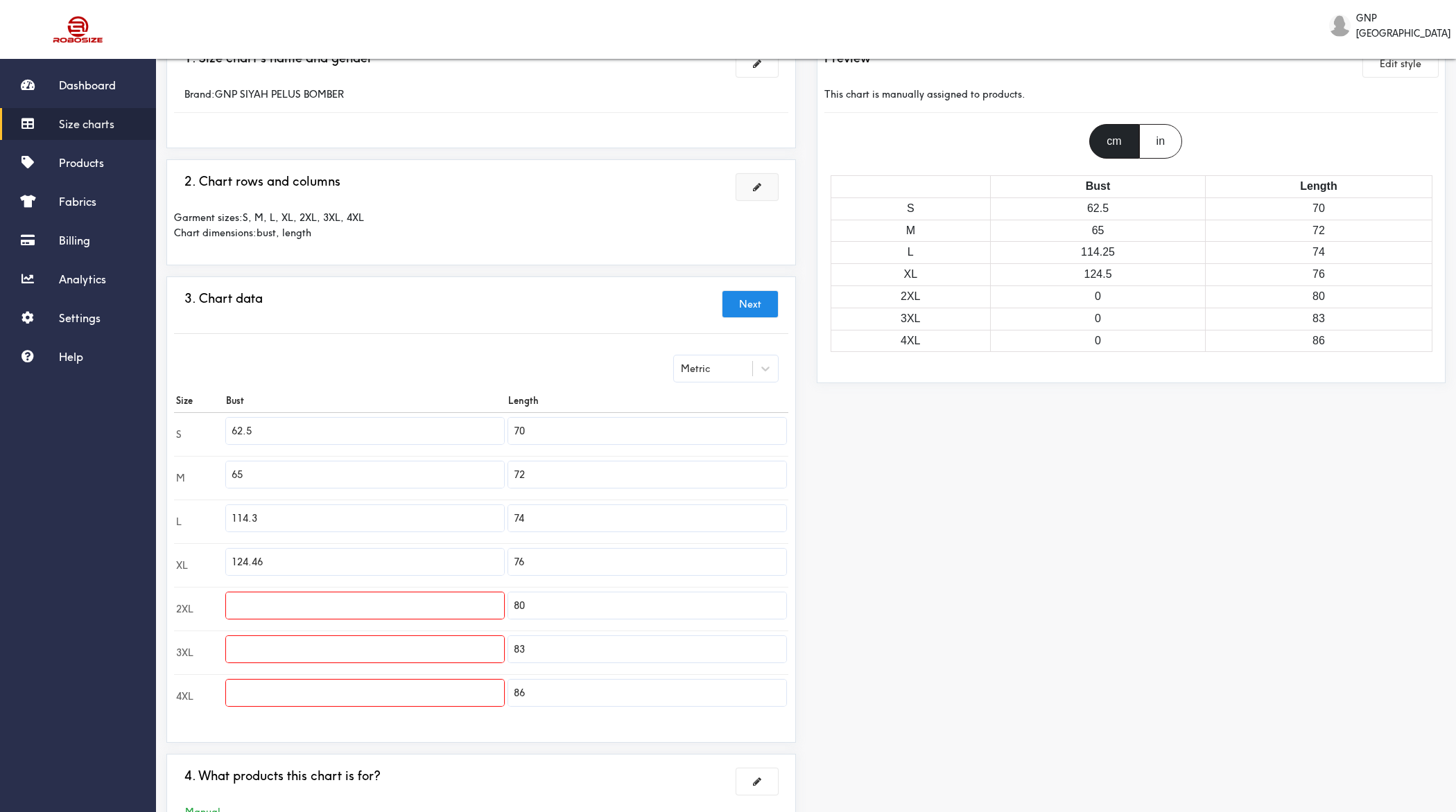
paste input "62.5"
click at [248, 515] on input "62.5" at bounding box center [365, 519] width 278 height 26
click at [377, 598] on input "text" at bounding box center [365, 606] width 278 height 26
click at [349, 558] on input "124.46" at bounding box center [365, 562] width 278 height 26
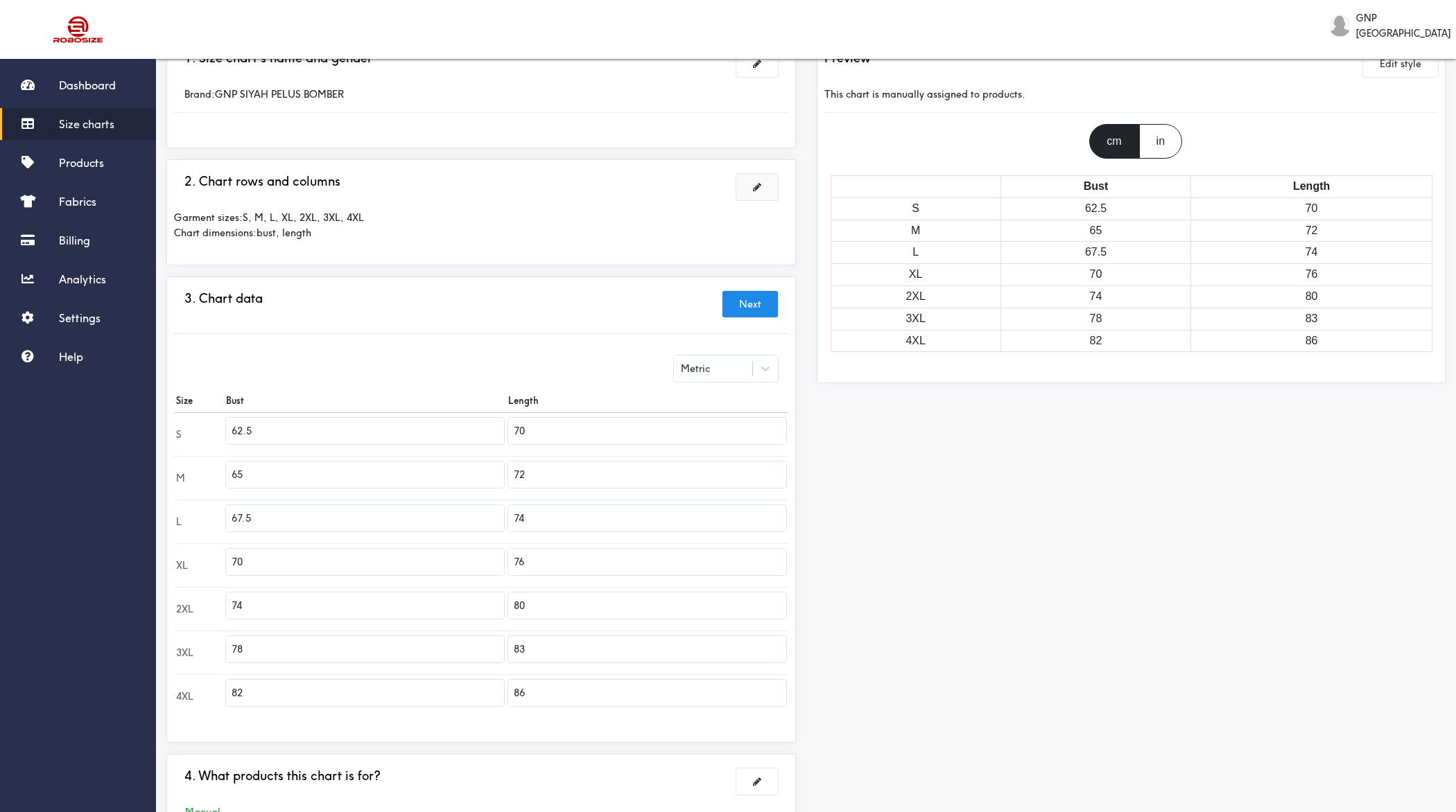
scroll to position [192, 0]
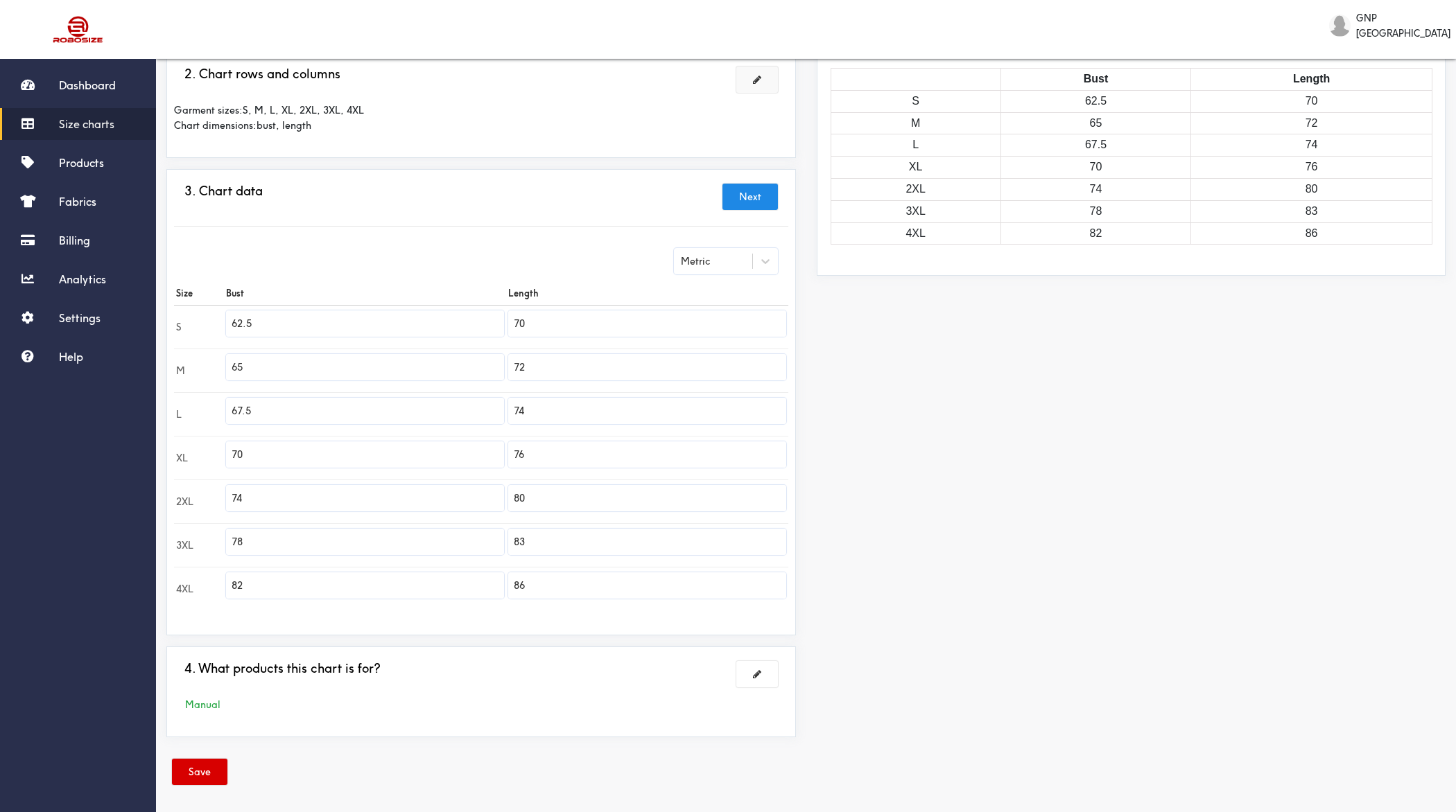
click at [212, 649] on button "Save" at bounding box center [200, 772] width 55 height 26
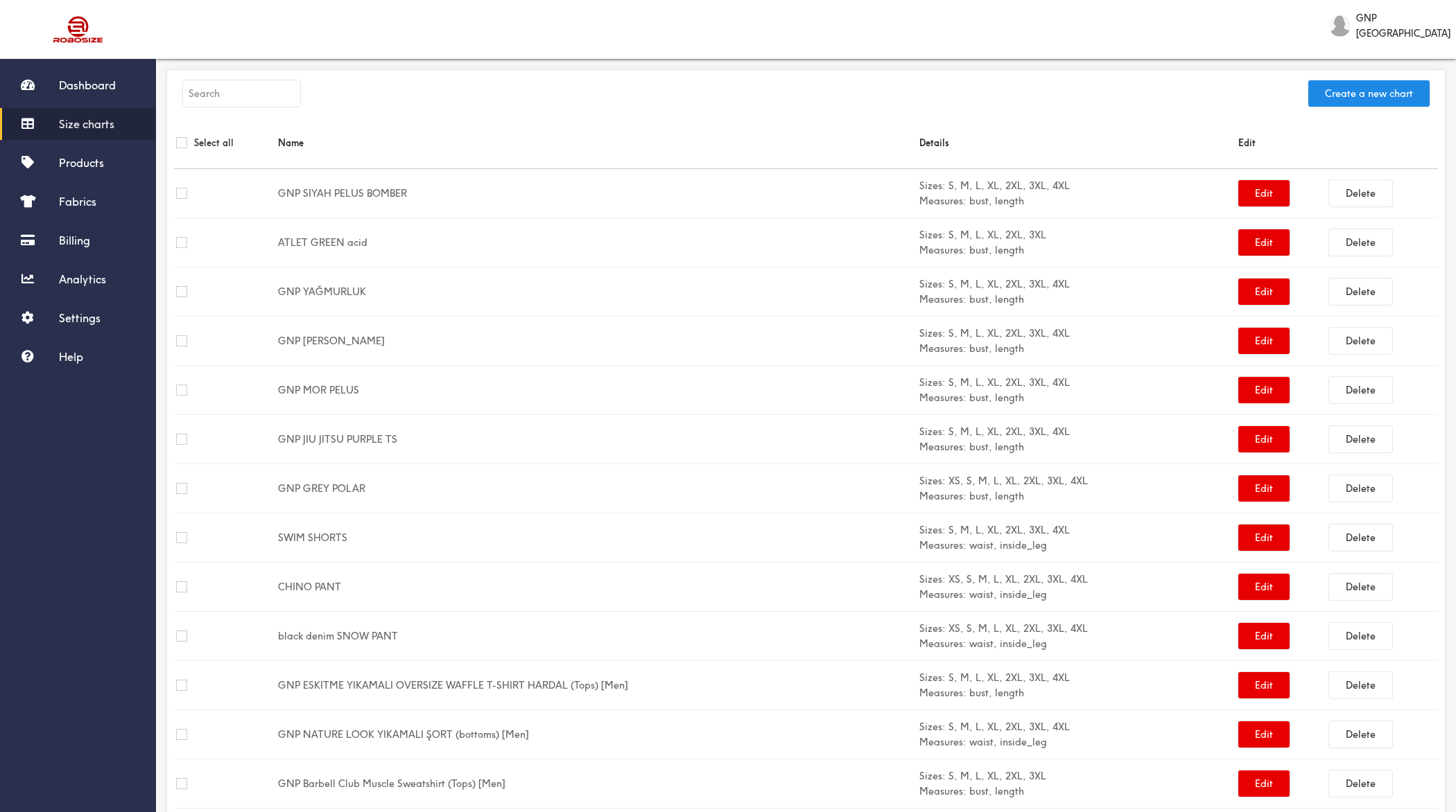
click at [1164, 79] on div "Create a new chart" at bounding box center [806, 96] width 1264 height 40
click at [1164, 94] on button "Create a new chart" at bounding box center [1369, 94] width 122 height 26
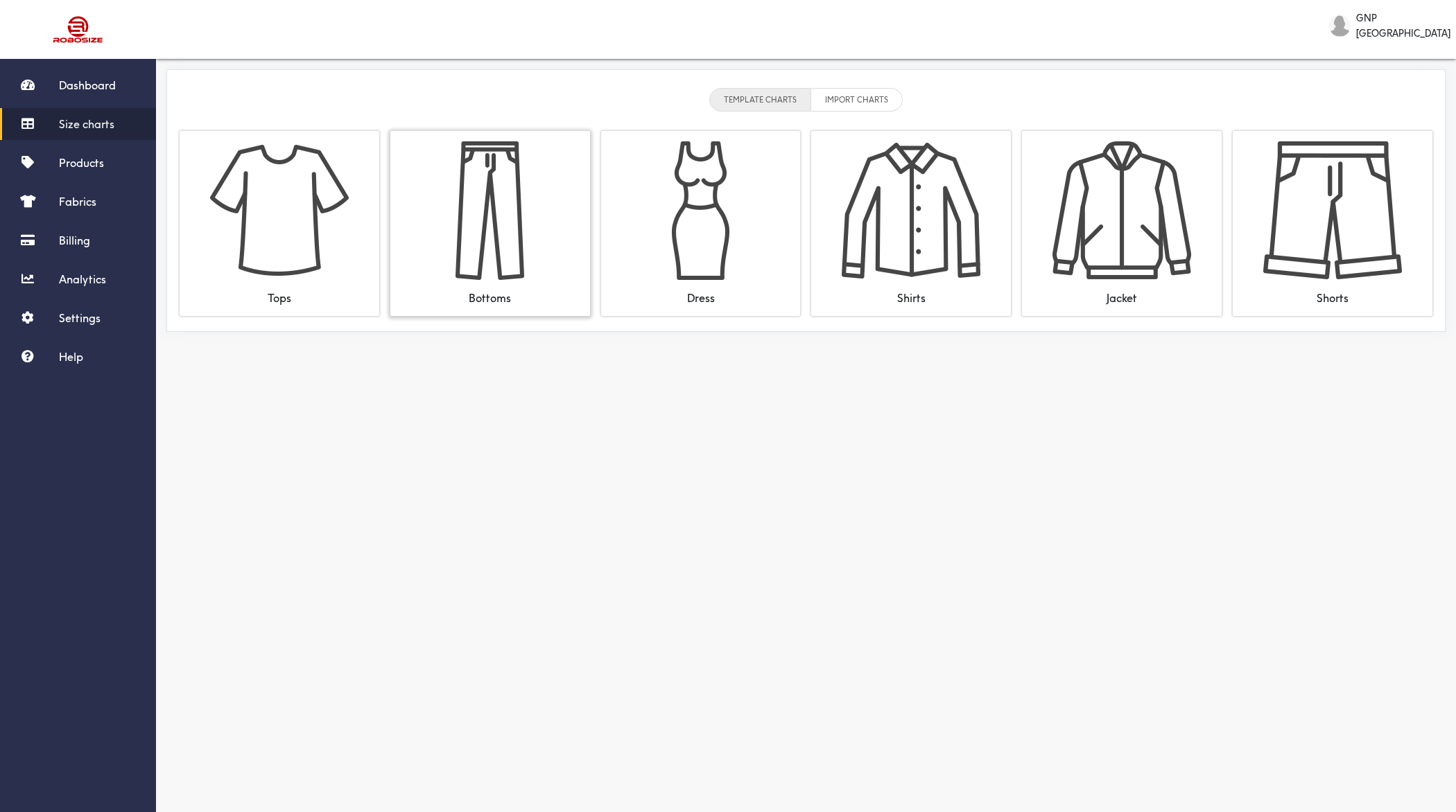
click at [511, 245] on img at bounding box center [490, 210] width 139 height 139
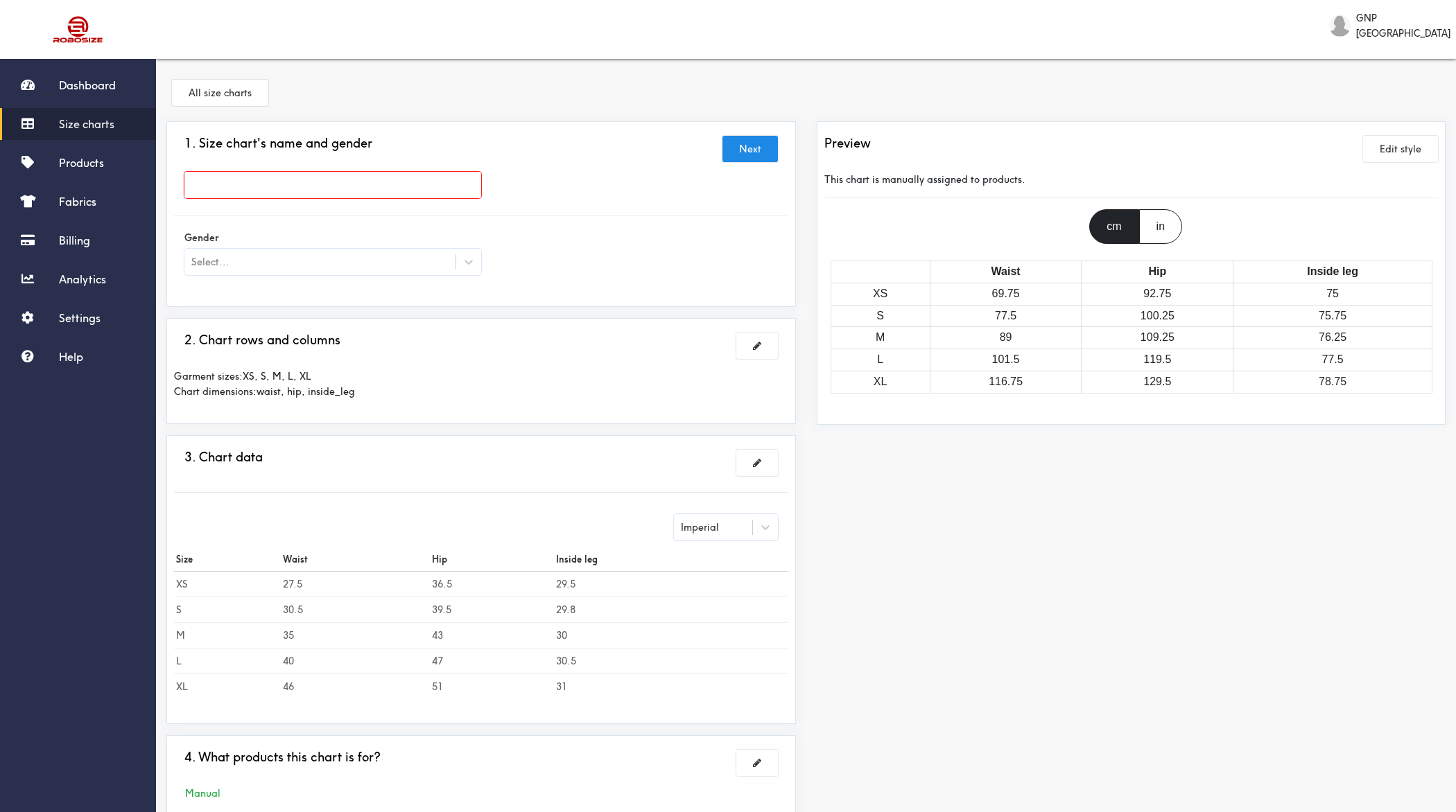
click at [347, 184] on input "text" at bounding box center [333, 185] width 297 height 26
paste input "GNP waffle short black"
click at [285, 263] on div "Select..." at bounding box center [320, 262] width 271 height 14
click at [250, 326] on div "[DEMOGRAPHIC_DATA]" at bounding box center [333, 323] width 297 height 26
click at [759, 345] on span at bounding box center [757, 346] width 8 height 10
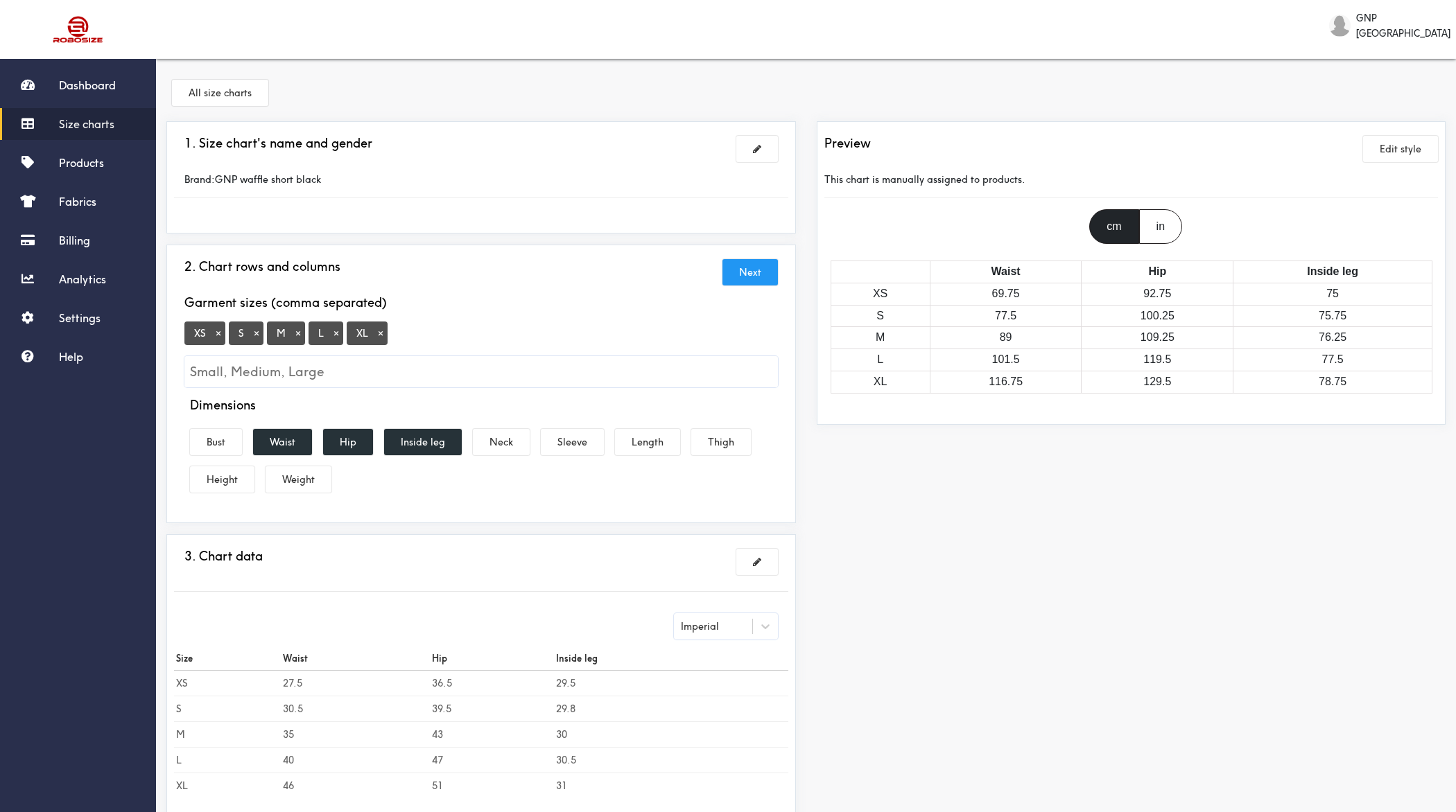
click at [219, 334] on button "×" at bounding box center [218, 333] width 14 height 12
click at [352, 373] on input "Small, Medium, Large" at bounding box center [481, 372] width 594 height 31
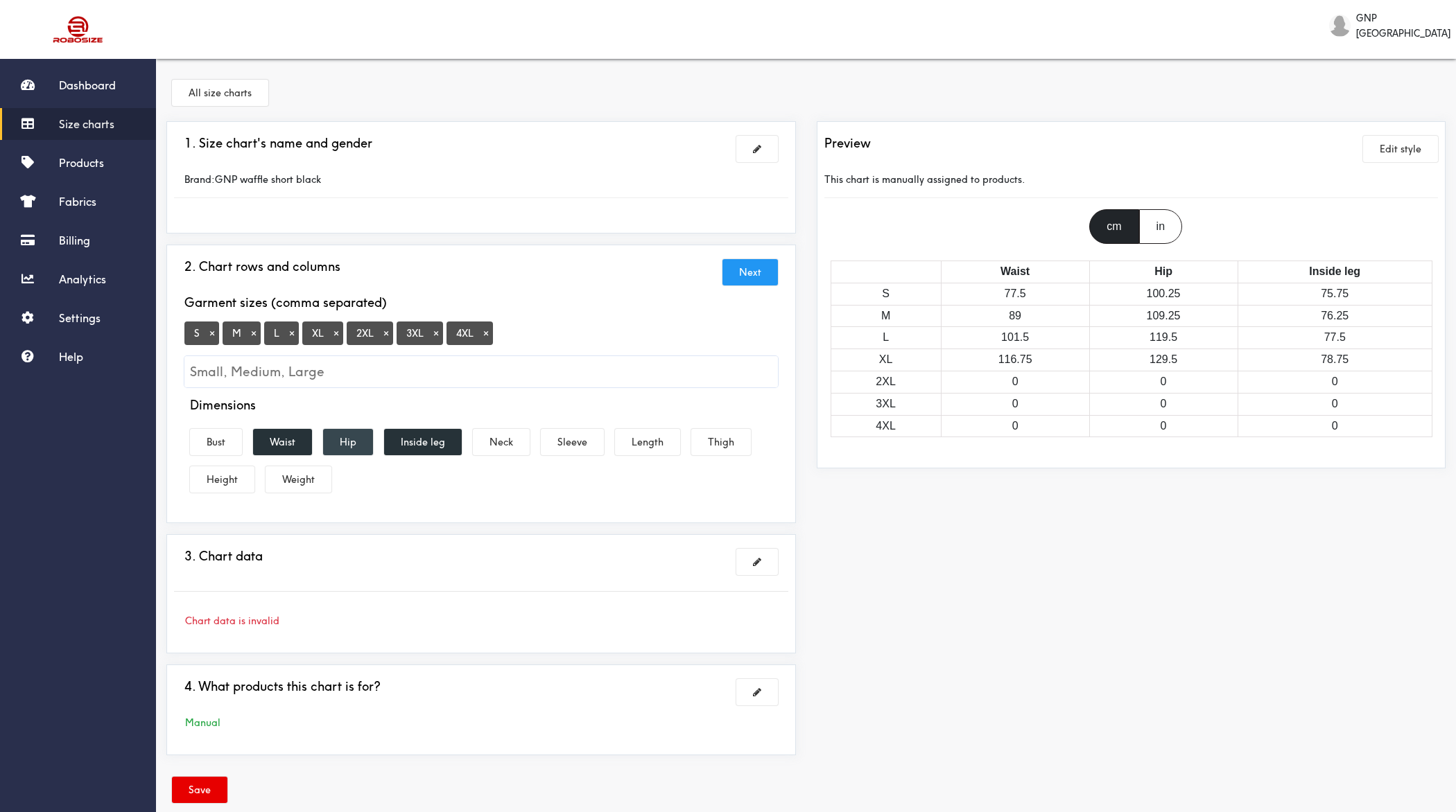
click at [352, 441] on button "Hip" at bounding box center [347, 442] width 50 height 26
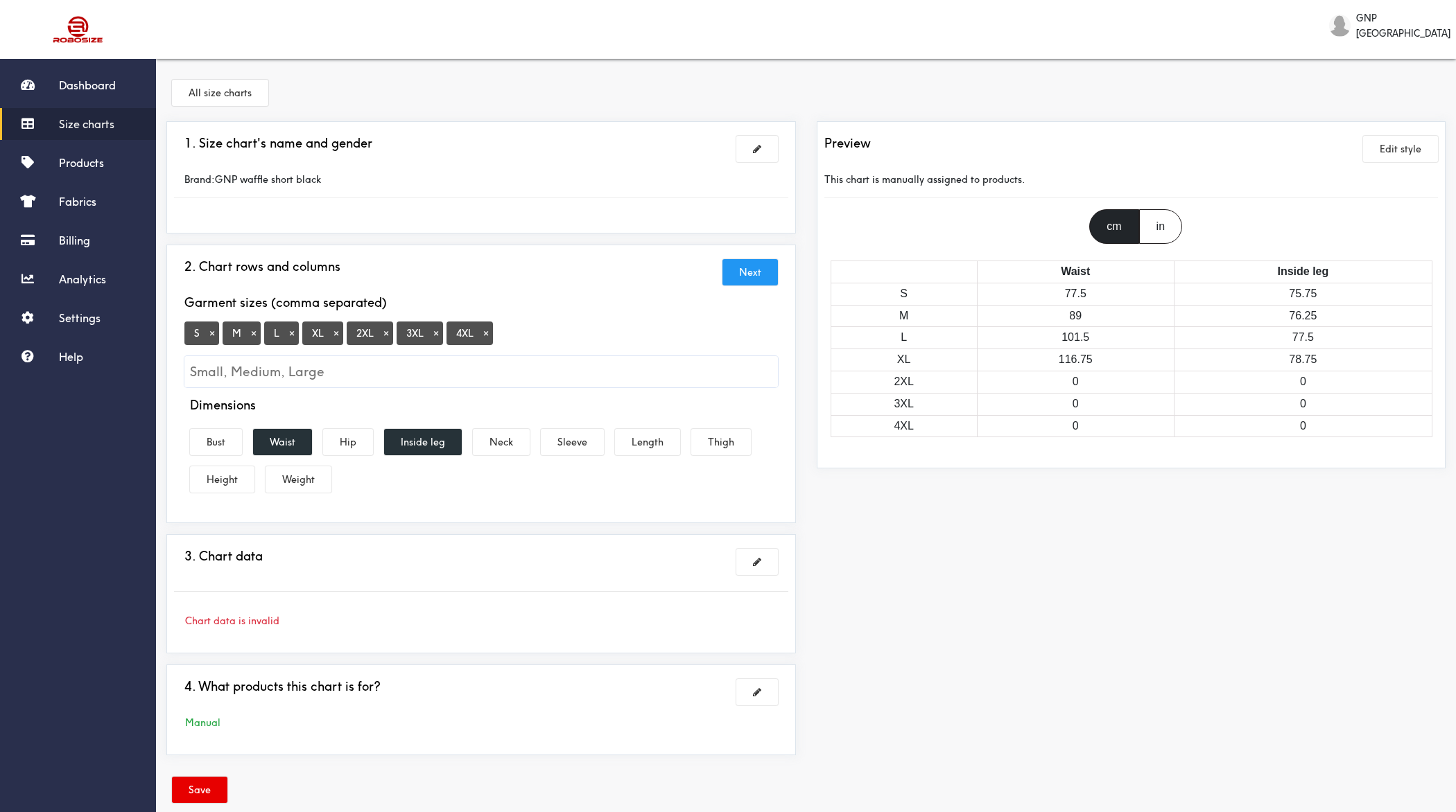
scroll to position [21, 0]
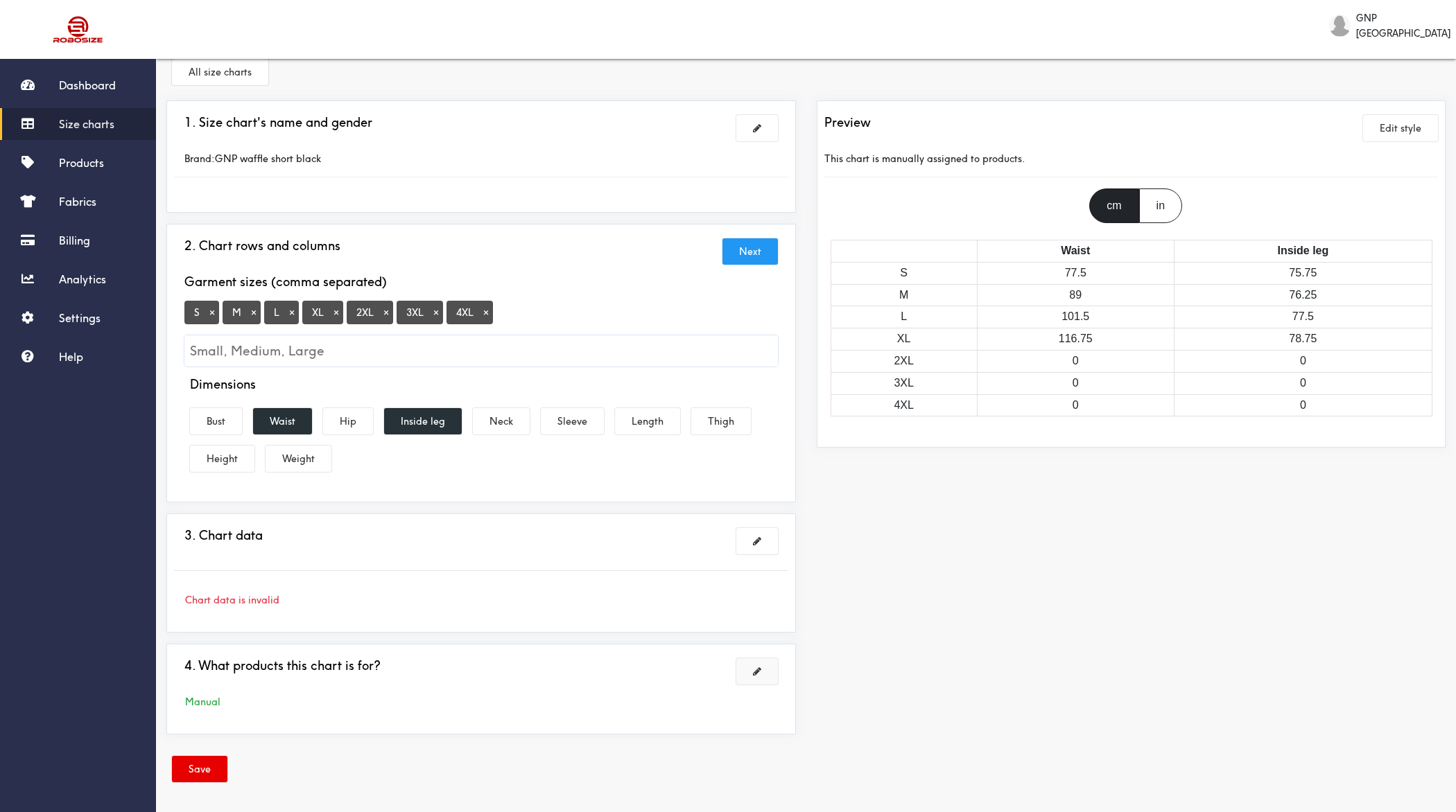
click at [753, 649] on span at bounding box center [757, 672] width 8 height 10
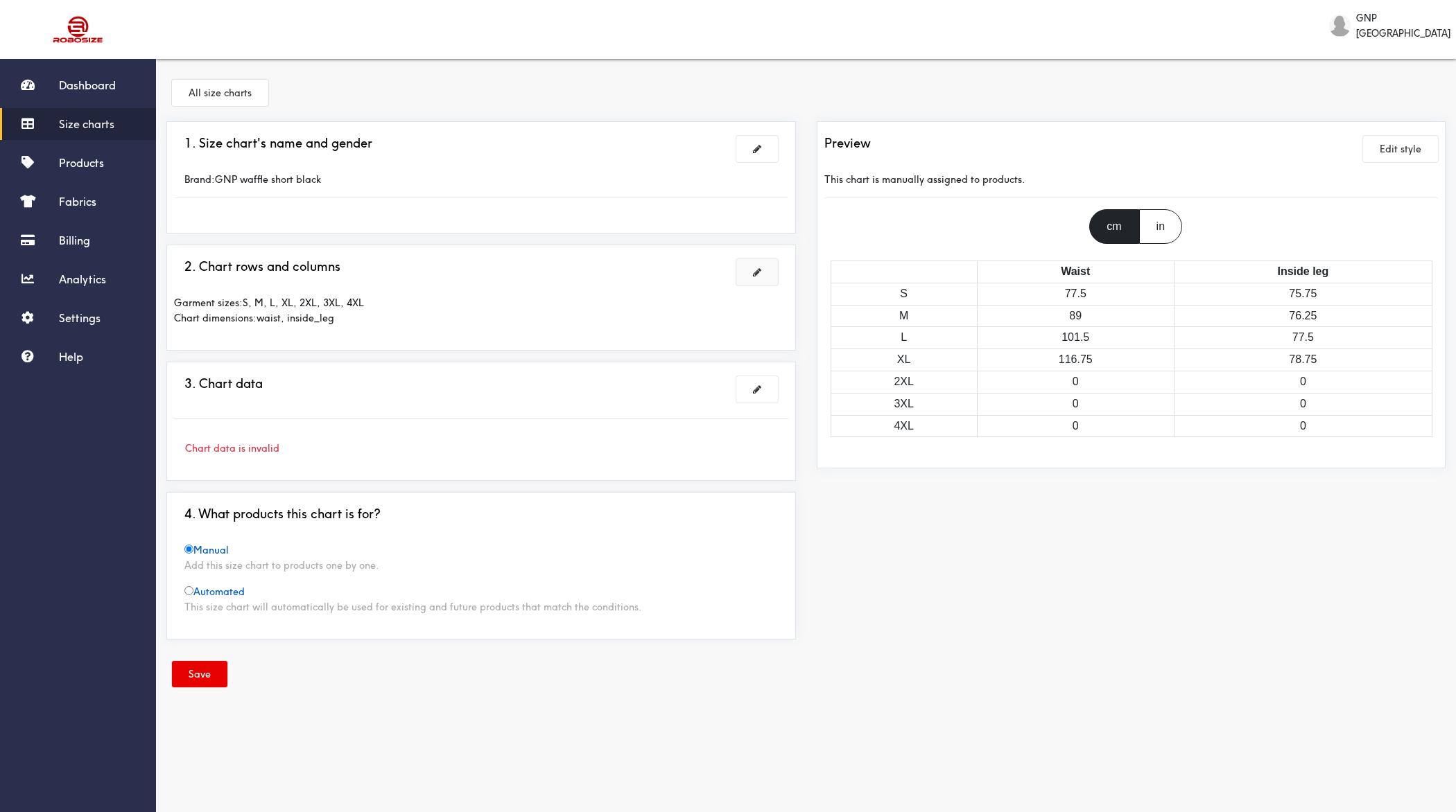
scroll to position [0, 0]
click at [750, 384] on button at bounding box center [757, 390] width 42 height 26
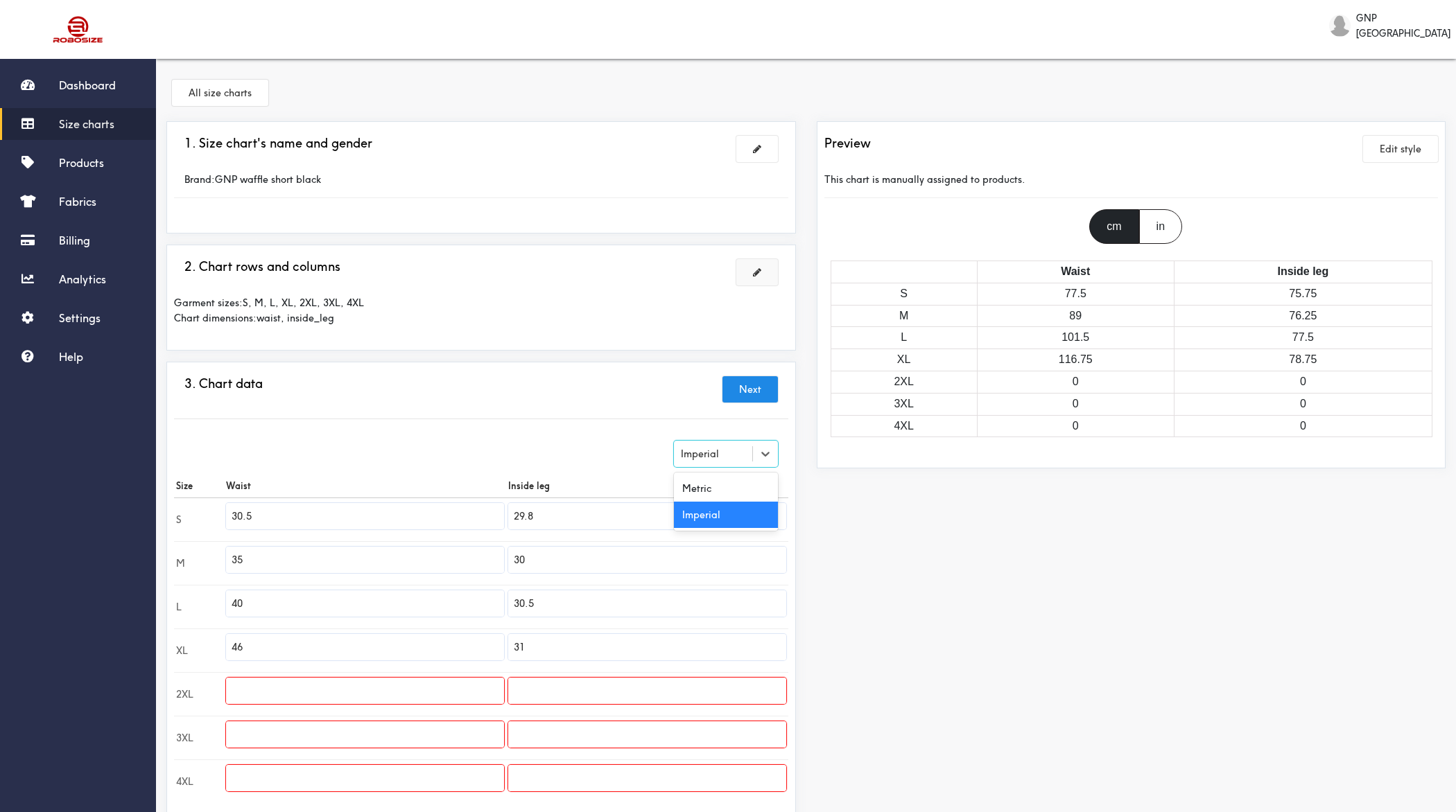
click at [742, 455] on div "Imperial" at bounding box center [713, 453] width 78 height 14
click at [711, 485] on div "Metric" at bounding box center [726, 488] width 104 height 26
click at [613, 519] on input "75.69" at bounding box center [647, 516] width 278 height 26
click at [602, 567] on input "76.2" at bounding box center [647, 560] width 278 height 26
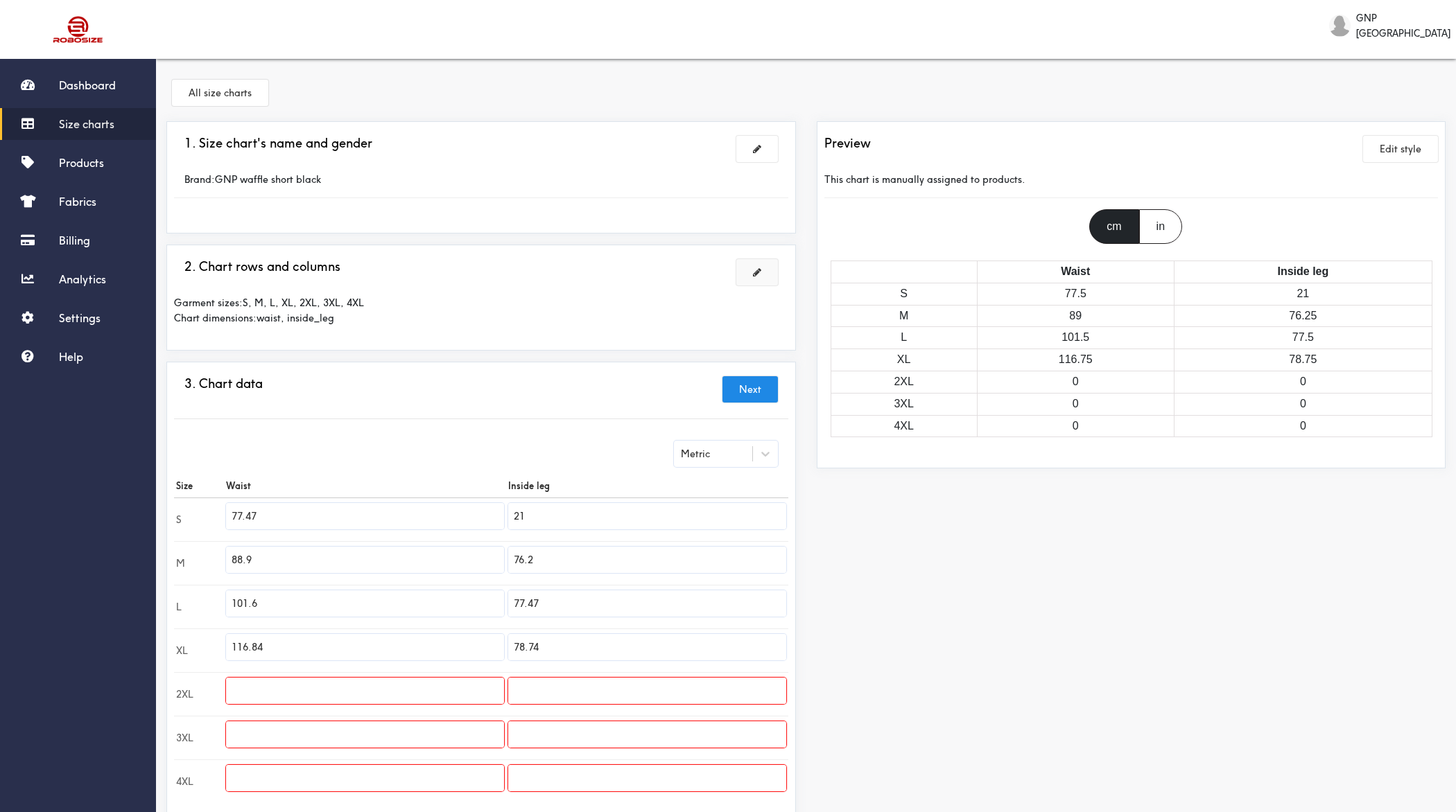
paste input "21"
click at [568, 598] on input "77.47" at bounding box center [647, 603] width 278 height 26
paste input "21"
click at [560, 634] on input "78.74" at bounding box center [647, 647] width 278 height 26
paste input "21"
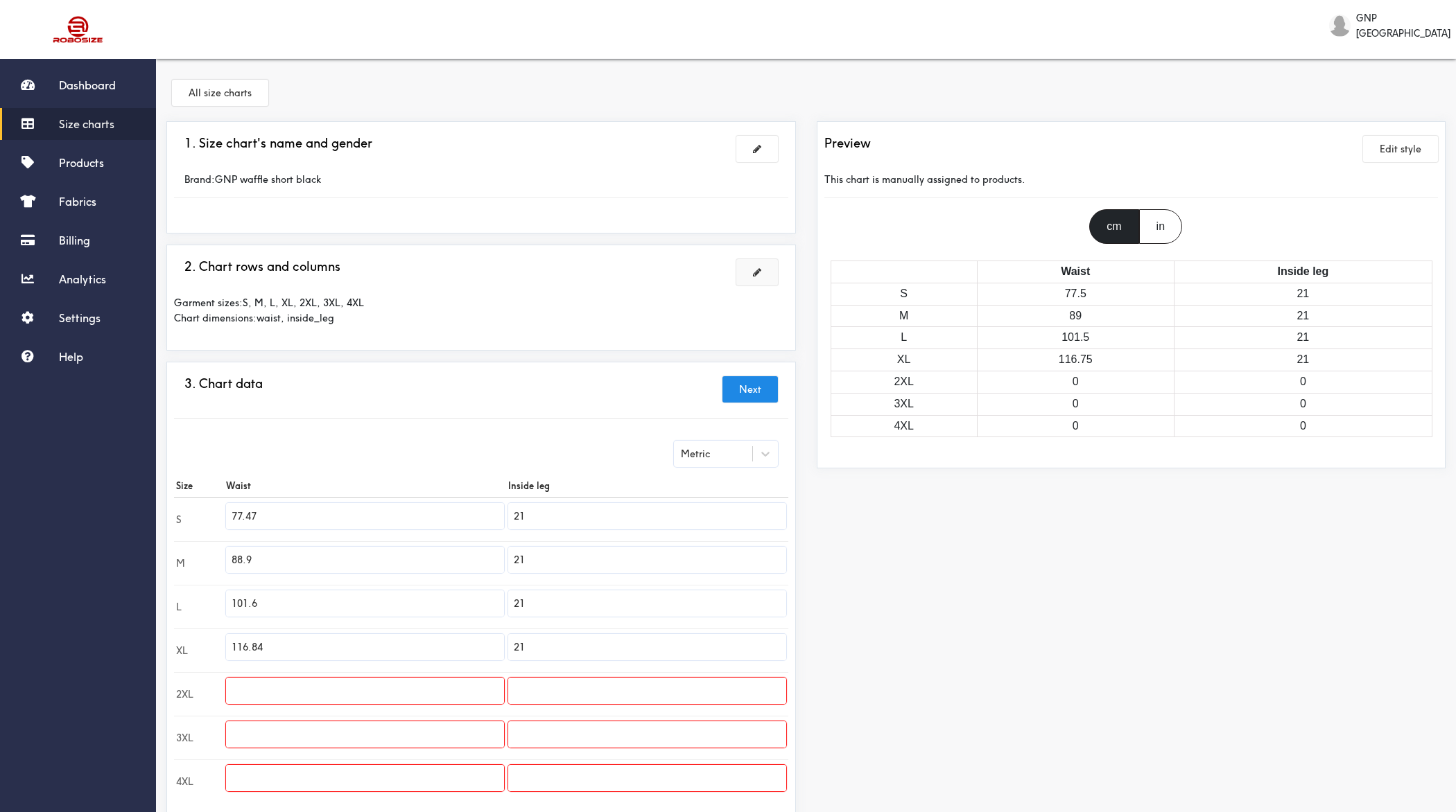
click at [561, 649] on input "text" at bounding box center [647, 691] width 278 height 26
paste input "21"
click at [555, 649] on input "text" at bounding box center [647, 735] width 278 height 26
paste input "21"
click at [555, 649] on input "text" at bounding box center [647, 778] width 278 height 26
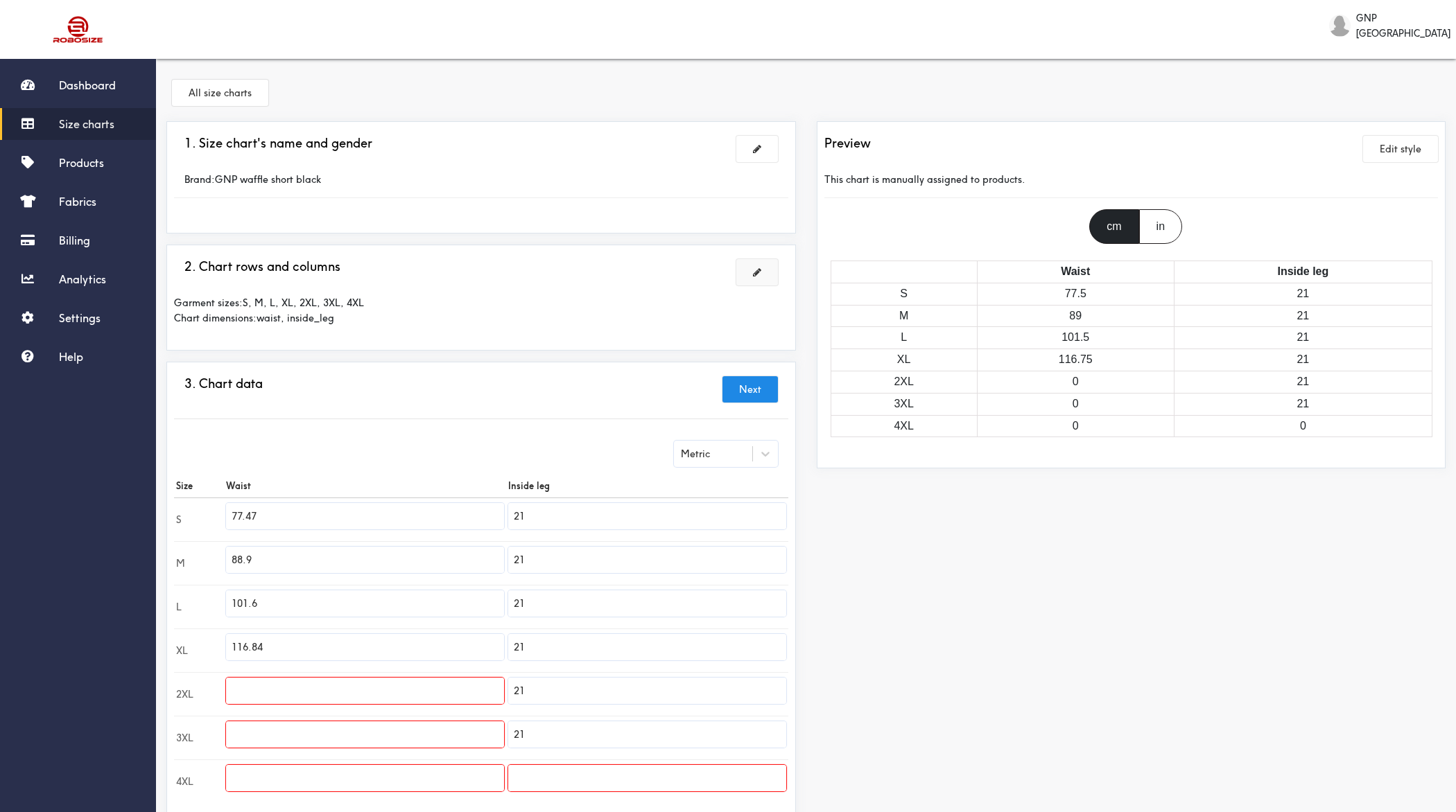
paste input "21"
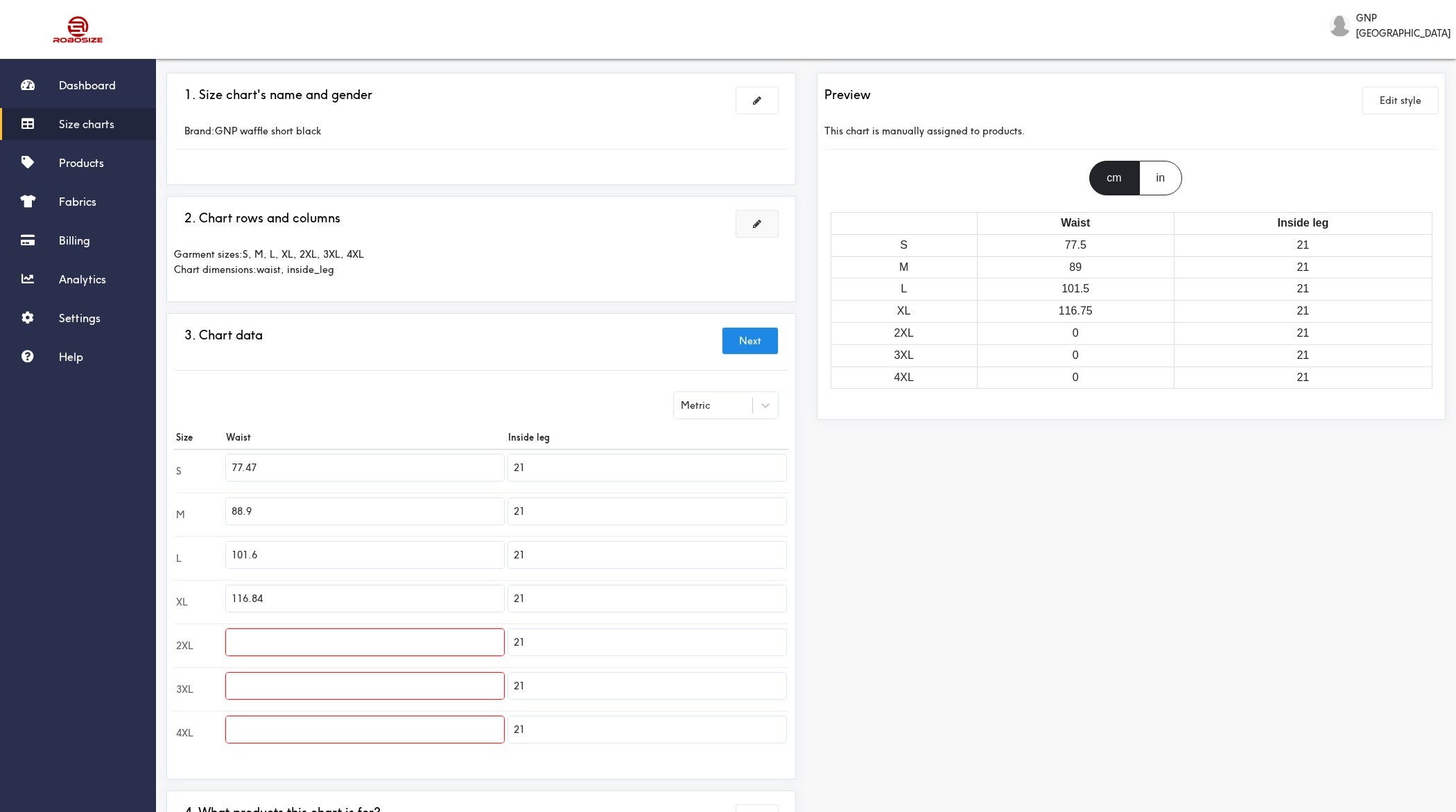
click at [292, 473] on input "77.47" at bounding box center [365, 468] width 278 height 26
paste input "38.5"
click at [292, 505] on input "88.9" at bounding box center [365, 511] width 278 height 26
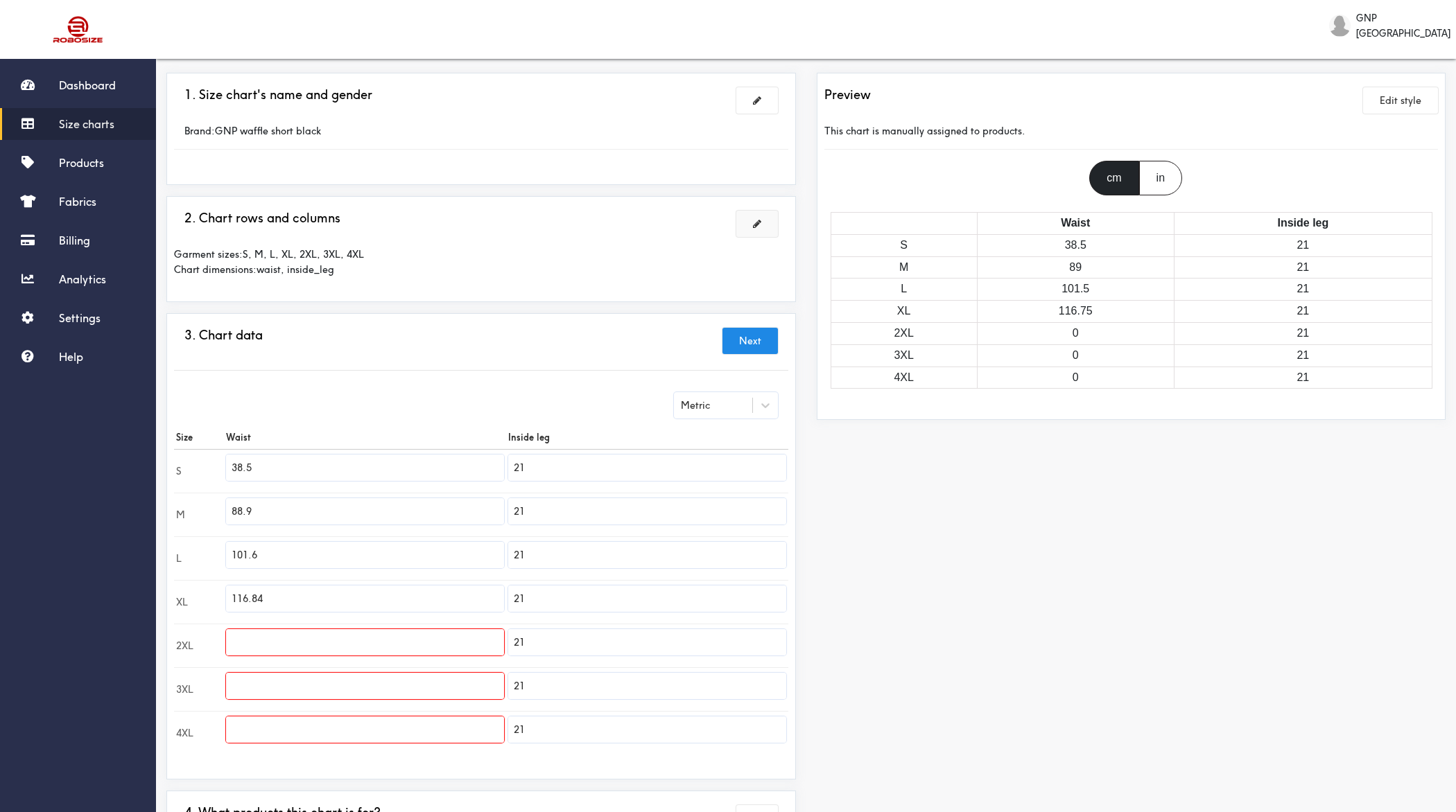
click at [292, 505] on input "88.9" at bounding box center [365, 511] width 278 height 26
paste input "38.5"
drag, startPoint x: 268, startPoint y: 510, endPoint x: 215, endPoint y: 510, distance: 53.0
click at [215, 510] on tr "M 38.5 21" at bounding box center [480, 514] width 614 height 44
click at [289, 549] on input "101.6" at bounding box center [365, 555] width 278 height 26
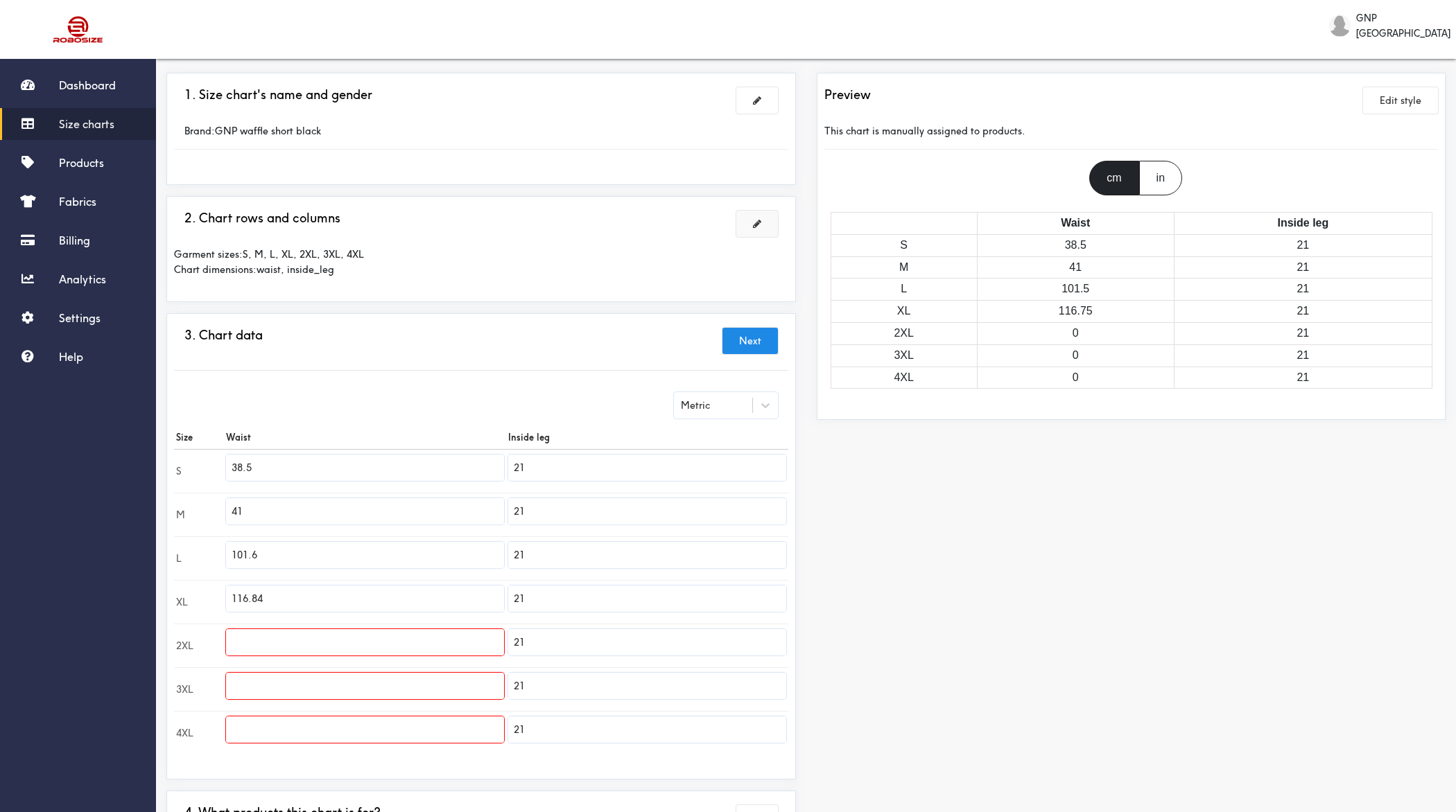
click at [289, 549] on input "101.6" at bounding box center [365, 555] width 278 height 26
click at [243, 552] on input "41.5" at bounding box center [365, 555] width 278 height 26
click at [361, 596] on input "116.84" at bounding box center [365, 598] width 278 height 26
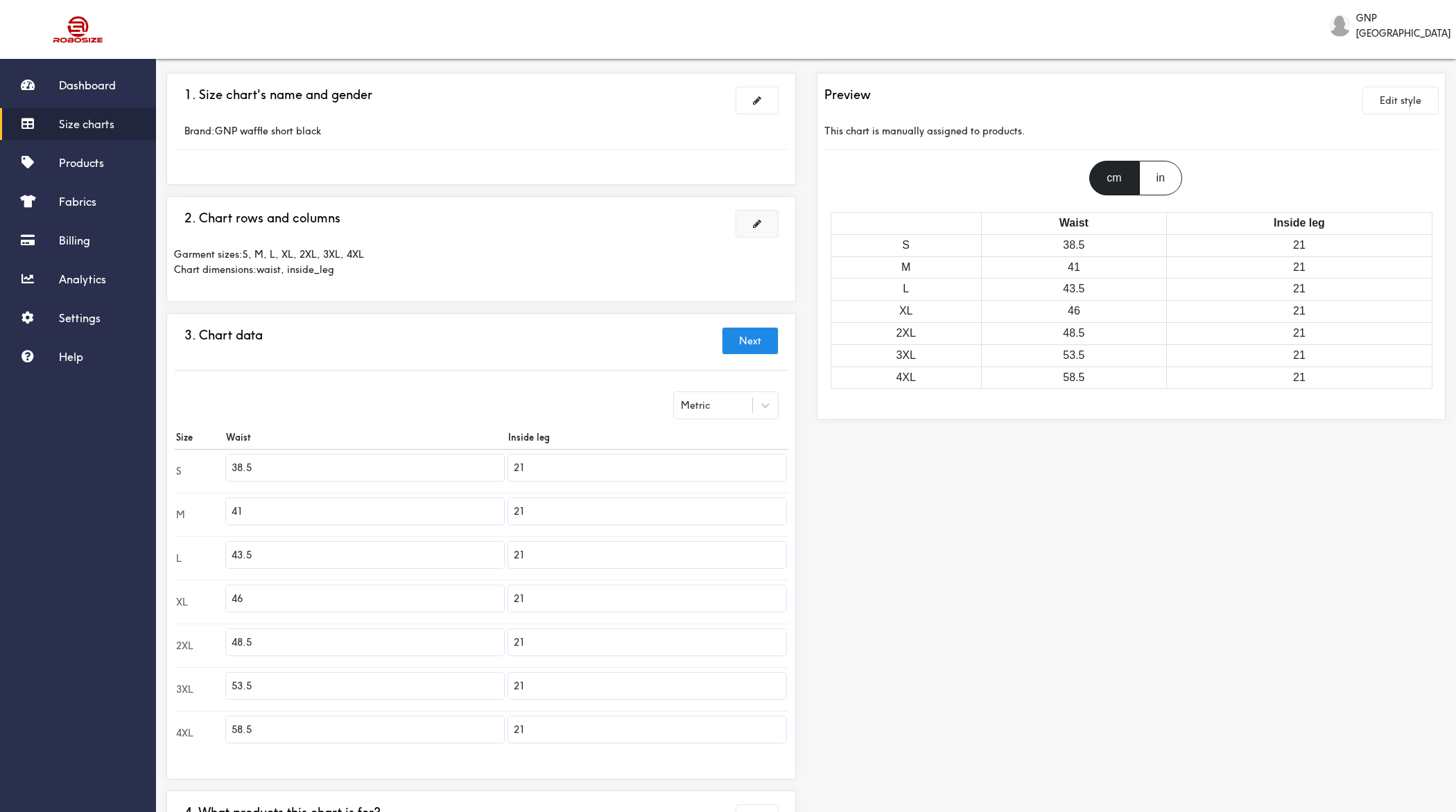
scroll to position [192, 0]
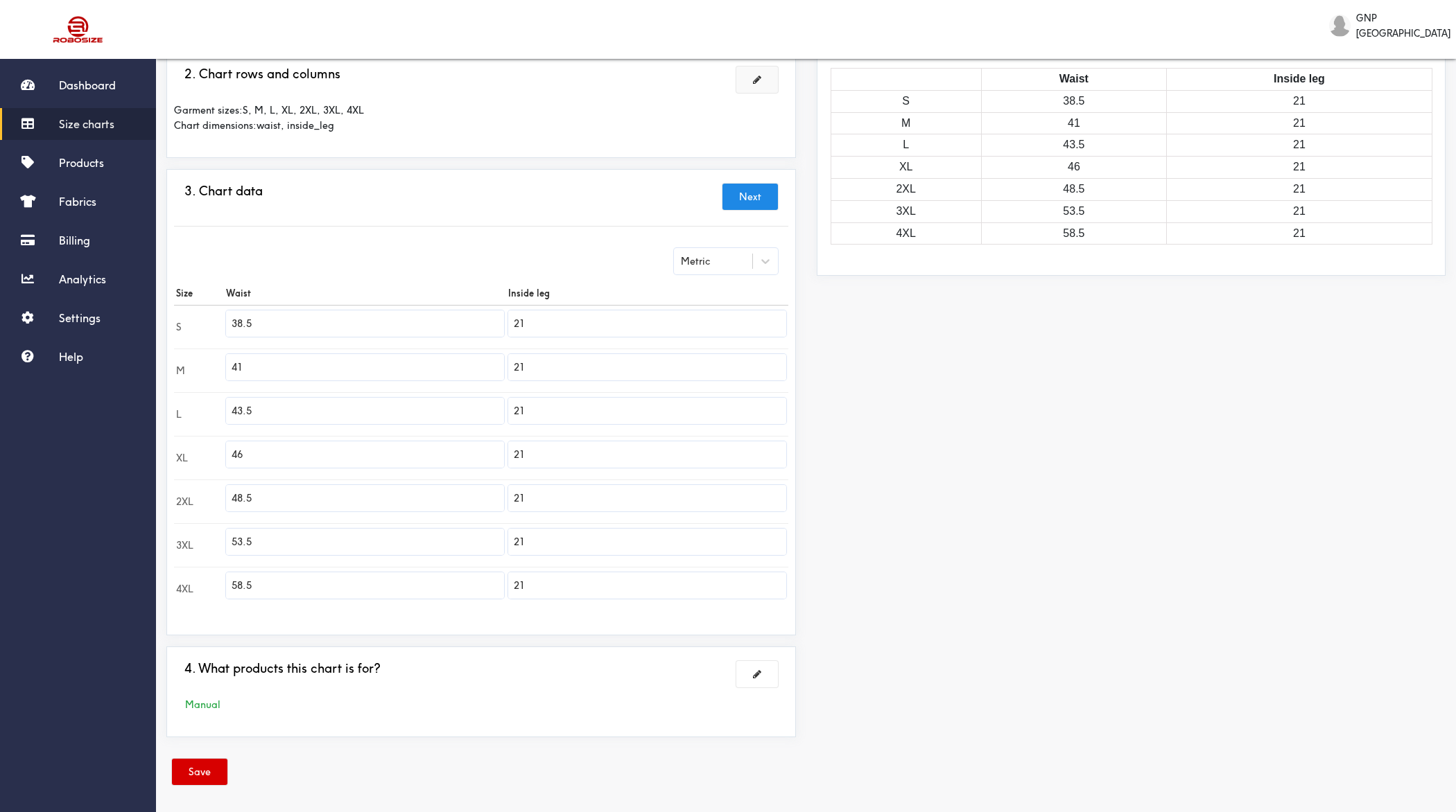
click at [196, 649] on button "Save" at bounding box center [200, 772] width 55 height 26
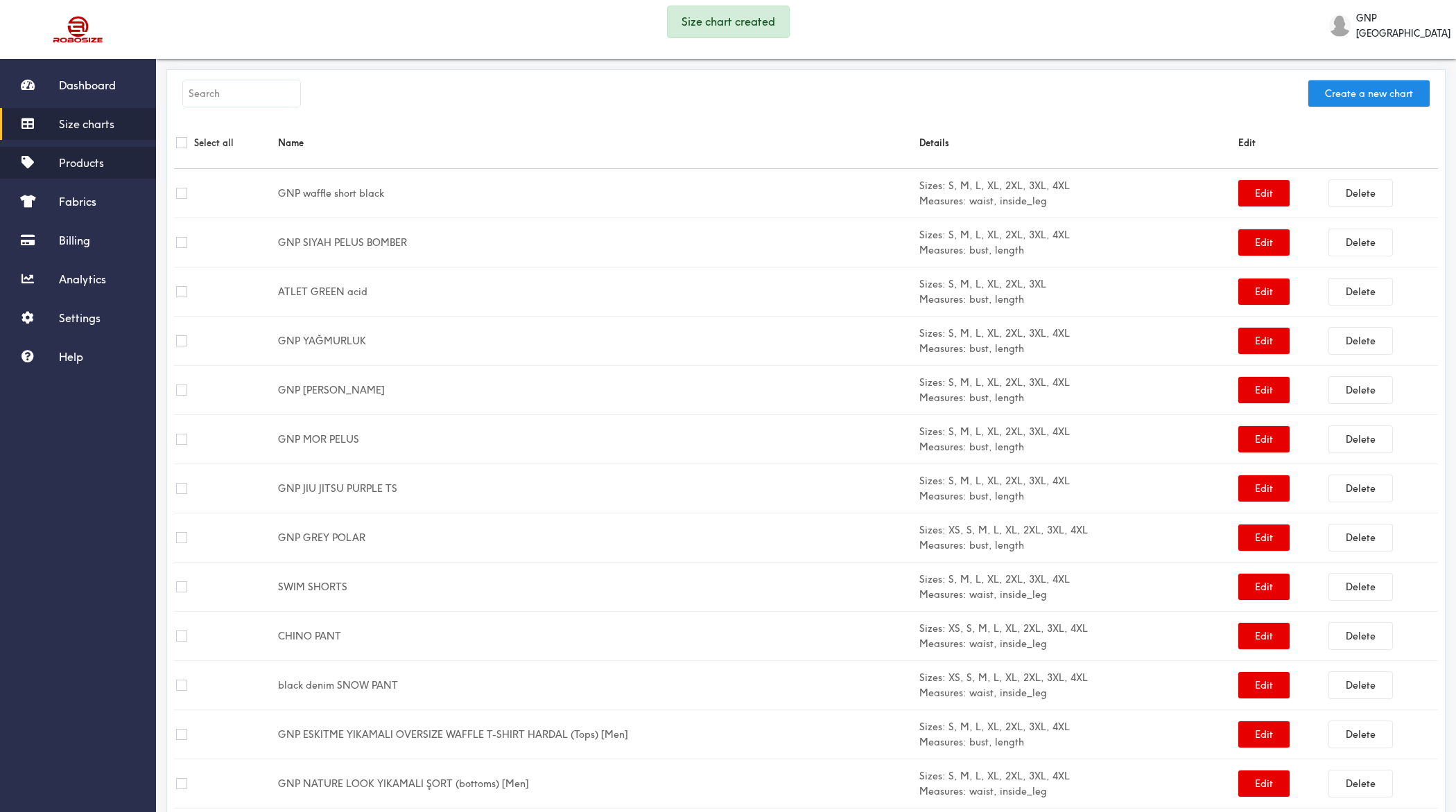
click at [82, 165] on span "Products" at bounding box center [81, 162] width 45 height 14
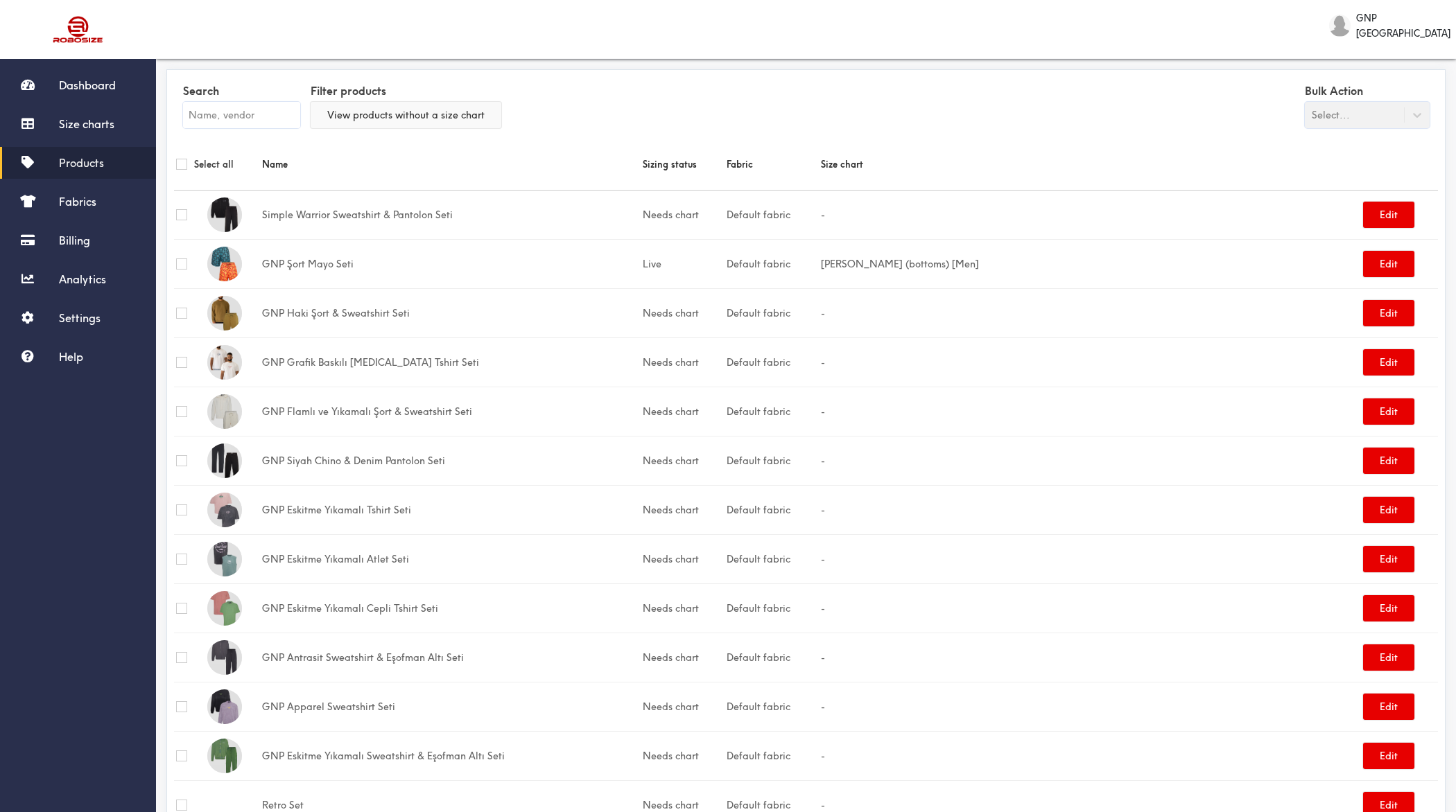
click at [376, 119] on button "View products without a size chart" at bounding box center [406, 115] width 191 height 26
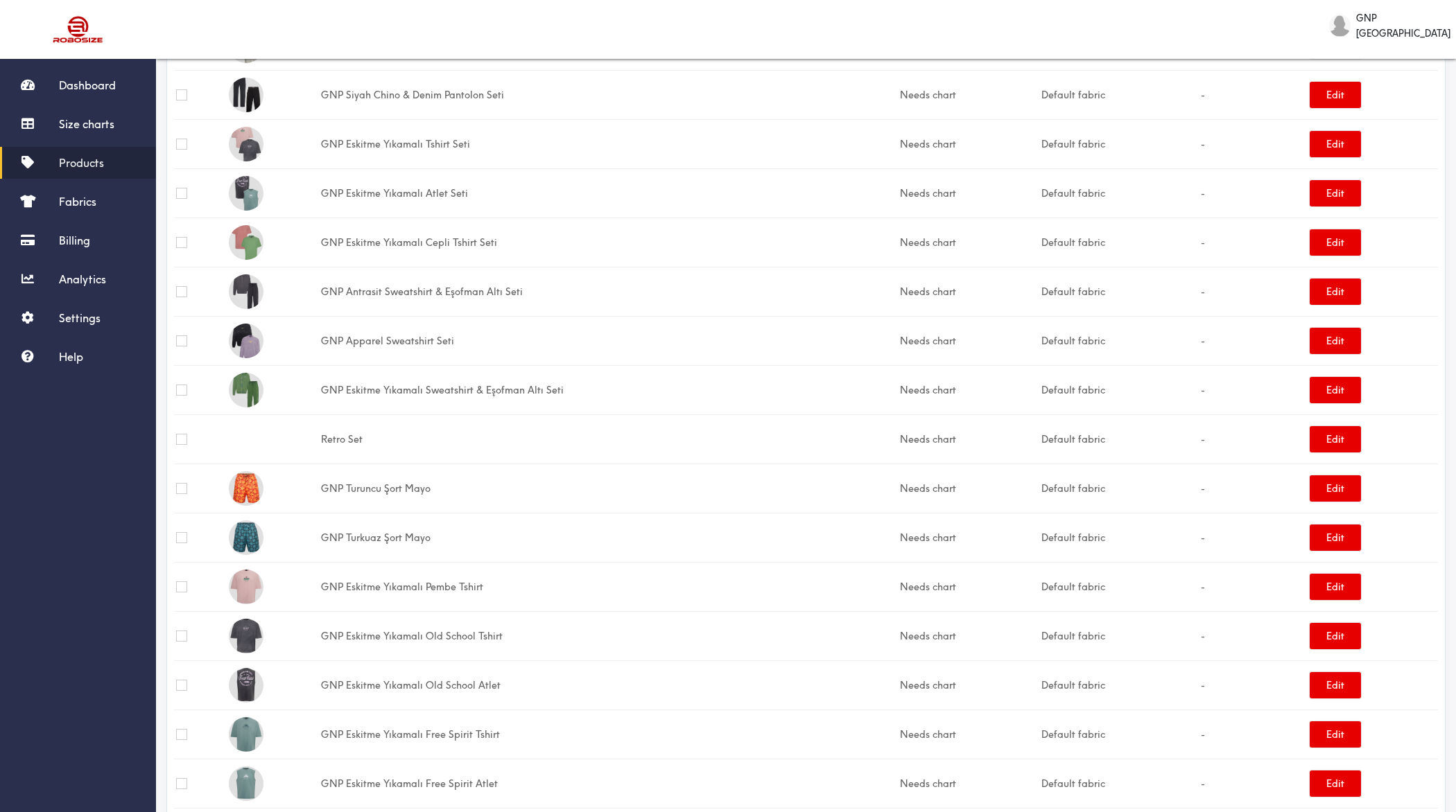
scroll to position [322, 0]
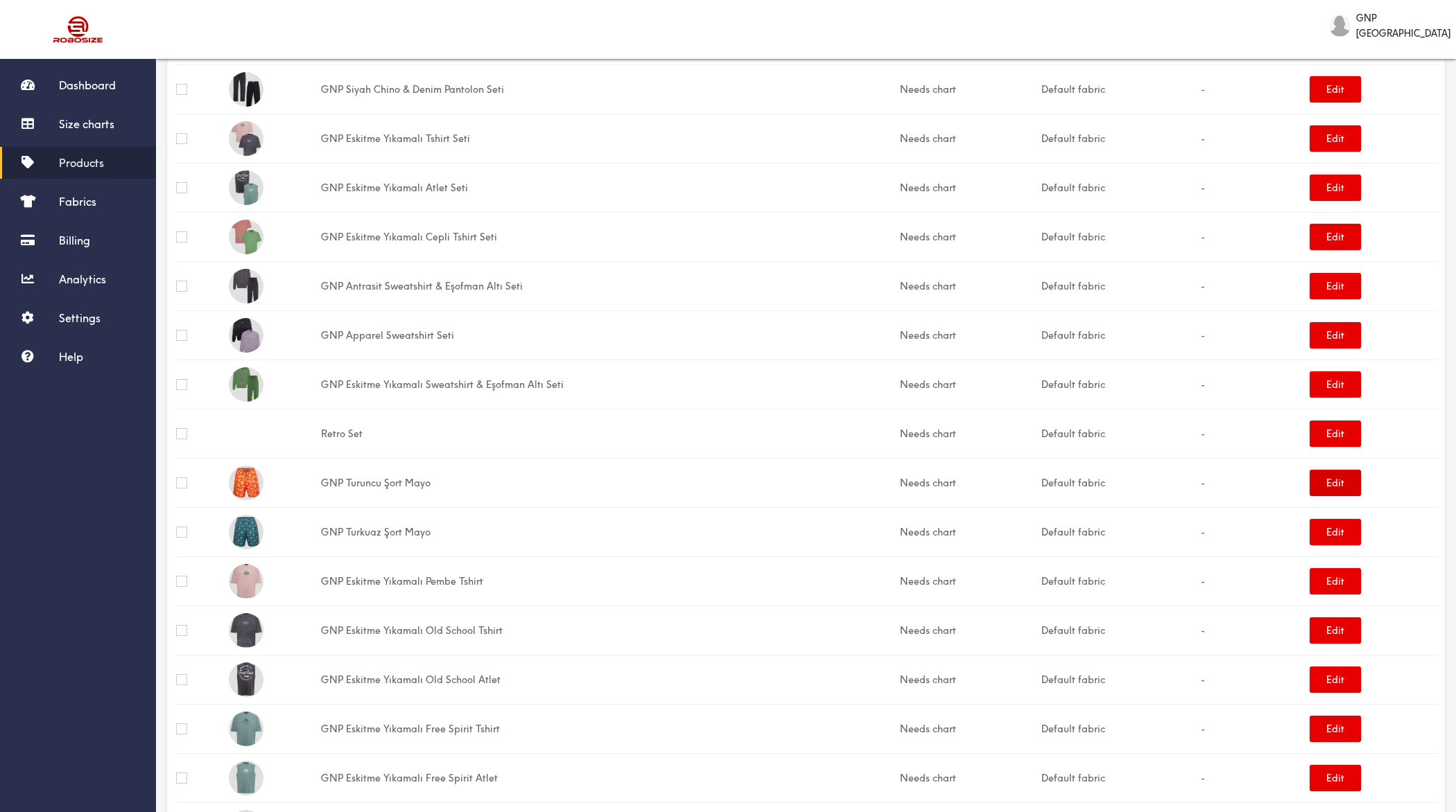
click at [1164, 479] on button "Edit" at bounding box center [1335, 483] width 51 height 26
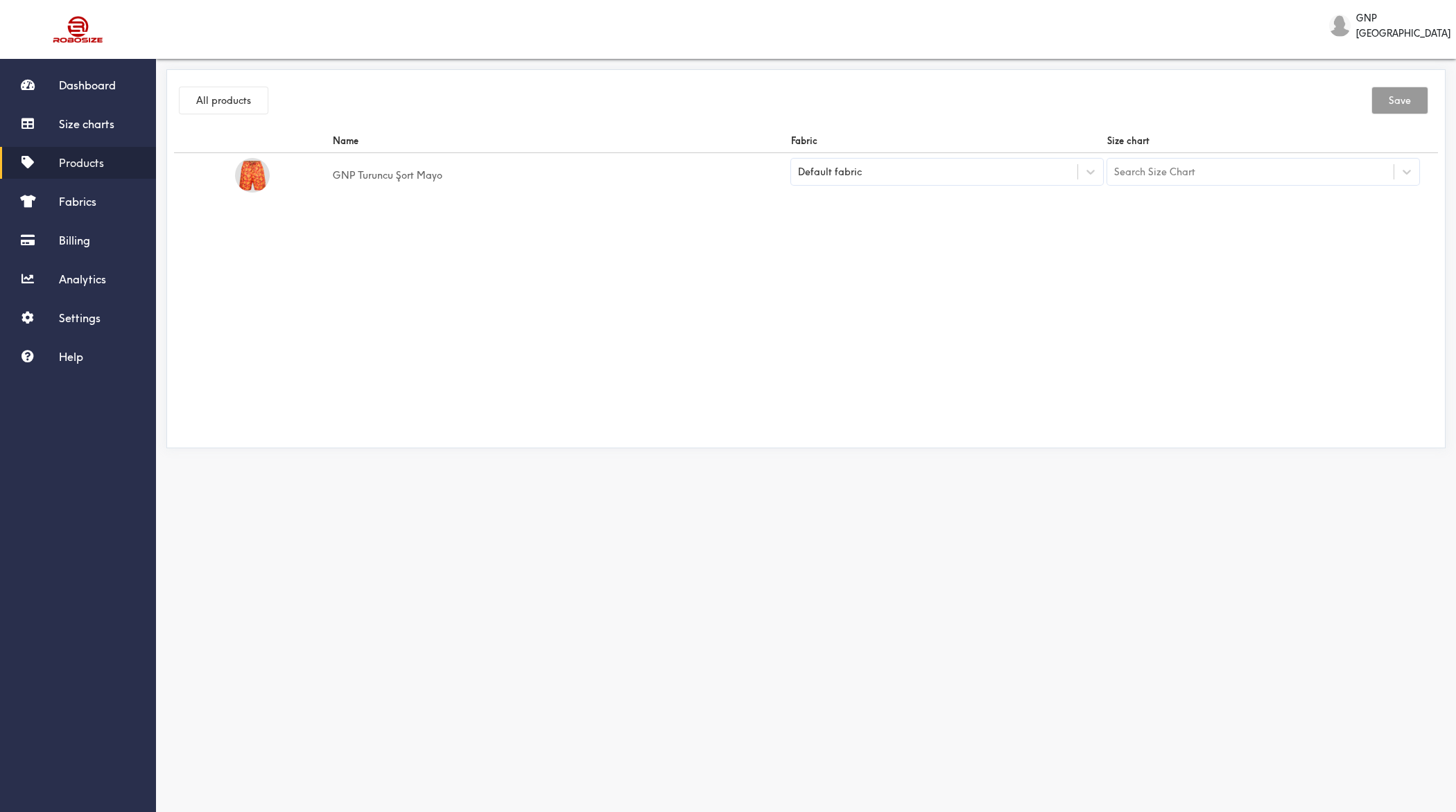
click at [949, 174] on div "Default fabric" at bounding box center [934, 171] width 286 height 14
click at [1164, 187] on td "Search Size Chart" at bounding box center [1263, 175] width 316 height 45
click at [1164, 176] on div "Search Size Chart" at bounding box center [1154, 171] width 81 height 15
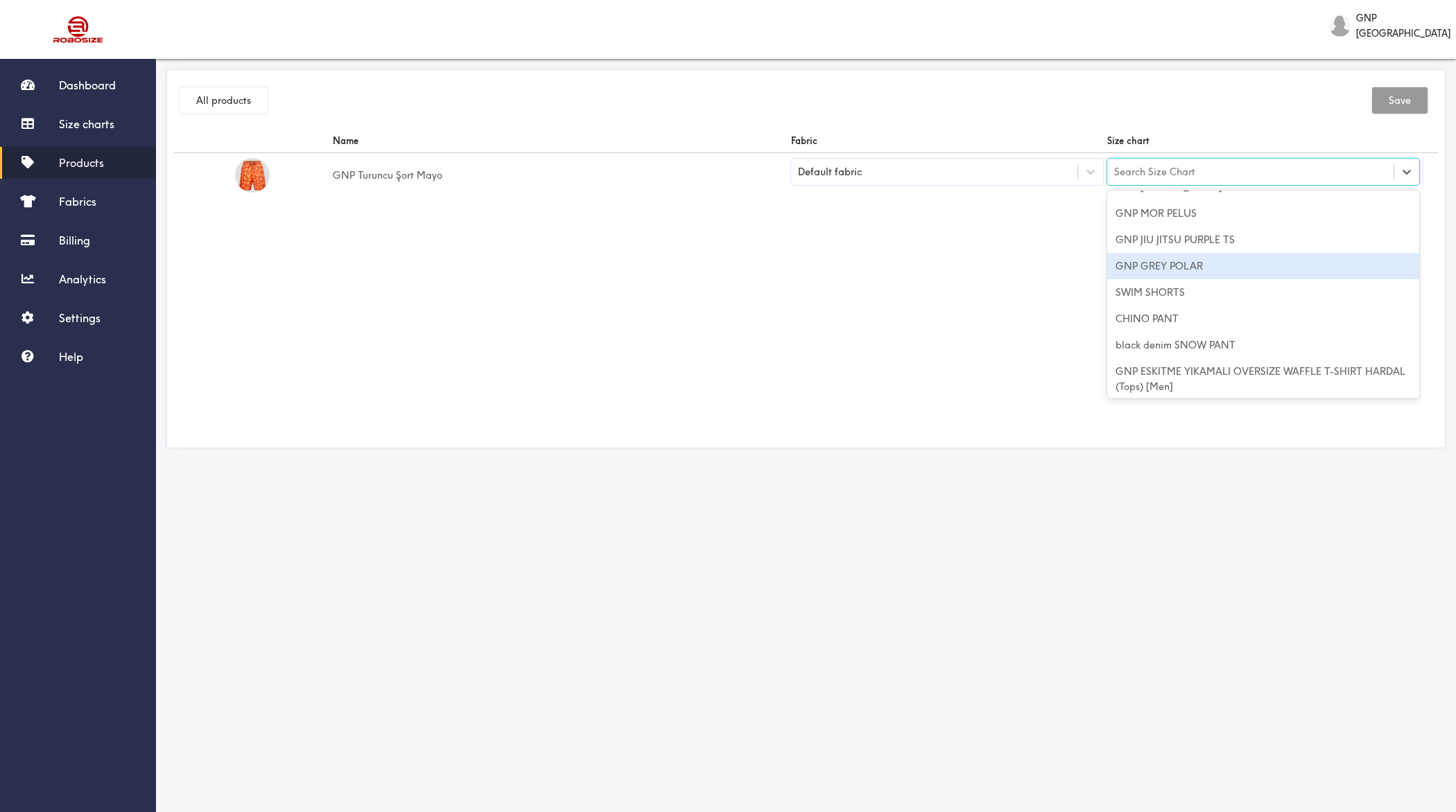
scroll to position [160, 0]
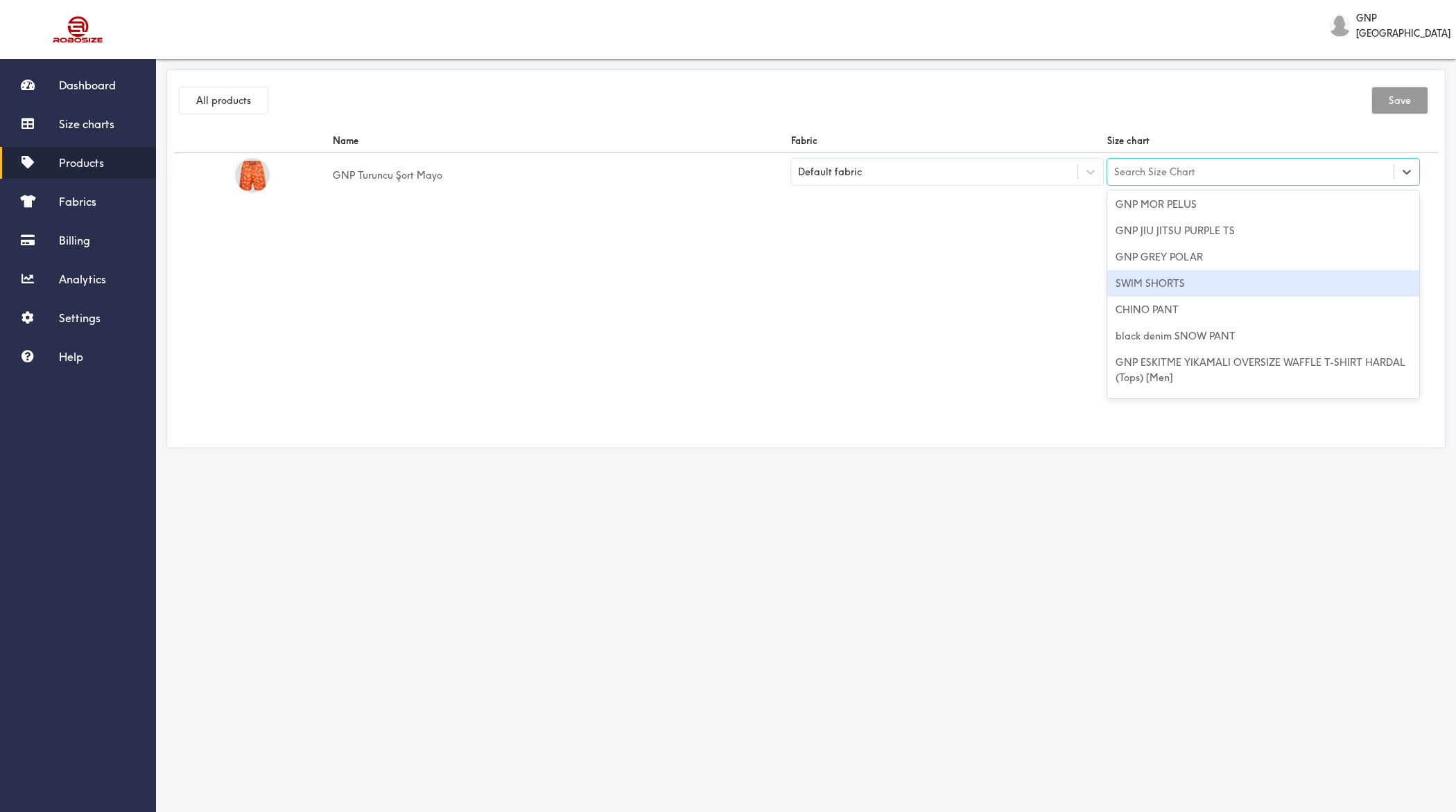
click at [1164, 281] on div "SWIM SHORTS" at bounding box center [1263, 284] width 312 height 26
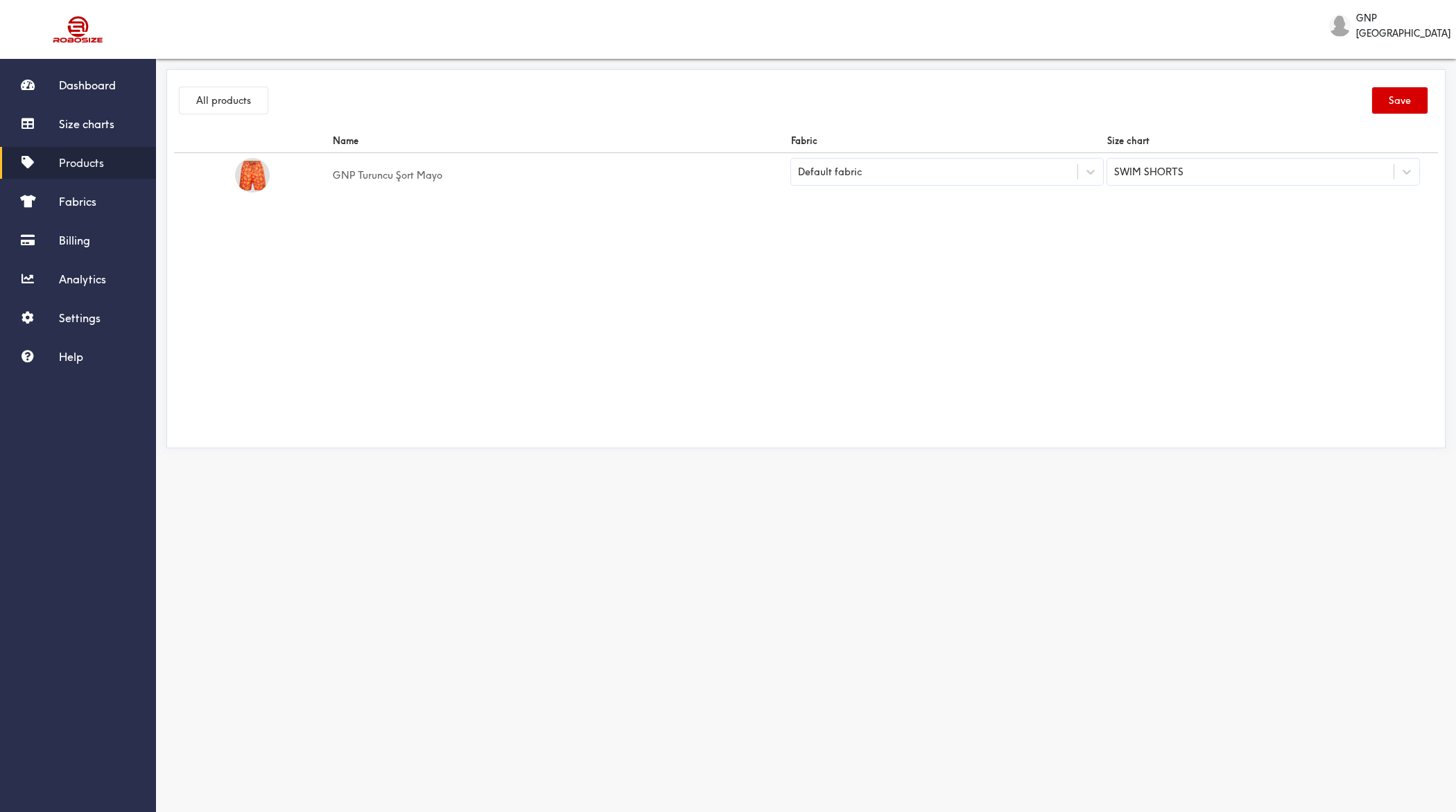
click at [1164, 98] on button "Save" at bounding box center [1400, 100] width 55 height 26
click at [78, 160] on span "Products" at bounding box center [81, 162] width 45 height 14
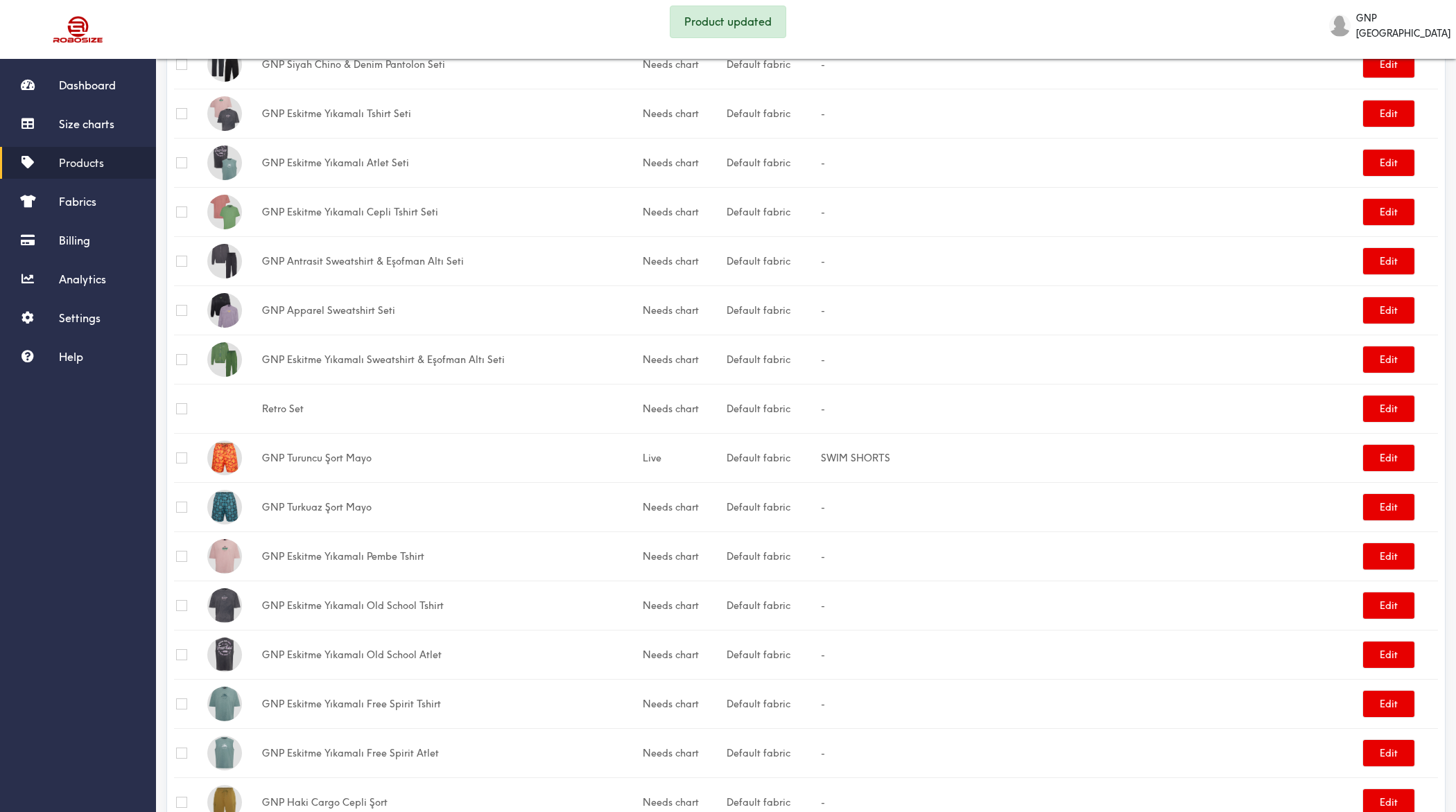
scroll to position [402, 0]
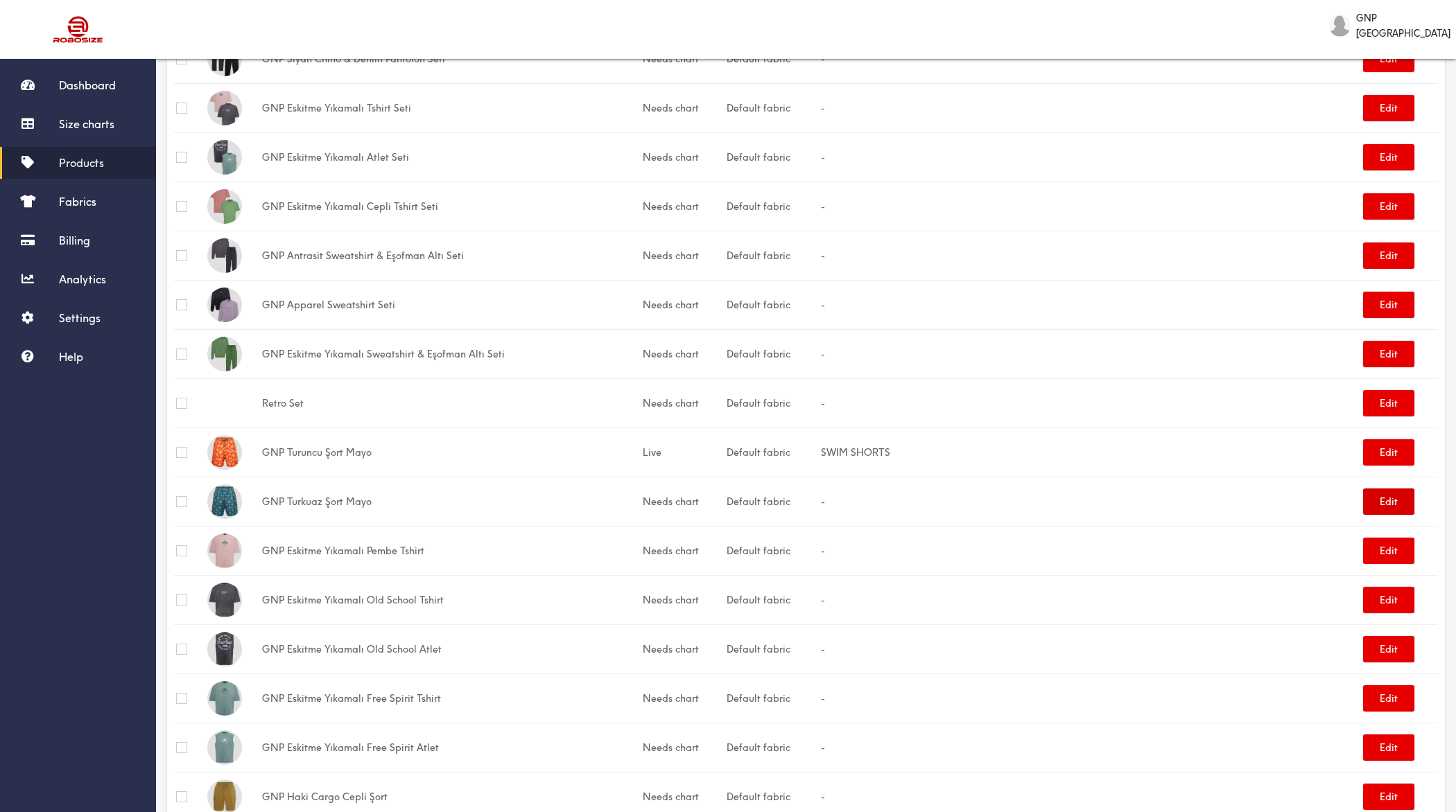
click at [1164, 496] on button "Edit" at bounding box center [1388, 501] width 51 height 26
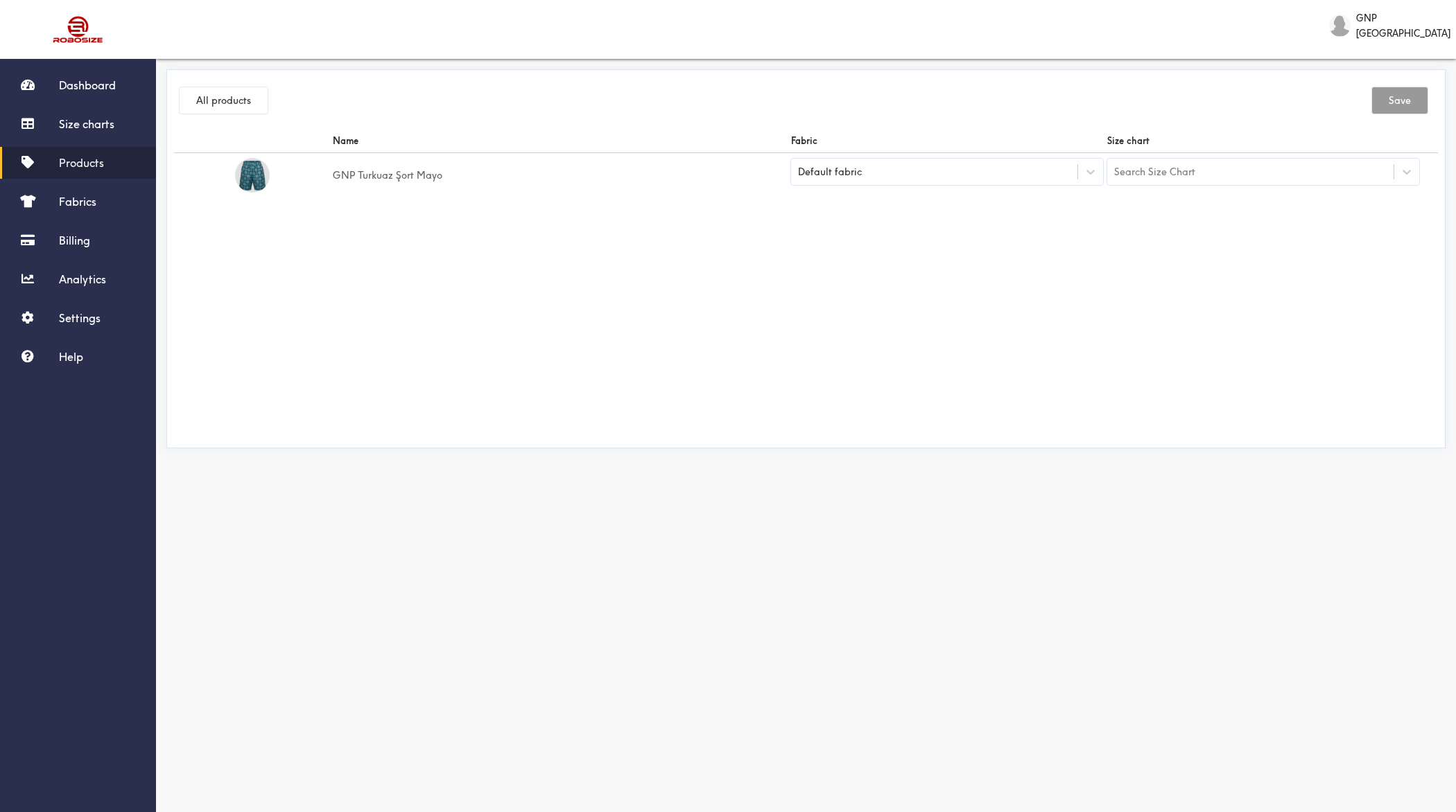
click at [1164, 164] on div "Search Size Chart" at bounding box center [1250, 171] width 286 height 24
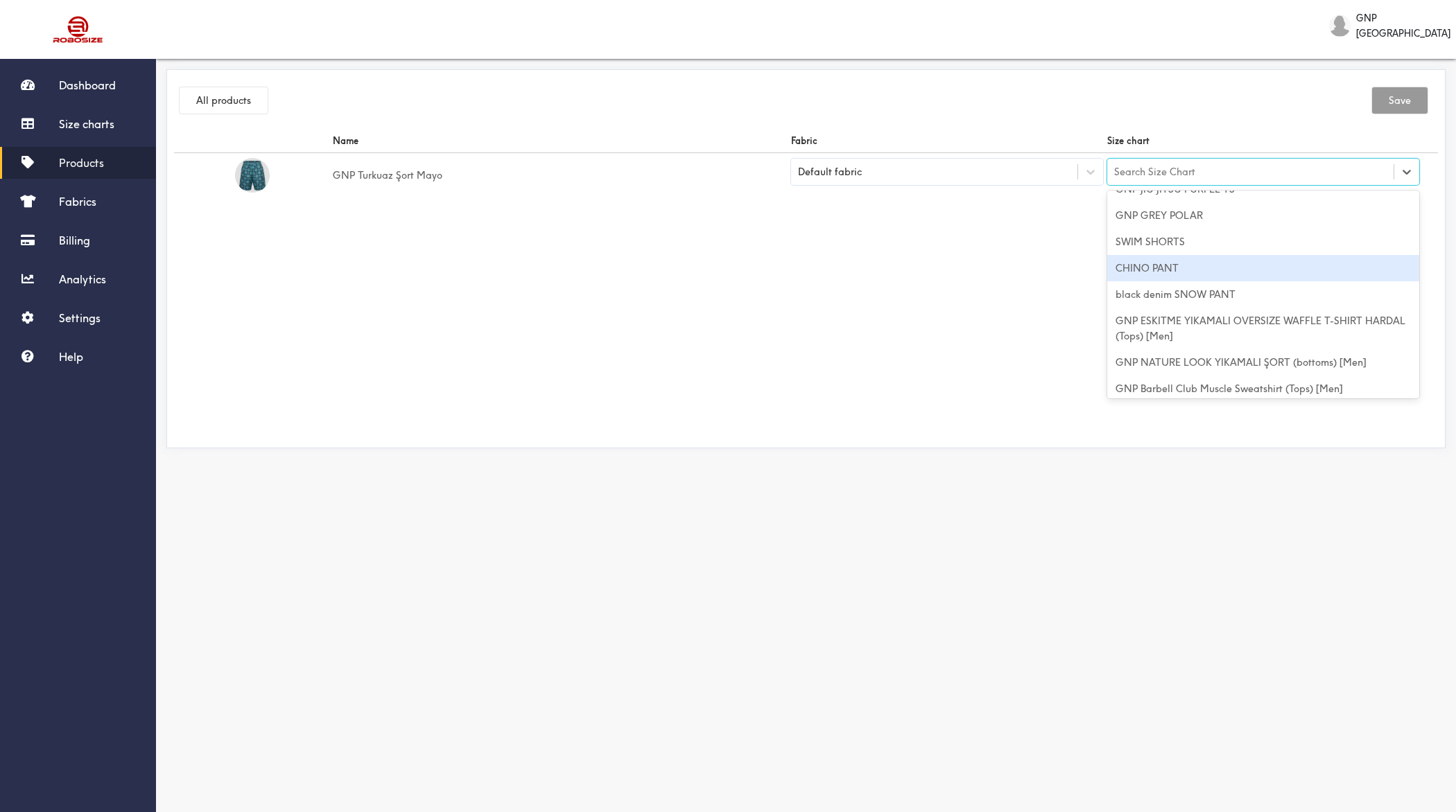
scroll to position [215, 0]
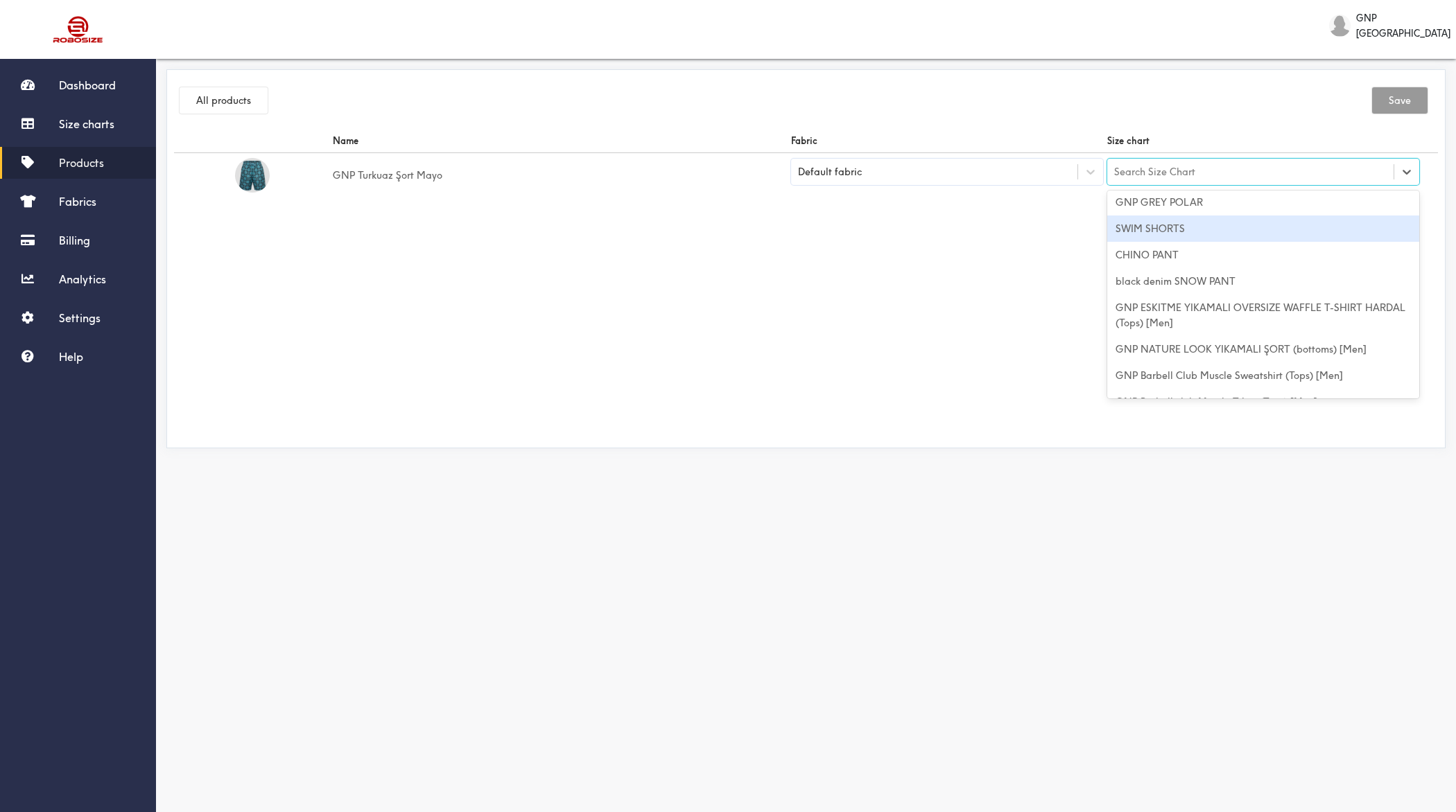
click at [1164, 221] on div "SWIM SHORTS" at bounding box center [1263, 228] width 312 height 26
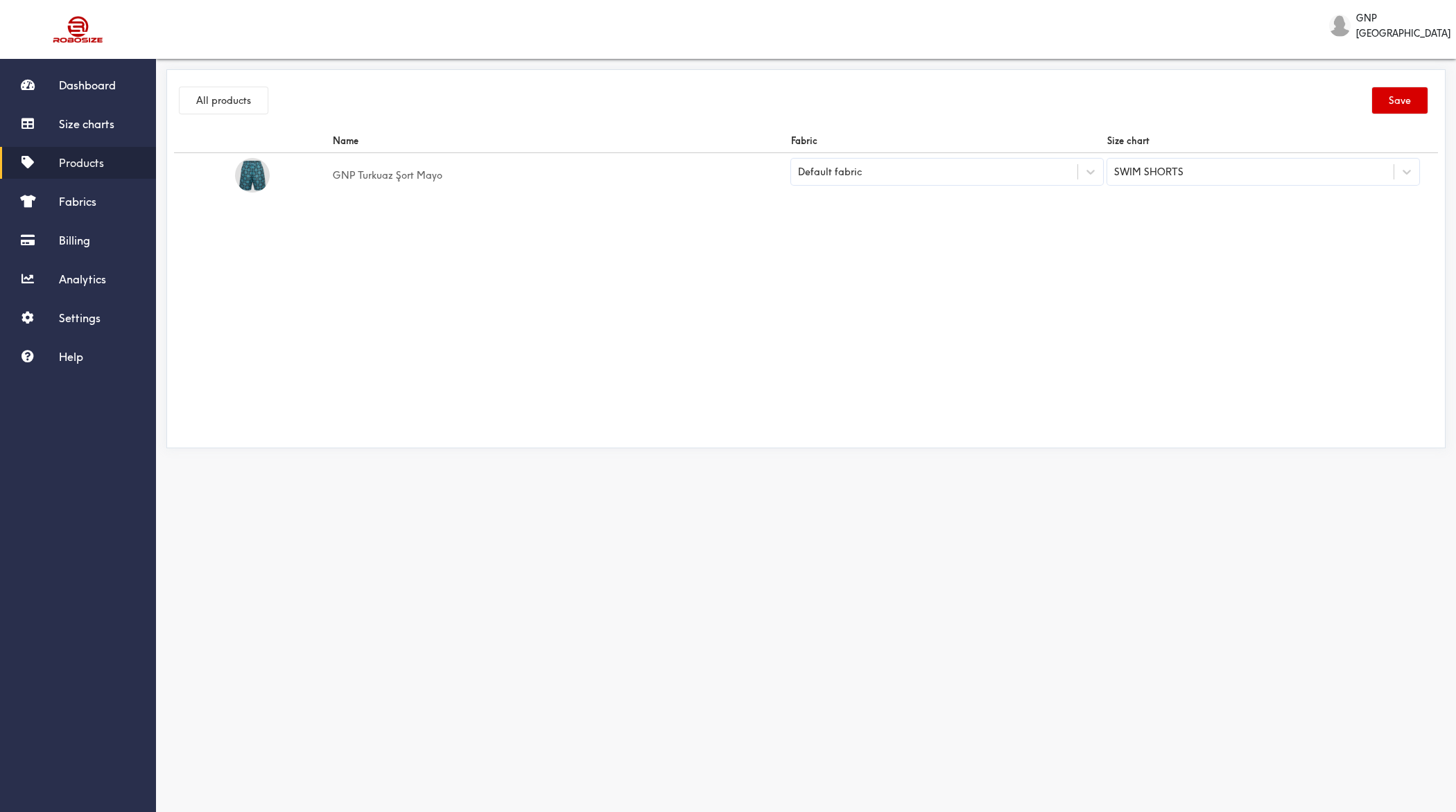
click at [1164, 100] on button "Save" at bounding box center [1400, 100] width 55 height 26
click at [221, 99] on button "All products" at bounding box center [223, 100] width 88 height 26
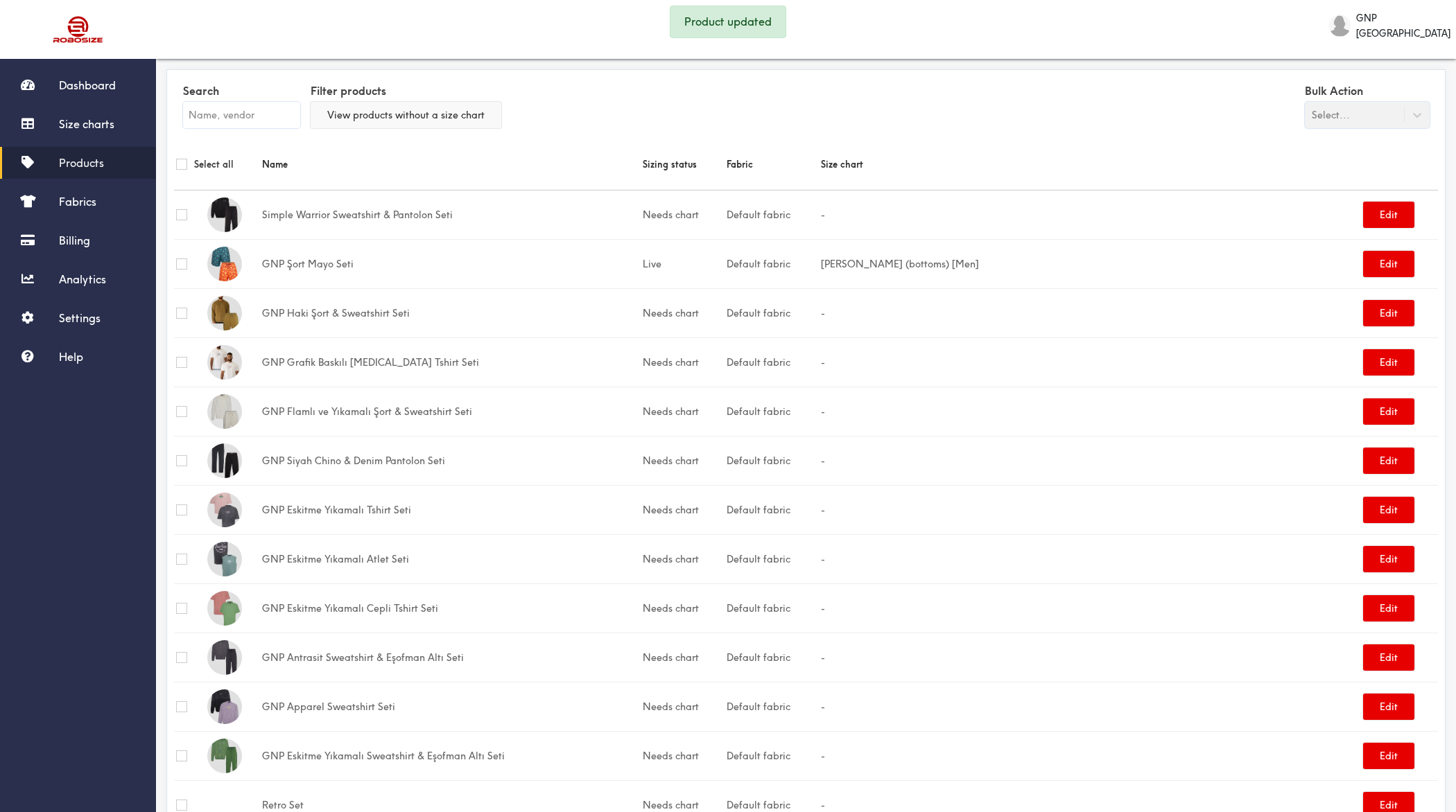
click at [412, 121] on button "View products without a size chart" at bounding box center [406, 115] width 191 height 26
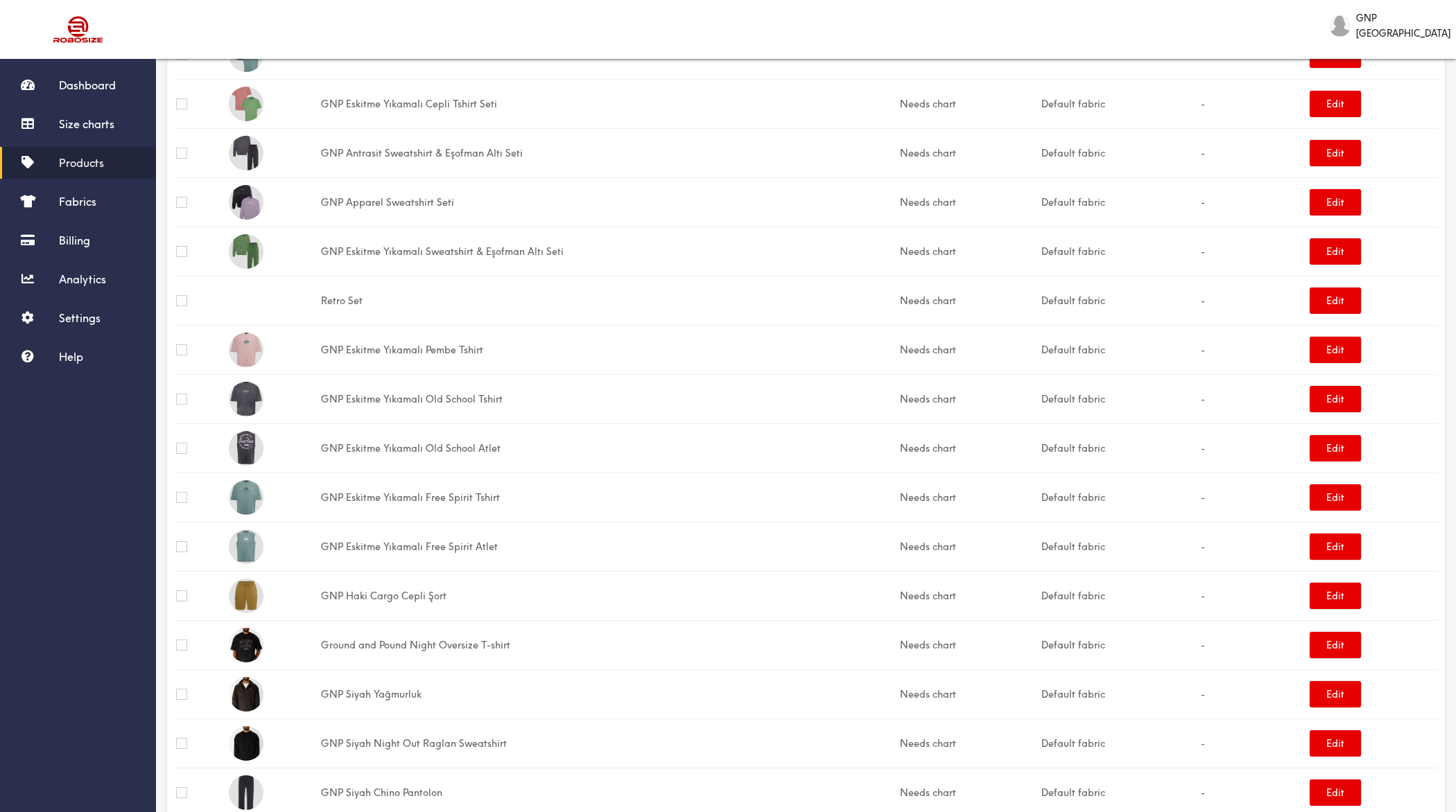
scroll to position [780, 0]
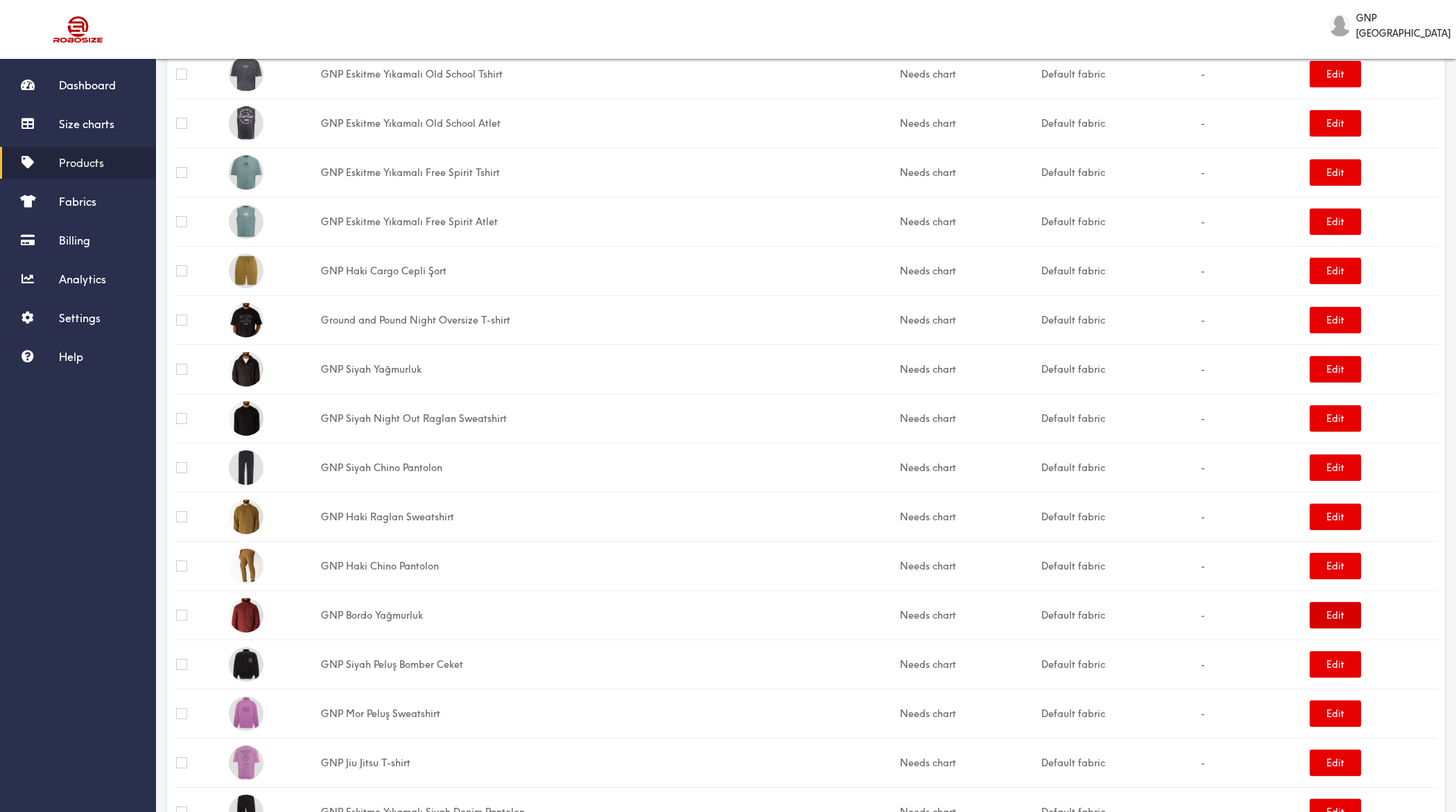
click at [1164, 611] on button "Edit" at bounding box center [1335, 616] width 51 height 26
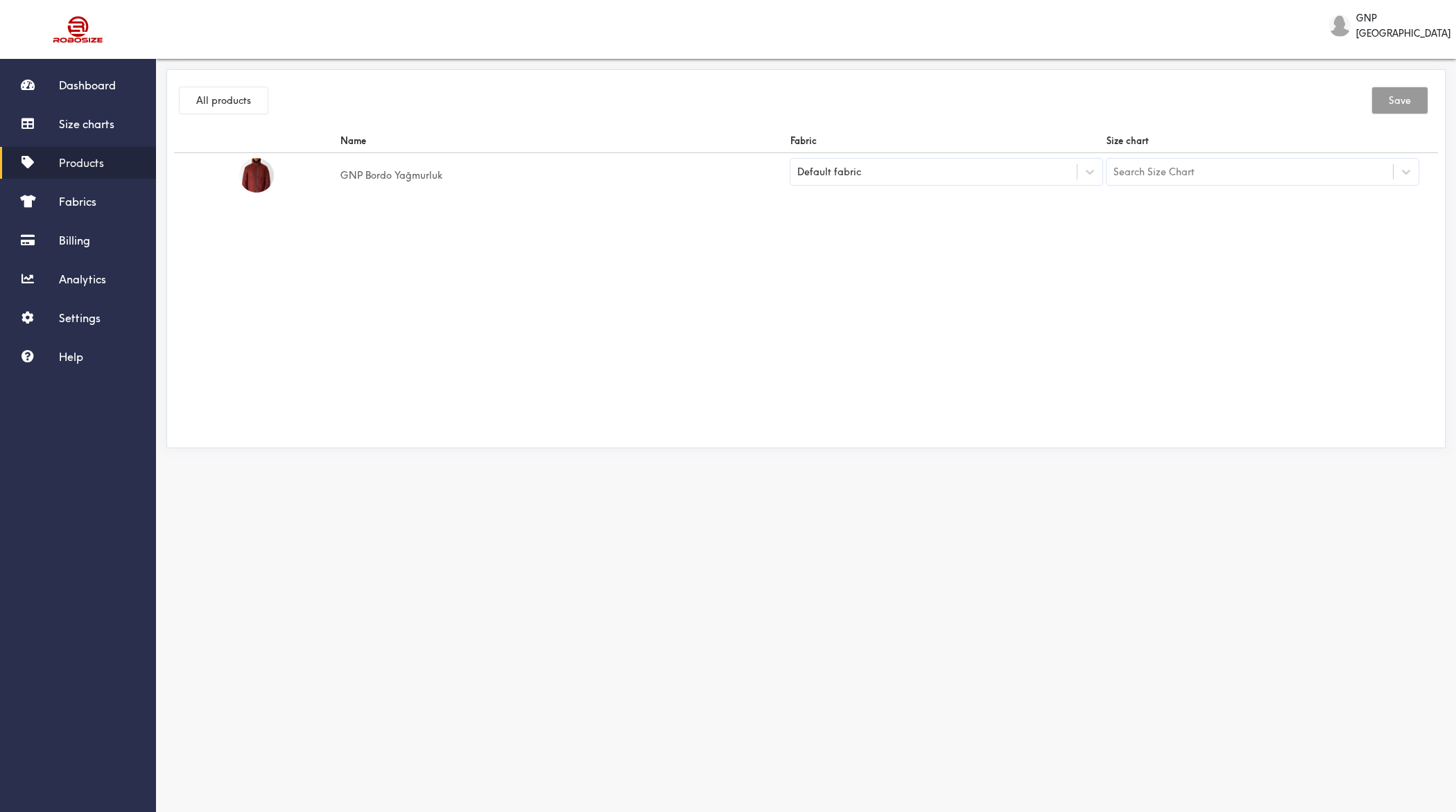
click at [1164, 170] on div "Search Size Chart" at bounding box center [1153, 171] width 81 height 15
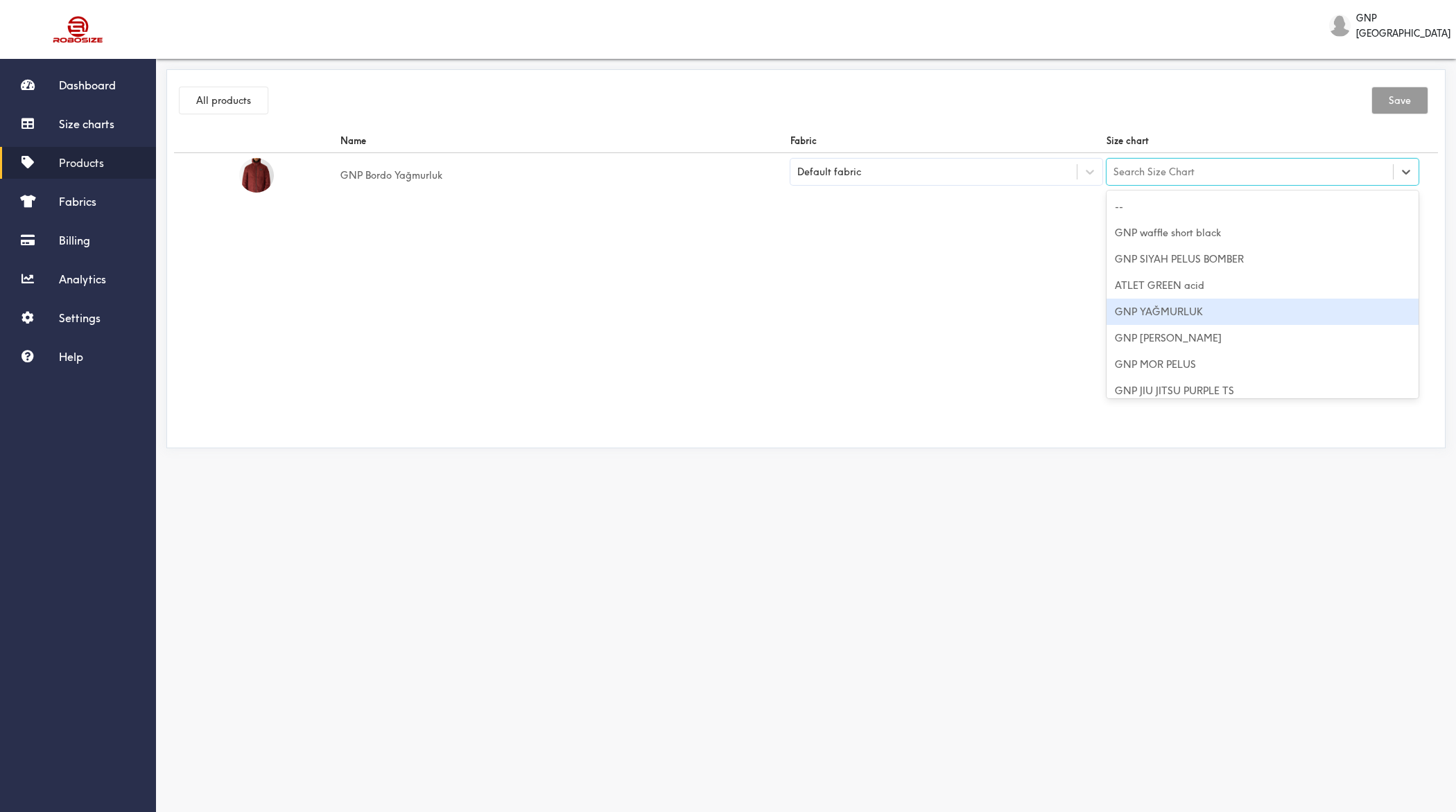
click at [1164, 304] on div "GNP YAĞMURLUK" at bounding box center [1263, 311] width 312 height 26
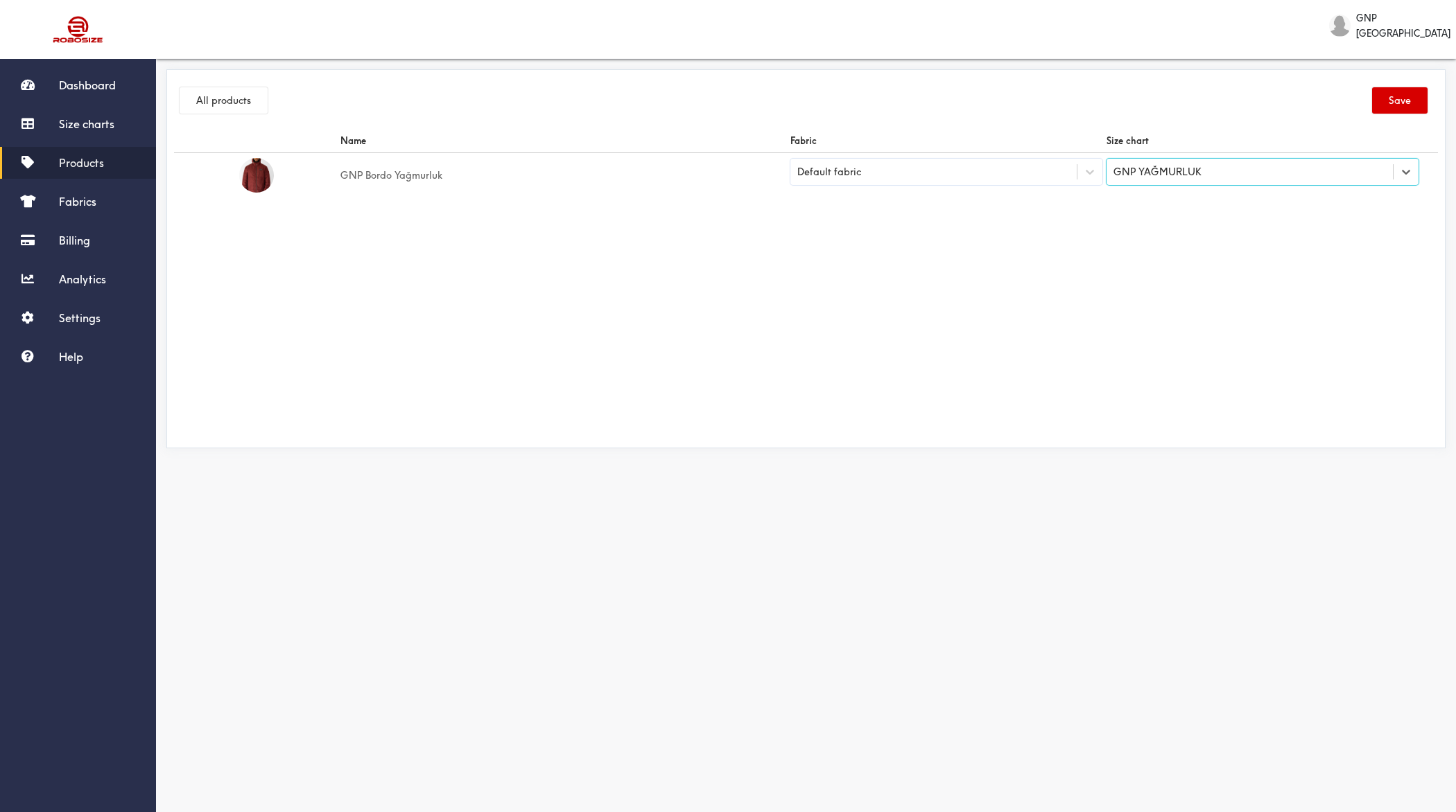
click at [1164, 99] on button "Save" at bounding box center [1400, 100] width 55 height 26
click at [221, 82] on div "All products Save" at bounding box center [806, 103] width 1264 height 52
click at [221, 105] on button "All products" at bounding box center [223, 100] width 88 height 26
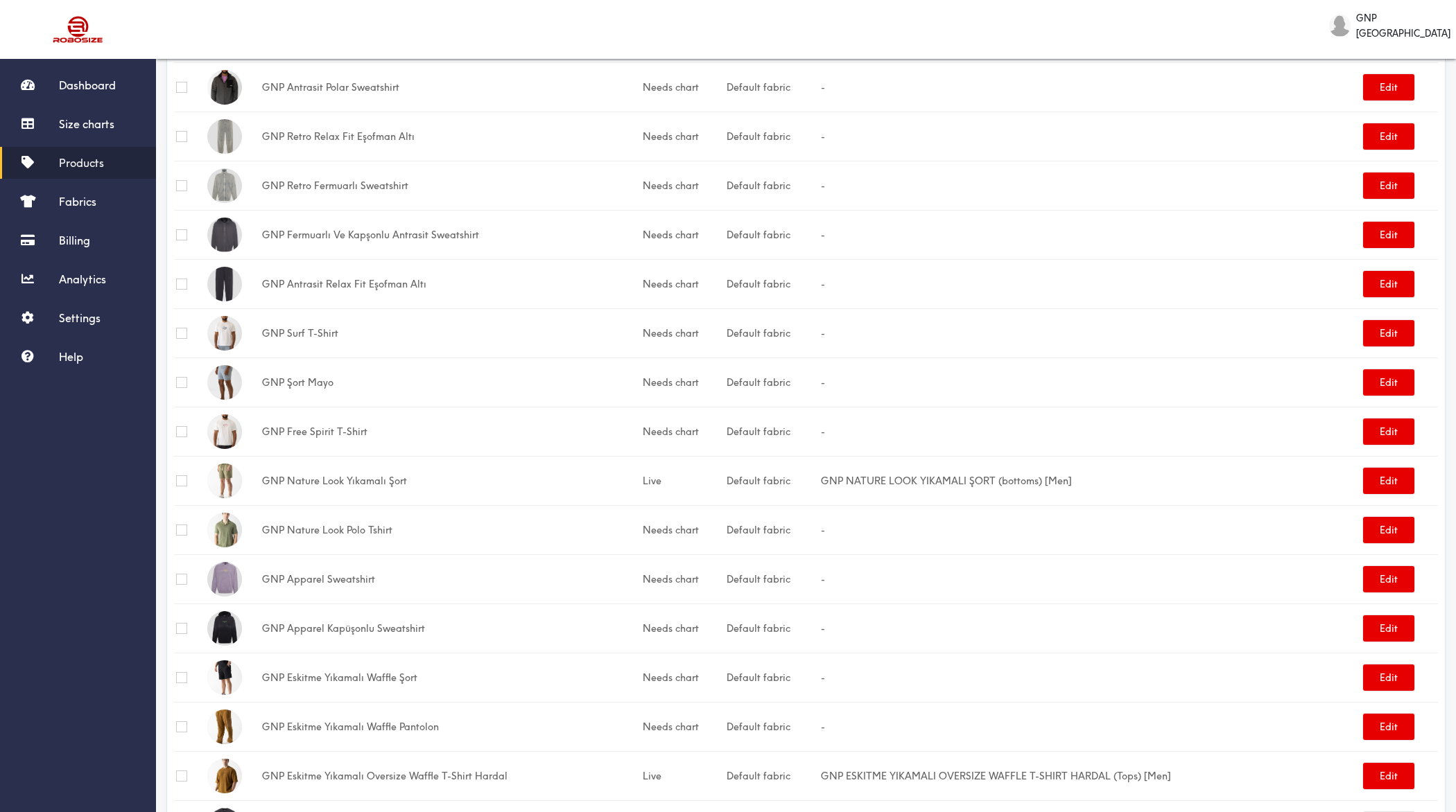
scroll to position [1701, 0]
click at [1164, 372] on button "Edit" at bounding box center [1388, 383] width 51 height 26
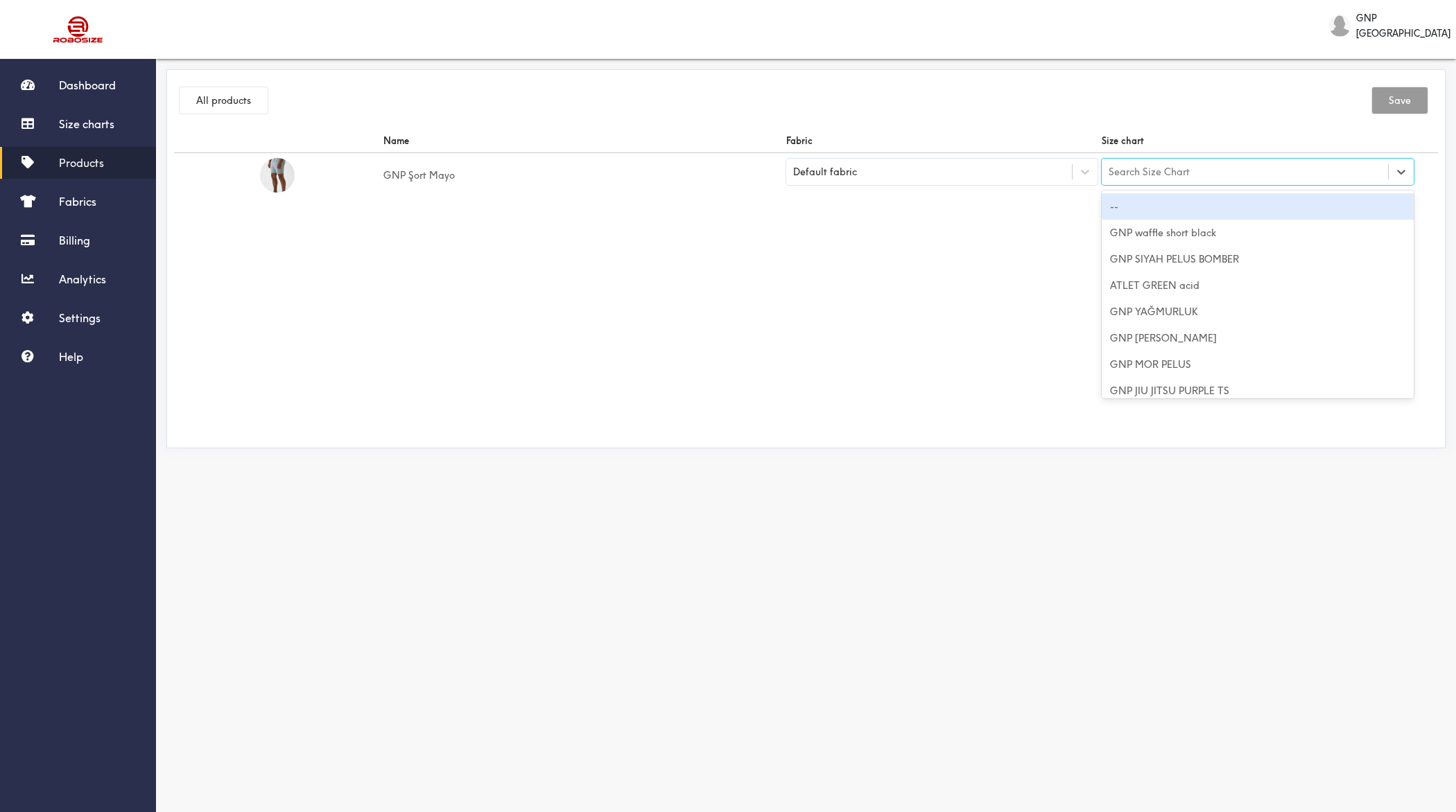
click at [1164, 167] on div "Search Size Chart" at bounding box center [1245, 171] width 286 height 24
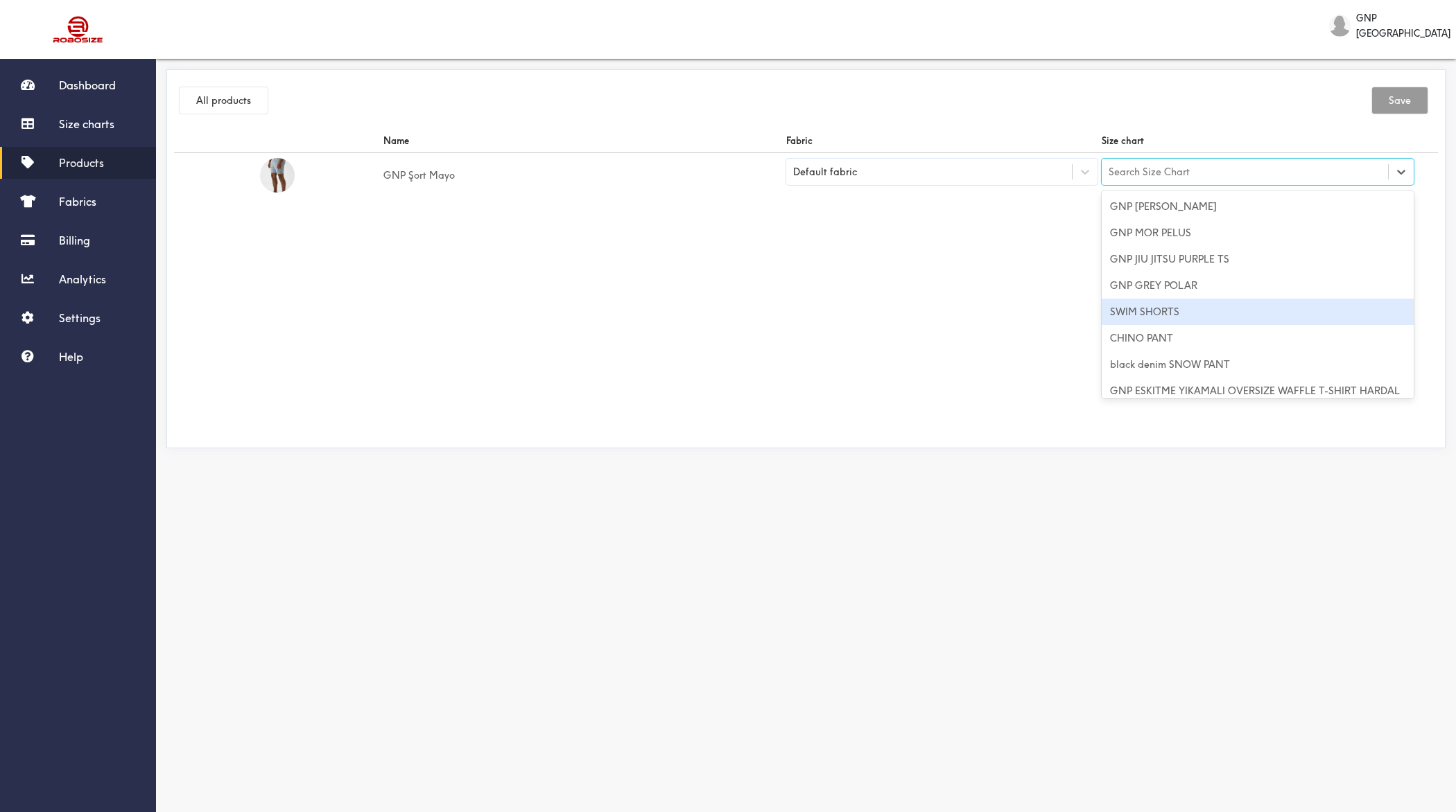
click at [1164, 310] on div "SWIM SHORTS" at bounding box center [1258, 311] width 312 height 26
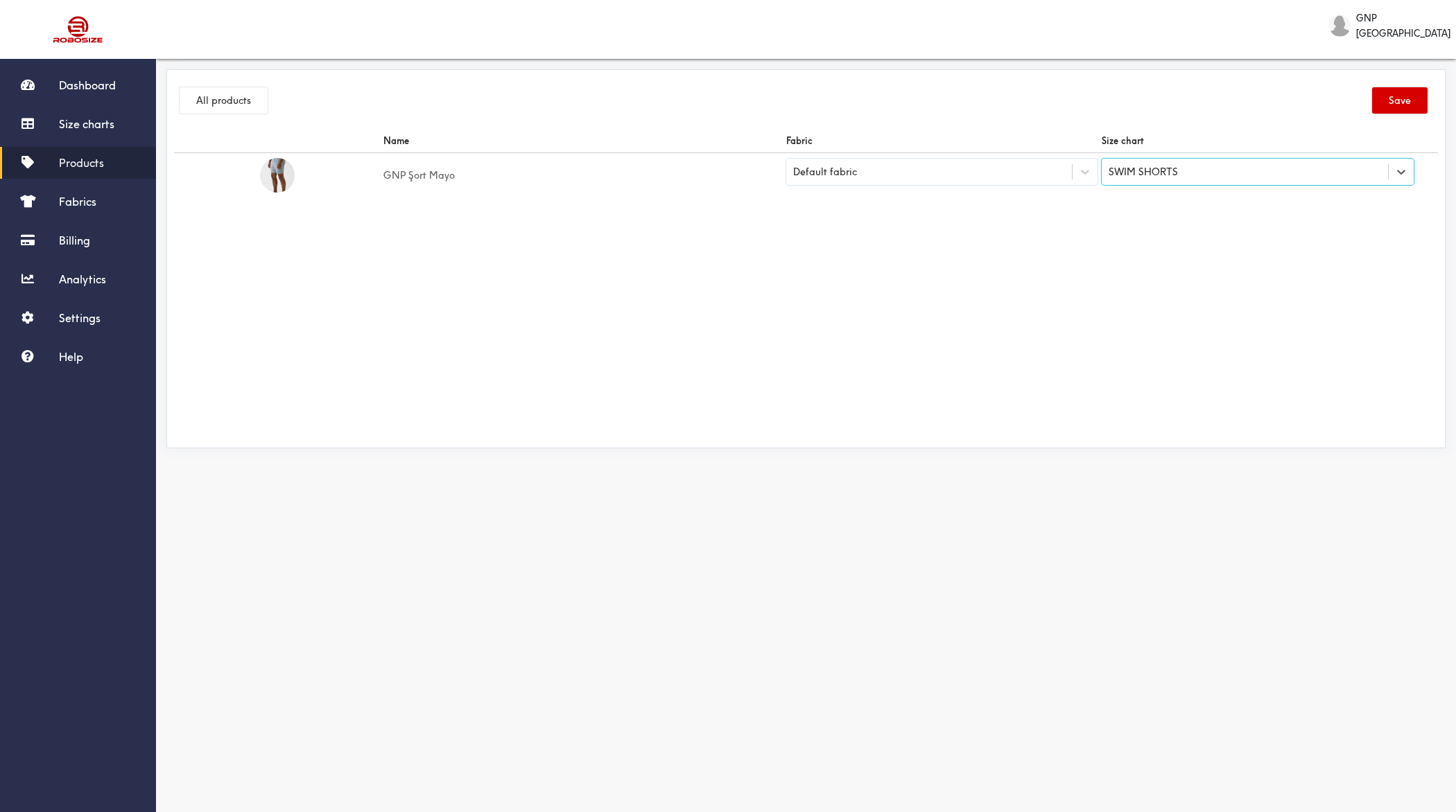
click at [1164, 106] on button "Save" at bounding box center [1400, 100] width 55 height 26
click at [233, 99] on button "All products" at bounding box center [223, 100] width 88 height 26
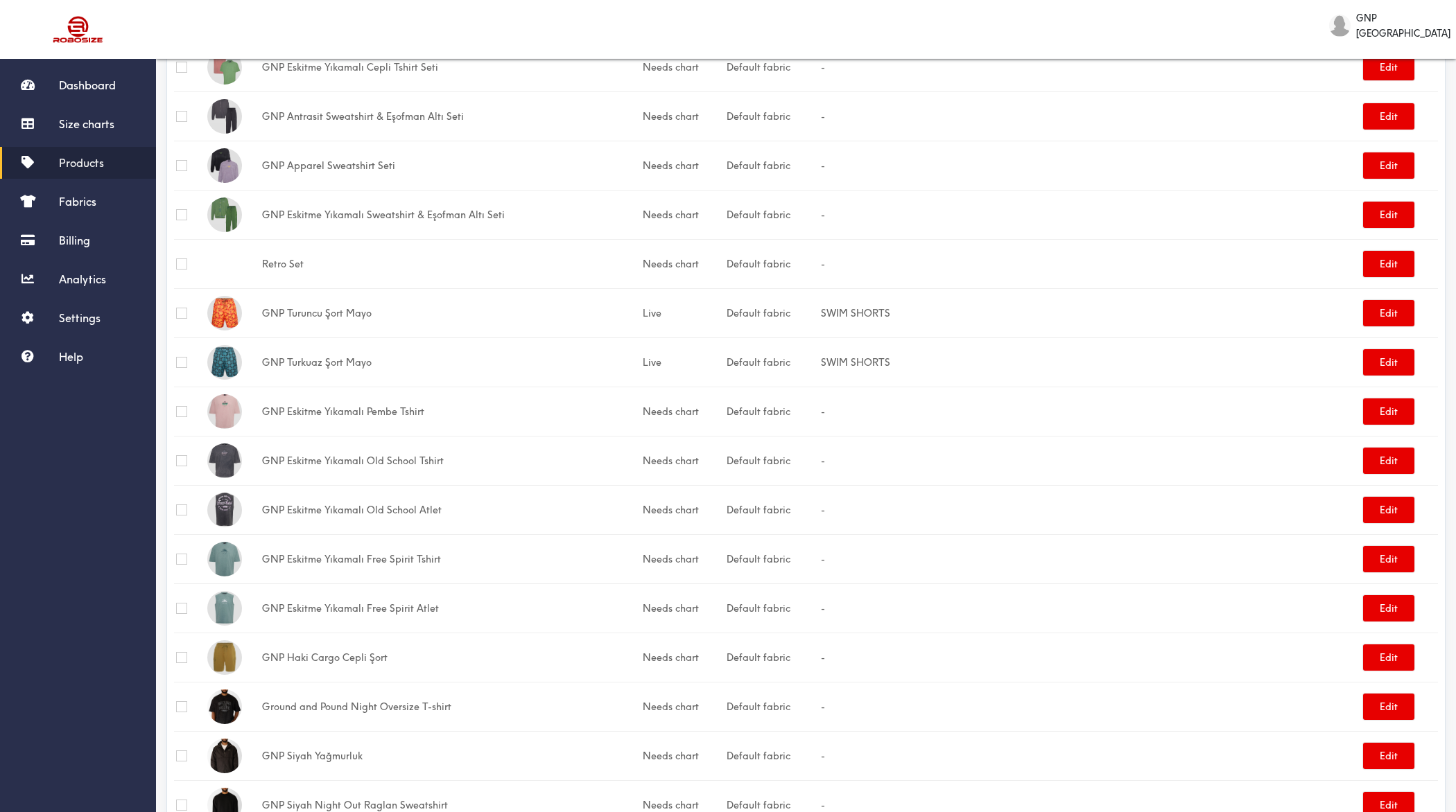
scroll to position [562, 0]
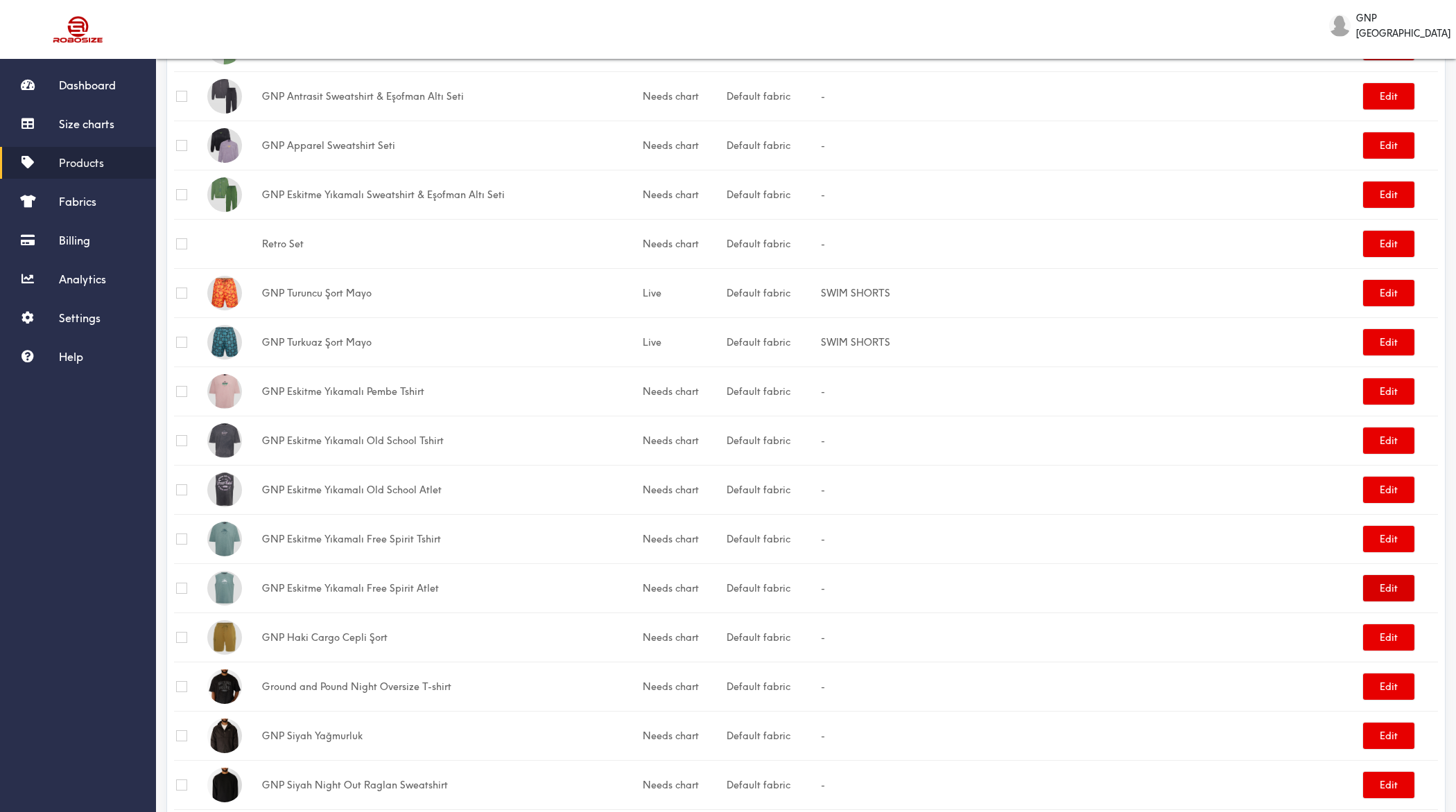
click at [1164, 586] on button "Edit" at bounding box center [1388, 589] width 51 height 26
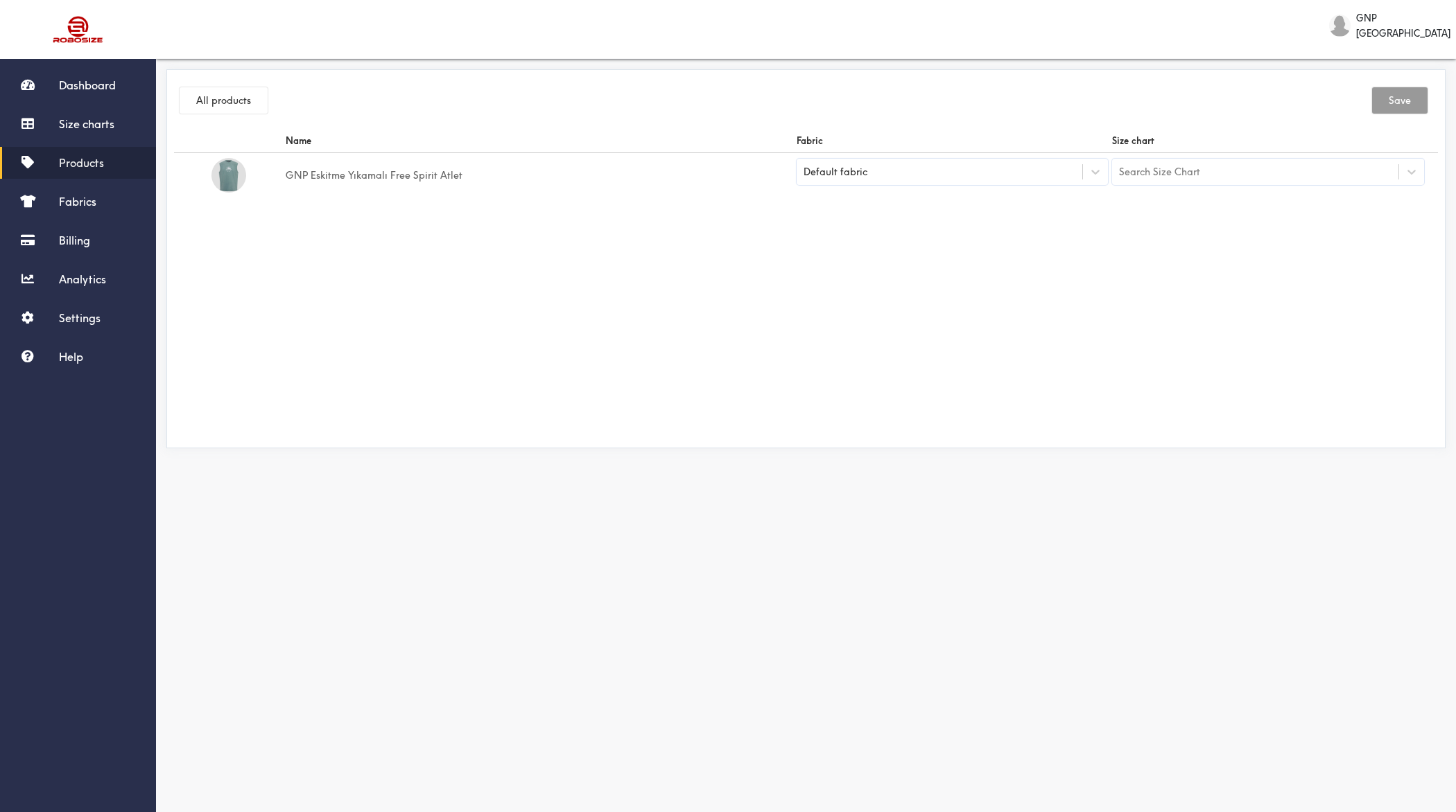
click at [1164, 175] on div "Search Size Chart" at bounding box center [1255, 171] width 286 height 24
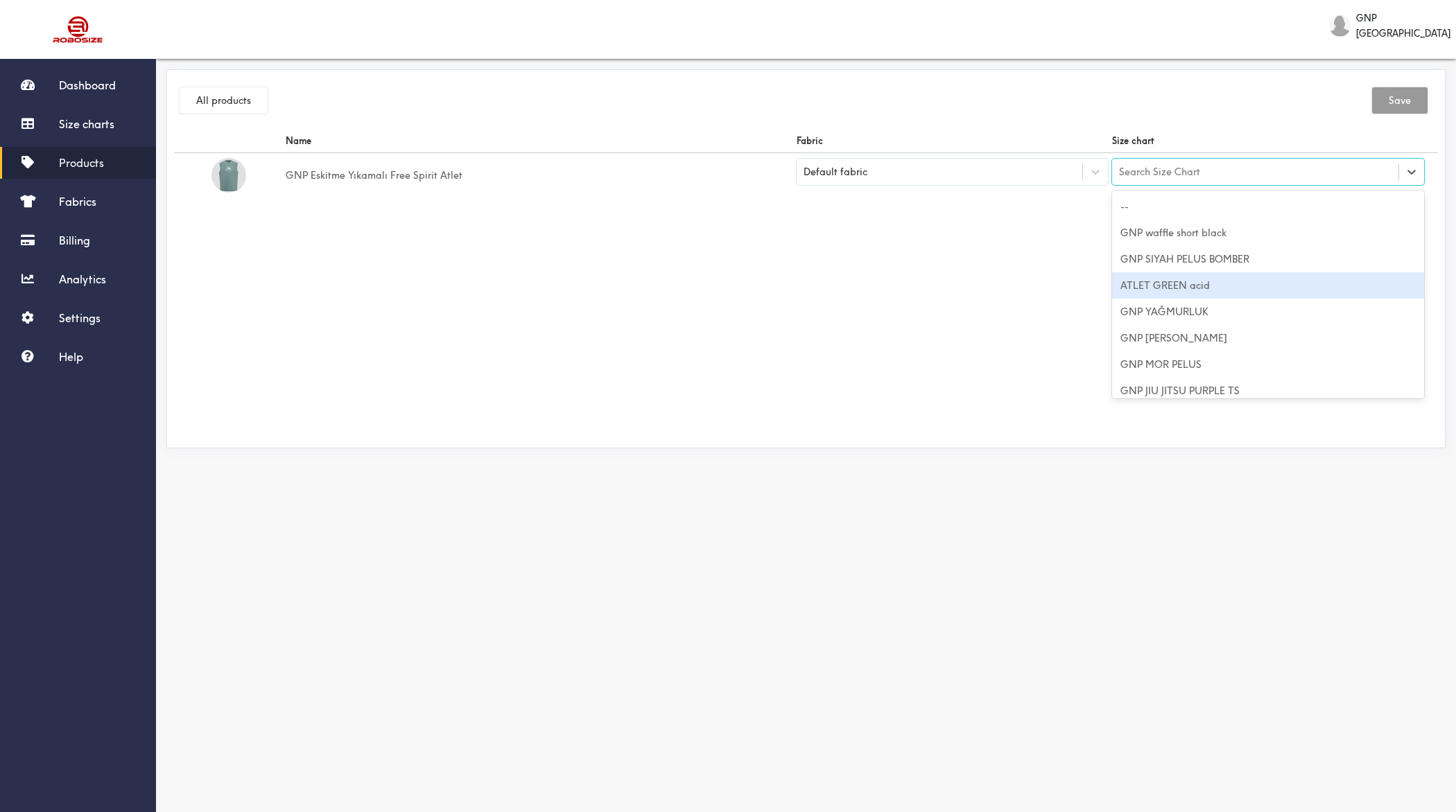
click at [1164, 291] on div "ATLET GREEN acid" at bounding box center [1268, 285] width 312 height 26
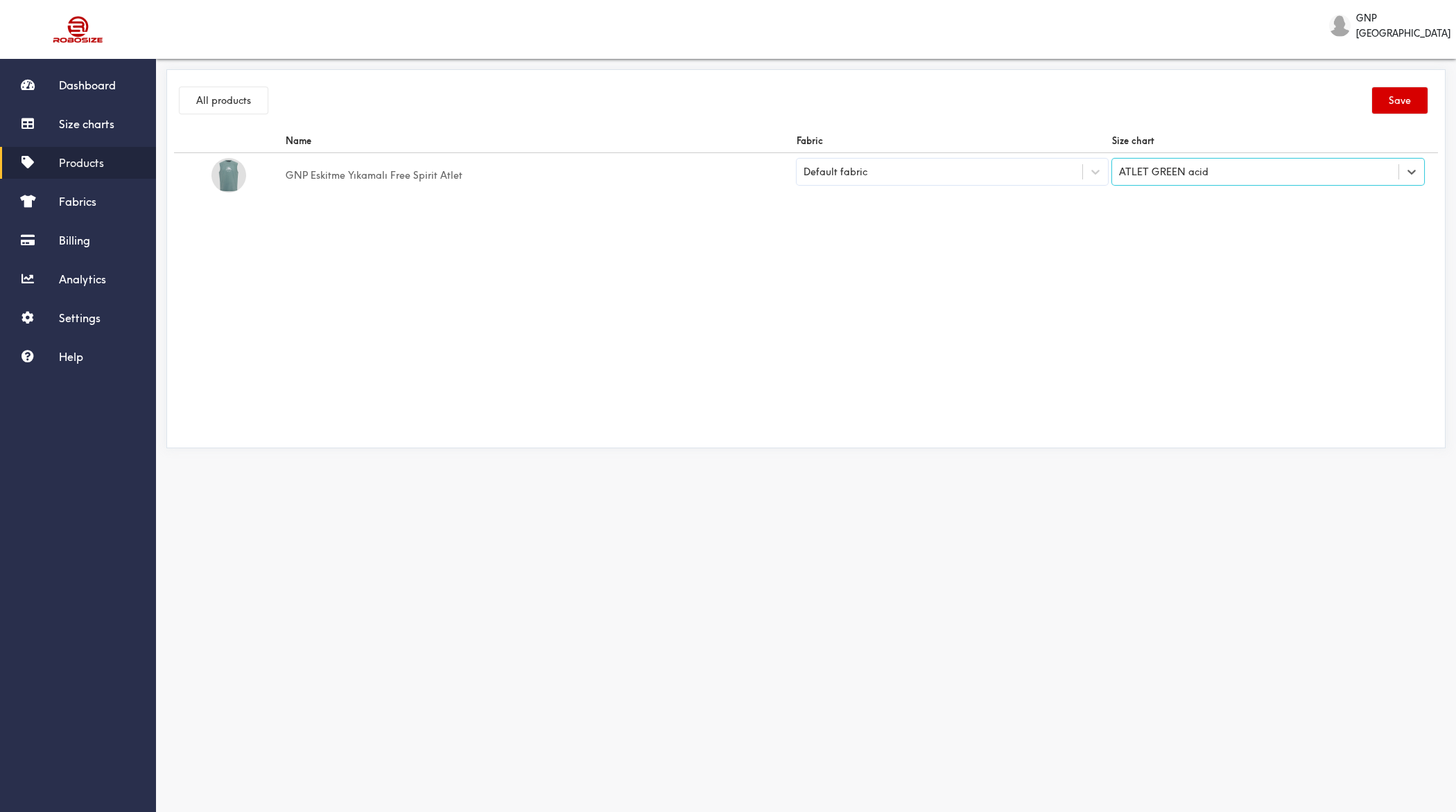
click at [1164, 92] on button "Save" at bounding box center [1400, 100] width 55 height 26
click at [216, 98] on button "All products" at bounding box center [223, 100] width 88 height 26
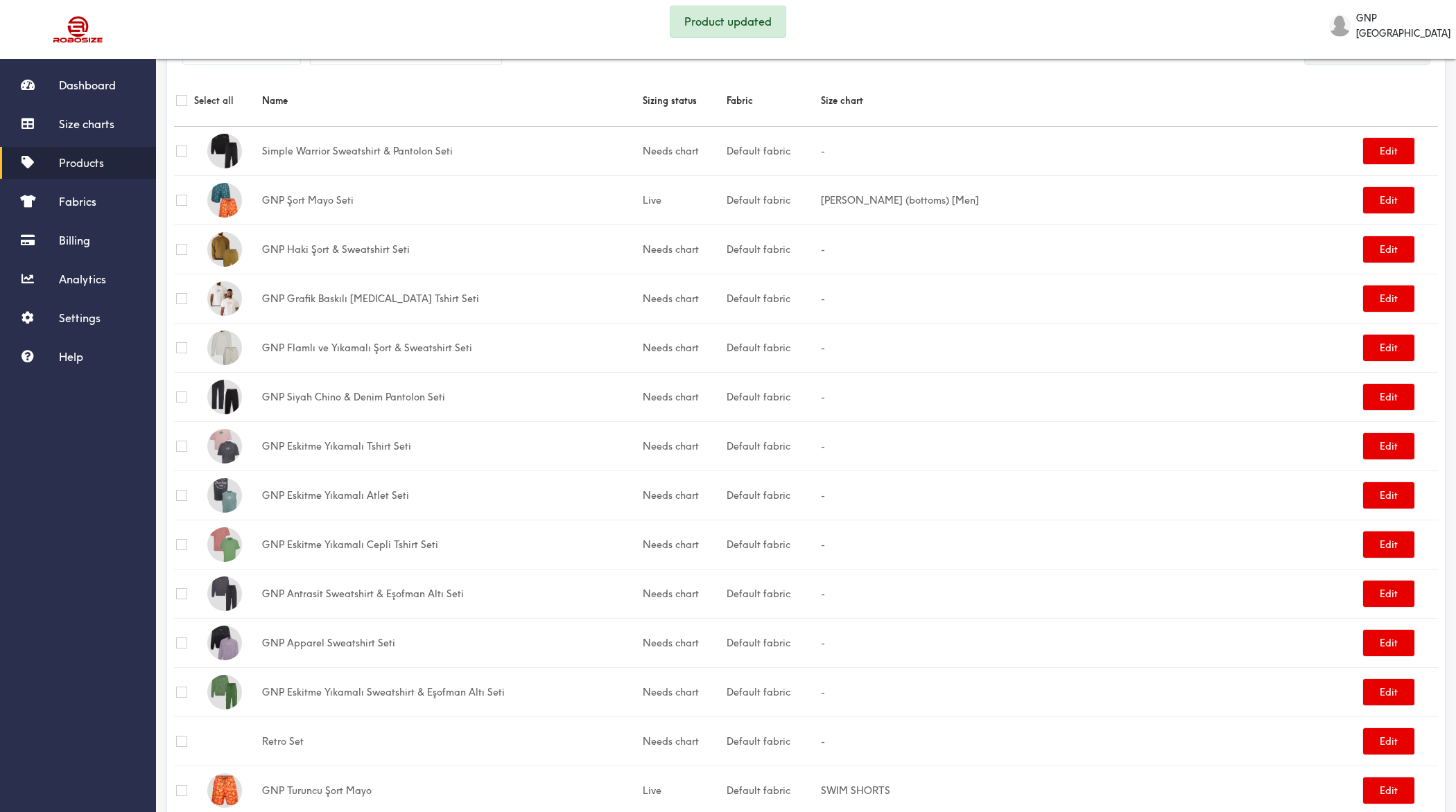
scroll to position [87, 0]
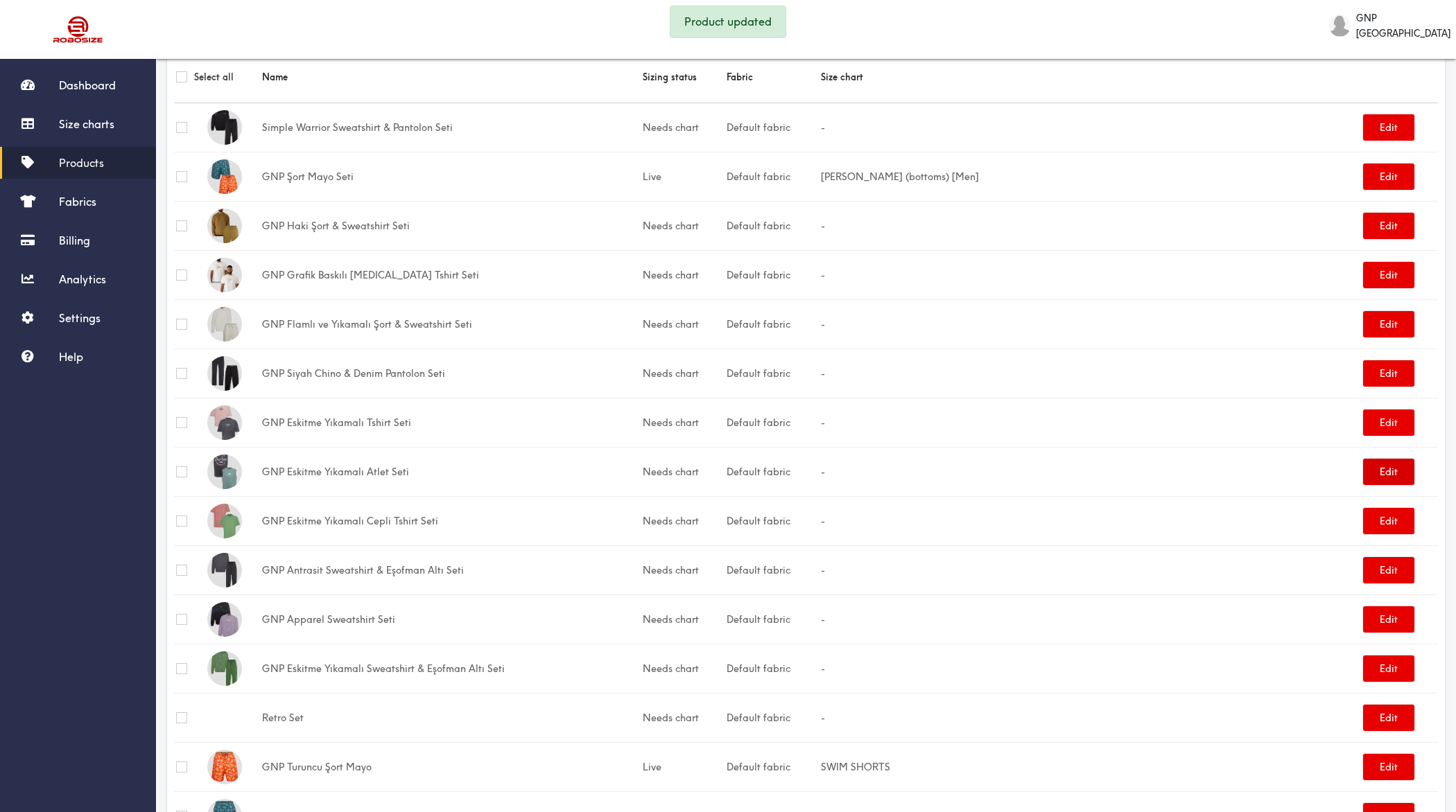
click at [1164, 475] on button "Edit" at bounding box center [1388, 472] width 51 height 26
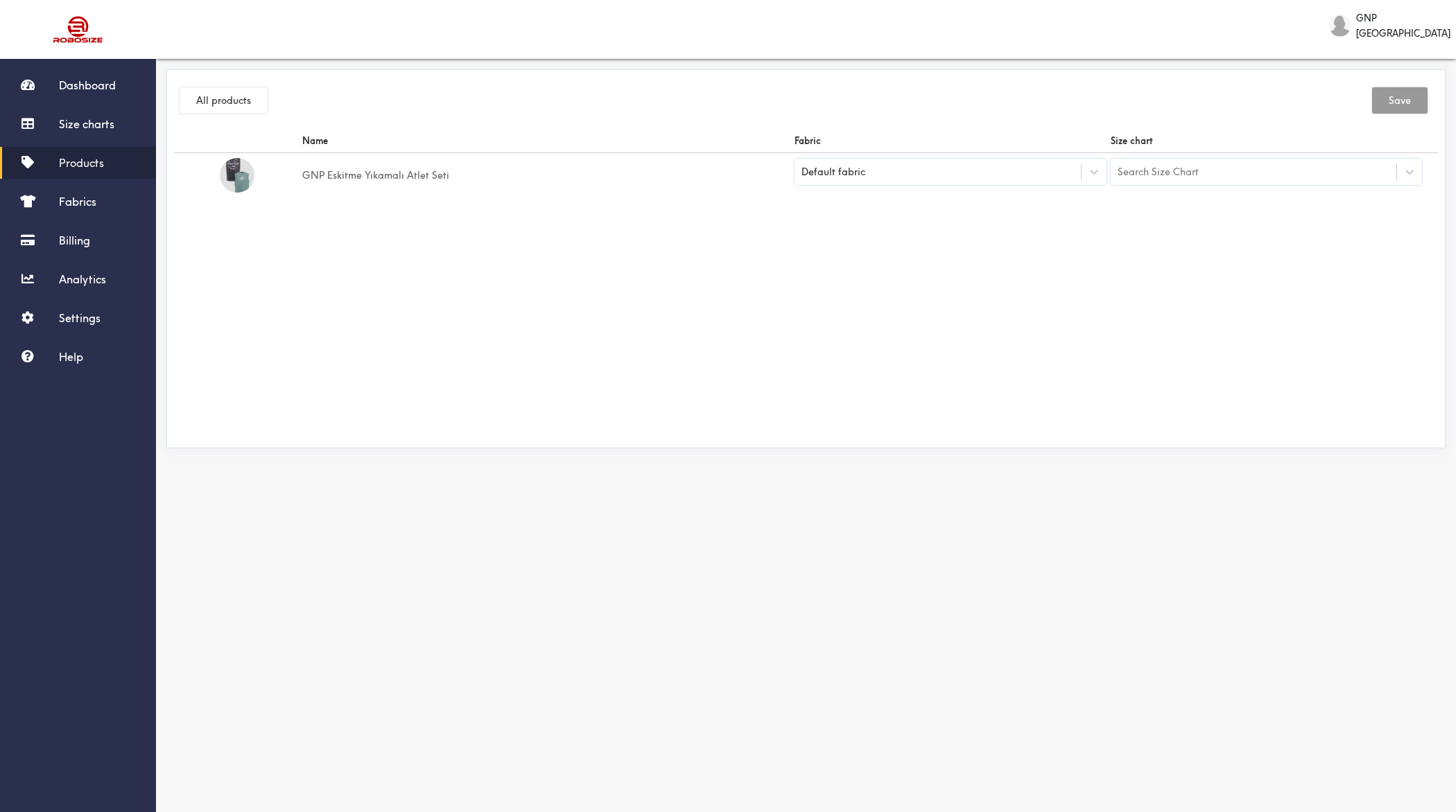
click at [1164, 166] on div "Search Size Chart" at bounding box center [1157, 171] width 81 height 15
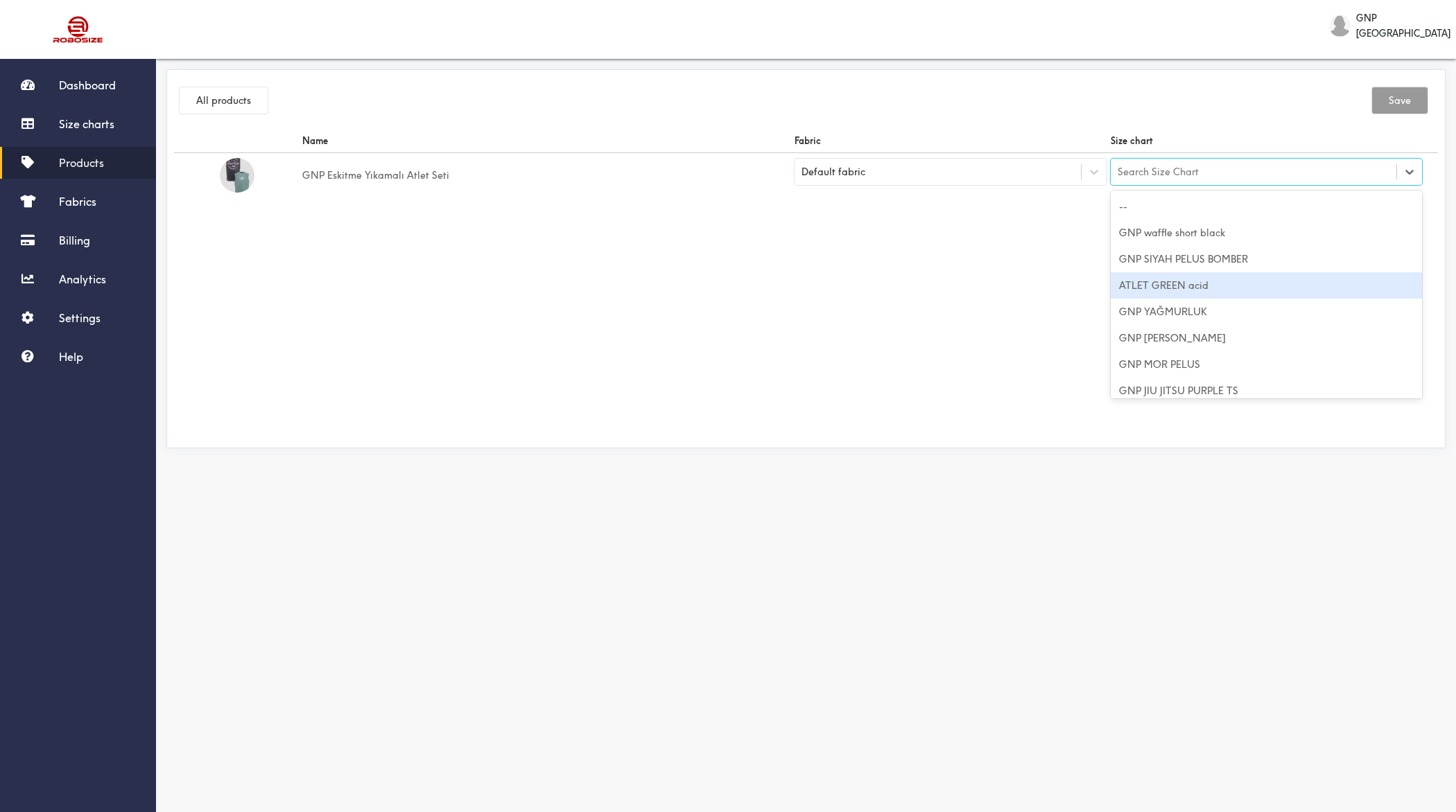
click at [1164, 280] on div "ATLET GREEN acid" at bounding box center [1267, 285] width 312 height 26
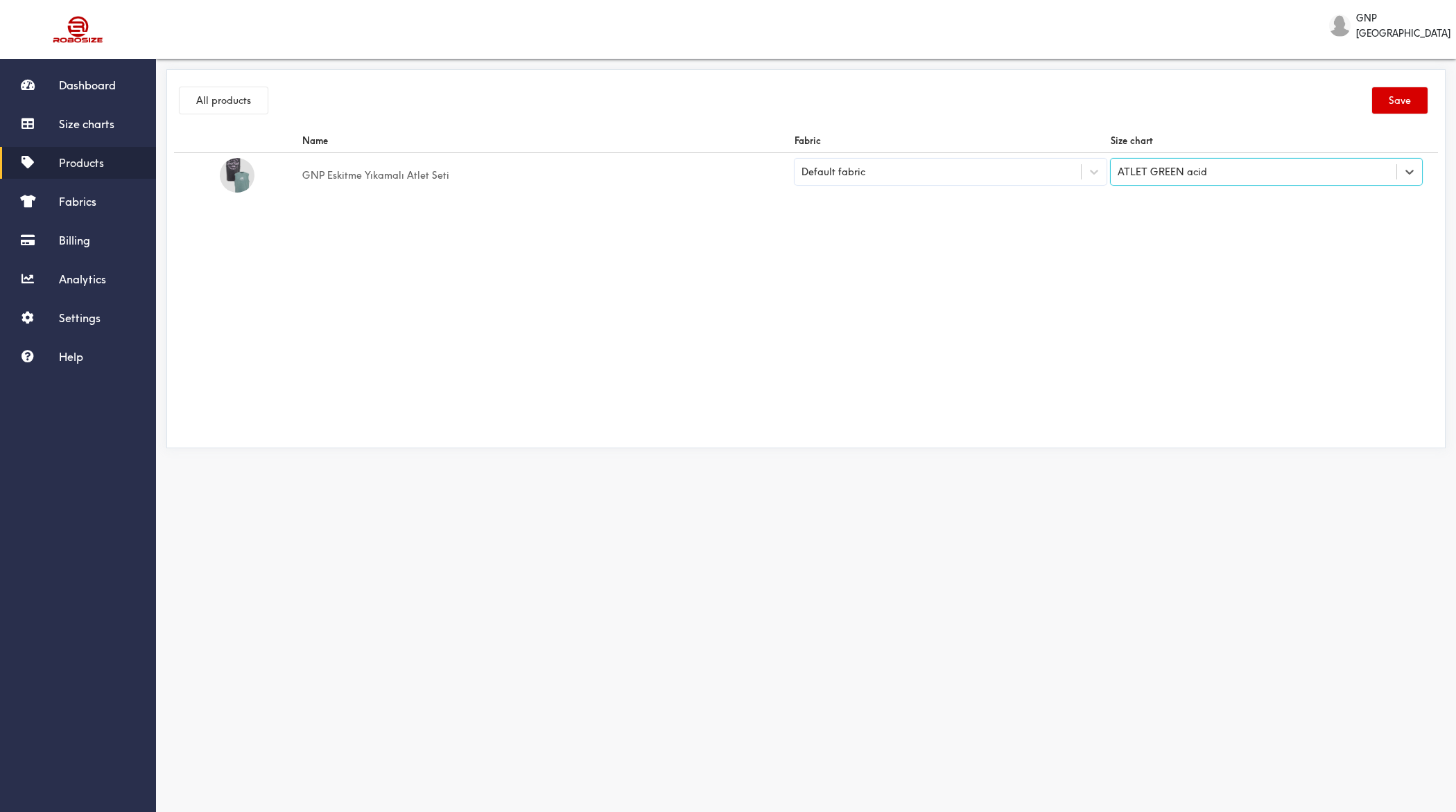
click at [1164, 96] on button "Save" at bounding box center [1400, 100] width 55 height 26
click at [221, 111] on button "All products" at bounding box center [223, 100] width 88 height 26
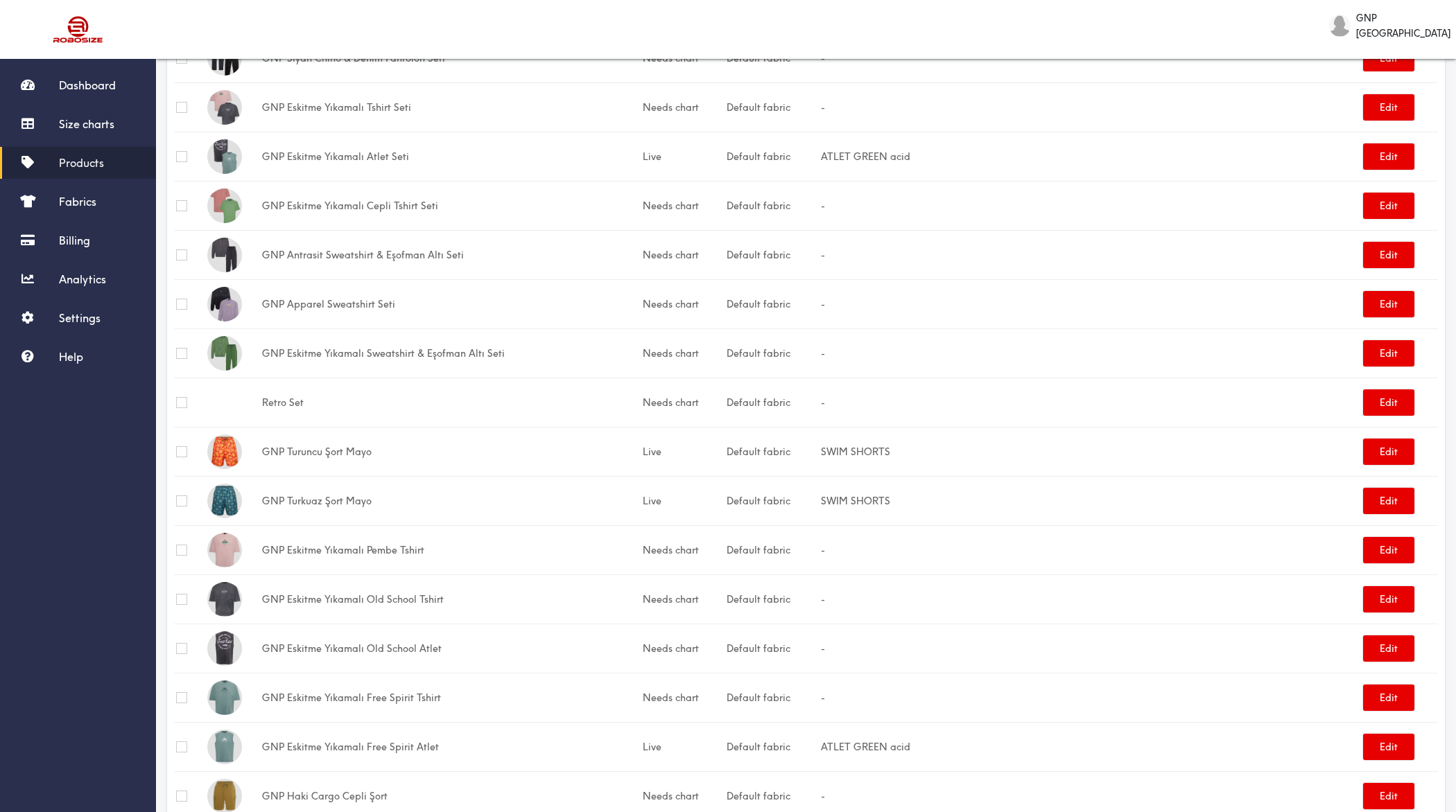
scroll to position [404, 0]
click at [1164, 639] on button "Edit" at bounding box center [1388, 648] width 51 height 26
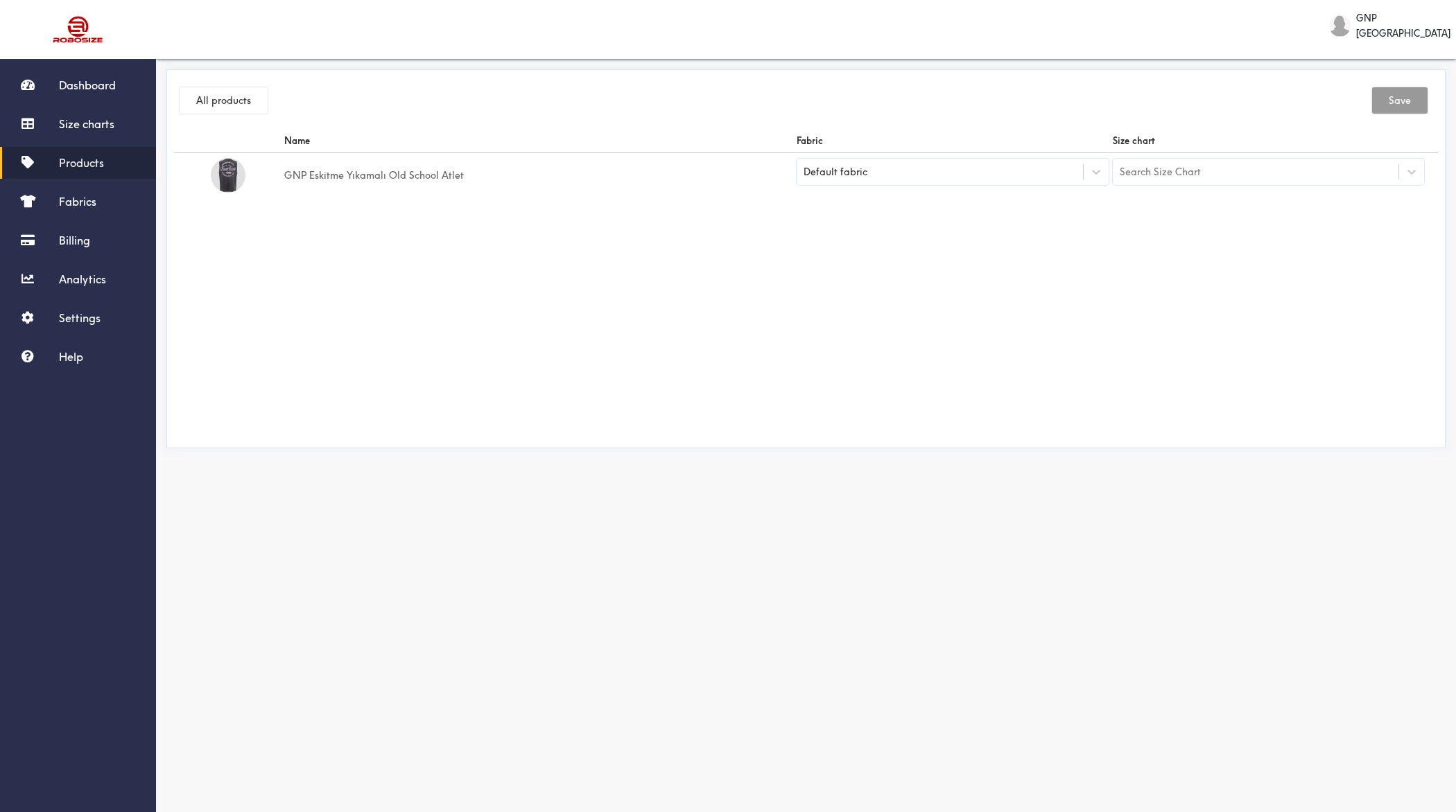
click at [1164, 166] on div "Search Size Chart" at bounding box center [1255, 171] width 286 height 24
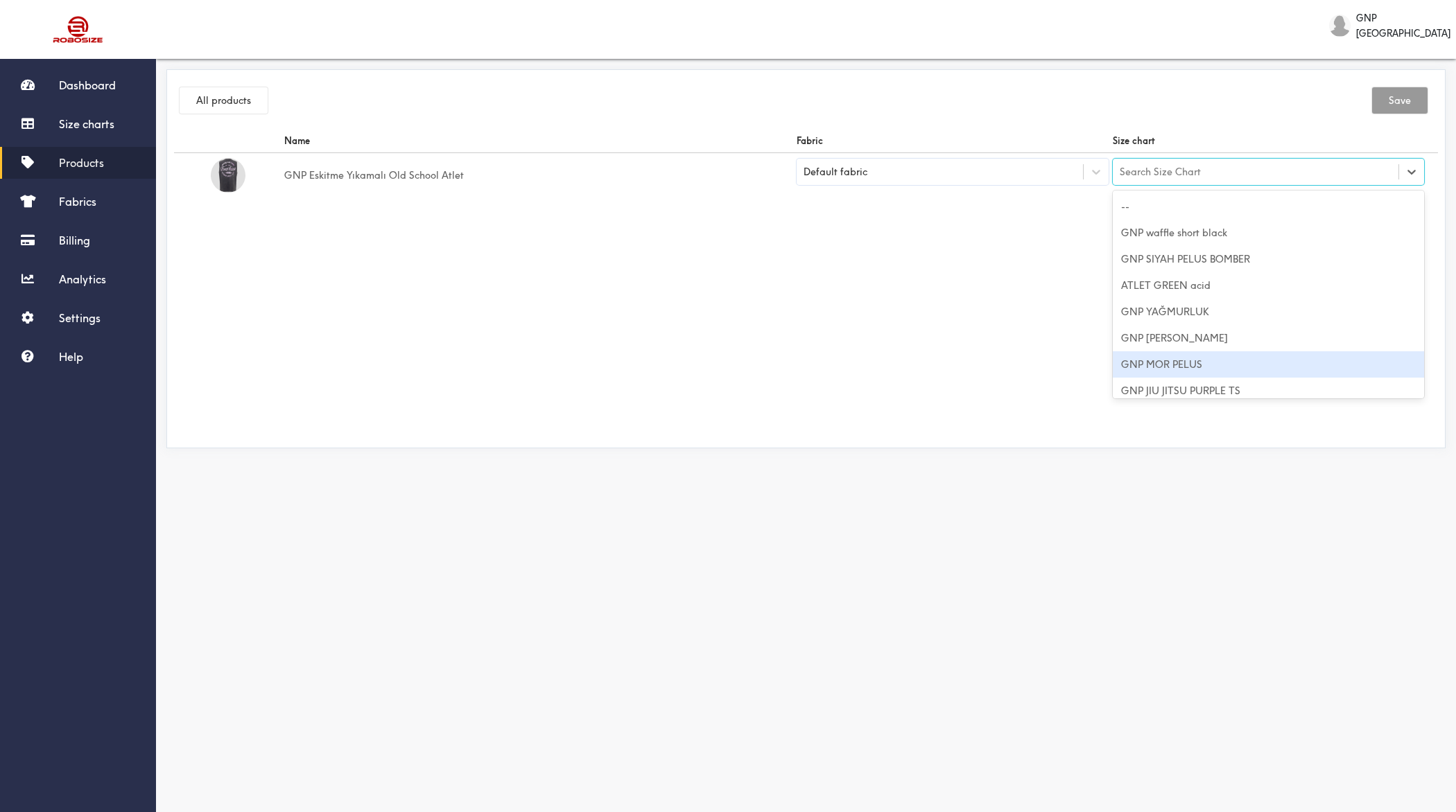
click at [1164, 374] on div "GNP MOR PELUS" at bounding box center [1268, 364] width 312 height 26
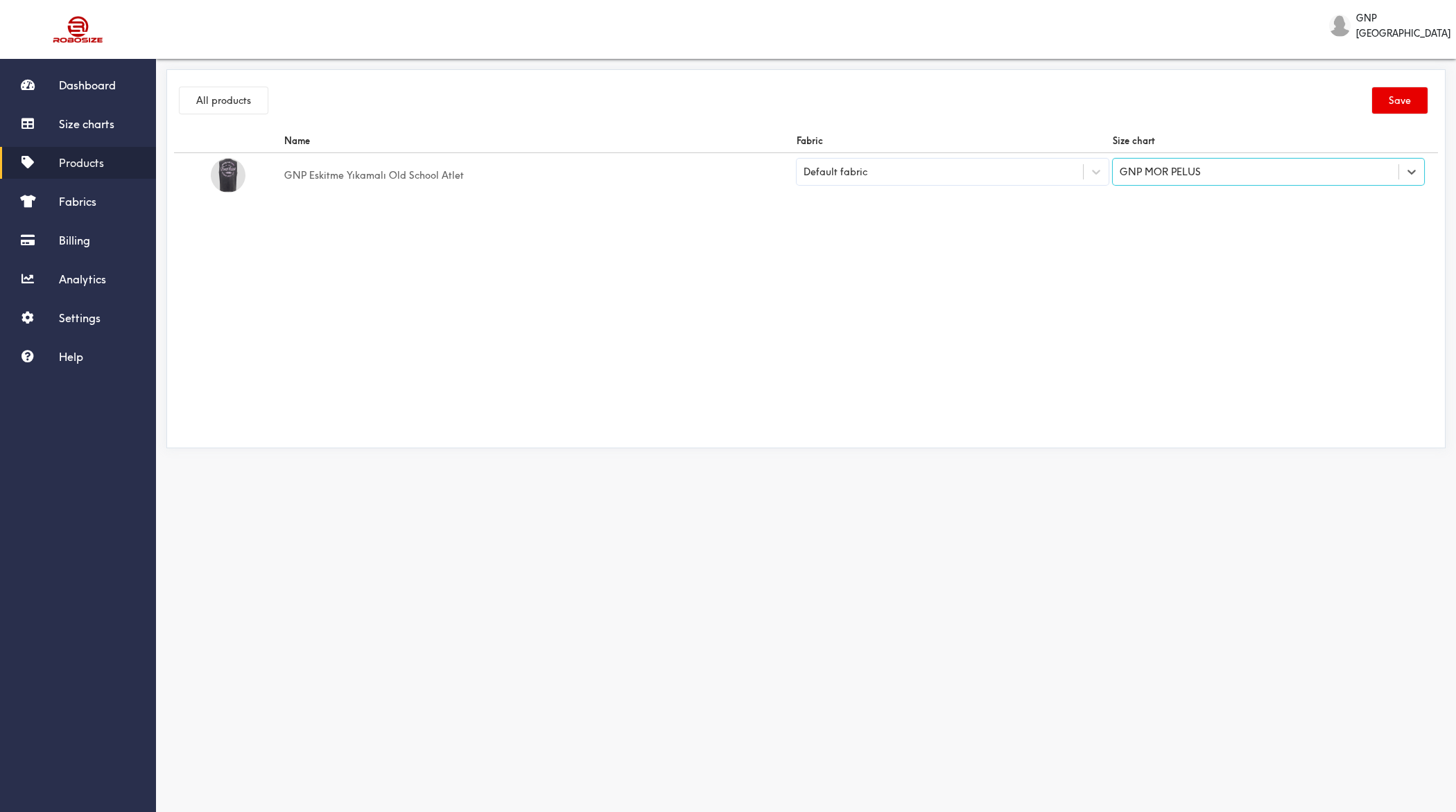
click at [1164, 172] on div "GNP MOR PELUS" at bounding box center [1160, 171] width 81 height 15
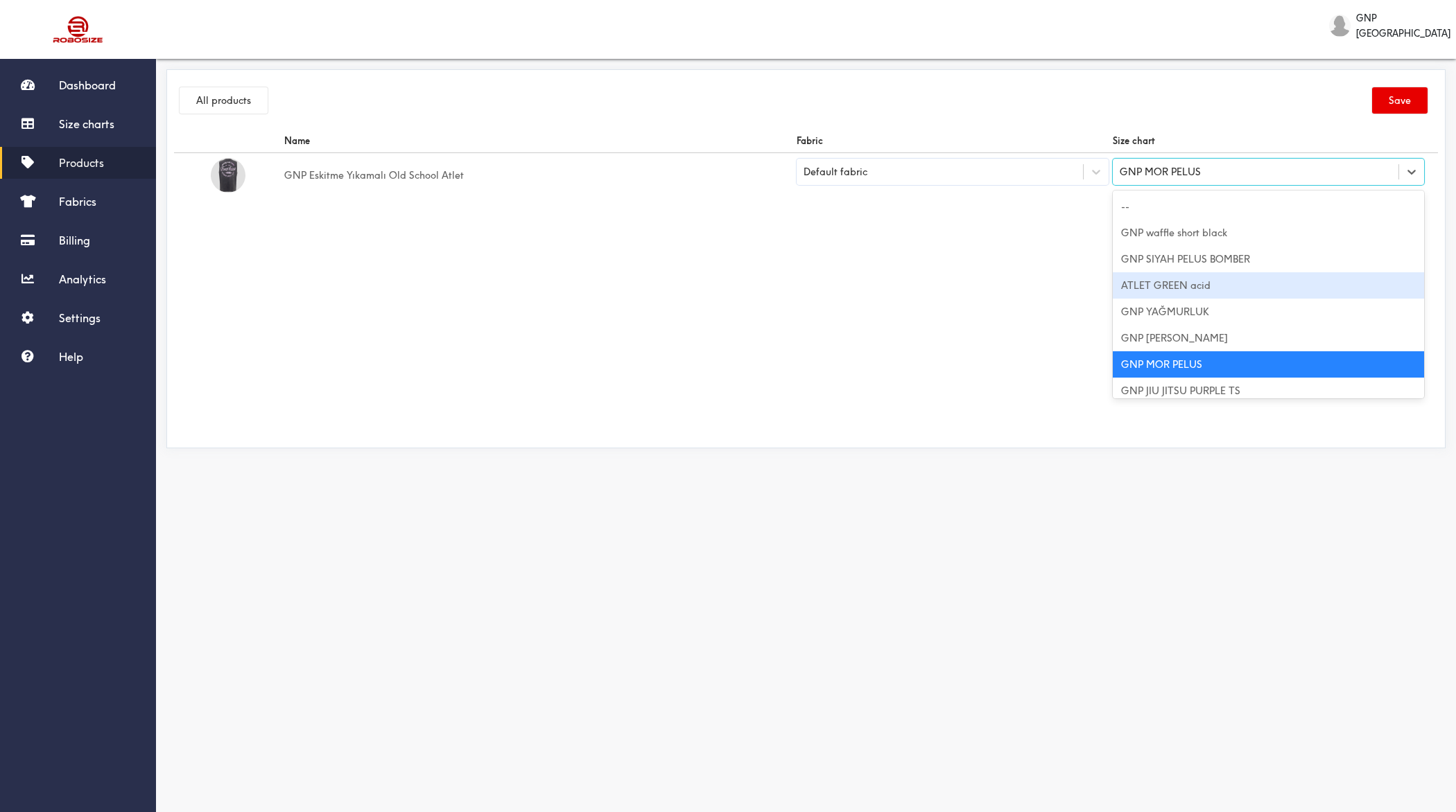
click at [1164, 276] on div "ATLET GREEN acid" at bounding box center [1268, 285] width 312 height 26
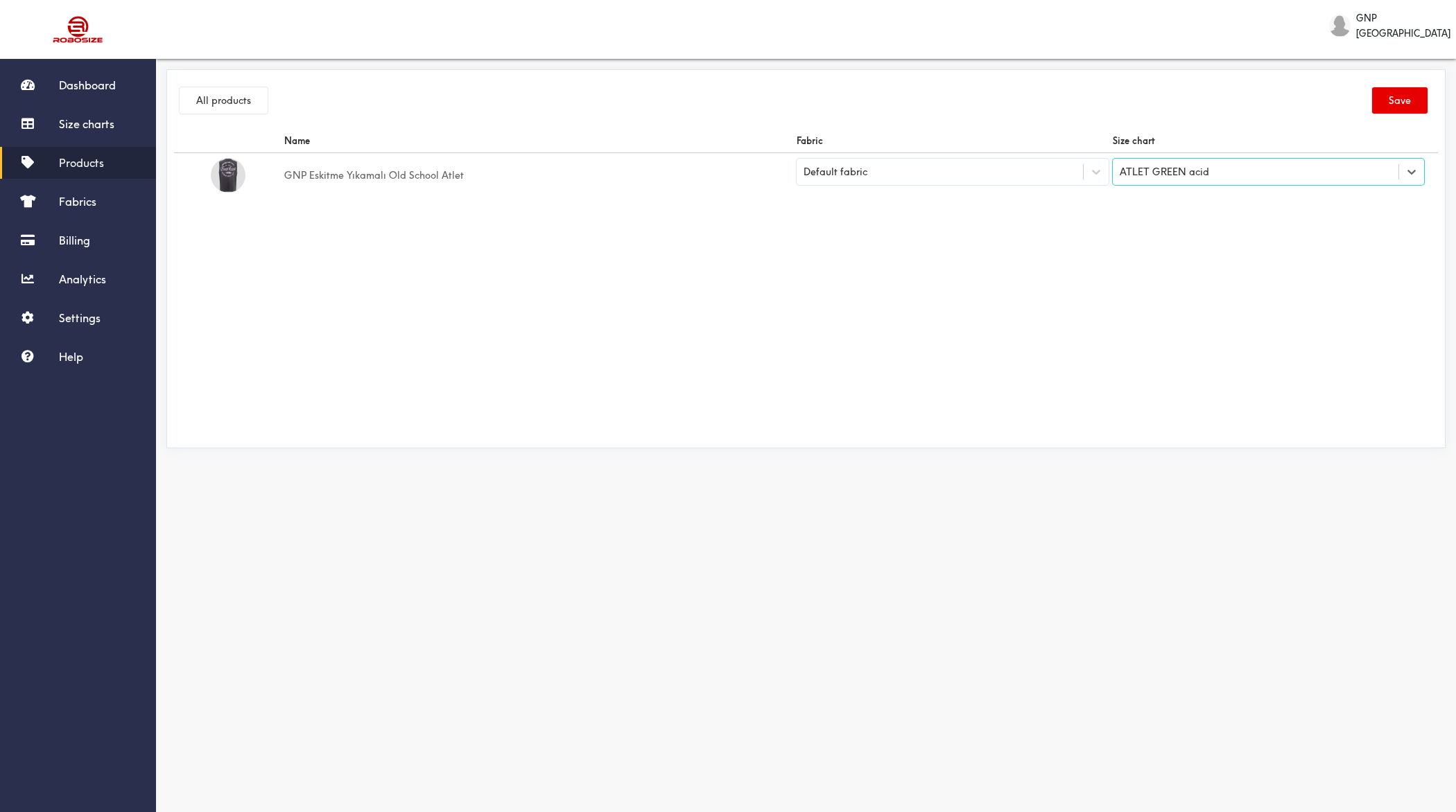
click at [1164, 83] on div "All products Save" at bounding box center [806, 103] width 1264 height 52
click at [1164, 86] on div "All products Save" at bounding box center [806, 103] width 1264 height 52
click at [1164, 92] on button "Save" at bounding box center [1400, 100] width 55 height 26
click at [238, 103] on button "All products" at bounding box center [223, 100] width 88 height 26
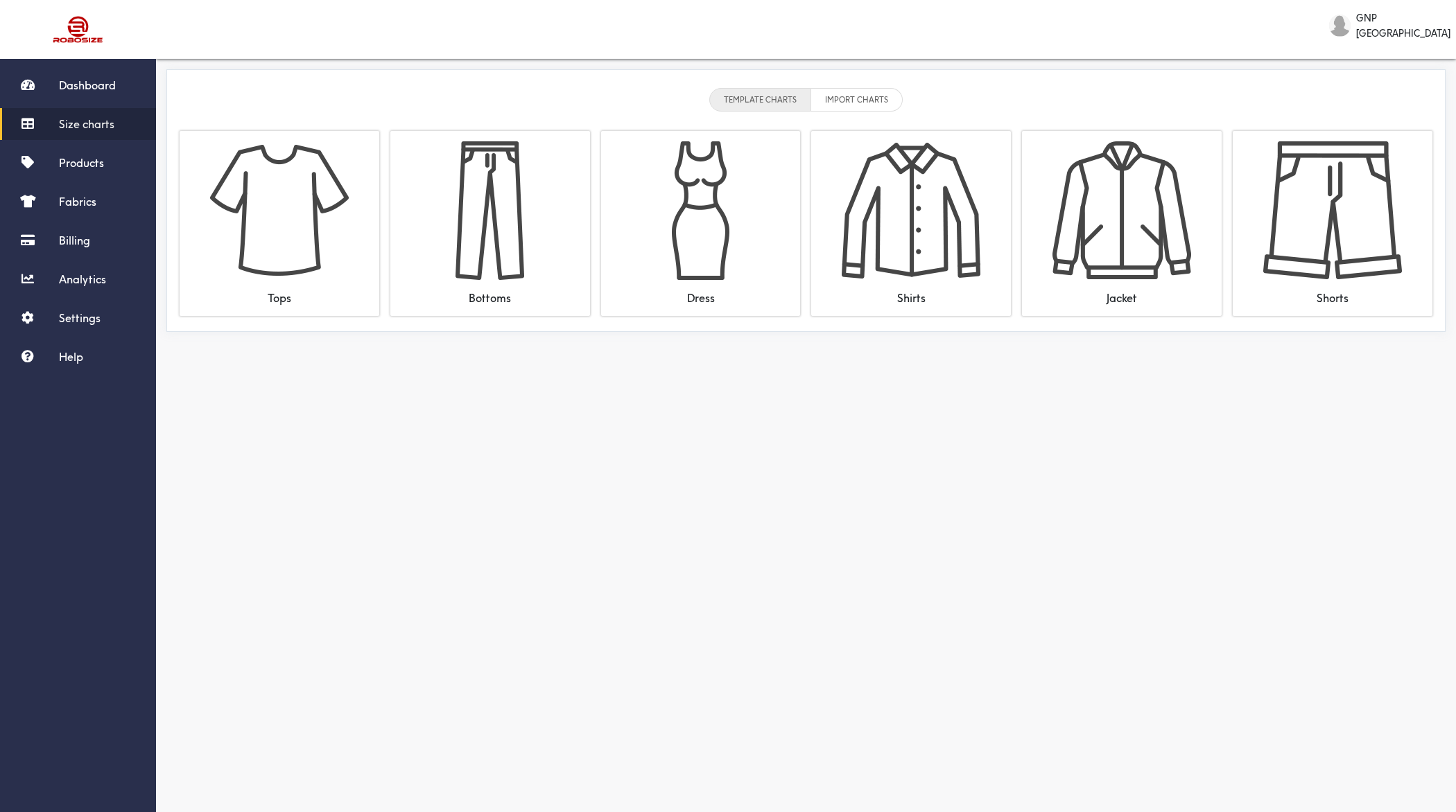
click at [82, 127] on span "Size charts" at bounding box center [86, 124] width 55 height 14
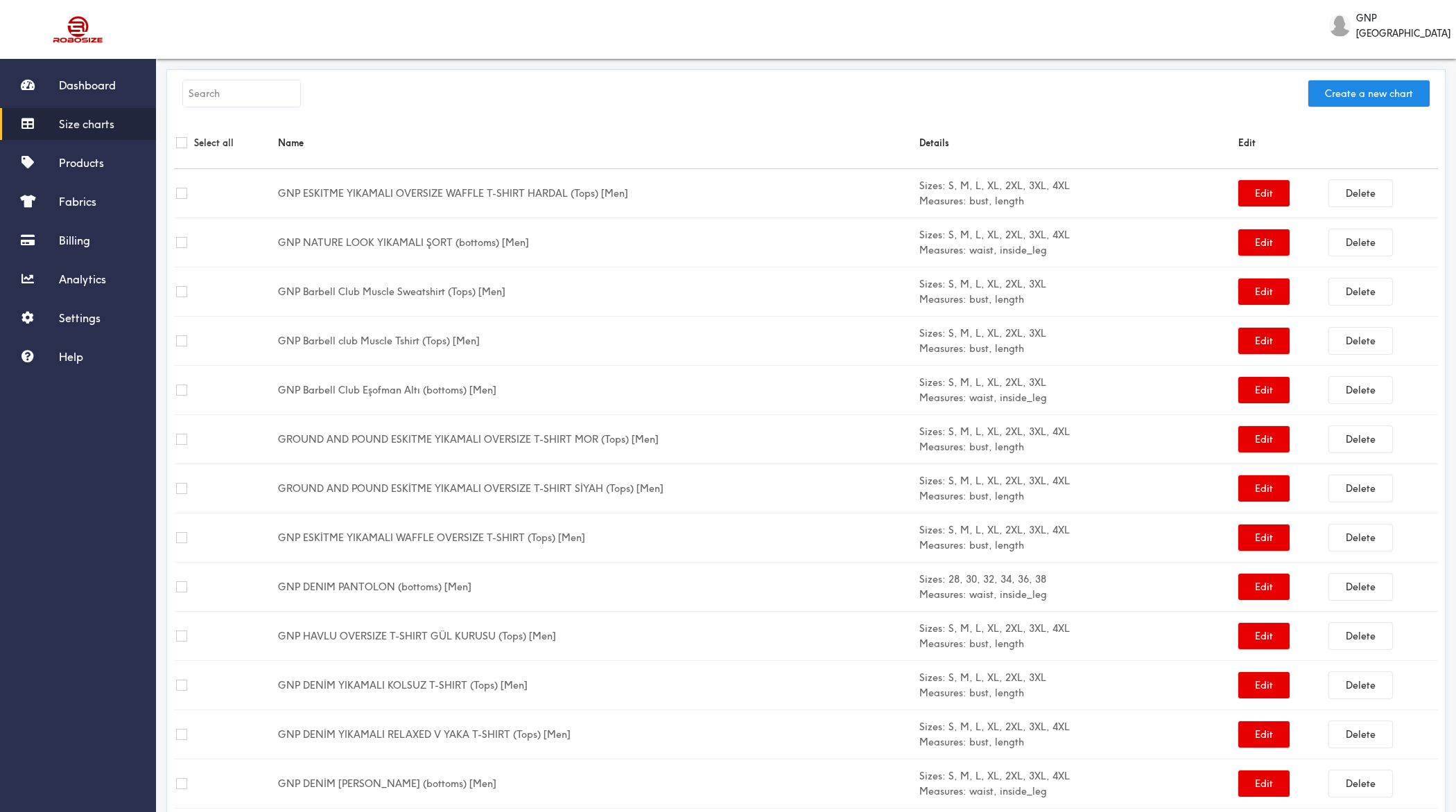
click at [387, 189] on td "GNP ESKITME YIKAMALI OVERSIZE WAFFLE T-SHIRT HARDAL (Tops) [Men]" at bounding box center [596, 193] width 641 height 49
click at [1265, 192] on button "Edit" at bounding box center [1263, 193] width 51 height 26
